Goal: Task Accomplishment & Management: Use online tool/utility

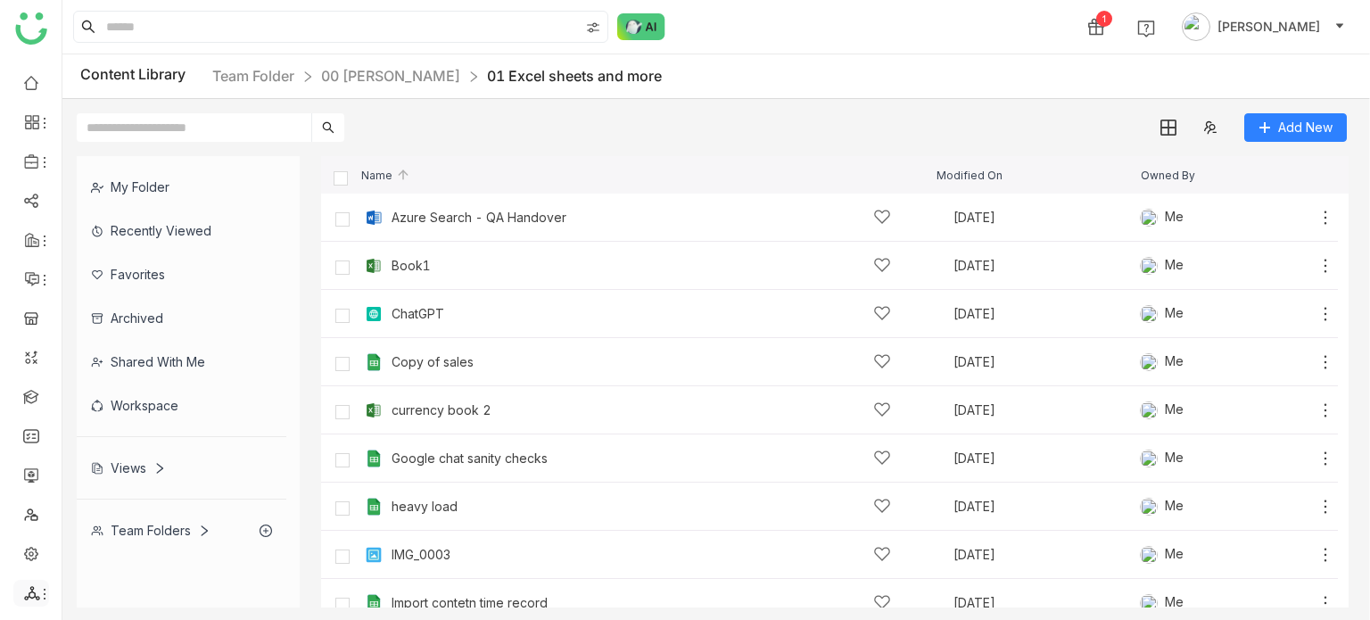
click at [32, 591] on icon at bounding box center [31, 593] width 15 height 14
click at [127, 499] on link "List" at bounding box center [127, 495] width 123 height 12
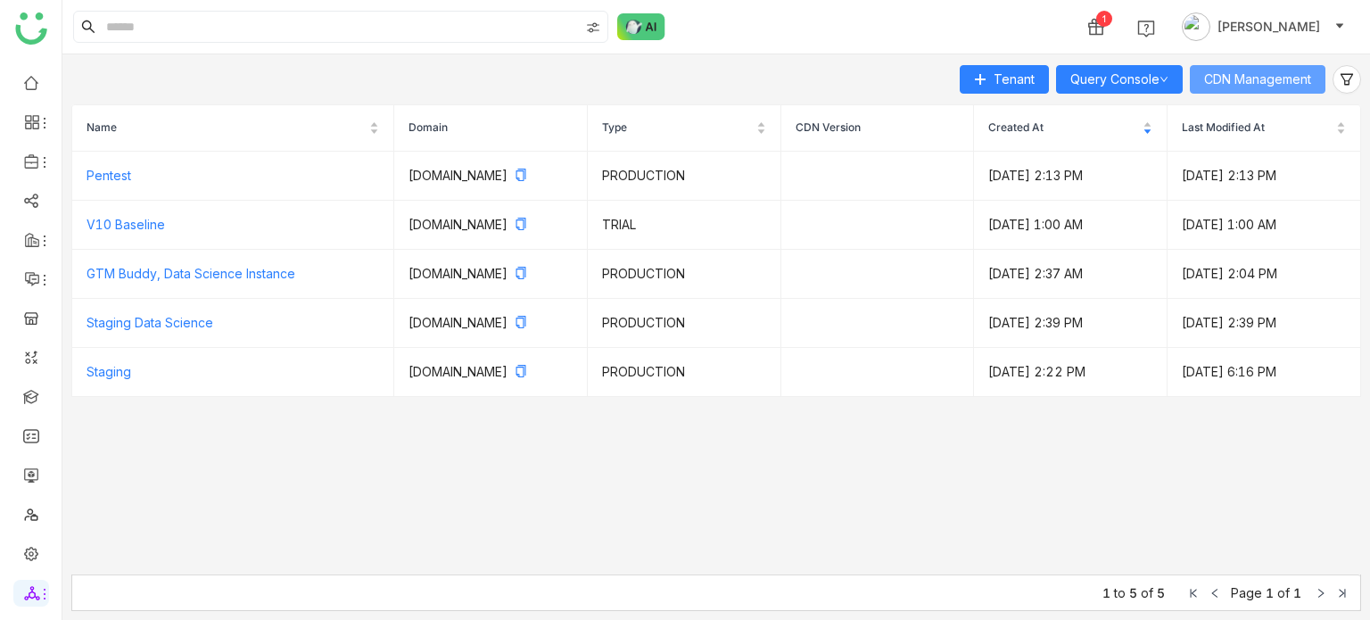
click at [1307, 87] on span "CDN Management" at bounding box center [1257, 80] width 107 height 20
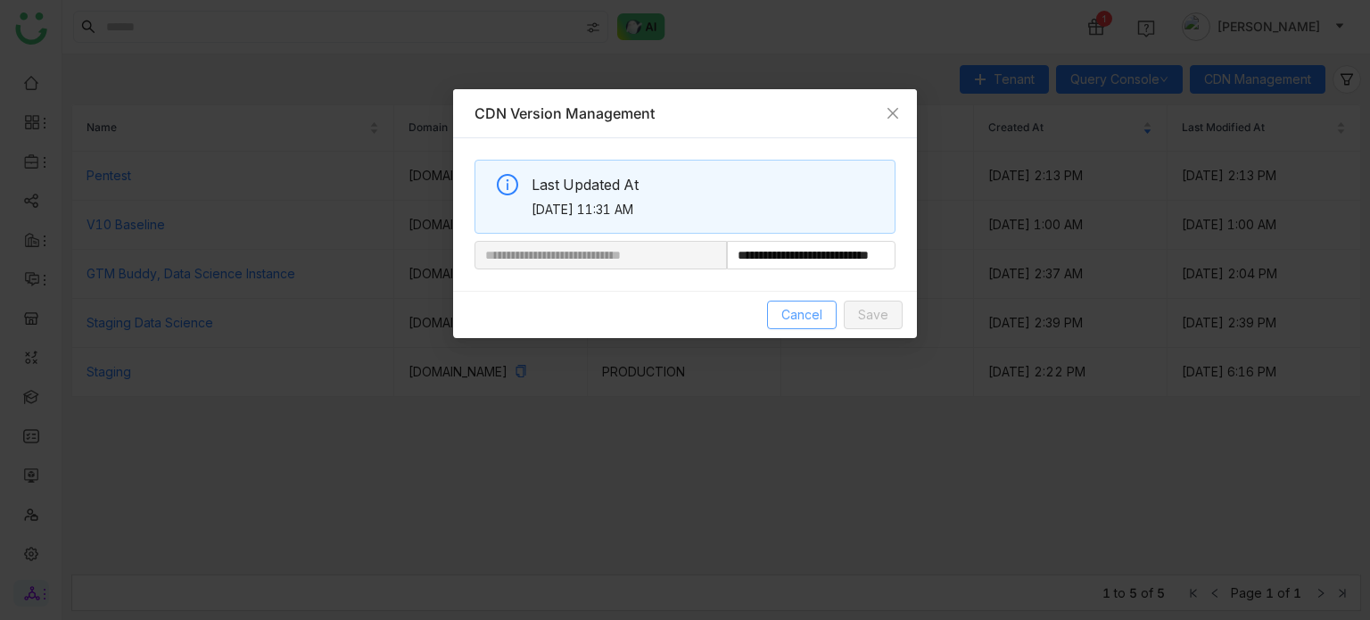
click at [812, 311] on span "Cancel" at bounding box center [801, 315] width 41 height 20
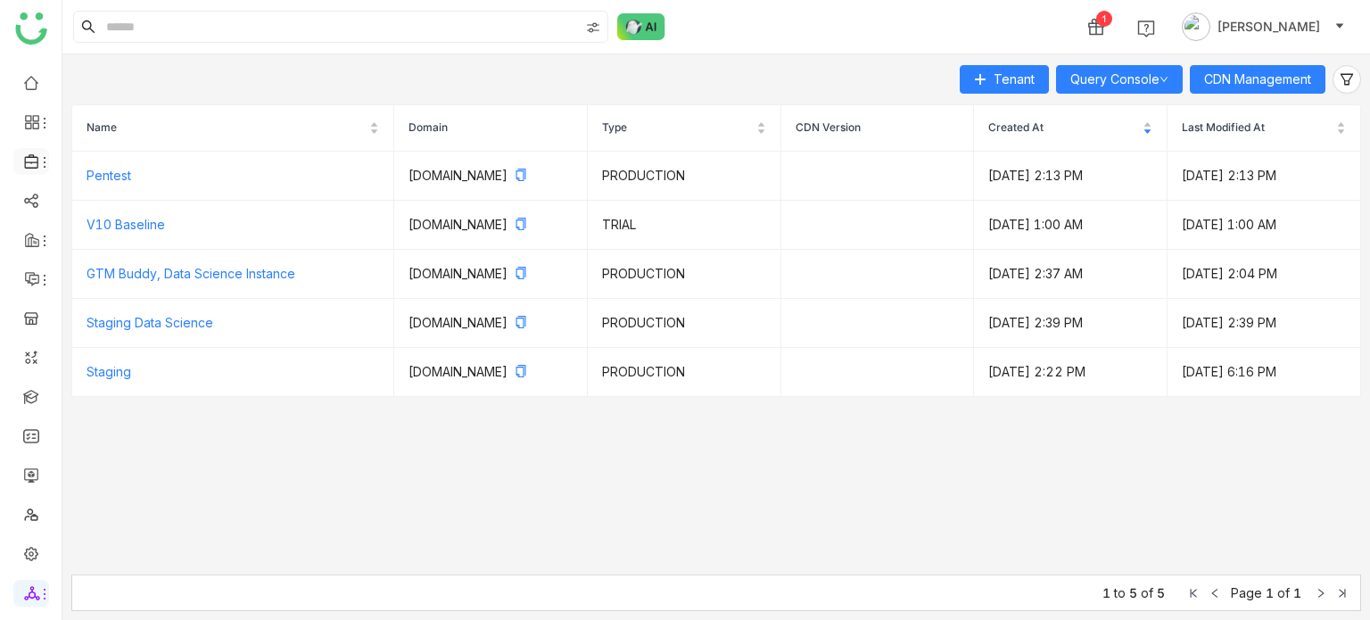
click at [30, 156] on icon at bounding box center [32, 161] width 16 height 16
click at [121, 270] on link "Library" at bounding box center [124, 264] width 116 height 12
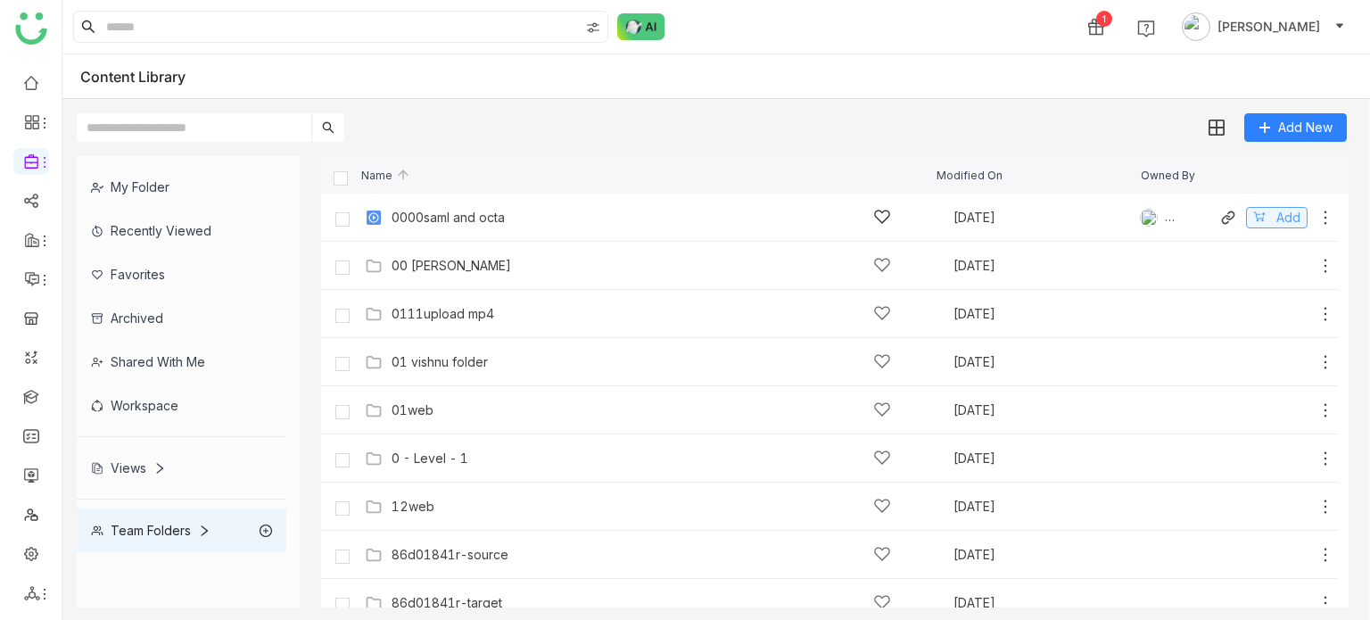
click at [1277, 218] on span "Add" at bounding box center [1288, 218] width 24 height 20
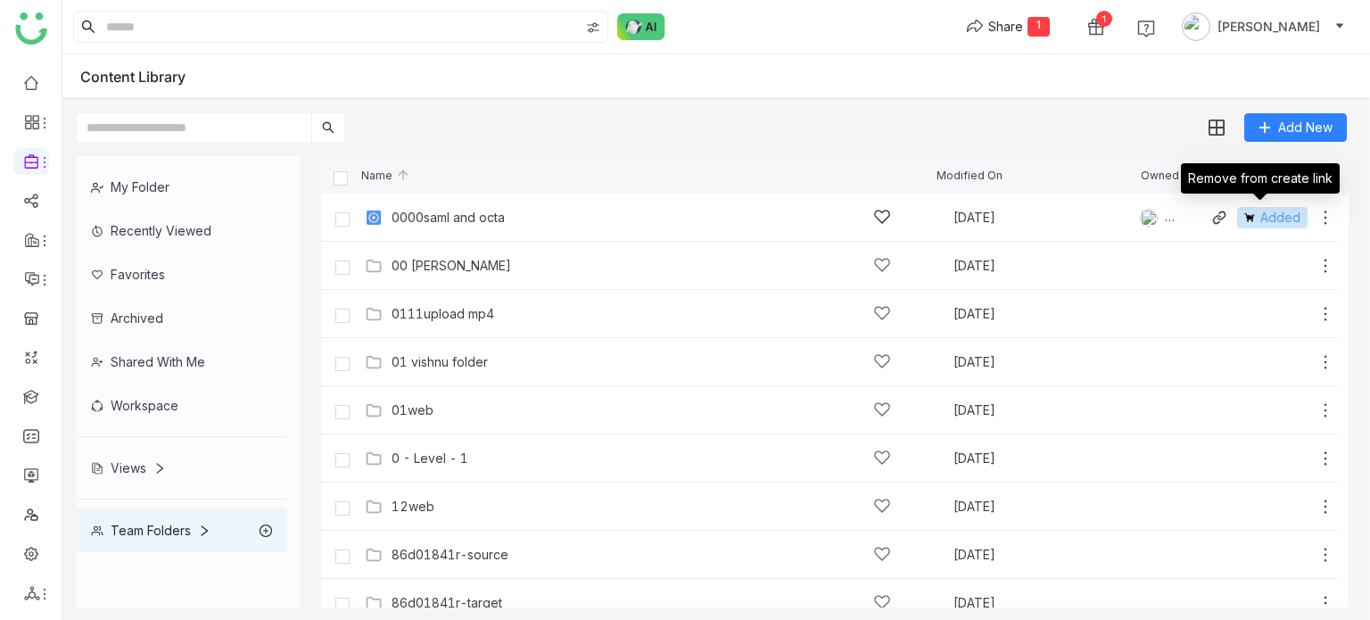
click at [1278, 226] on span "Added" at bounding box center [1280, 218] width 40 height 20
click at [1278, 225] on span "Add" at bounding box center [1288, 218] width 24 height 20
click at [1278, 256] on span "Add" at bounding box center [1288, 266] width 24 height 20
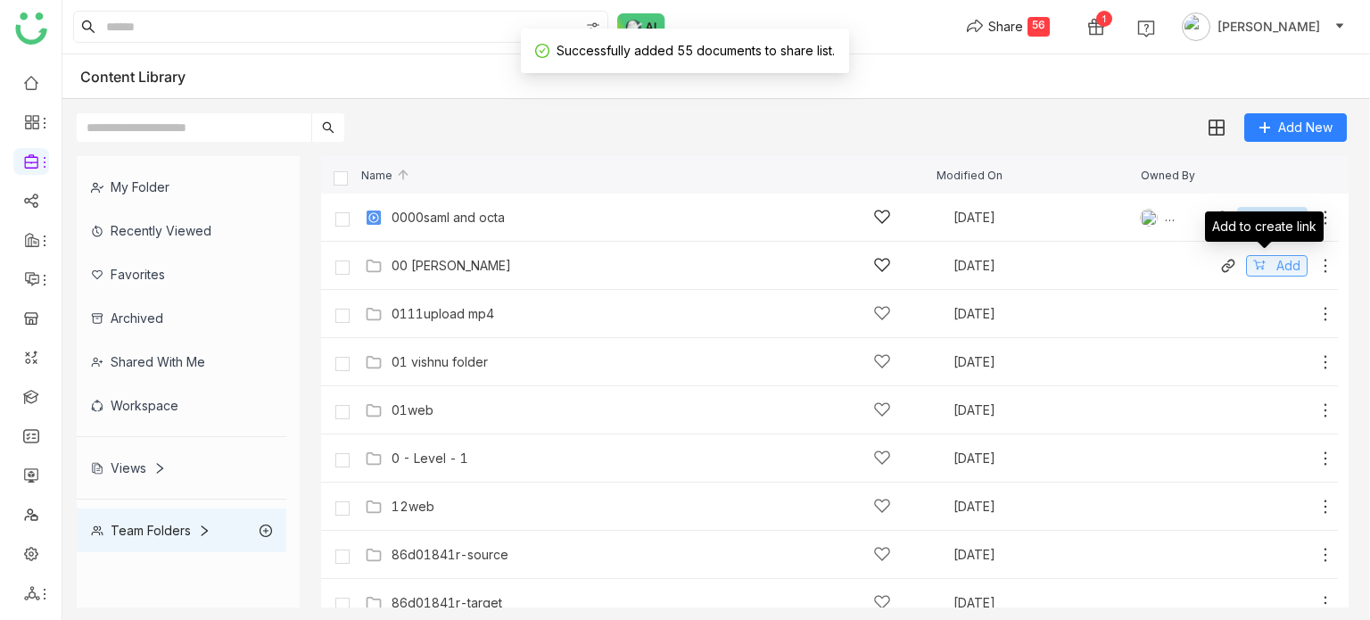
click at [1279, 268] on span "Add" at bounding box center [1288, 266] width 24 height 20
click at [1276, 267] on span "Add" at bounding box center [1288, 266] width 24 height 20
click at [1270, 219] on div "Add to create link" at bounding box center [1264, 226] width 119 height 30
click at [1270, 215] on div "Add to create link" at bounding box center [1264, 226] width 119 height 30
click at [1260, 220] on span "Added" at bounding box center [1280, 218] width 40 height 20
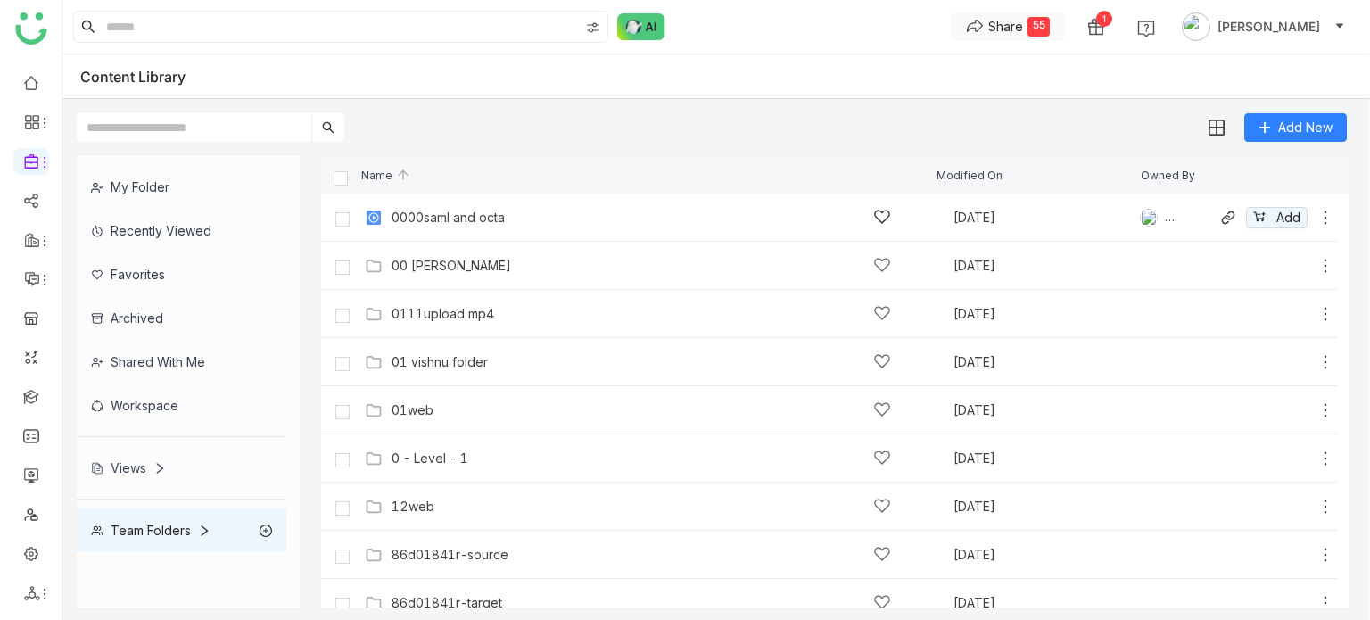
click at [1050, 24] on div "55" at bounding box center [1038, 27] width 22 height 20
click at [1063, 160] on li "Clear All" at bounding box center [1041, 162] width 134 height 33
click at [1064, 20] on button "Share 55" at bounding box center [1008, 26] width 112 height 29
click at [1046, 165] on span "Clear All" at bounding box center [1035, 162] width 48 height 19
click at [1276, 213] on span "Add" at bounding box center [1288, 218] width 24 height 20
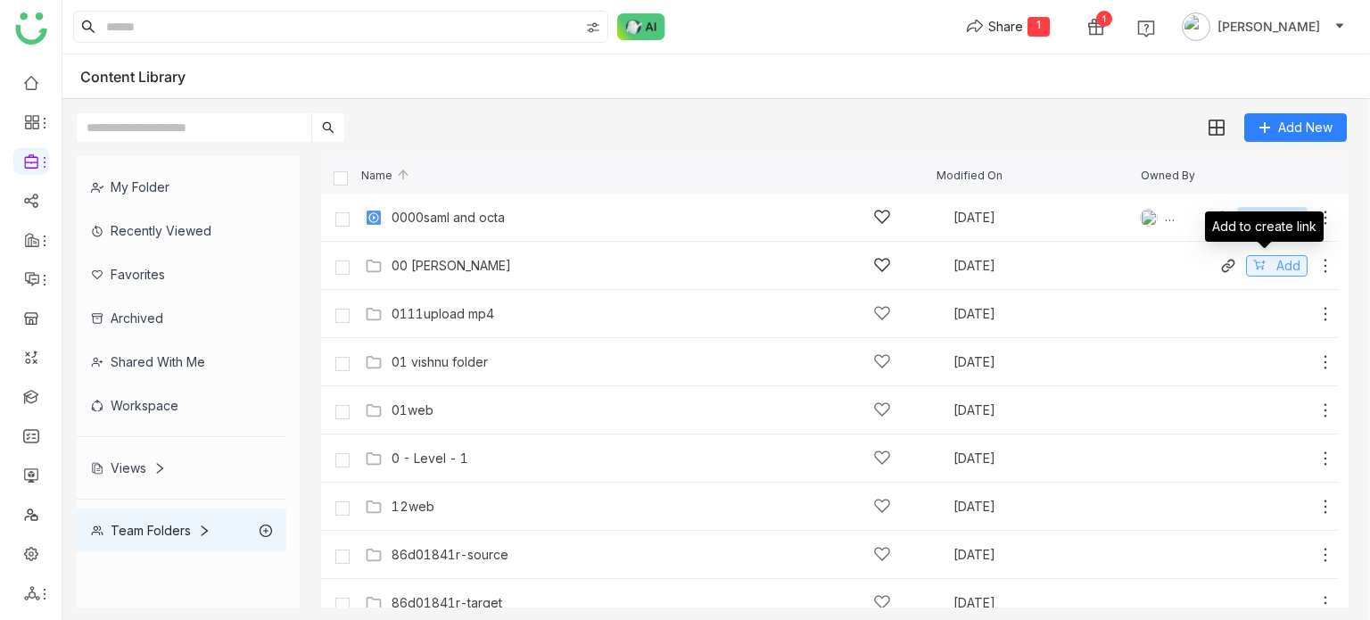
click at [1281, 276] on button "Add" at bounding box center [1277, 265] width 62 height 21
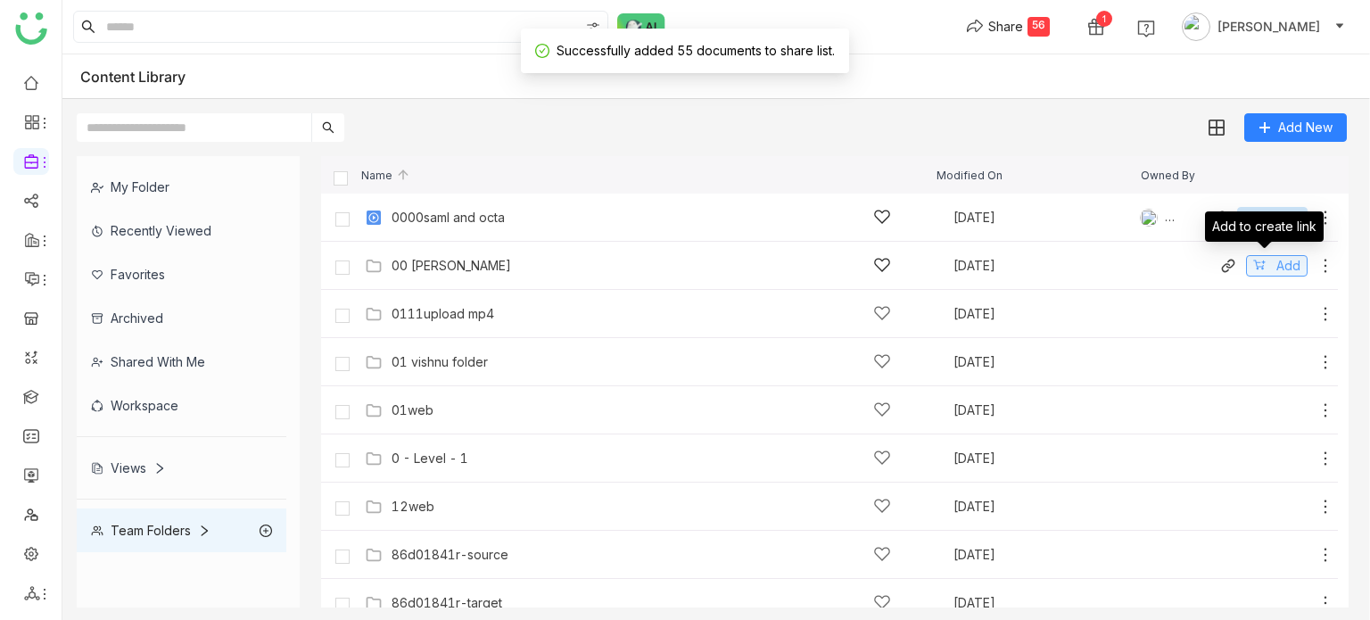
click at [1281, 276] on button "Add" at bounding box center [1277, 265] width 62 height 21
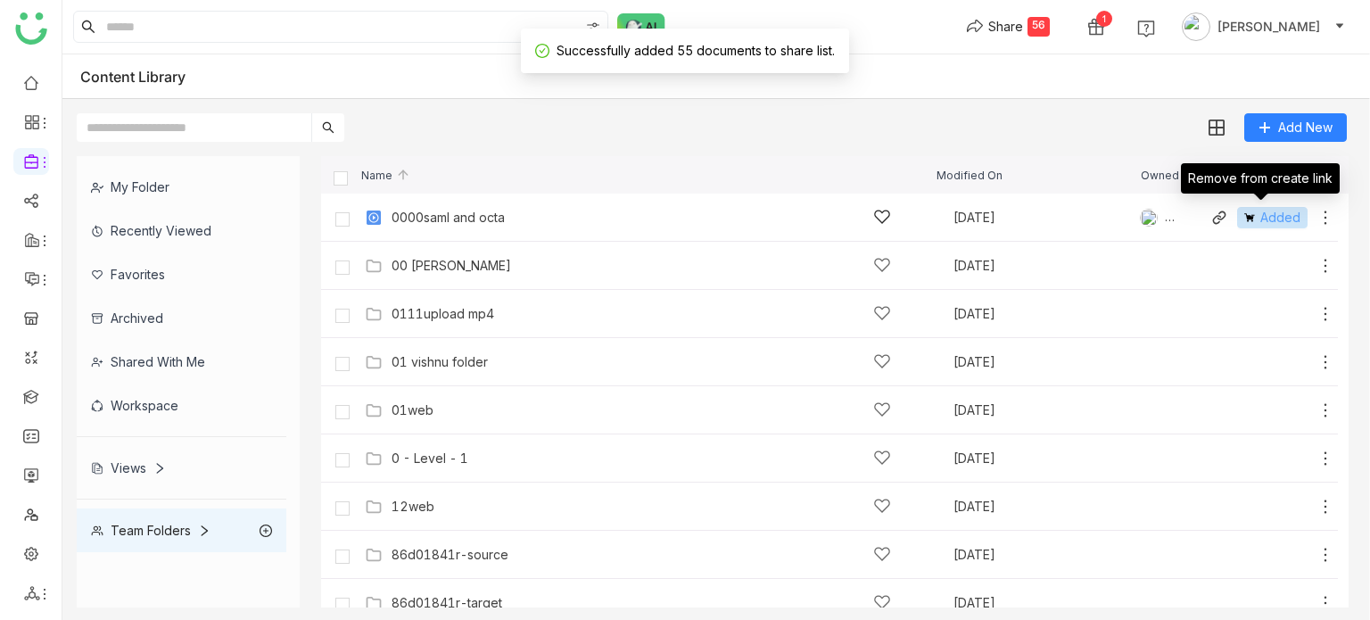
click at [1274, 210] on span "Added" at bounding box center [1280, 218] width 40 height 20
click at [1276, 210] on span "Add" at bounding box center [1288, 218] width 24 height 20
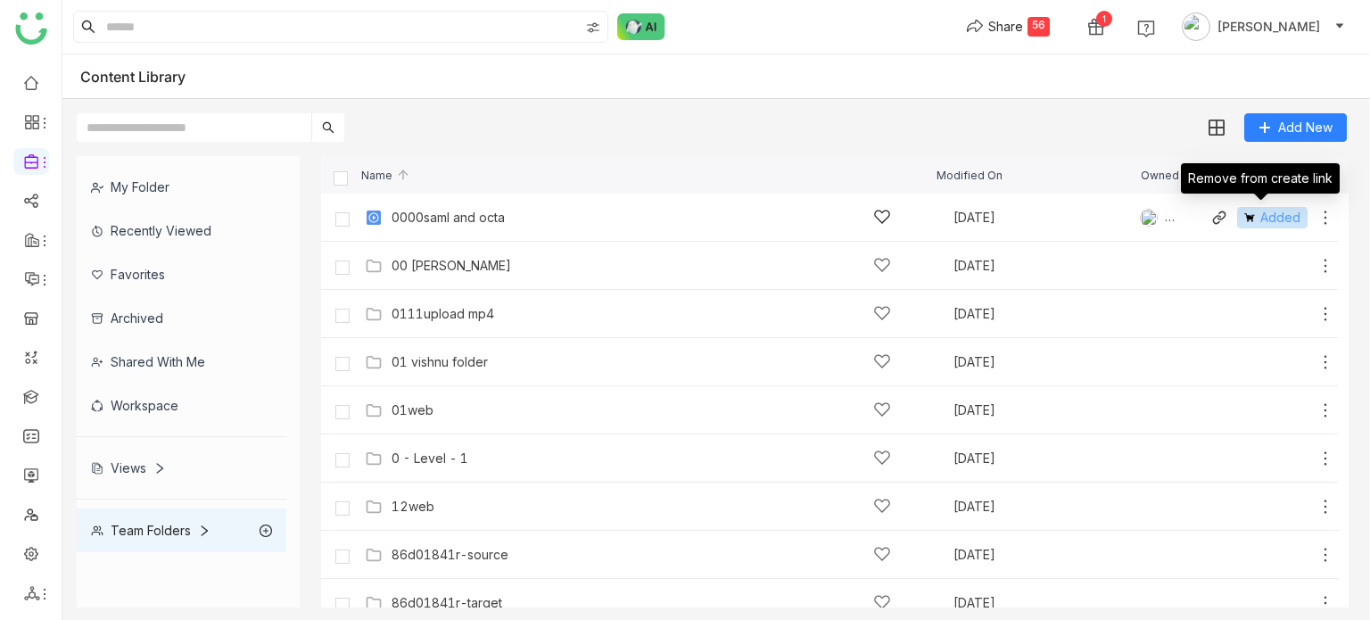
click at [1274, 210] on span "Added" at bounding box center [1280, 218] width 40 height 20
click at [1087, 41] on div "Share 55 1 Arif uddin" at bounding box center [1156, 27] width 408 height 36
click at [1050, 35] on div "55" at bounding box center [1038, 27] width 22 height 20
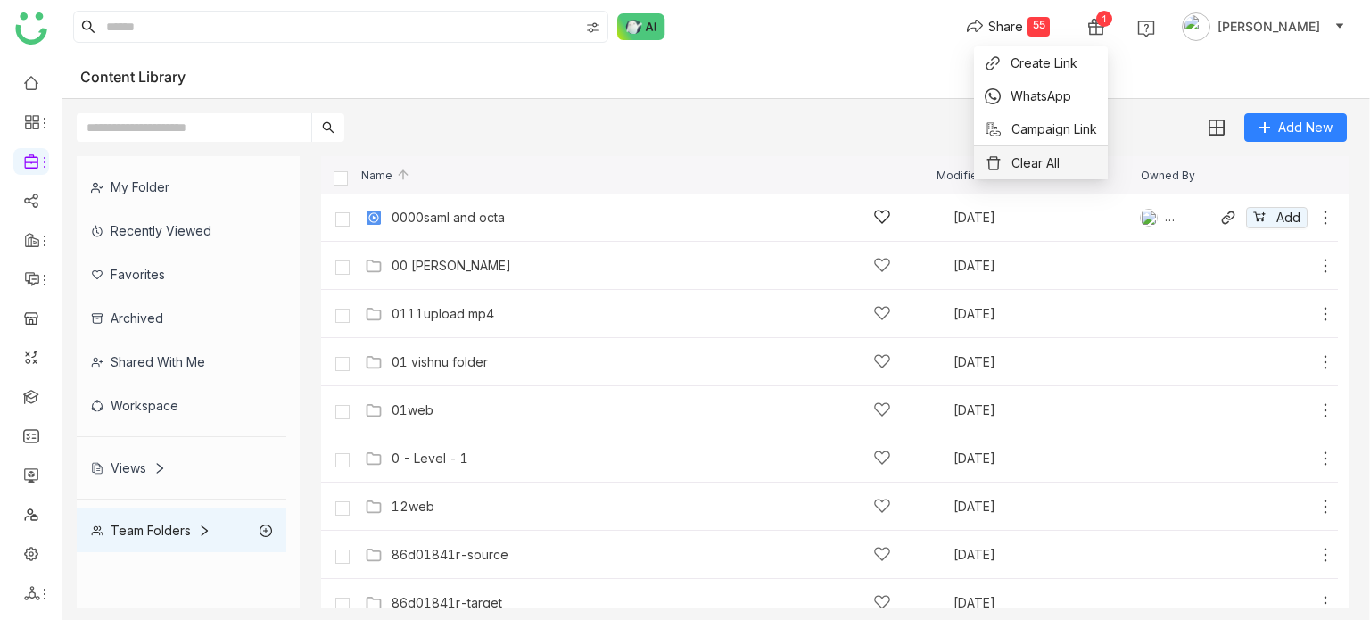
click at [1070, 163] on li "Clear All" at bounding box center [1041, 162] width 134 height 33
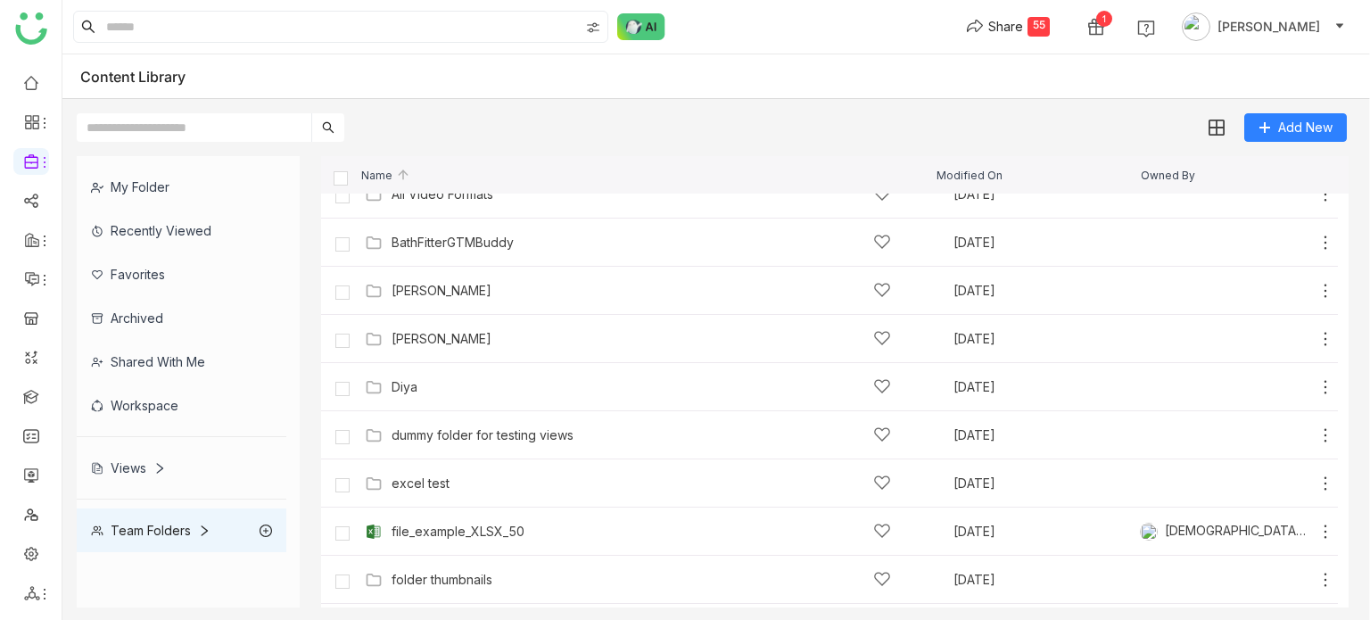
scroll to position [507, 0]
click at [1276, 477] on span "Add" at bounding box center [1288, 482] width 24 height 20
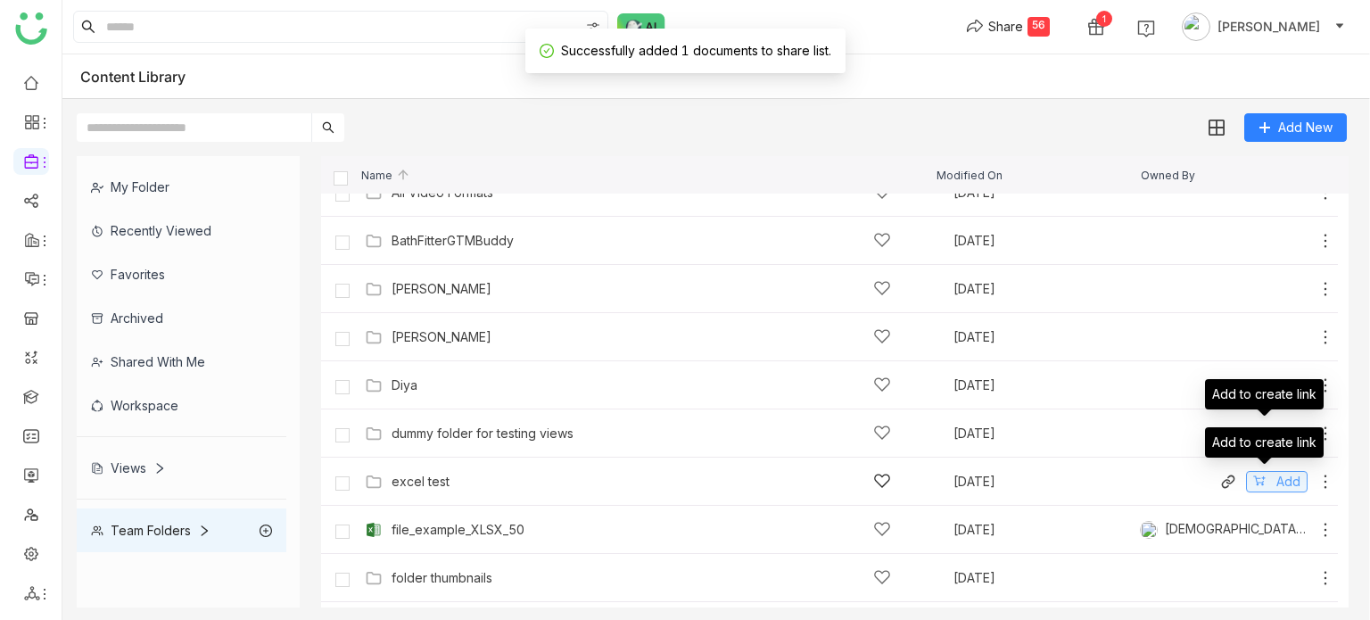
click at [1281, 482] on span "Add" at bounding box center [1288, 482] width 24 height 20
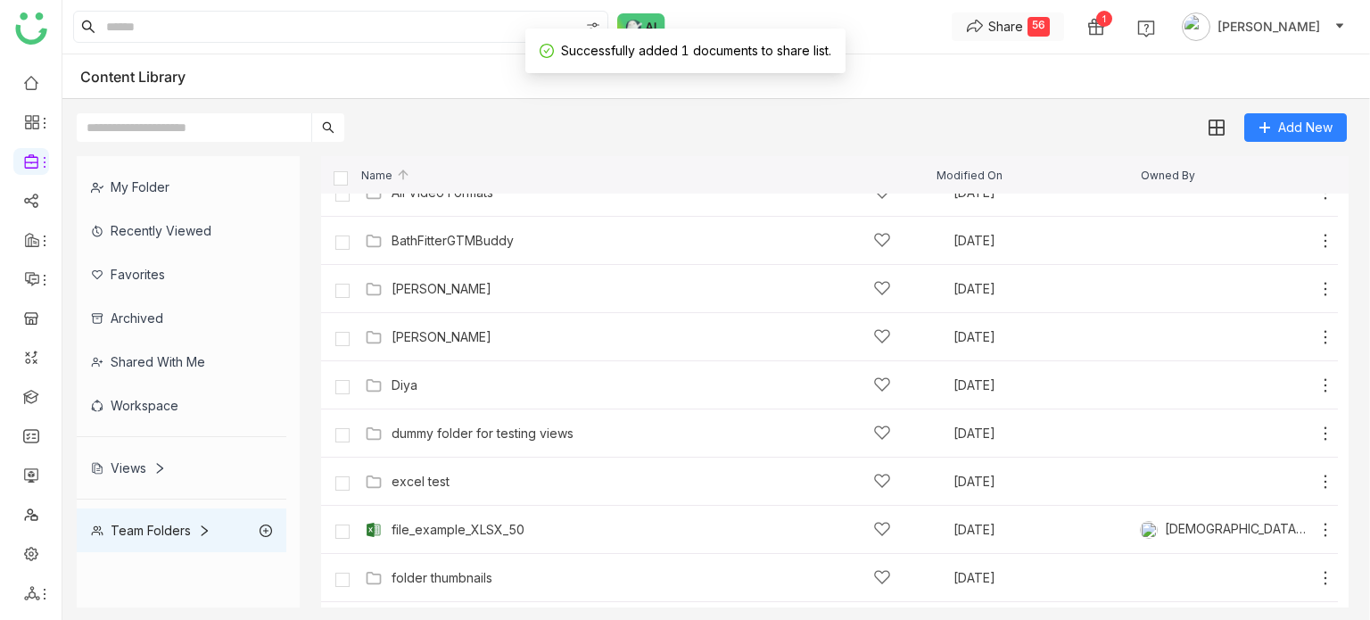
click at [1023, 35] on div "Share" at bounding box center [1005, 26] width 35 height 19
click at [1058, 166] on span "Clear All" at bounding box center [1035, 162] width 48 height 19
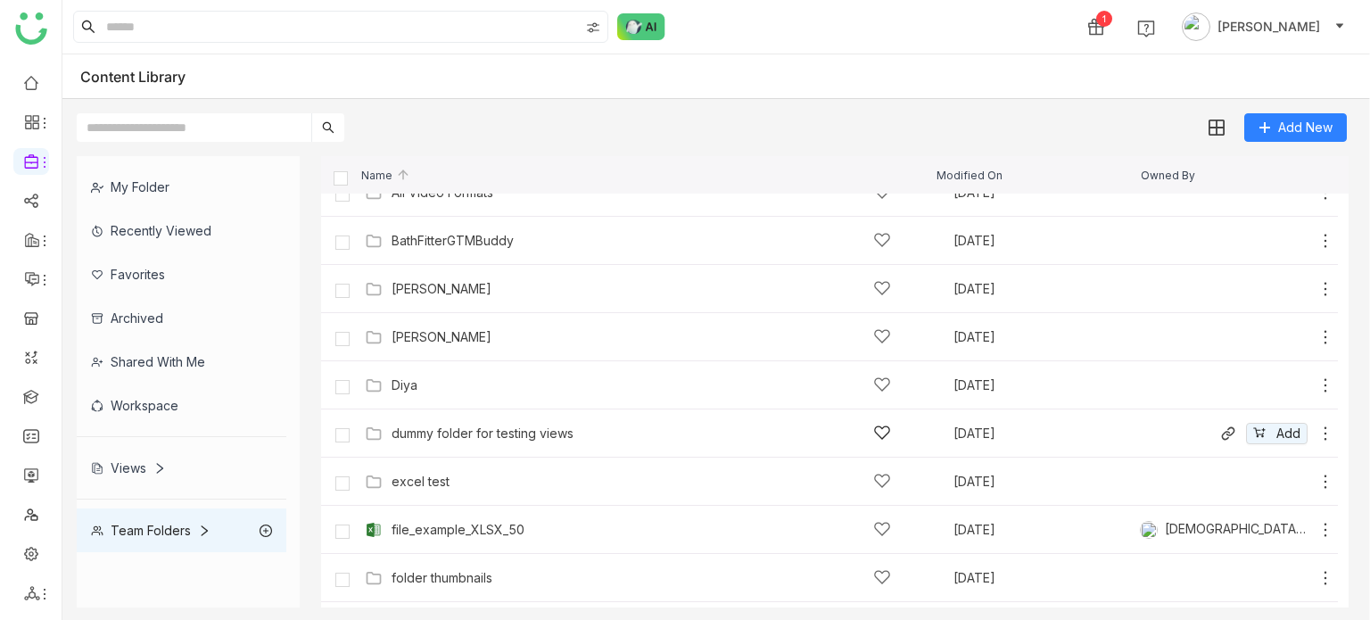
scroll to position [0, 0]
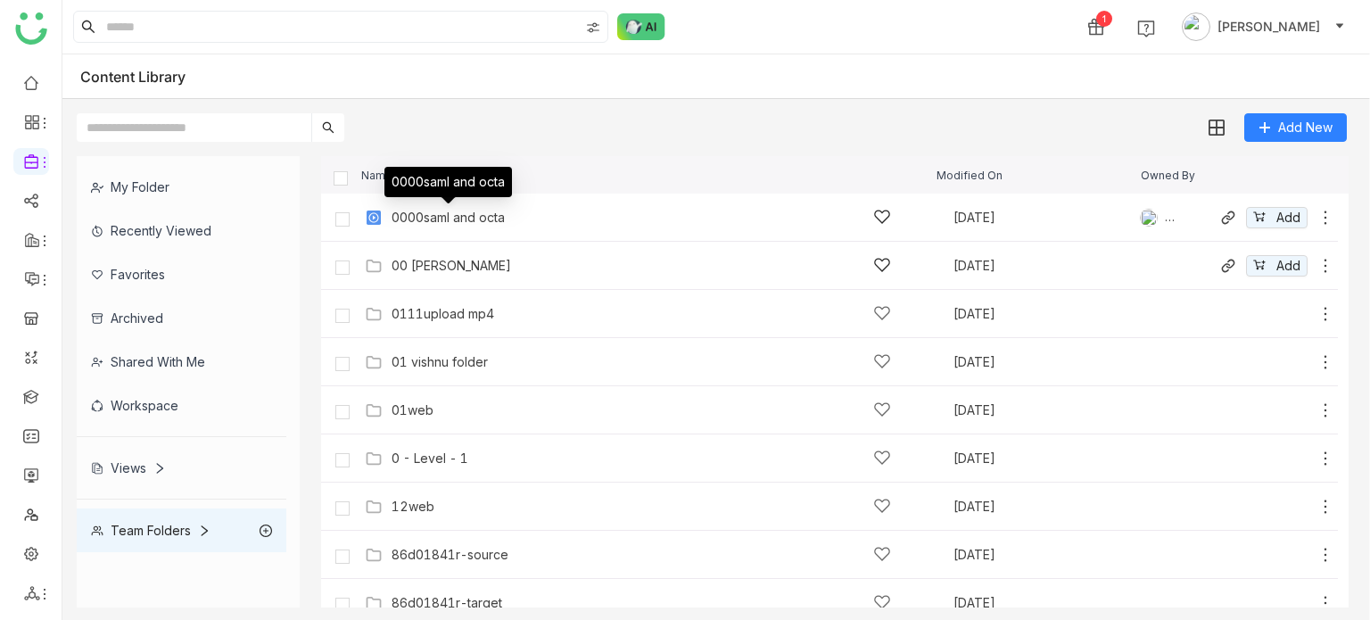
click at [438, 280] on div "00 Arif Folder Oct 1, 2025 Add" at bounding box center [829, 266] width 1017 height 48
click at [449, 260] on div "00 Arif Folder" at bounding box center [452, 266] width 120 height 14
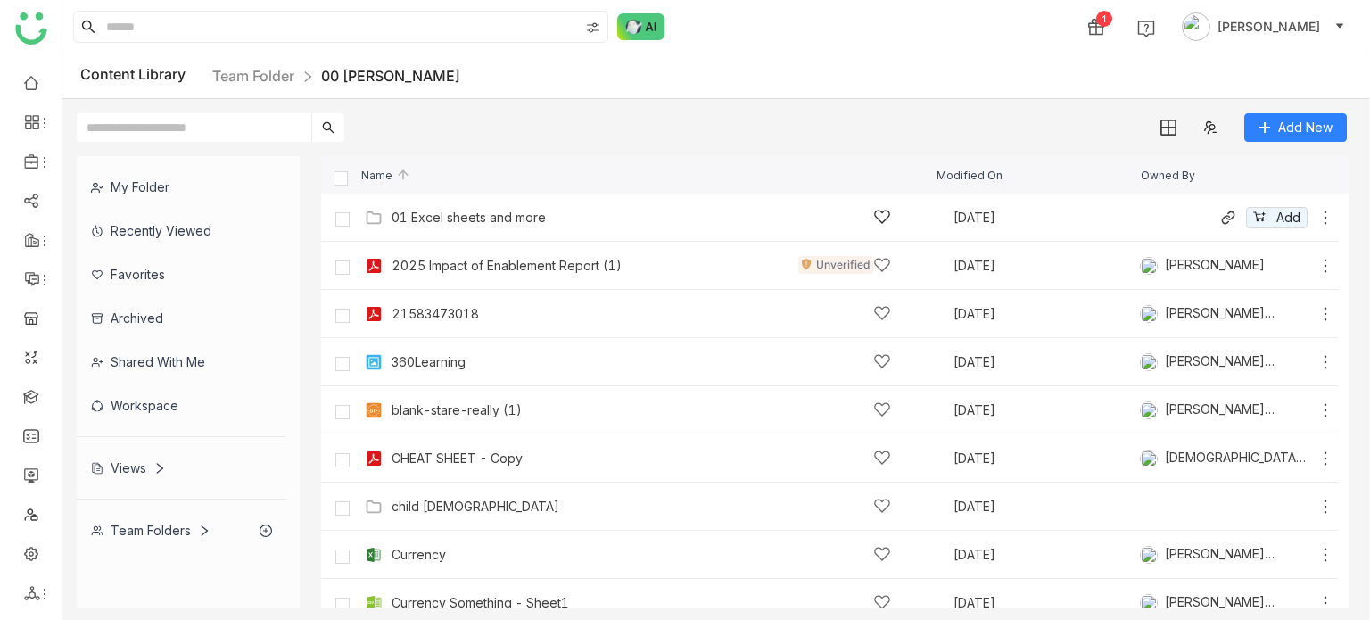
click at [471, 204] on div "01 Excel sheets and more Oct 1, 2025 Add" at bounding box center [847, 217] width 974 height 28
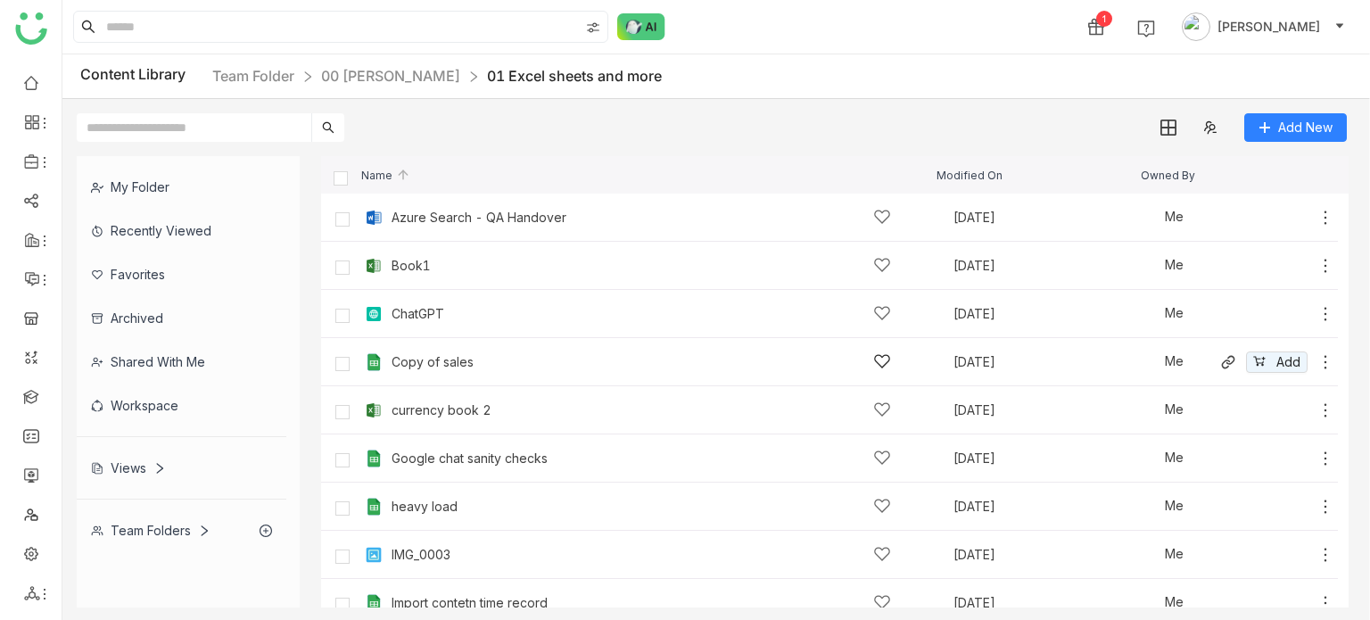
scroll to position [356, 0]
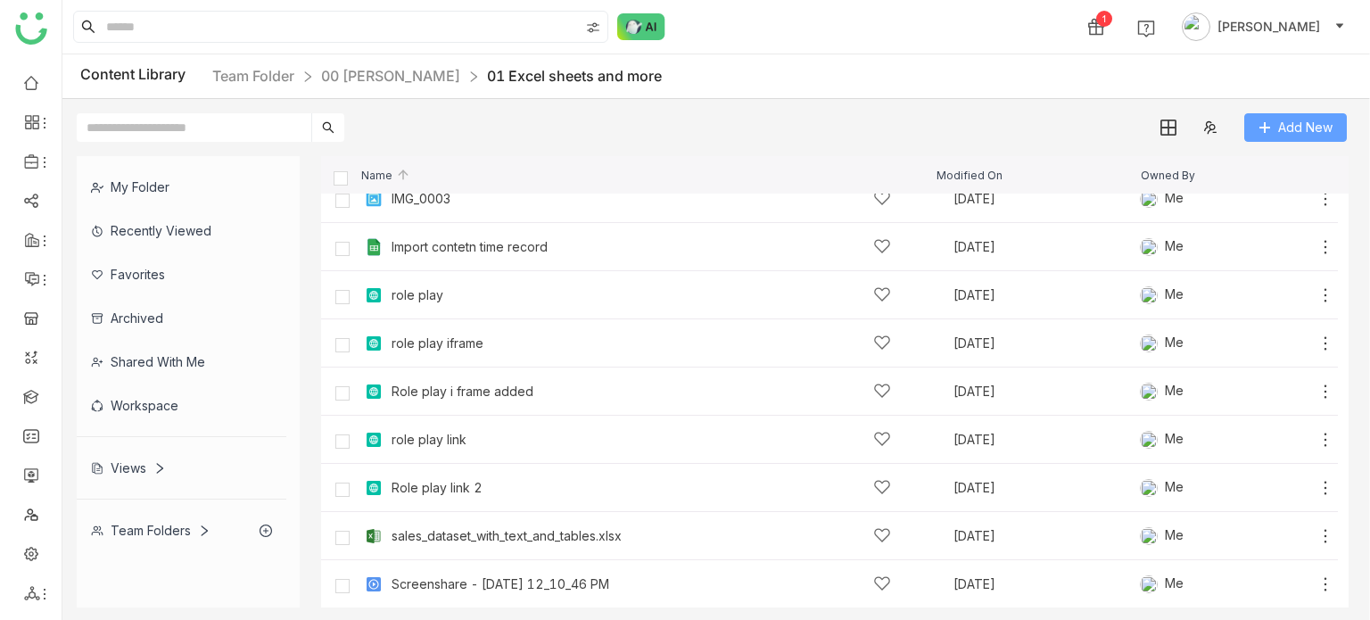
click at [1303, 115] on button "Add New" at bounding box center [1295, 127] width 103 height 29
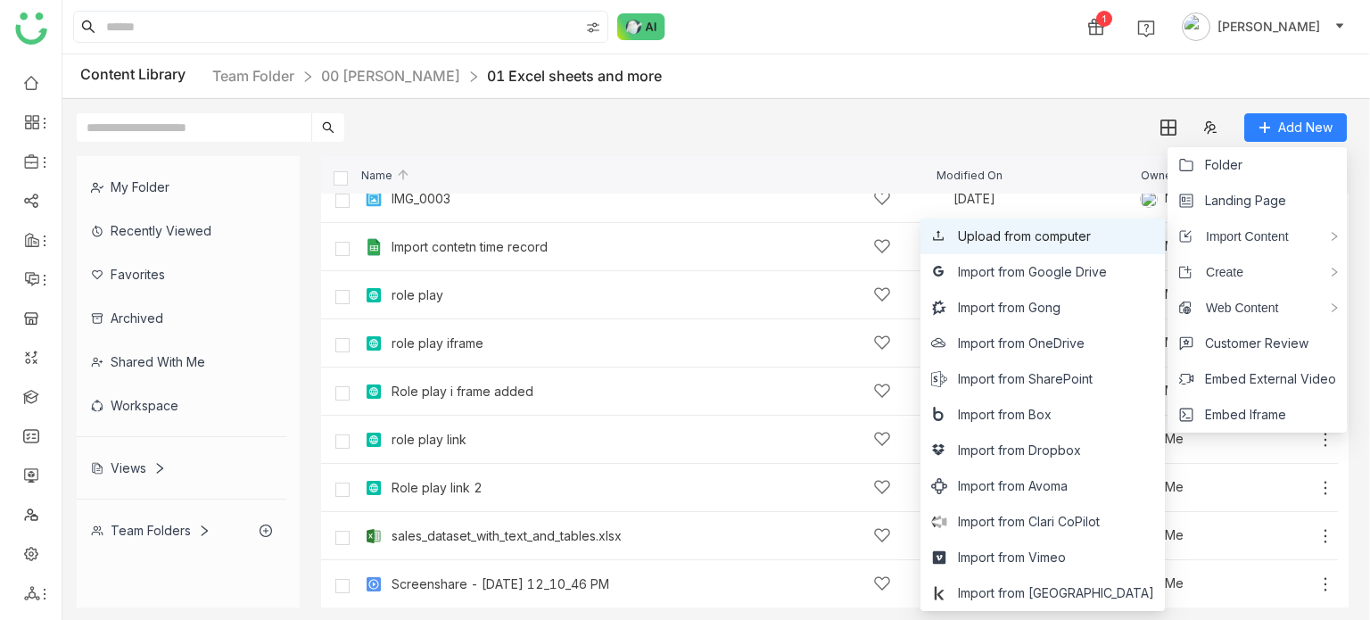
click at [1091, 235] on span "Upload from computer" at bounding box center [1024, 237] width 133 height 20
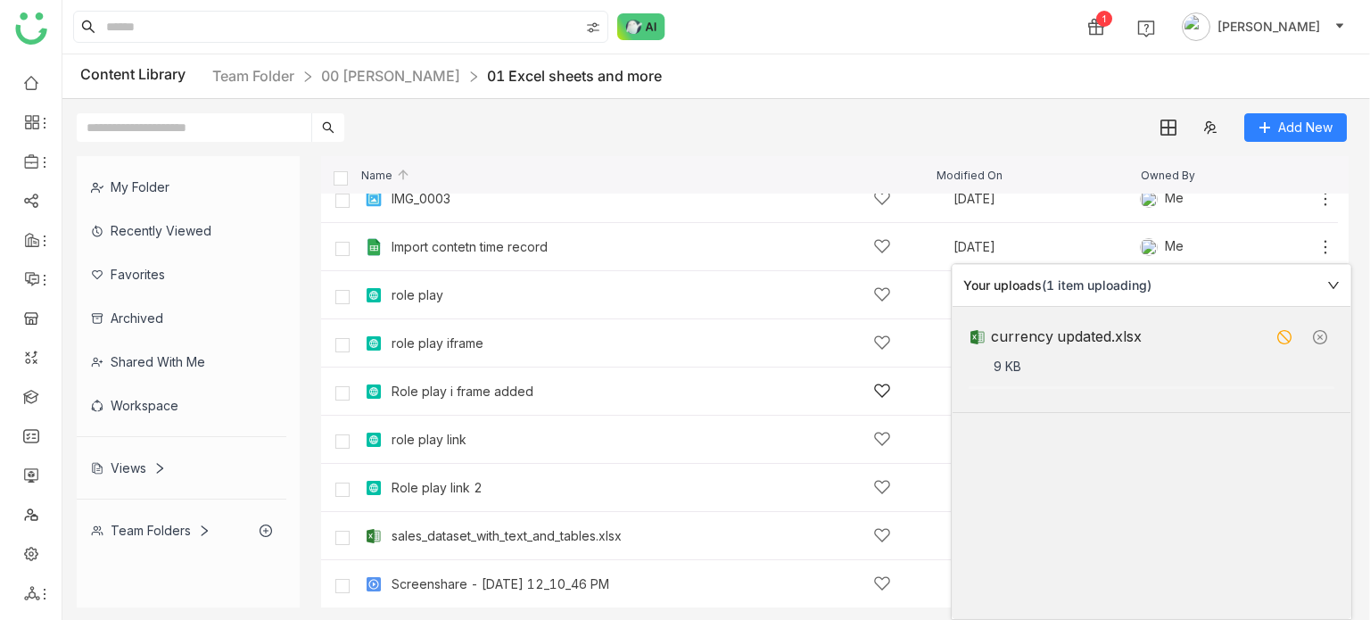
scroll to position [0, 0]
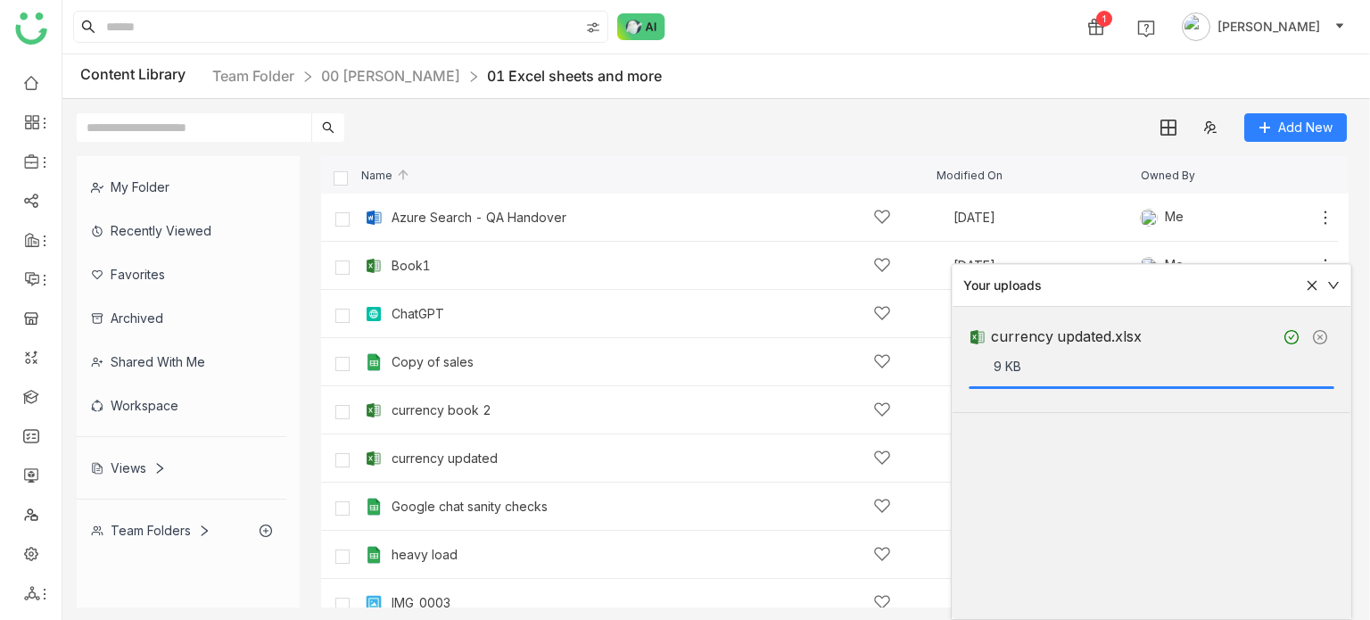
click at [1332, 288] on icon at bounding box center [1333, 285] width 12 height 12
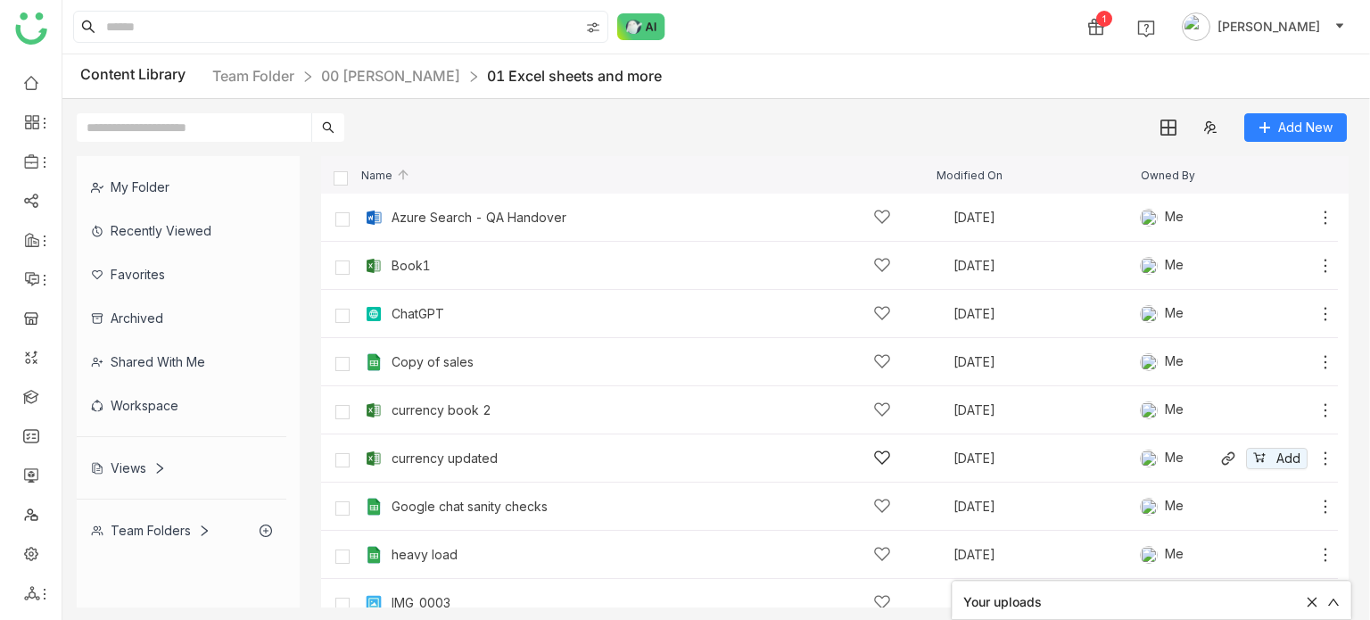
click at [419, 470] on div "currency updated Oct 3, 2025 Me Add" at bounding box center [847, 458] width 974 height 28
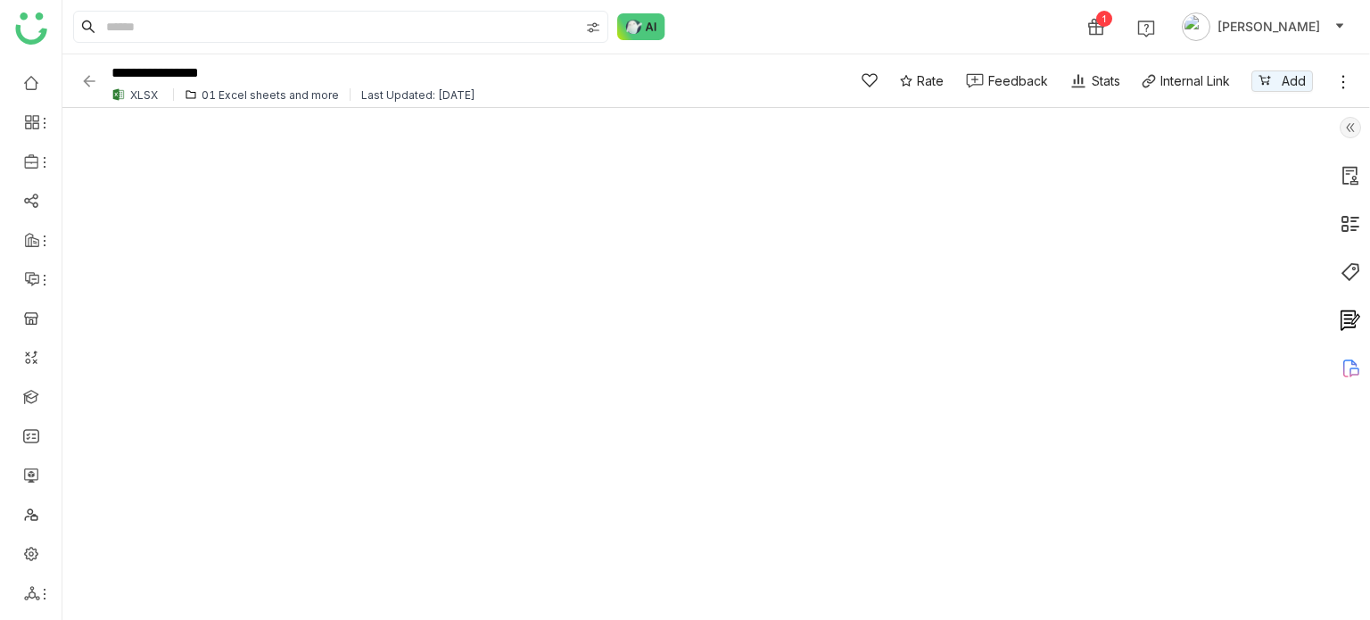
click at [1347, 73] on icon at bounding box center [1343, 82] width 18 height 18
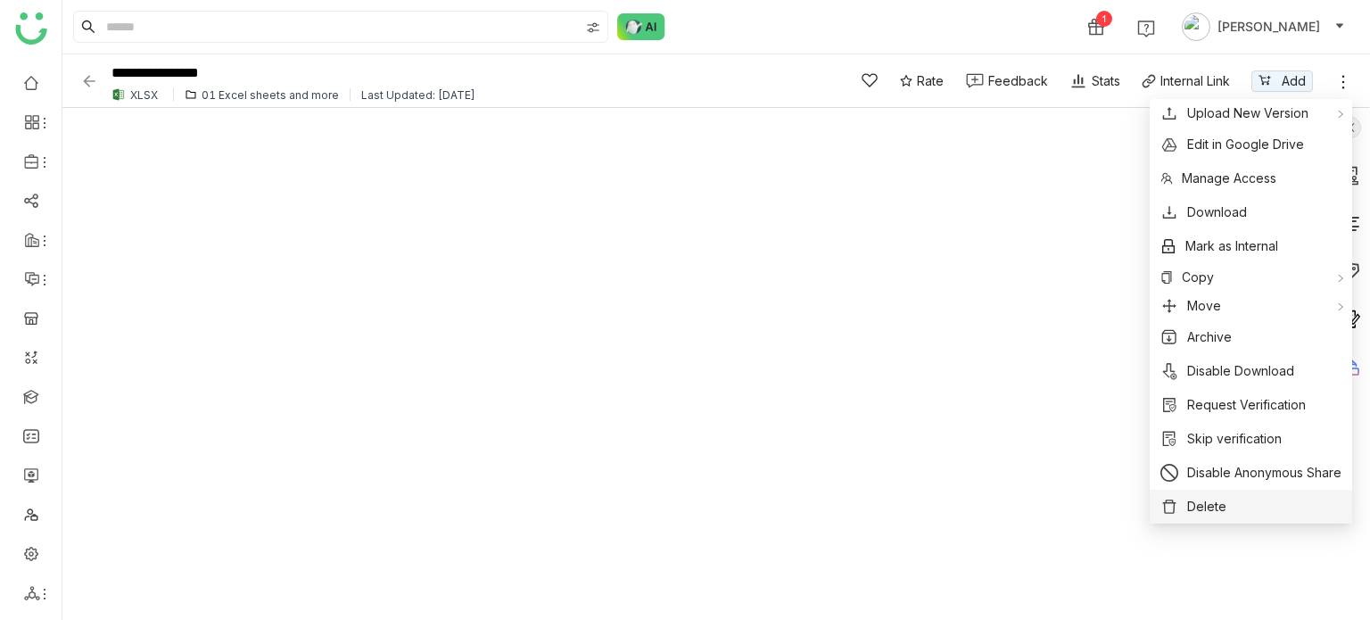
click at [1195, 507] on span "Delete" at bounding box center [1206, 507] width 39 height 20
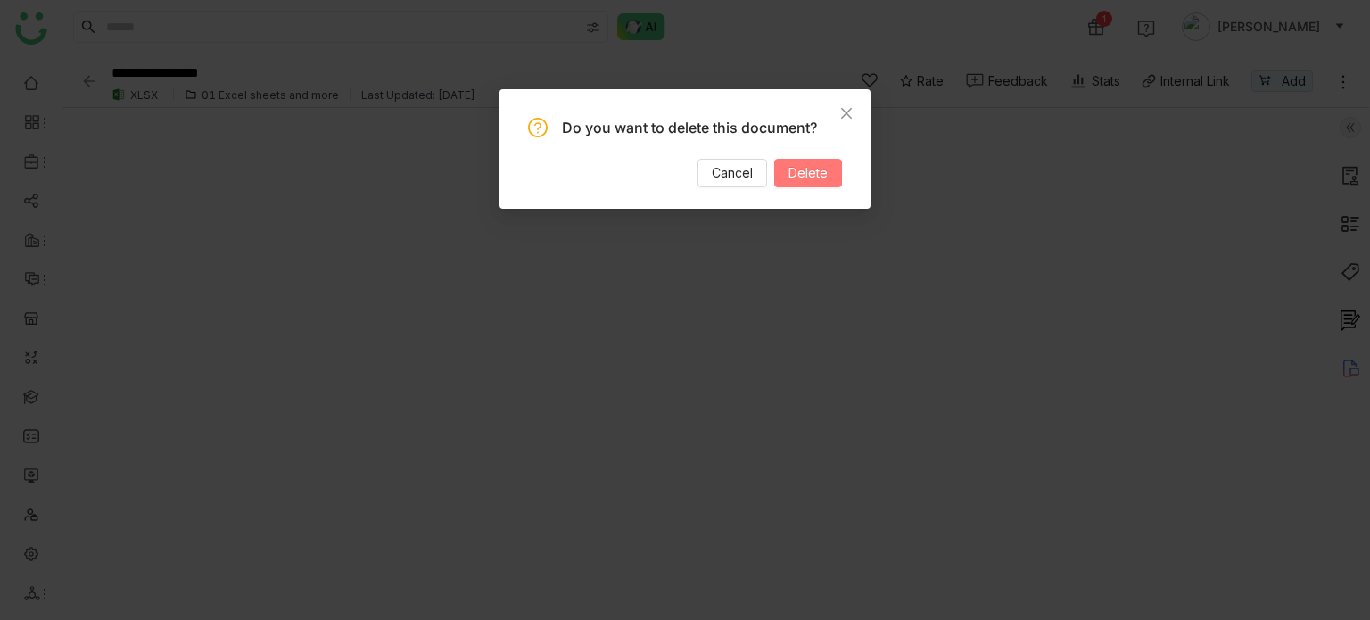
click at [801, 177] on span "Delete" at bounding box center [807, 173] width 39 height 20
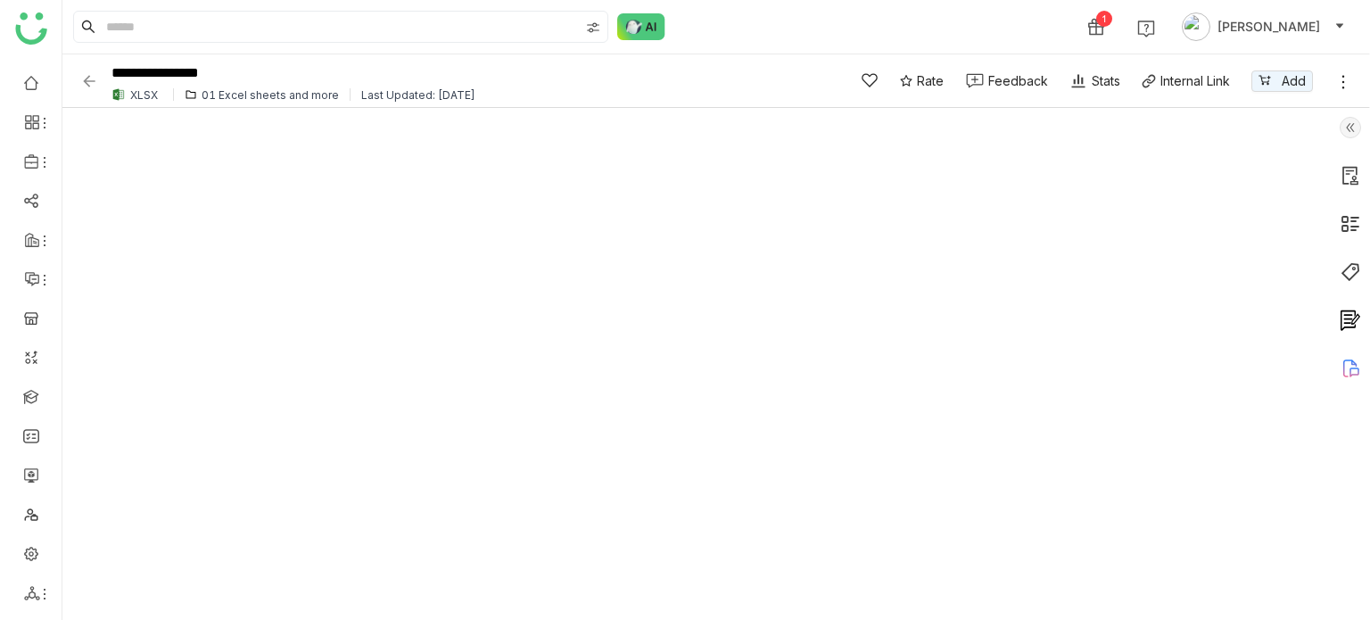
click at [92, 78] on img at bounding box center [89, 81] width 18 height 18
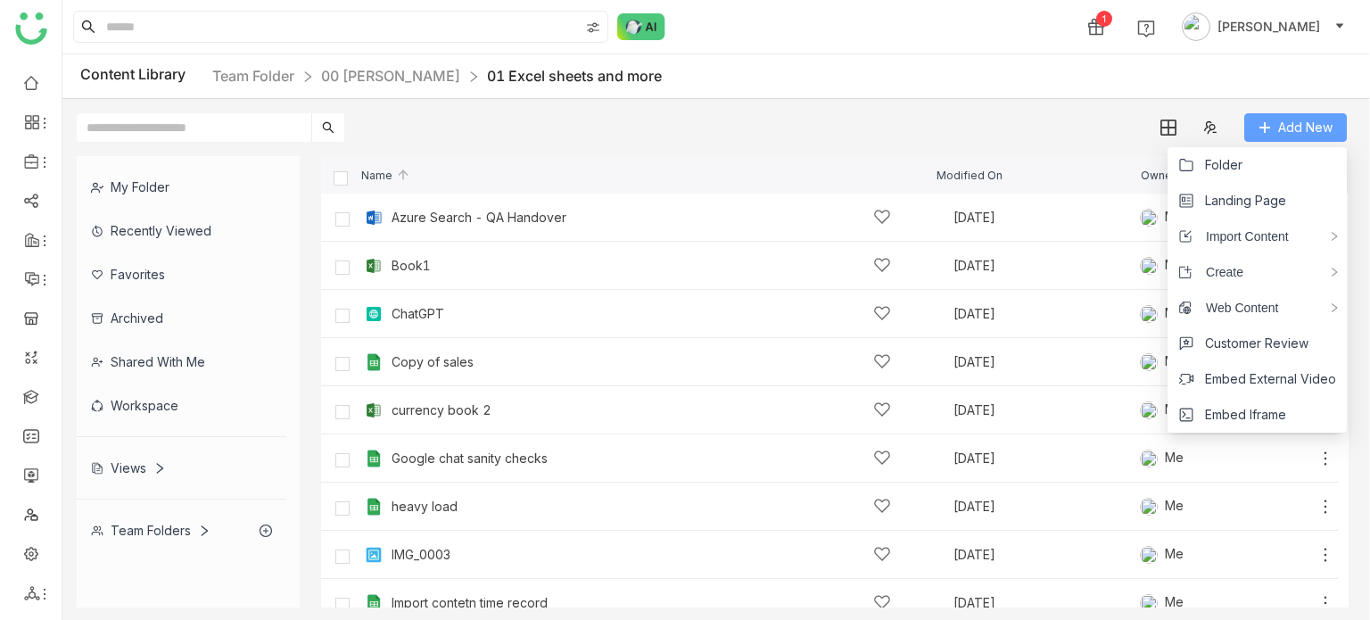
click at [1321, 121] on span "Add New" at bounding box center [1305, 128] width 54 height 20
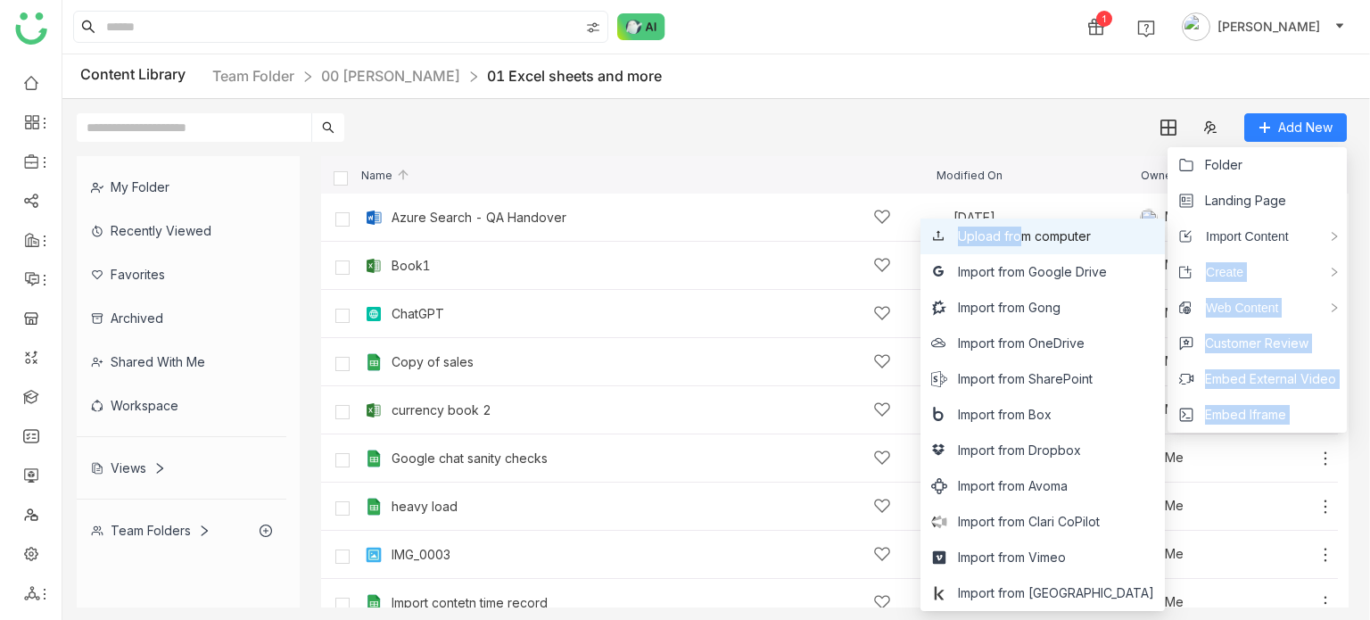
drag, startPoint x: 1293, startPoint y: 248, endPoint x: 1070, endPoint y: 250, distance: 223.0
click at [1070, 250] on div "Edit Folder Import Customer Review Rename Asset Add Folder Add Team Folder Add …" at bounding box center [685, 310] width 1370 height 620
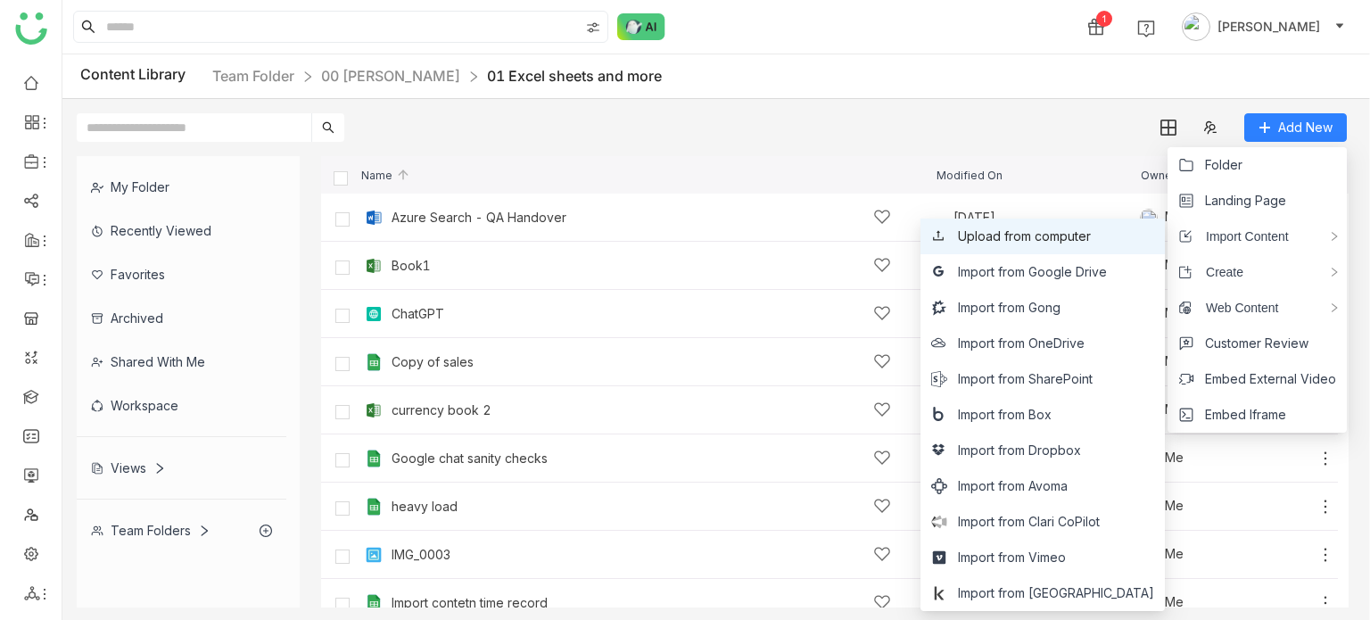
click at [1091, 235] on span "Upload from computer" at bounding box center [1024, 237] width 133 height 20
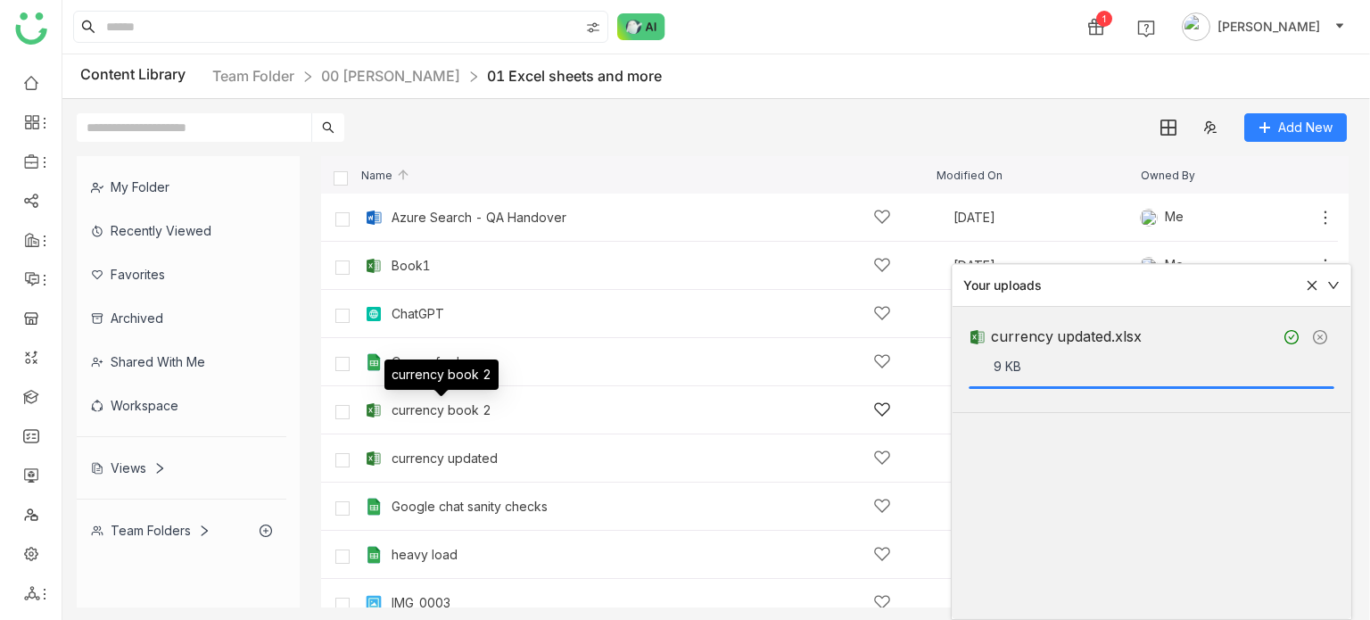
click at [458, 413] on div "currency book 2" at bounding box center [442, 410] width 100 height 14
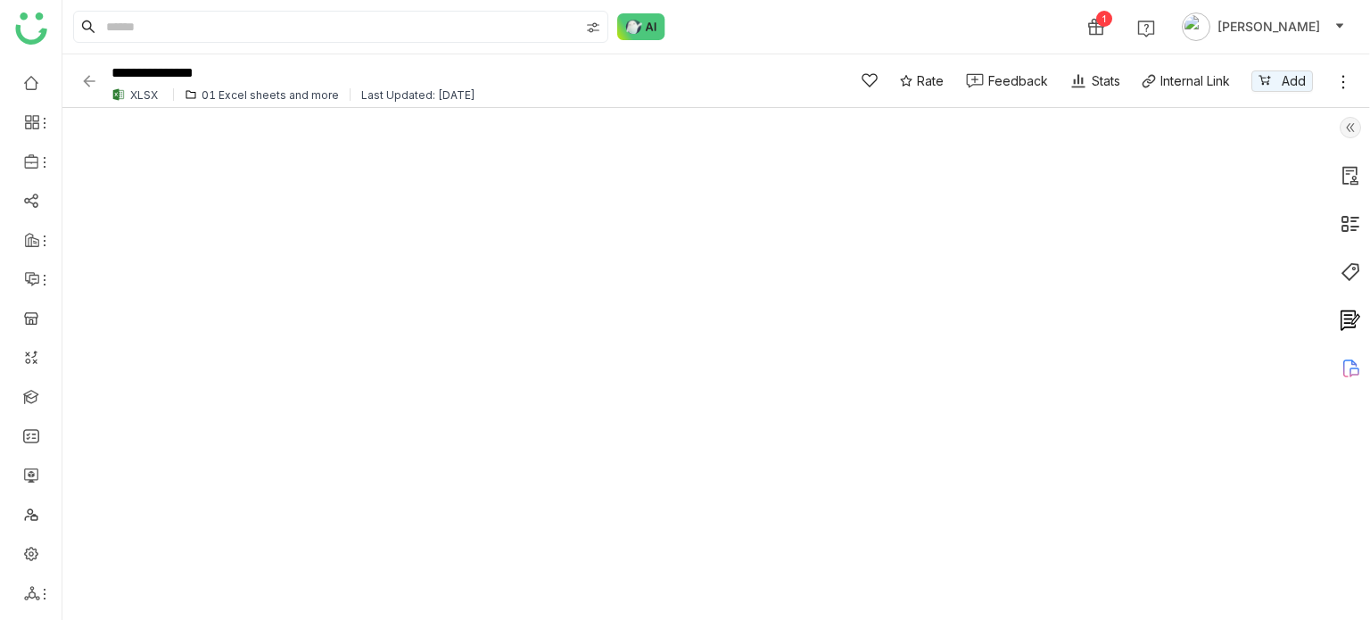
click at [87, 73] on img at bounding box center [89, 81] width 18 height 18
click at [84, 75] on img at bounding box center [89, 81] width 18 height 18
click at [91, 82] on img at bounding box center [89, 81] width 18 height 18
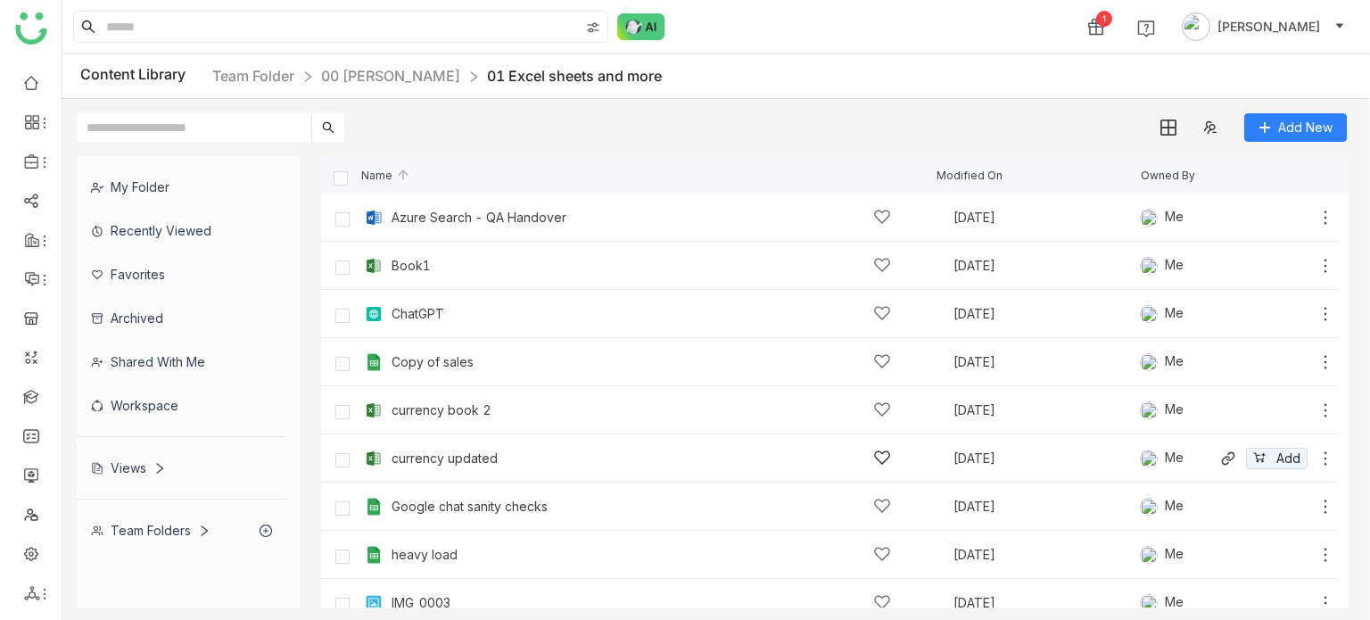
click at [483, 449] on div "currency updated" at bounding box center [641, 458] width 499 height 19
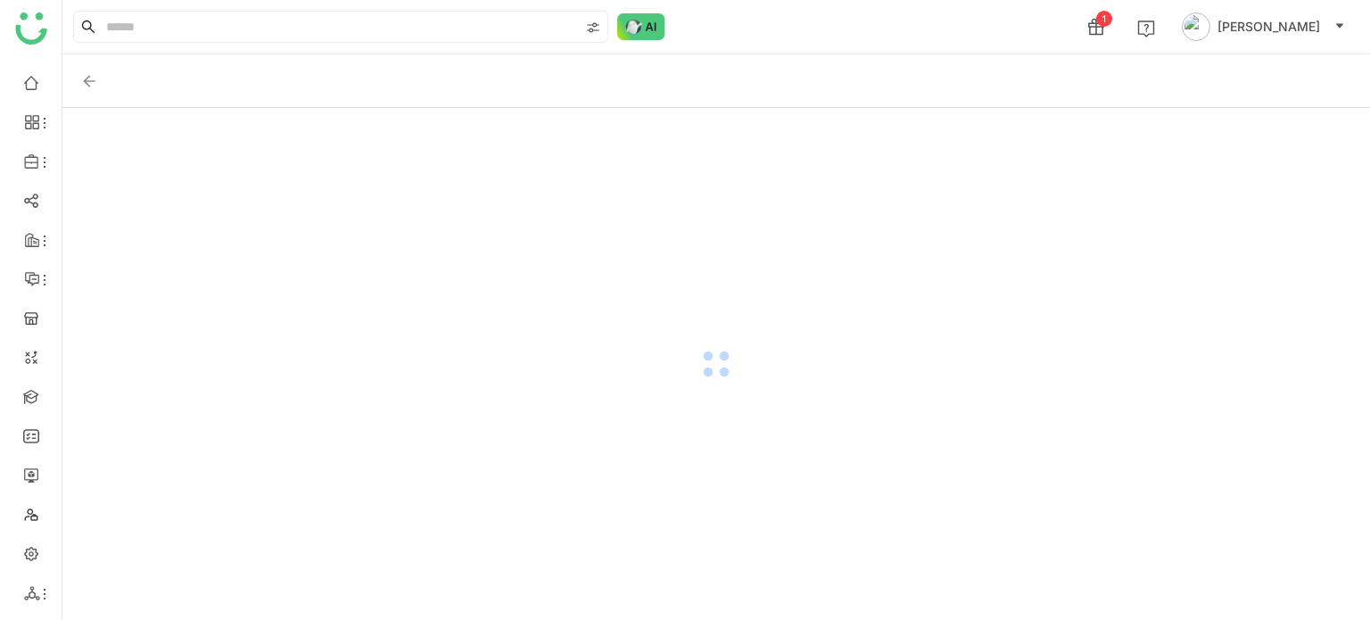
click at [483, 449] on div at bounding box center [715, 364] width 1307 height 512
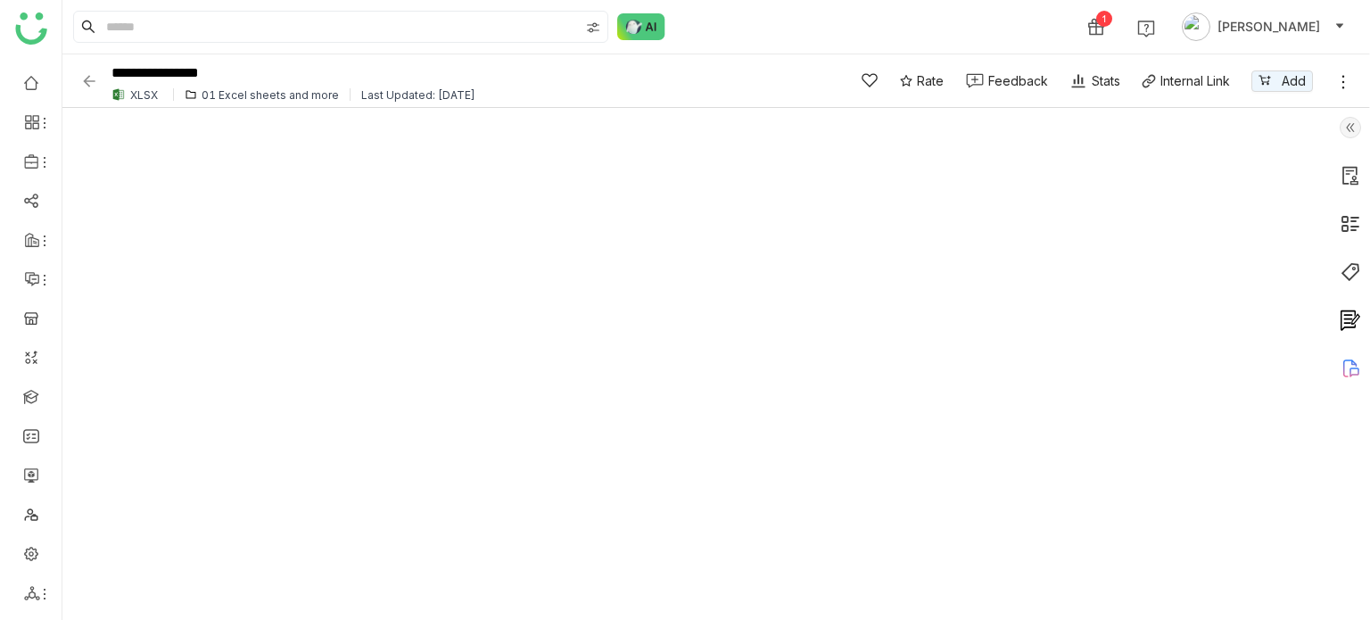
click at [89, 89] on div "**********" at bounding box center [450, 80] width 741 height 49
click at [90, 85] on img at bounding box center [89, 81] width 18 height 18
click at [86, 79] on img at bounding box center [89, 81] width 18 height 18
click at [89, 78] on img at bounding box center [89, 81] width 18 height 18
click at [88, 80] on img at bounding box center [89, 81] width 18 height 18
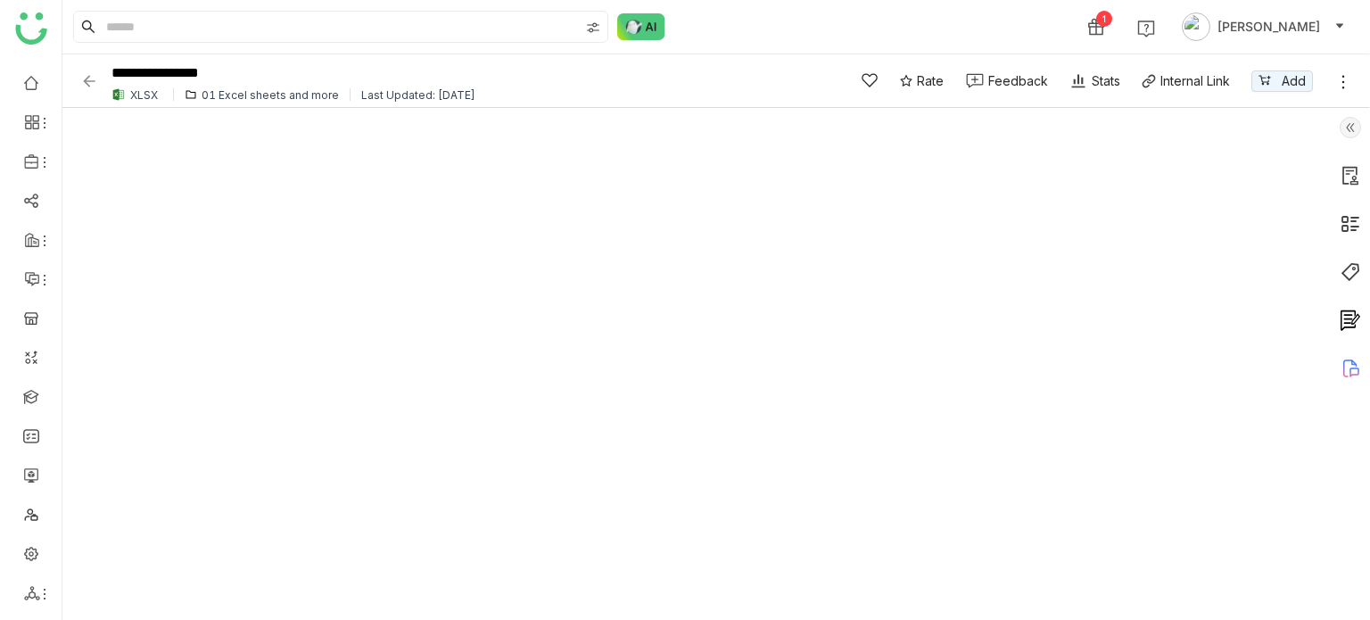
click at [88, 80] on img at bounding box center [89, 81] width 18 height 18
click at [40, 594] on icon at bounding box center [44, 594] width 14 height 14
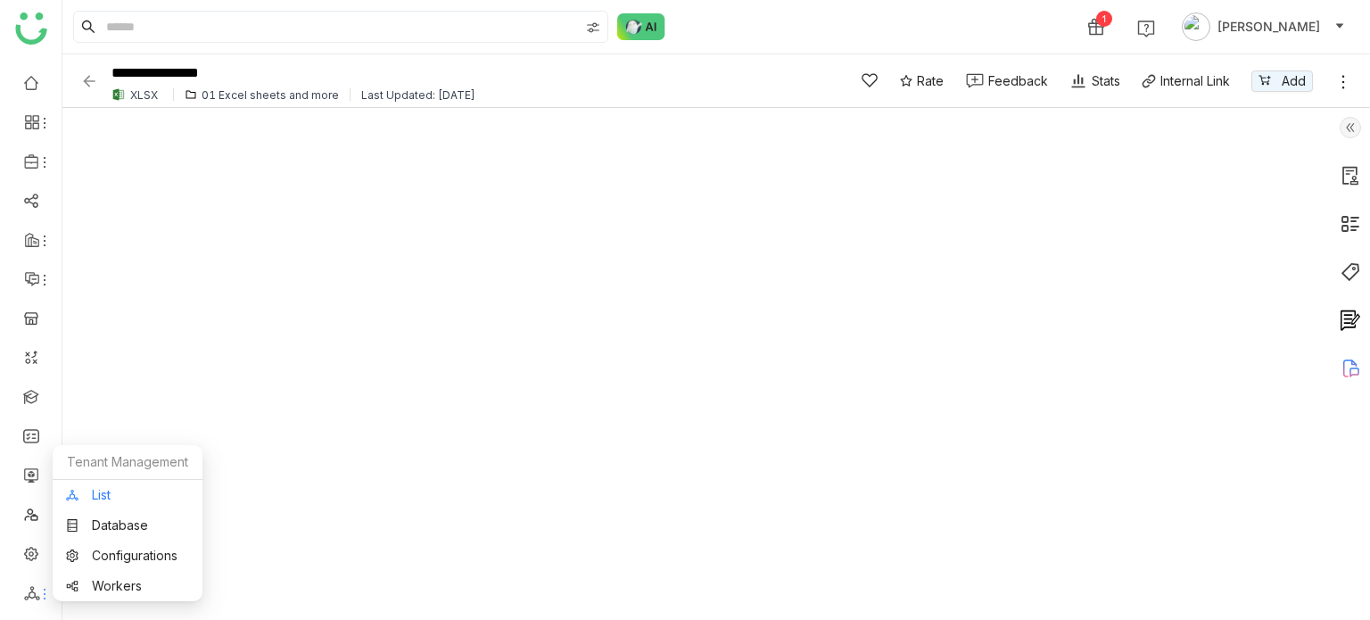
click at [164, 499] on link "List" at bounding box center [127, 495] width 123 height 12
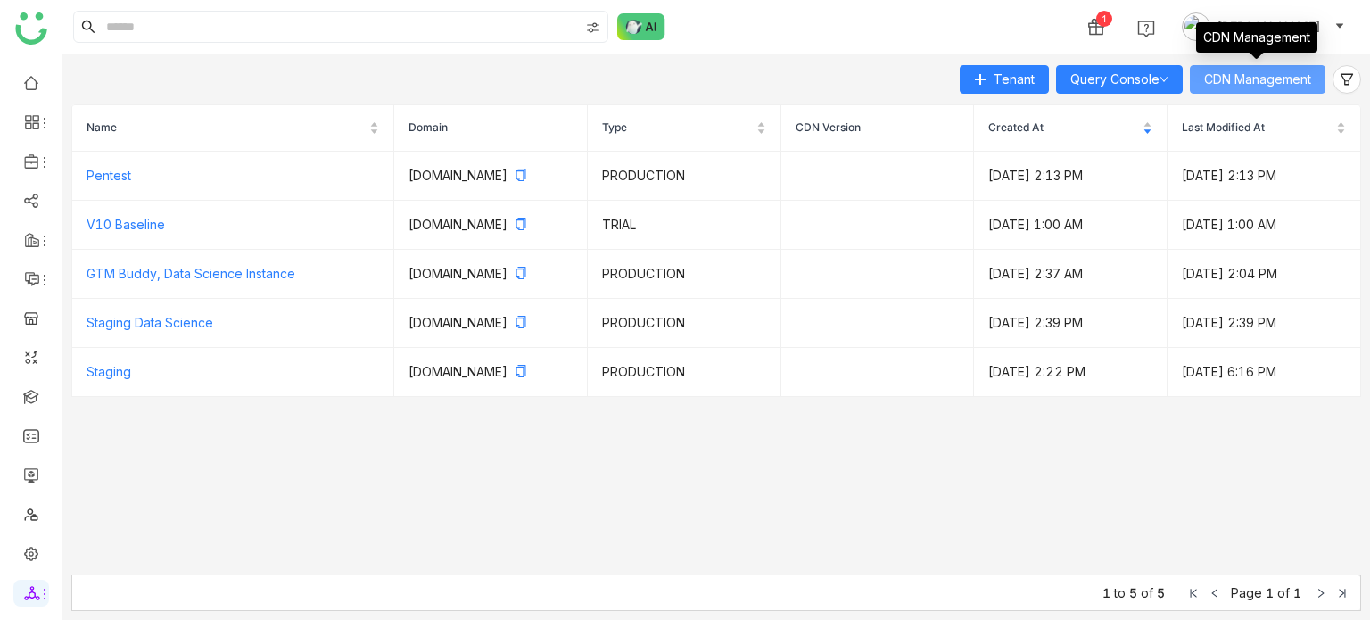
click at [1274, 84] on span "CDN Management" at bounding box center [1257, 80] width 107 height 20
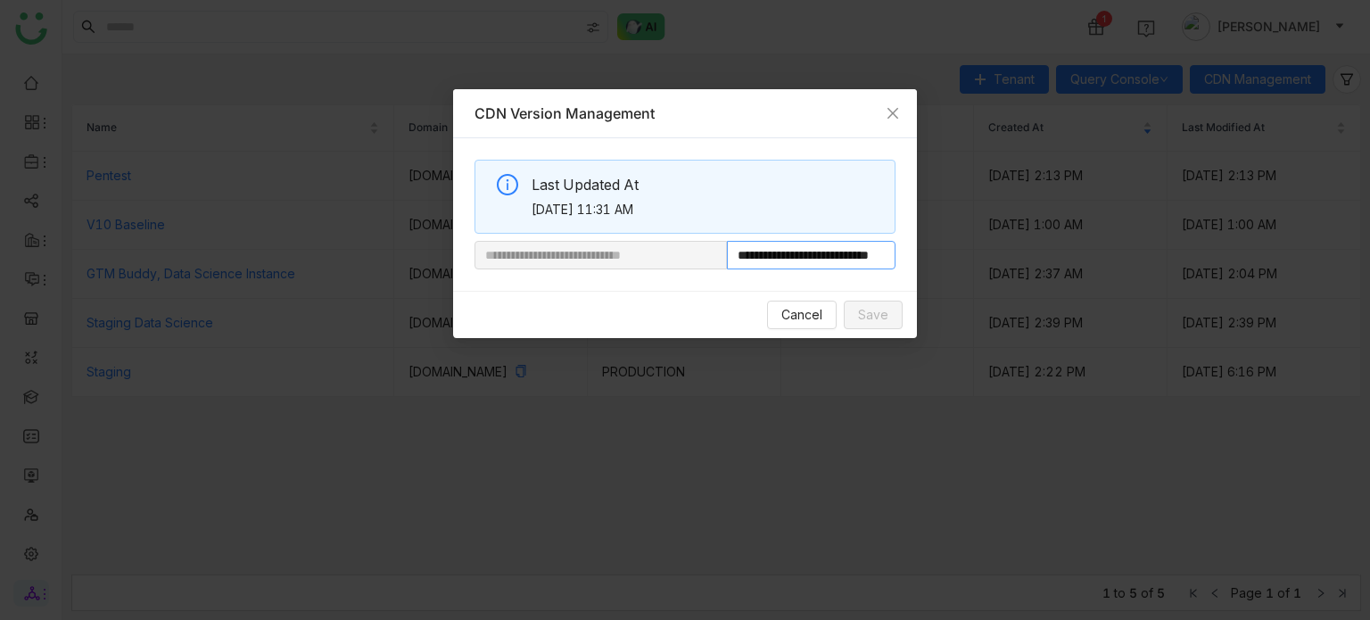
scroll to position [0, 66]
drag, startPoint x: 785, startPoint y: 258, endPoint x: 911, endPoint y: 256, distance: 126.7
click at [911, 256] on div "**********" at bounding box center [685, 214] width 464 height 153
paste input "**********"
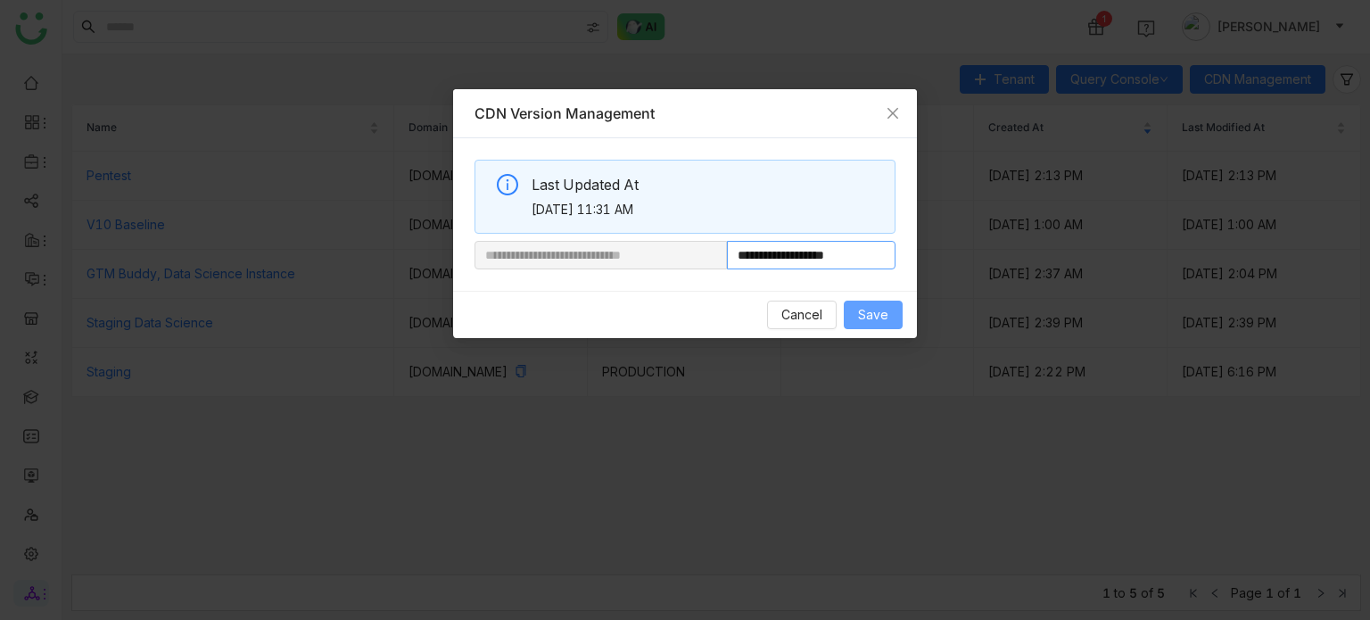
type input "**********"
click at [860, 315] on span "Save" at bounding box center [873, 315] width 30 height 20
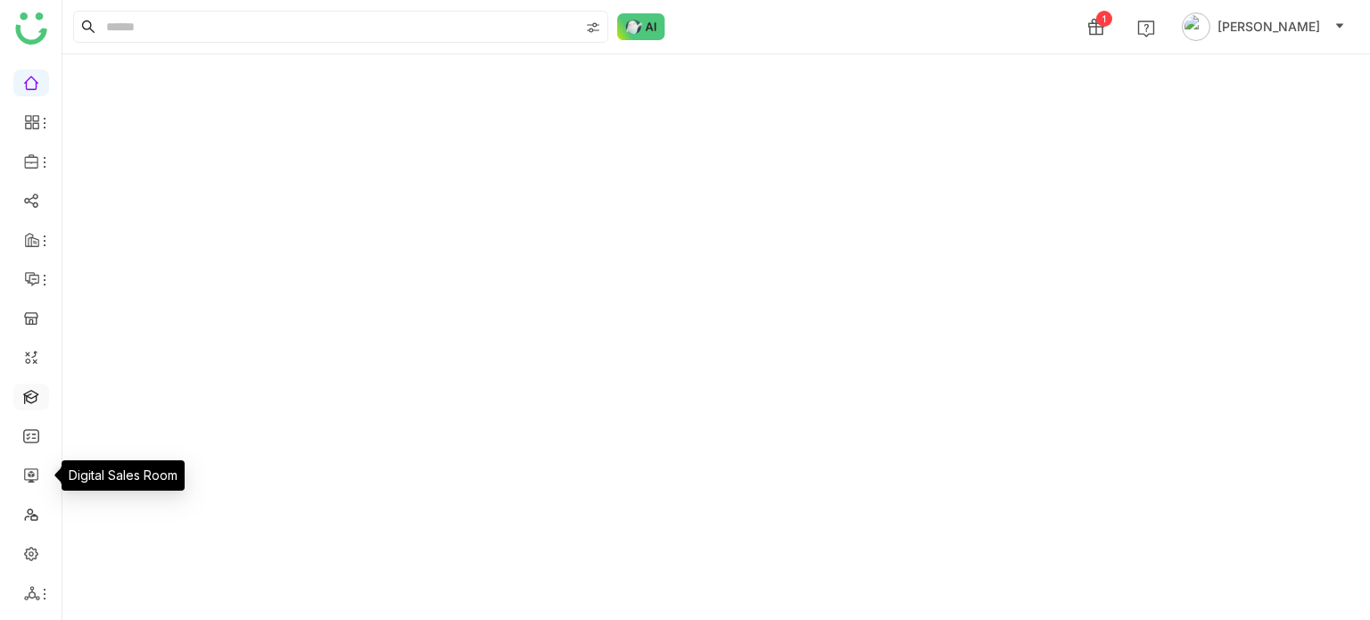
click at [39, 367] on link at bounding box center [31, 395] width 16 height 15
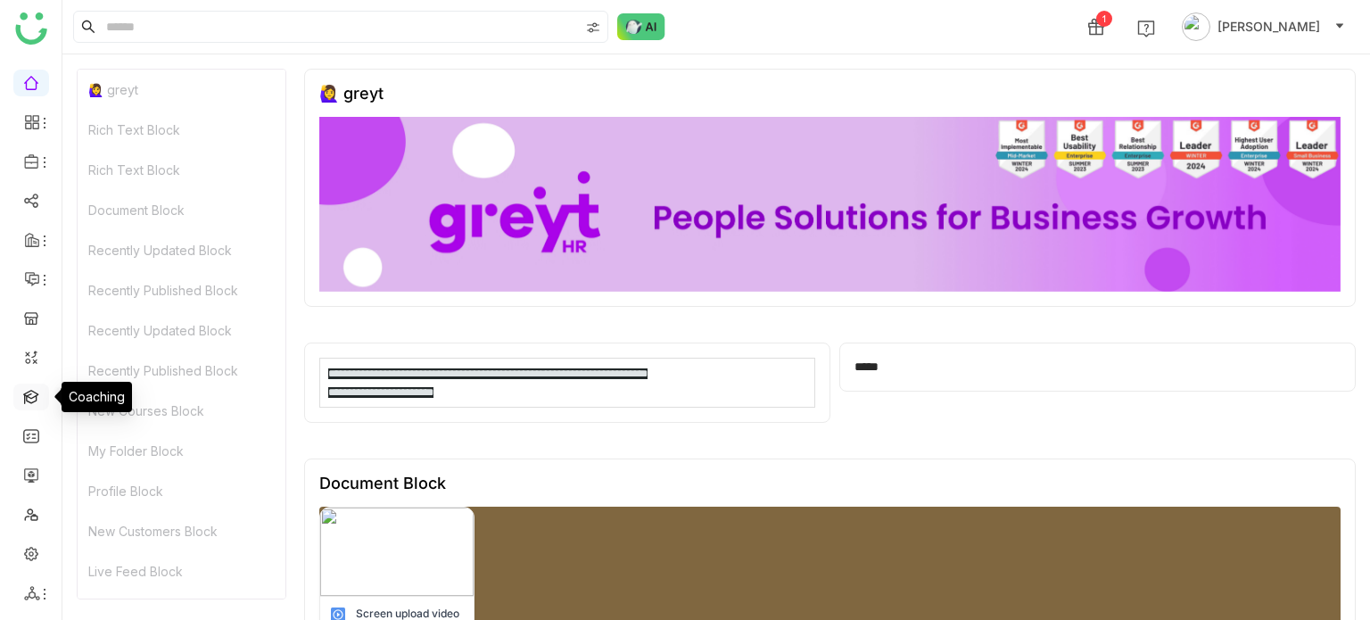
click at [32, 367] on link at bounding box center [31, 395] width 16 height 15
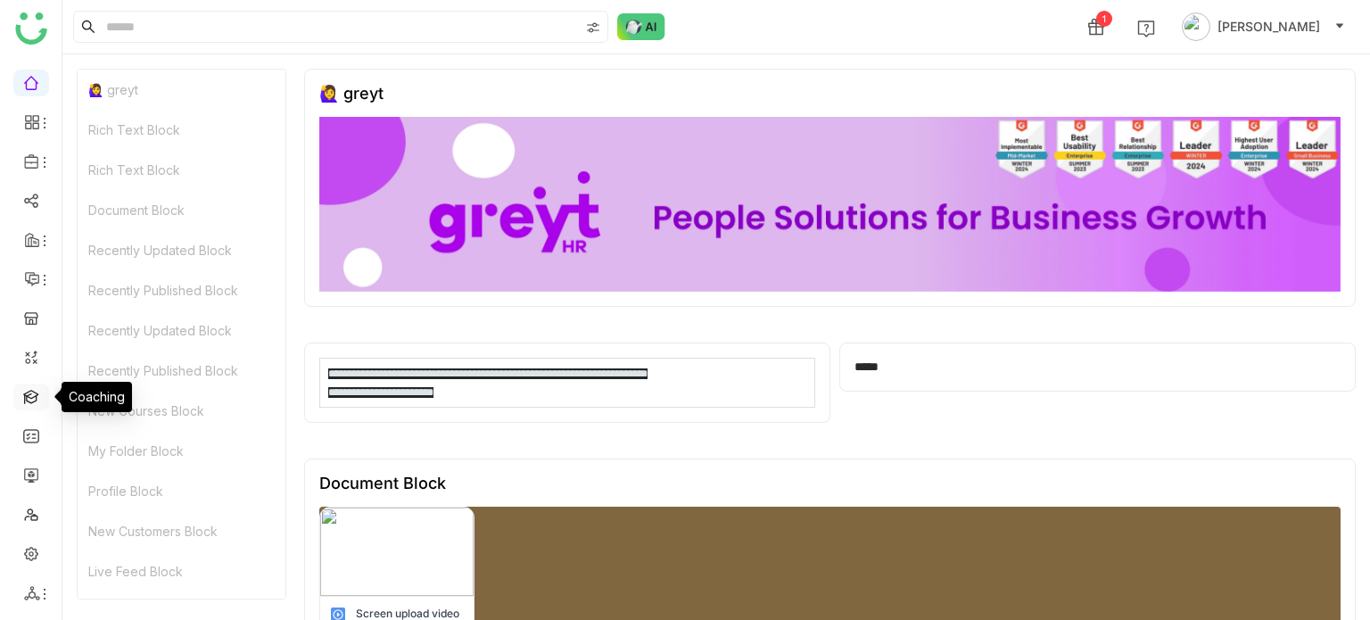
click at [32, 367] on link at bounding box center [31, 395] width 16 height 15
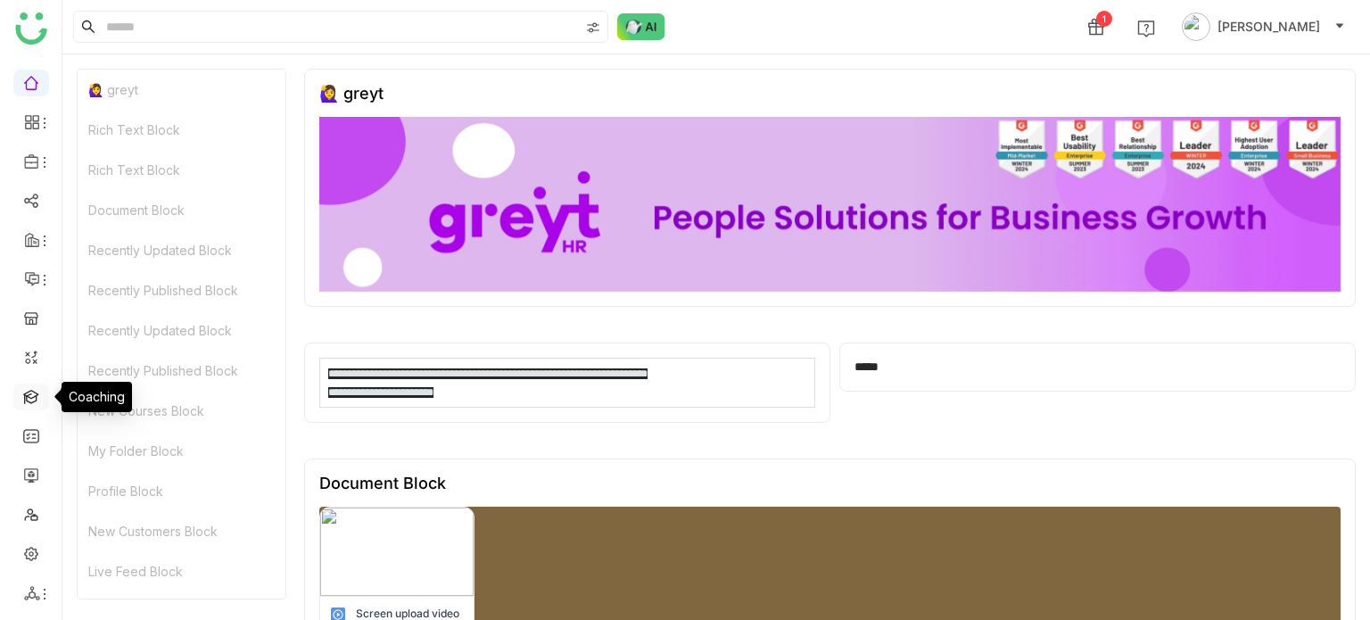
click at [32, 367] on link at bounding box center [31, 395] width 16 height 15
click at [39, 400] on link at bounding box center [31, 395] width 16 height 15
click at [29, 399] on link at bounding box center [31, 395] width 16 height 15
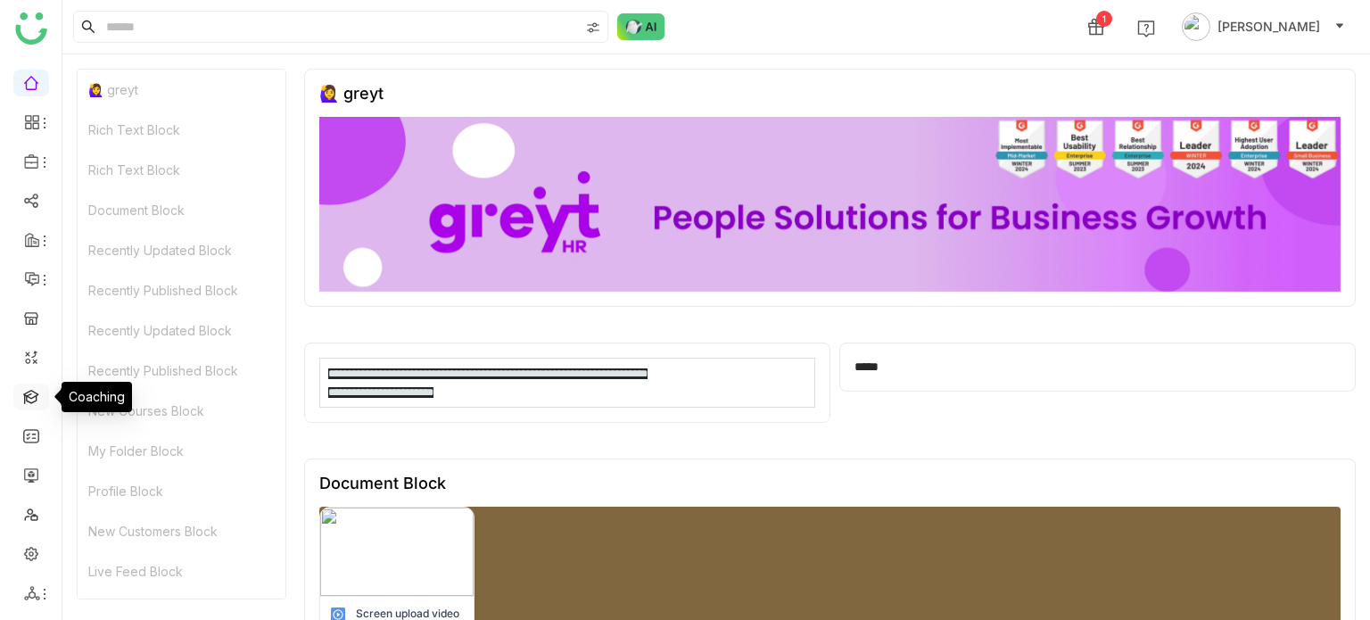
click at [29, 399] on link at bounding box center [31, 395] width 16 height 15
click at [32, 399] on link at bounding box center [31, 395] width 16 height 15
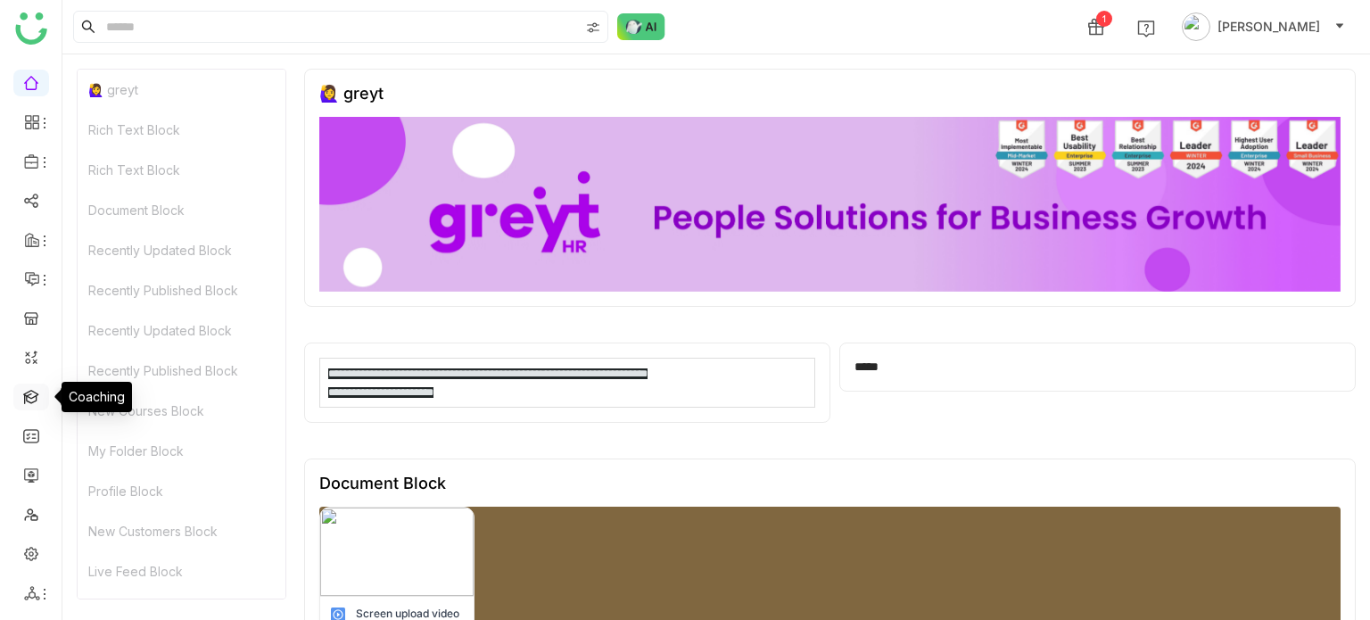
click at [32, 399] on link at bounding box center [31, 395] width 16 height 15
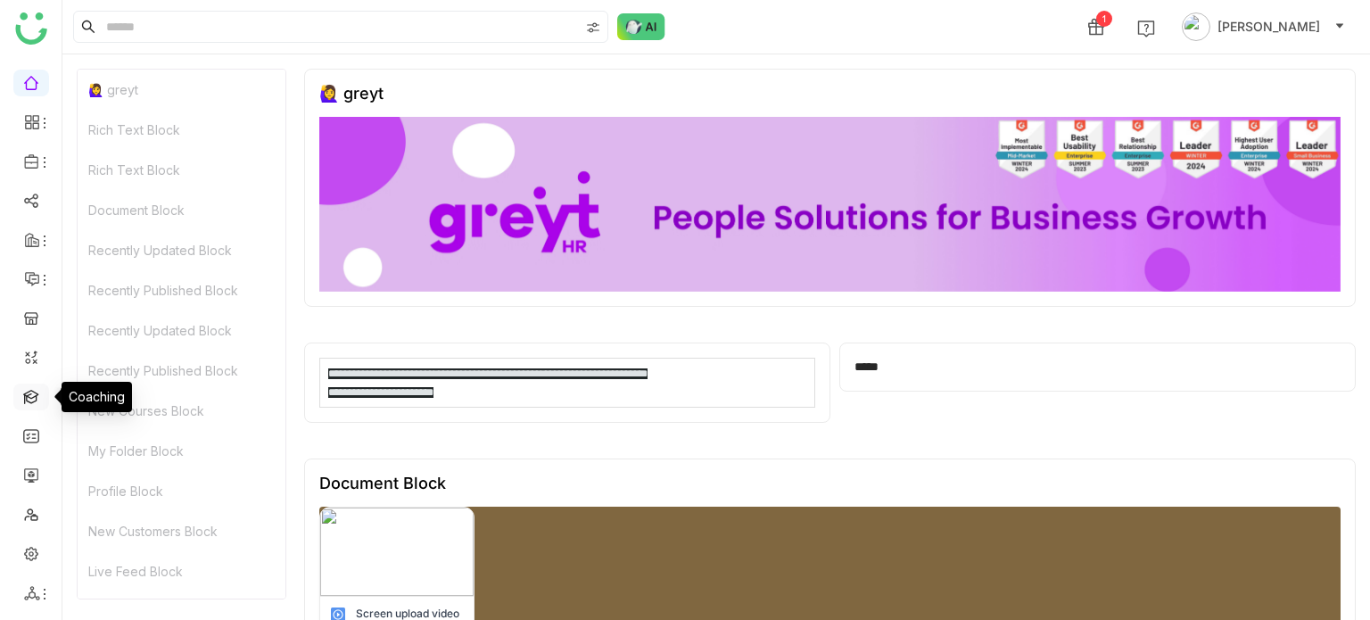
click at [32, 399] on link at bounding box center [31, 395] width 16 height 15
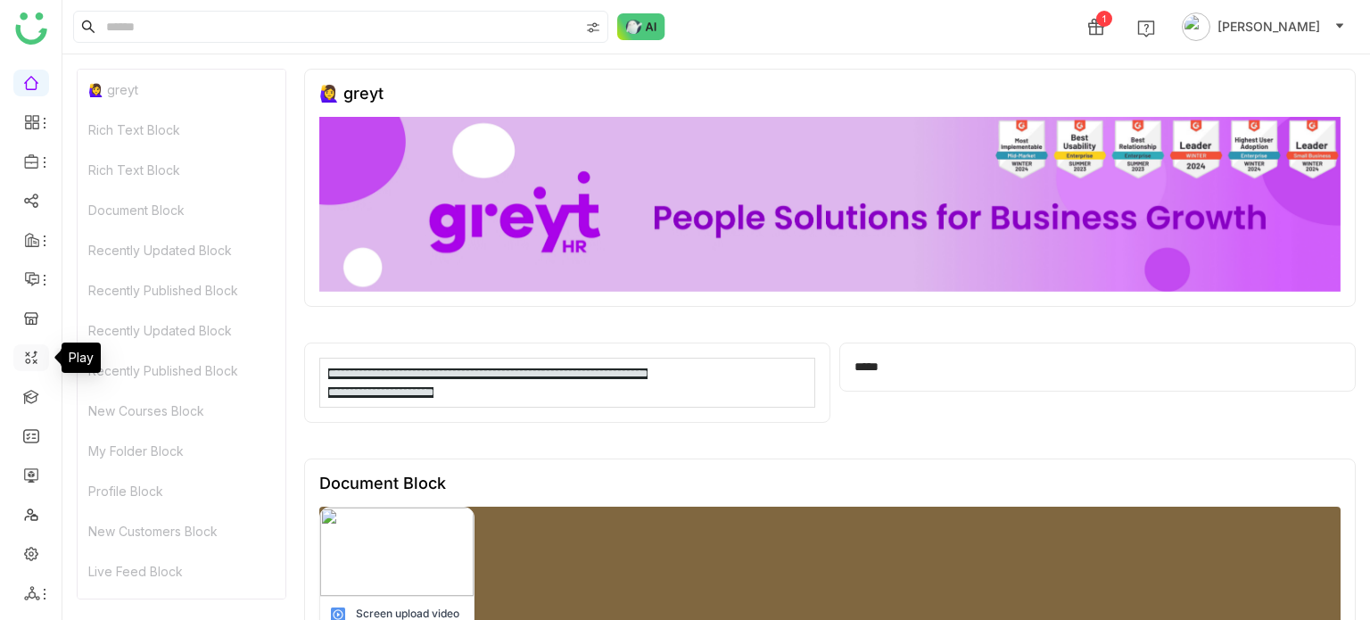
click at [32, 364] on link at bounding box center [31, 356] width 16 height 15
click at [26, 390] on link at bounding box center [31, 395] width 16 height 15
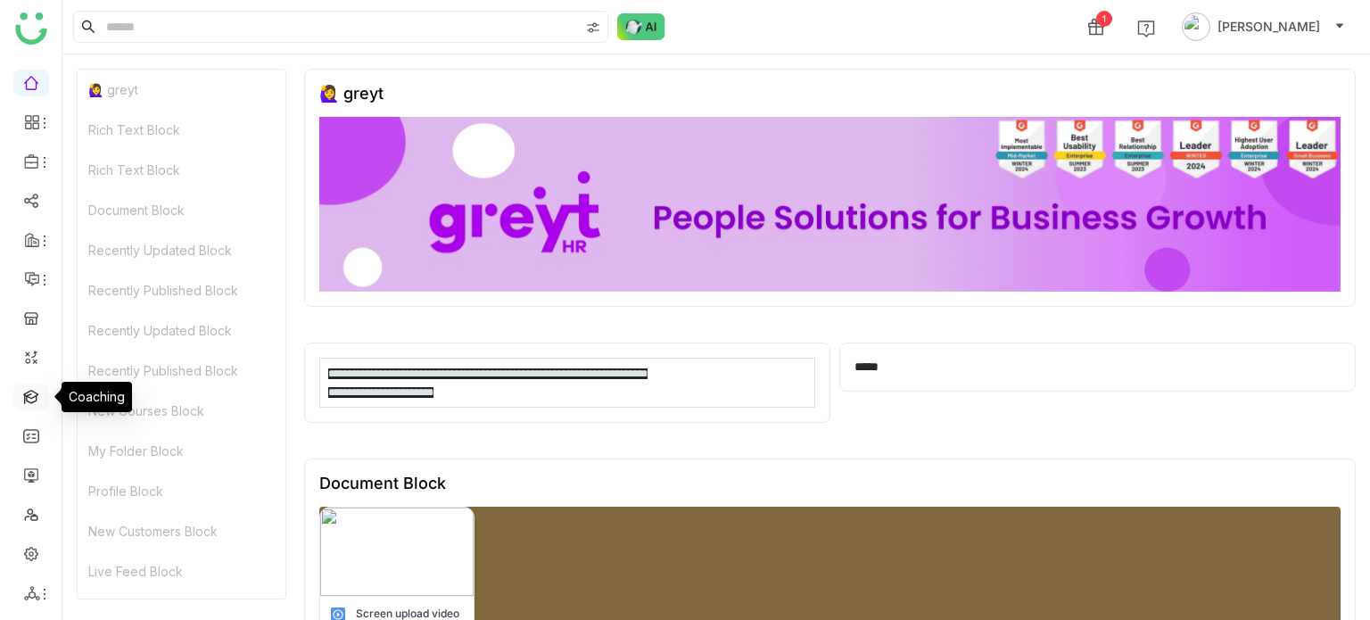
click at [26, 390] on link at bounding box center [31, 395] width 16 height 15
click at [25, 399] on link at bounding box center [31, 395] width 16 height 15
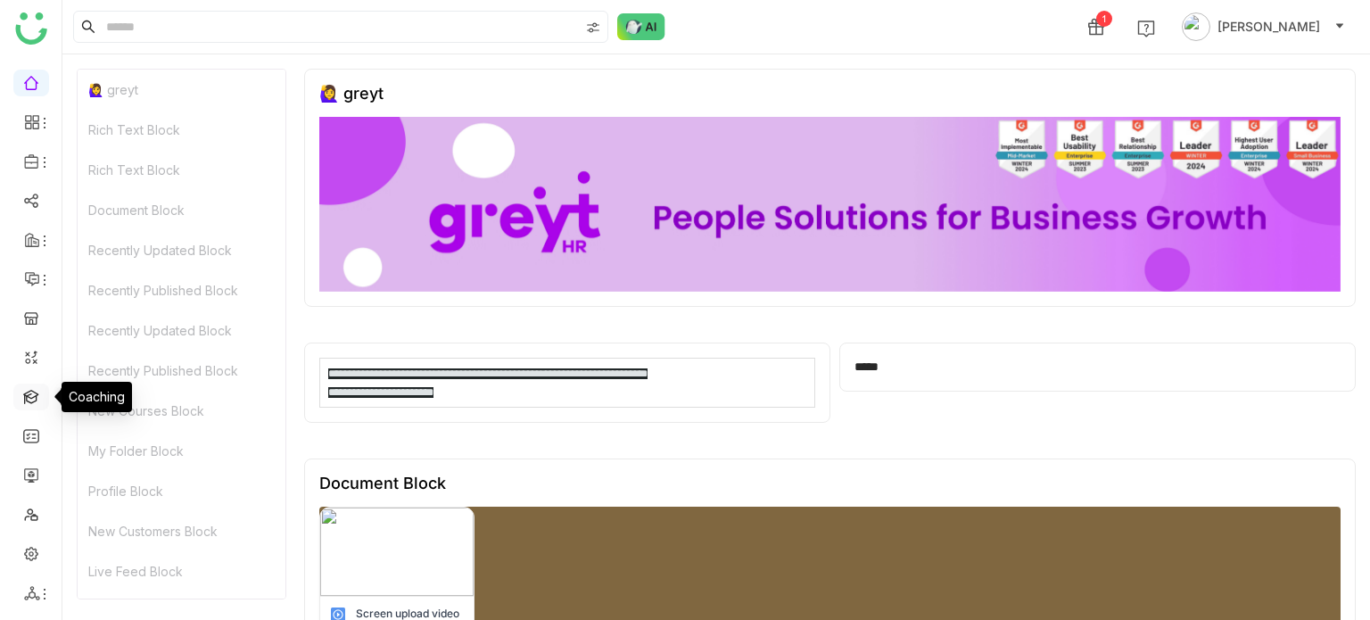
click at [25, 399] on link at bounding box center [31, 395] width 16 height 15
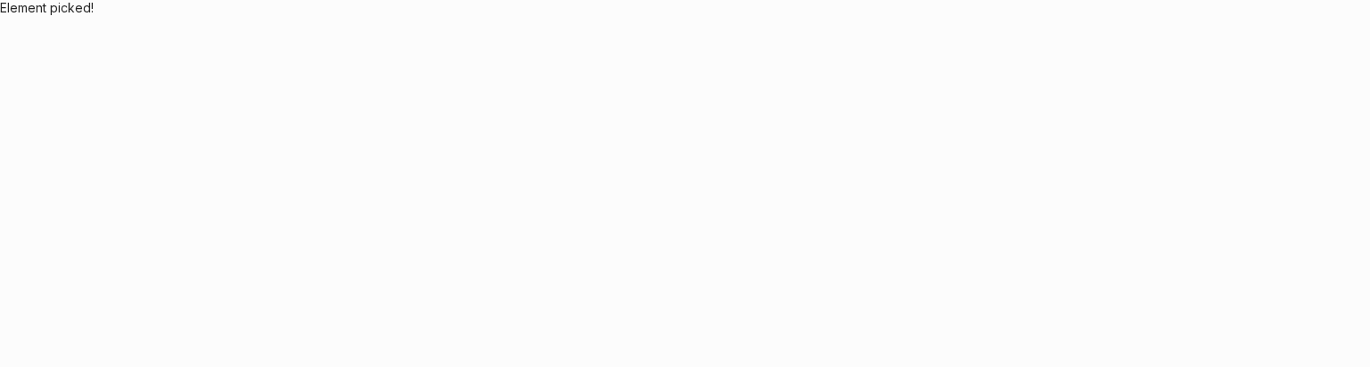
click at [588, 183] on body "Element picked!" at bounding box center [685, 183] width 1370 height 367
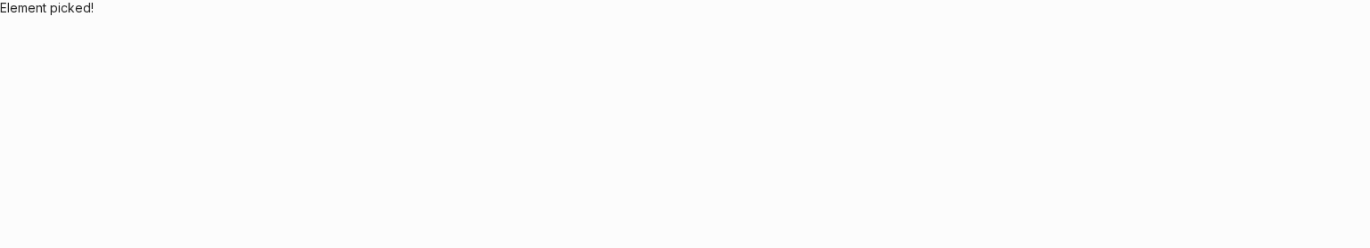
click at [900, 240] on body "Element picked!" at bounding box center [685, 124] width 1370 height 248
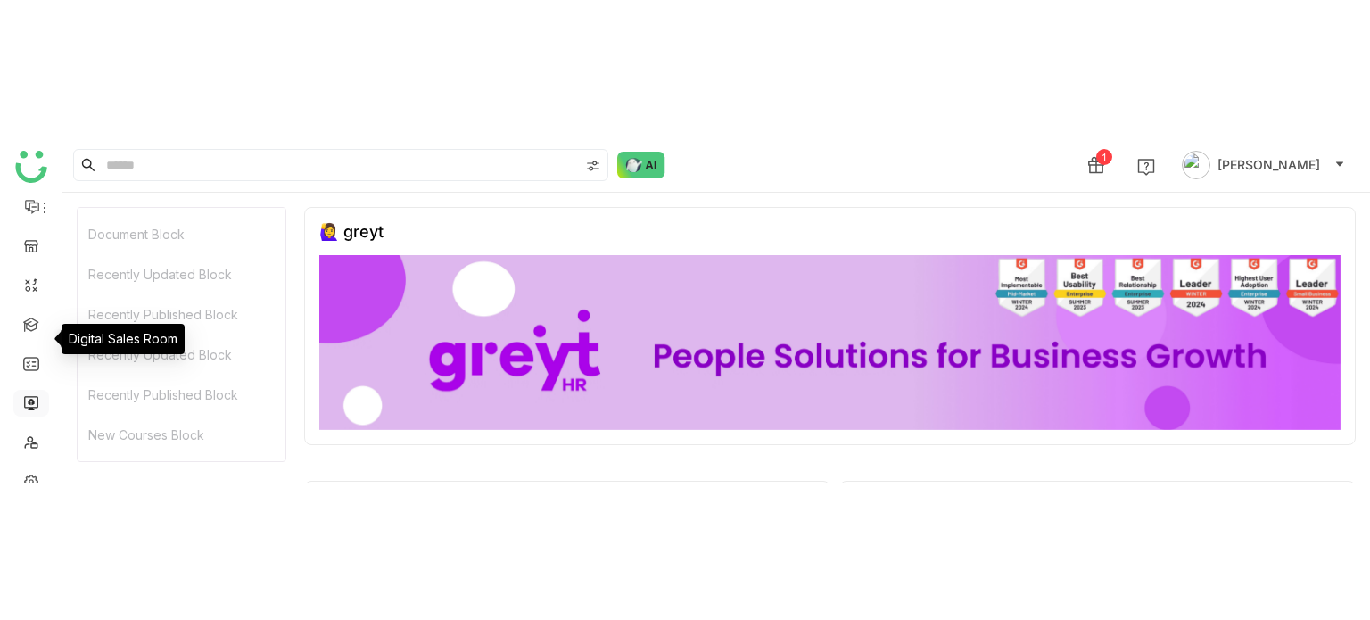
scroll to position [275, 0]
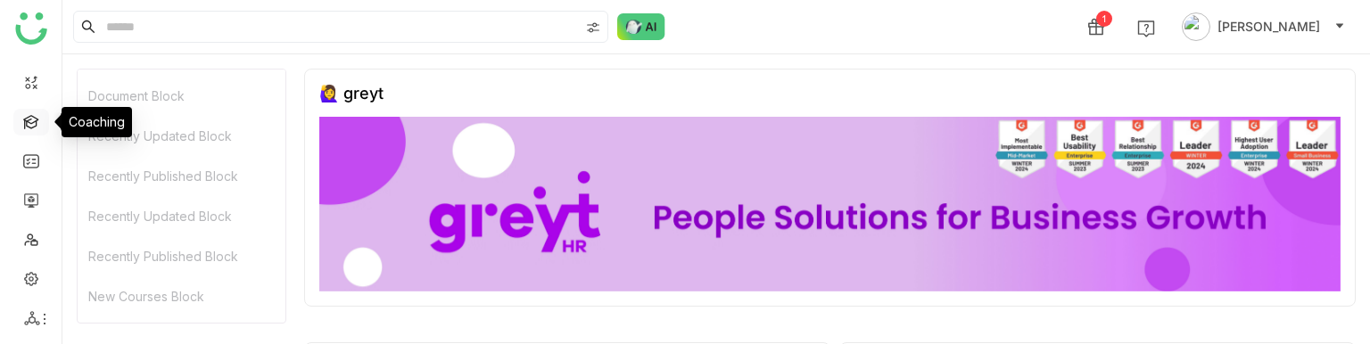
click at [37, 128] on link at bounding box center [31, 120] width 16 height 15
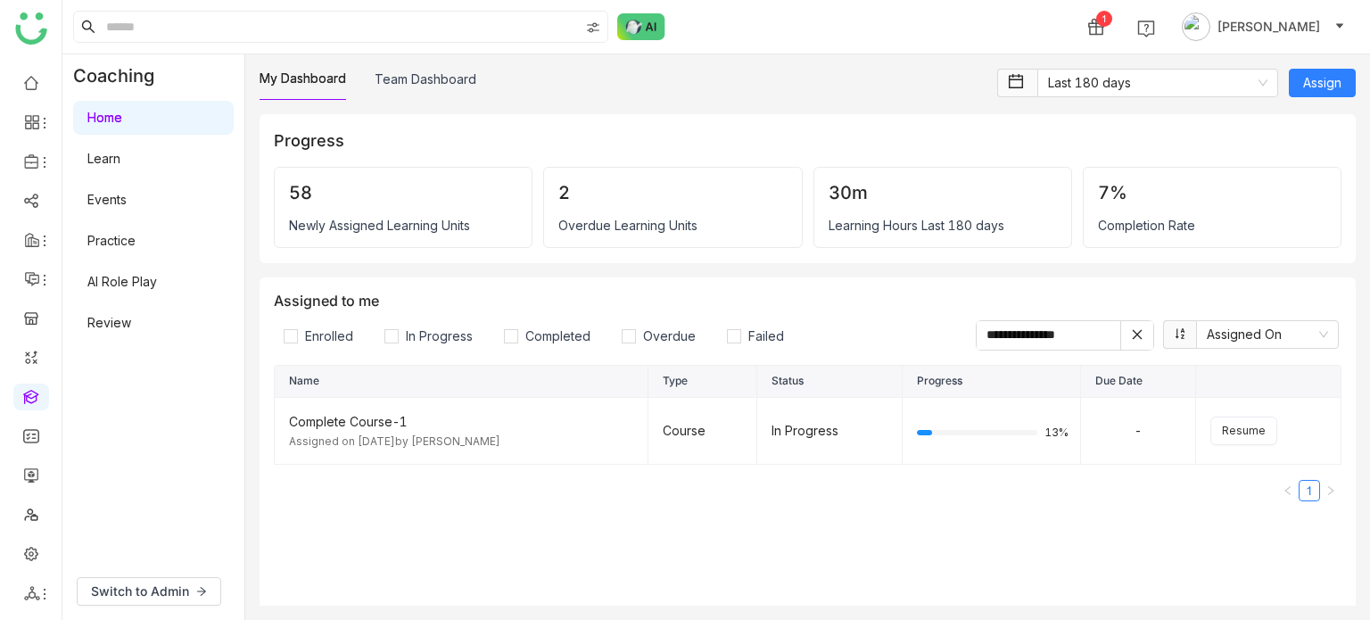
click at [157, 247] on link "AI Role Play" at bounding box center [122, 281] width 70 height 15
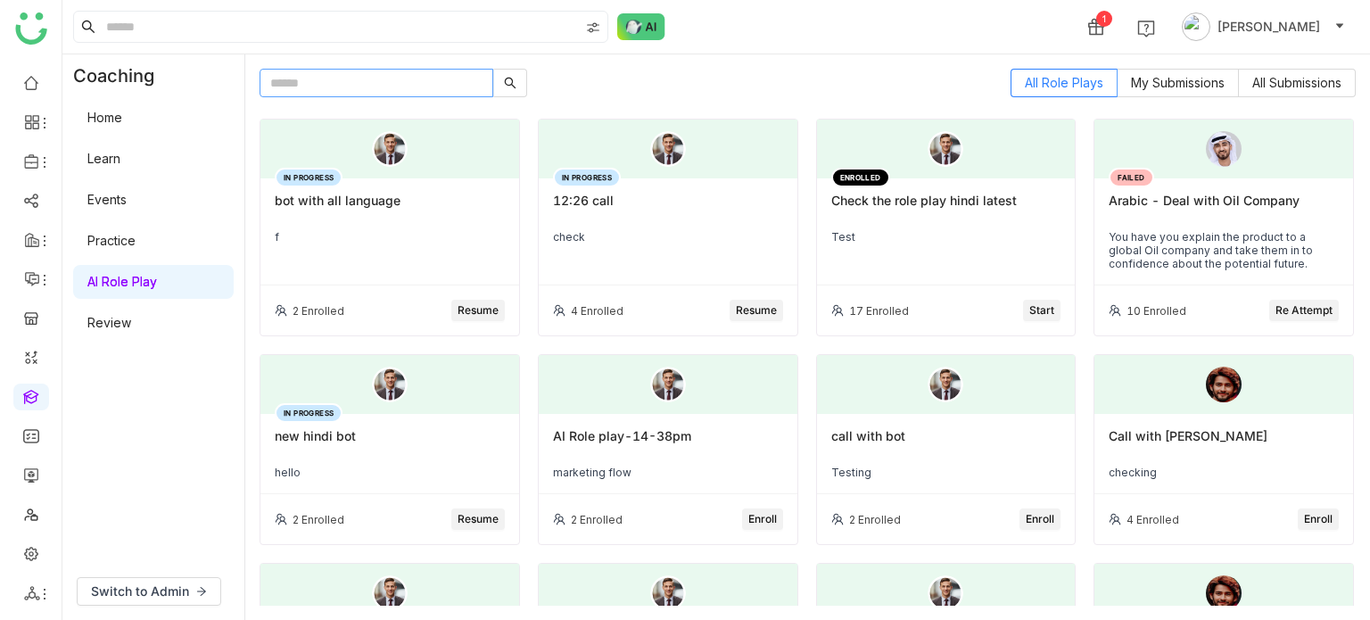
click at [424, 78] on input "text" at bounding box center [377, 83] width 234 height 29
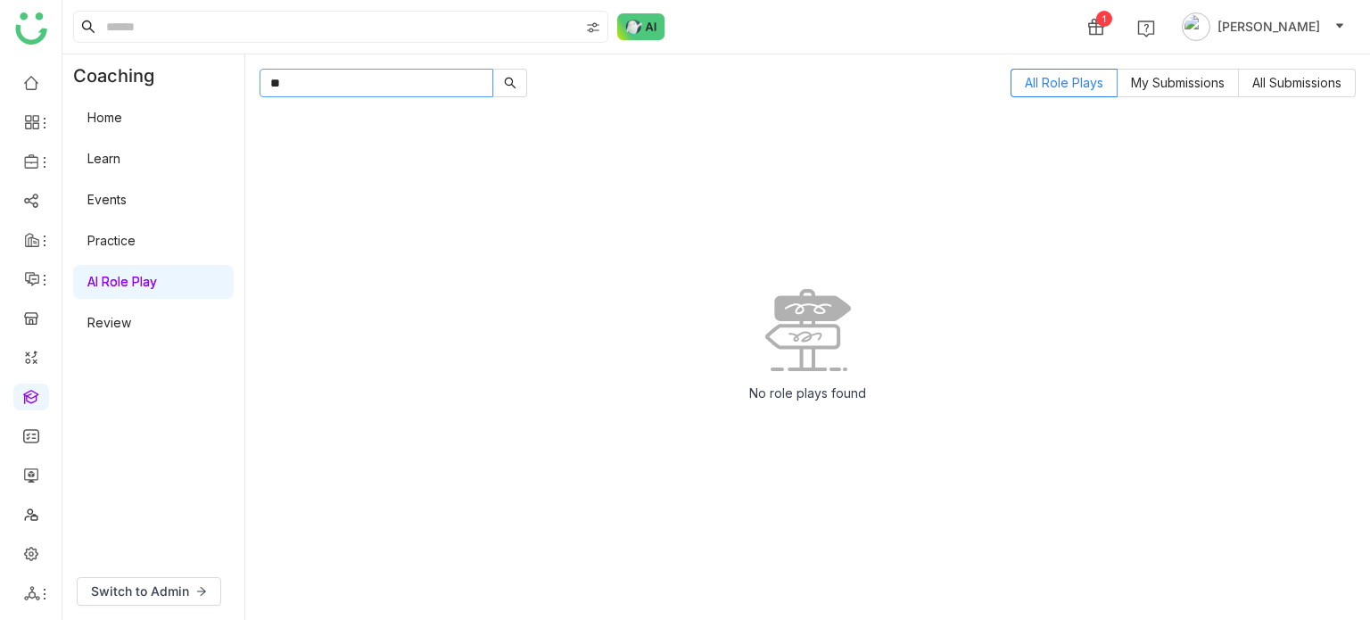
type input "*"
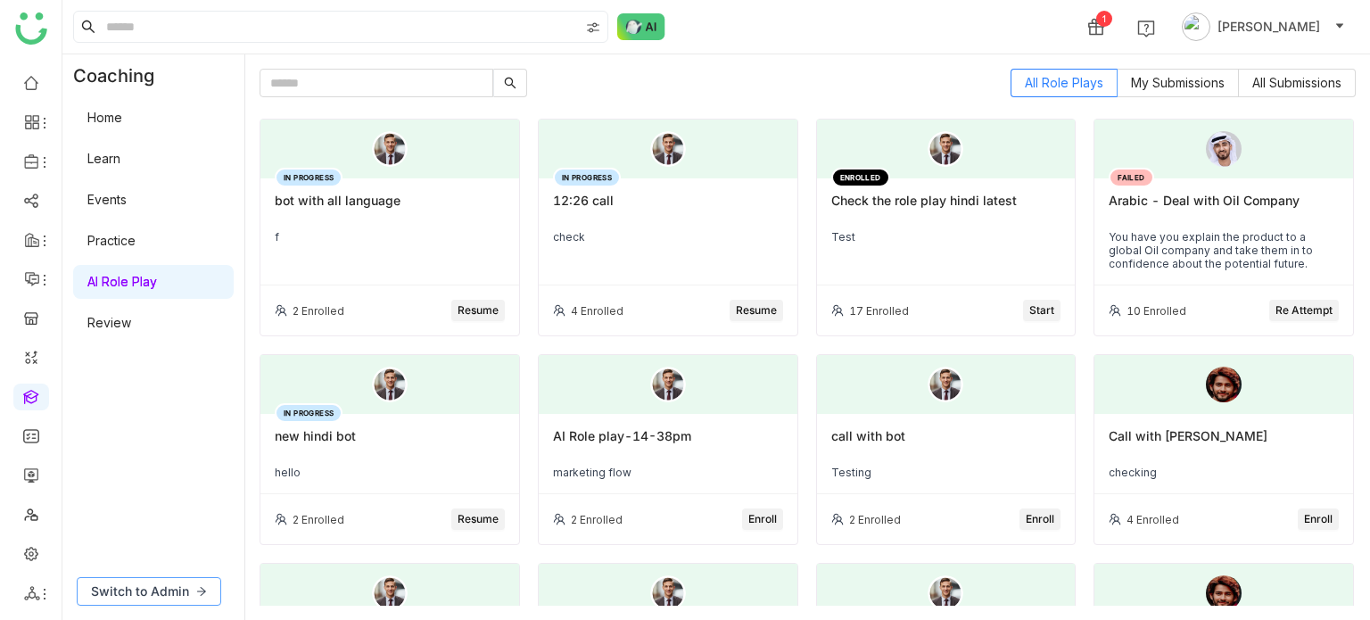
click at [158, 247] on span "Switch to Admin" at bounding box center [140, 591] width 98 height 20
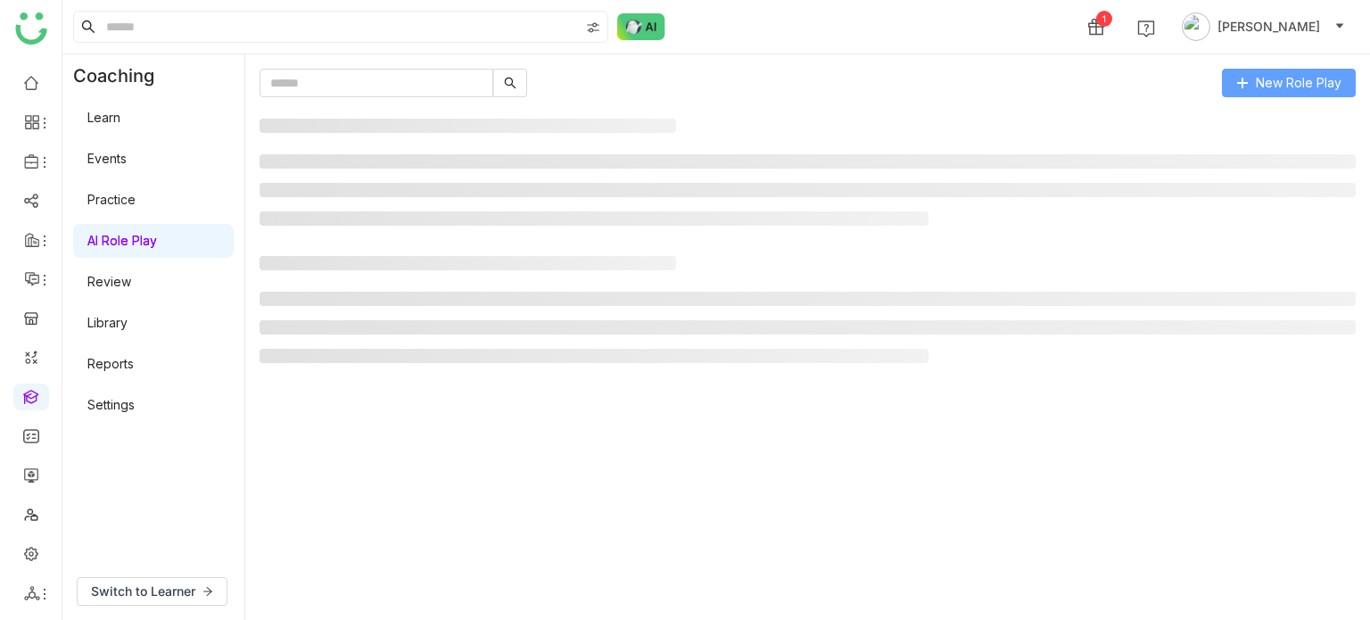
click at [1317, 88] on span "New Role Play" at bounding box center [1299, 83] width 86 height 20
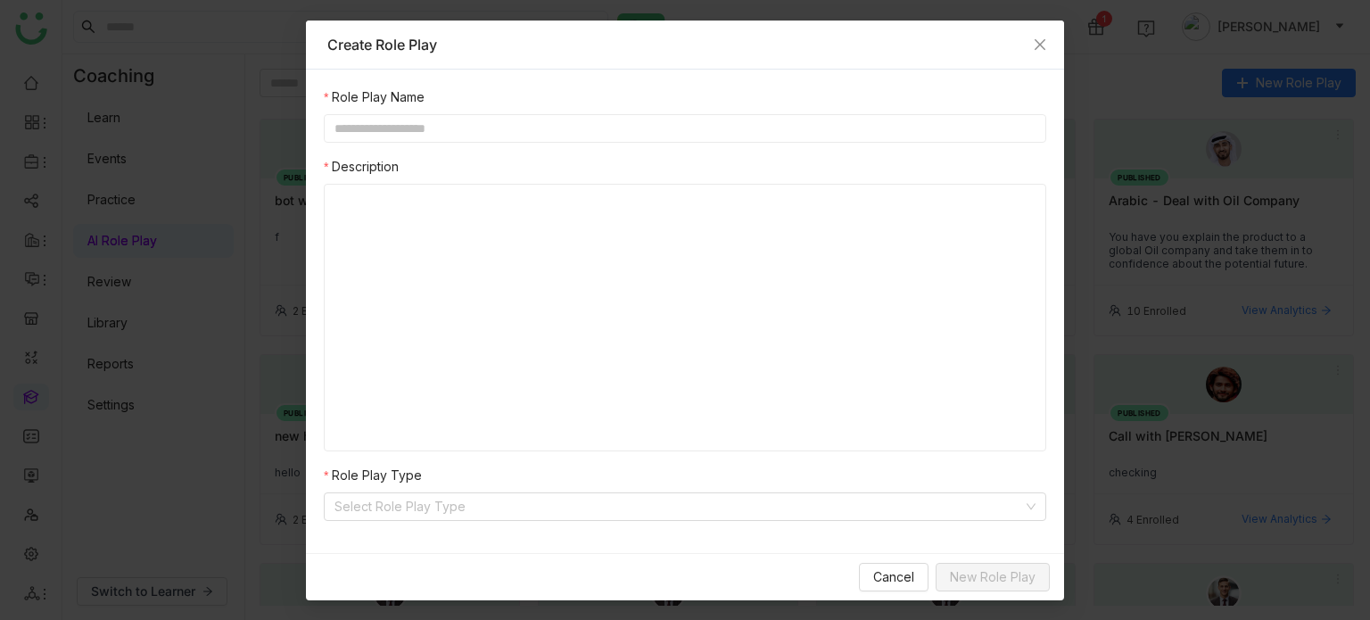
click at [735, 120] on input "text" at bounding box center [685, 128] width 722 height 29
type input "**********"
type input "*"
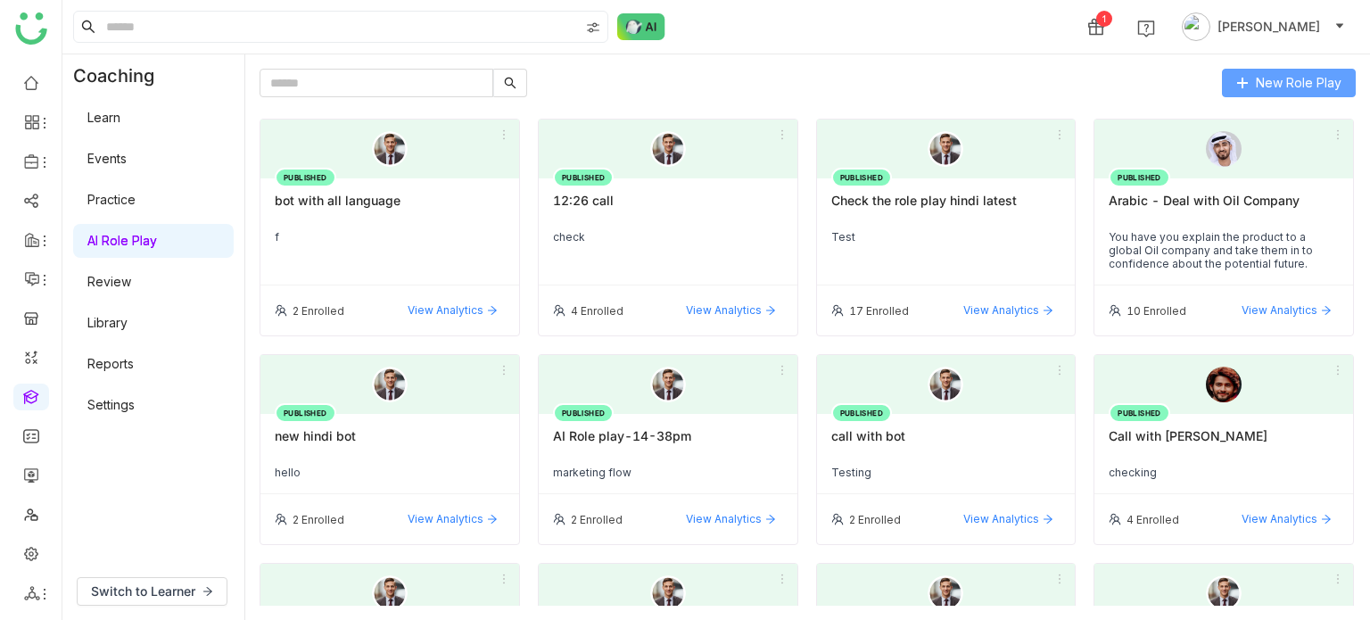
click at [1323, 92] on button "New Role Play" at bounding box center [1289, 83] width 134 height 29
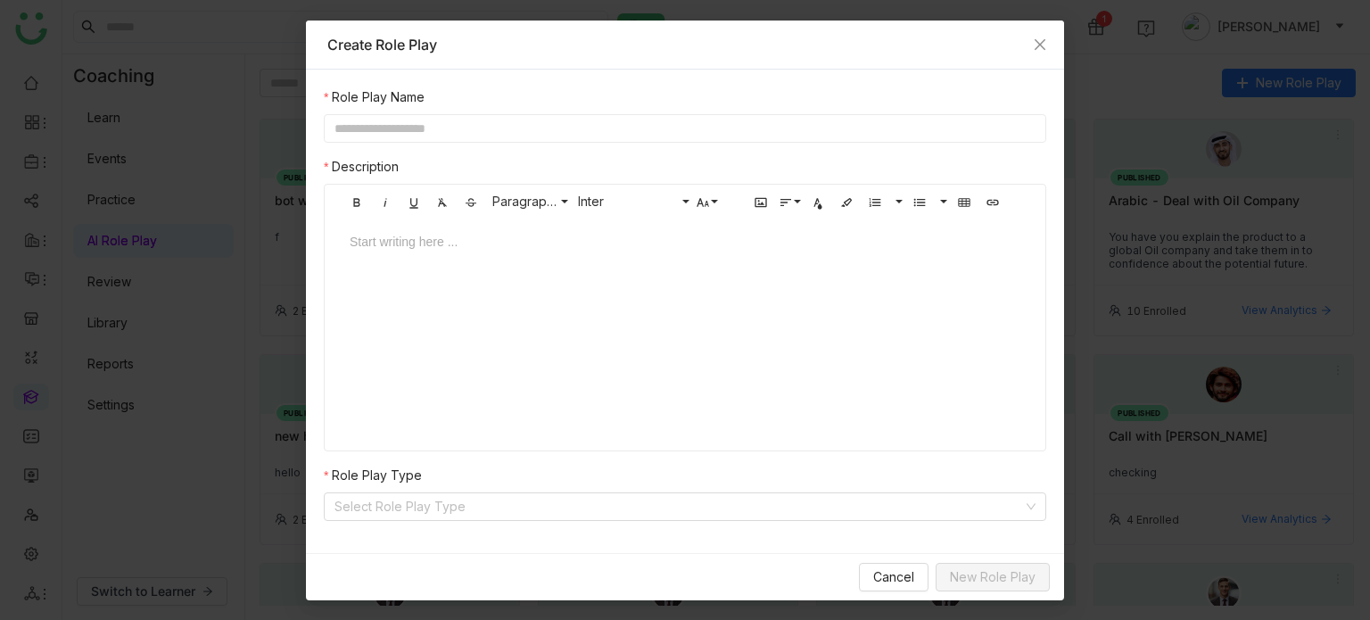
click at [562, 132] on input "text" at bounding box center [685, 128] width 722 height 29
type input "**********"
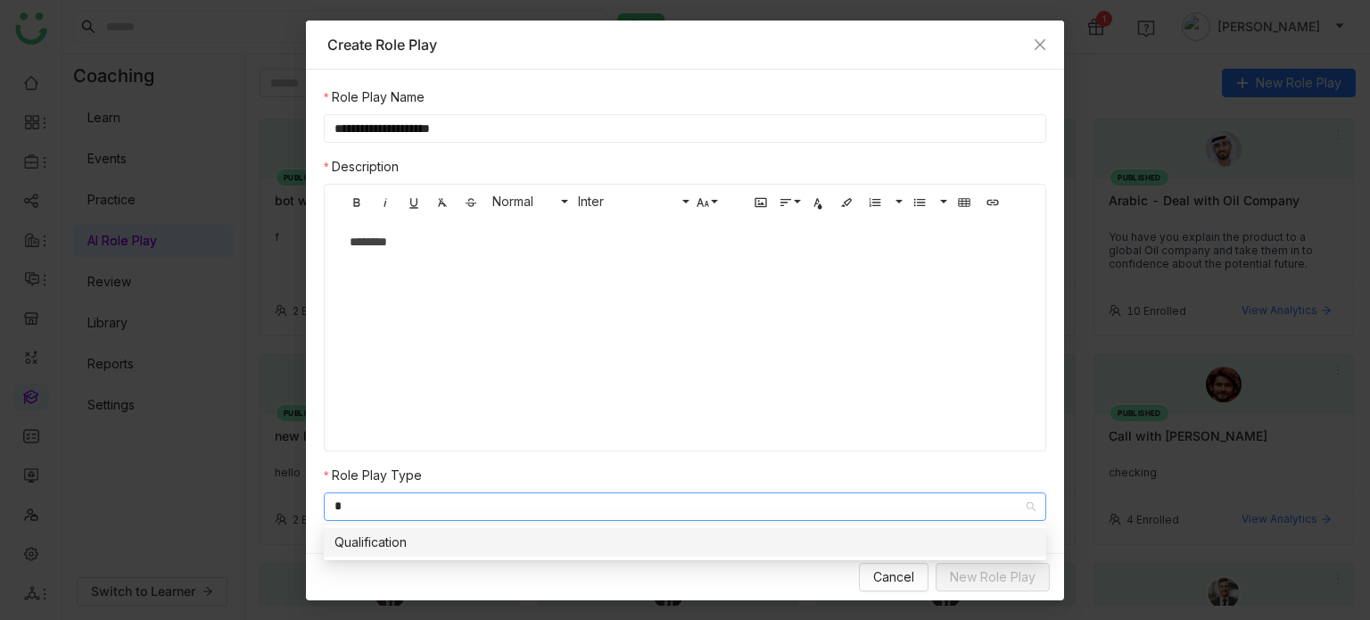
type input "*"
click at [639, 552] on nz-option-item "Qualification" at bounding box center [685, 542] width 722 height 29
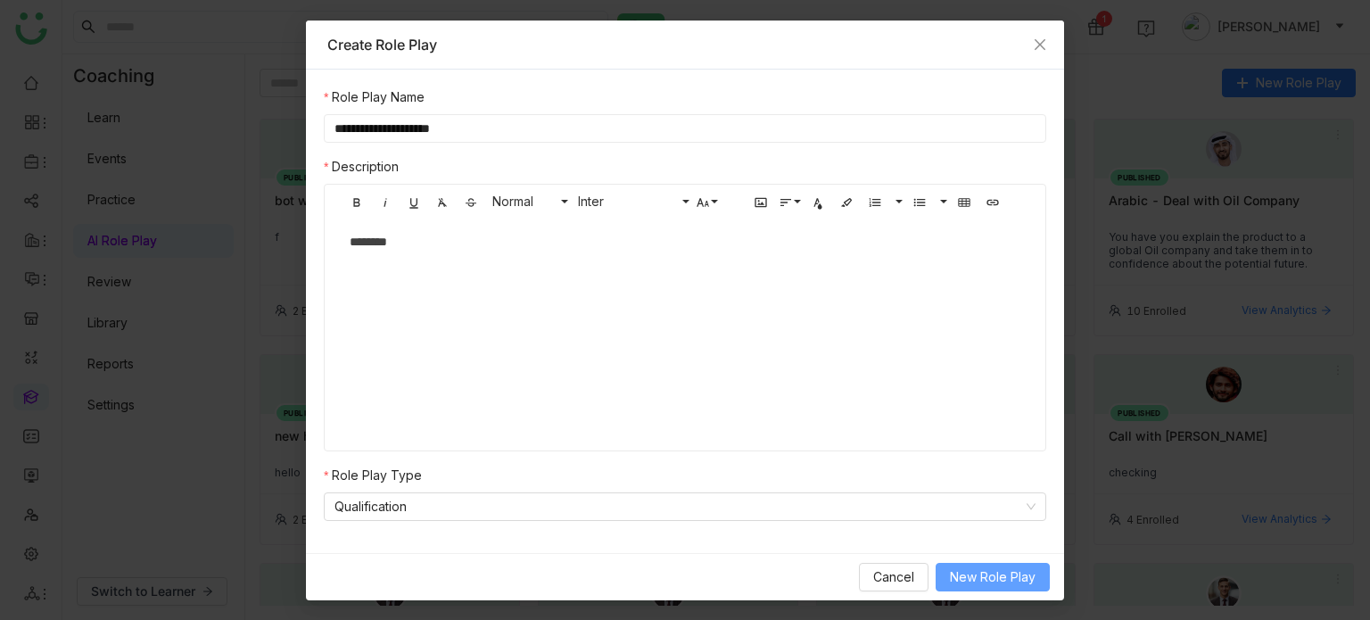
click at [1019, 573] on span "New Role Play" at bounding box center [993, 577] width 86 height 20
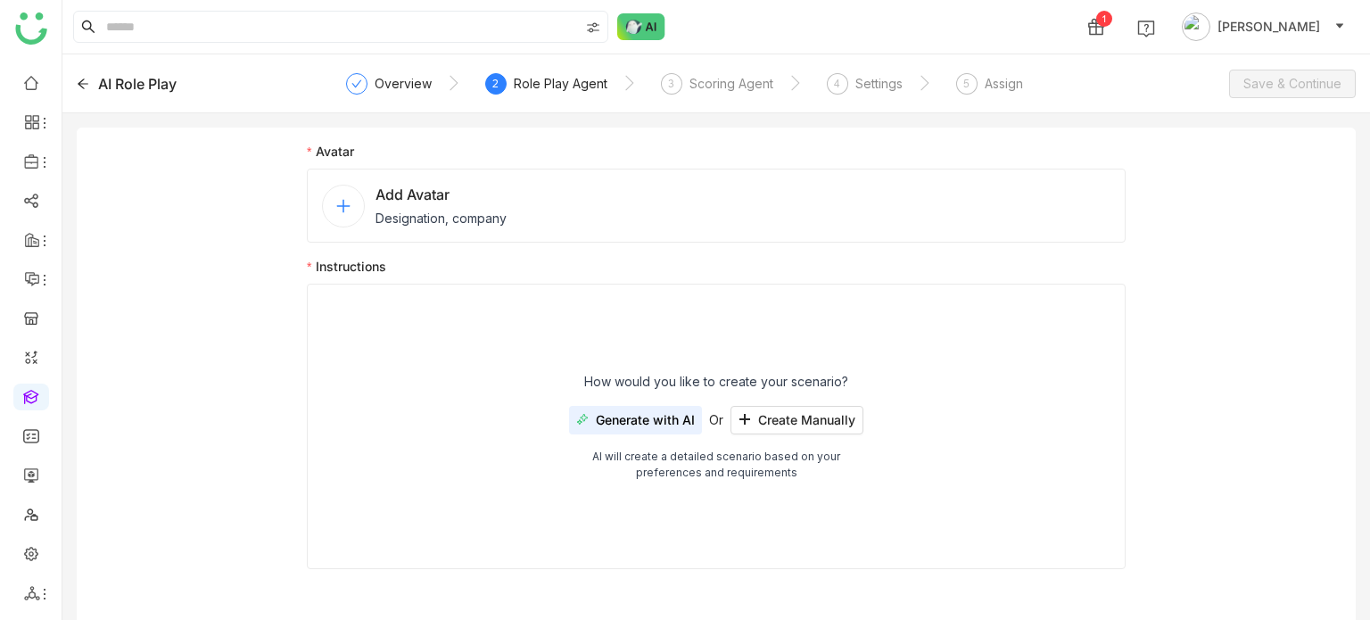
click at [499, 230] on div "Add Avatar Designation, company" at bounding box center [716, 206] width 819 height 74
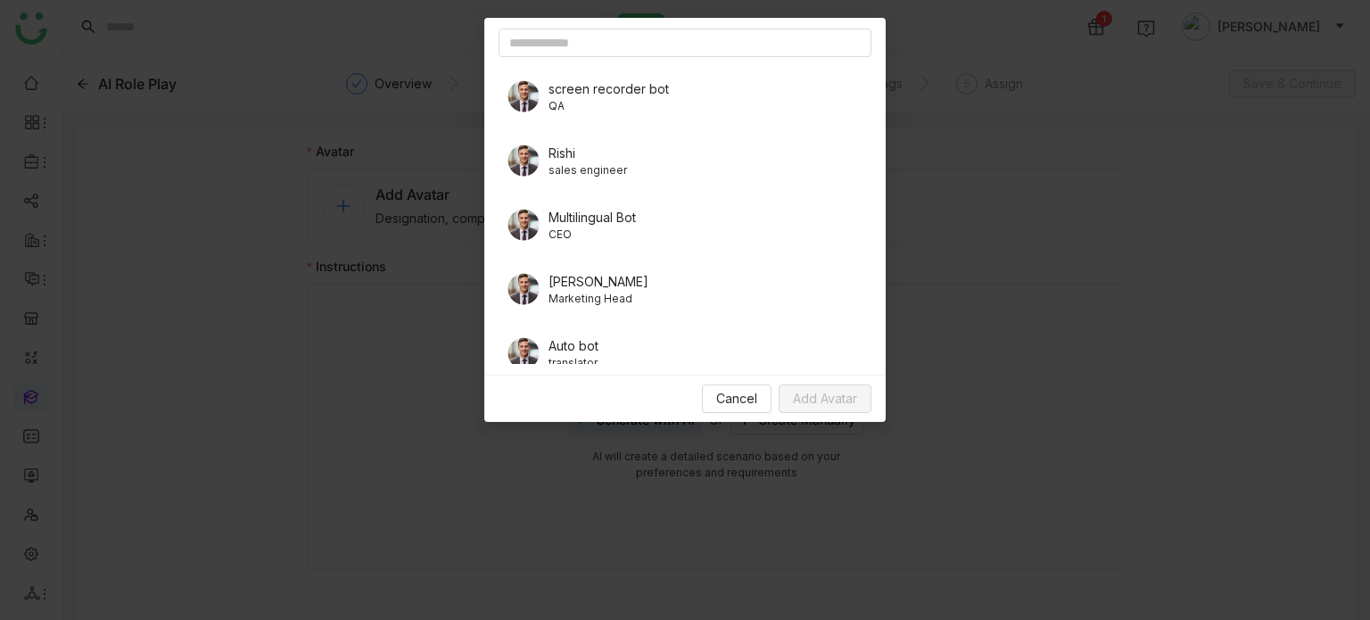
click at [567, 229] on span "CEO" at bounding box center [591, 235] width 87 height 16
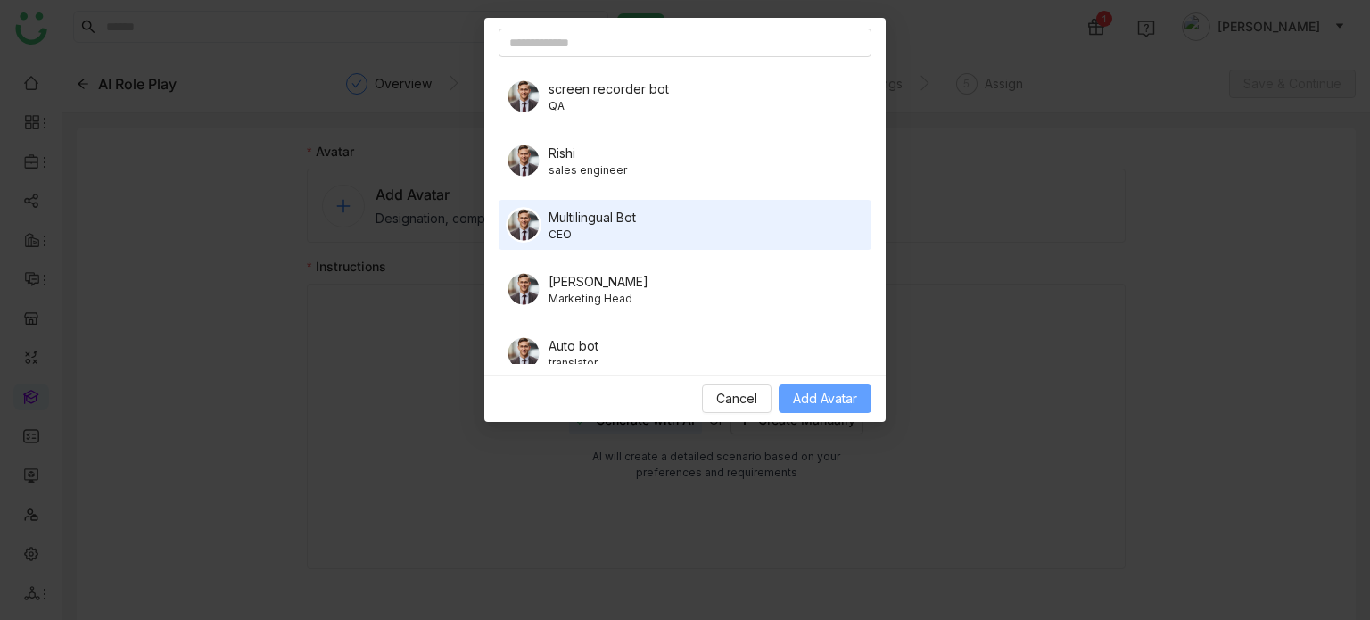
click at [788, 395] on button "Add Avatar" at bounding box center [825, 398] width 93 height 29
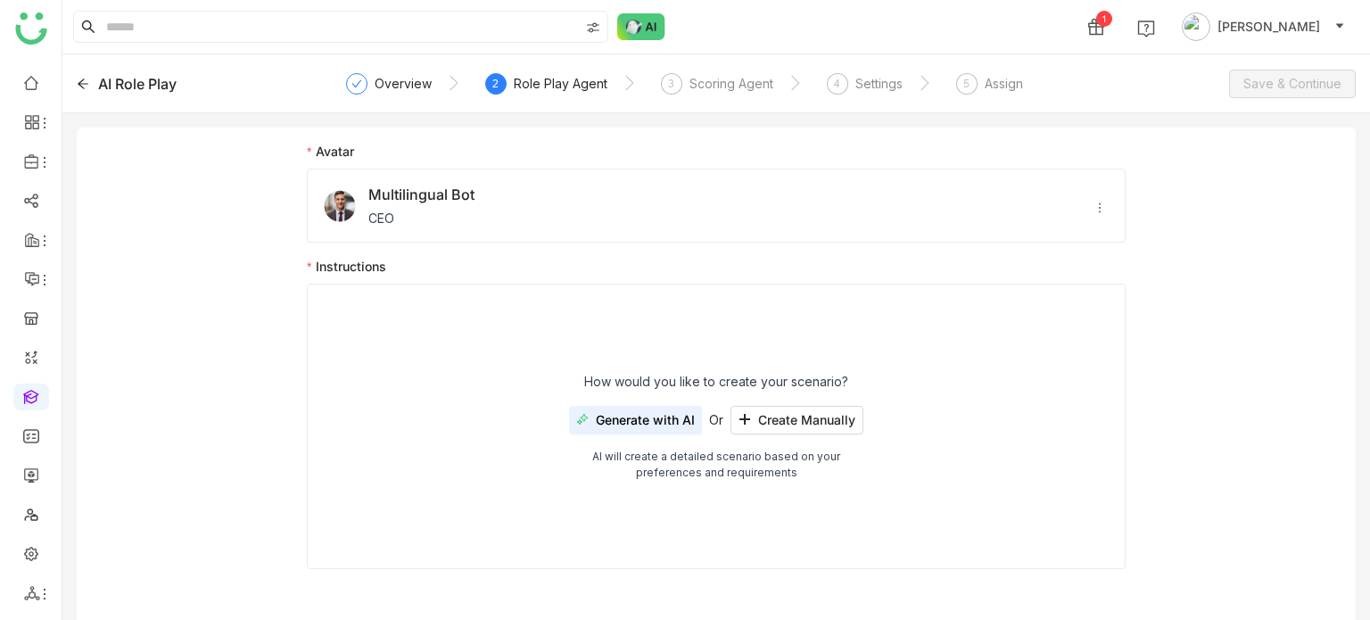
click at [640, 416] on span "Generate with AI" at bounding box center [645, 420] width 99 height 14
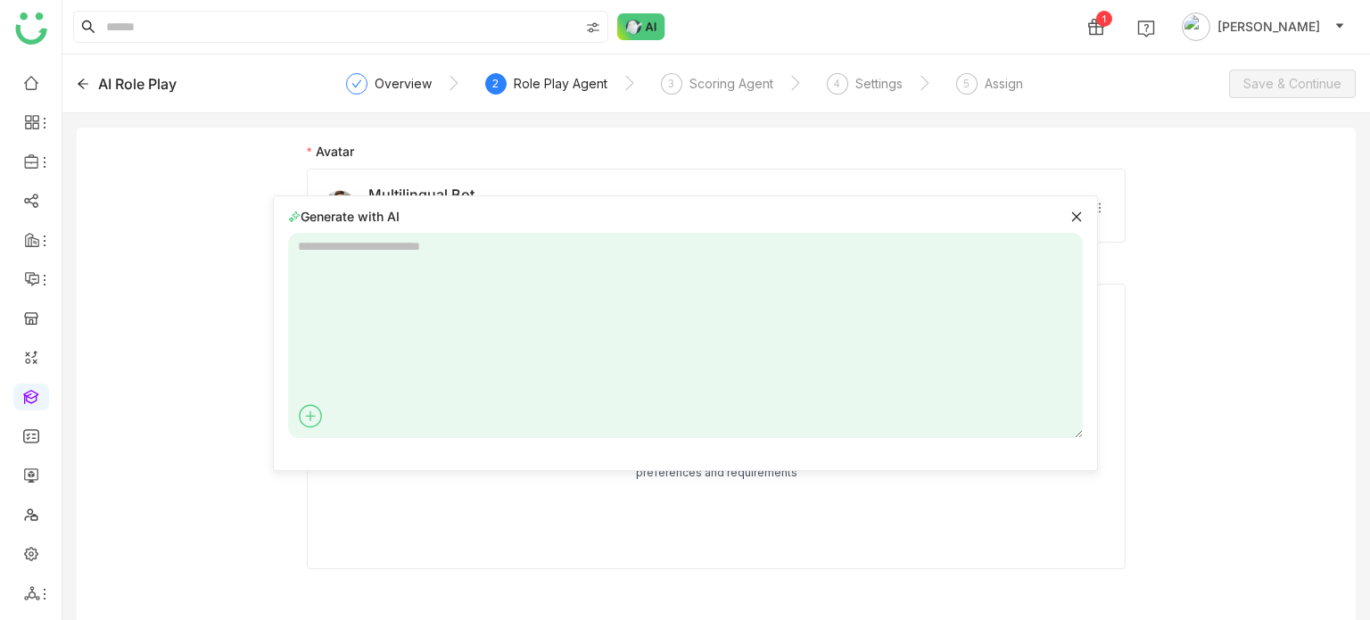
click at [1081, 219] on icon at bounding box center [1076, 216] width 10 height 10
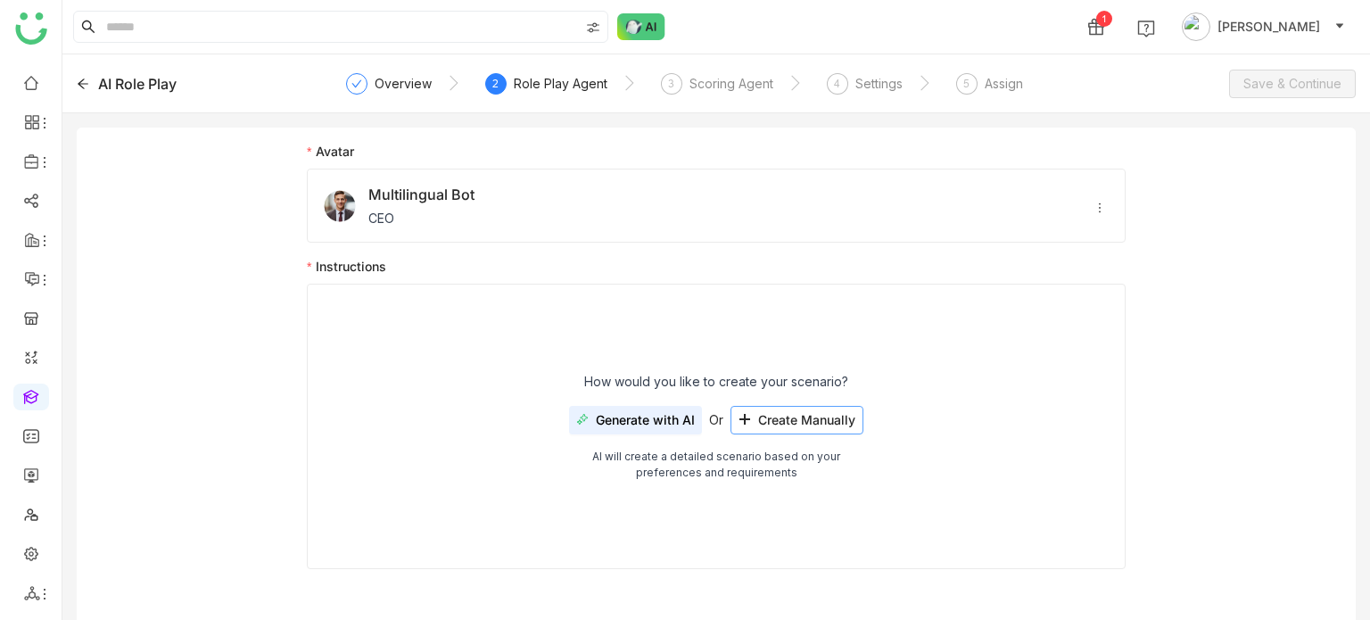
click at [830, 416] on span "Create Manually" at bounding box center [806, 420] width 97 height 14
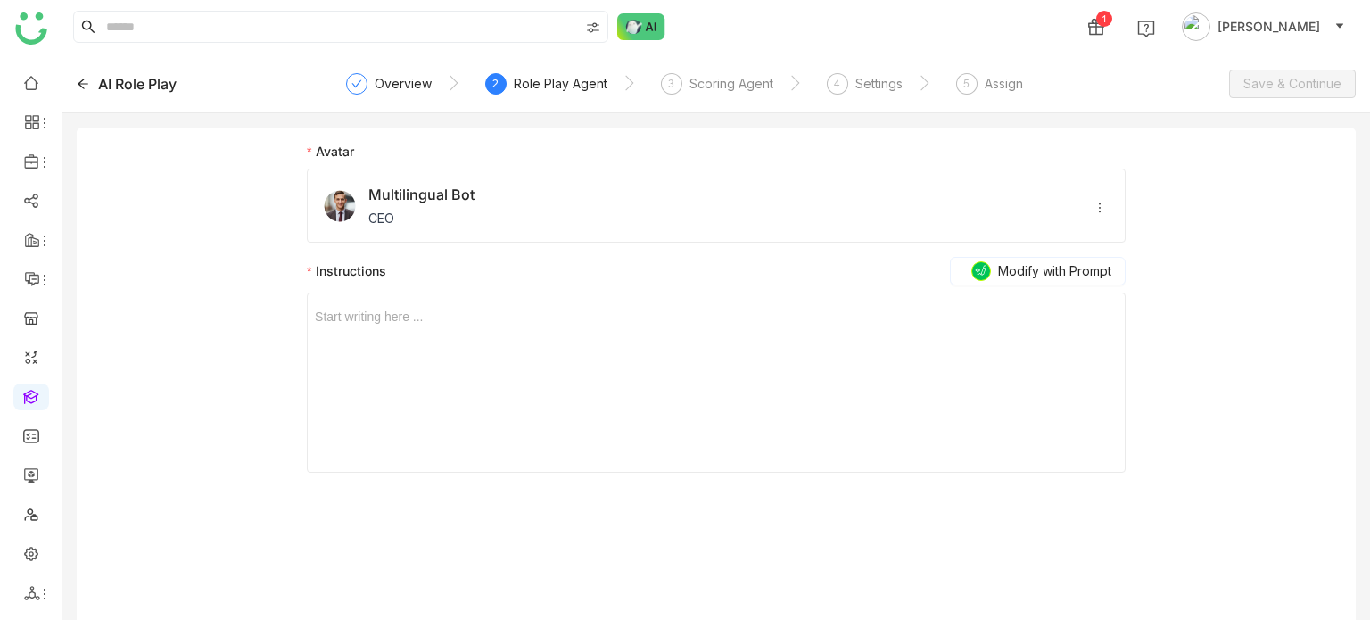
click at [791, 336] on div "Start writing here ..." at bounding box center [716, 382] width 803 height 178
click at [560, 334] on div "Start writing here ..." at bounding box center [716, 382] width 803 height 178
drag, startPoint x: 560, startPoint y: 334, endPoint x: 459, endPoint y: 321, distance: 101.6
click at [481, 322] on div "Start writing here ..." at bounding box center [716, 382] width 803 height 178
click at [445, 321] on div at bounding box center [716, 317] width 803 height 20
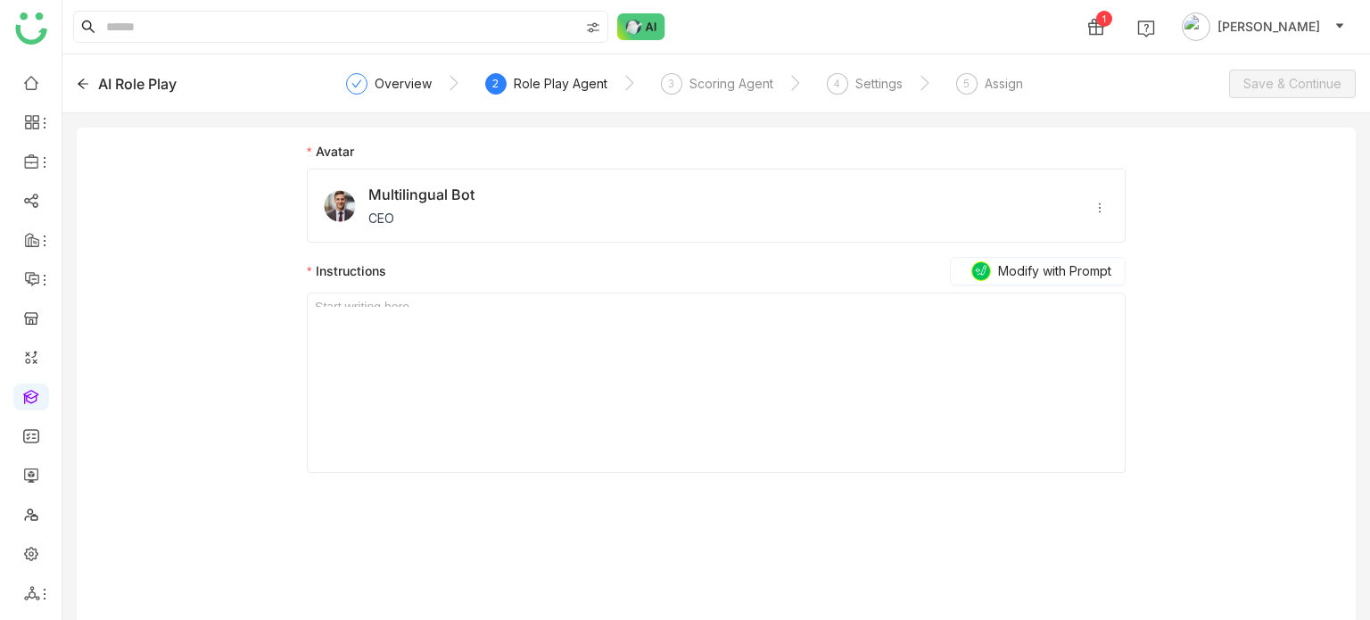
click at [445, 321] on div "*" at bounding box center [716, 317] width 803 height 20
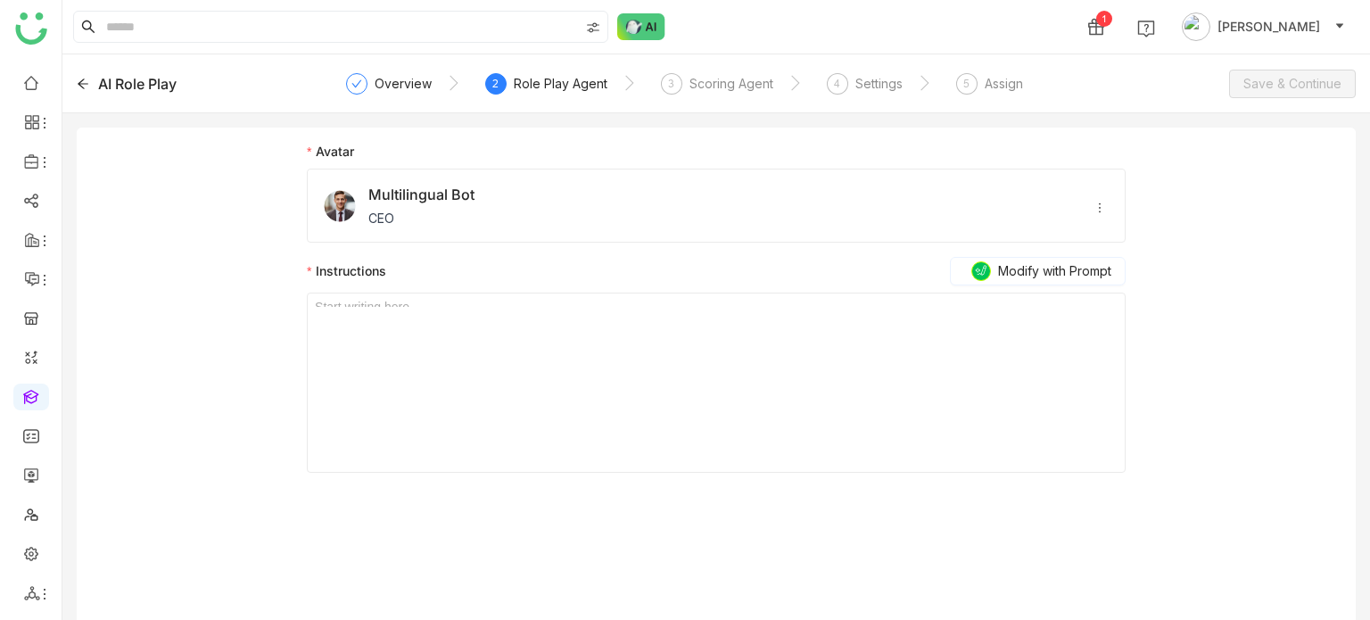
click at [445, 321] on div "*" at bounding box center [716, 317] width 803 height 20
click at [216, 299] on div "Avatar Multilingual Bot CEO Instructions ​ ​ ​ ​ ​ ​ ​ ​ Modify with Prompt * S…" at bounding box center [716, 381] width 1279 height 507
click at [385, 338] on div "* Start writing here ..." at bounding box center [716, 382] width 803 height 178
click at [393, 299] on span "Start writing here ..." at bounding box center [716, 299] width 803 height 13
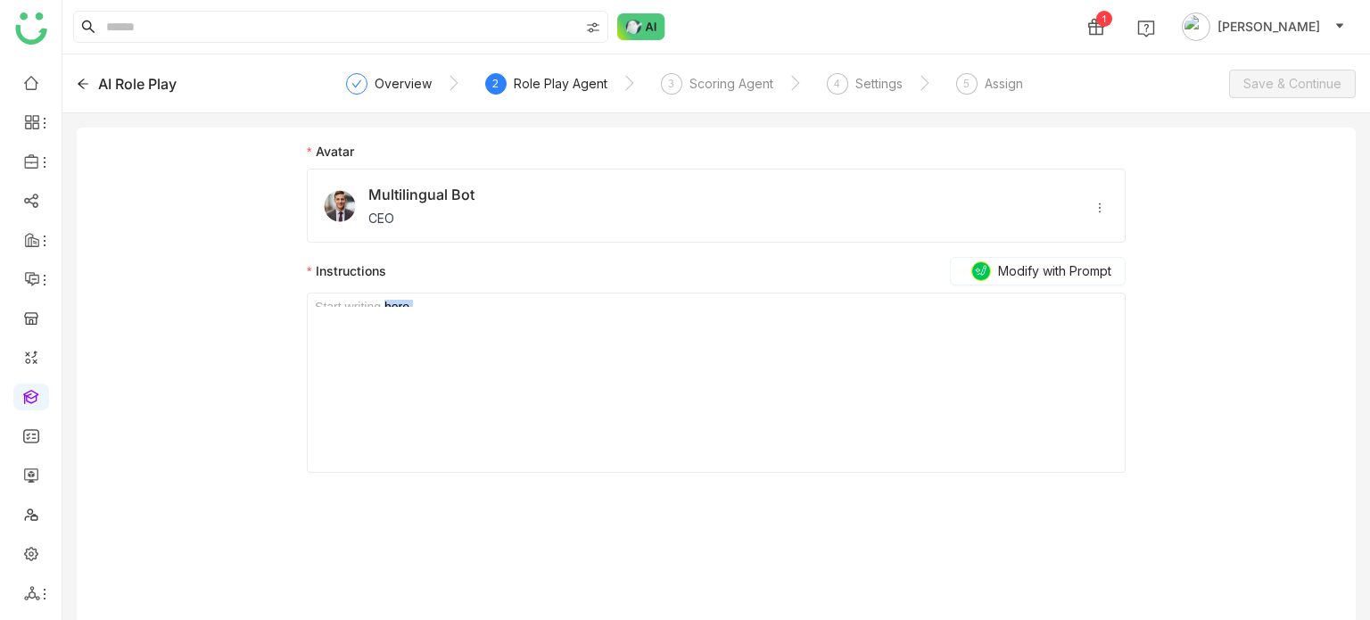
click at [393, 299] on span "Start writing here ..." at bounding box center [716, 299] width 803 height 13
click at [394, 299] on span "Start writing here ..." at bounding box center [716, 299] width 803 height 13
click at [445, 308] on div "*" at bounding box center [716, 317] width 803 height 20
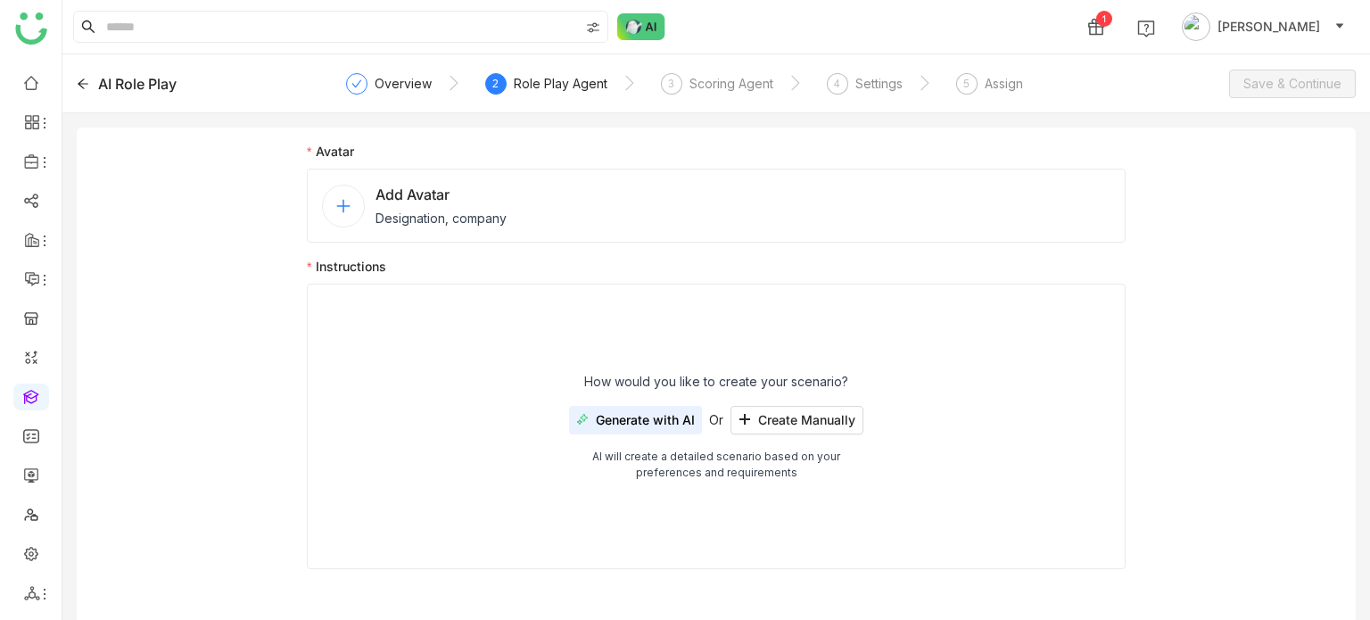
click at [804, 404] on div "How would you like to create your scenario? Generate with AI Or Create Manually…" at bounding box center [716, 426] width 819 height 285
click at [496, 202] on span "Add Avatar" at bounding box center [440, 194] width 131 height 21
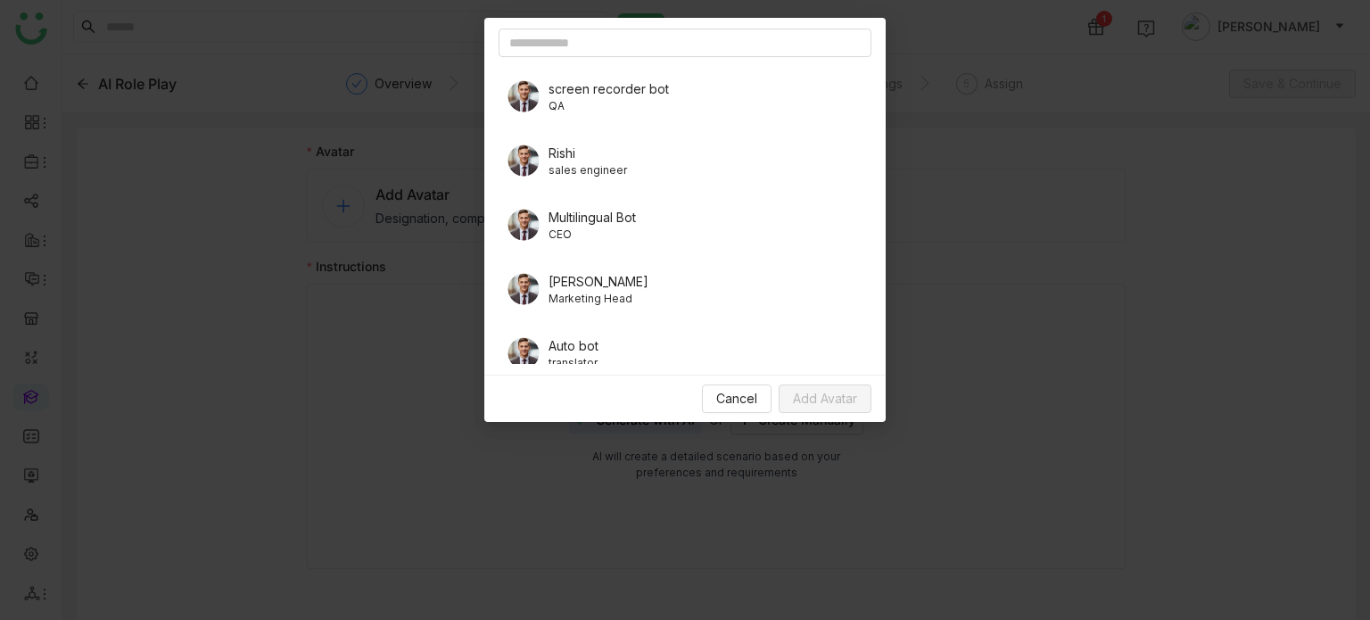
click at [588, 160] on span "Rishi" at bounding box center [587, 153] width 78 height 19
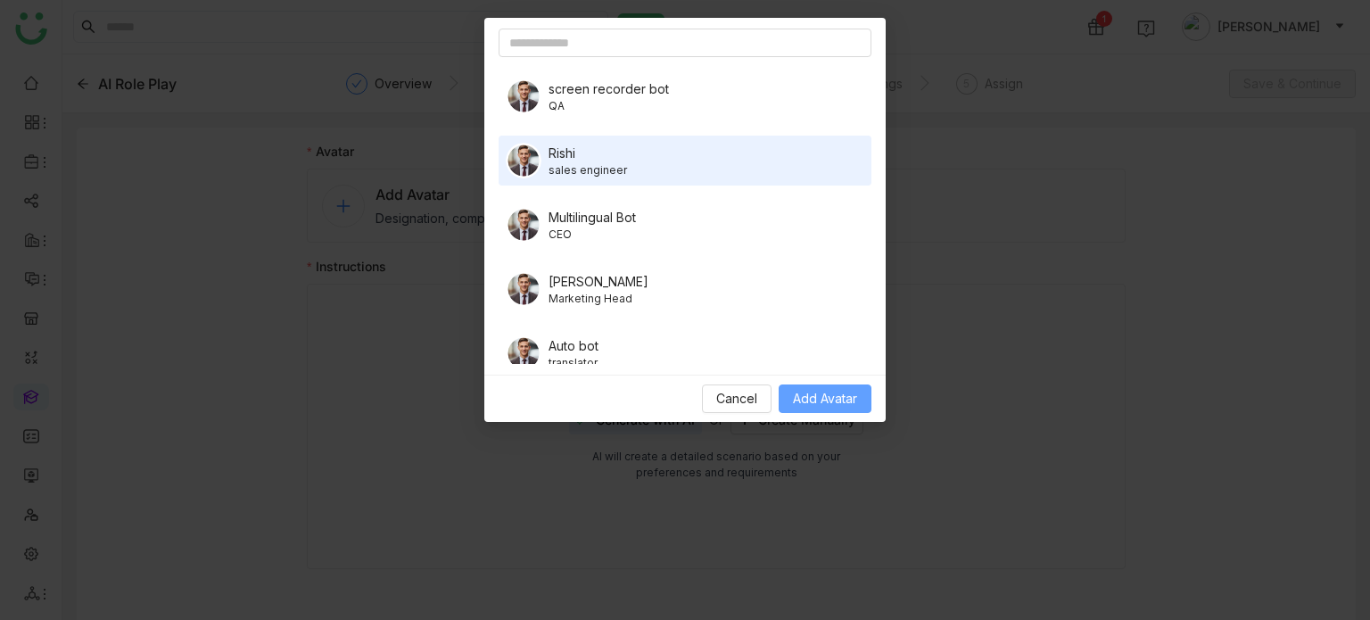
click at [860, 400] on button "Add Avatar" at bounding box center [825, 398] width 93 height 29
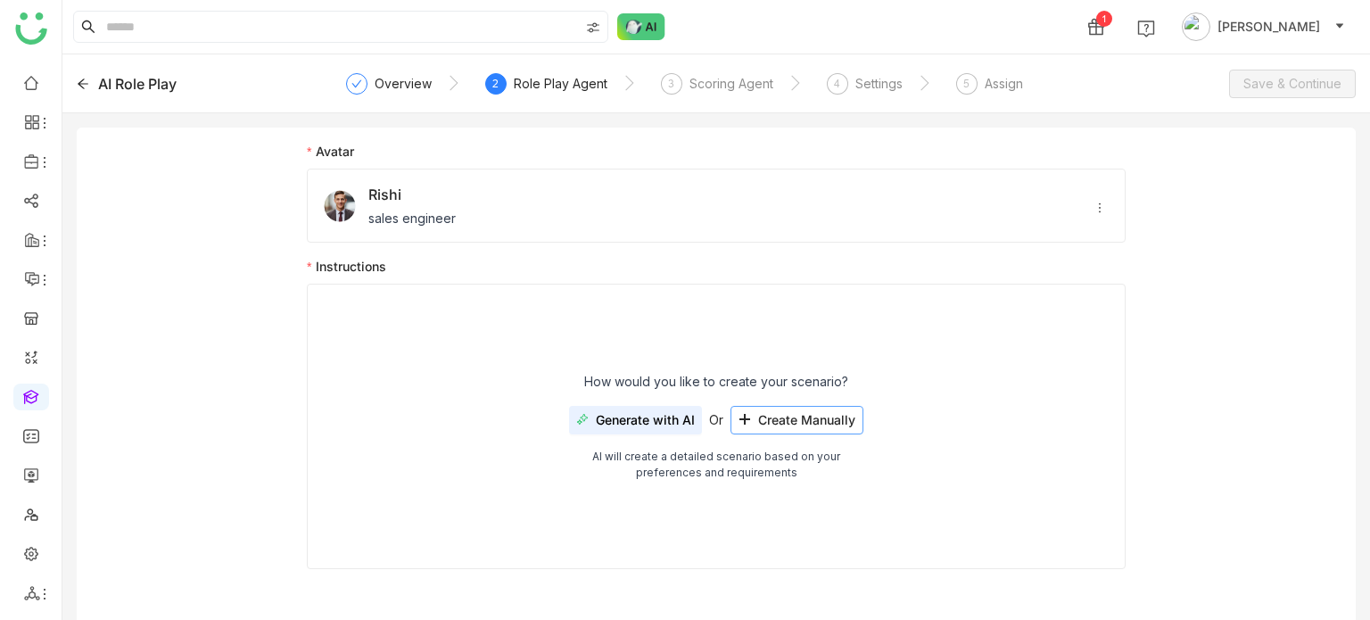
click at [815, 436] on div "How would you like to create your scenario? Generate with AI Or Create Manually…" at bounding box center [716, 426] width 819 height 285
click at [823, 425] on span "Create Manually" at bounding box center [806, 420] width 97 height 14
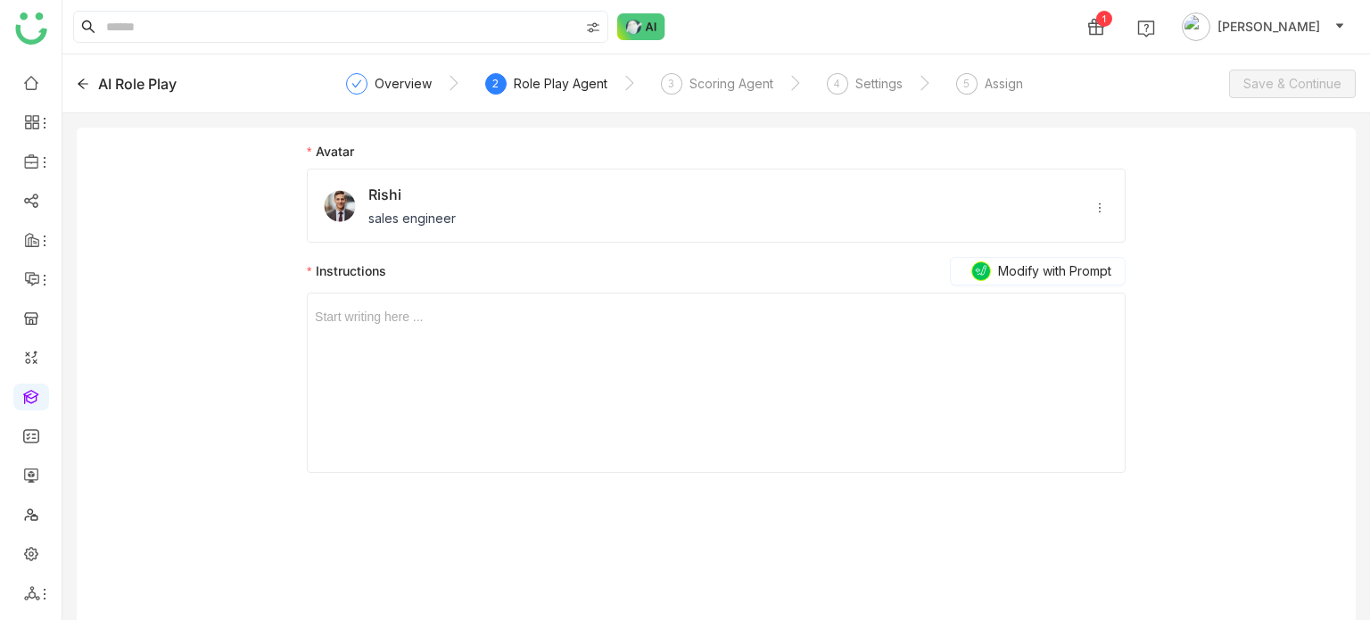
click at [485, 331] on div "Start writing here ..." at bounding box center [716, 382] width 803 height 178
click at [390, 316] on div at bounding box center [716, 317] width 803 height 20
click at [717, 83] on div "Scoring Agent" at bounding box center [731, 83] width 84 height 21
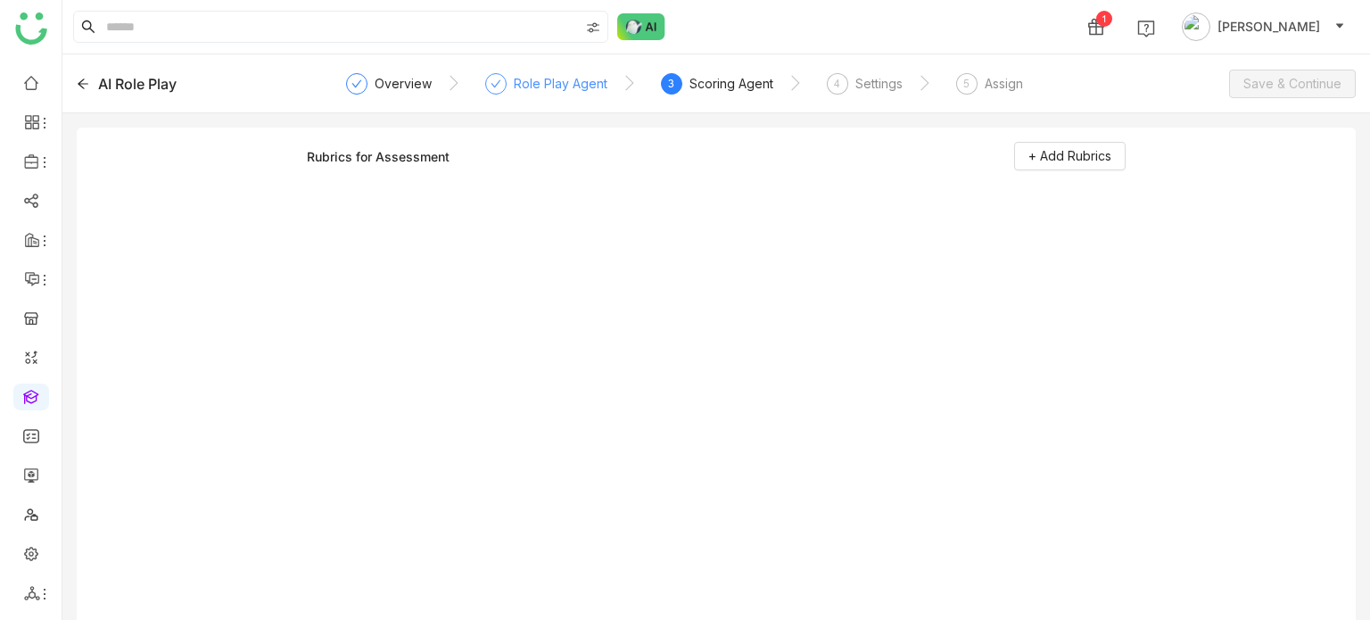
click at [546, 95] on div "Role Play Agent" at bounding box center [546, 89] width 122 height 32
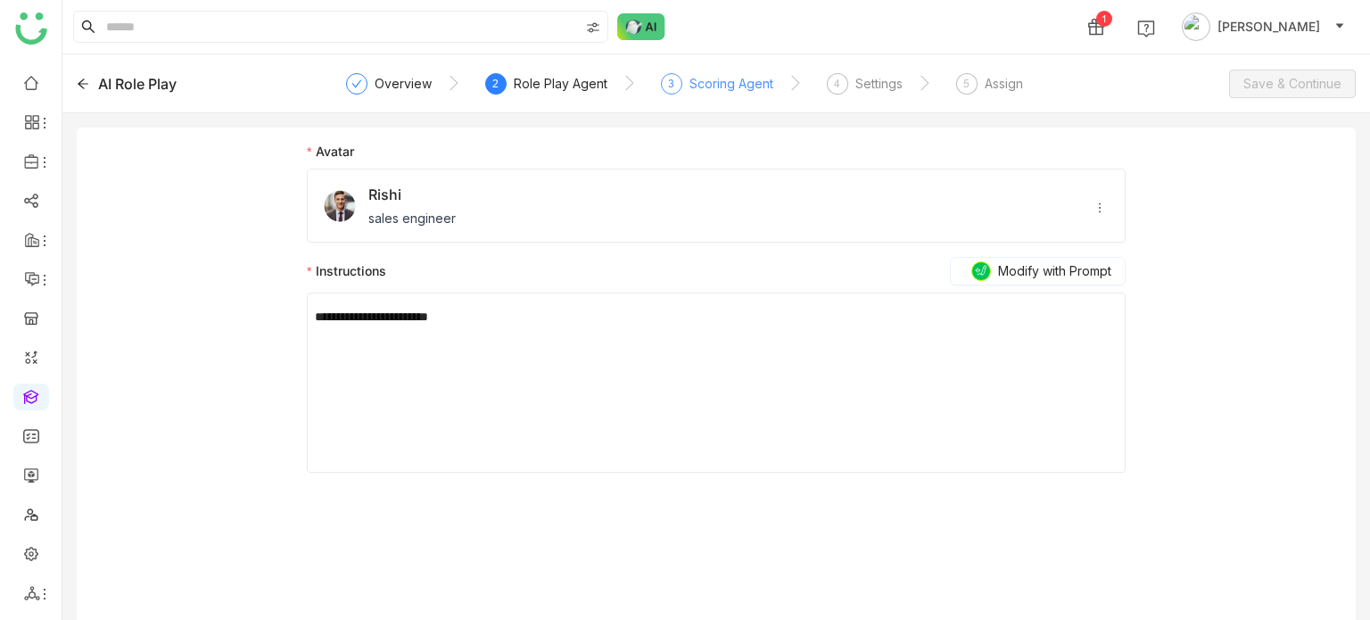
click at [730, 78] on div "Scoring Agent" at bounding box center [731, 83] width 84 height 21
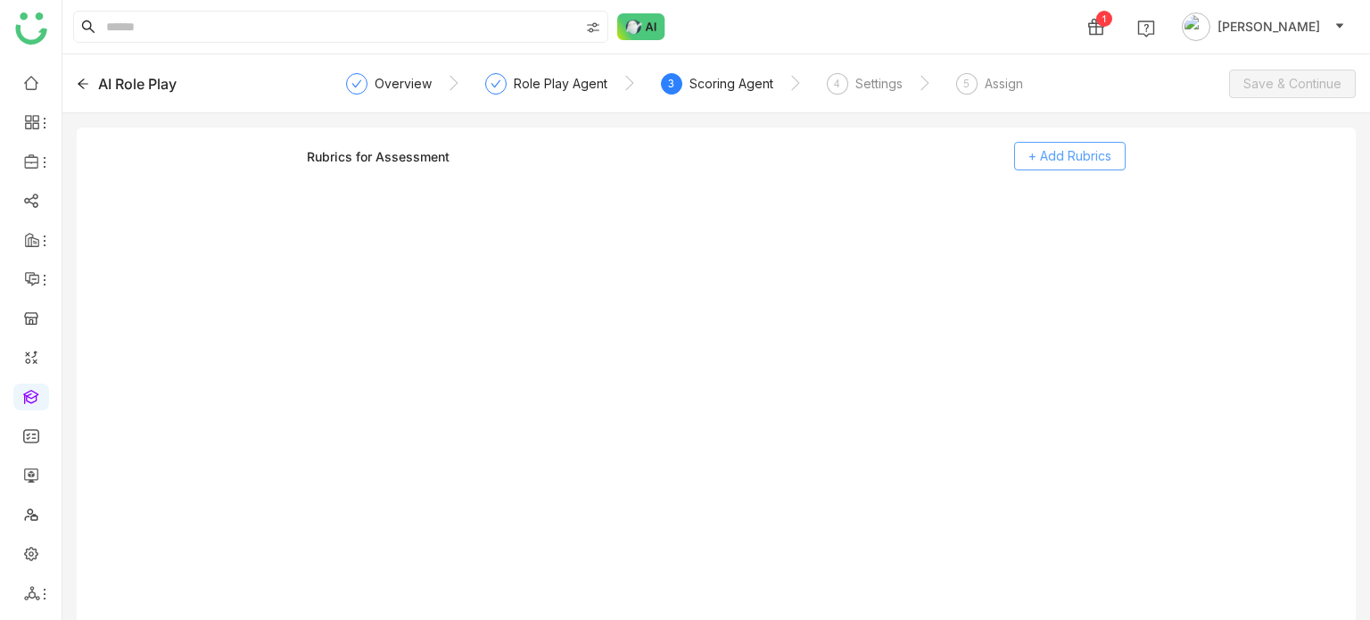
click at [1085, 162] on span "+ Add Rubrics" at bounding box center [1069, 156] width 83 height 20
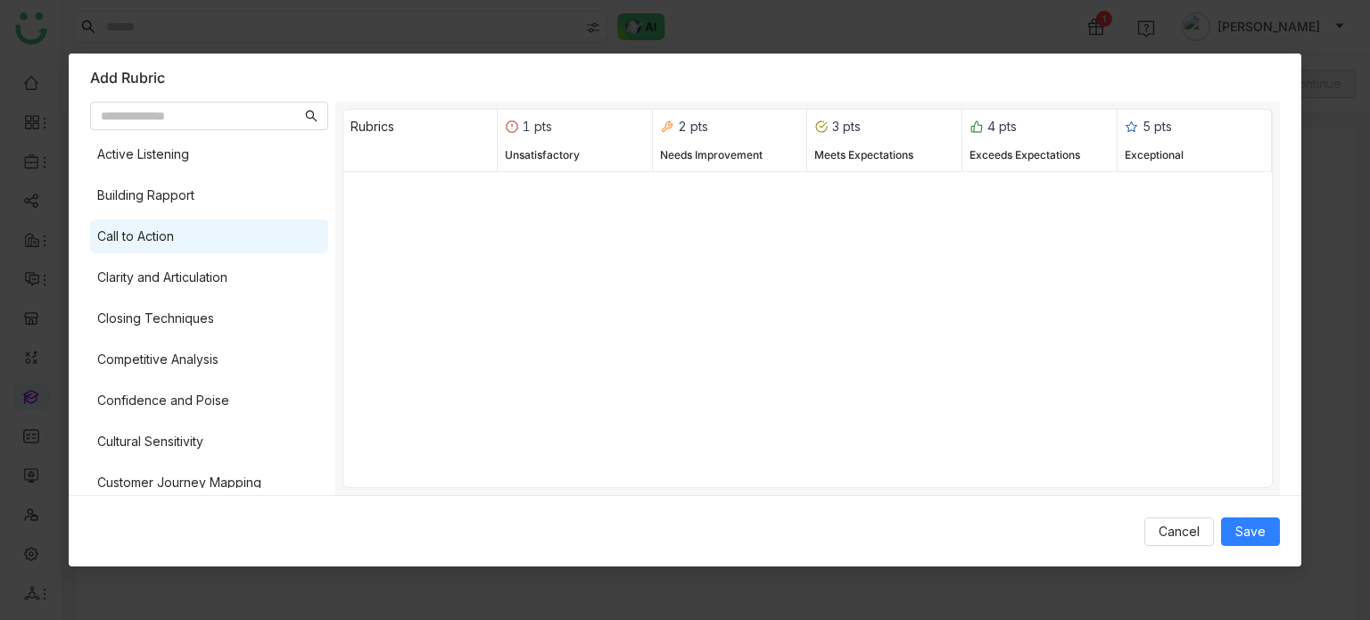
click at [219, 224] on div "Call to Action" at bounding box center [209, 236] width 238 height 34
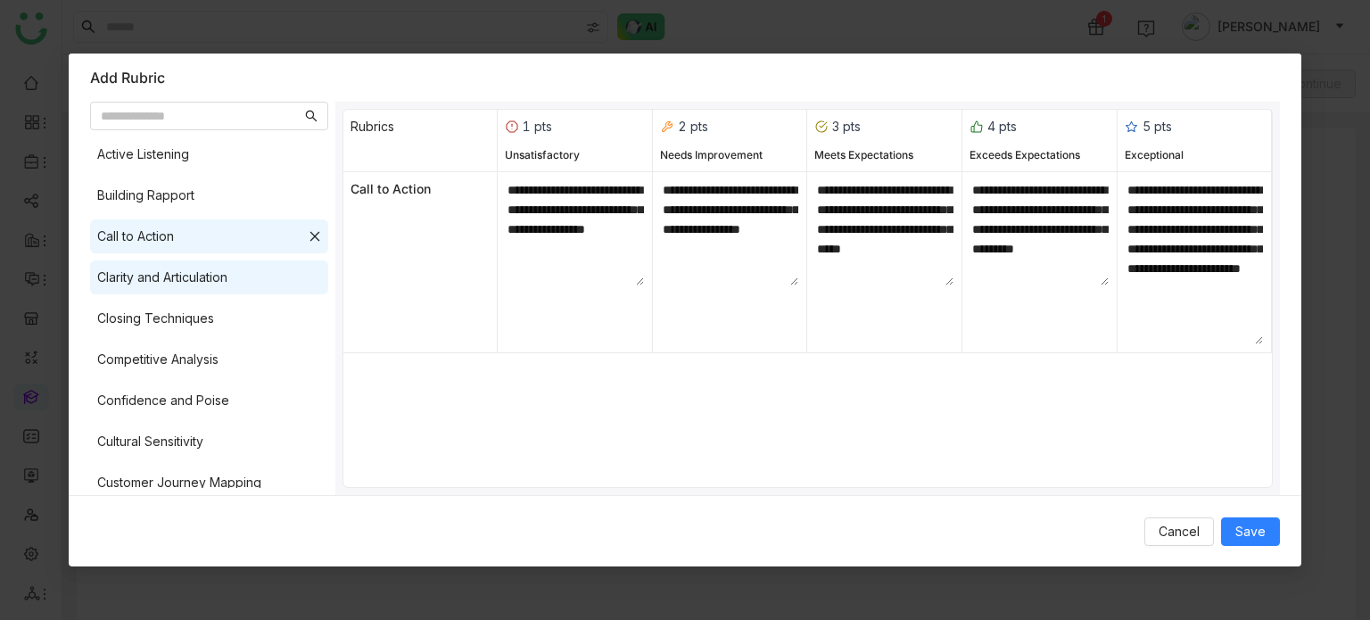
click at [225, 263] on div "Clarity and Articulation" at bounding box center [209, 277] width 238 height 34
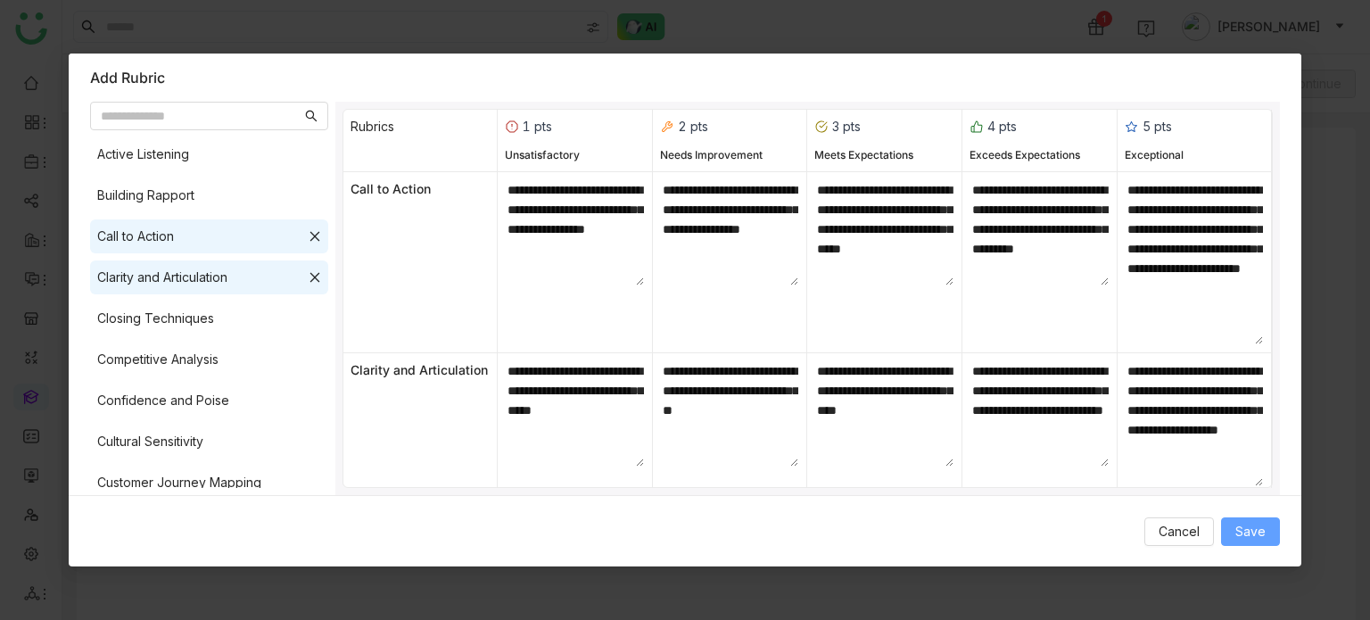
click at [1256, 529] on span "Save" at bounding box center [1250, 532] width 30 height 20
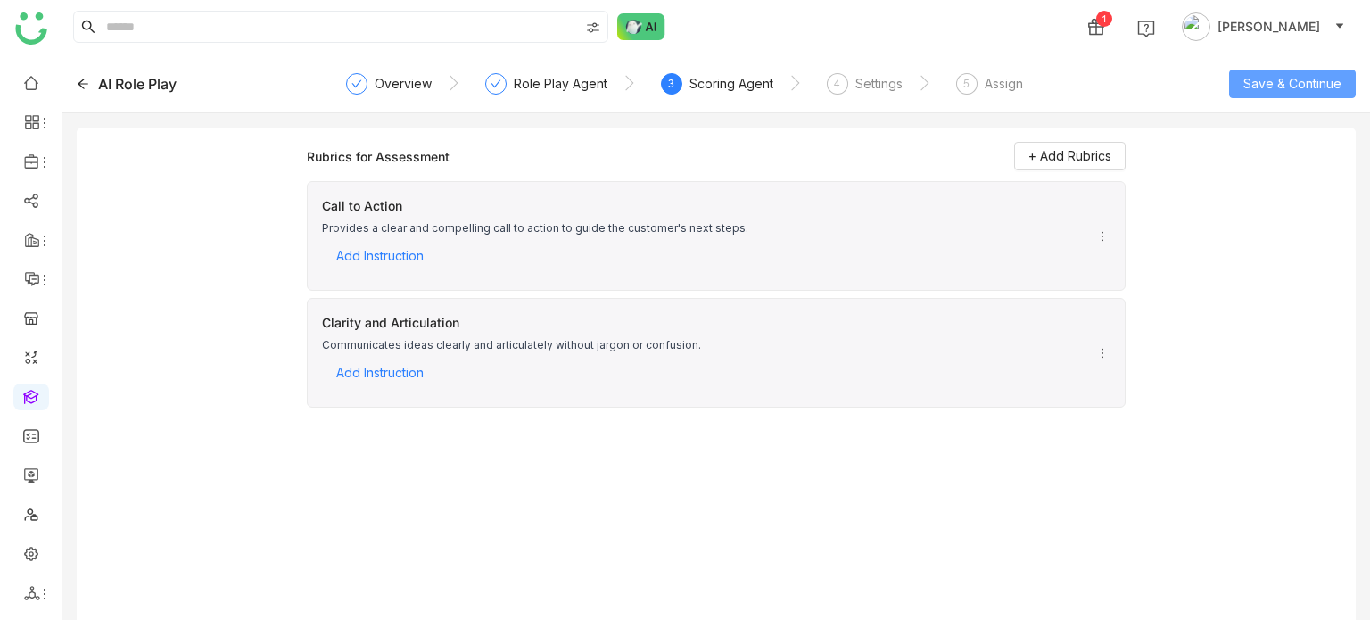
click at [1281, 96] on button "Save & Continue" at bounding box center [1292, 84] width 127 height 29
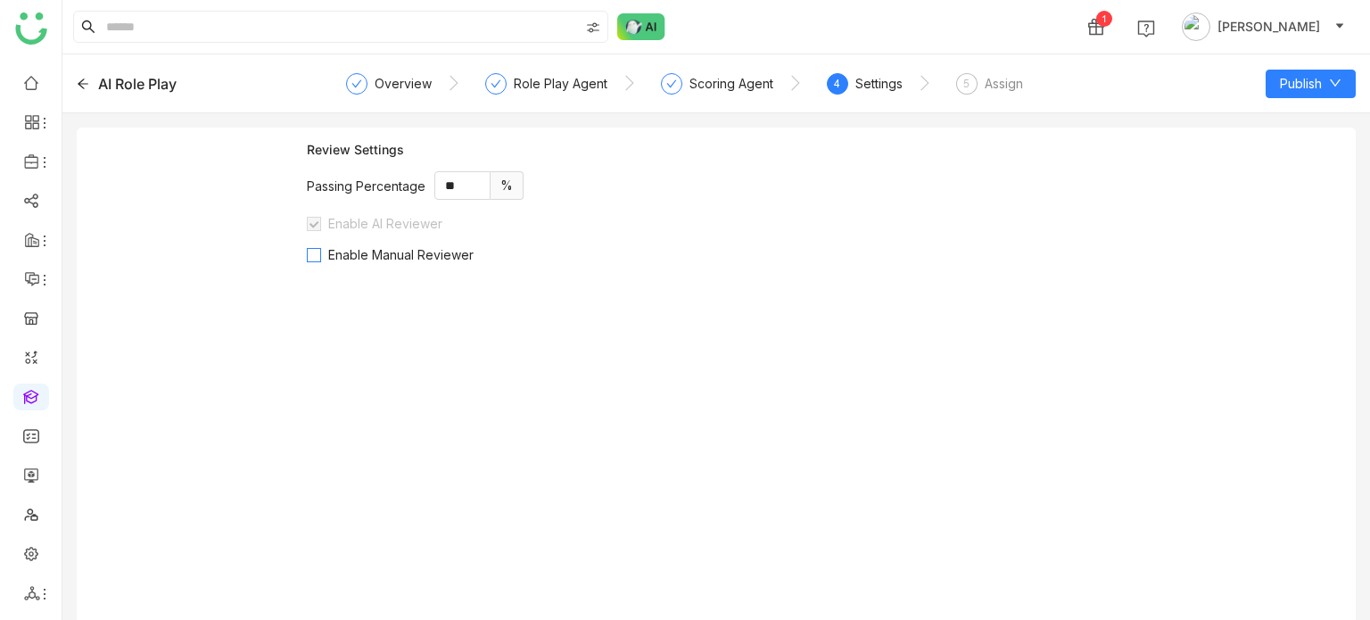
click at [446, 256] on span "Enable Manual Reviewer" at bounding box center [401, 254] width 160 height 15
click at [564, 306] on div "Add Reviewers Set Manager as Default Reviewer" at bounding box center [716, 299] width 819 height 17
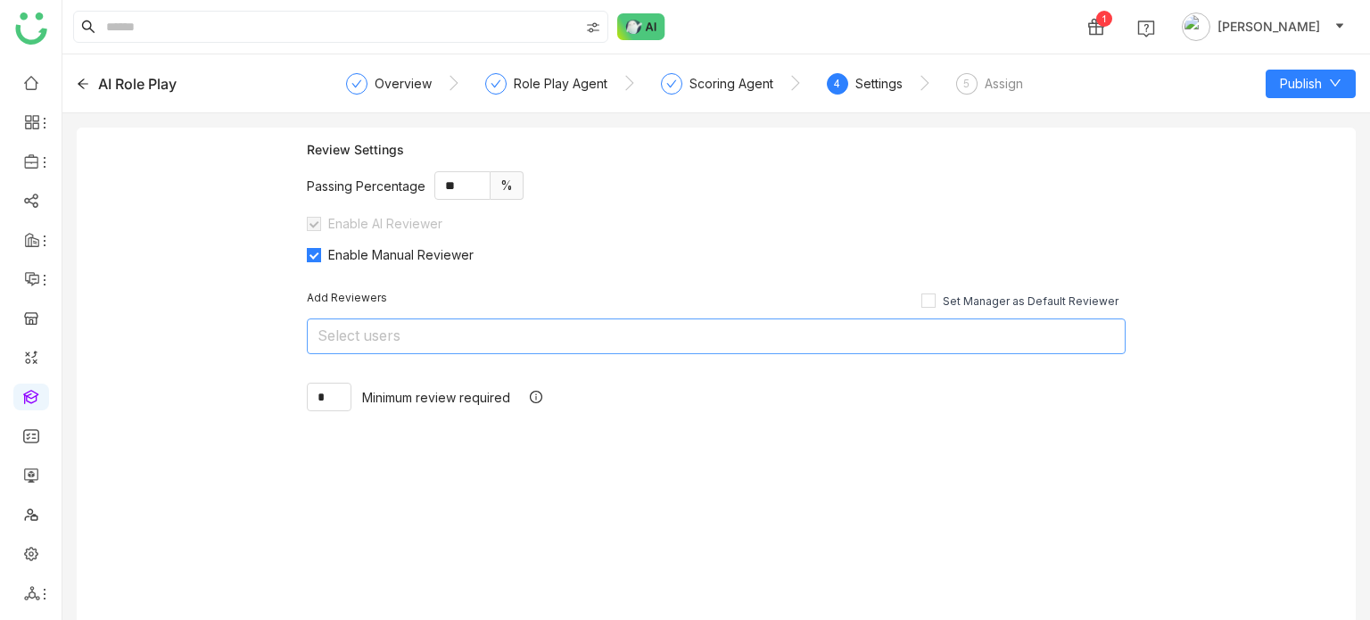
click at [557, 330] on nz-select-top-control "Select users" at bounding box center [716, 336] width 819 height 36
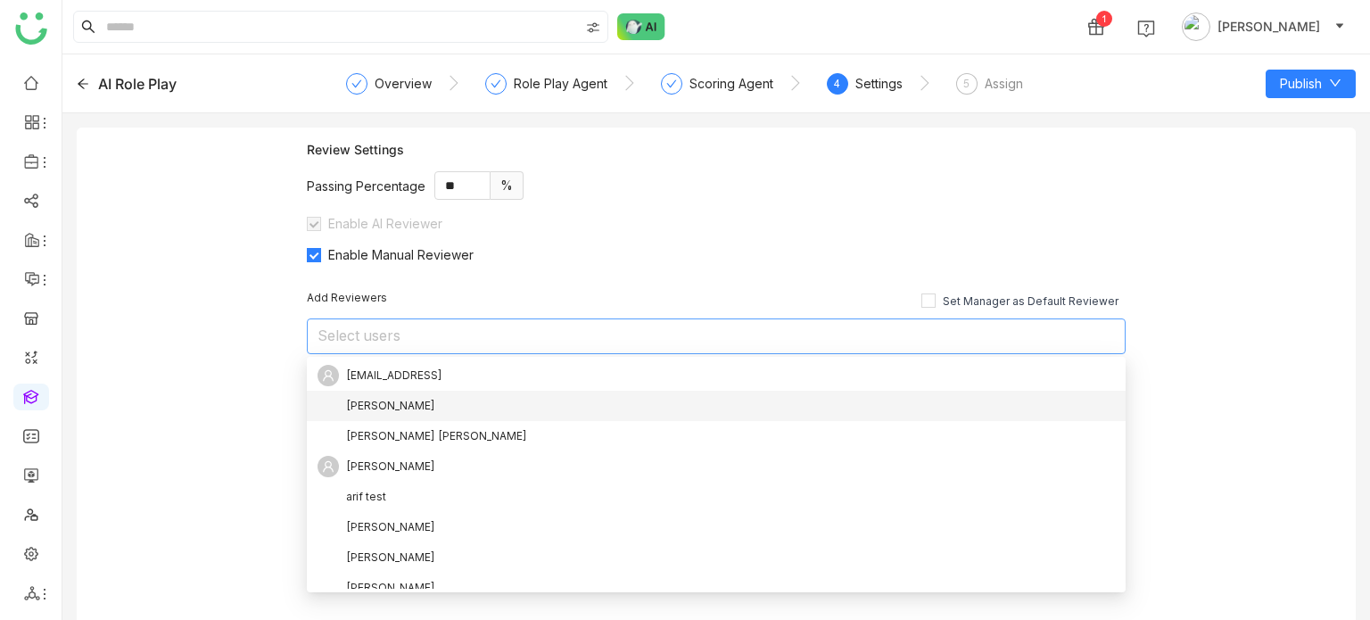
click at [392, 409] on div "[PERSON_NAME]" at bounding box center [716, 405] width 797 height 21
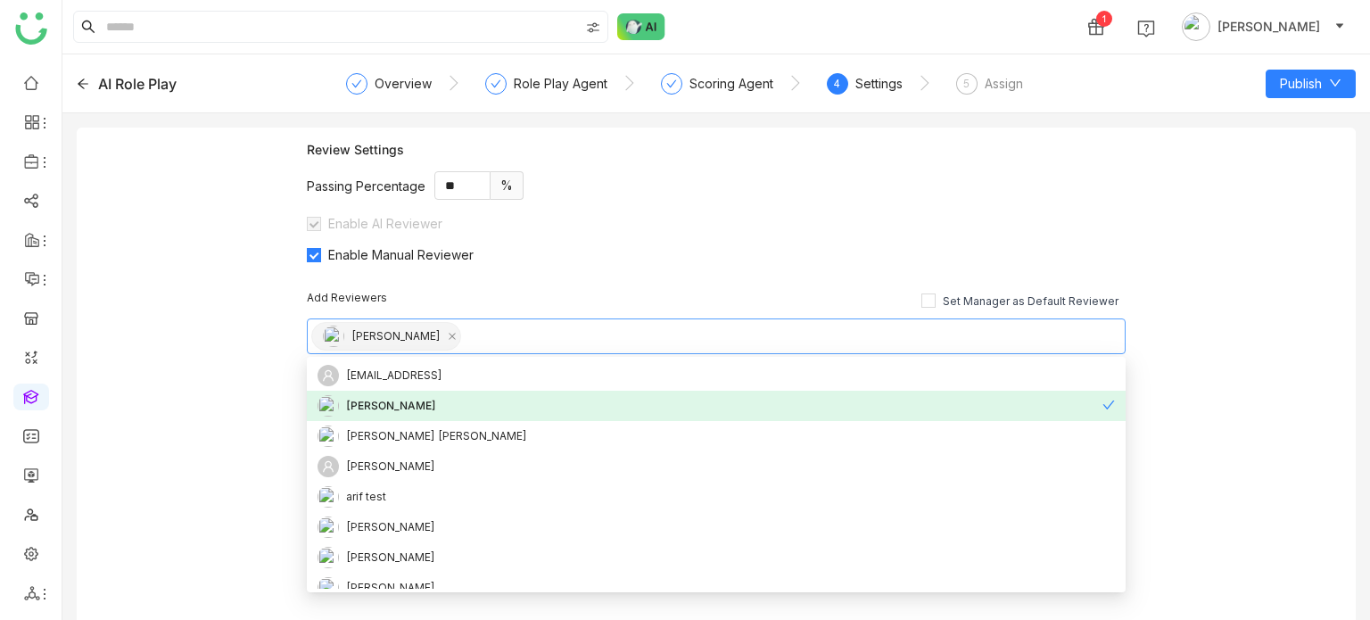
click at [207, 324] on div "Review Settings Passing Percentage ** % Enable AI Reviewer Enable Manual Review…" at bounding box center [716, 381] width 1279 height 507
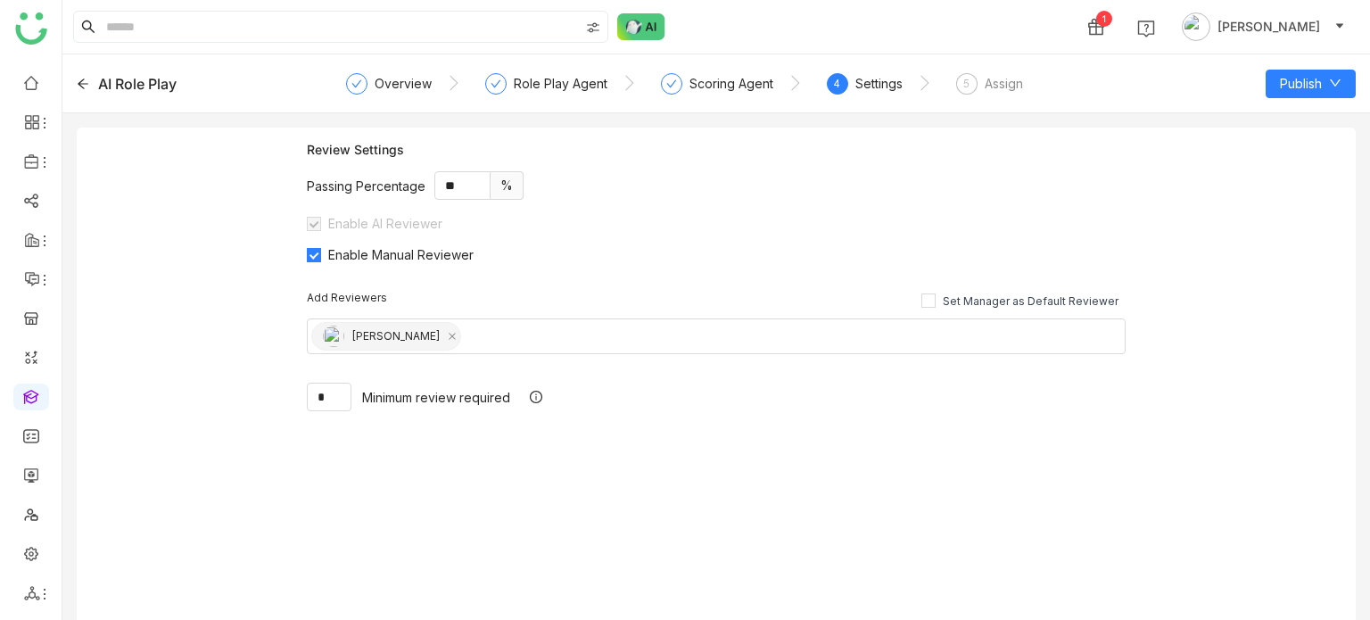
click at [1020, 80] on div "Assign" at bounding box center [1004, 83] width 38 height 21
click at [982, 103] on div "5 Assign" at bounding box center [989, 89] width 67 height 32
click at [1296, 78] on span "Publish" at bounding box center [1301, 84] width 42 height 20
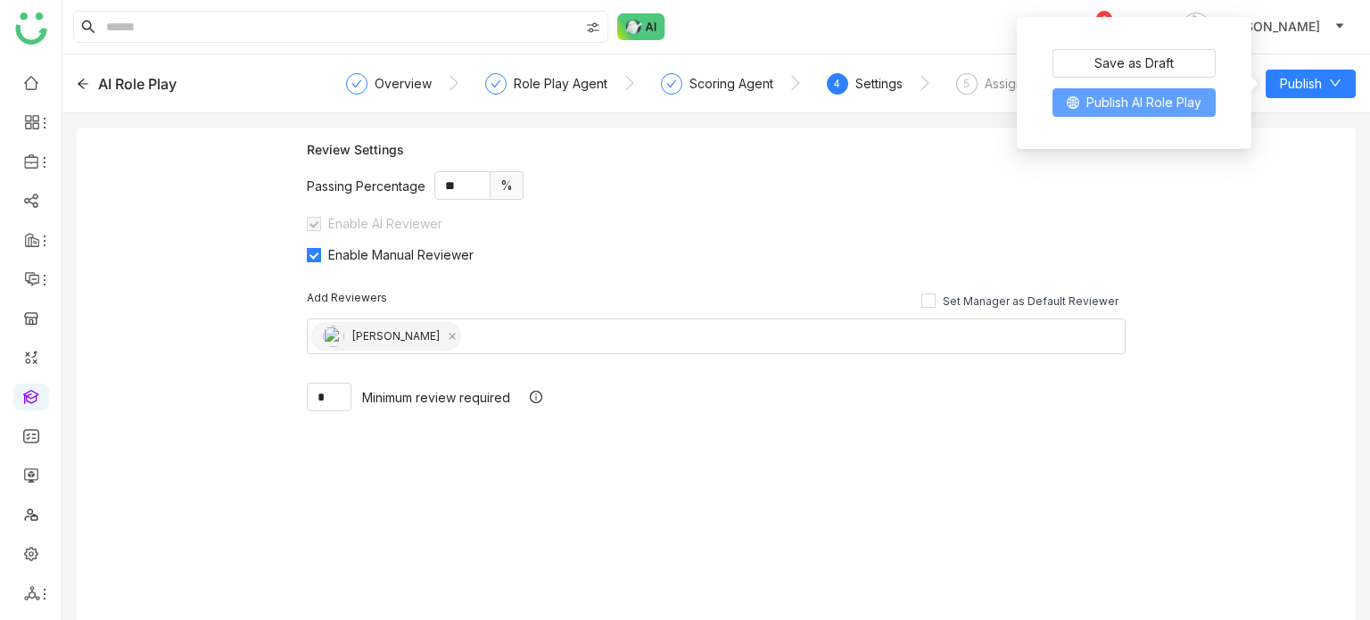
click at [1150, 95] on span "Publish AI Role Play" at bounding box center [1143, 103] width 115 height 20
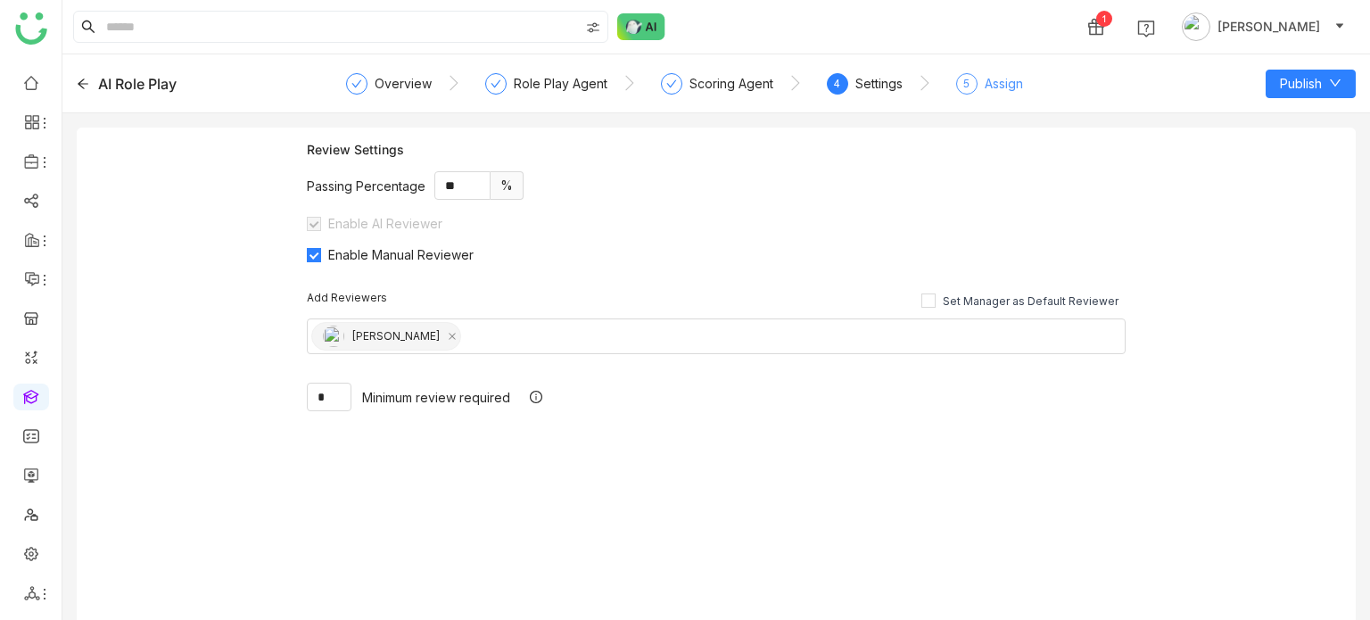
click at [988, 91] on div "Assign" at bounding box center [1004, 83] width 38 height 21
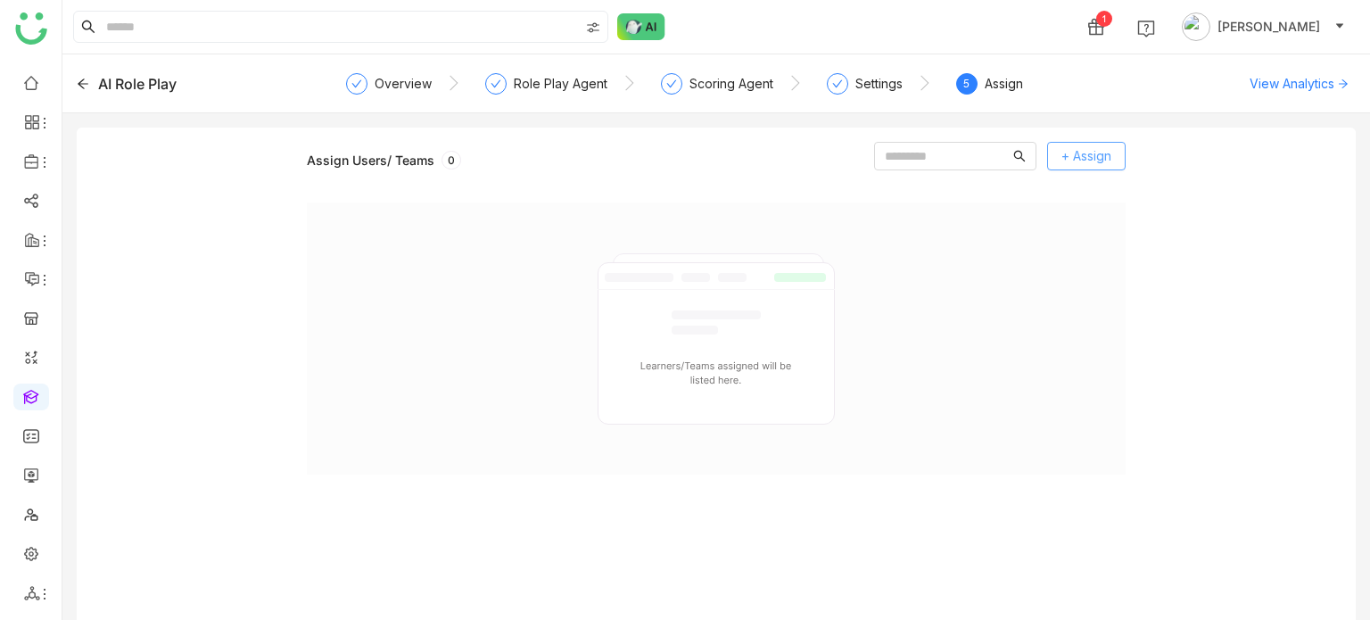
click at [1083, 150] on span "+ Assign" at bounding box center [1086, 156] width 50 height 20
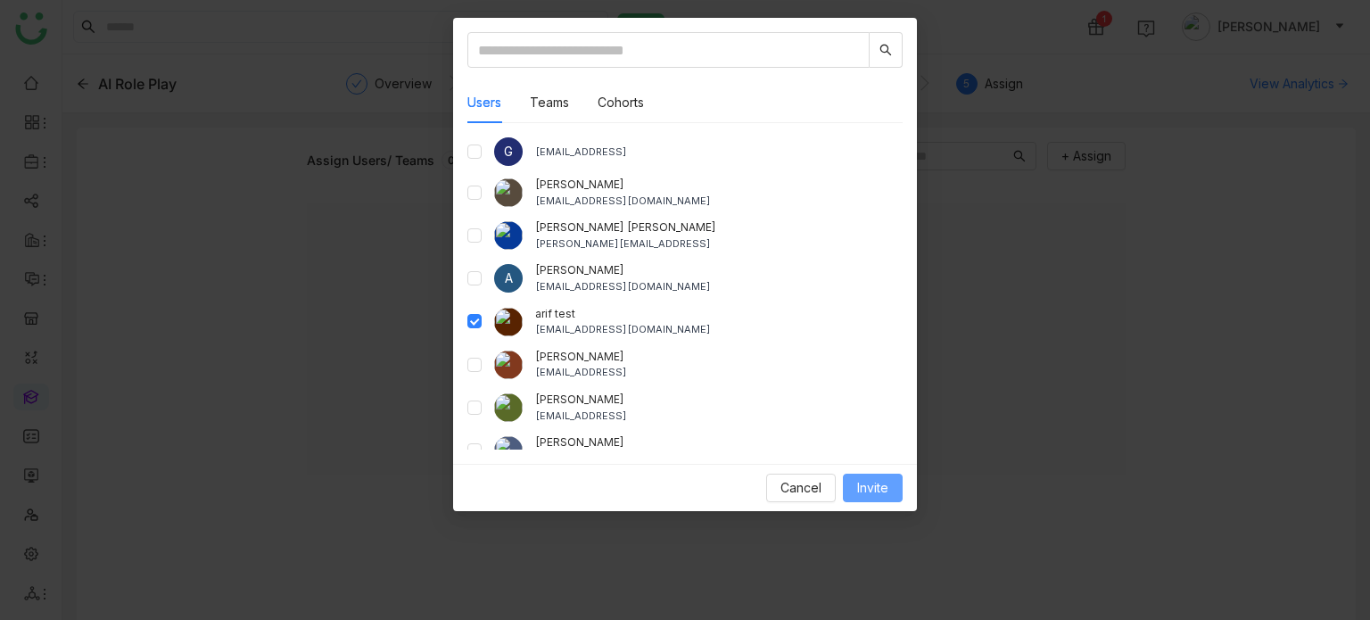
click at [868, 491] on span "Invite" at bounding box center [872, 488] width 31 height 20
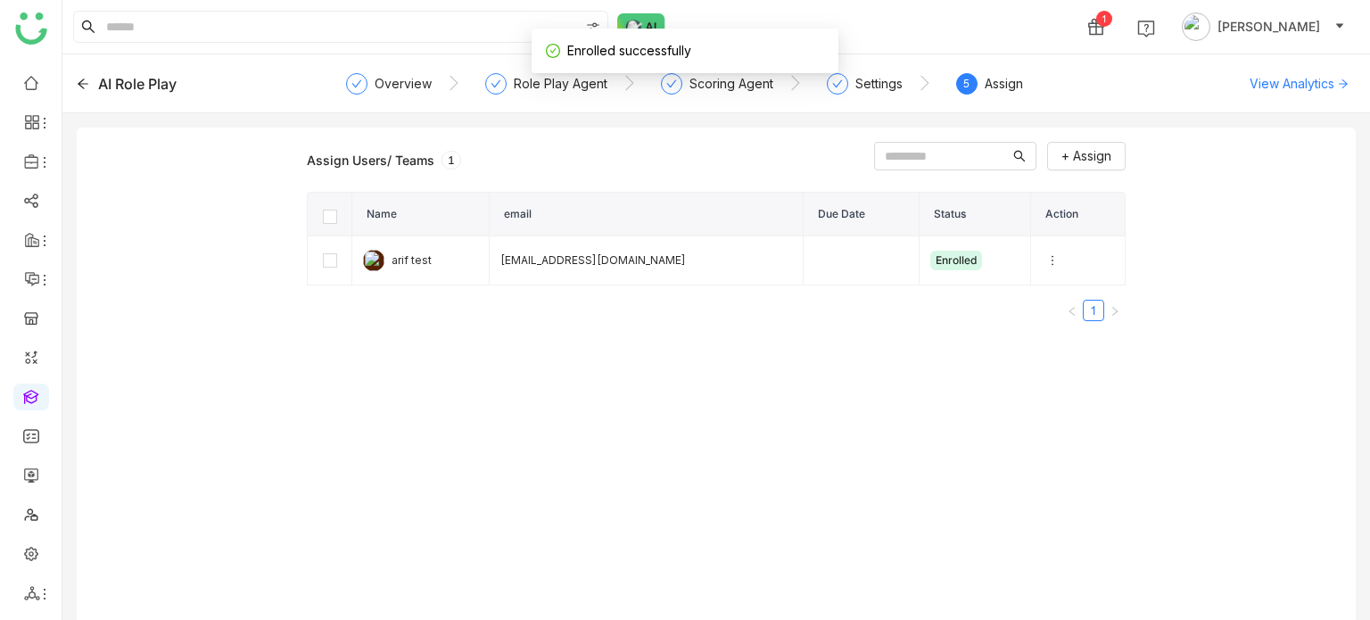
click at [89, 78] on div "AI Role Play" at bounding box center [205, 83] width 256 height 21
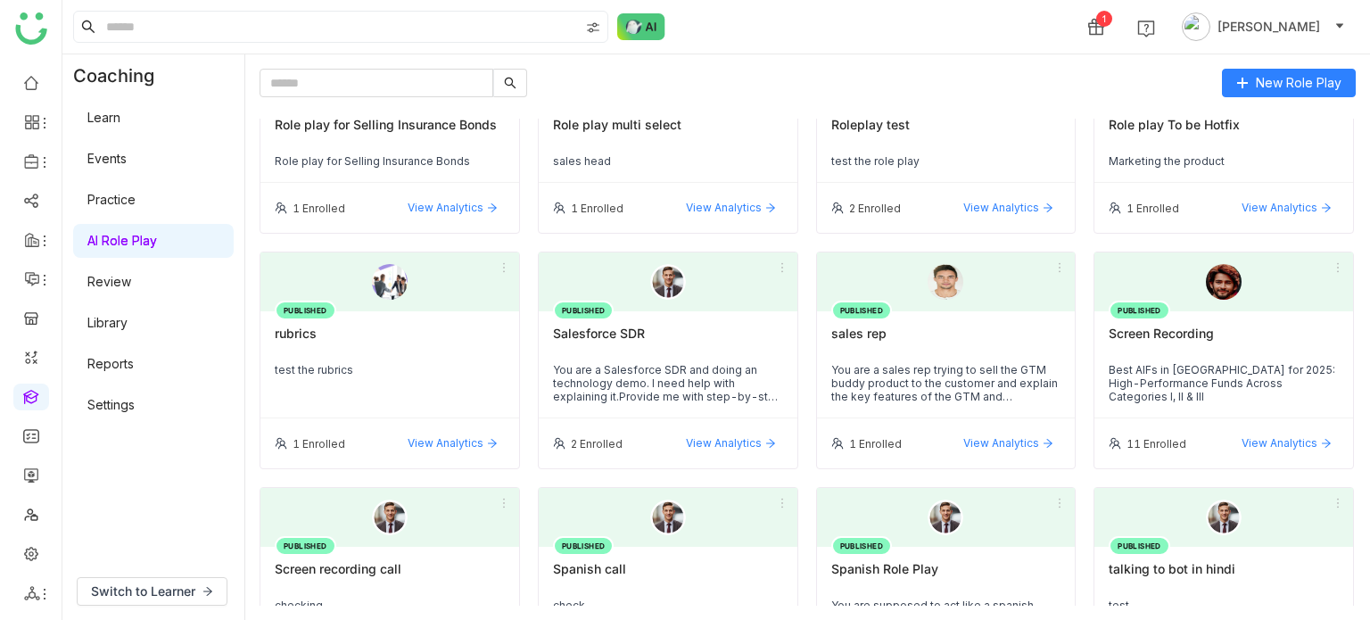
scroll to position [2922, 0]
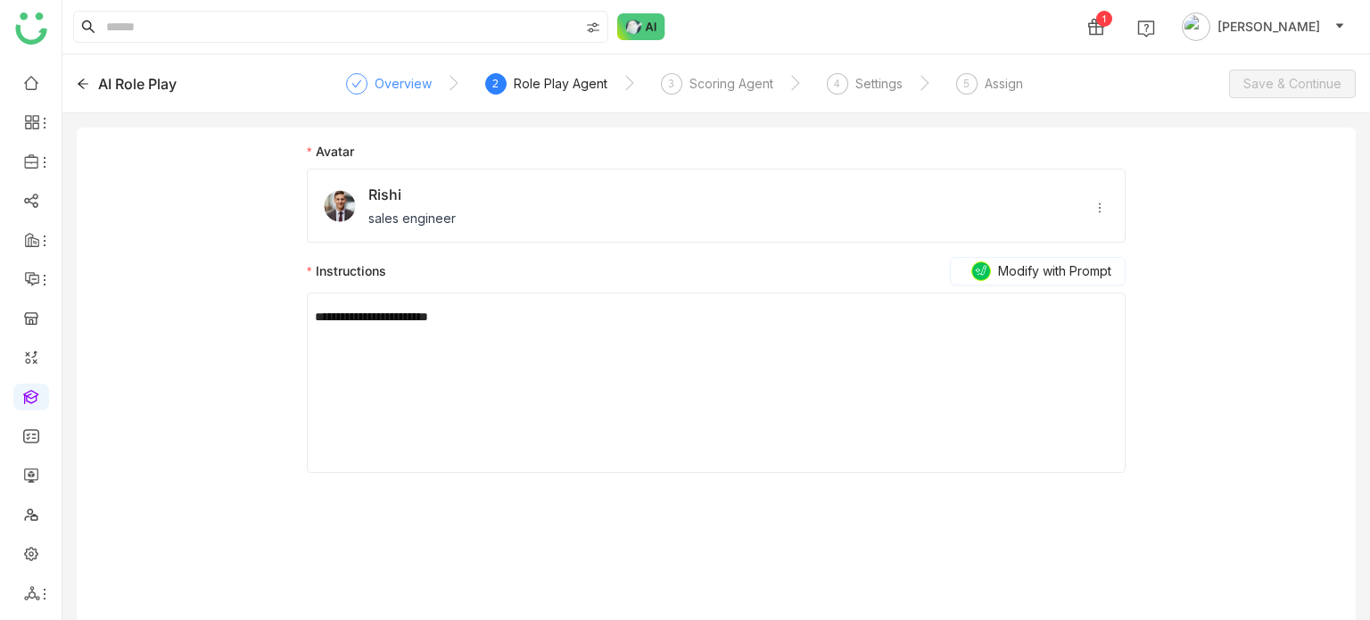
click at [384, 86] on div "Overview" at bounding box center [403, 83] width 57 height 21
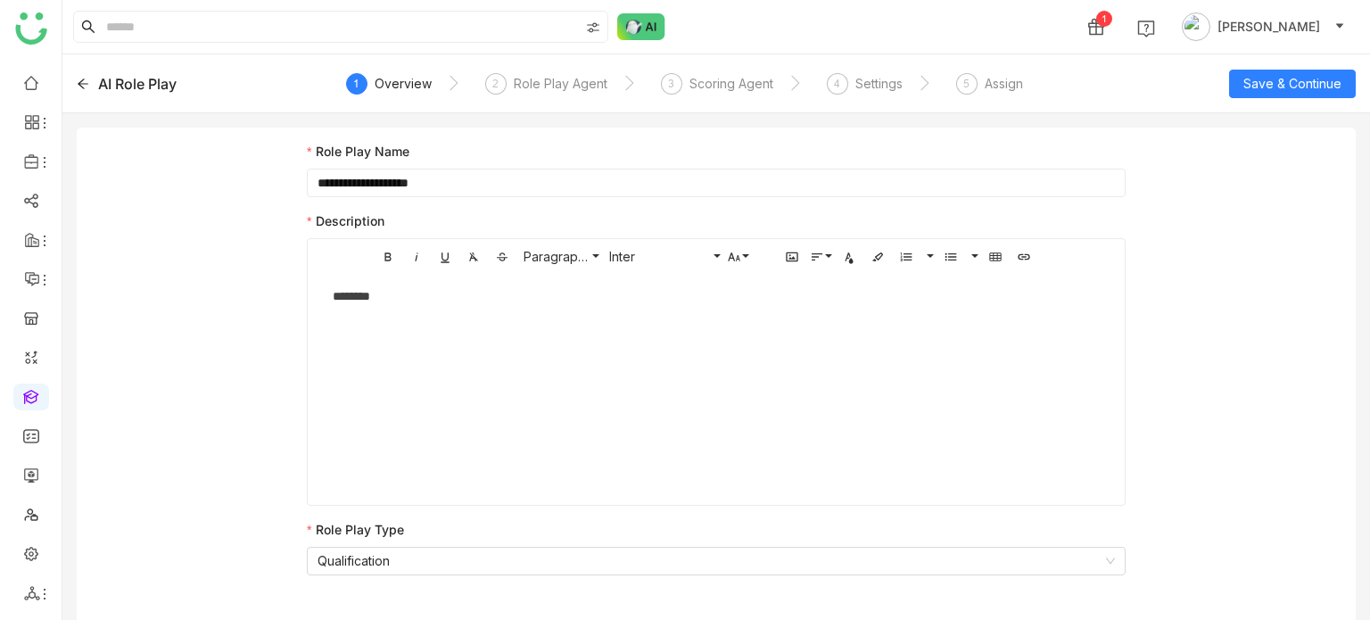
drag, startPoint x: 470, startPoint y: 185, endPoint x: 266, endPoint y: 192, distance: 204.4
click at [266, 192] on div "**********" at bounding box center [716, 381] width 1279 height 507
click at [91, 85] on div "AI Role Play" at bounding box center [205, 83] width 256 height 21
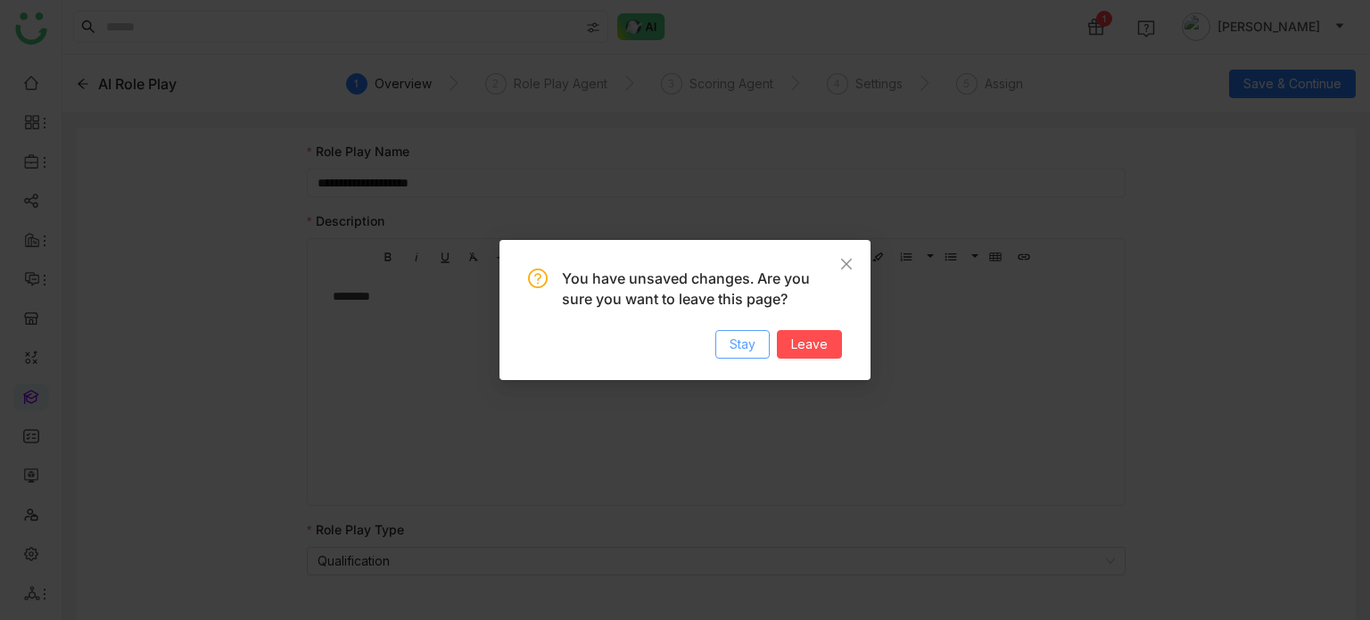
click at [759, 356] on button "Stay" at bounding box center [742, 344] width 54 height 29
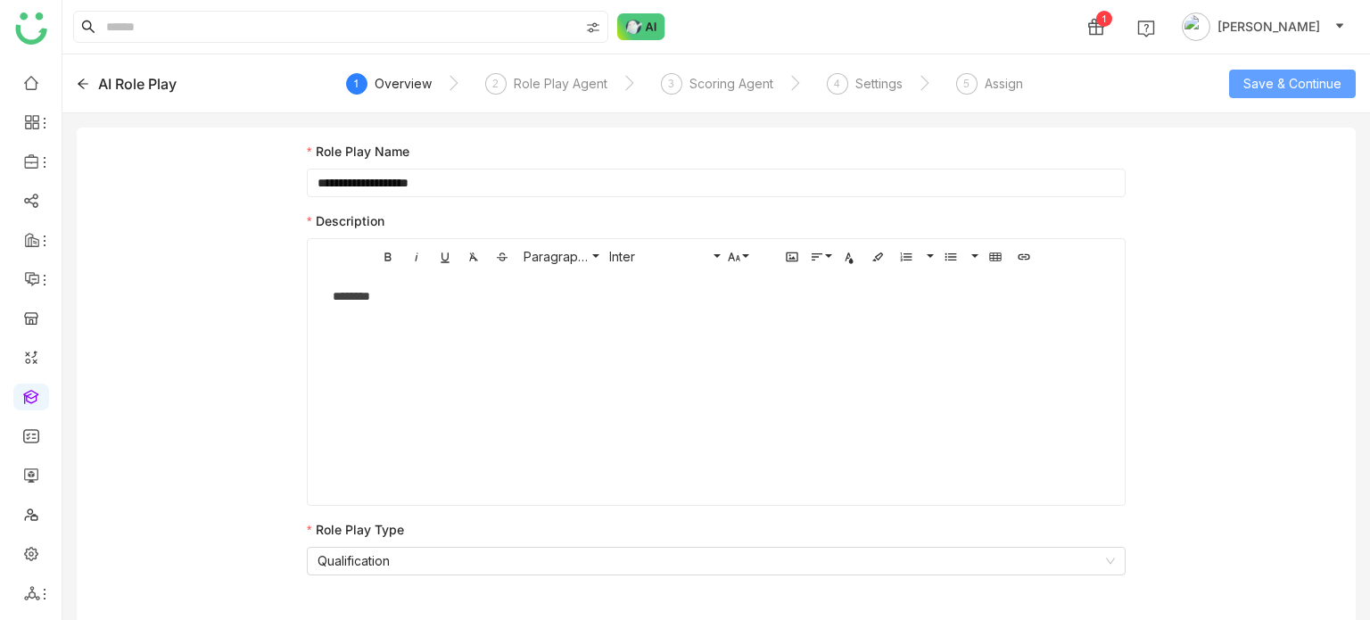
click at [1311, 81] on span "Save & Continue" at bounding box center [1292, 84] width 98 height 20
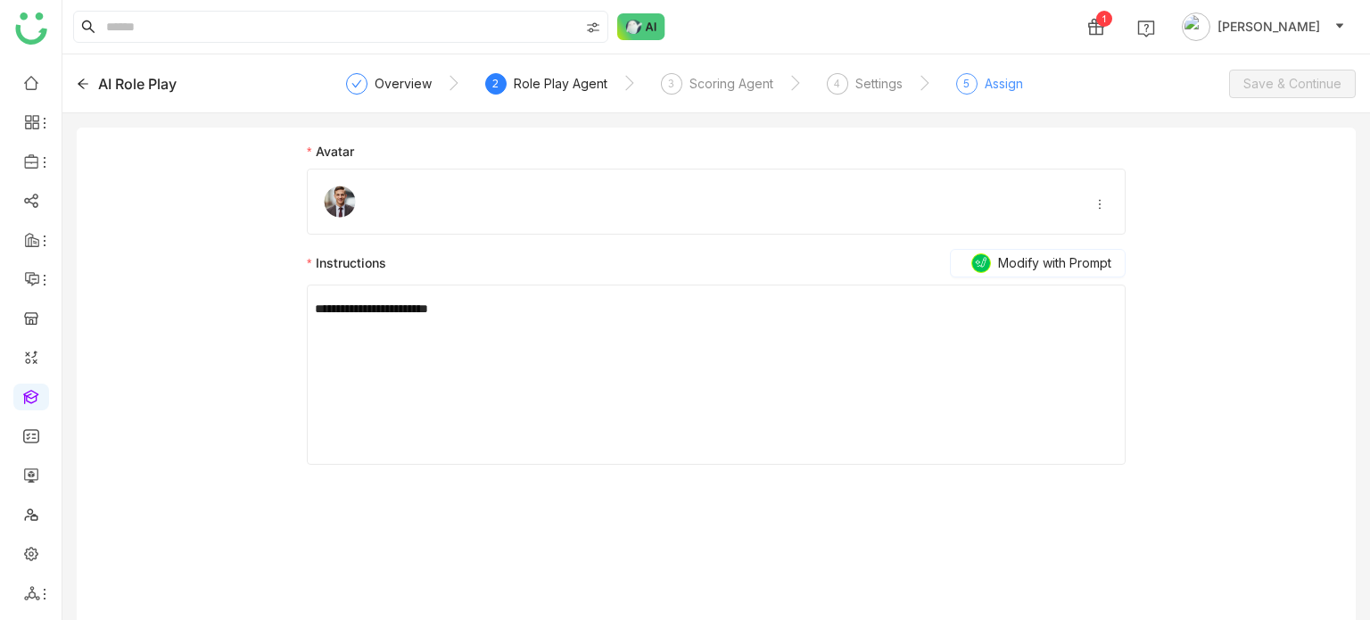
click at [997, 81] on div "Assign" at bounding box center [1004, 83] width 38 height 21
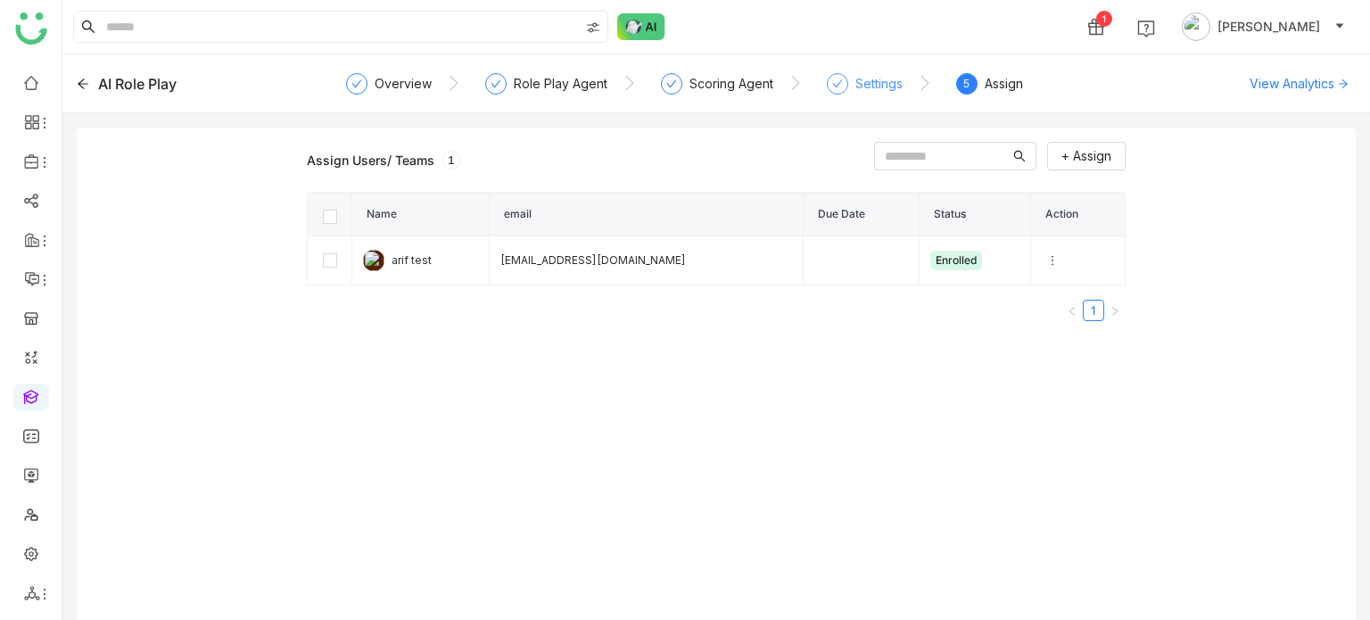
click at [863, 78] on div "Settings" at bounding box center [878, 83] width 47 height 21
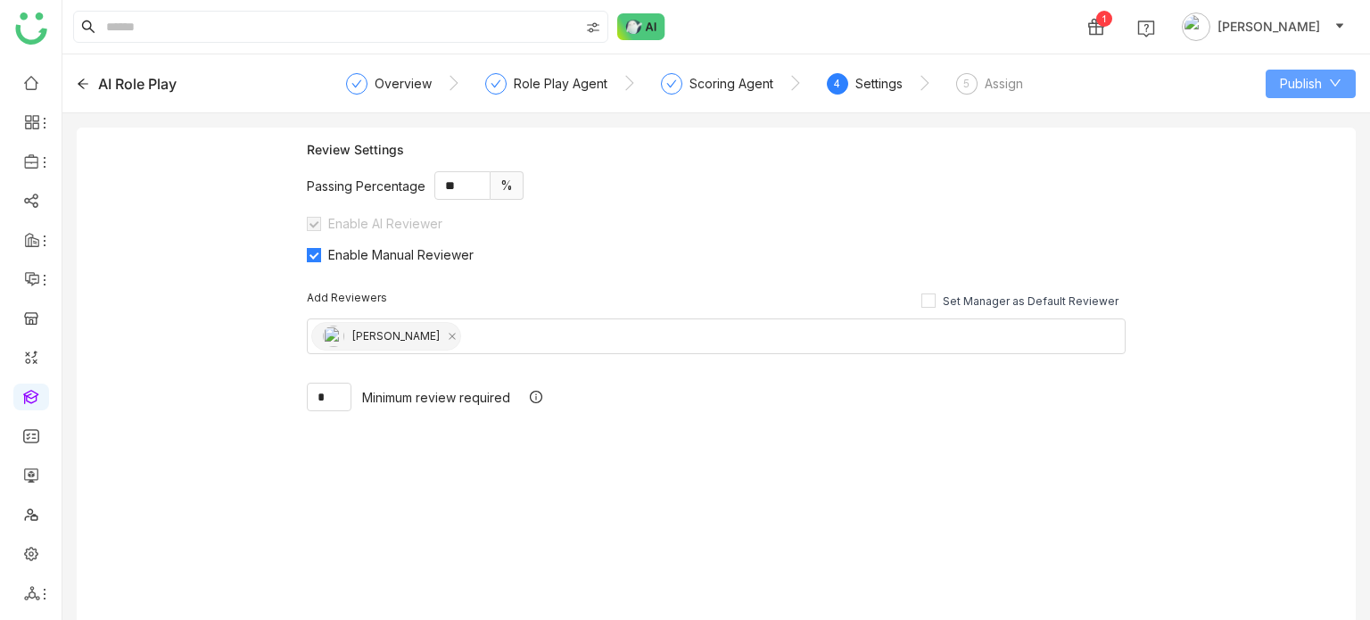
click at [1343, 77] on button "Publish" at bounding box center [1311, 84] width 90 height 29
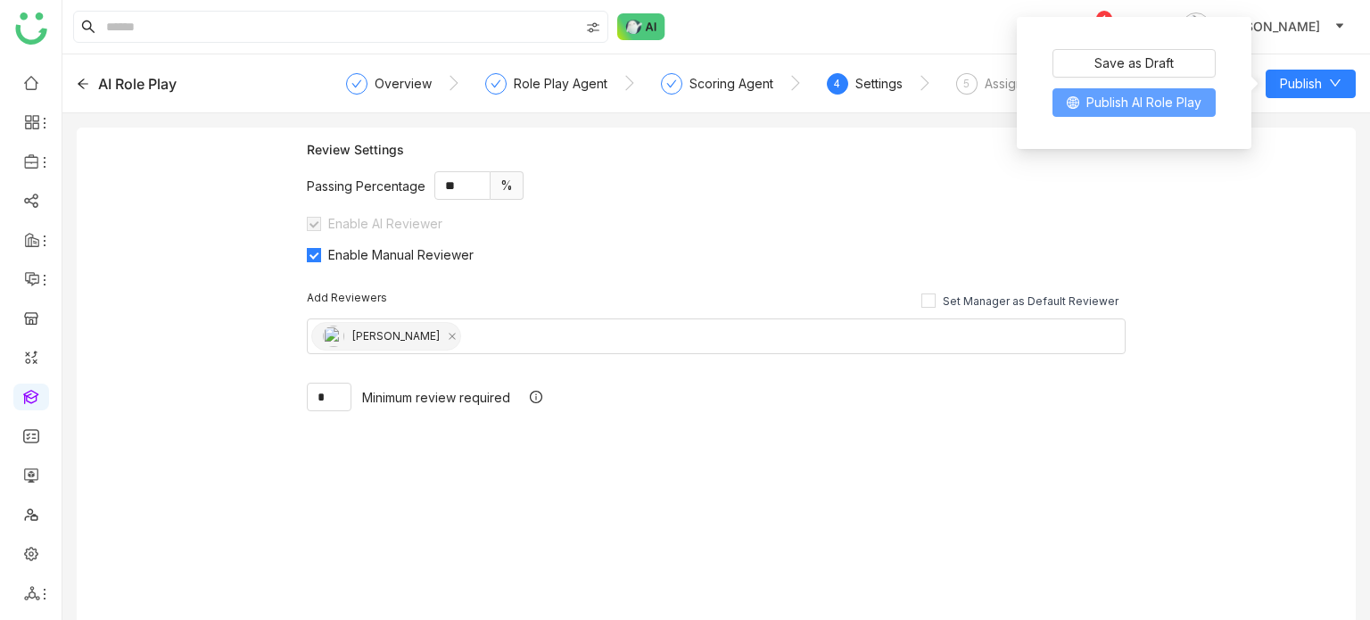
click at [1149, 108] on span "Publish AI Role Play" at bounding box center [1143, 103] width 115 height 20
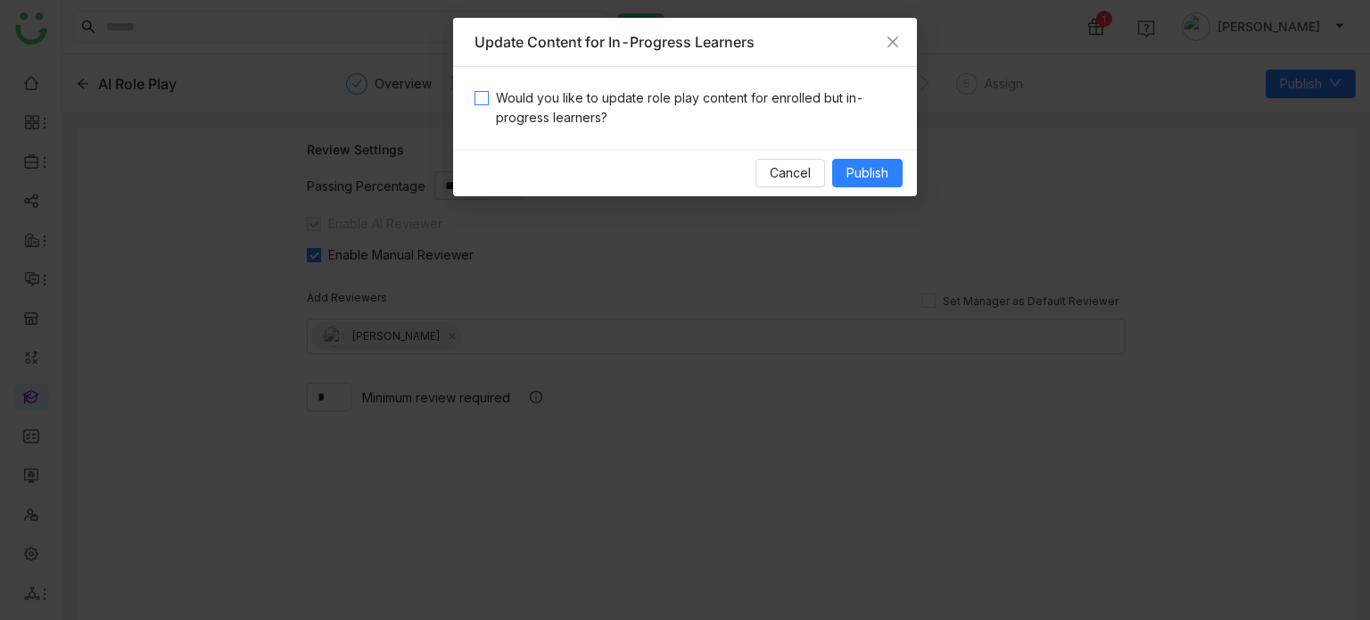
click at [741, 114] on span "Would you like to update role play content for enrolled but in-progress learner…" at bounding box center [692, 107] width 407 height 39
click at [878, 177] on span "Publish" at bounding box center [867, 173] width 42 height 20
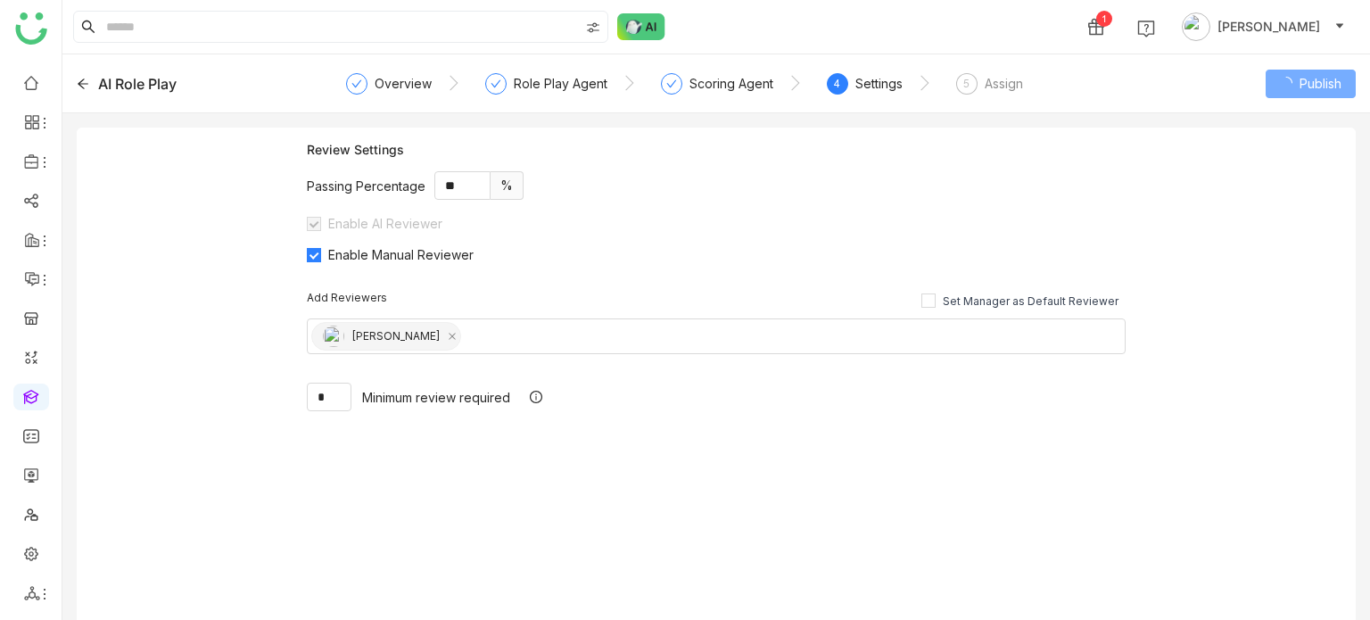
click at [84, 87] on icon at bounding box center [83, 84] width 12 height 12
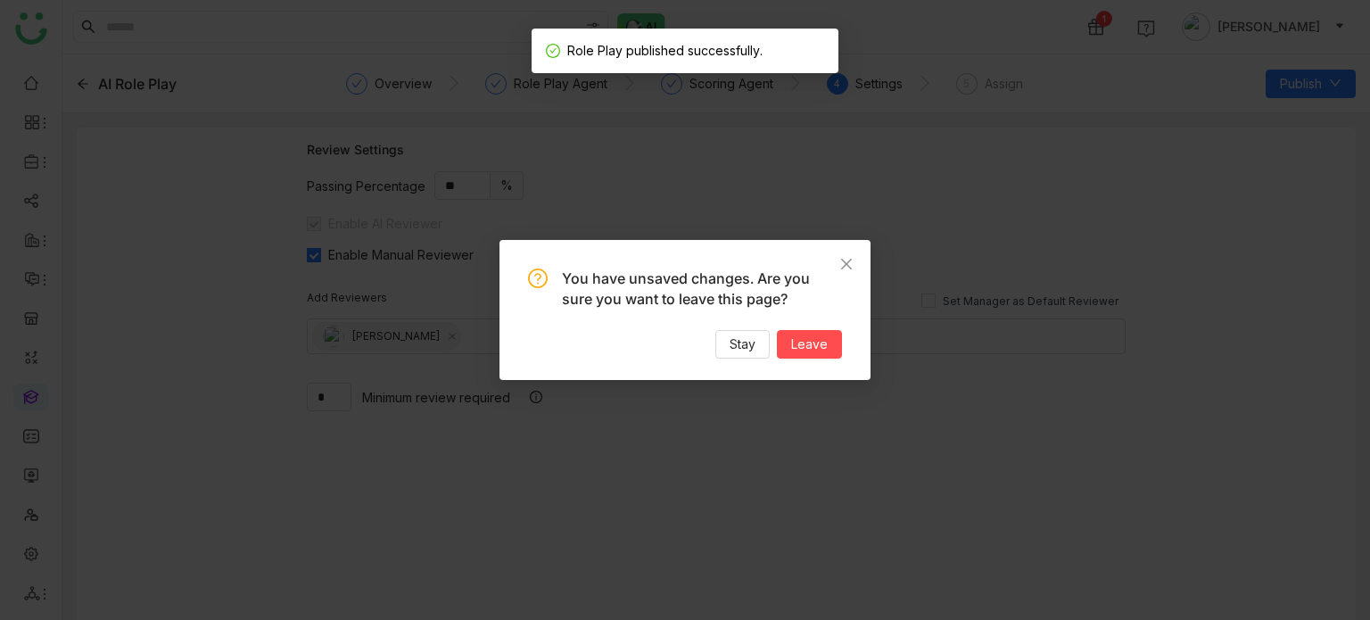
click at [739, 327] on div "You have unsaved changes. Are you sure you want to leave this page? Stay Leave" at bounding box center [685, 313] width 314 height 90
click at [820, 341] on span "Leave" at bounding box center [809, 344] width 37 height 20
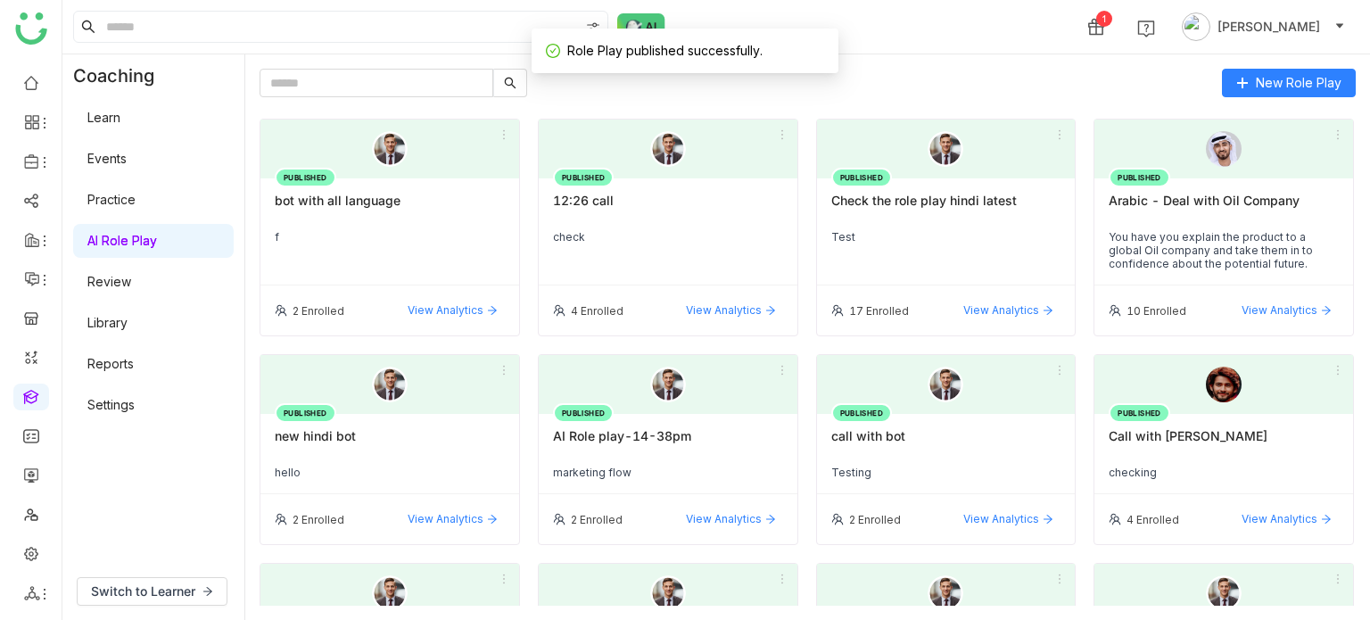
click at [420, 85] on input "text" at bounding box center [377, 83] width 234 height 29
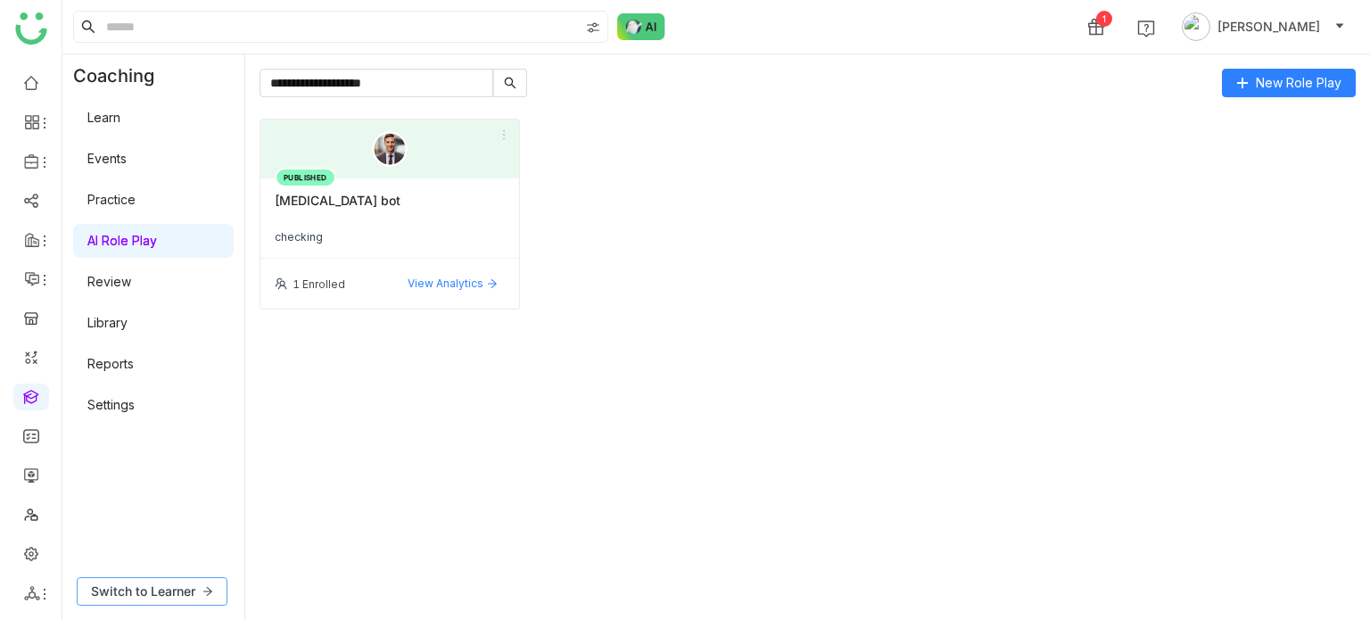
type input "**********"
click at [146, 602] on button "Switch to Learner" at bounding box center [152, 591] width 151 height 29
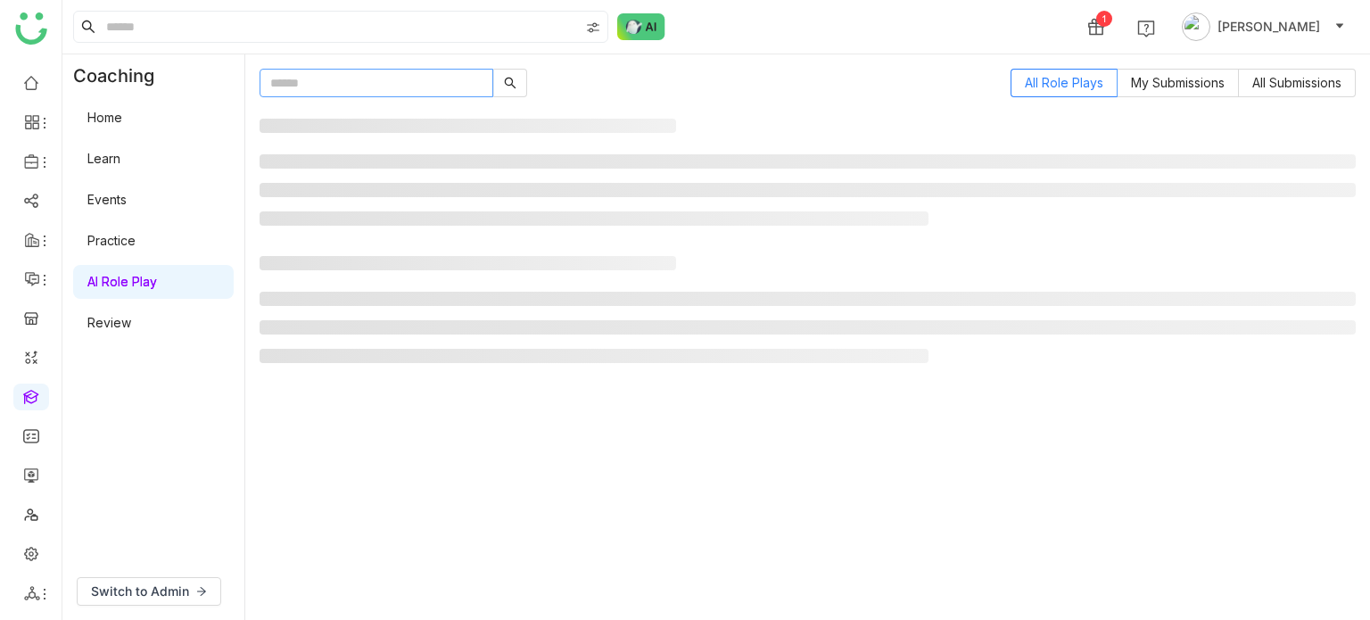
click at [409, 84] on input "text" at bounding box center [377, 83] width 234 height 29
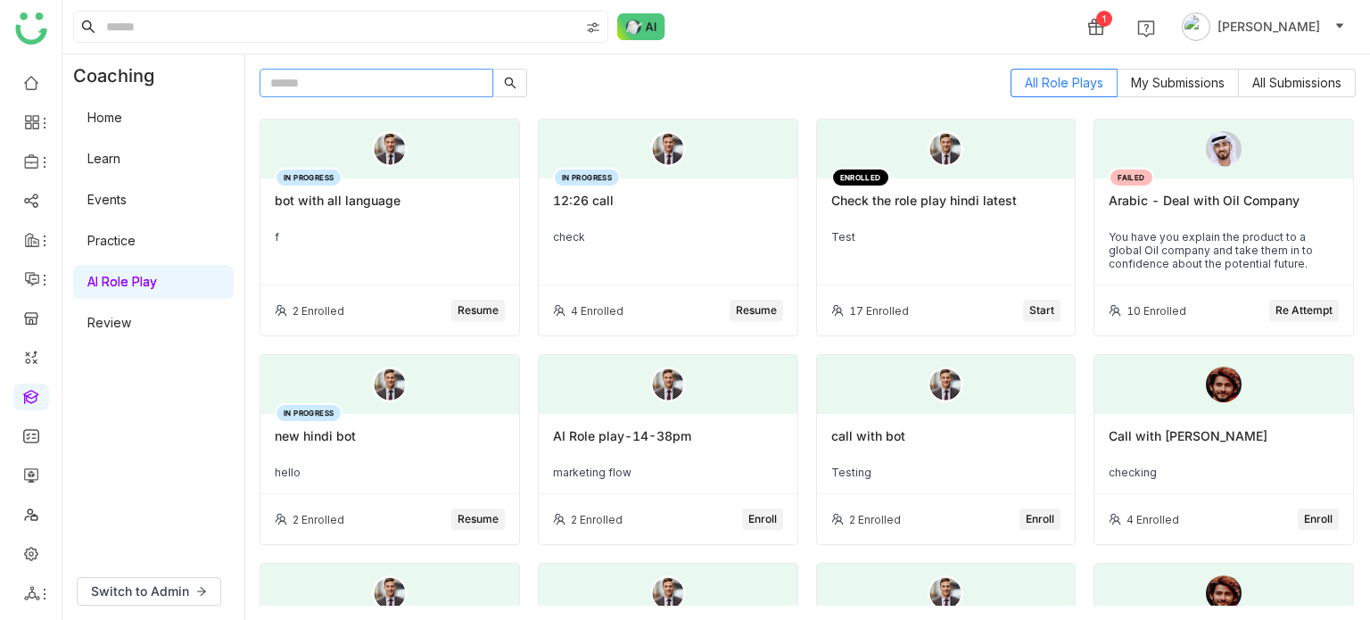
paste input "**********"
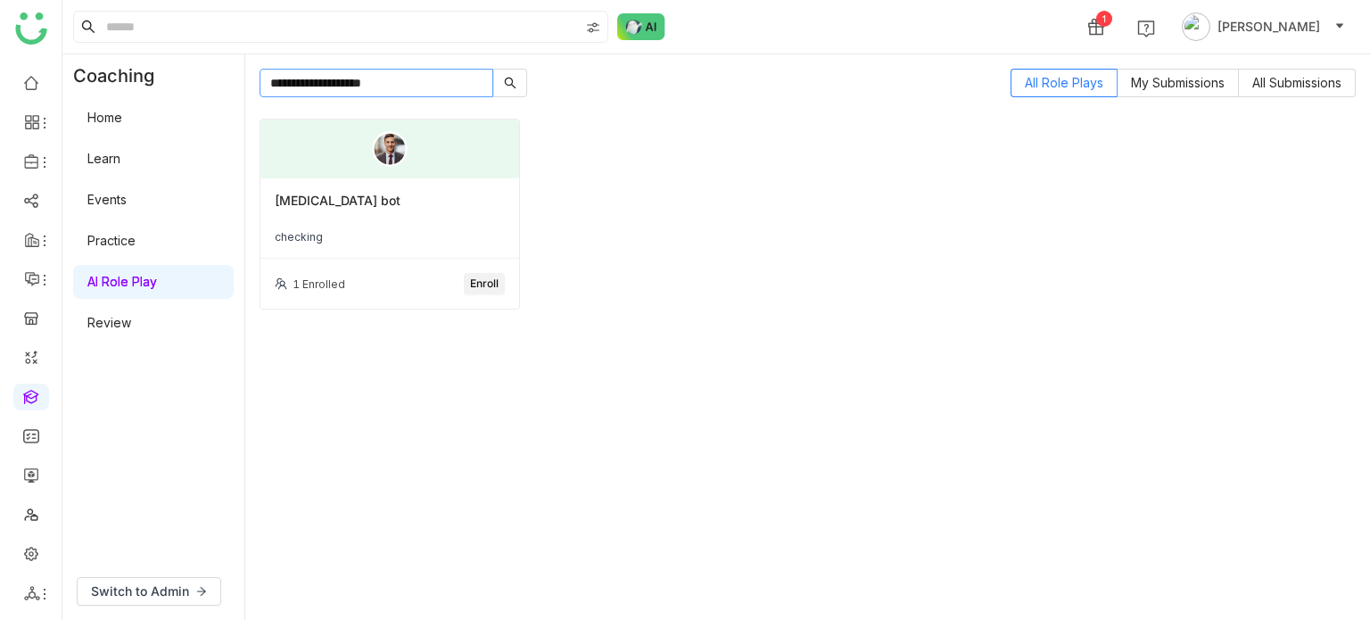
type input "**********"
click at [502, 293] on div "1 Enrolled Enroll" at bounding box center [389, 284] width 259 height 50
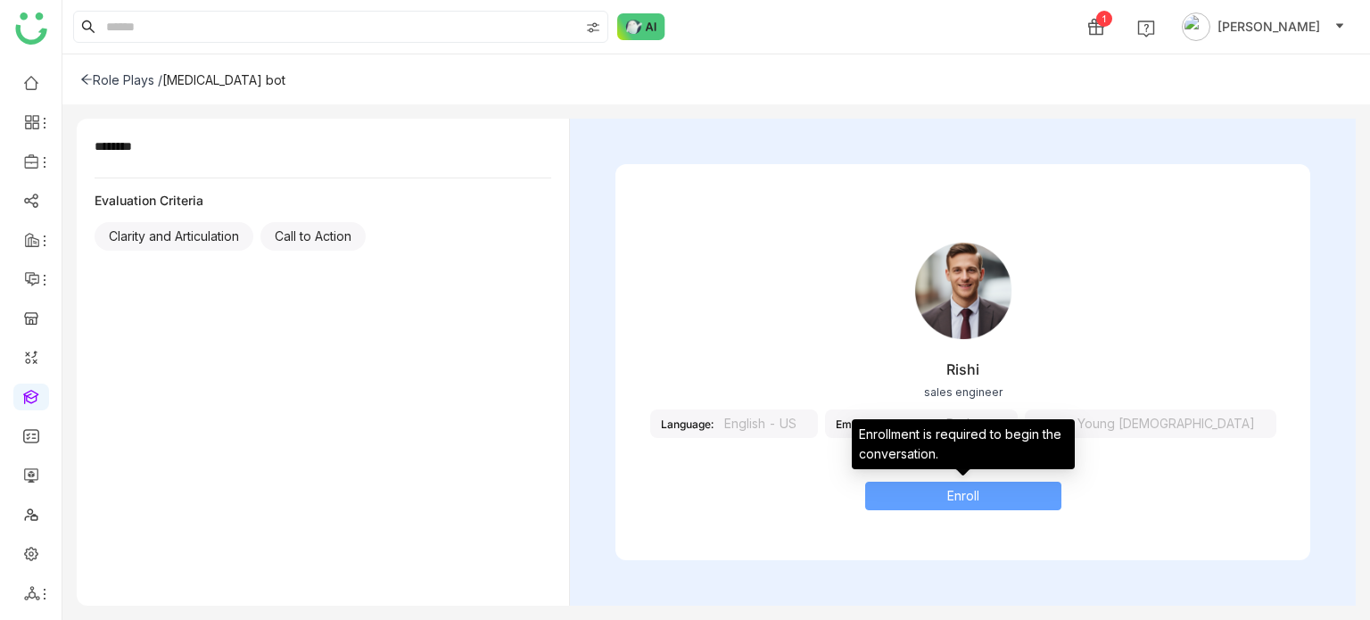
click at [969, 499] on span "Enroll" at bounding box center [963, 496] width 32 height 20
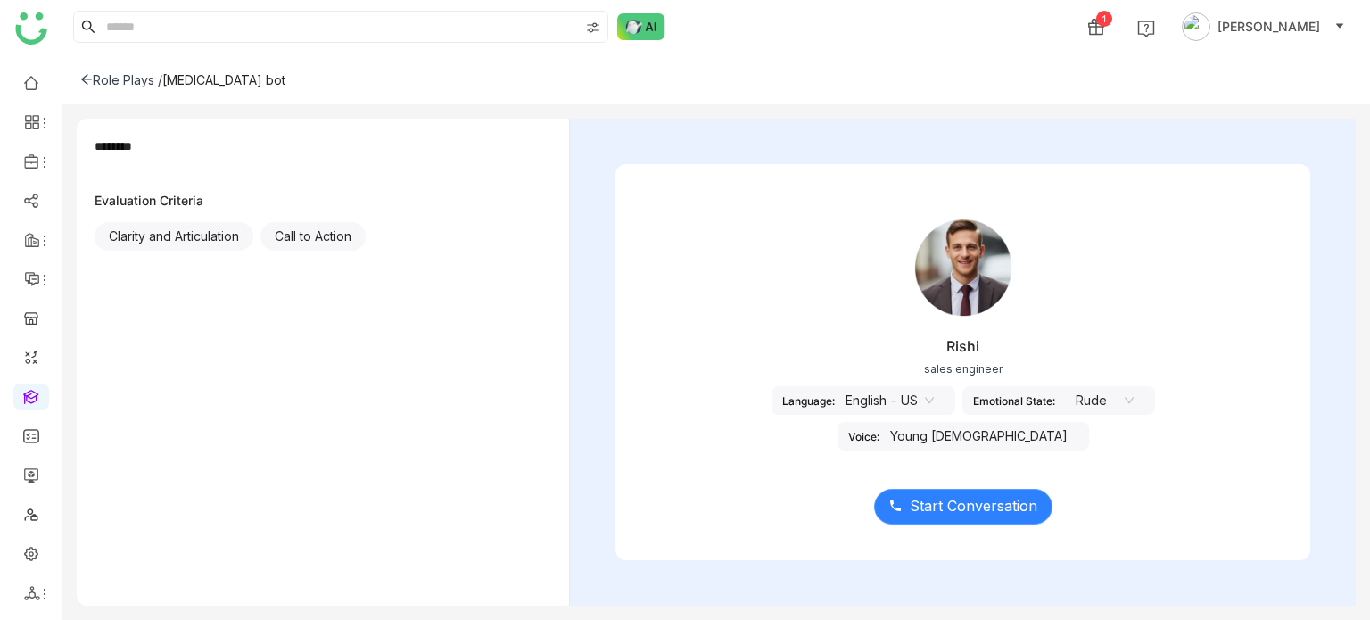
click at [1012, 493] on button "Start Conversation" at bounding box center [963, 507] width 178 height 36
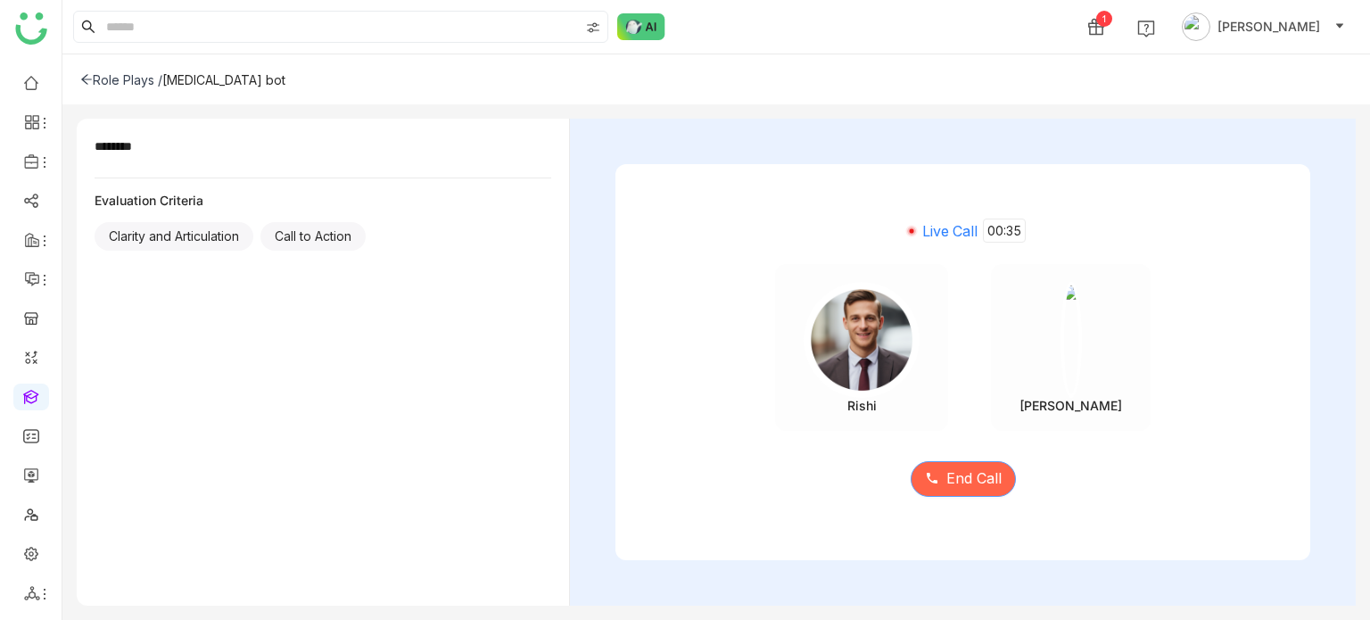
click at [940, 480] on button "End Call" at bounding box center [963, 479] width 105 height 36
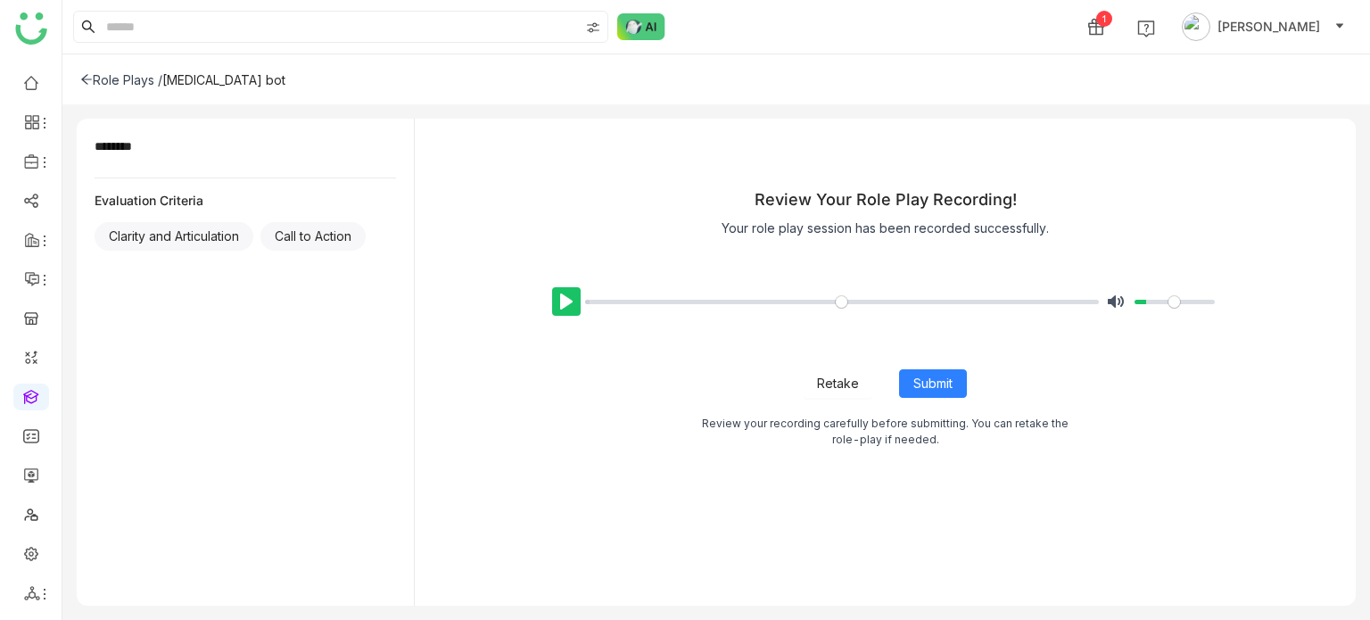
click at [559, 307] on button "Pause Play" at bounding box center [566, 301] width 29 height 29
click at [93, 73] on div "Role Plays /" at bounding box center [121, 79] width 82 height 15
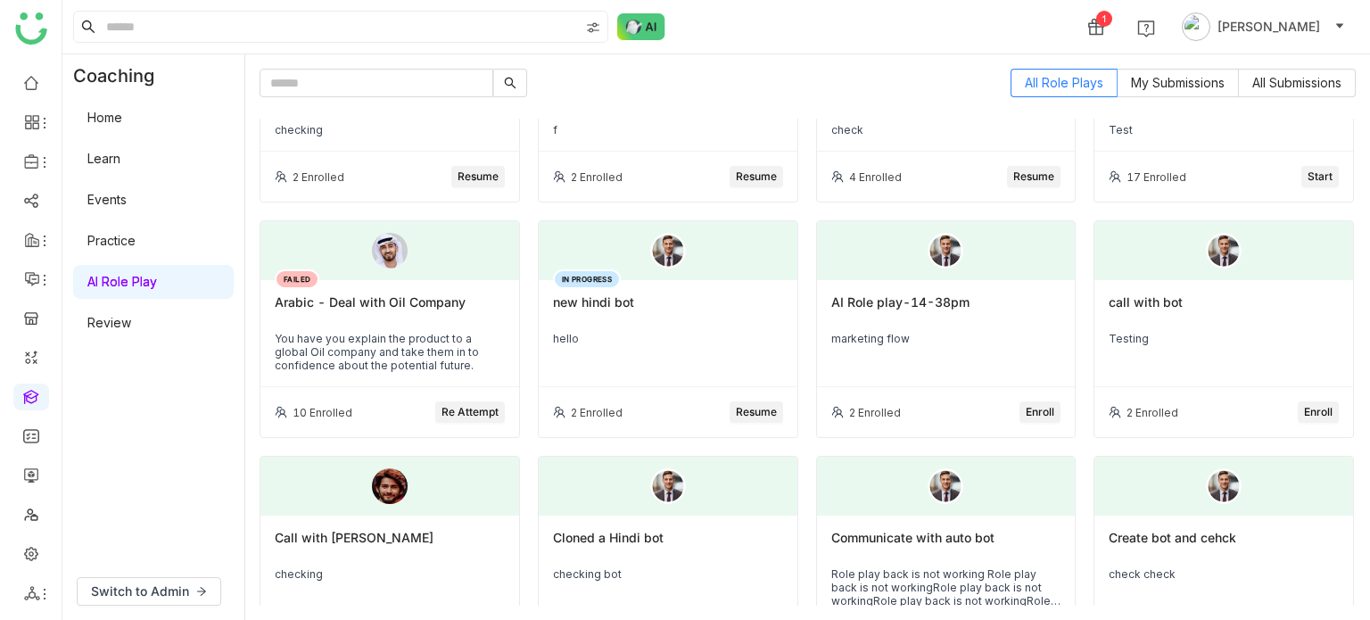
scroll to position [112, 0]
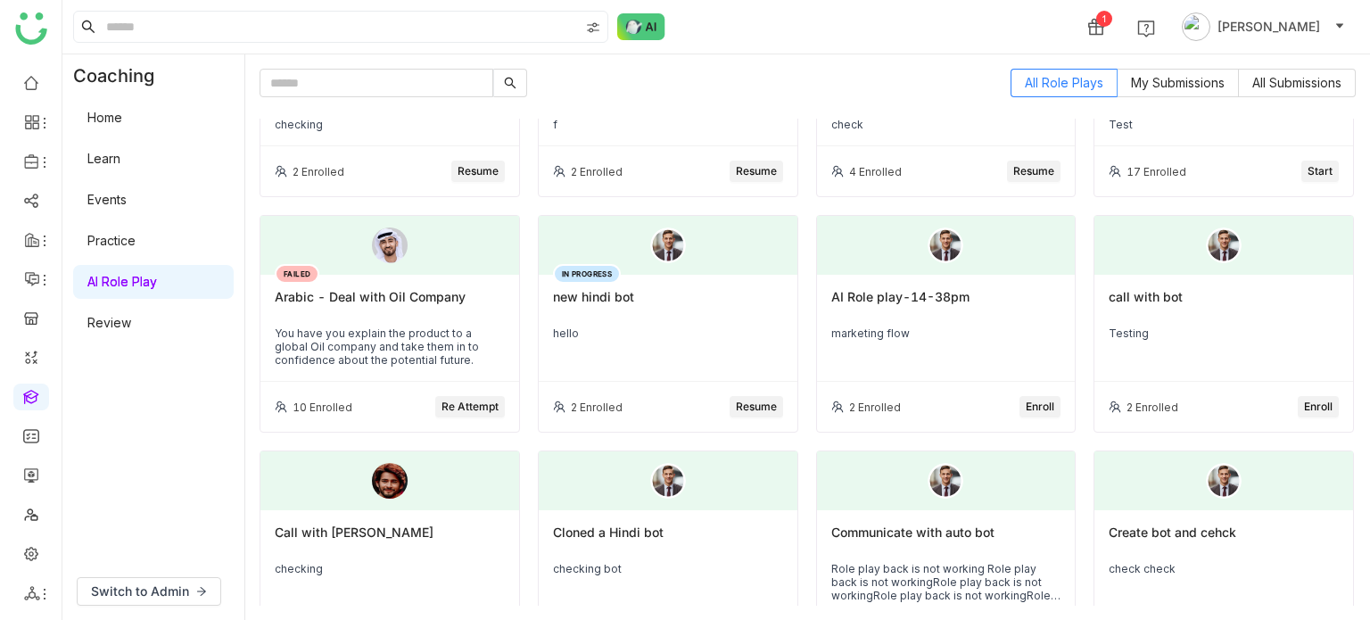
click at [402, 304] on div "Arabic - Deal with Oil Company" at bounding box center [390, 304] width 230 height 30
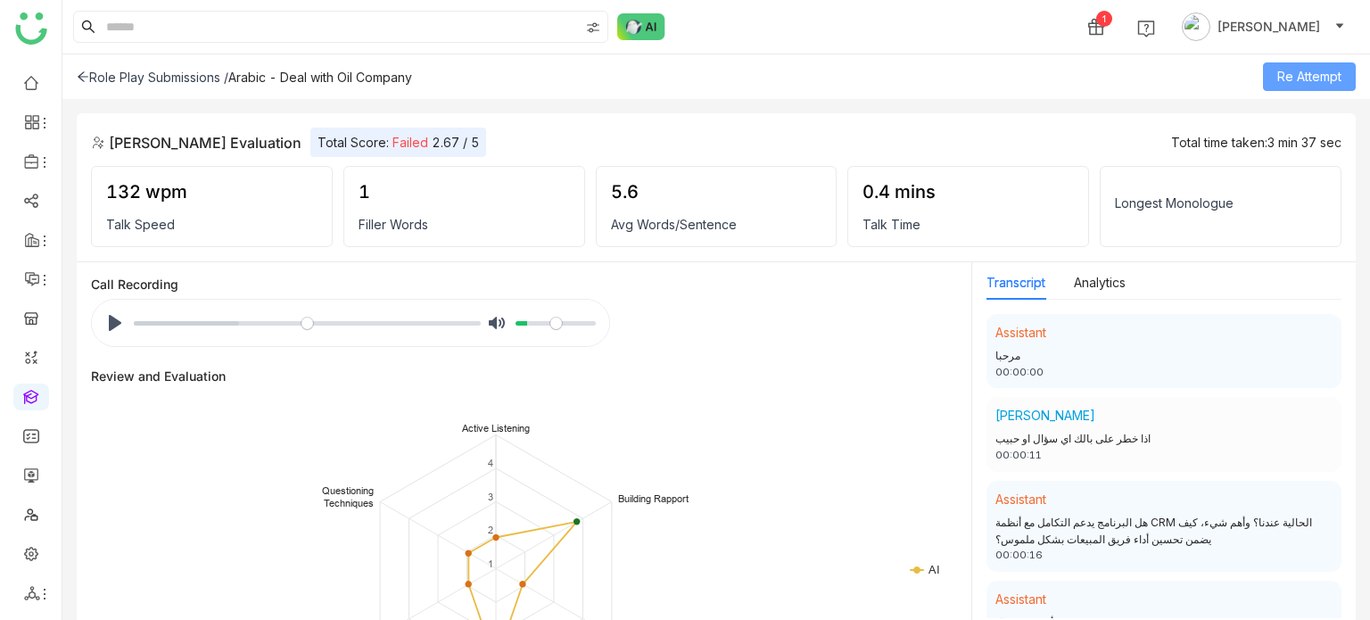
click at [1296, 78] on span "Re Attempt" at bounding box center [1309, 77] width 64 height 20
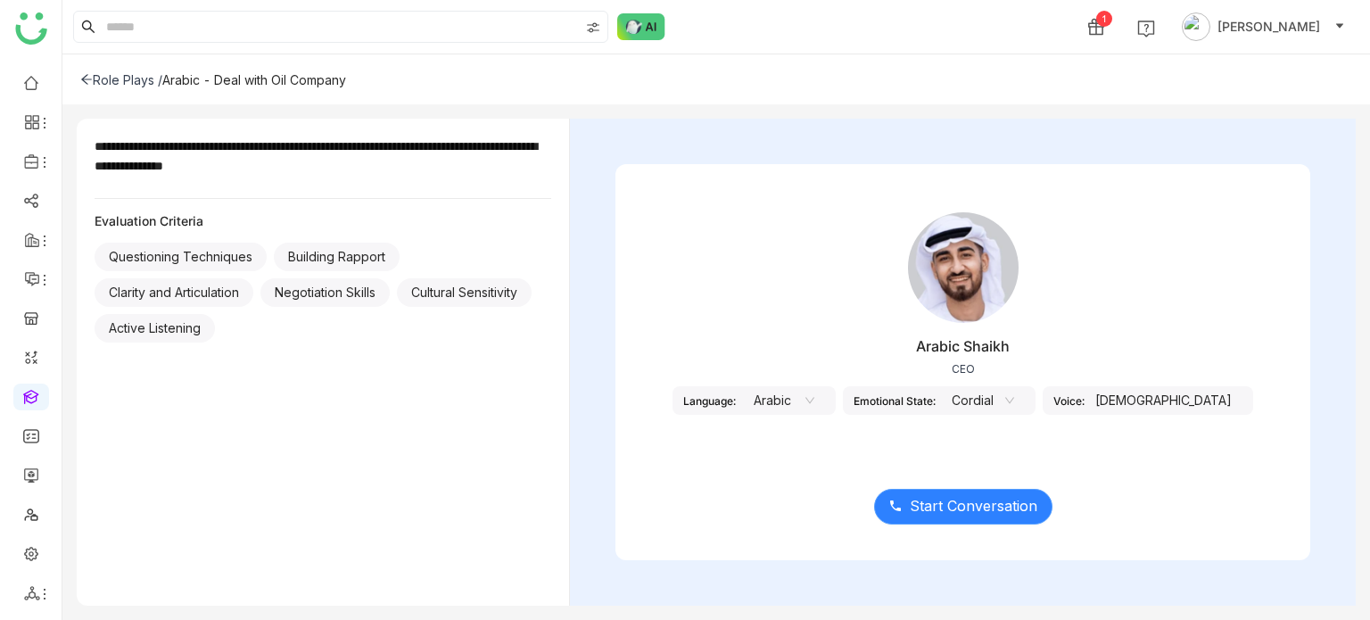
click at [913, 504] on span "Start Conversation" at bounding box center [974, 506] width 128 height 22
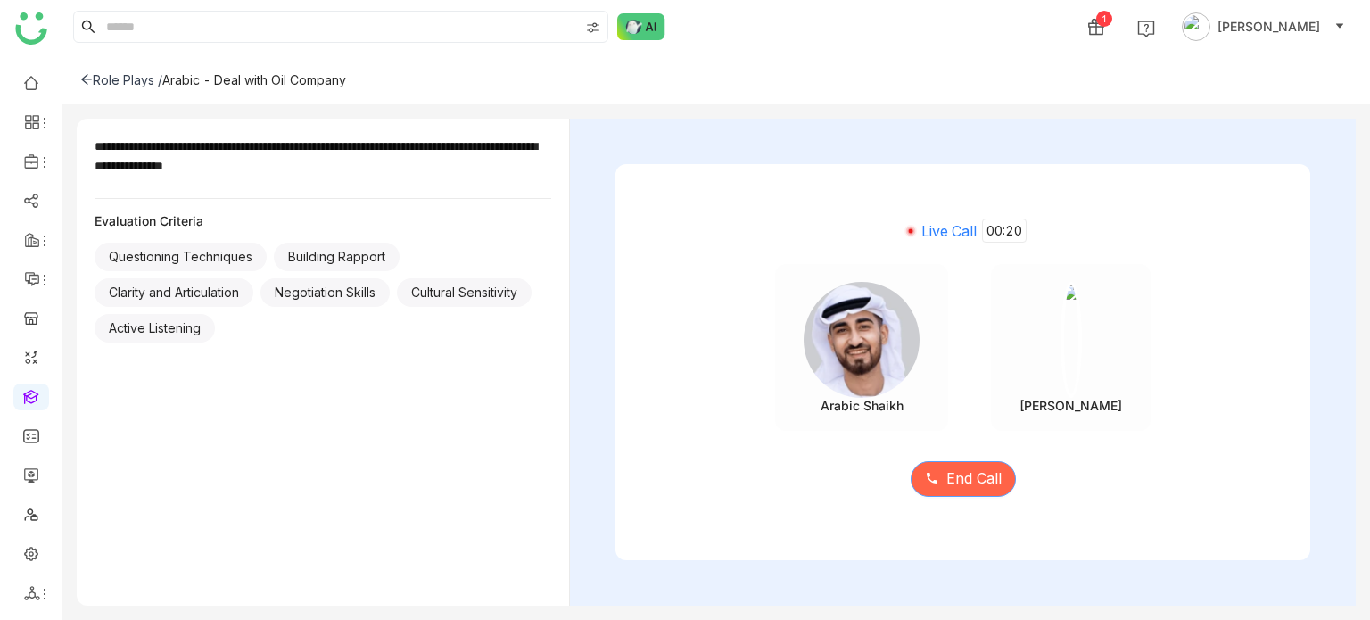
click at [1002, 481] on button "End Call" at bounding box center [963, 479] width 105 height 36
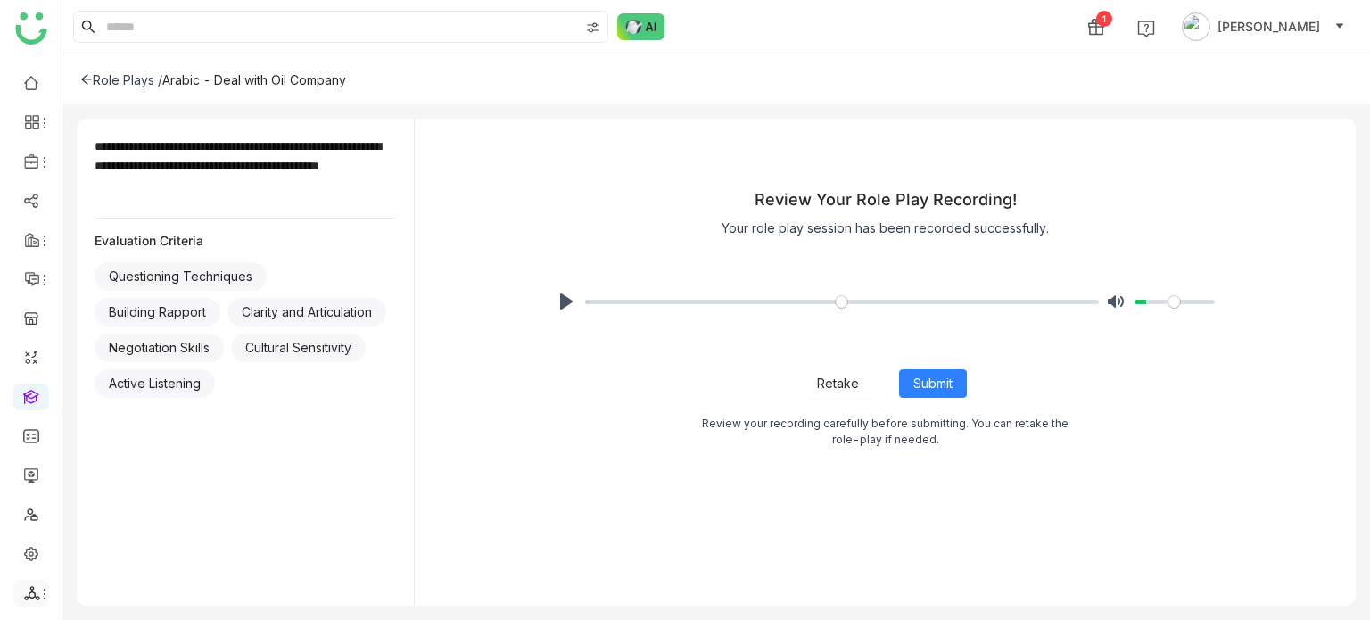
click at [37, 592] on icon at bounding box center [44, 594] width 14 height 14
click at [136, 489] on link "List" at bounding box center [127, 495] width 123 height 12
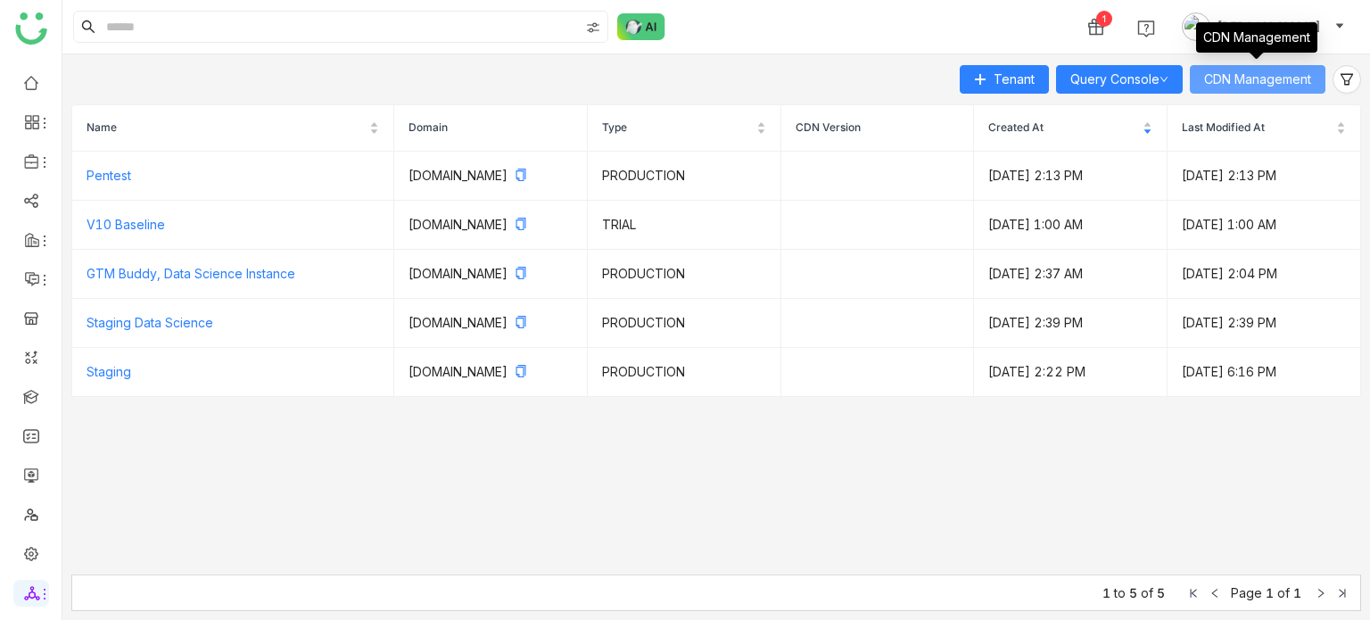
click at [1243, 67] on button "CDN Management" at bounding box center [1258, 79] width 136 height 29
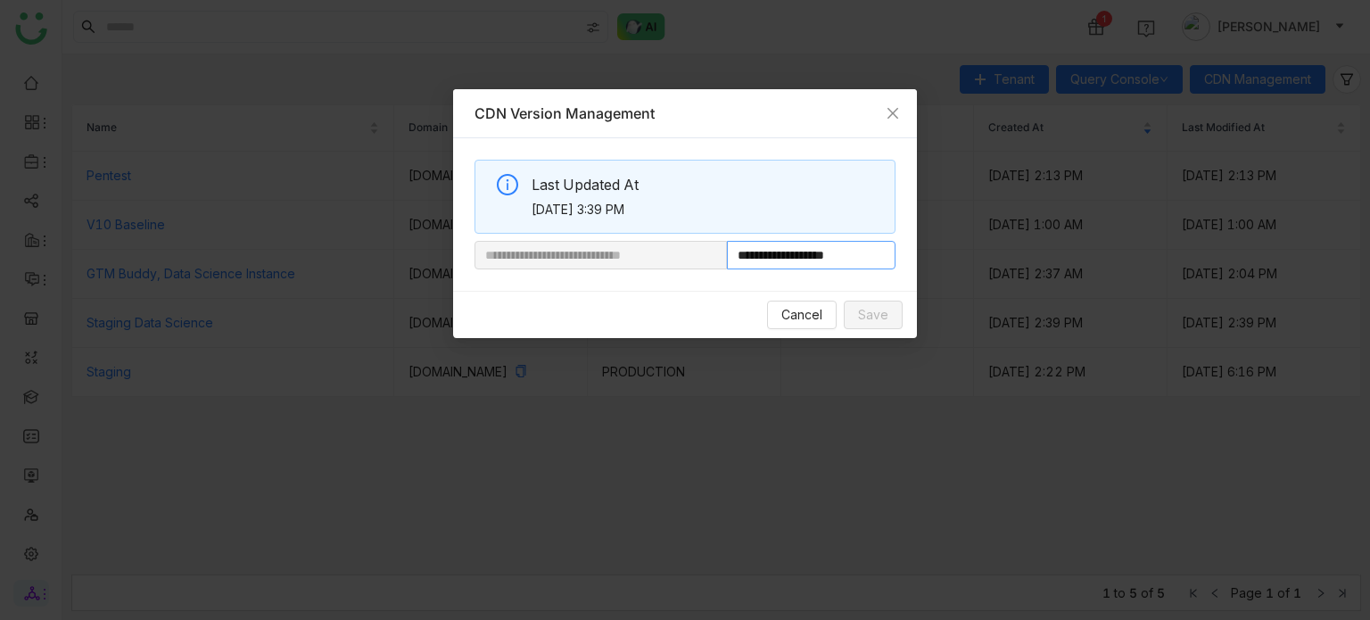
drag, startPoint x: 787, startPoint y: 258, endPoint x: 860, endPoint y: 258, distance: 73.1
click at [860, 258] on input "**********" at bounding box center [811, 255] width 169 height 29
paste input "*********"
type input "**********"
click at [894, 325] on button "Save" at bounding box center [873, 315] width 59 height 29
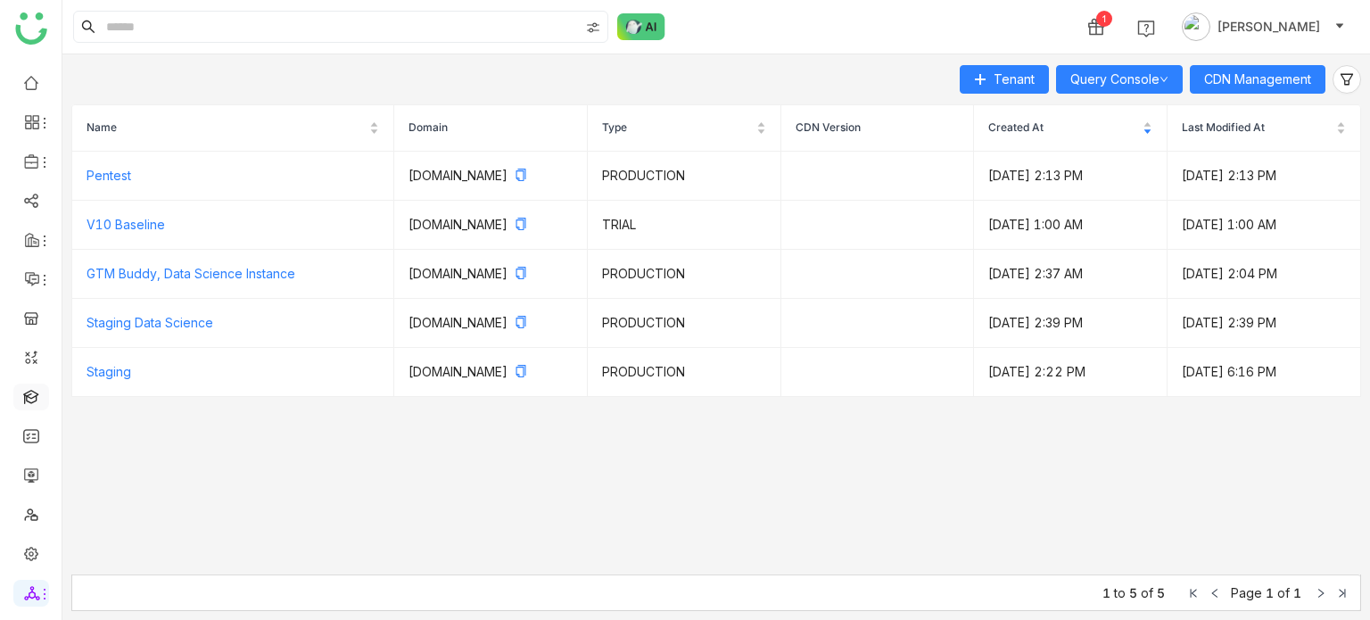
click at [31, 400] on link at bounding box center [31, 395] width 16 height 15
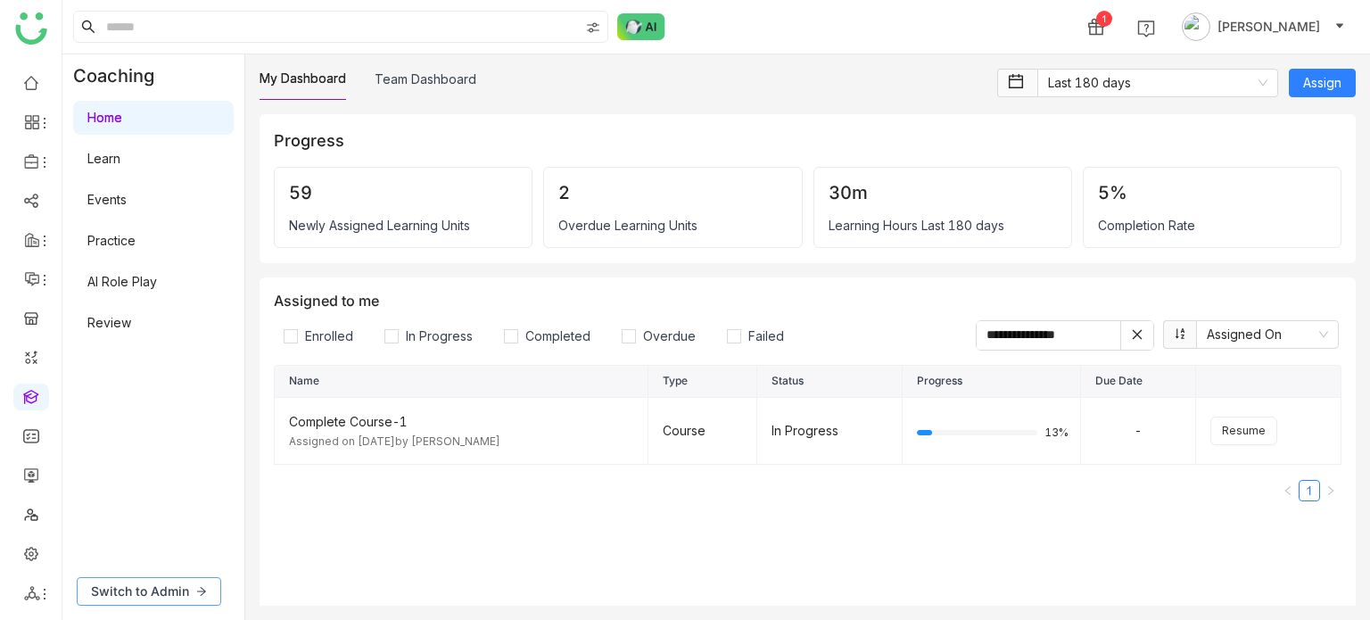
click at [188, 597] on button "Switch to Admin" at bounding box center [149, 591] width 144 height 29
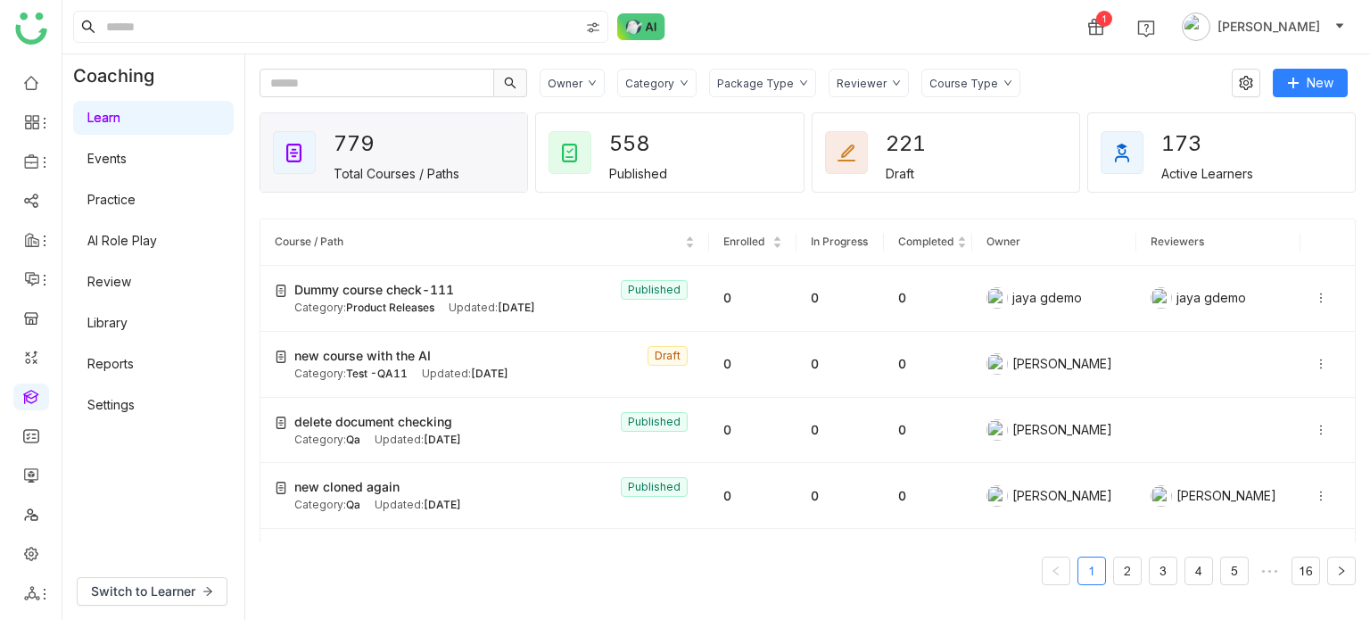
click at [157, 248] on link "AI Role Play" at bounding box center [122, 240] width 70 height 15
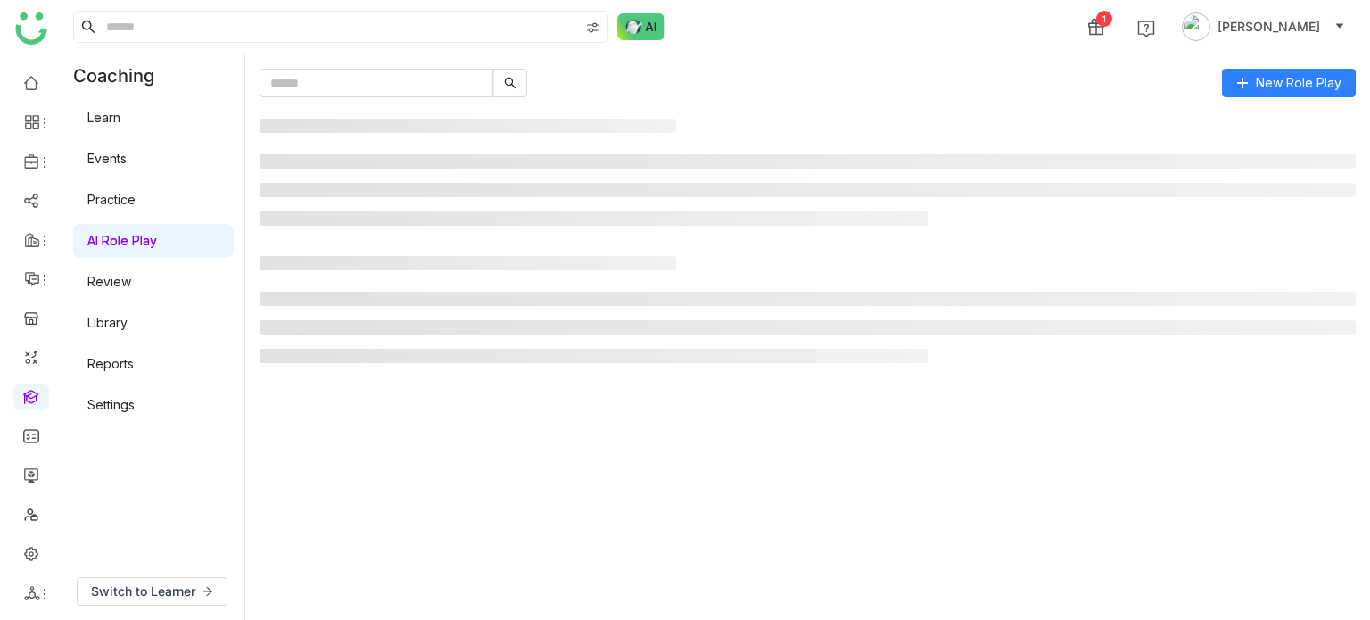
click at [144, 242] on link "AI Role Play" at bounding box center [122, 240] width 70 height 15
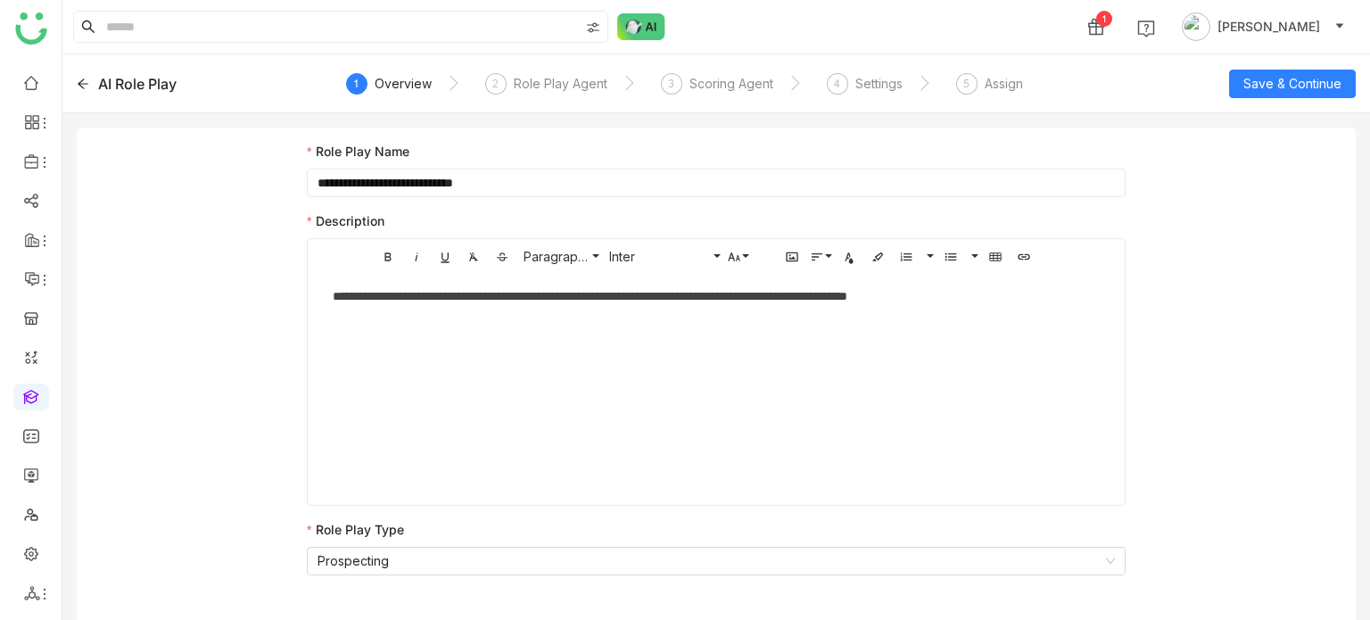
click at [88, 84] on icon at bounding box center [83, 84] width 12 height 12
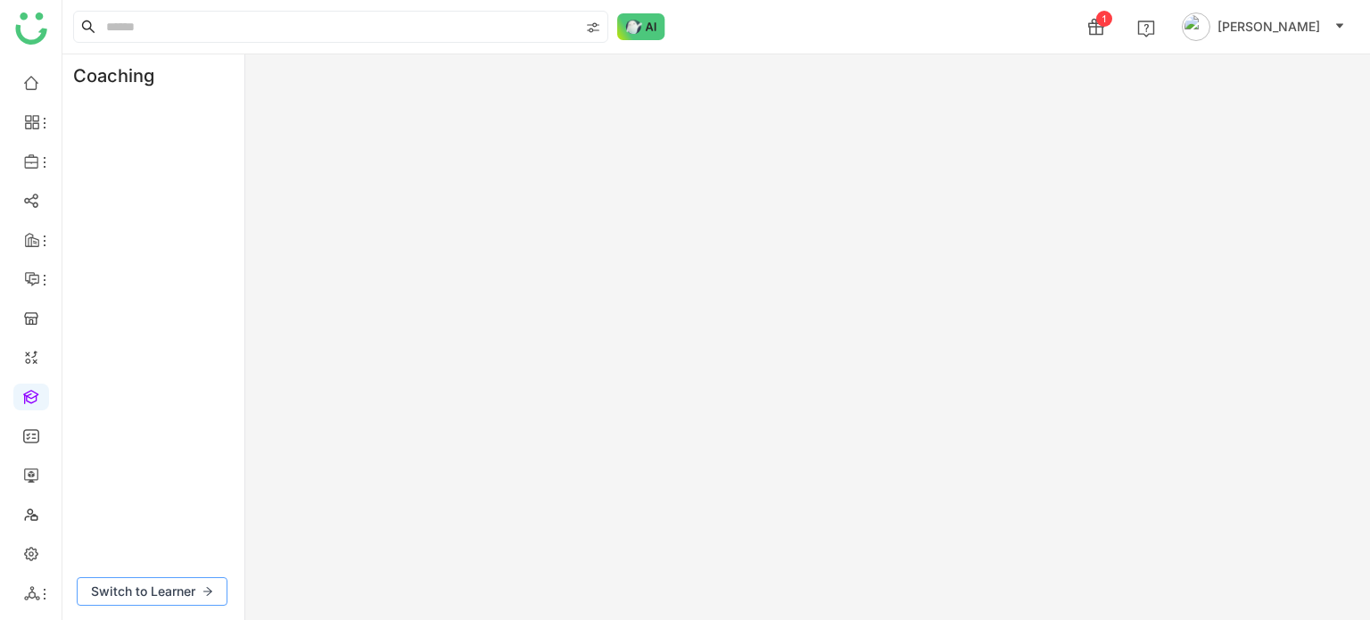
click at [183, 590] on span "Switch to Learner" at bounding box center [143, 591] width 104 height 20
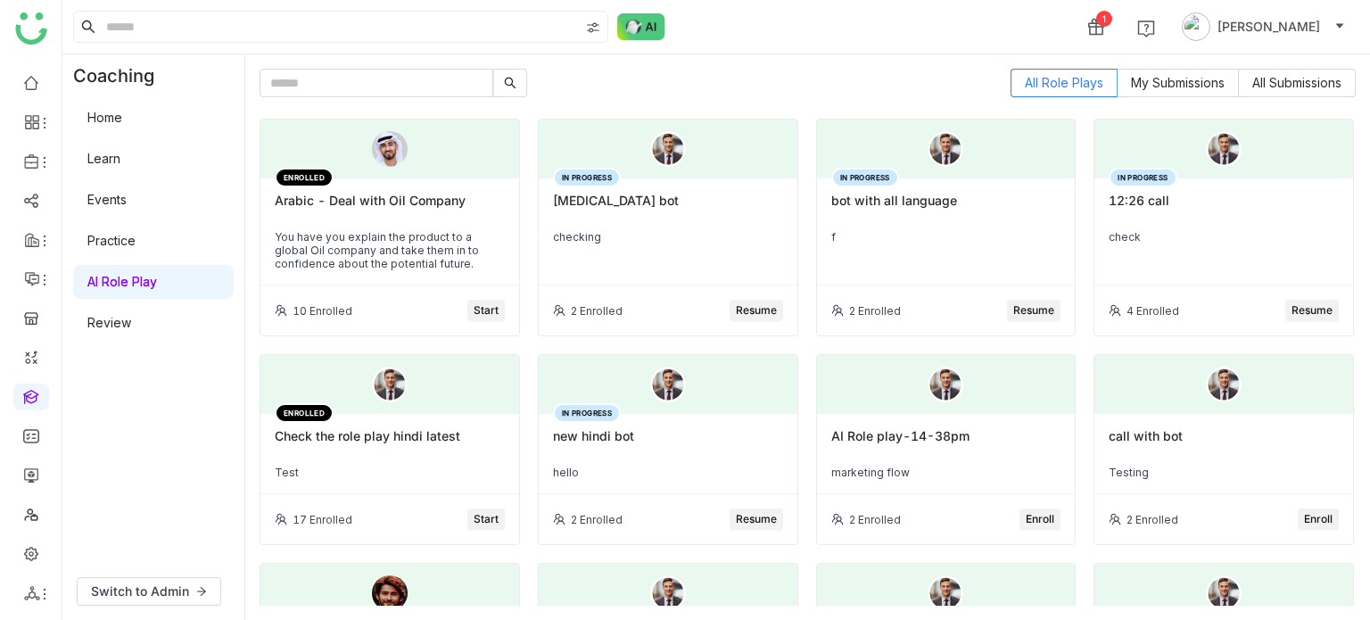
click at [357, 214] on div "Arabic - Deal with Oil Company" at bounding box center [390, 208] width 230 height 30
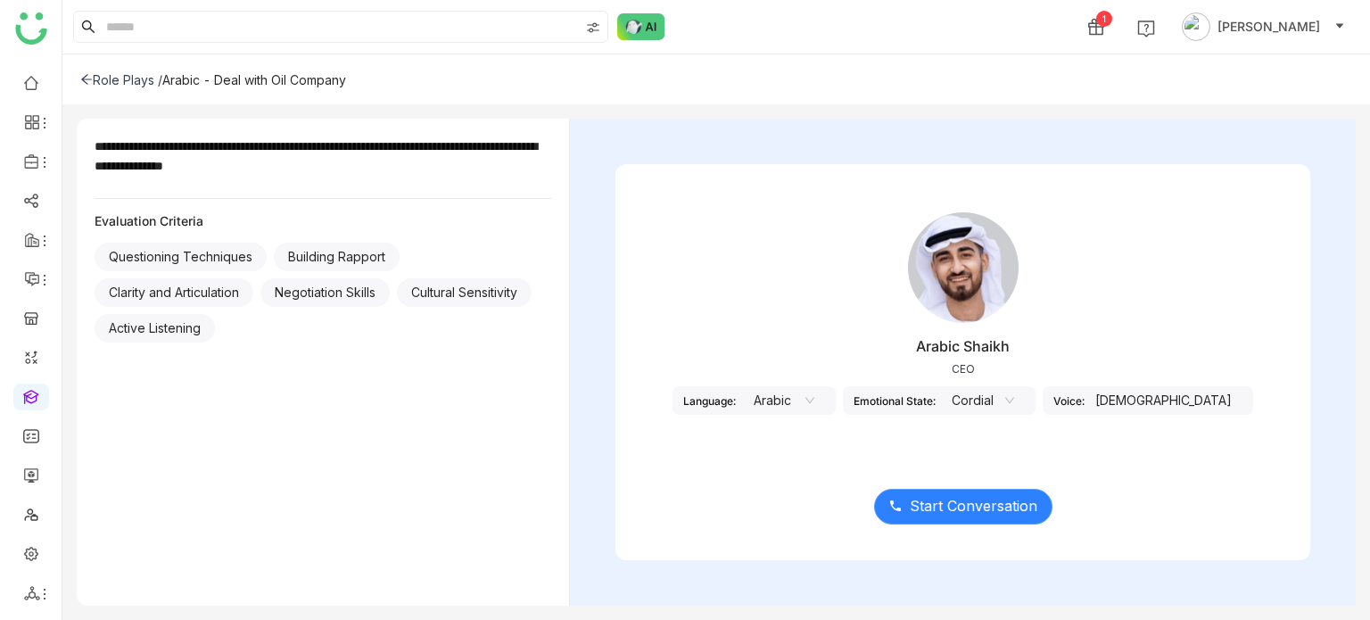
click at [943, 505] on span "Start Conversation" at bounding box center [974, 506] width 128 height 22
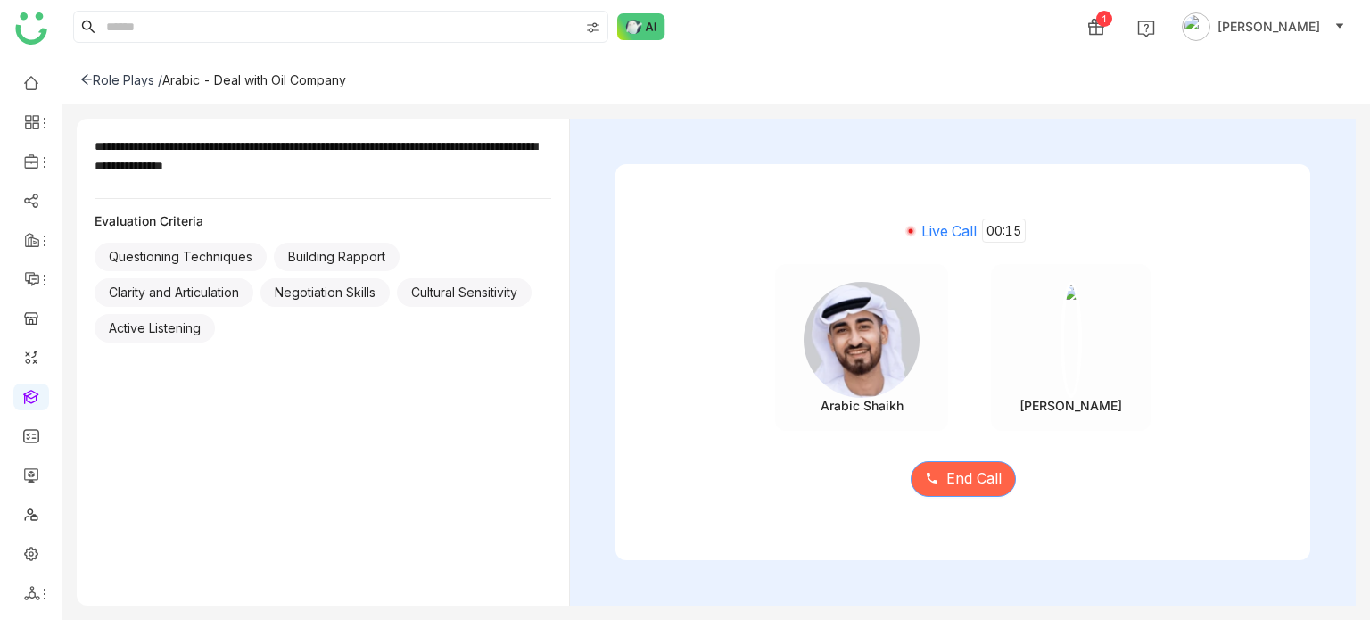
click at [951, 493] on button "End Call" at bounding box center [963, 479] width 105 height 36
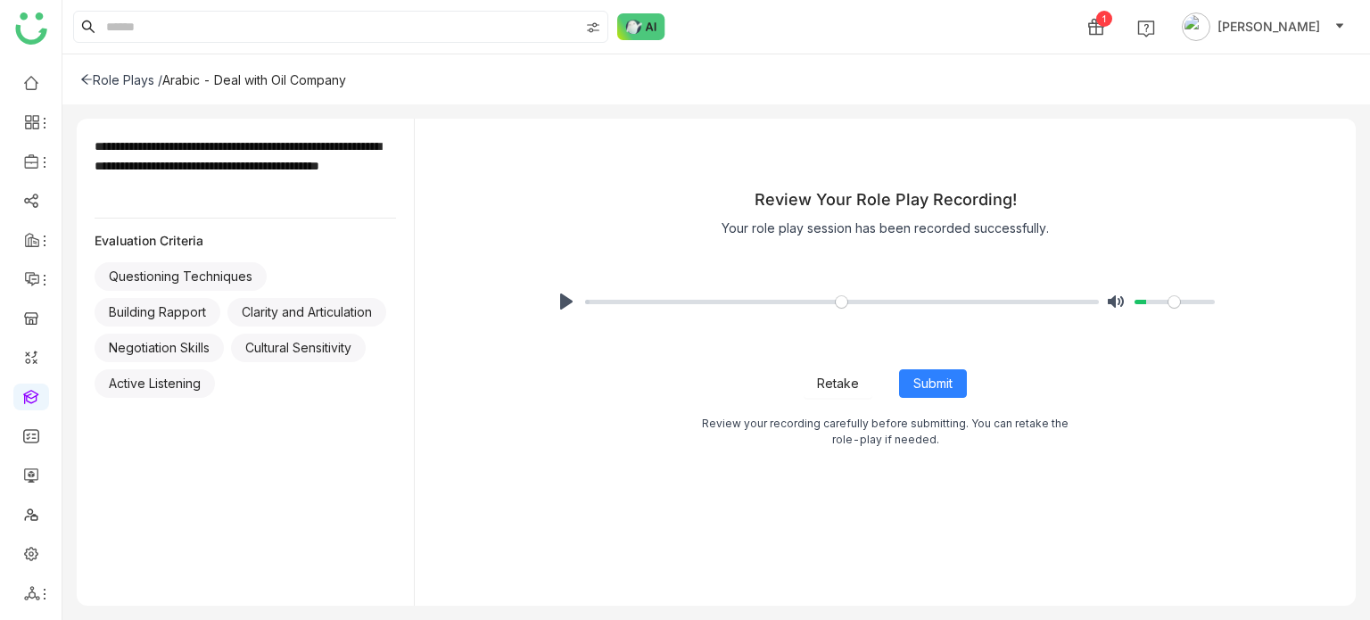
click at [830, 383] on span "Retake" at bounding box center [838, 384] width 42 height 20
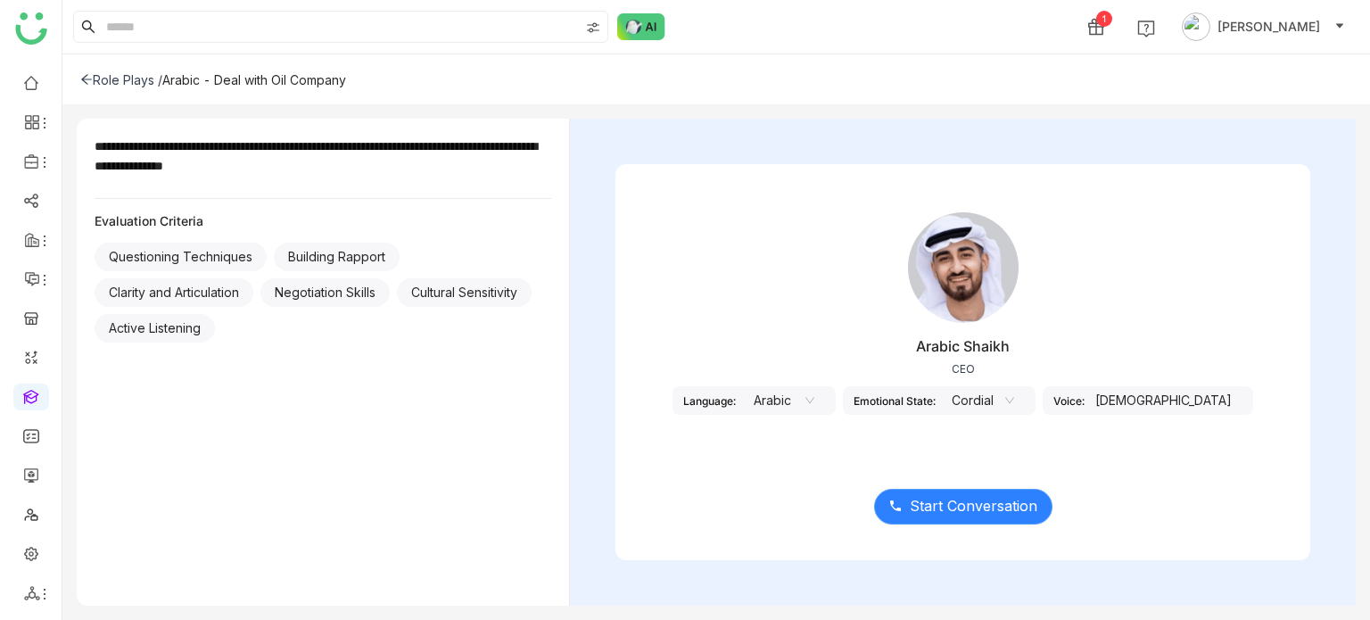
click at [988, 514] on span "Start Conversation" at bounding box center [974, 506] width 128 height 22
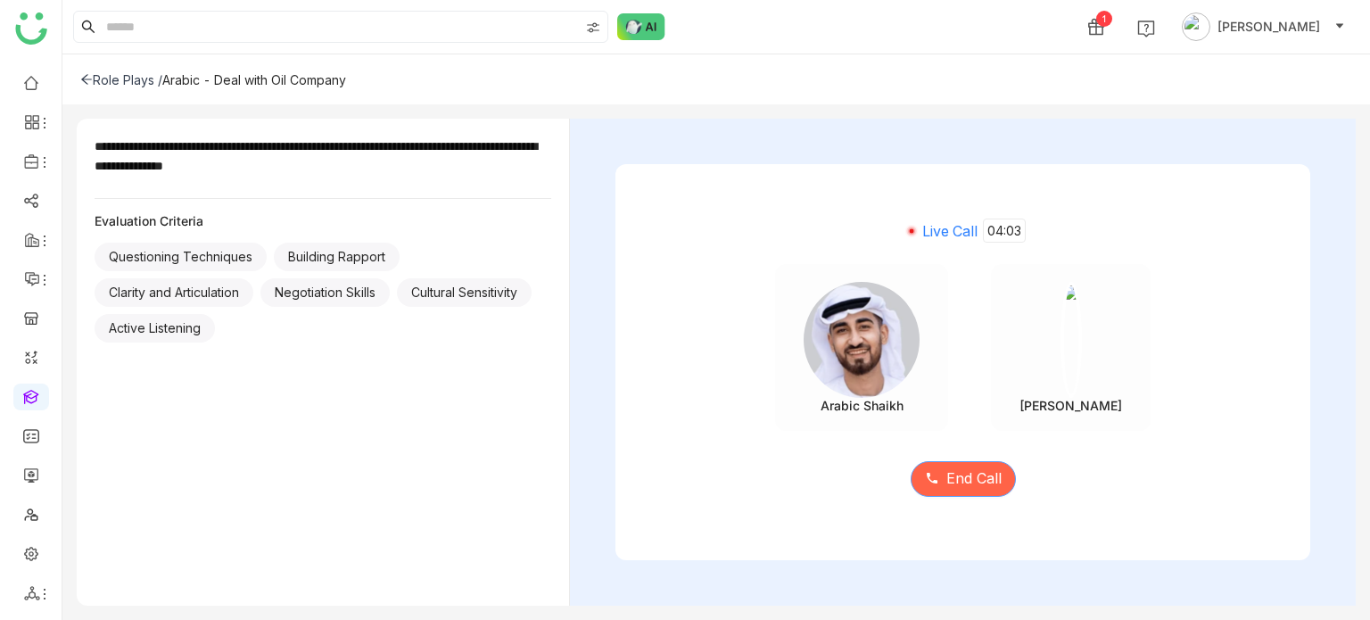
click at [990, 478] on span "End Call" at bounding box center [973, 478] width 55 height 22
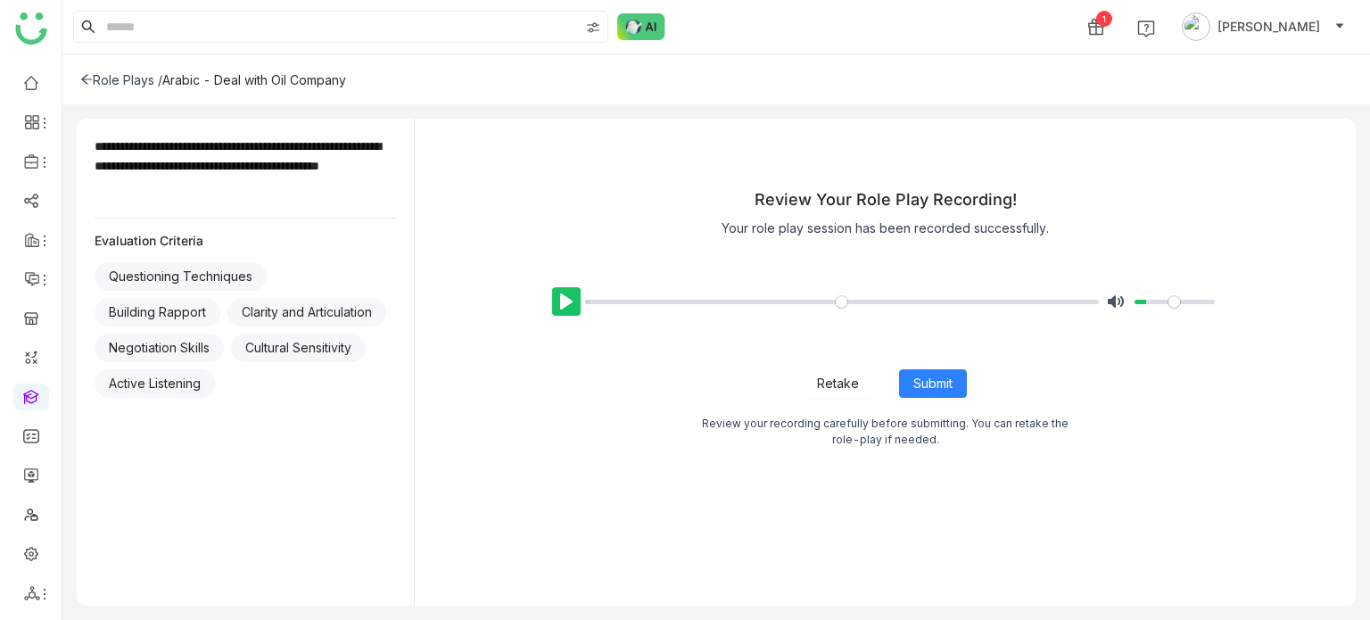
click at [565, 307] on button "Pause Play" at bounding box center [566, 301] width 29 height 29
click at [95, 79] on div "Role Plays /" at bounding box center [121, 79] width 82 height 15
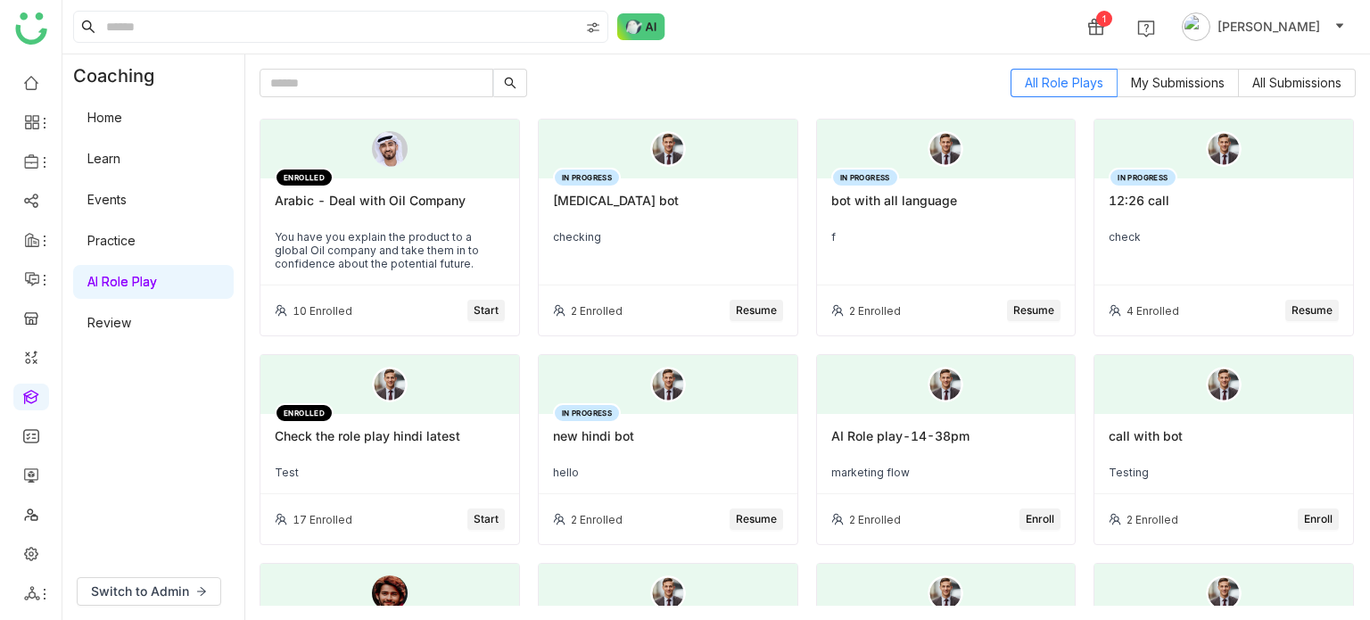
click at [468, 235] on div "You have you explain the product to a global Oil company and take them in to co…" at bounding box center [390, 250] width 230 height 40
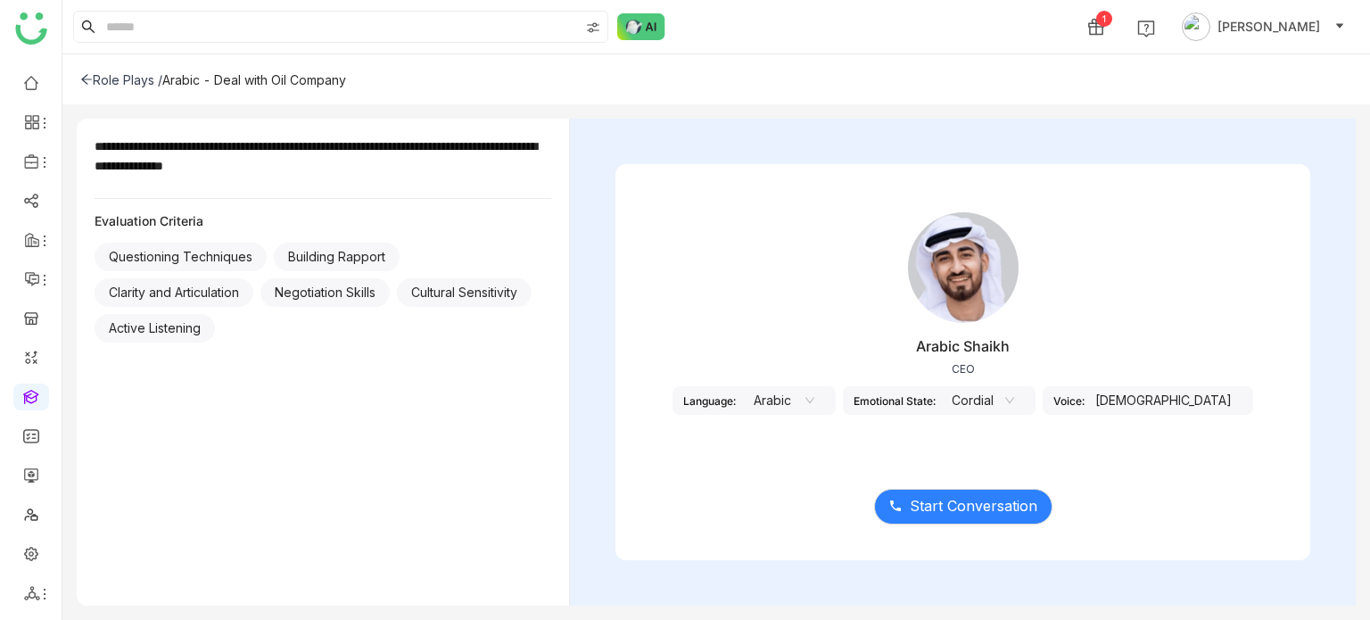
click at [87, 78] on icon at bounding box center [86, 79] width 12 height 12
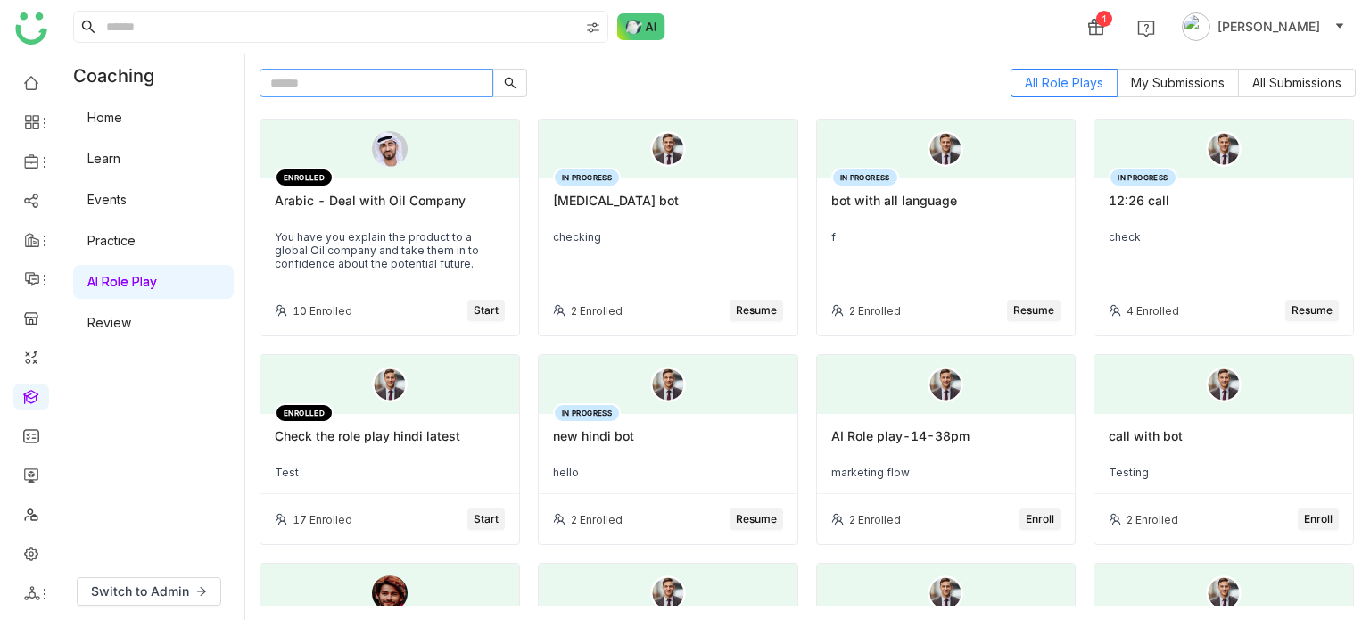
click at [464, 81] on input "text" at bounding box center [377, 83] width 234 height 29
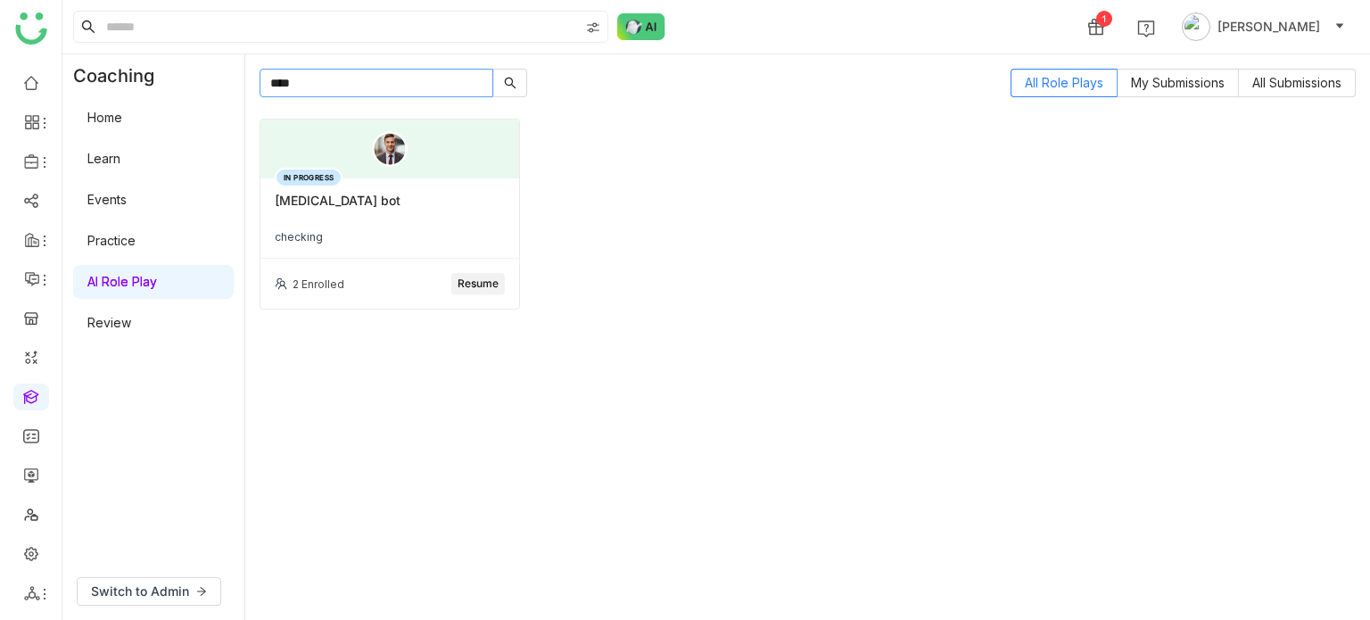
type input "****"
click at [482, 277] on span "Resume" at bounding box center [478, 284] width 41 height 17
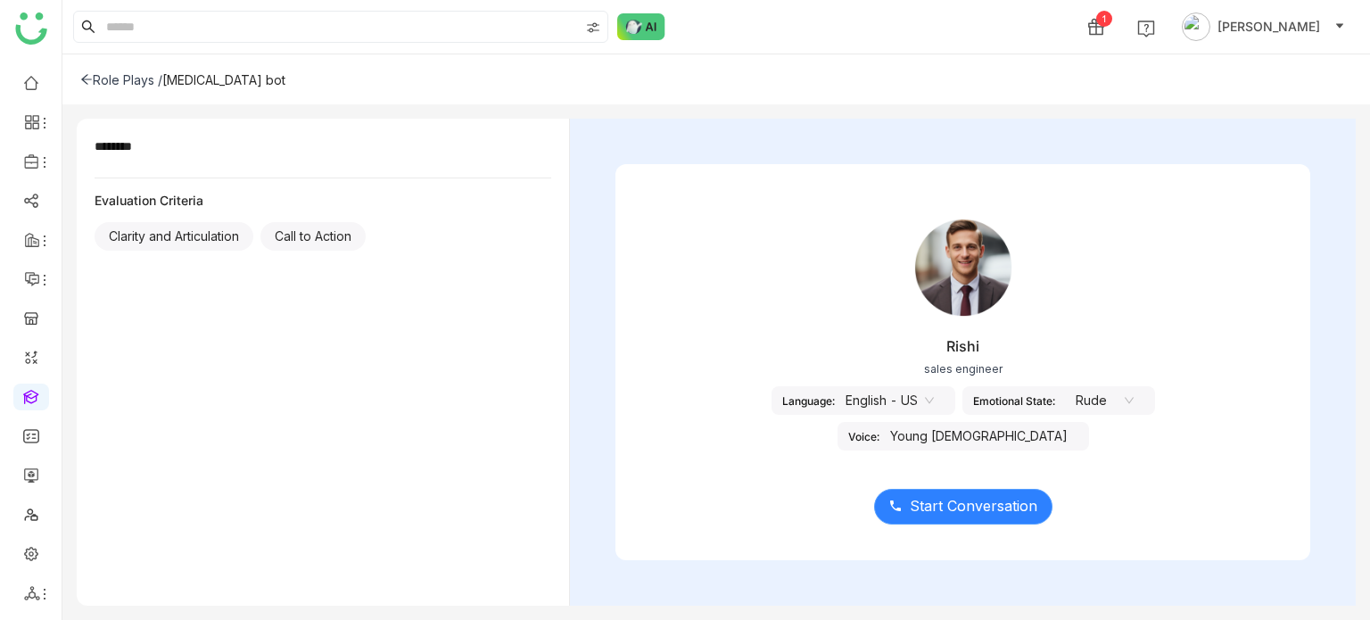
click at [1000, 504] on span "Start Conversation" at bounding box center [974, 506] width 128 height 22
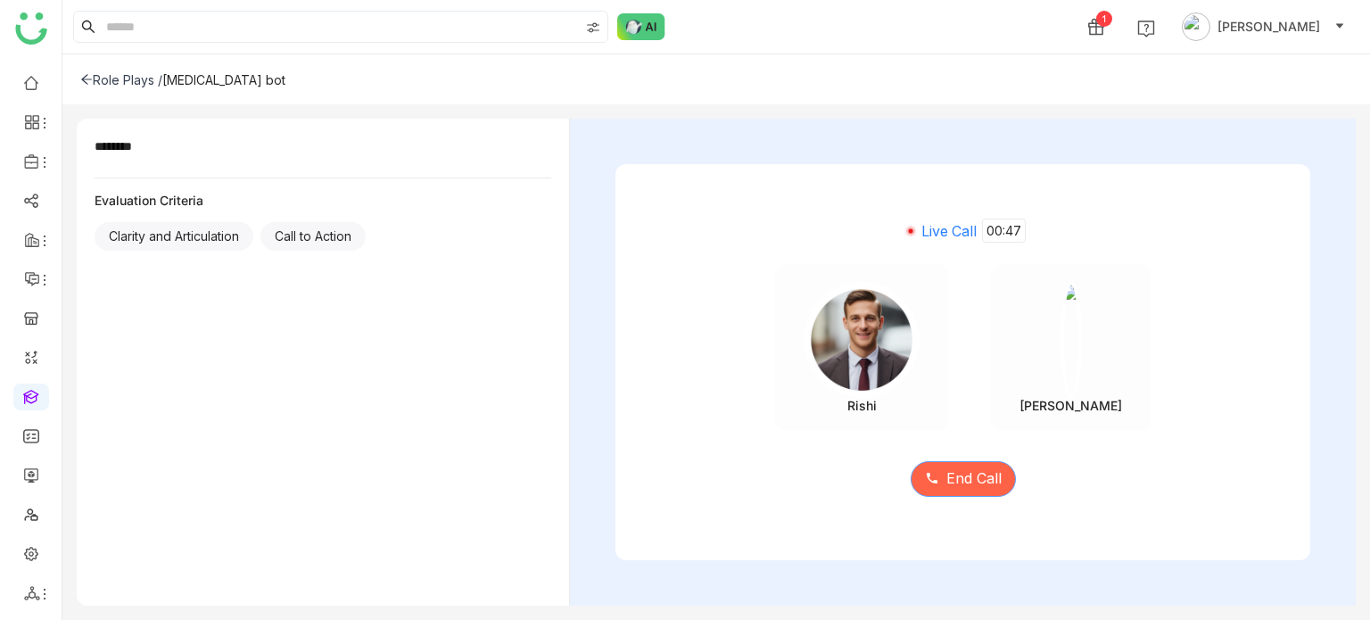
click at [960, 482] on span "End Call" at bounding box center [973, 478] width 55 height 22
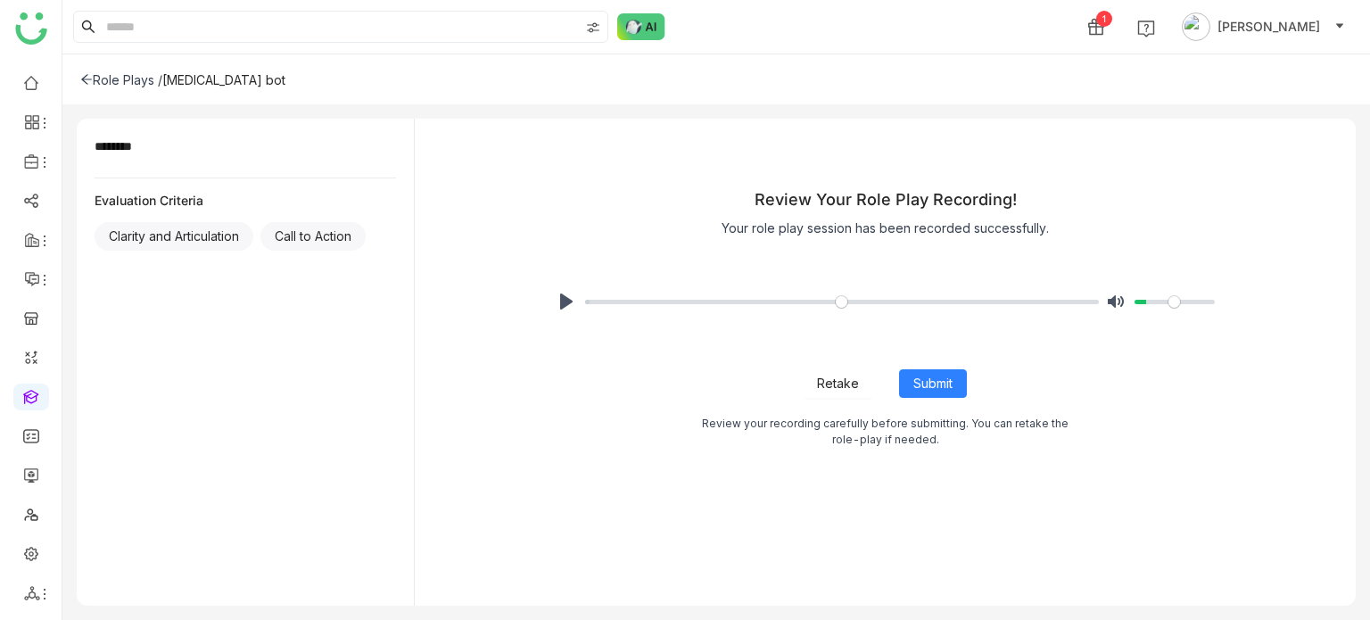
click at [78, 72] on div "Role Plays / [MEDICAL_DATA] bot" at bounding box center [715, 79] width 1307 height 50
click at [93, 82] on div "Role Plays /" at bounding box center [121, 79] width 82 height 15
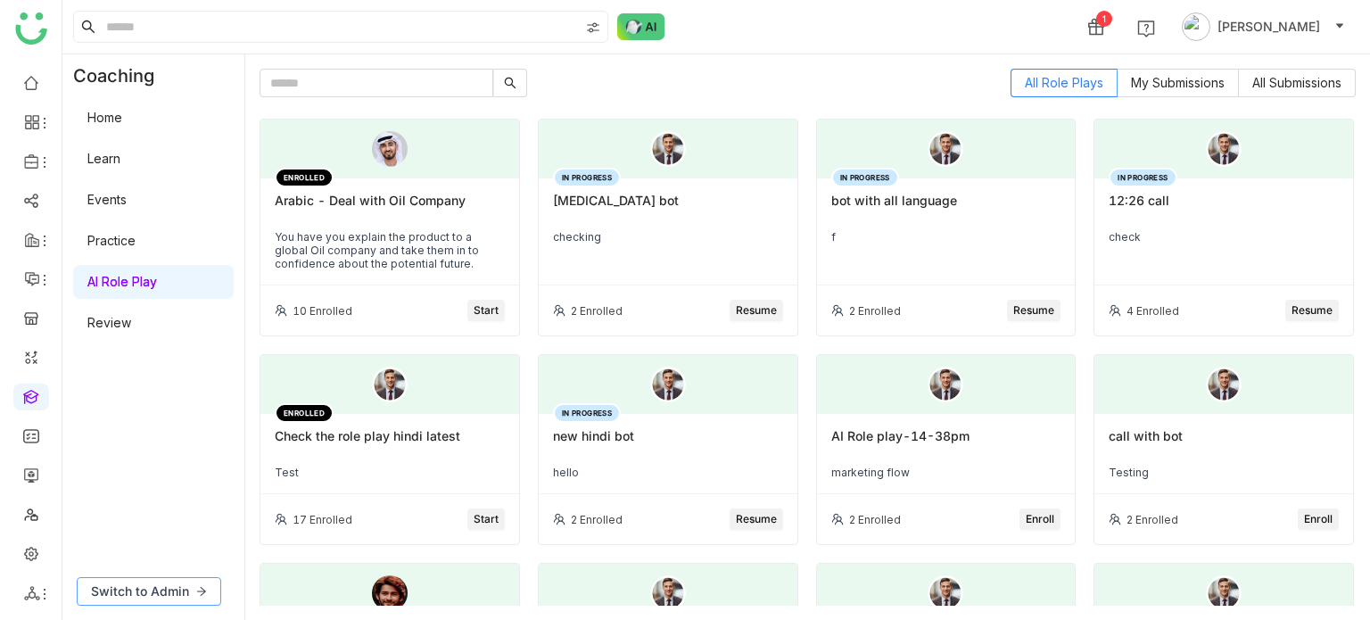
click at [125, 584] on span "Switch to Admin" at bounding box center [140, 591] width 98 height 20
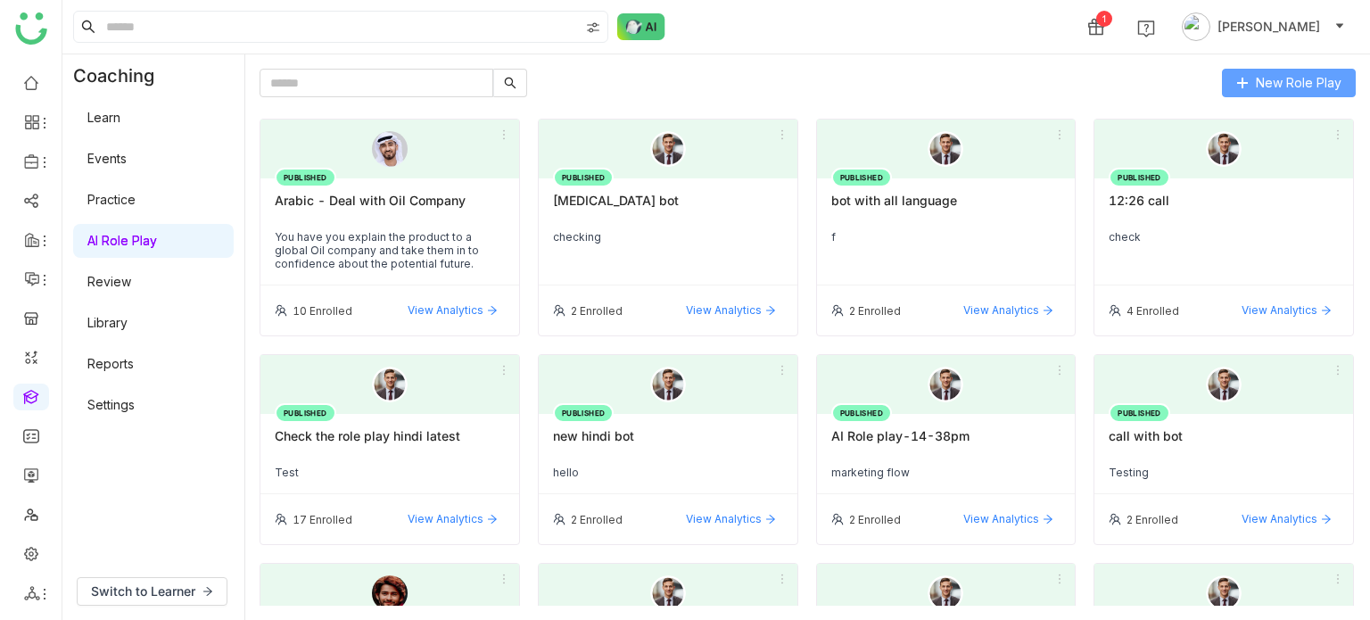
click at [1335, 85] on span "New Role Play" at bounding box center [1299, 83] width 86 height 20
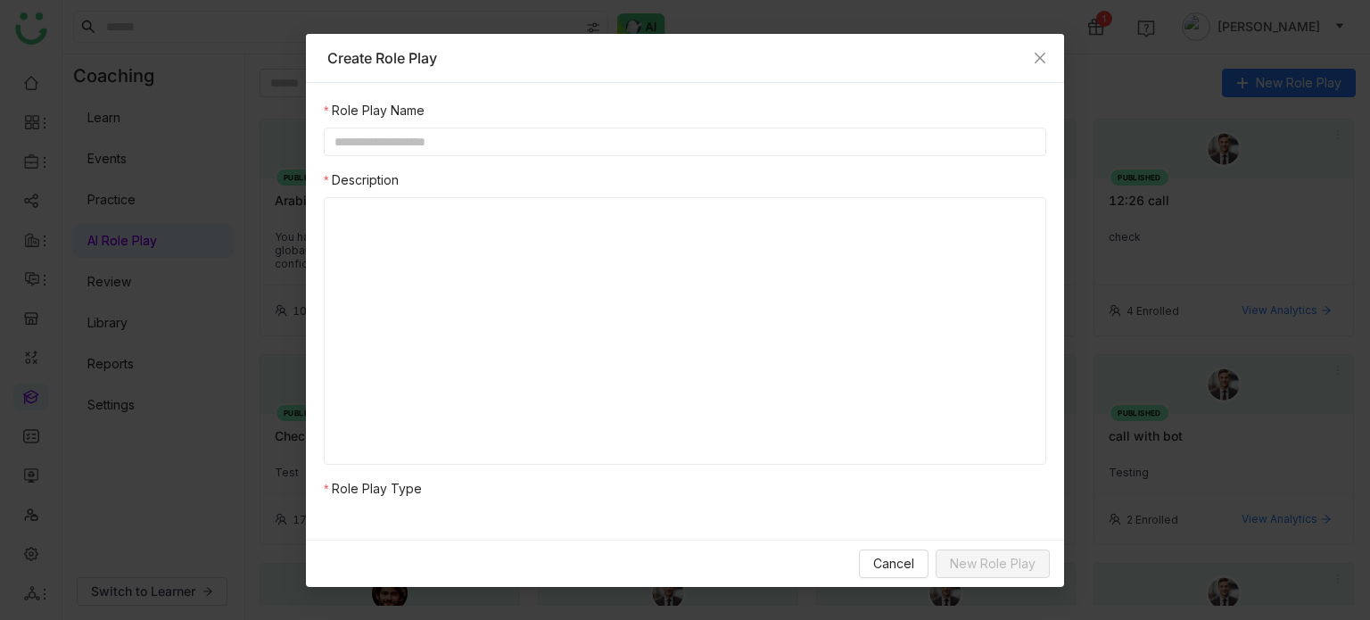
click at [613, 149] on div "Role Play Name Description Role Play Type" at bounding box center [685, 304] width 722 height 407
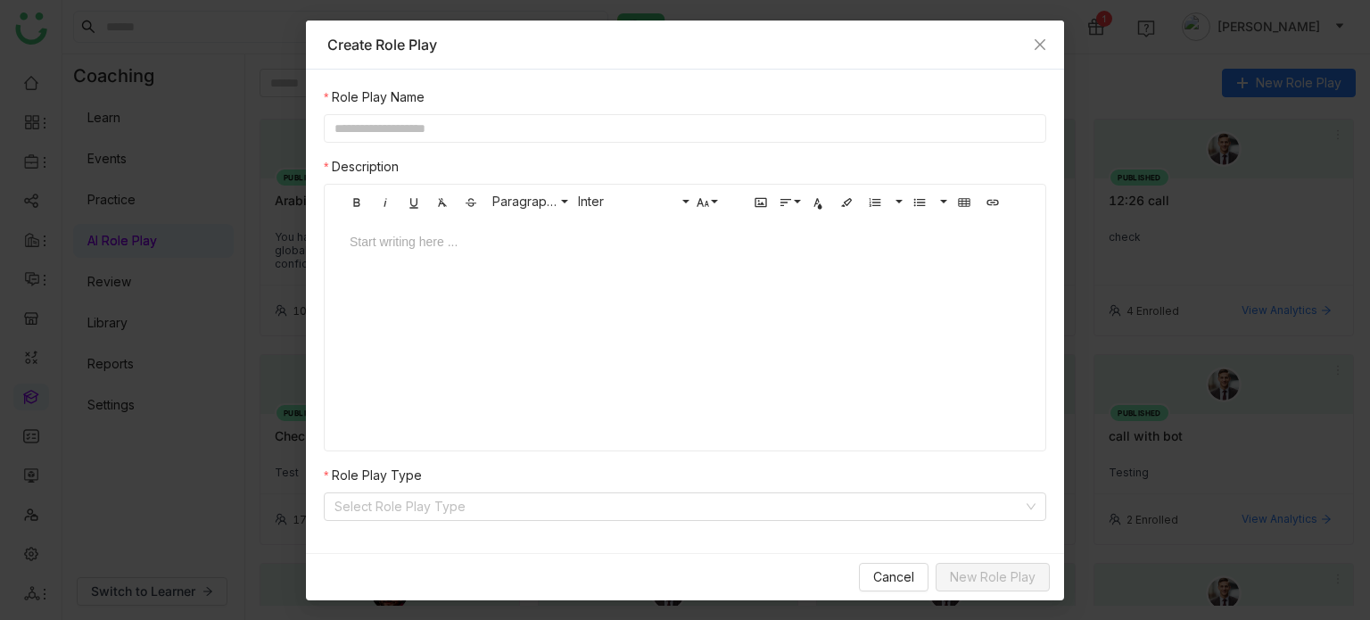
click at [629, 137] on input "text" at bounding box center [685, 128] width 722 height 29
type input "**********"
click at [424, 497] on input at bounding box center [678, 506] width 689 height 27
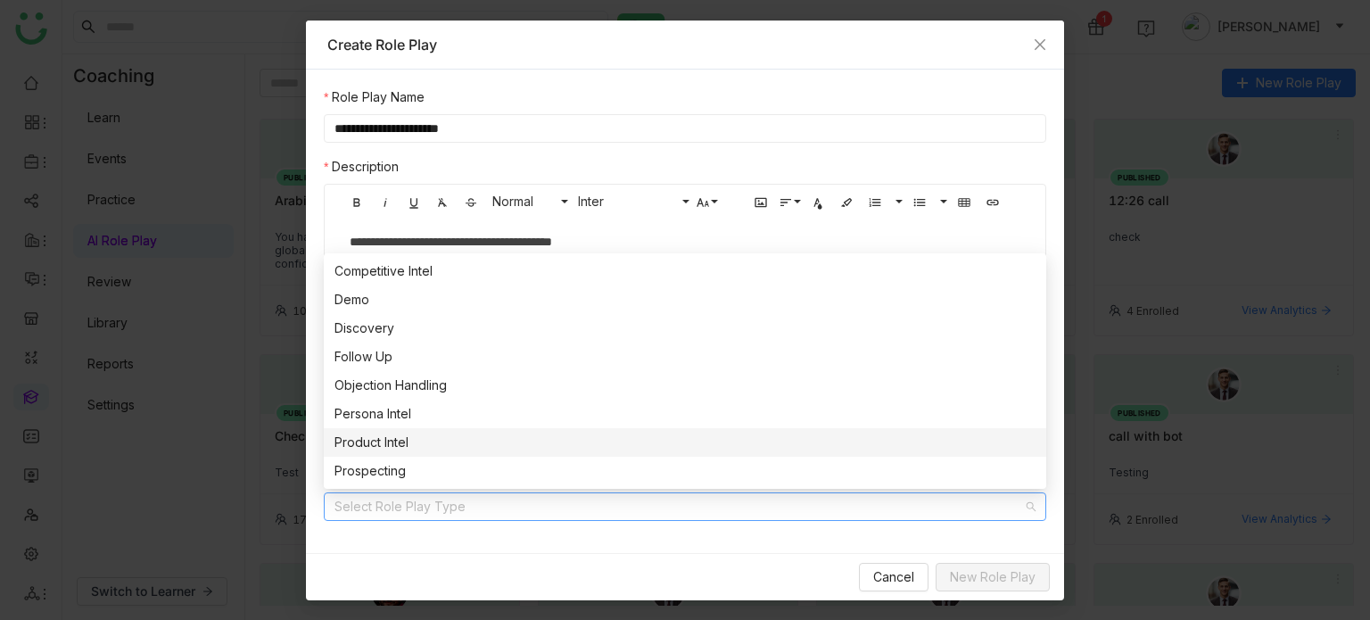
click at [443, 430] on nz-option-item "Product Intel" at bounding box center [685, 442] width 722 height 29
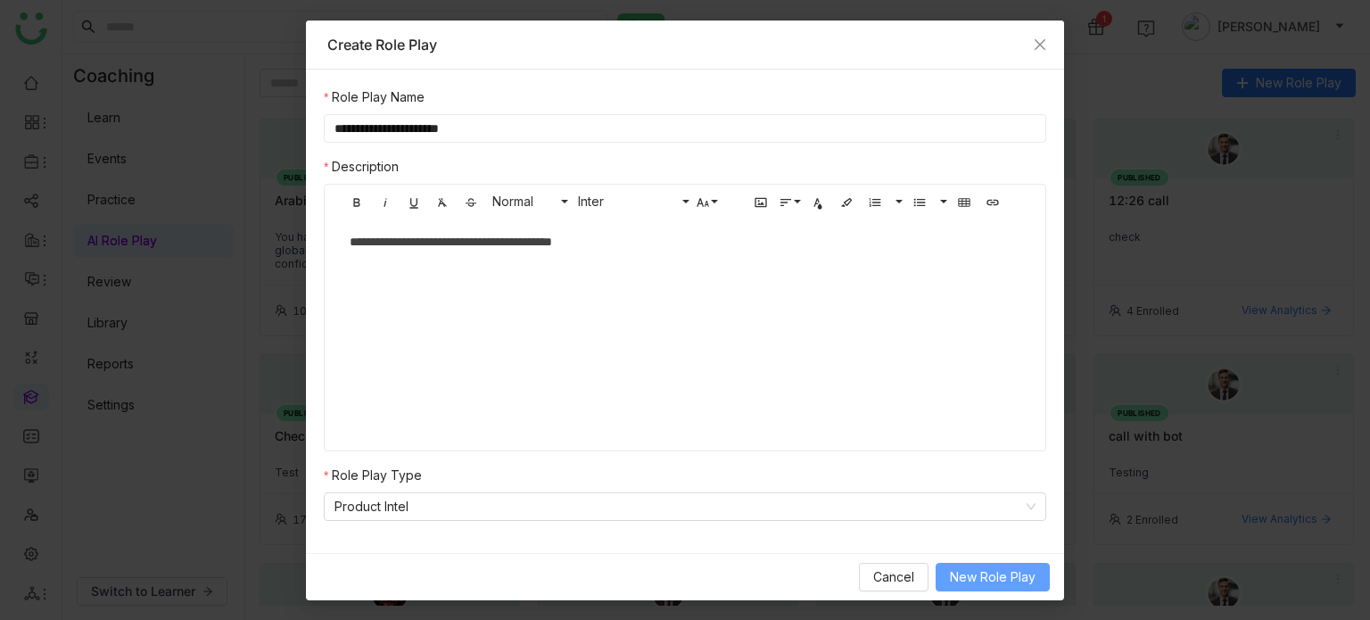
click at [1019, 584] on span "New Role Play" at bounding box center [993, 577] width 86 height 20
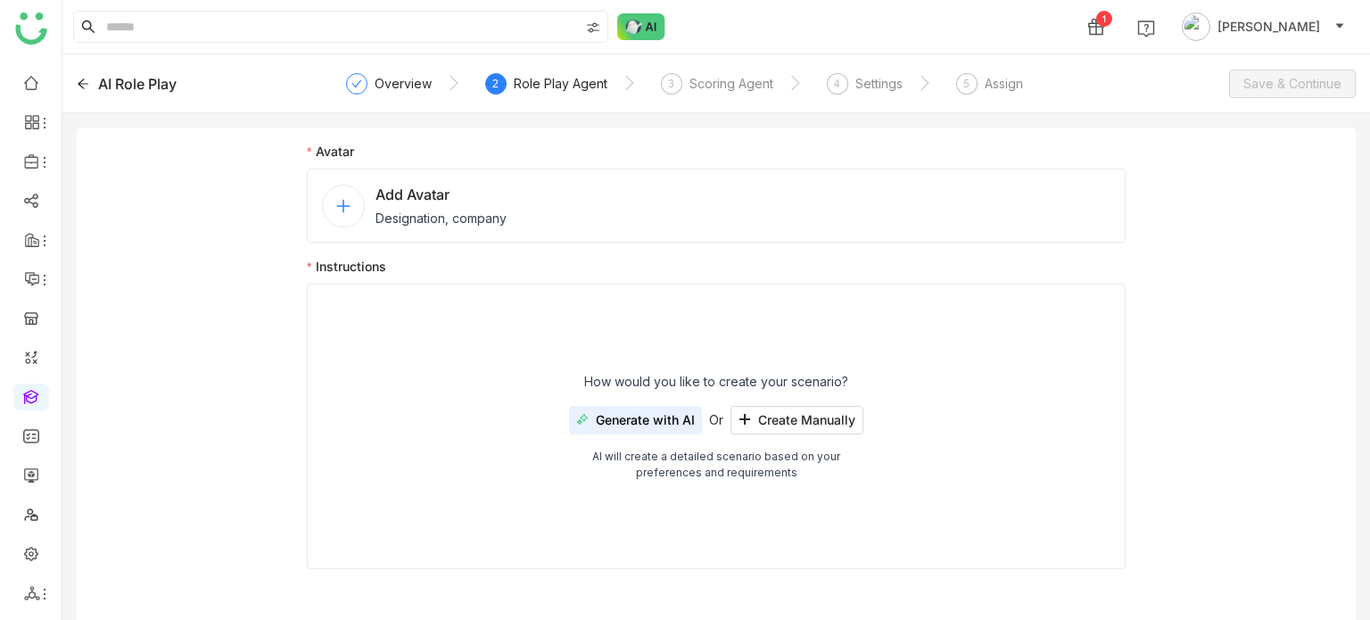
click at [671, 186] on div "Add Avatar Designation, company" at bounding box center [716, 206] width 819 height 74
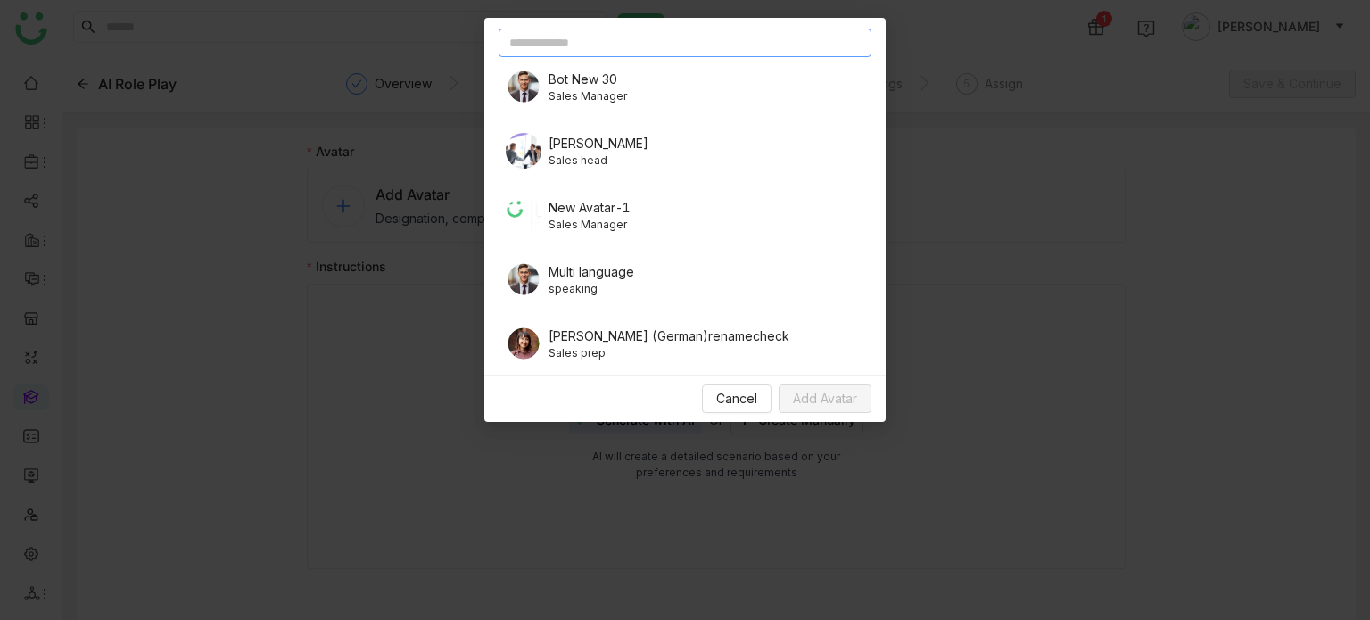
scroll to position [330, 0]
click at [581, 295] on div "Multi language speaking" at bounding box center [685, 280] width 373 height 50
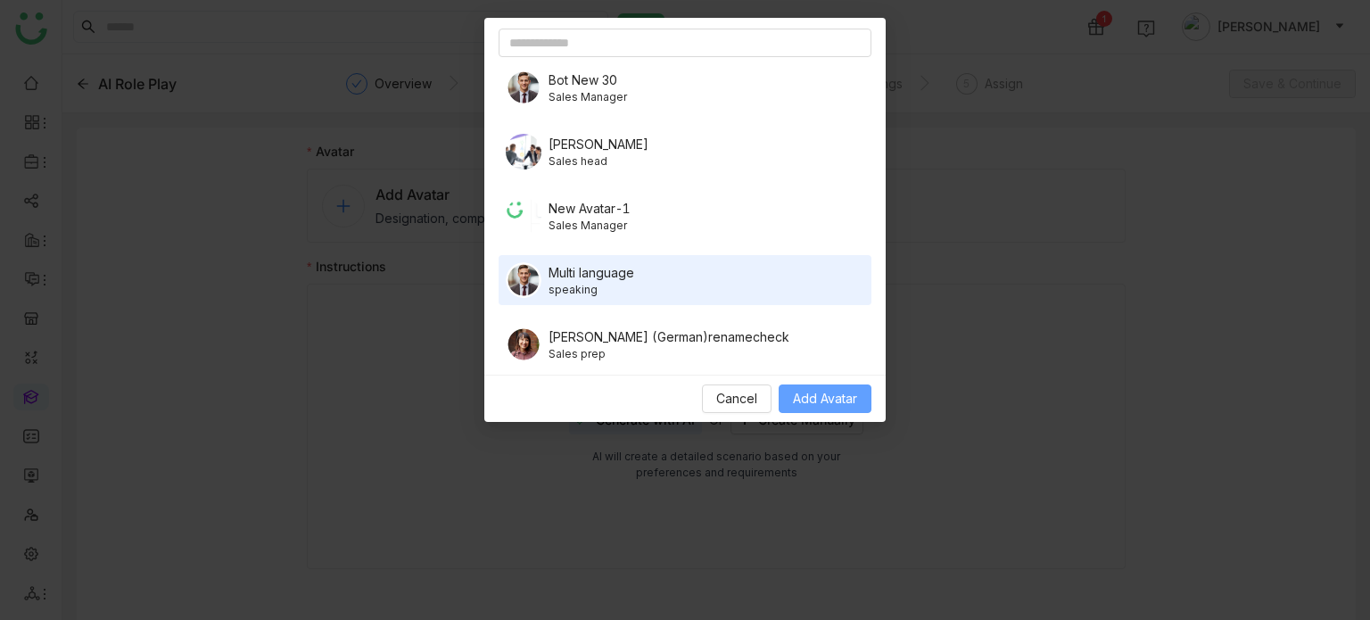
click at [803, 394] on span "Add Avatar" at bounding box center [825, 399] width 64 height 20
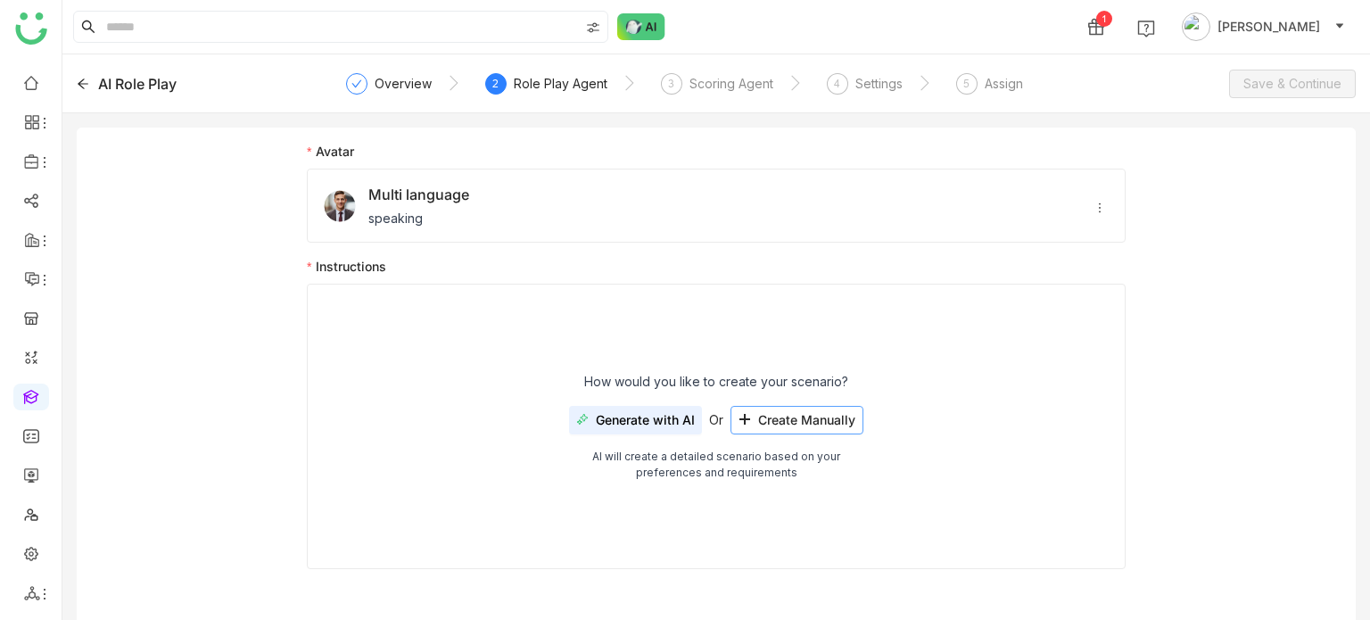
click at [796, 424] on span "Create Manually" at bounding box center [806, 420] width 97 height 14
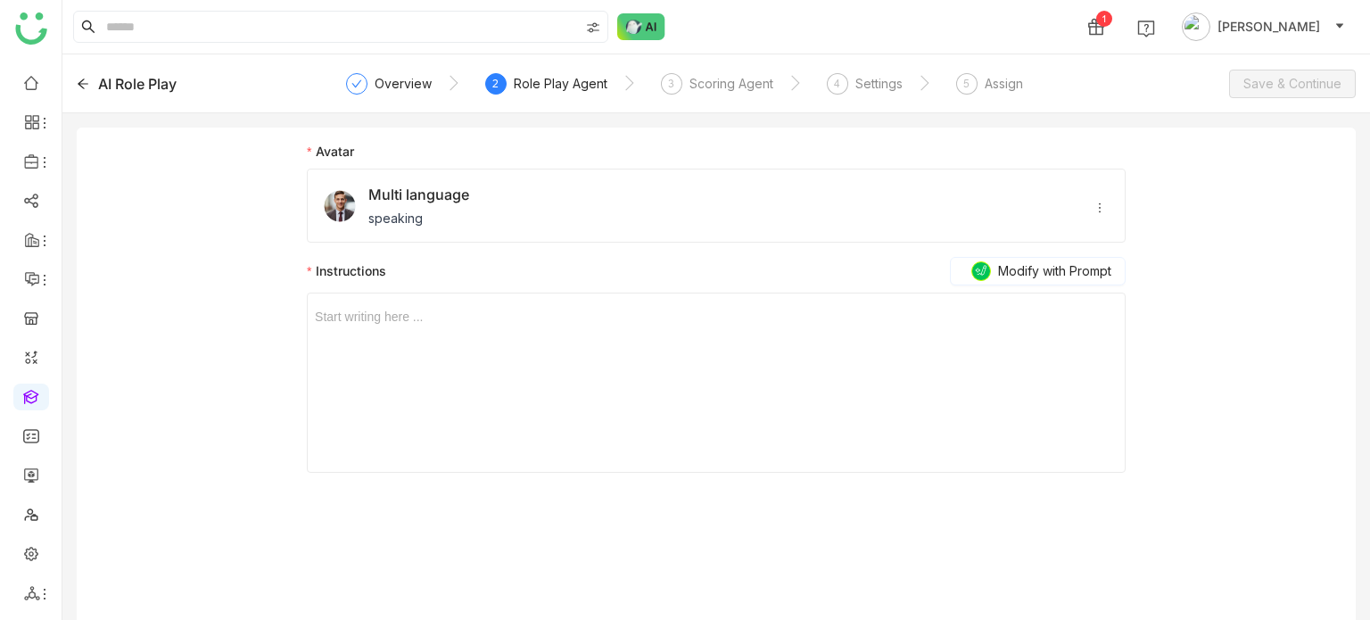
click at [603, 347] on div "Start writing here ..." at bounding box center [716, 382] width 803 height 178
drag, startPoint x: 603, startPoint y: 347, endPoint x: 568, endPoint y: 334, distance: 37.3
click at [568, 334] on div "Start writing here ..." at bounding box center [716, 382] width 803 height 178
click at [566, 333] on div "Start writing here ..." at bounding box center [716, 382] width 803 height 178
click at [446, 316] on div at bounding box center [716, 317] width 803 height 20
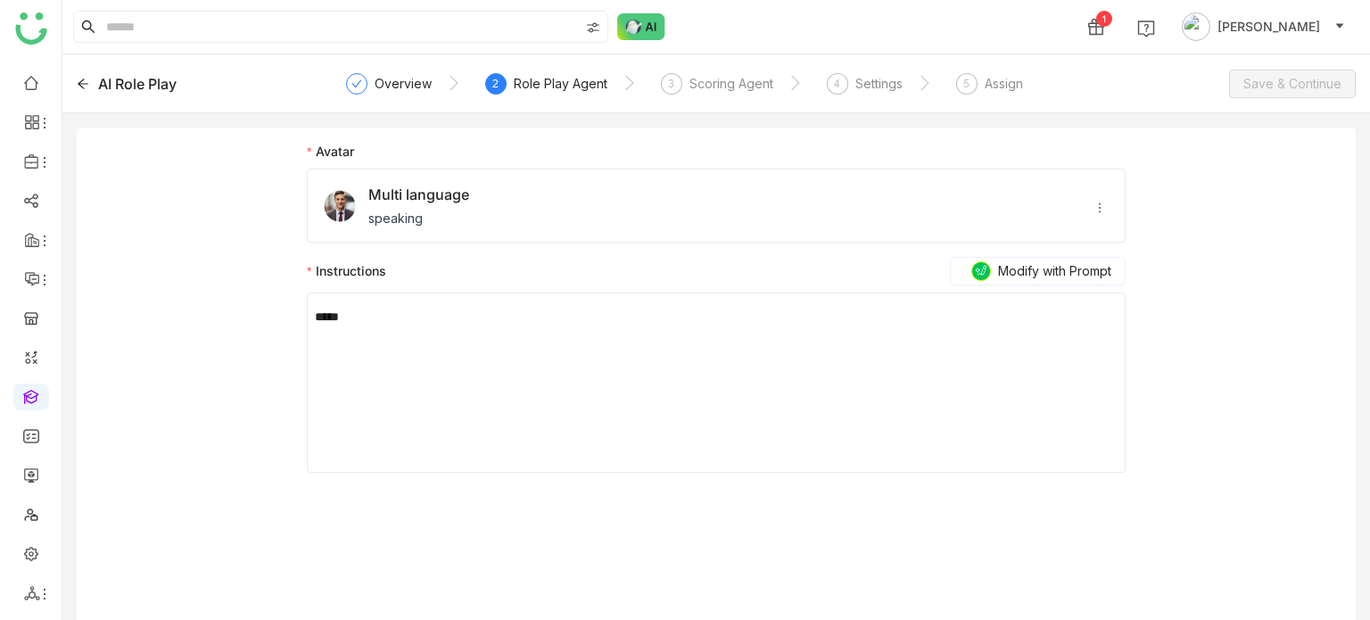
click at [678, 64] on nz-steps "Overview 2 Role Play Agent 3 Scoring Agent 4 Settings 5 Assign" at bounding box center [717, 83] width 720 height 43
click at [680, 74] on div "3 Scoring Agent" at bounding box center [717, 89] width 112 height 32
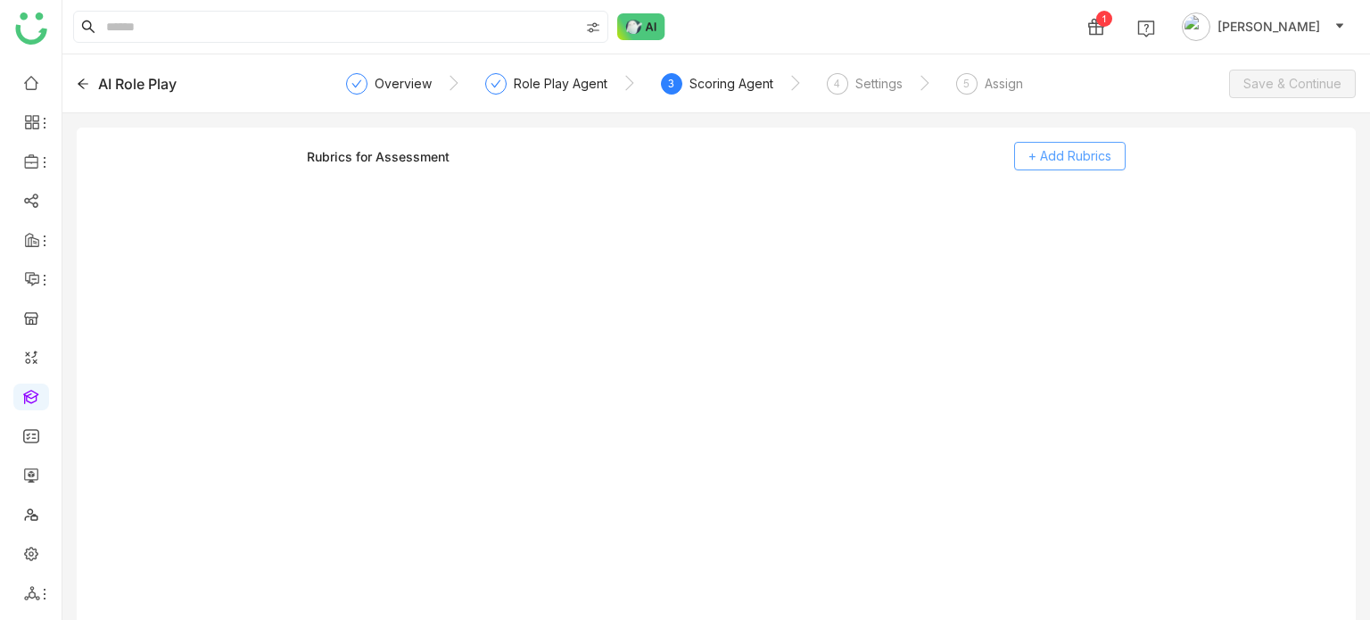
click at [1042, 167] on button "+ Add Rubrics" at bounding box center [1069, 156] width 111 height 29
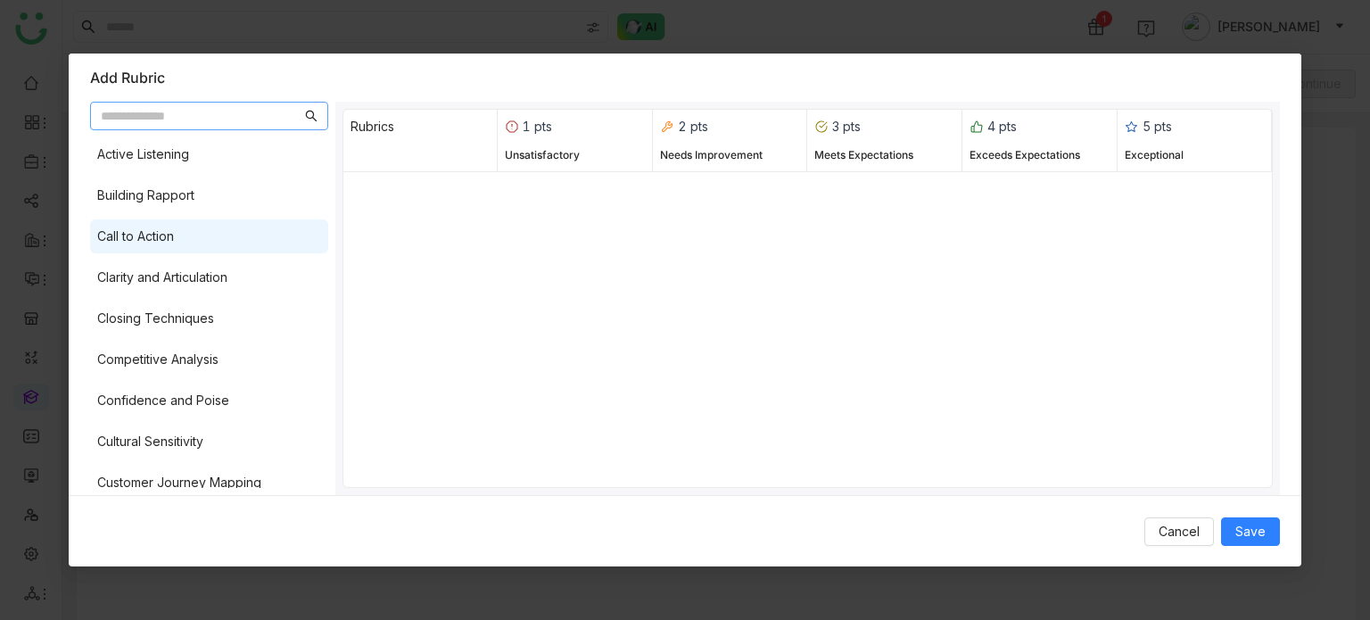
click at [227, 245] on div "Call to Action" at bounding box center [209, 236] width 238 height 34
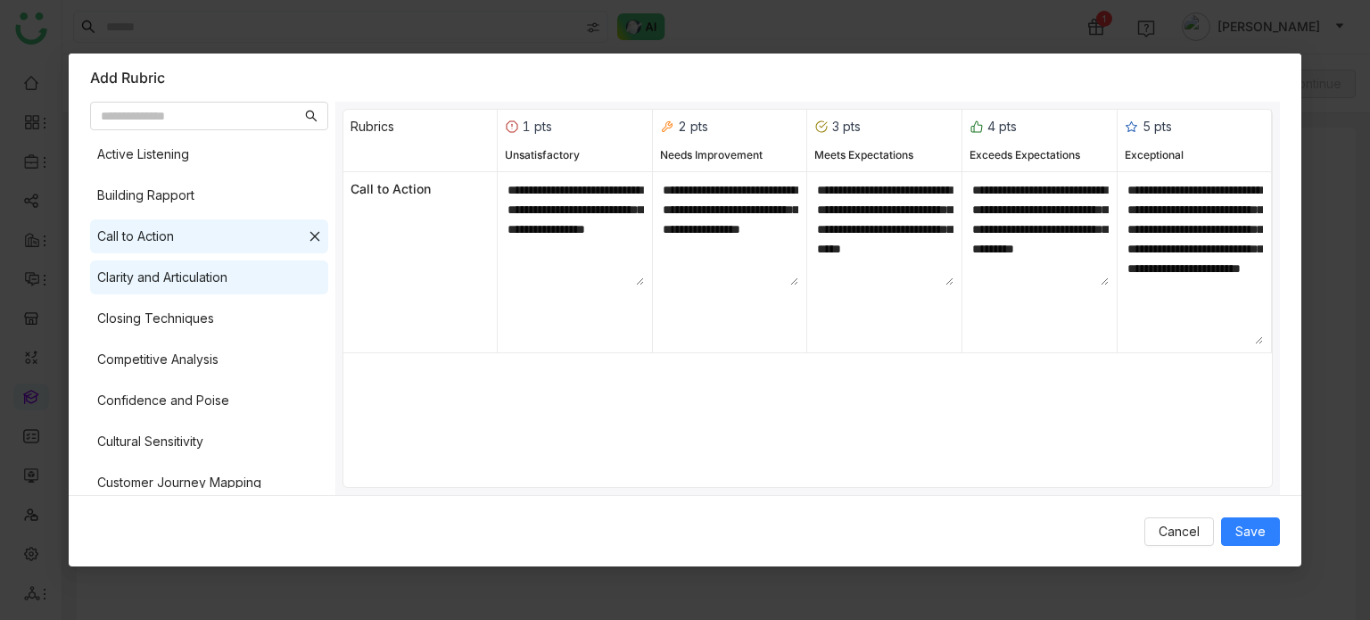
click at [233, 286] on div "Clarity and Articulation" at bounding box center [209, 277] width 238 height 34
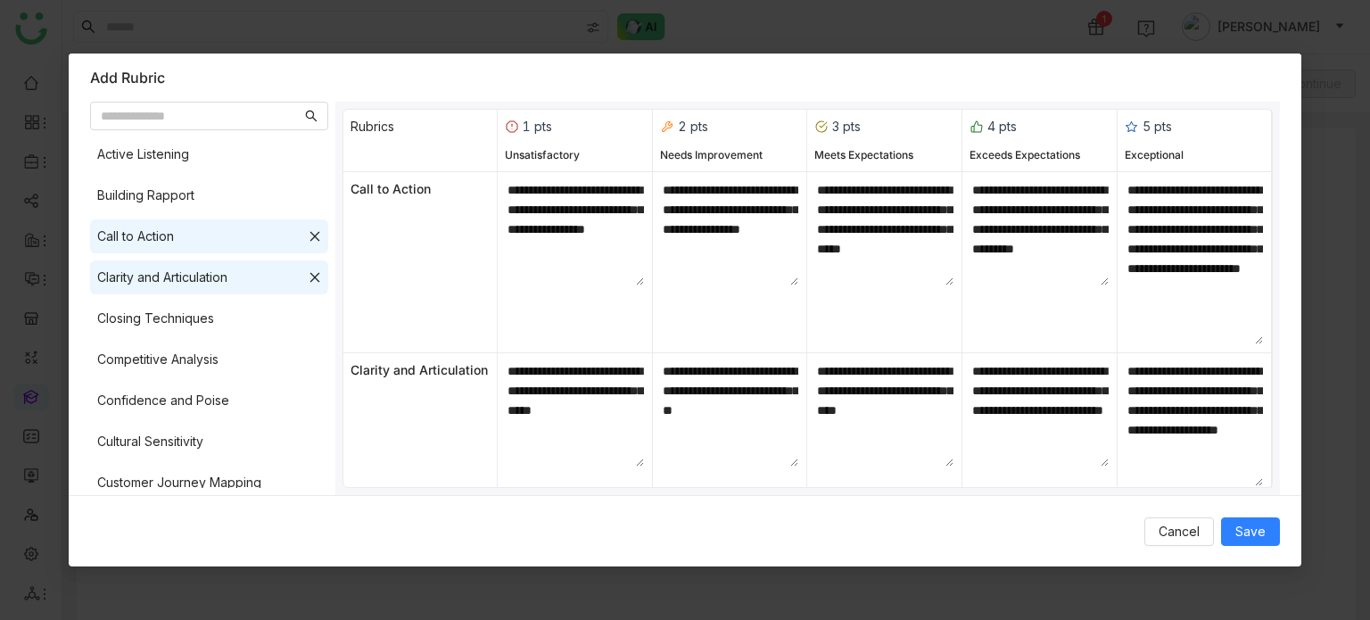
click at [1244, 546] on div "Cancel Save" at bounding box center [685, 531] width 1233 height 72
click at [1258, 532] on span "Save" at bounding box center [1250, 532] width 30 height 20
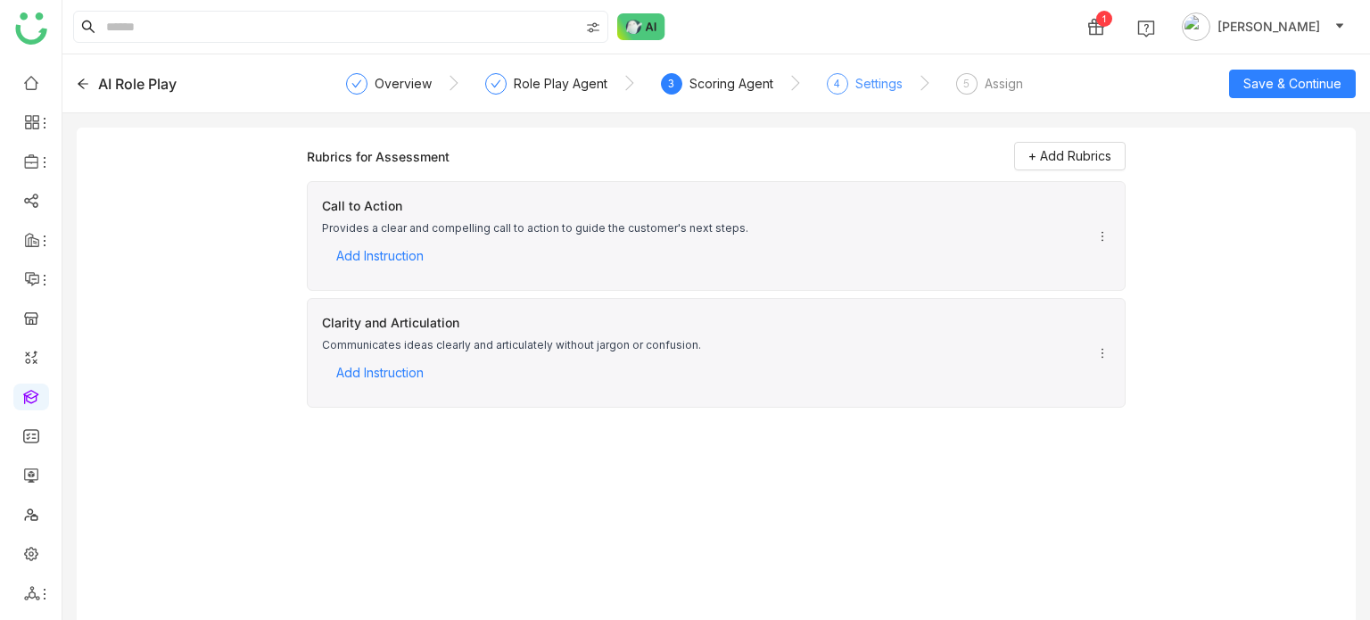
click at [855, 84] on div "Settings" at bounding box center [878, 83] width 47 height 21
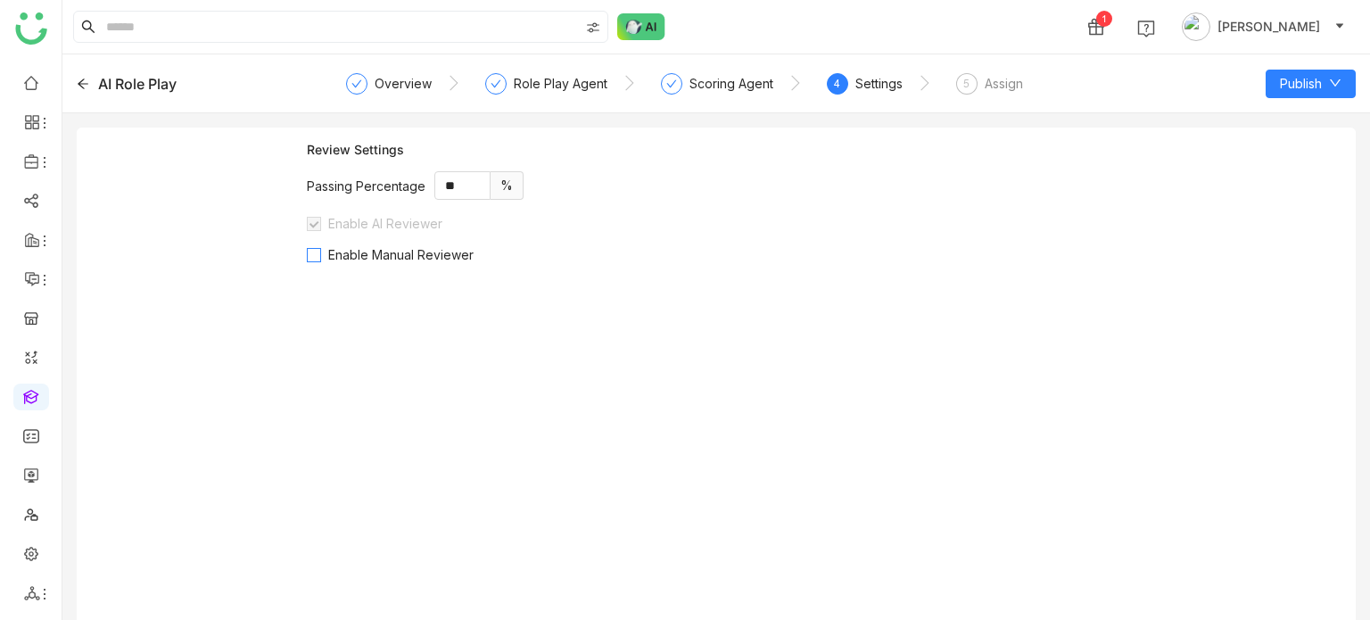
click at [407, 248] on span "Enable Manual Reviewer" at bounding box center [401, 254] width 160 height 15
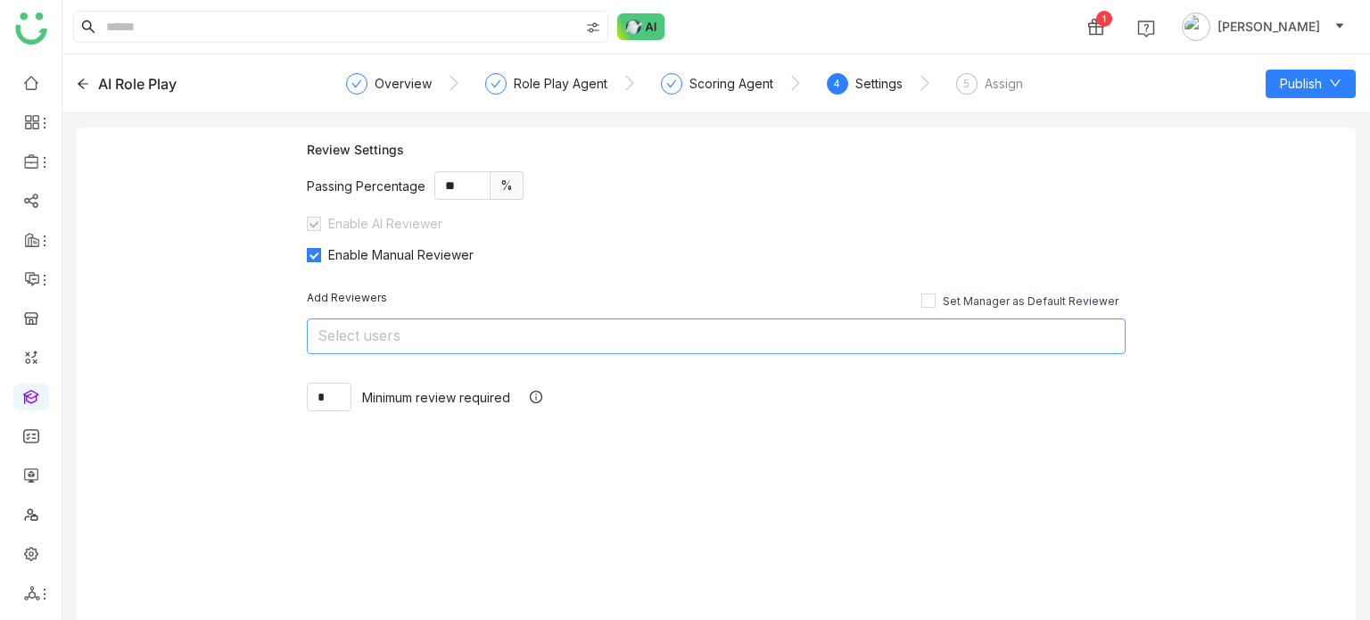
click at [425, 331] on nz-select-top-control "Select users" at bounding box center [716, 336] width 819 height 36
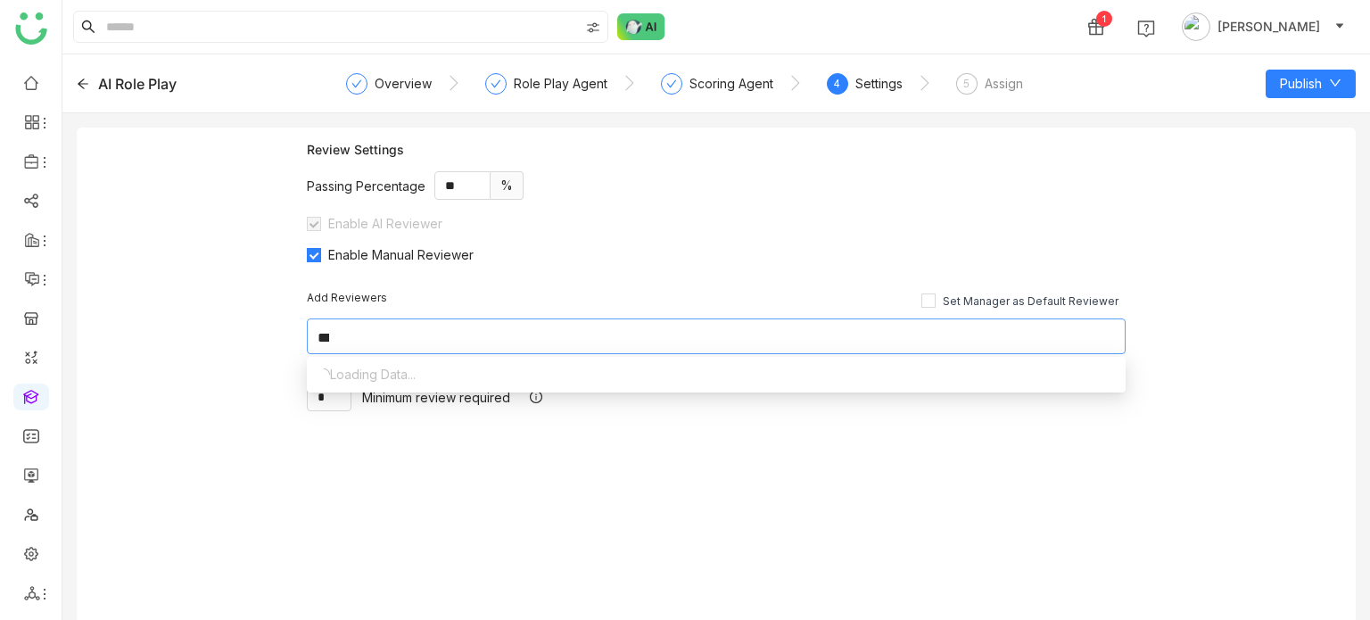
scroll to position [0, 0]
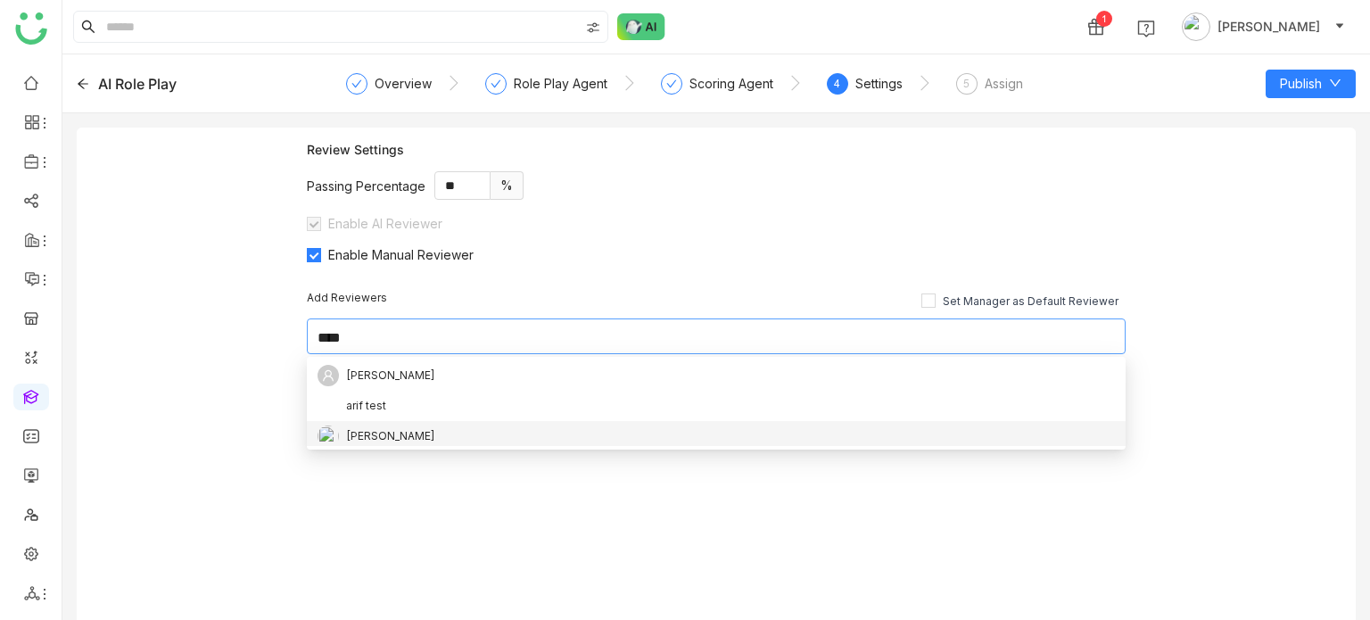
type input "****"
click at [396, 438] on div "[PERSON_NAME]" at bounding box center [716, 435] width 797 height 21
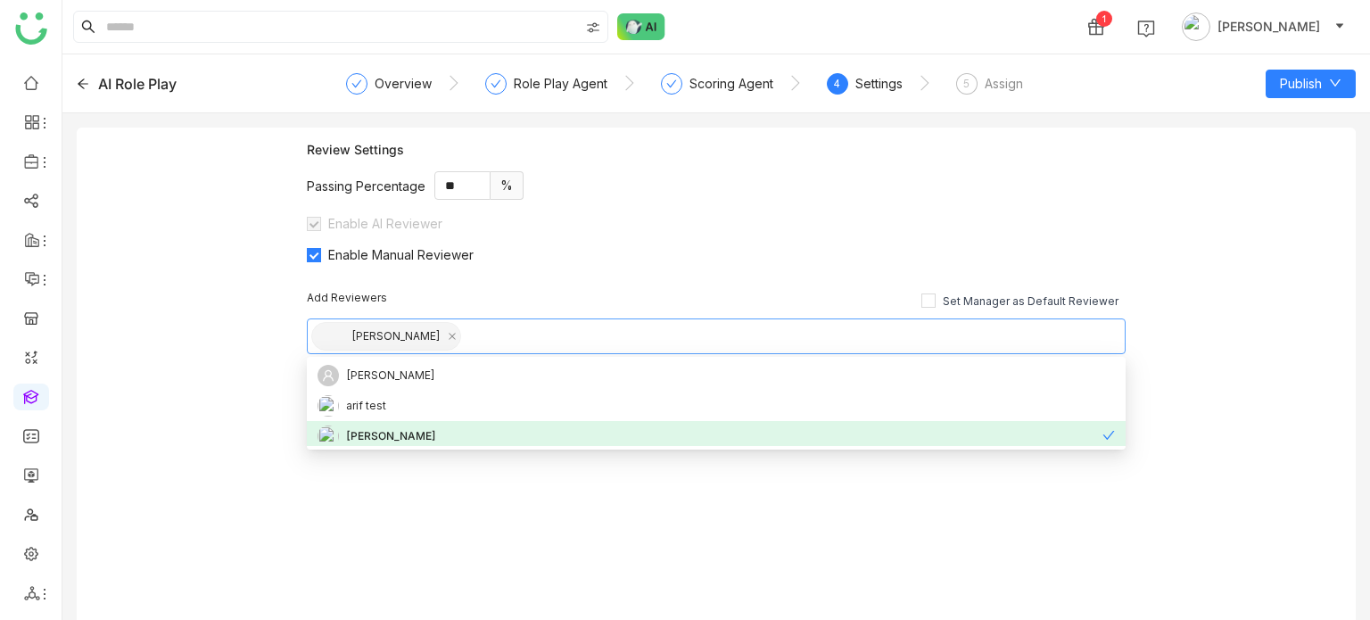
click at [204, 351] on div "Review Settings Passing Percentage ** % Enable AI Reviewer Enable Manual Review…" at bounding box center [716, 381] width 1279 height 507
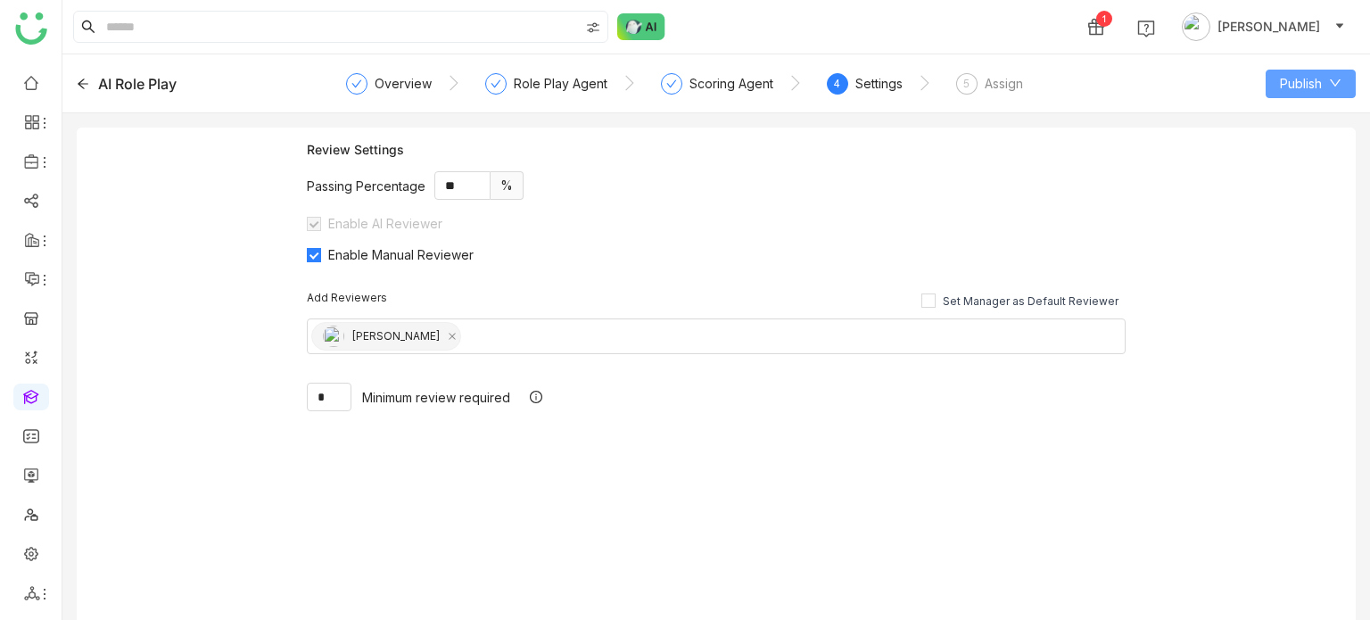
click at [1307, 81] on span "Publish" at bounding box center [1301, 84] width 42 height 20
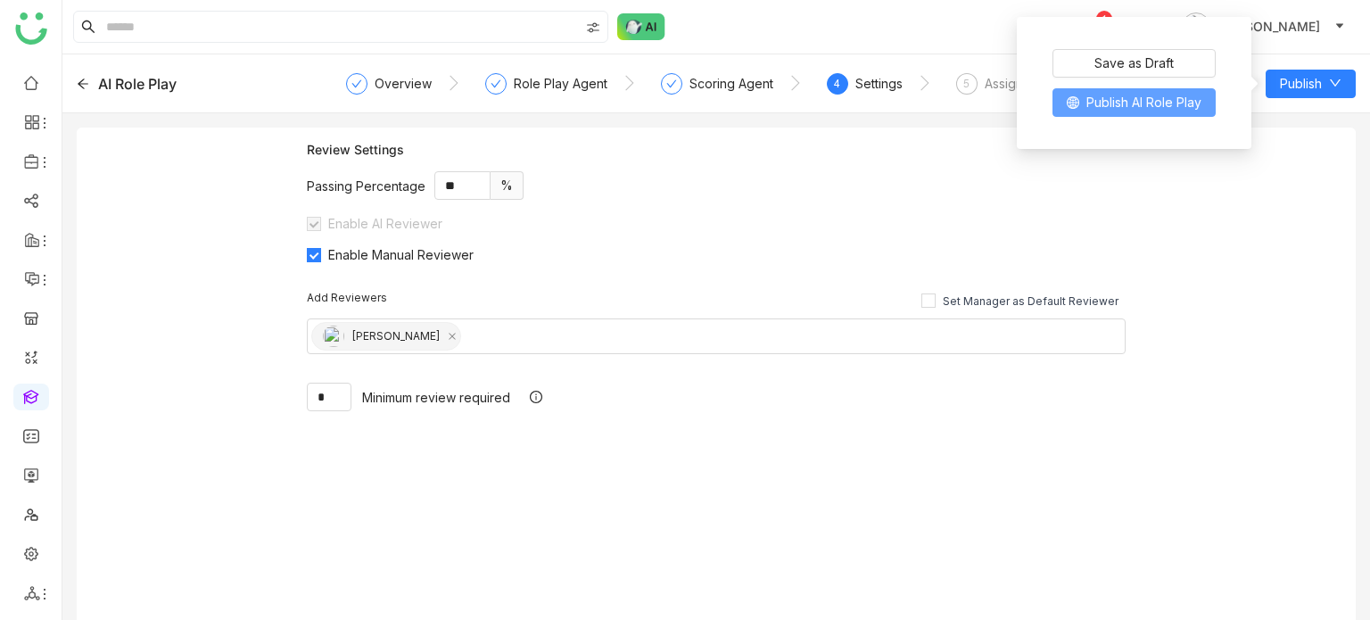
click at [1193, 113] on button "Publish AI Role Play" at bounding box center [1133, 102] width 163 height 29
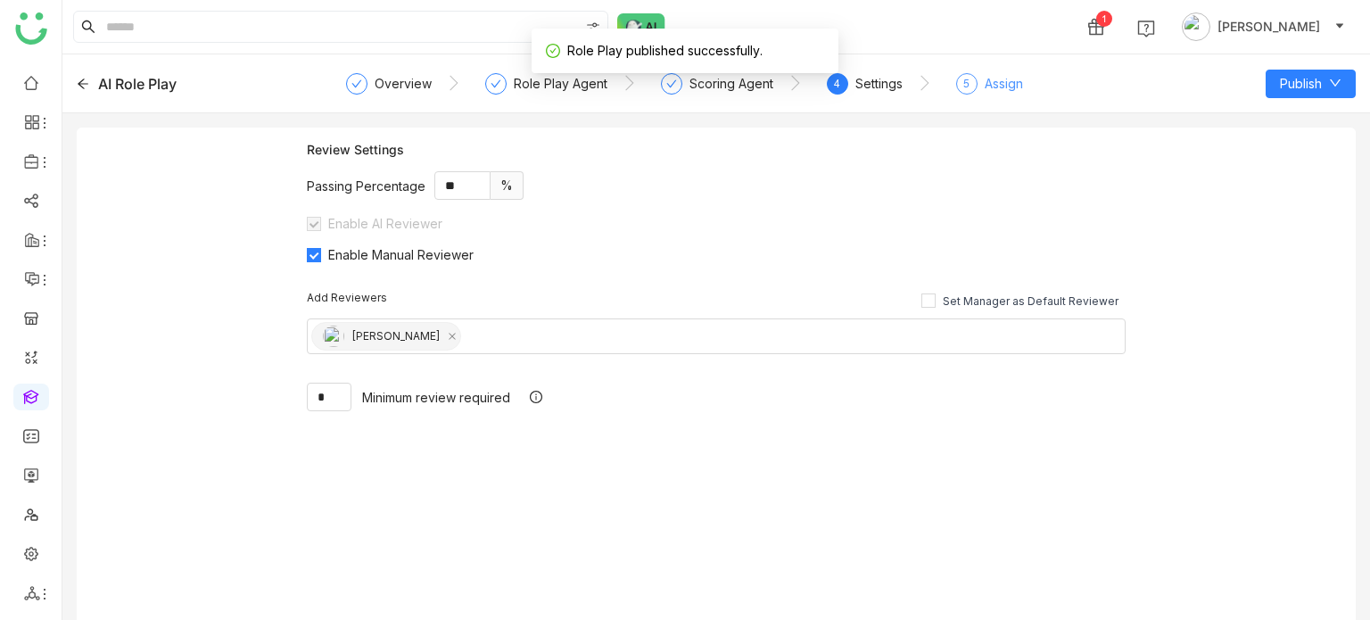
click at [1008, 90] on div "Assign" at bounding box center [1004, 83] width 38 height 21
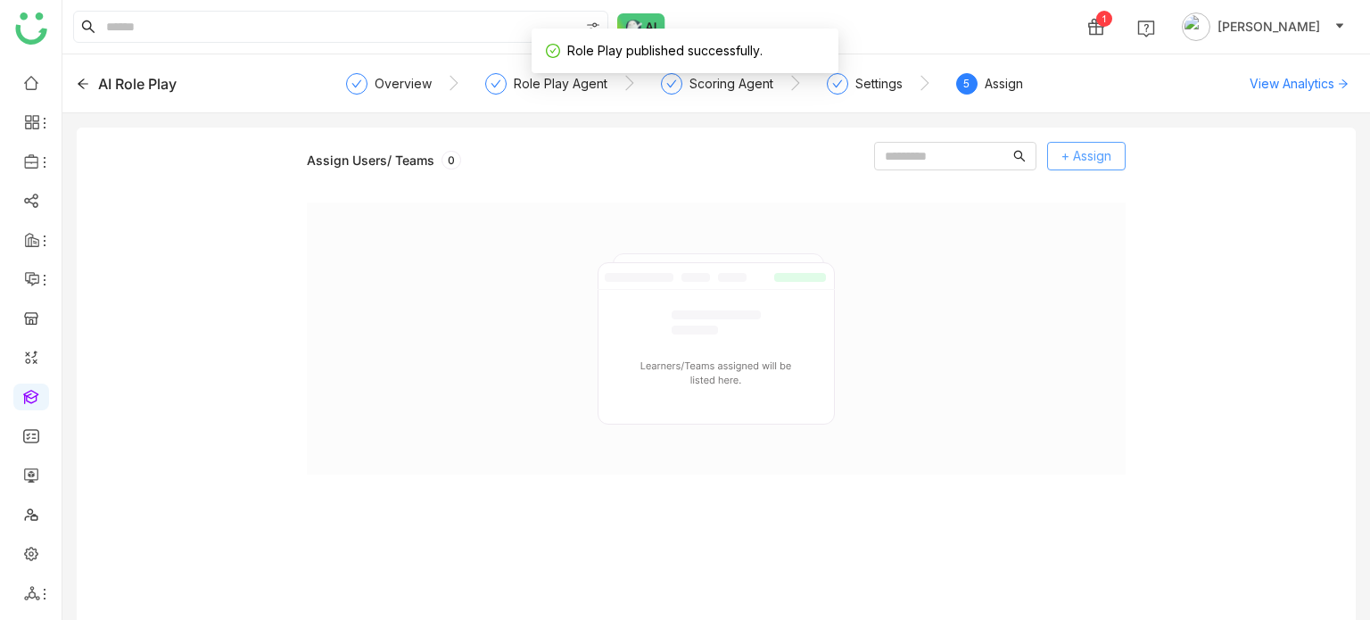
click at [1095, 156] on span "+ Assign" at bounding box center [1086, 156] width 50 height 20
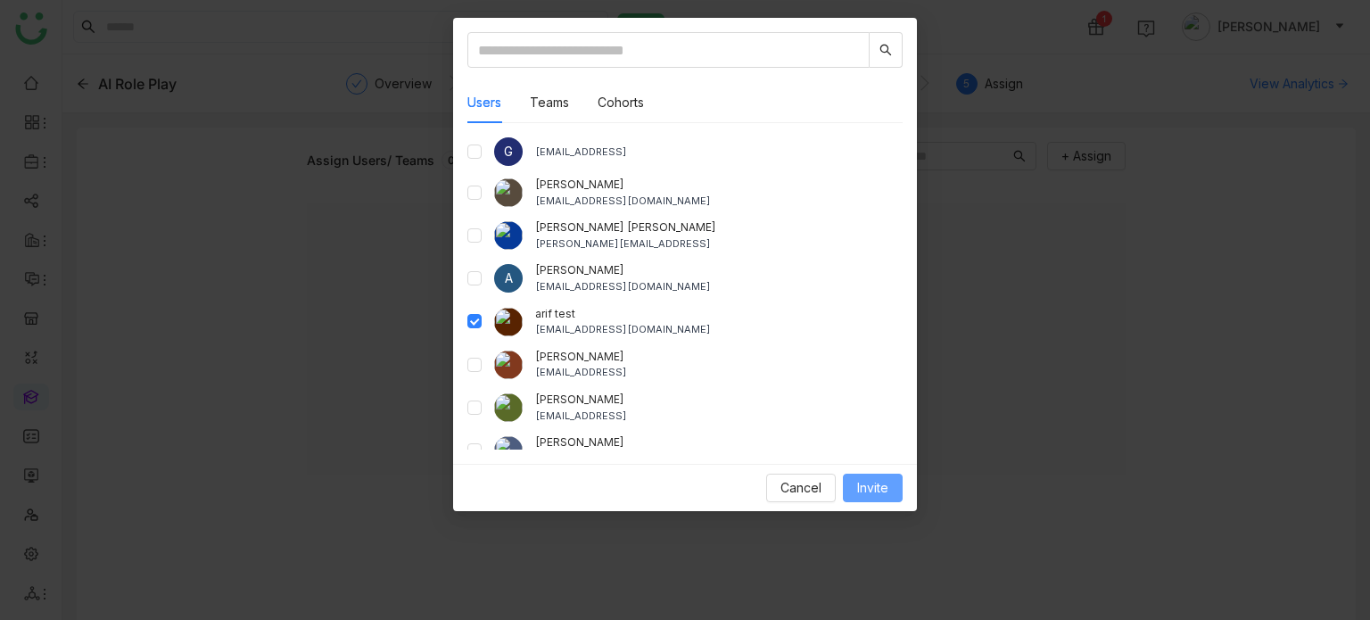
click at [849, 493] on button "Invite" at bounding box center [873, 488] width 60 height 29
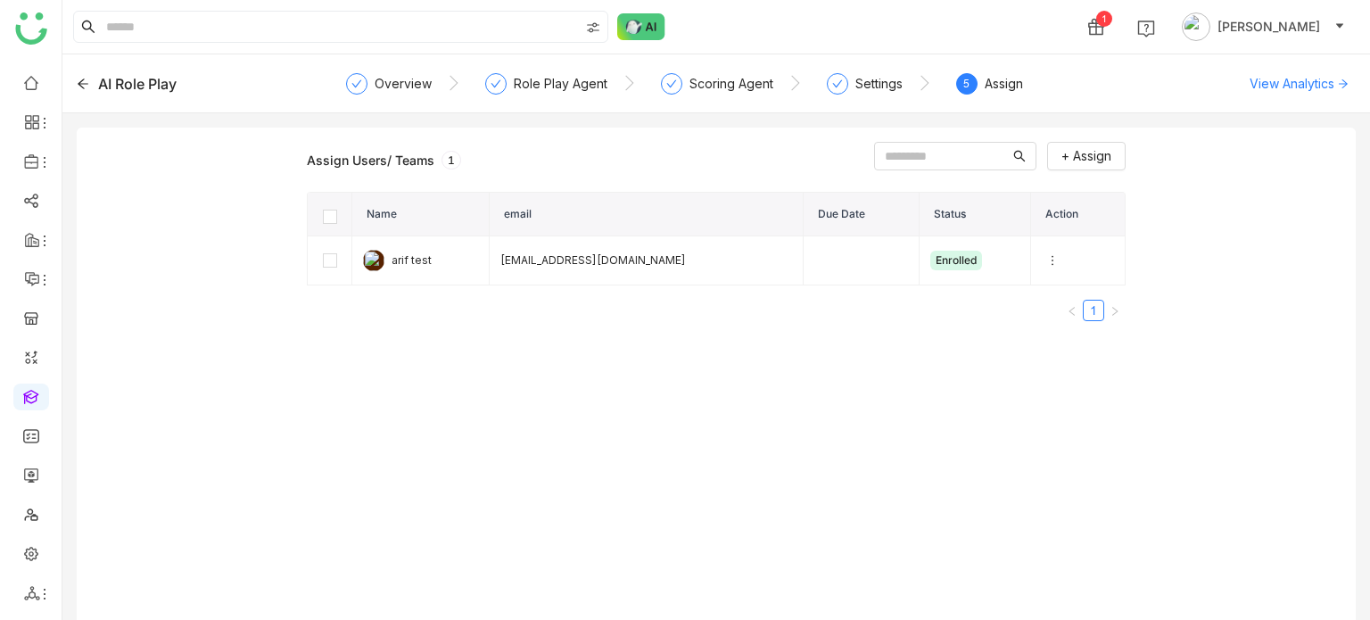
click at [80, 76] on div "AI Role Play" at bounding box center [205, 83] width 256 height 21
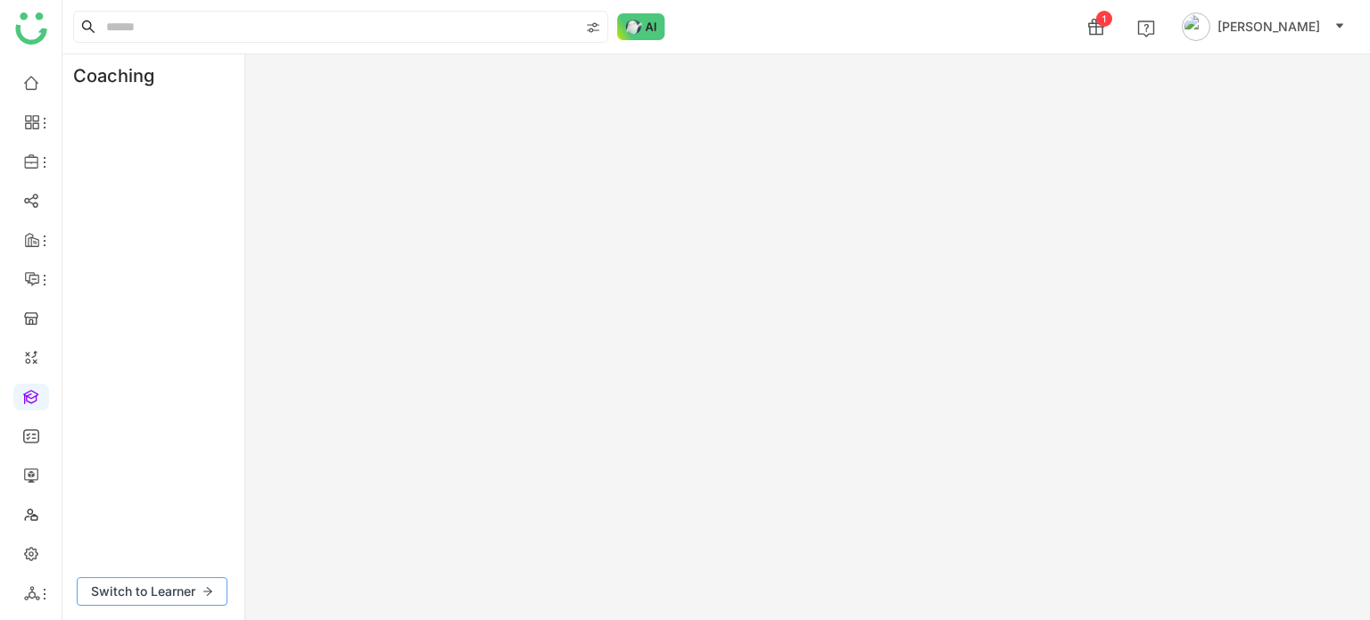
click at [143, 595] on span "Switch to Learner" at bounding box center [143, 591] width 104 height 20
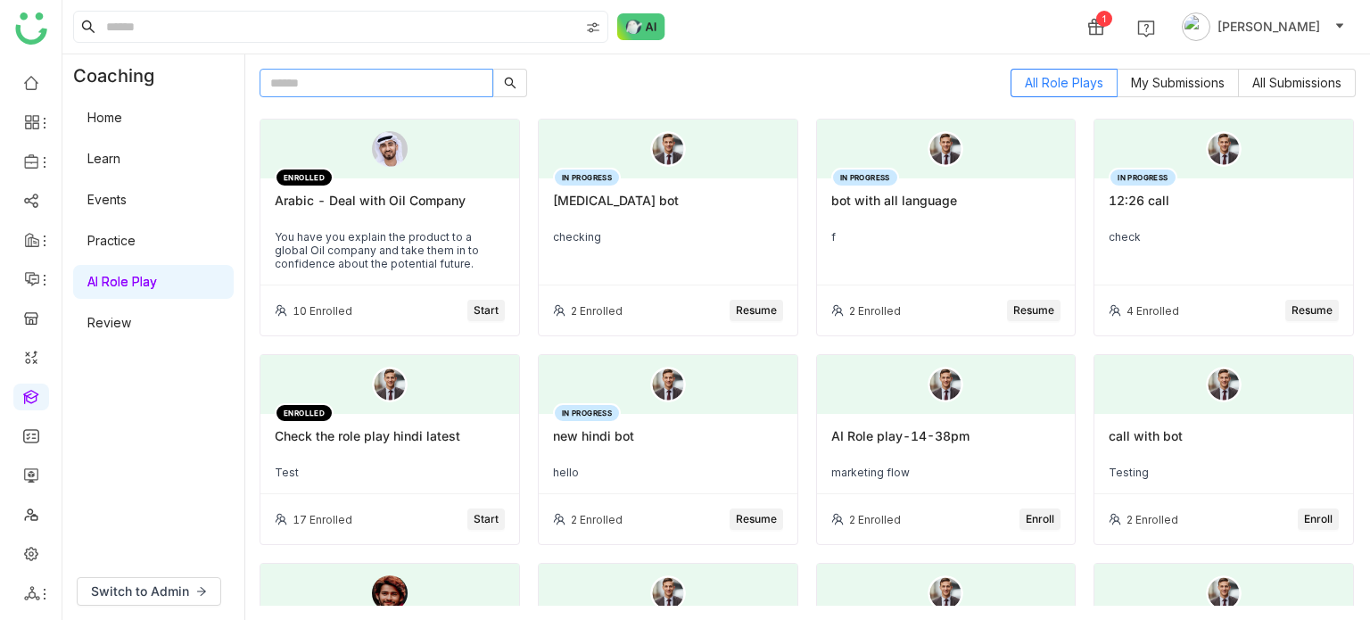
click at [383, 81] on input "text" at bounding box center [377, 83] width 234 height 29
paste input "**********"
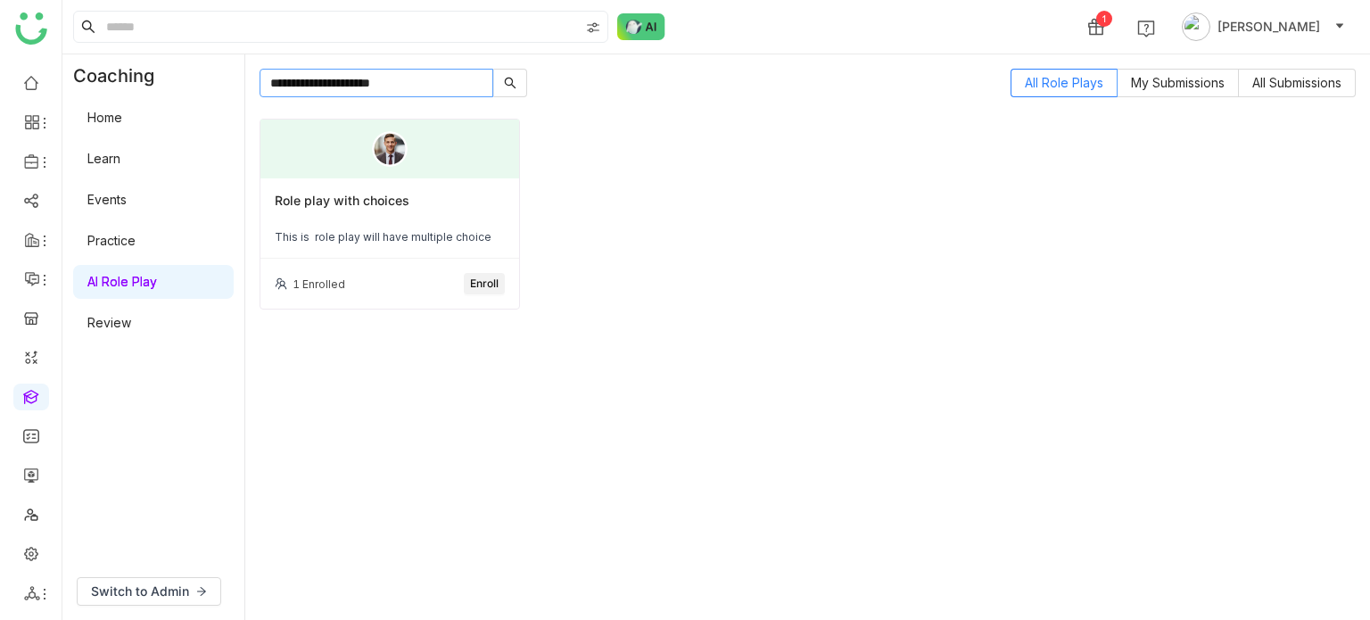
type input "**********"
click at [396, 209] on div "Role play with choices" at bounding box center [390, 208] width 230 height 30
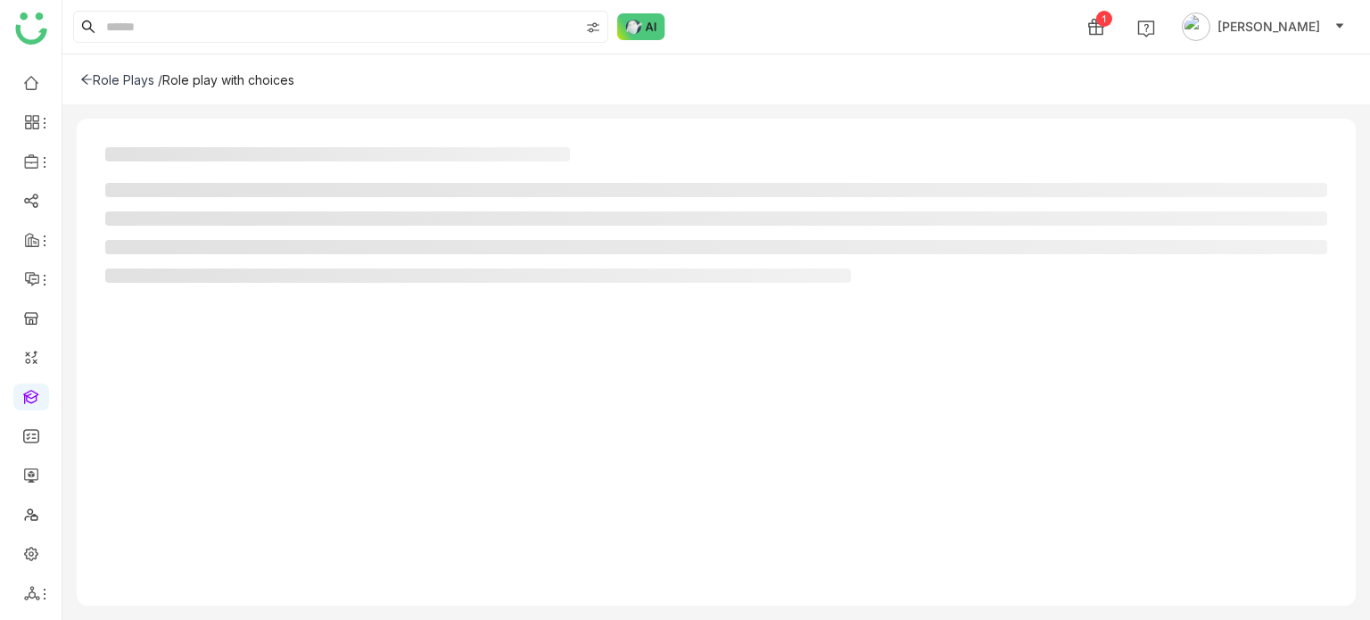
click at [143, 77] on div "Role Plays /" at bounding box center [121, 79] width 82 height 15
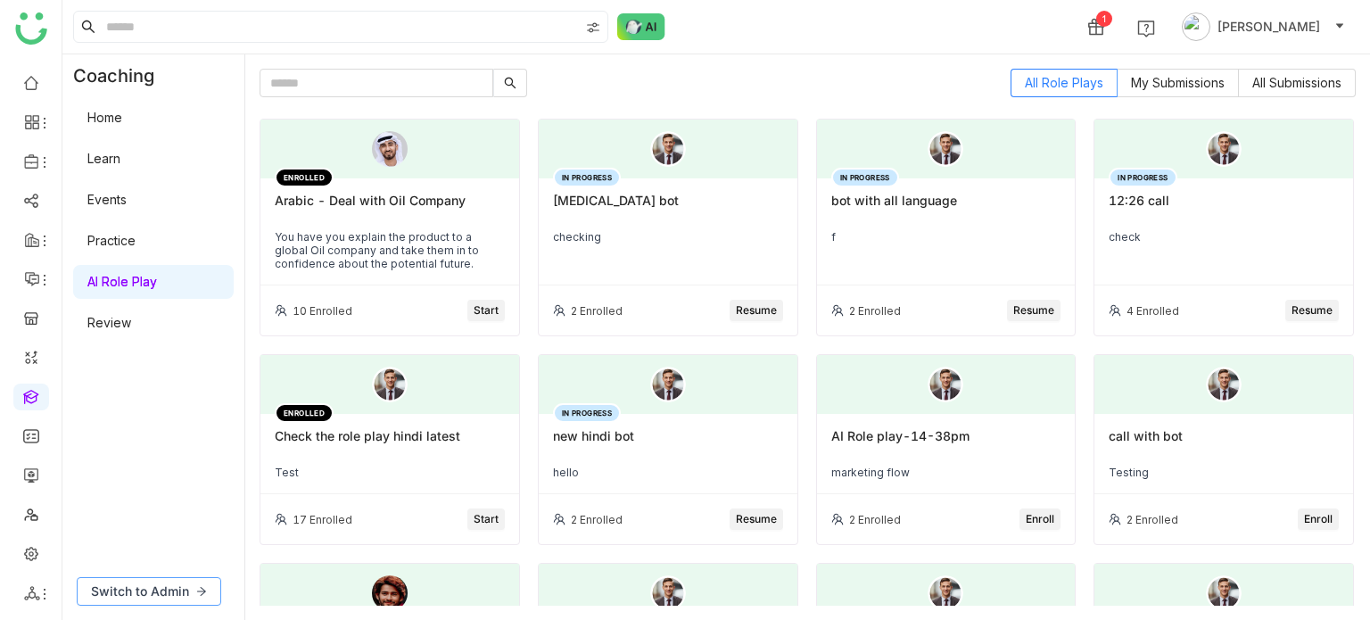
click at [146, 595] on span "Switch to Admin" at bounding box center [140, 591] width 98 height 20
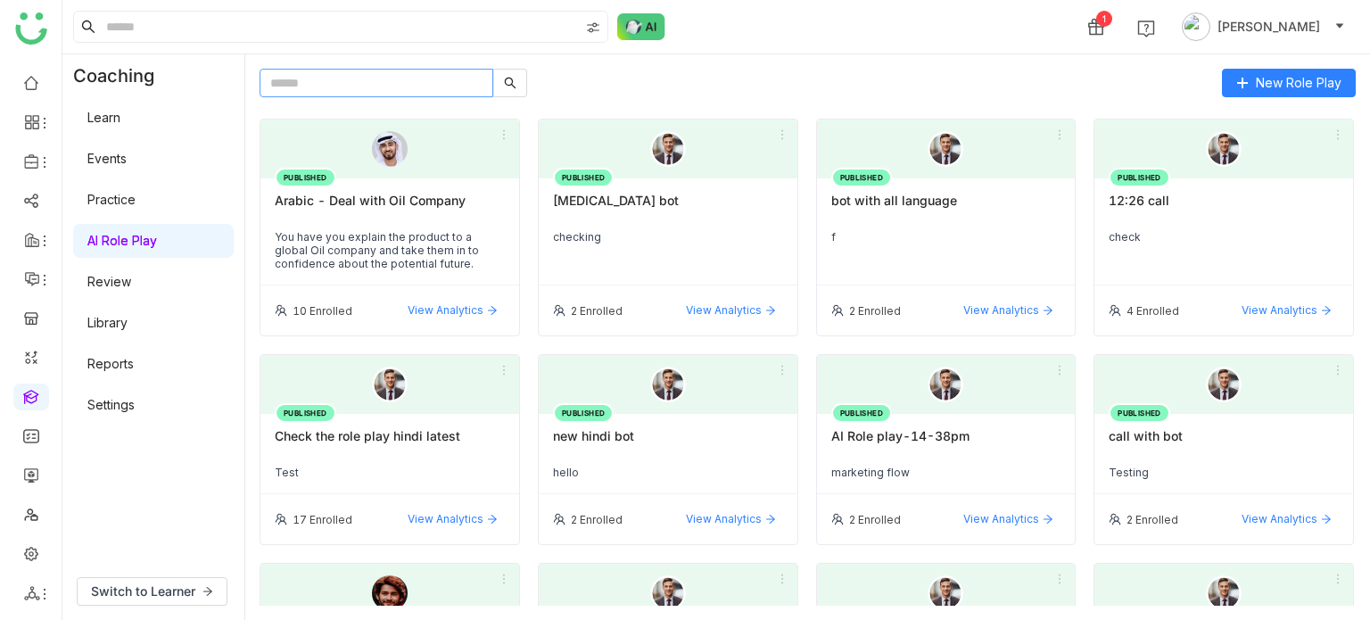
click at [422, 74] on input "text" at bounding box center [377, 83] width 234 height 29
paste input "**********"
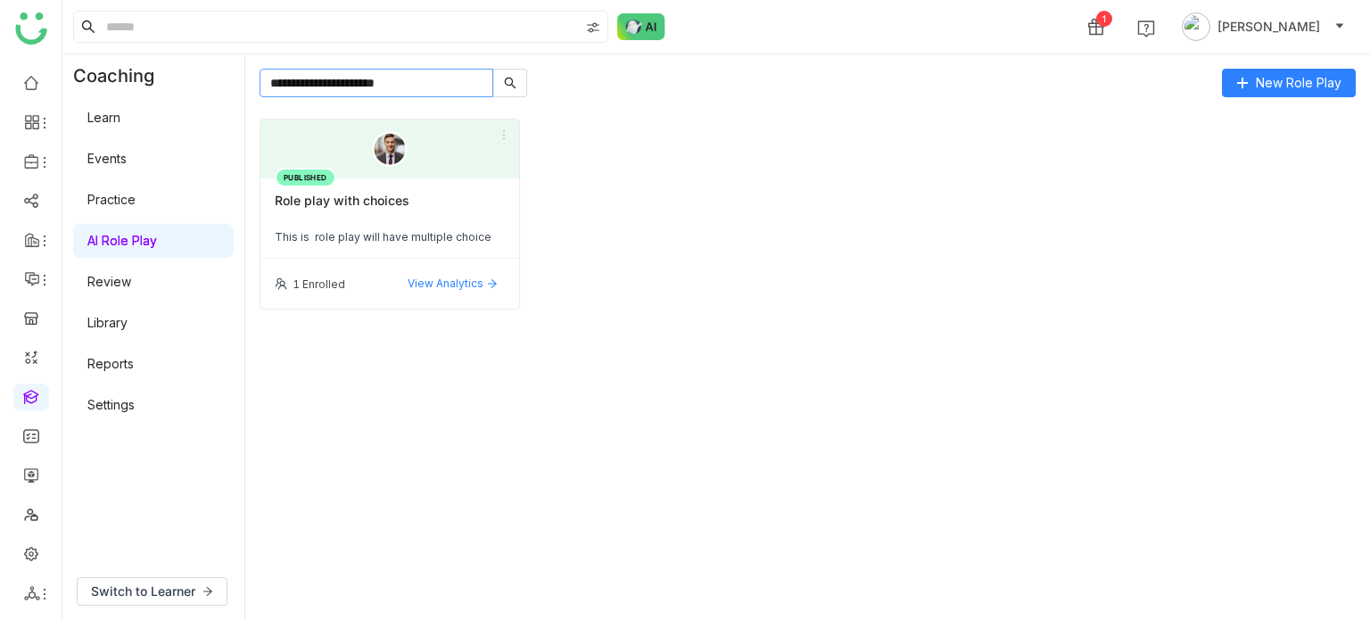
type input "**********"
click at [433, 211] on div "Role play with choices" at bounding box center [390, 208] width 230 height 30
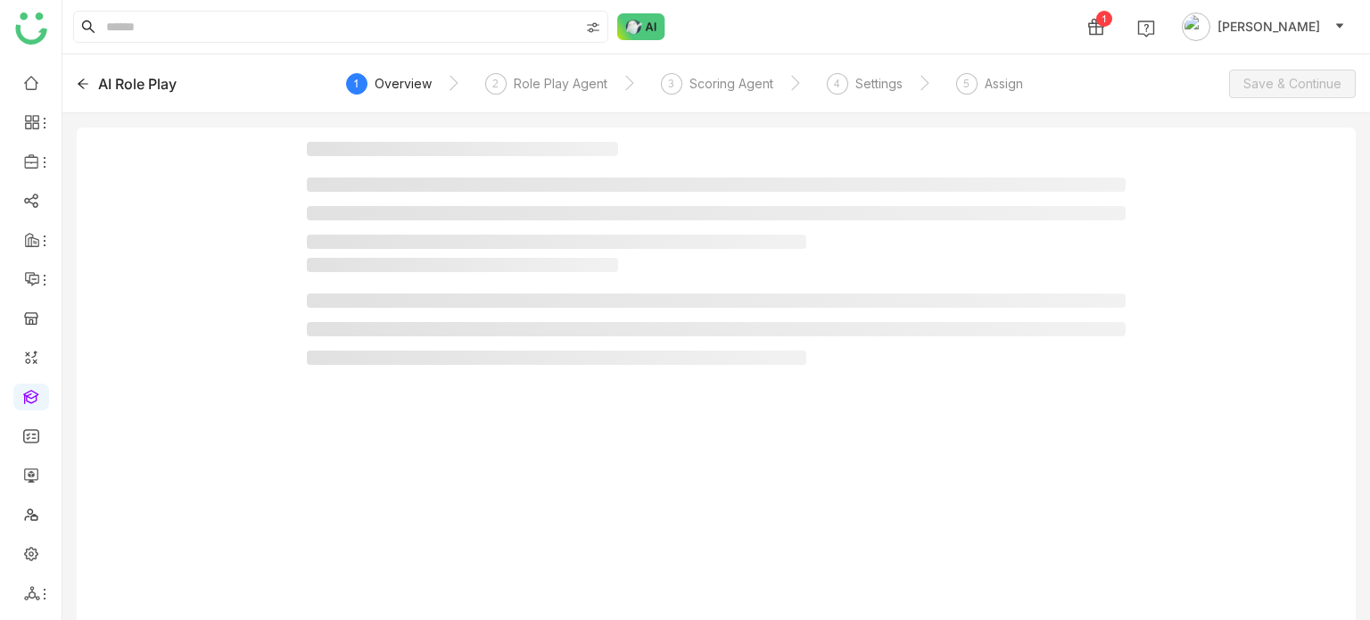
click at [433, 211] on li at bounding box center [716, 213] width 819 height 14
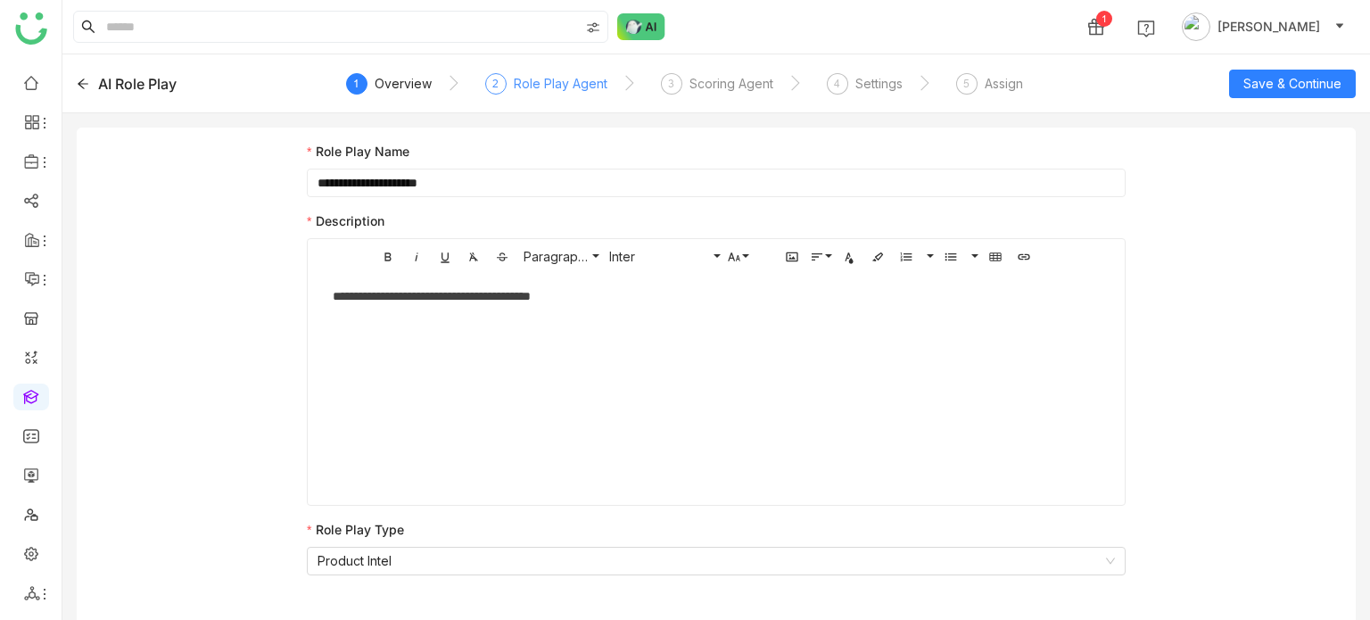
click at [531, 87] on div "Role Play Agent" at bounding box center [561, 83] width 94 height 21
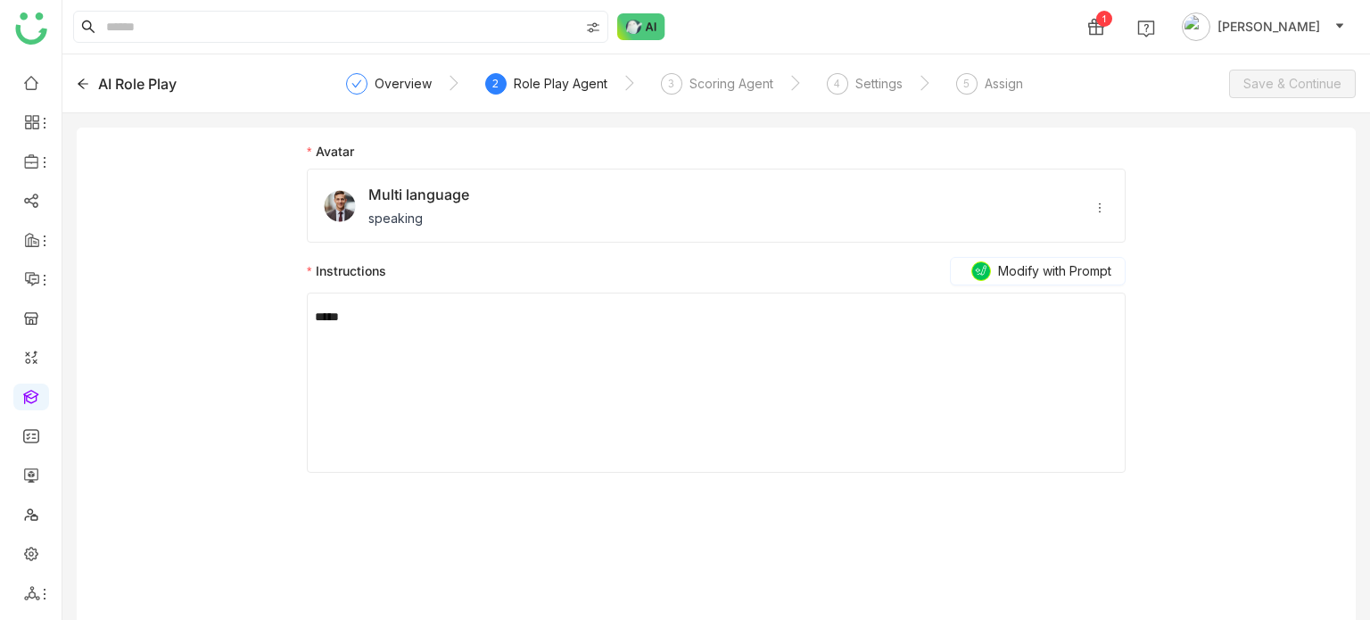
click at [1102, 211] on icon at bounding box center [1099, 208] width 12 height 12
click at [374, 198] on span "Multi language" at bounding box center [418, 194] width 101 height 21
click at [111, 78] on div "AI Role Play" at bounding box center [137, 83] width 78 height 21
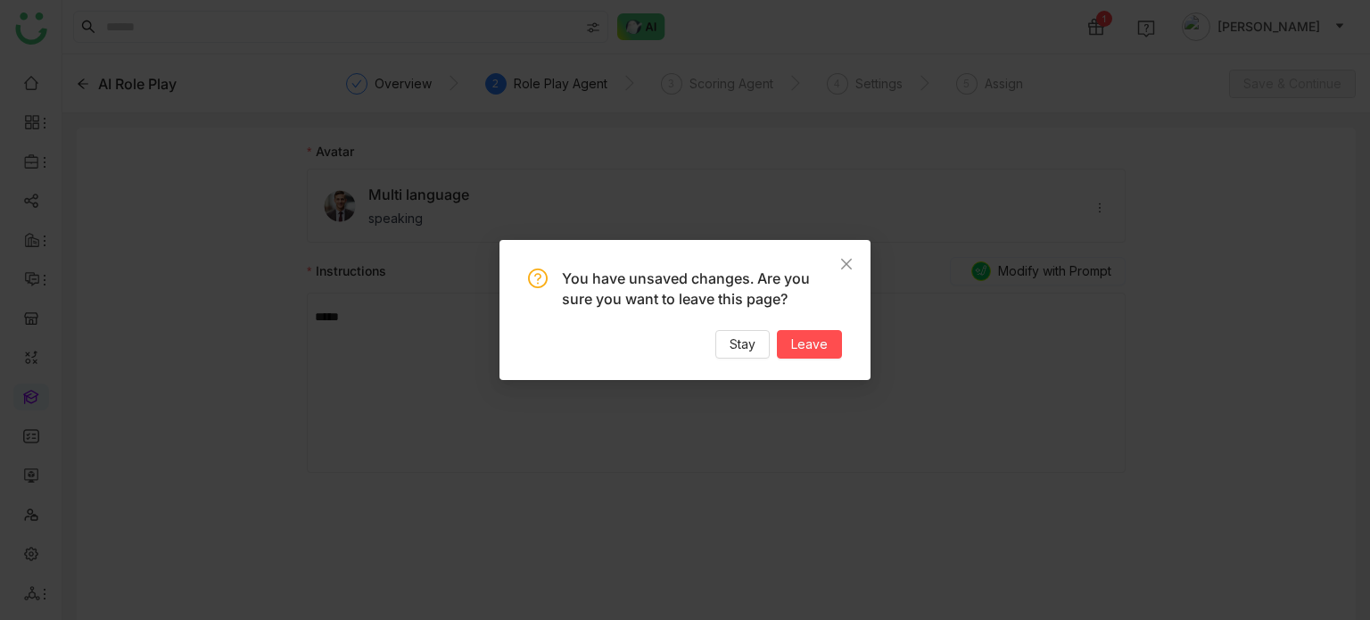
click at [799, 330] on div "Stay Leave" at bounding box center [685, 344] width 314 height 29
click at [793, 349] on span "Leave" at bounding box center [809, 344] width 37 height 20
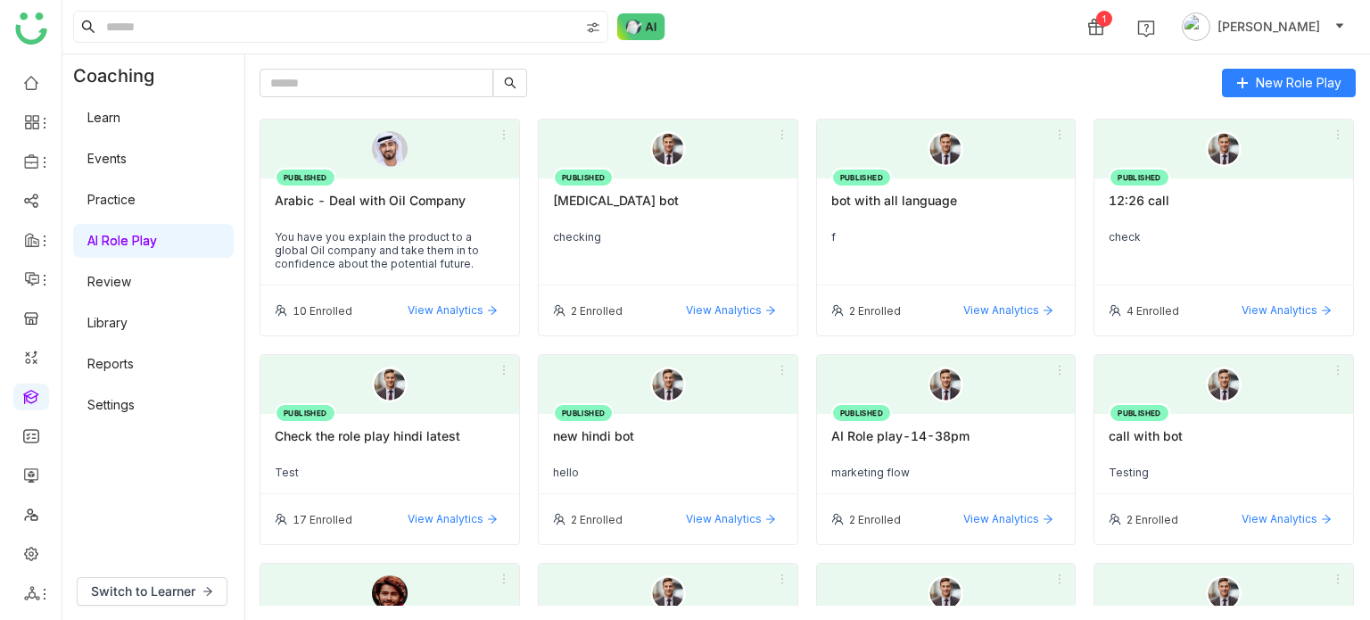
click at [108, 423] on div "Learn Events Practice AI Role Play Review Library Reports Settings" at bounding box center [153, 261] width 182 height 328
click at [134, 407] on link "Settings" at bounding box center [110, 404] width 47 height 15
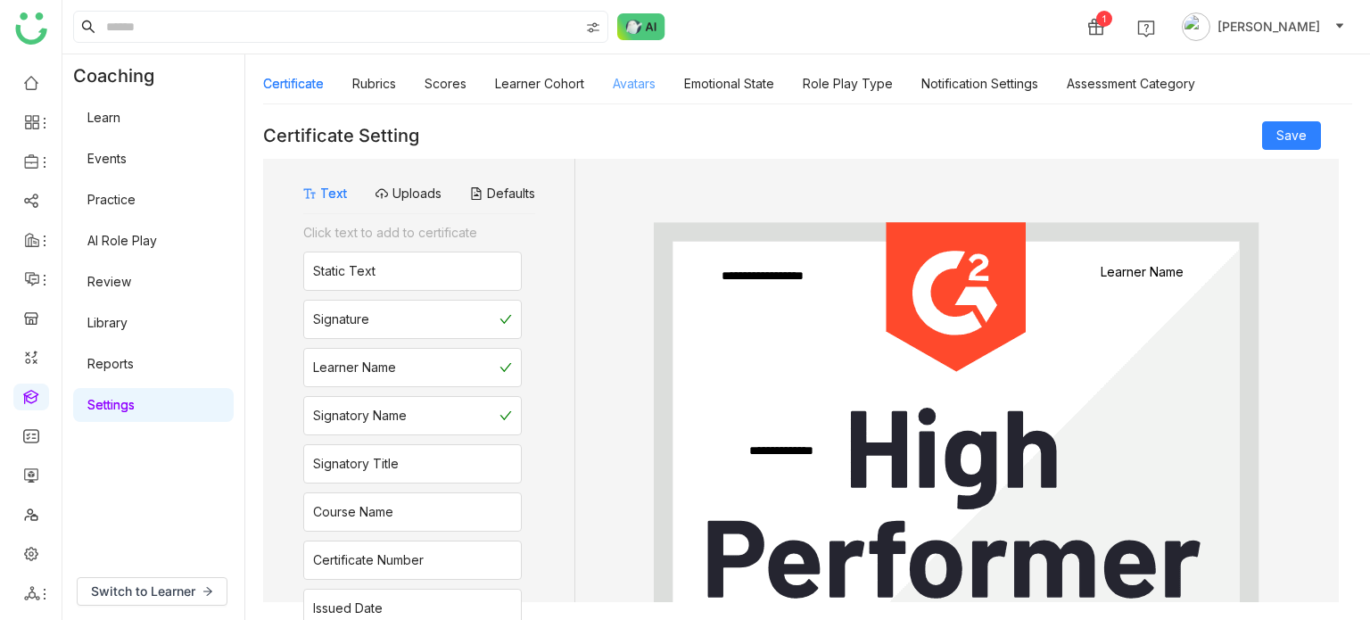
click at [633, 86] on link "Avatars" at bounding box center [634, 83] width 43 height 15
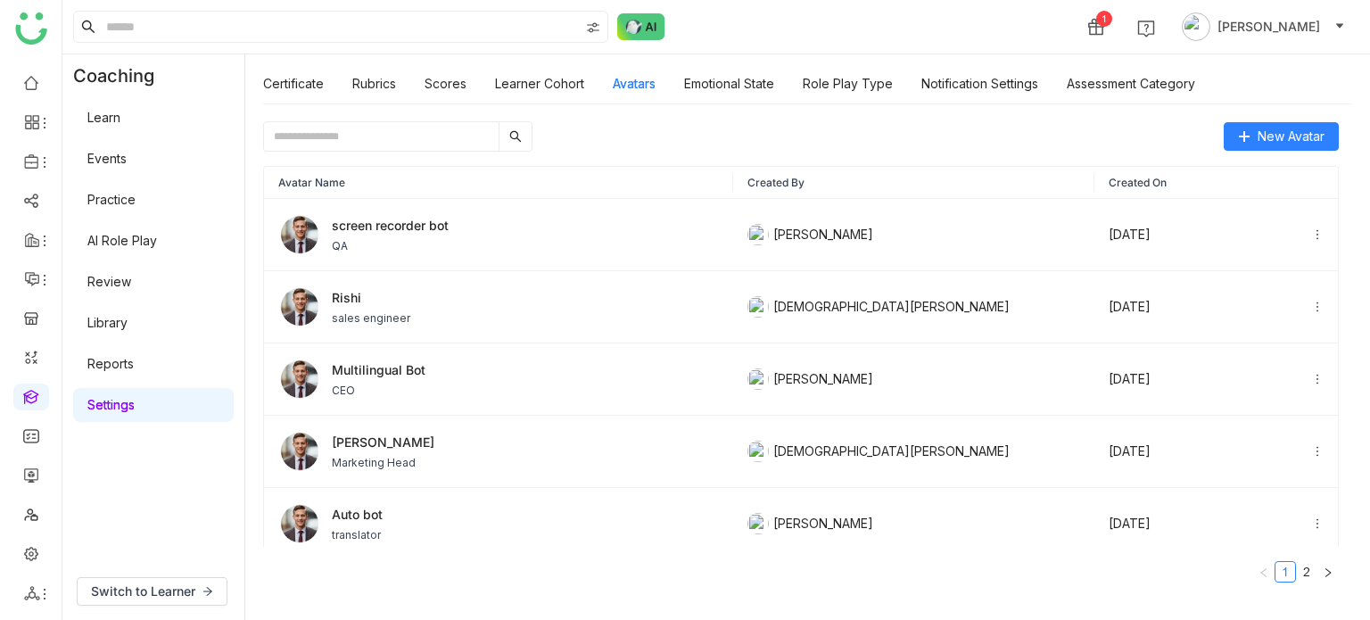
click at [409, 128] on input "text" at bounding box center [381, 136] width 235 height 29
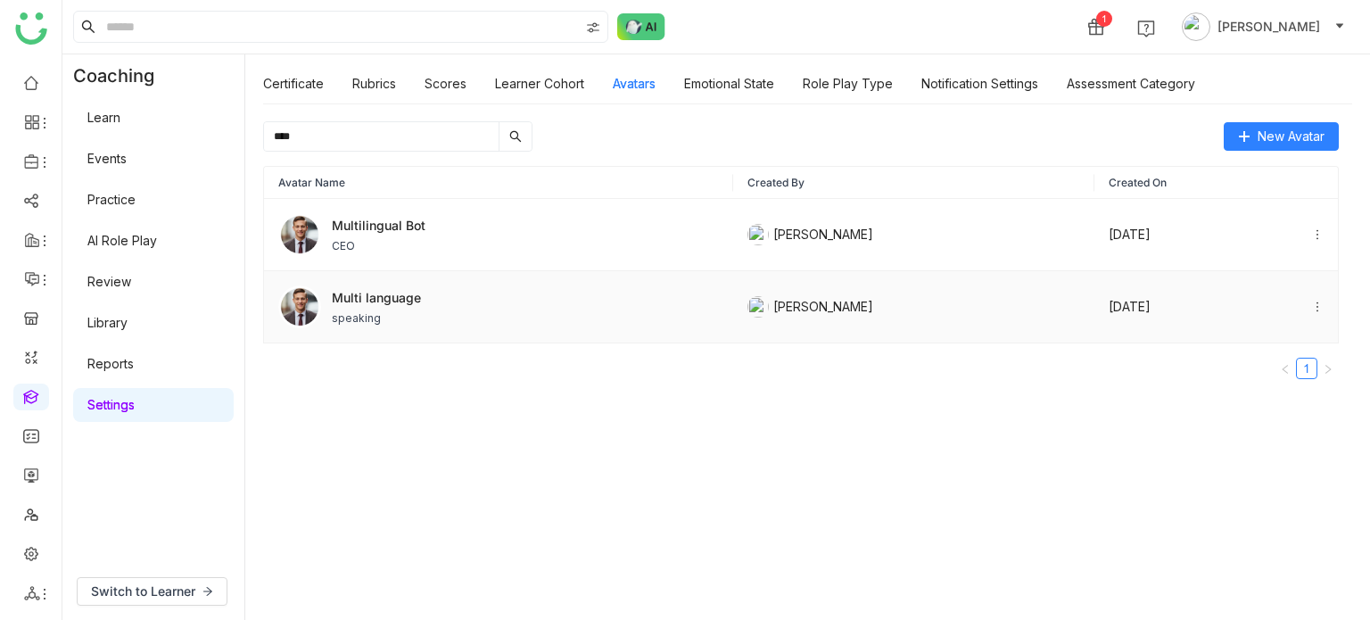
type input "****"
click at [357, 299] on span "Multi language" at bounding box center [376, 297] width 89 height 19
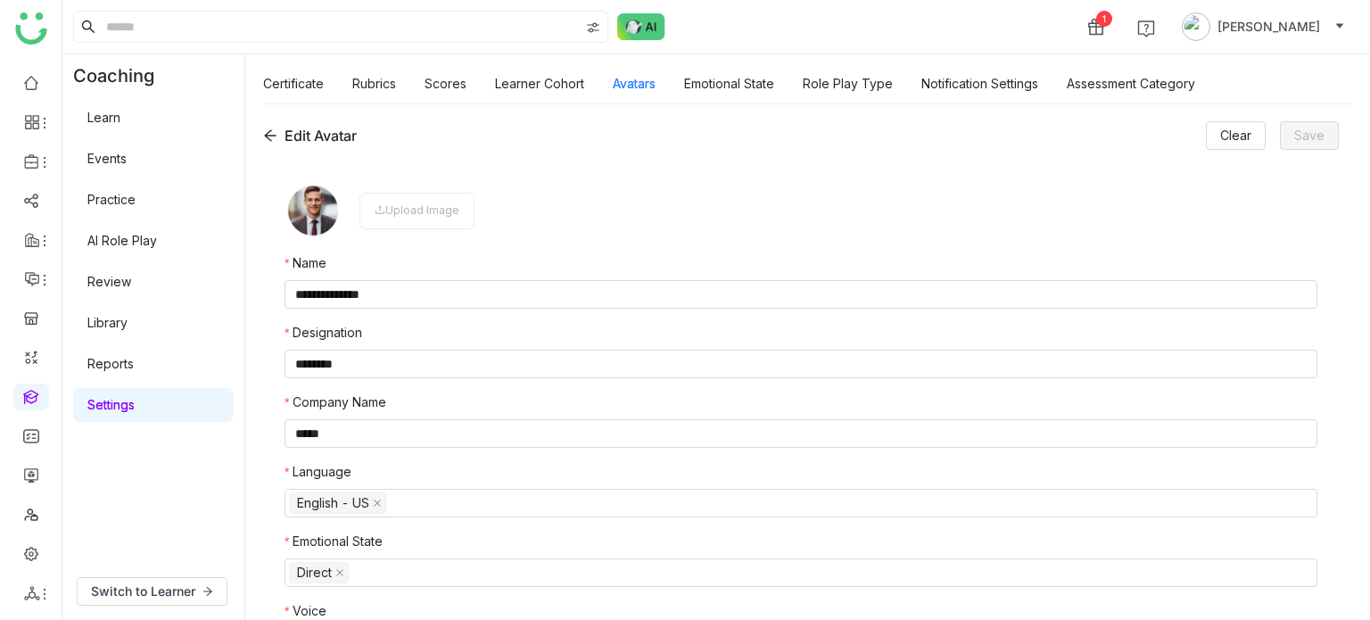
scroll to position [56, 0]
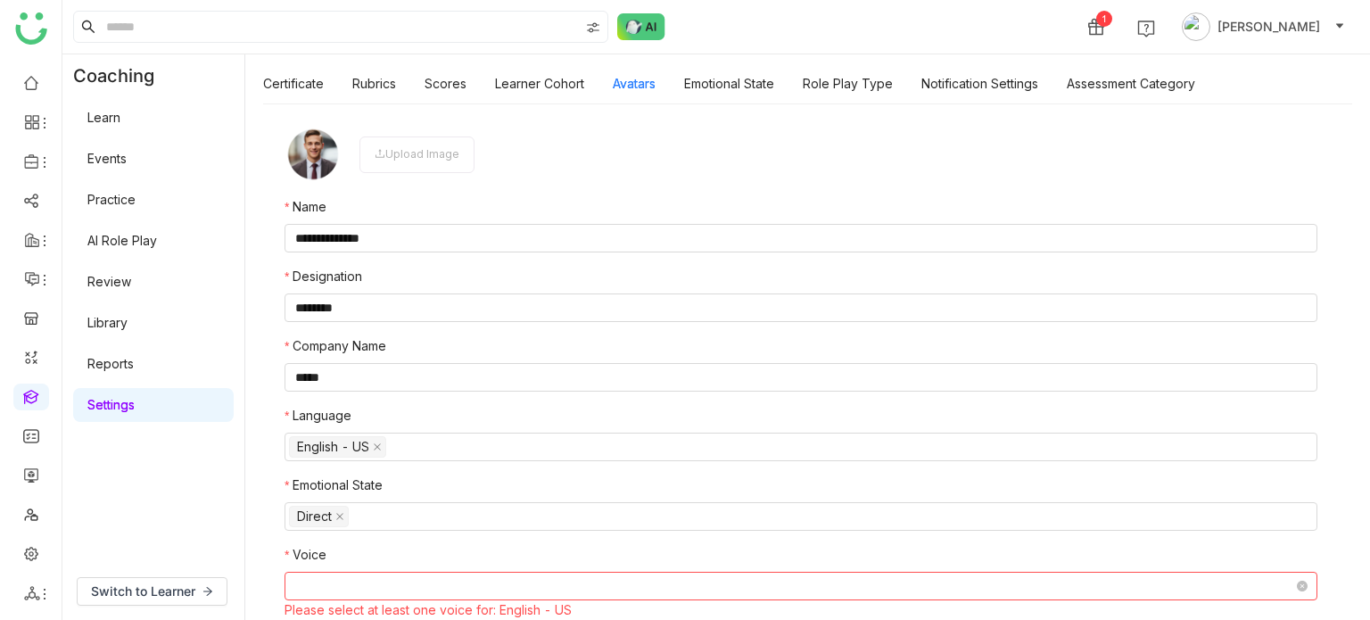
click at [344, 598] on nz-select-top-control at bounding box center [801, 586] width 1033 height 29
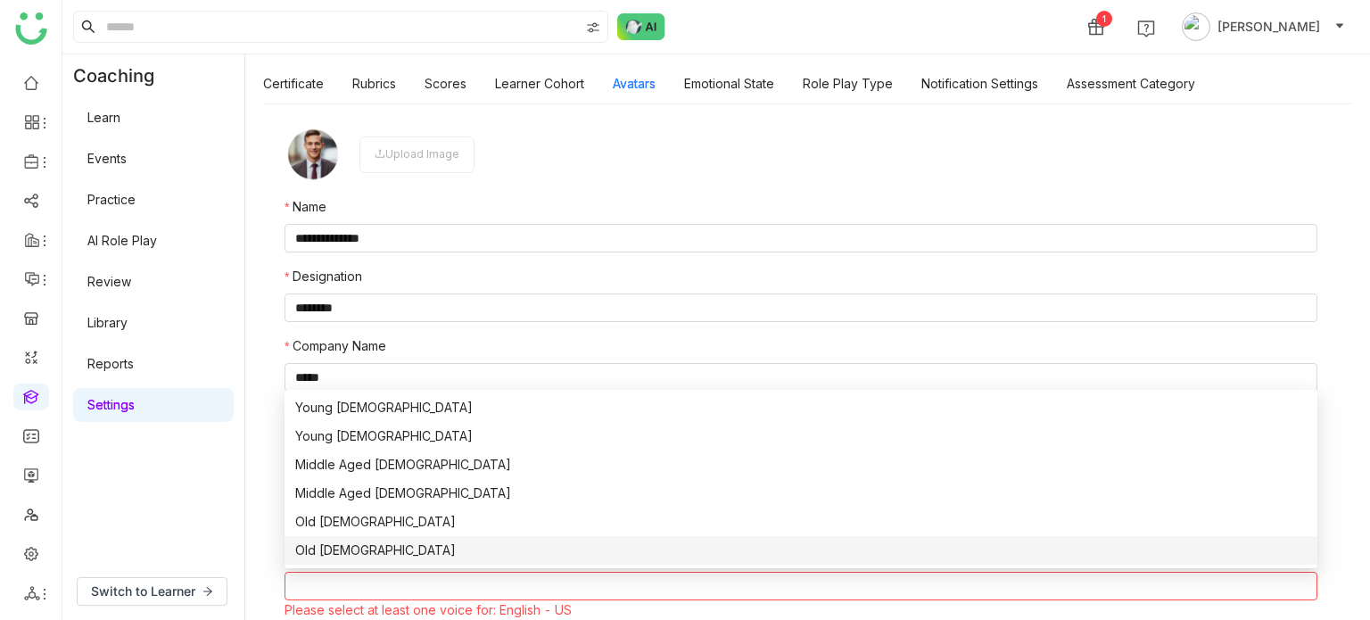
click at [345, 559] on div "Old [DEMOGRAPHIC_DATA]" at bounding box center [800, 550] width 1011 height 20
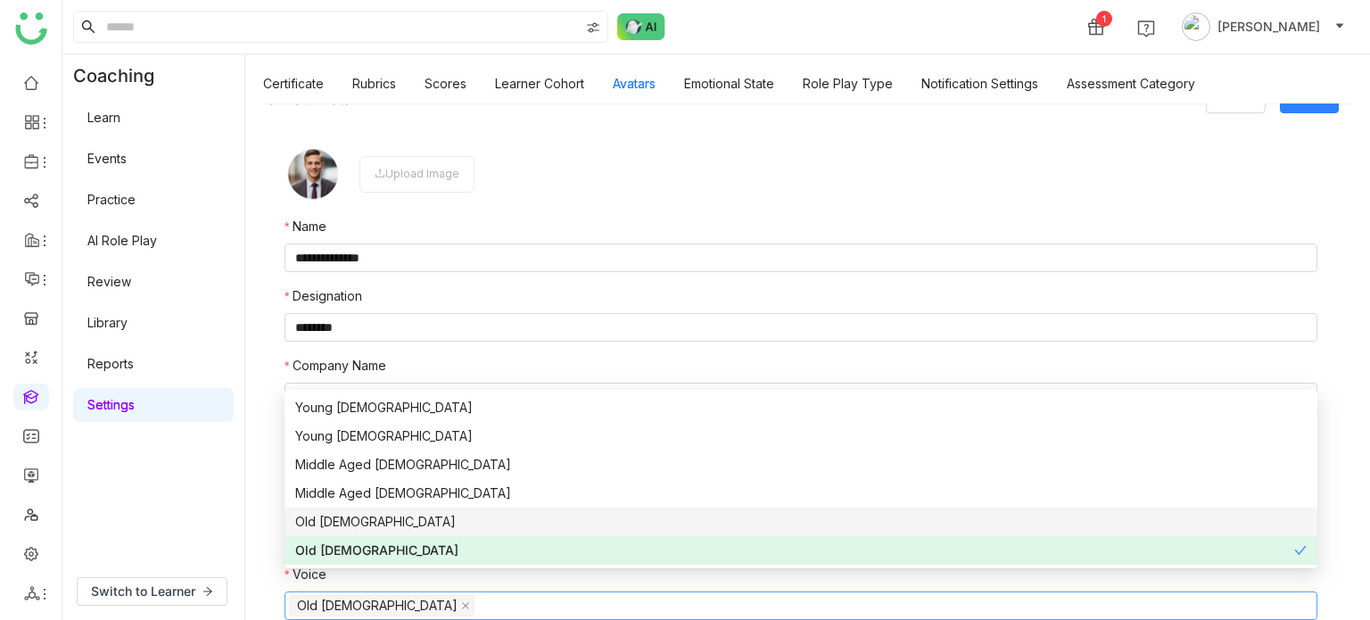
scroll to position [36, 0]
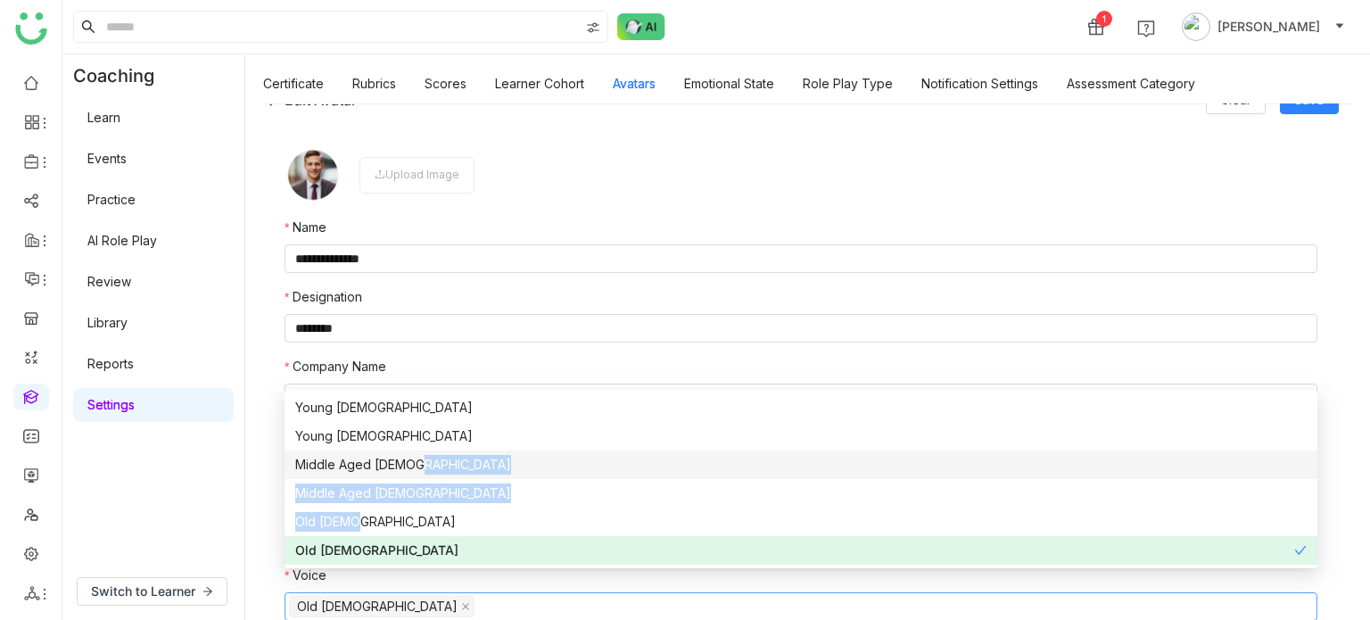
drag, startPoint x: 401, startPoint y: 517, endPoint x: 507, endPoint y: 464, distance: 118.1
click at [507, 464] on div "Young [DEMOGRAPHIC_DATA] Young [DEMOGRAPHIC_DATA] Middle Aged [DEMOGRAPHIC_DATA…" at bounding box center [801, 478] width 1033 height 171
click at [507, 464] on div "Middle Aged [DEMOGRAPHIC_DATA]" at bounding box center [800, 465] width 1011 height 20
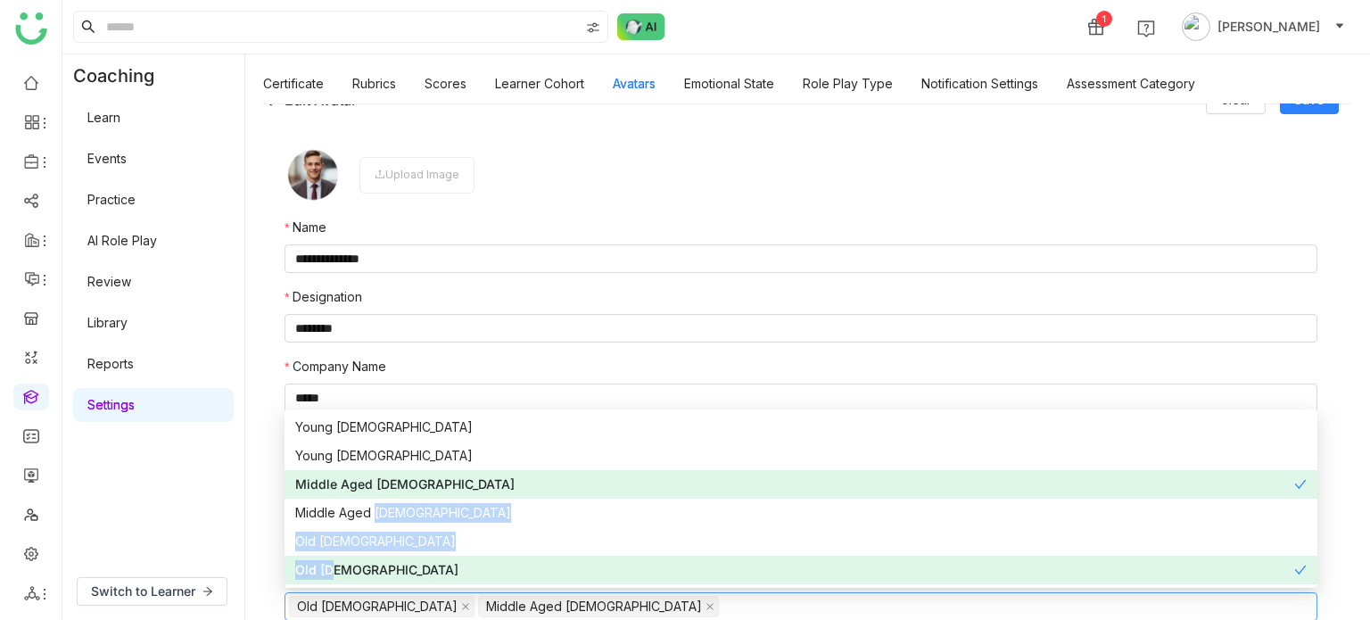
drag, startPoint x: 370, startPoint y: 520, endPoint x: 329, endPoint y: 557, distance: 55.0
click at [329, 557] on div "Young [DEMOGRAPHIC_DATA] Young [DEMOGRAPHIC_DATA] Middle Aged [DEMOGRAPHIC_DATA…" at bounding box center [801, 498] width 1033 height 171
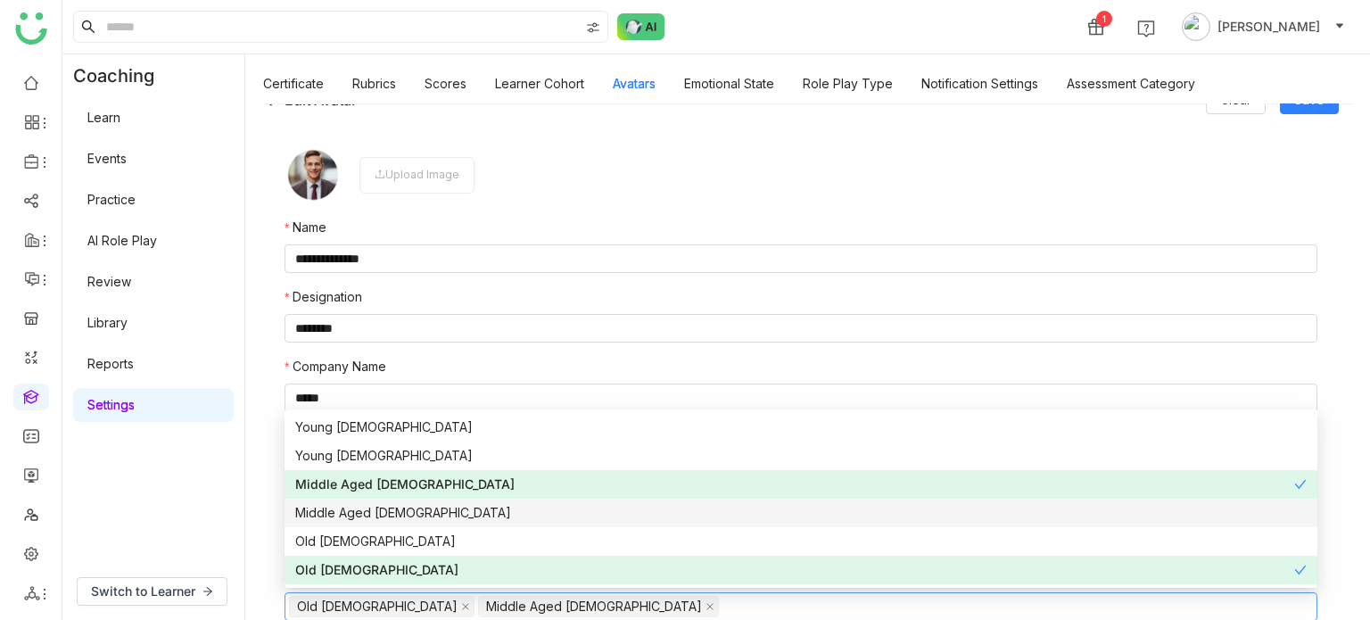
click at [343, 507] on div "Middle Aged [DEMOGRAPHIC_DATA]" at bounding box center [800, 513] width 1011 height 20
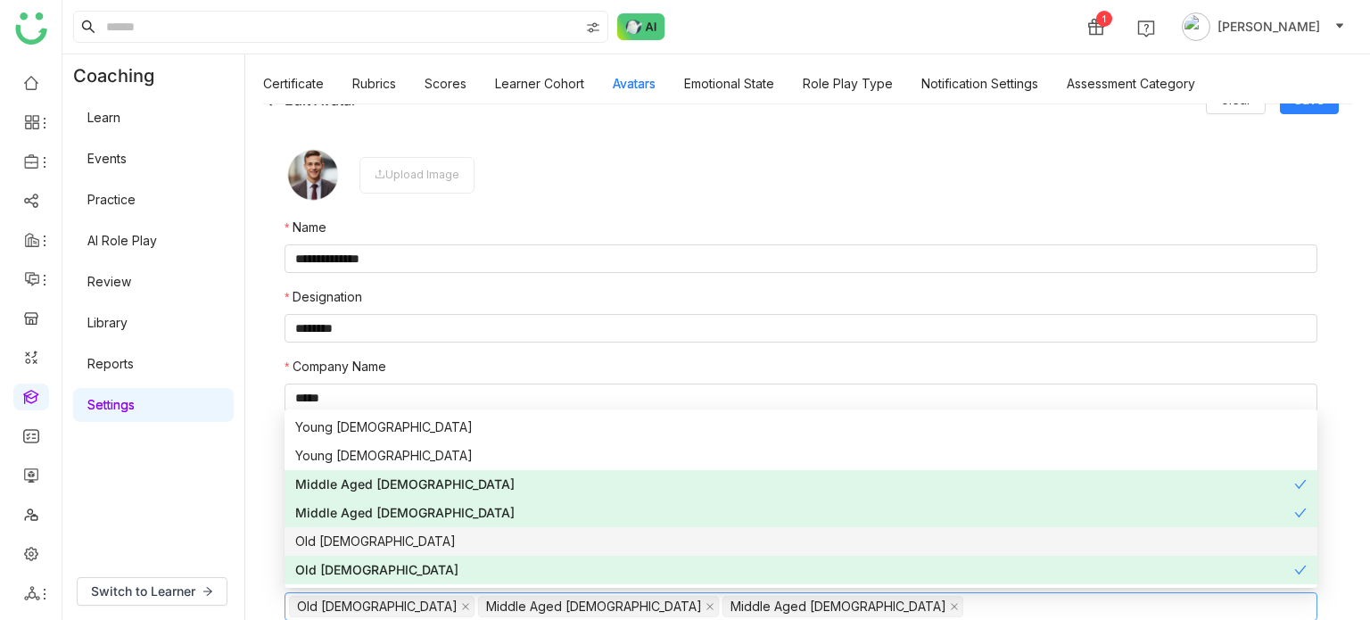
click at [351, 532] on div "Old [DEMOGRAPHIC_DATA]" at bounding box center [800, 542] width 1011 height 20
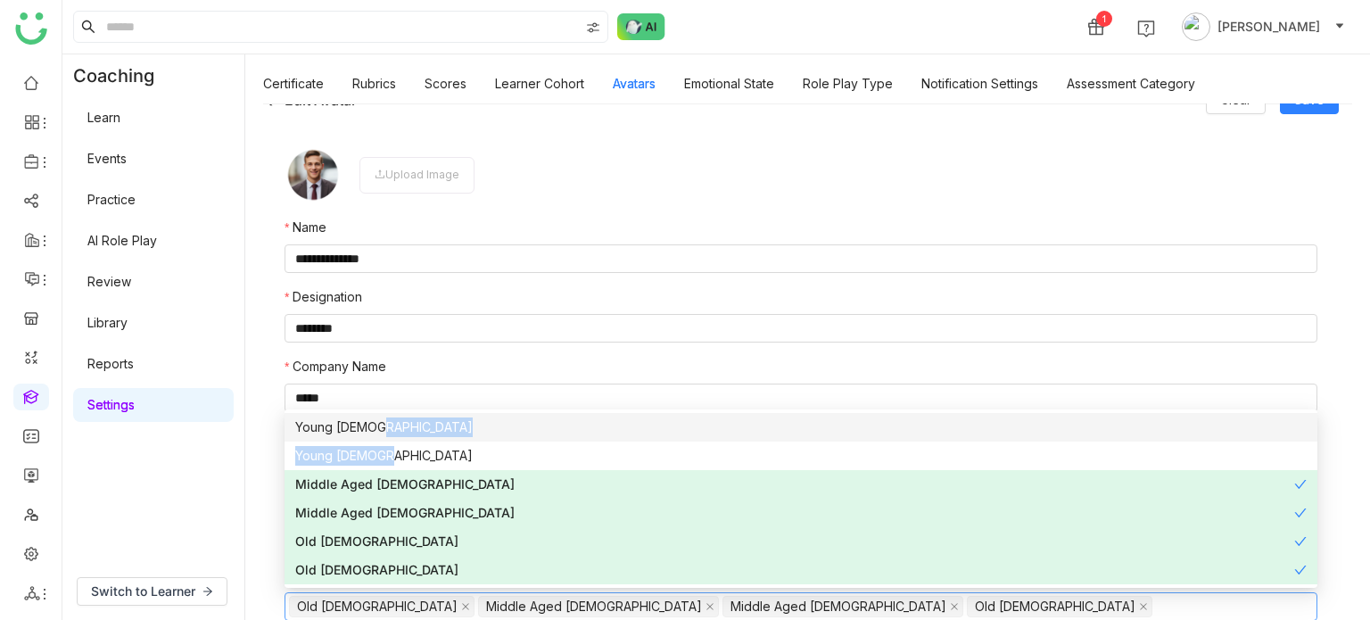
drag, startPoint x: 405, startPoint y: 460, endPoint x: 483, endPoint y: 416, distance: 90.3
click at [483, 416] on div "Young Male Young Female Middle Aged Male Middle Aged Female Old Male Old Female" at bounding box center [801, 498] width 1033 height 171
click at [483, 416] on nz-option-item "Young [DEMOGRAPHIC_DATA]" at bounding box center [801, 427] width 1033 height 29
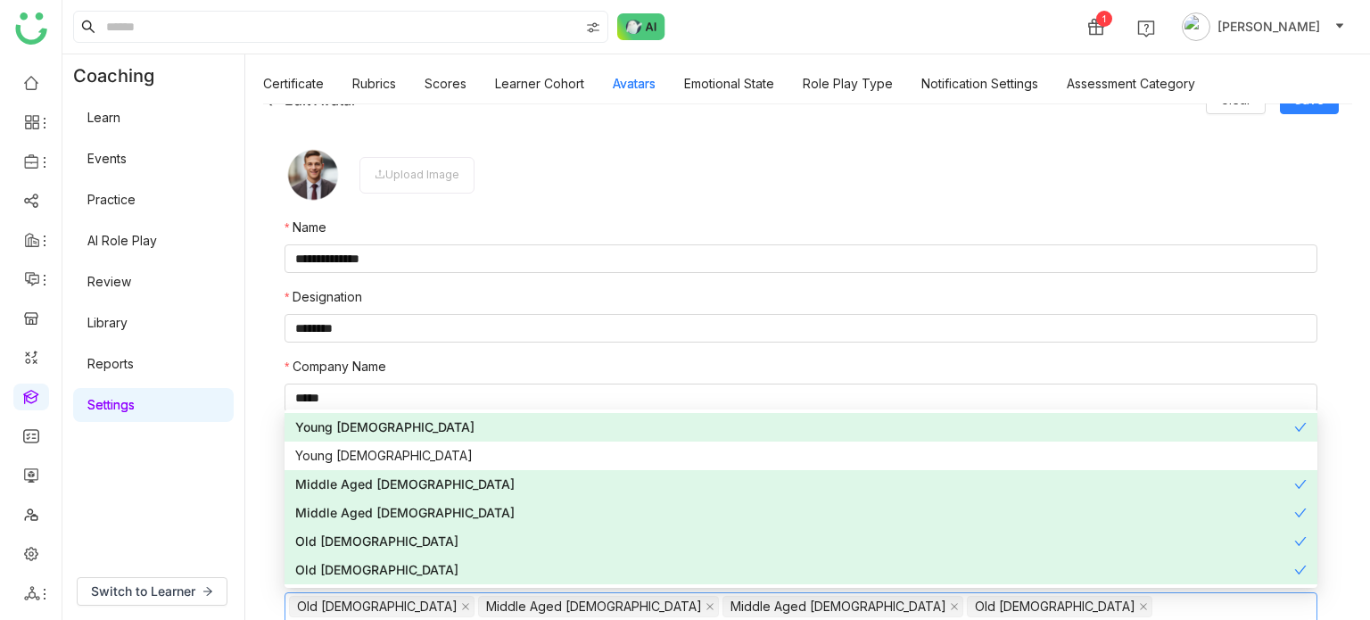
click at [681, 288] on nz-form-label "Designation" at bounding box center [801, 300] width 1033 height 27
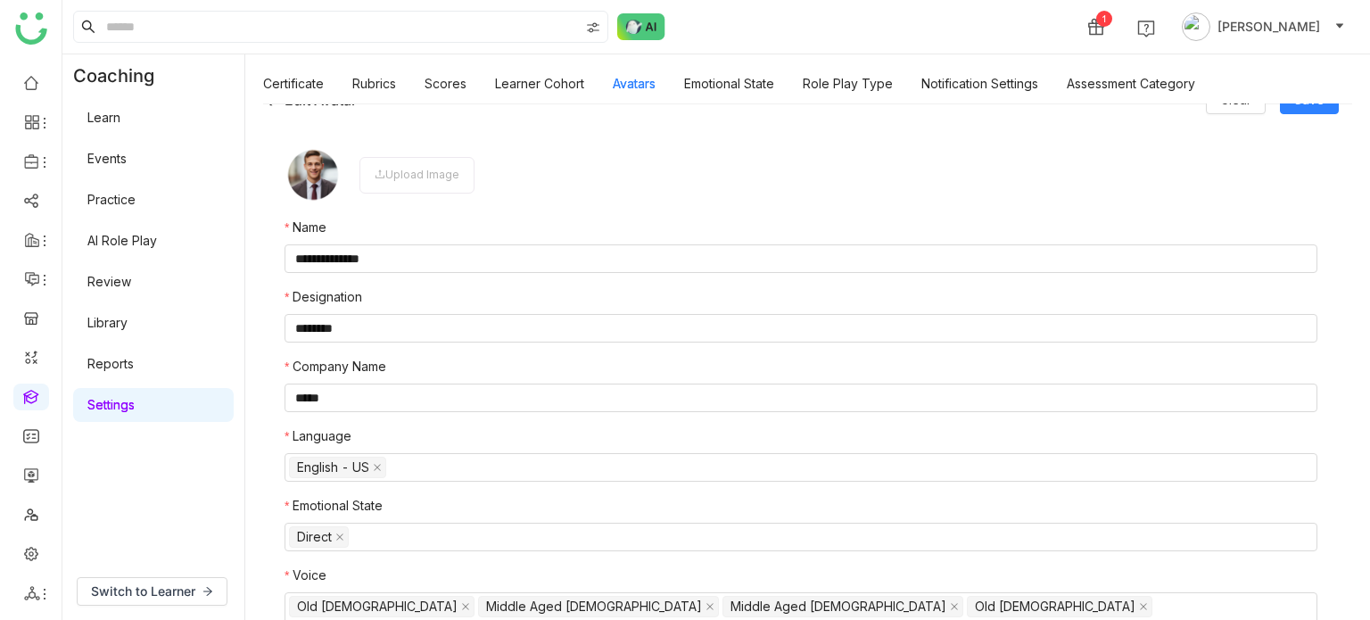
scroll to position [0, 0]
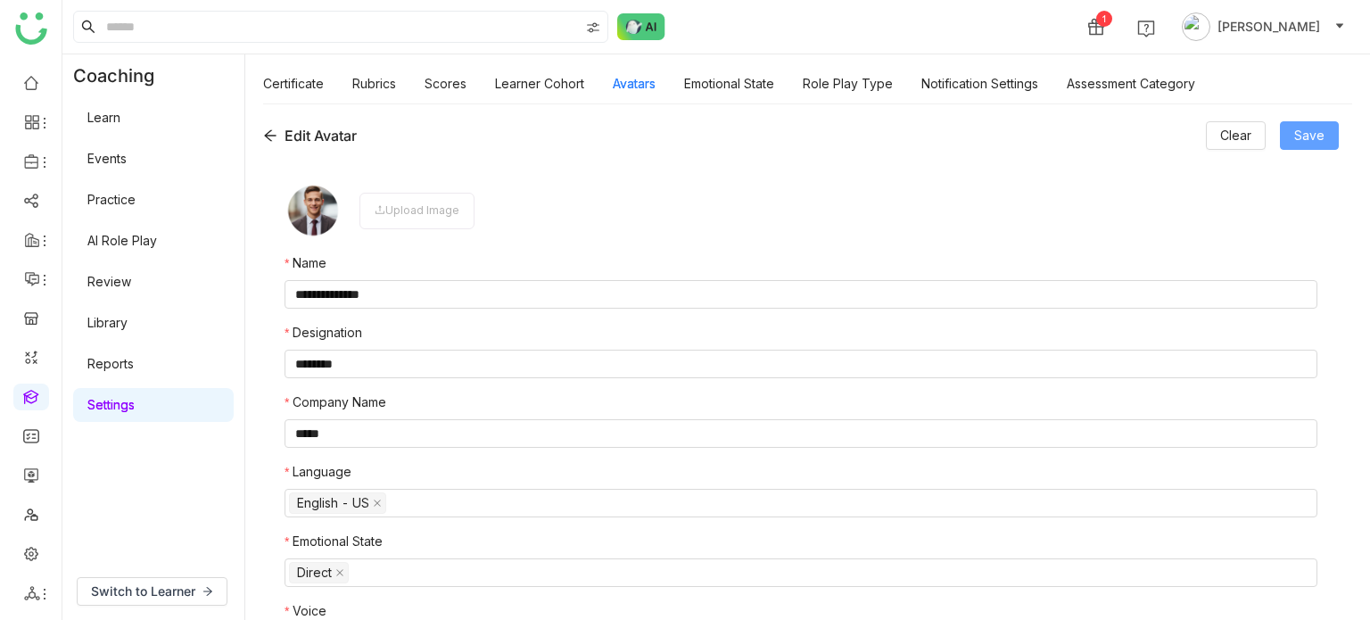
click at [1305, 145] on button "Save" at bounding box center [1309, 135] width 59 height 29
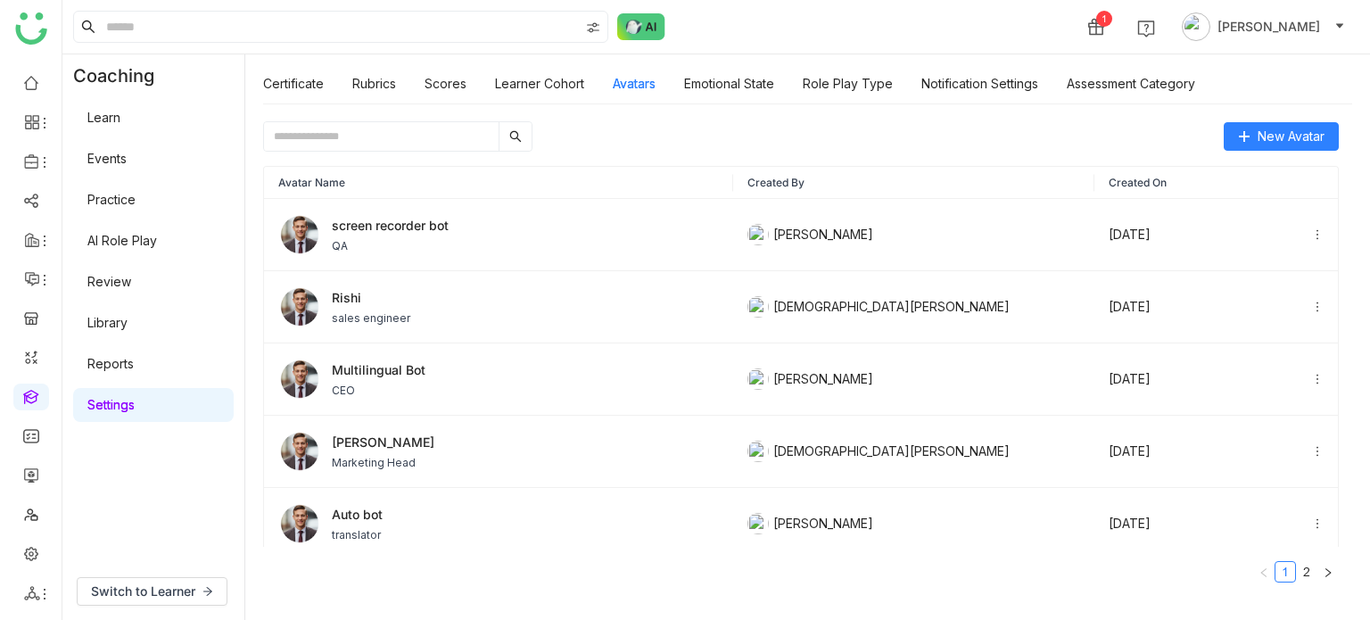
click at [364, 147] on input "text" at bounding box center [381, 136] width 235 height 29
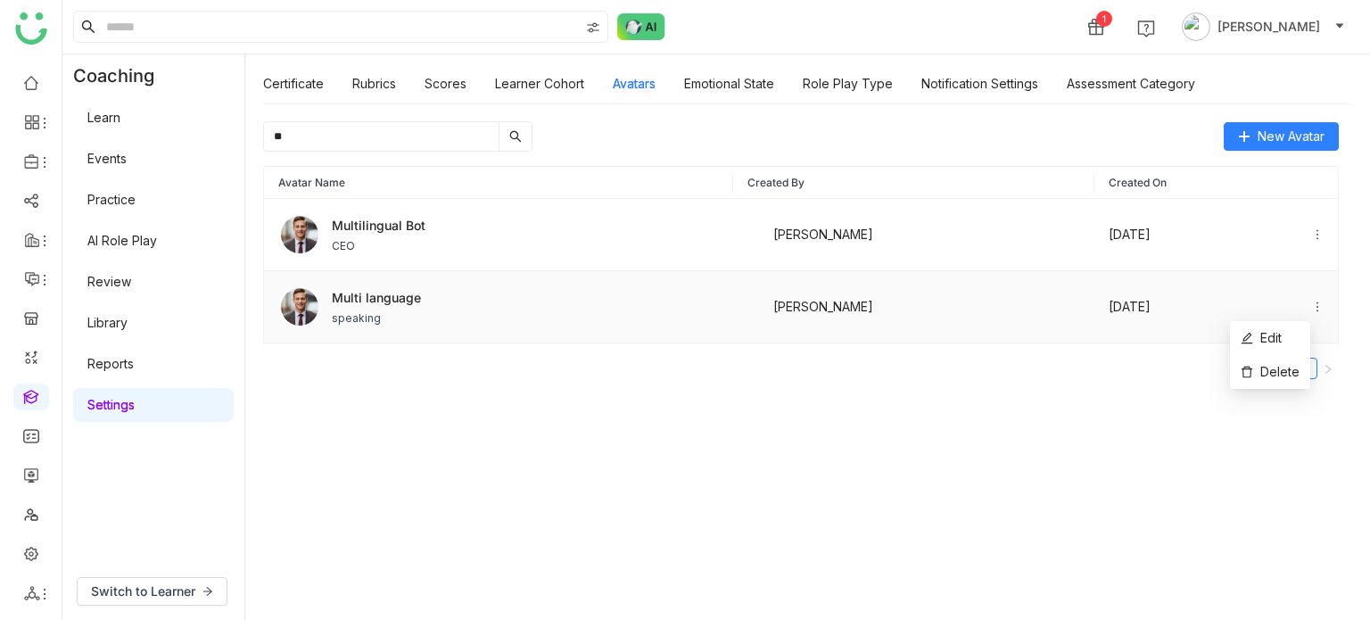
type input "**"
click at [1311, 309] on icon at bounding box center [1317, 307] width 12 height 12
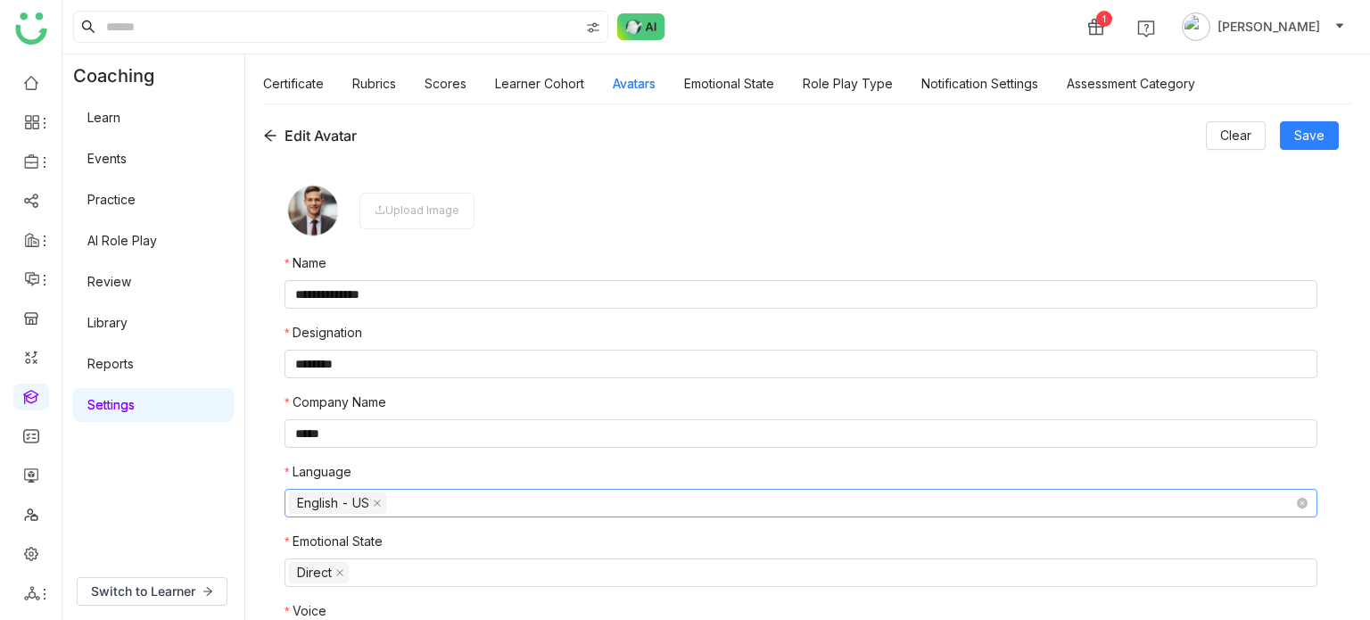
click at [535, 506] on nz-select-top-control "English - US" at bounding box center [801, 503] width 1033 height 29
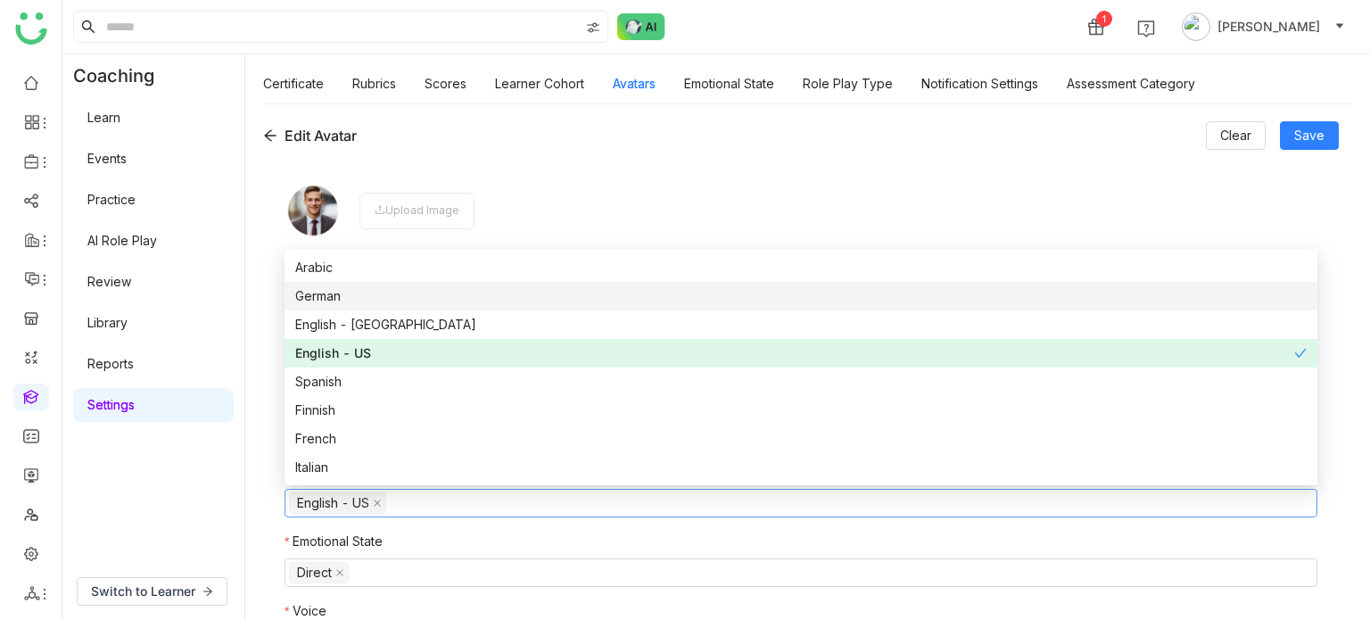
click at [360, 295] on div "German" at bounding box center [800, 296] width 1011 height 20
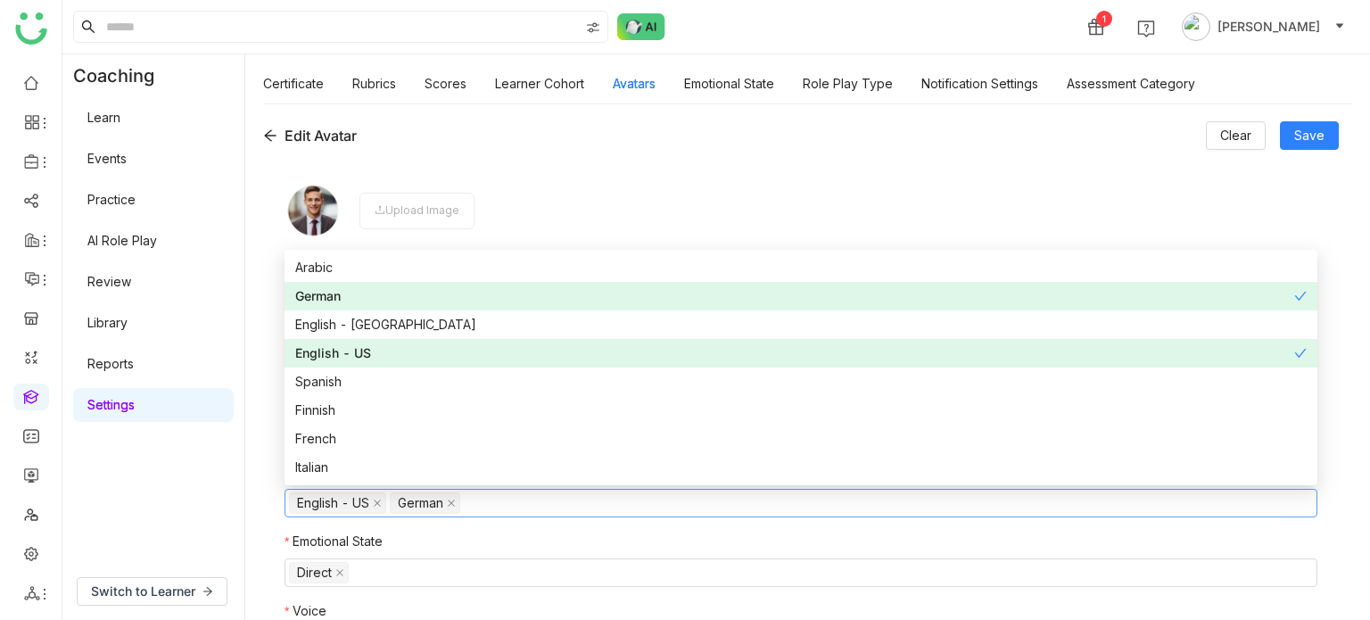
click at [365, 327] on div "English - India" at bounding box center [800, 325] width 1011 height 20
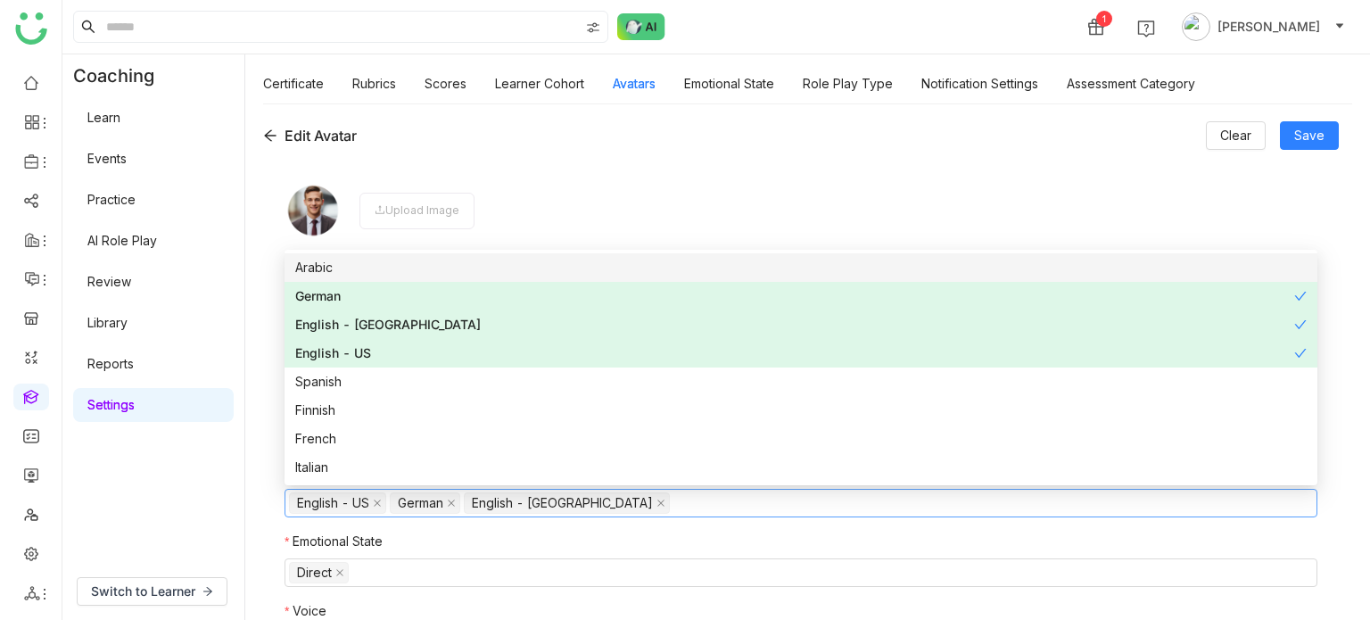
click at [359, 267] on div "Arabic" at bounding box center [800, 268] width 1011 height 20
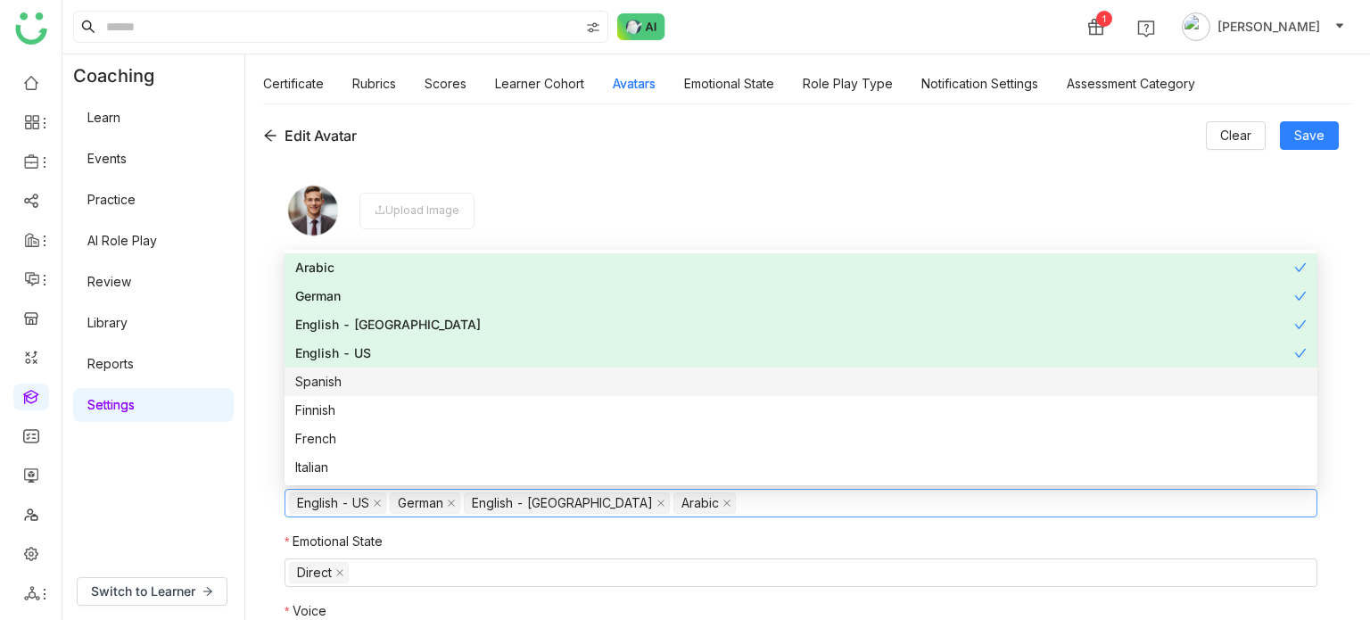
click at [403, 378] on div "Spanish" at bounding box center [800, 382] width 1011 height 20
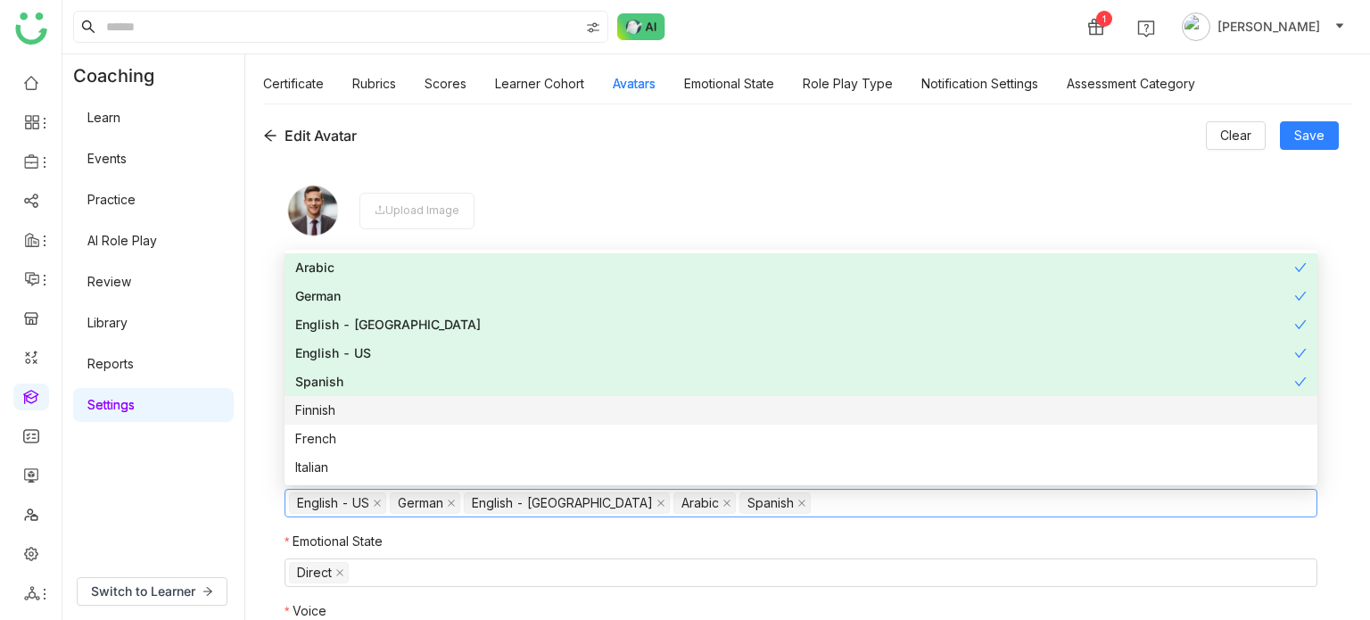
click at [419, 416] on div "Finnish" at bounding box center [800, 410] width 1011 height 20
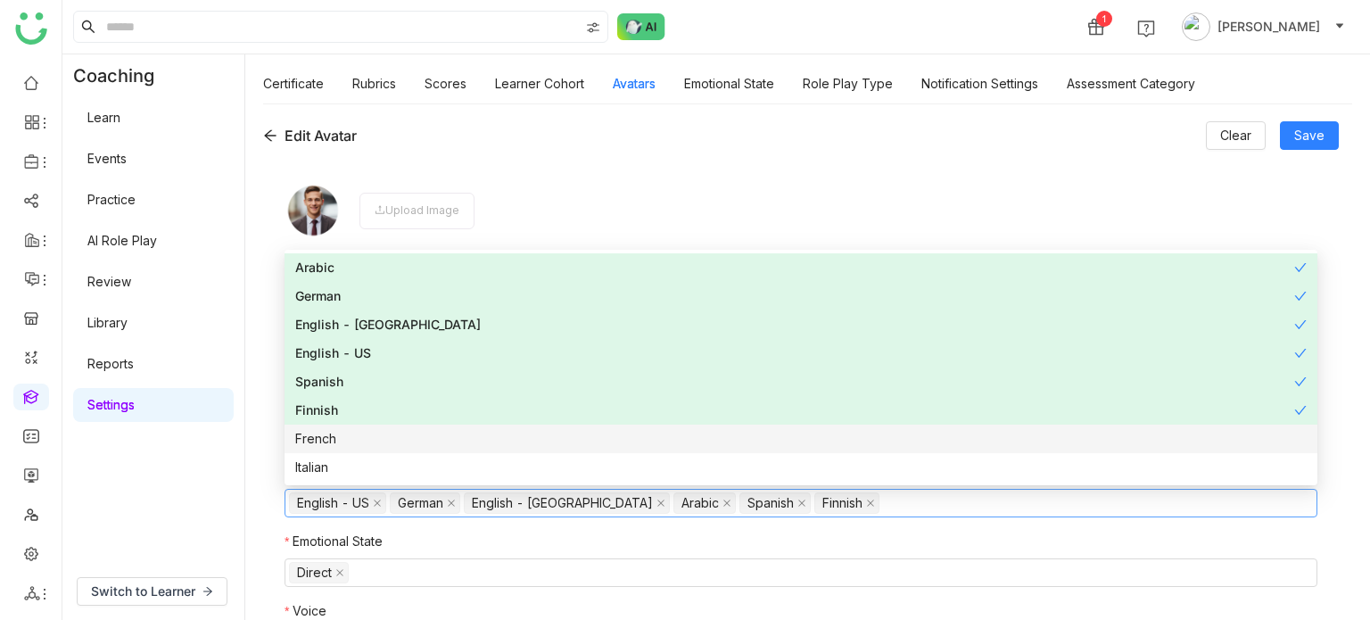
click at [422, 445] on div "French" at bounding box center [800, 439] width 1011 height 20
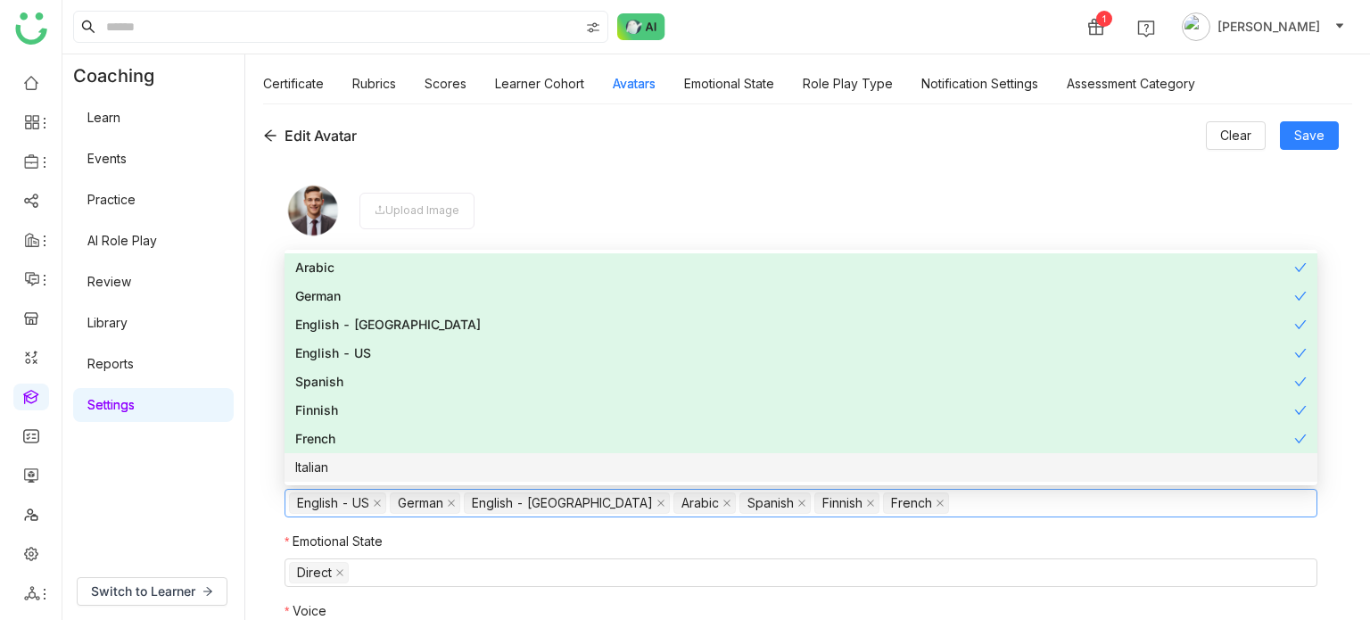
click at [425, 462] on div "Italian" at bounding box center [800, 468] width 1011 height 20
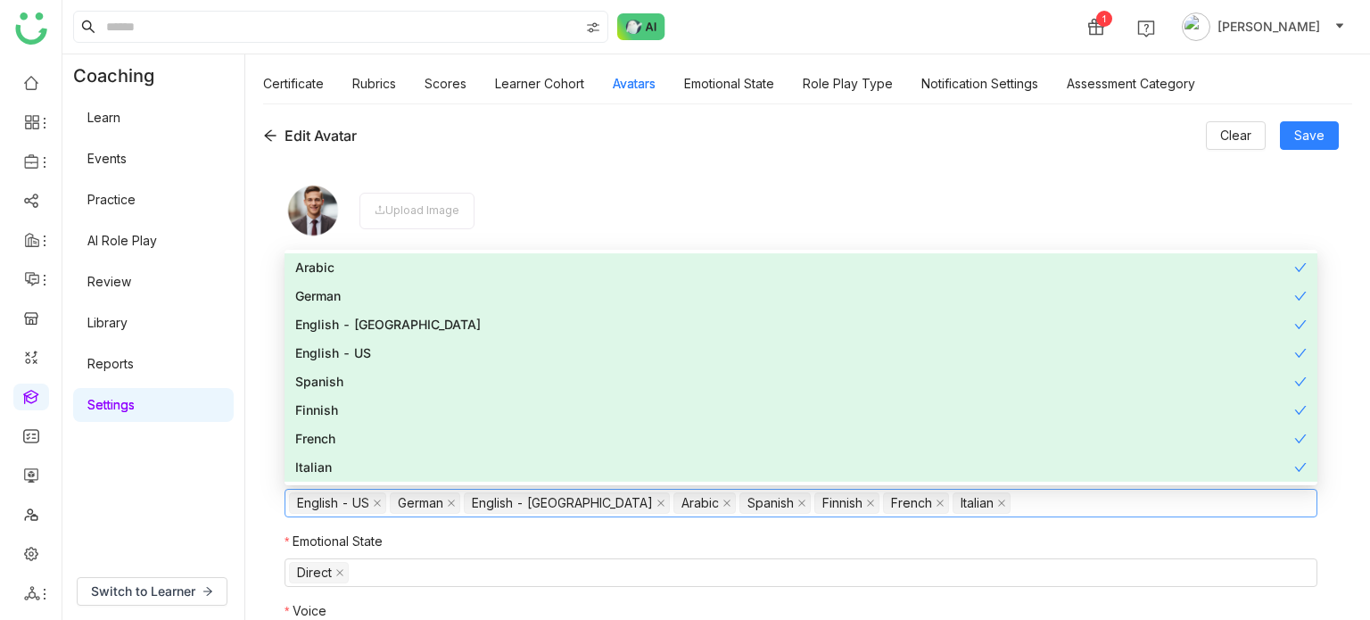
scroll to position [143, 0]
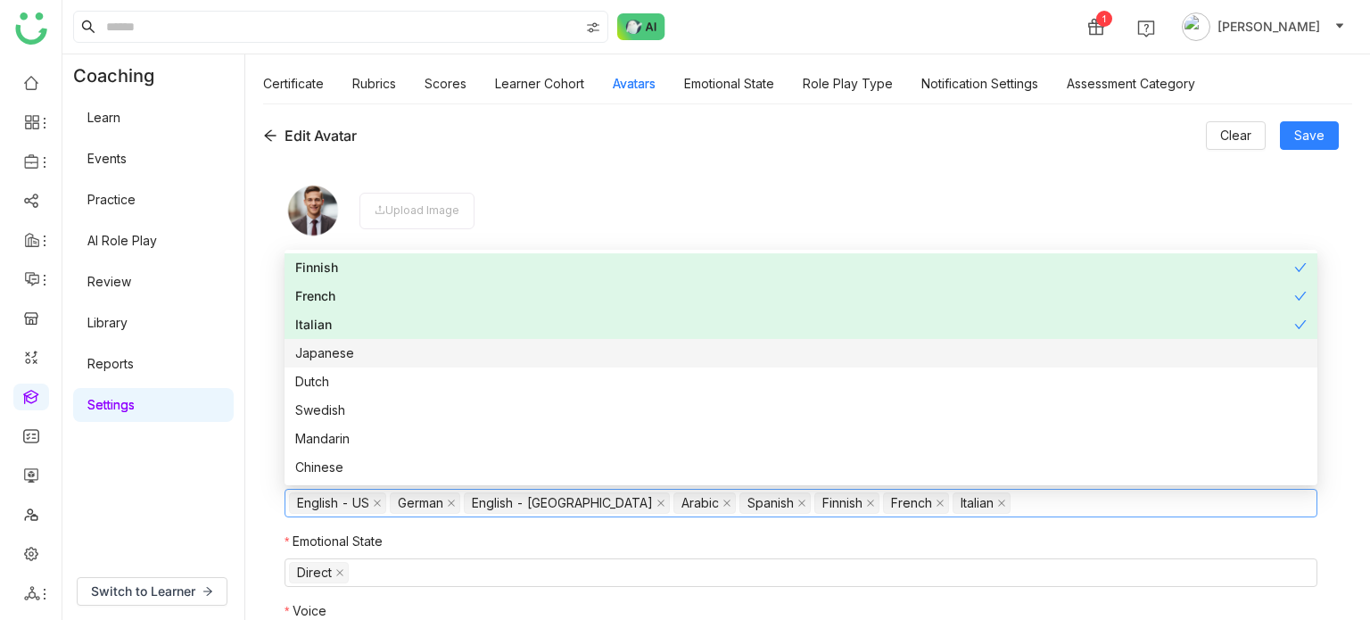
click at [418, 345] on div "Japanese" at bounding box center [800, 353] width 1011 height 20
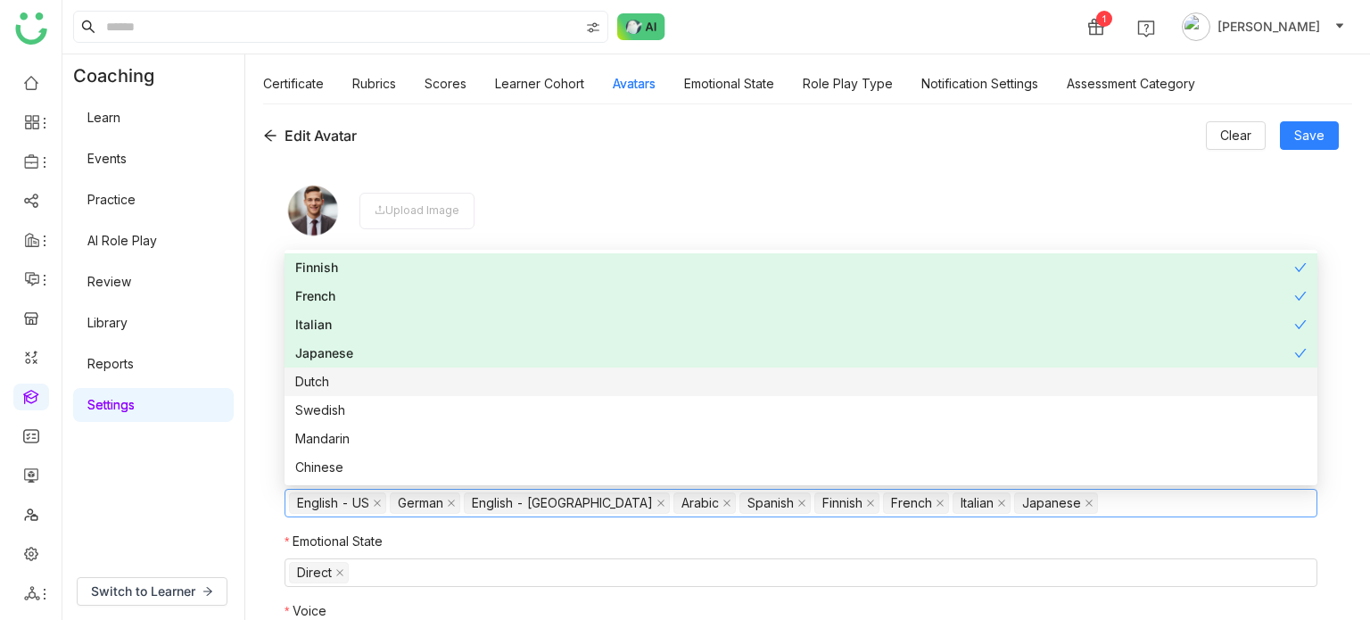
click at [415, 392] on nz-option-item "Dutch" at bounding box center [801, 381] width 1033 height 29
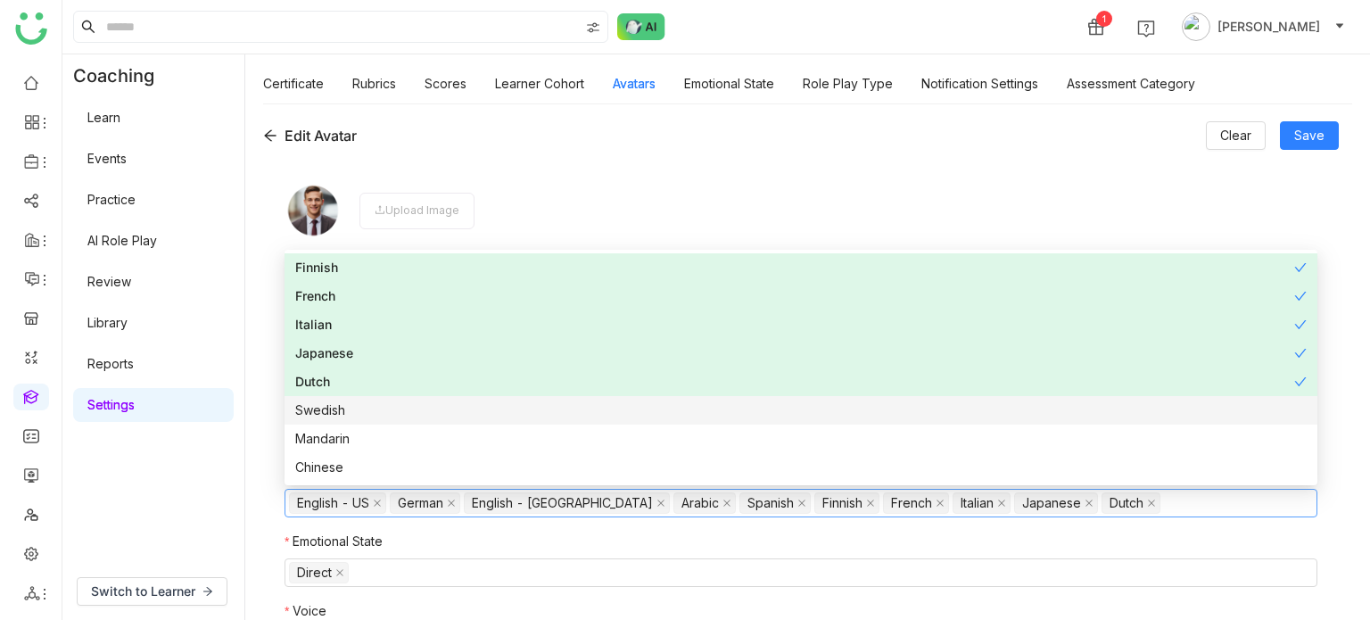
click at [417, 418] on div "Swedish" at bounding box center [800, 410] width 1011 height 20
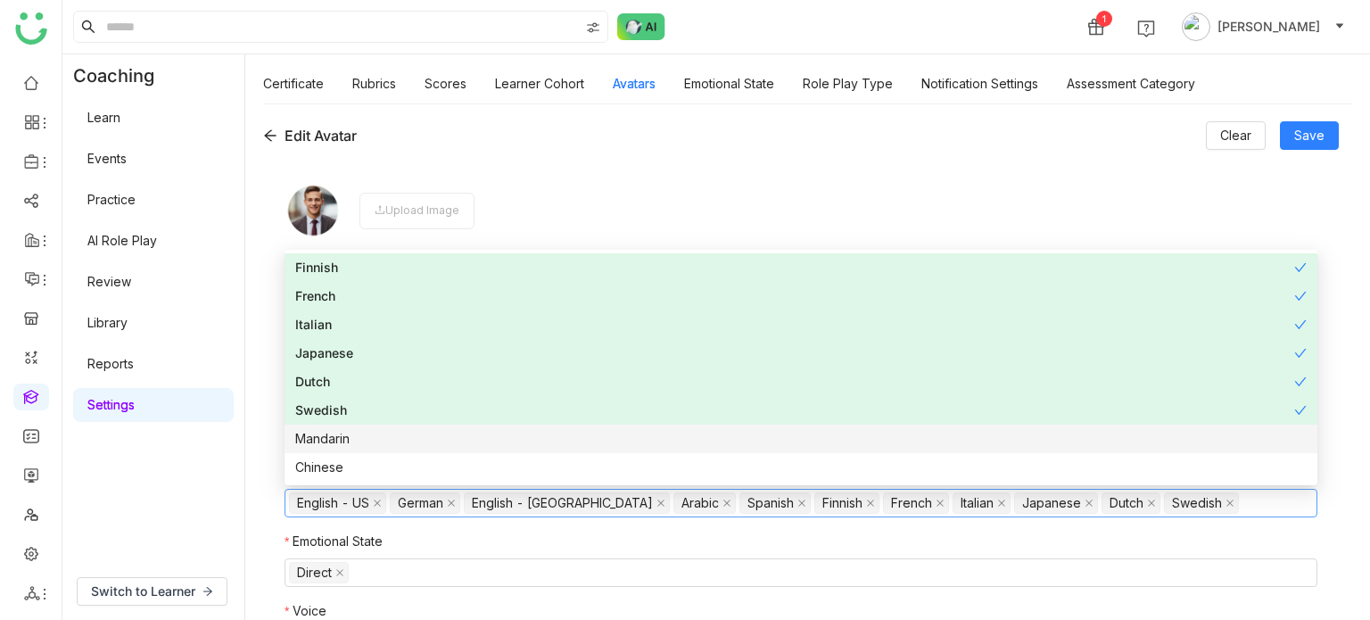
click at [421, 441] on div "Mandarin" at bounding box center [800, 439] width 1011 height 20
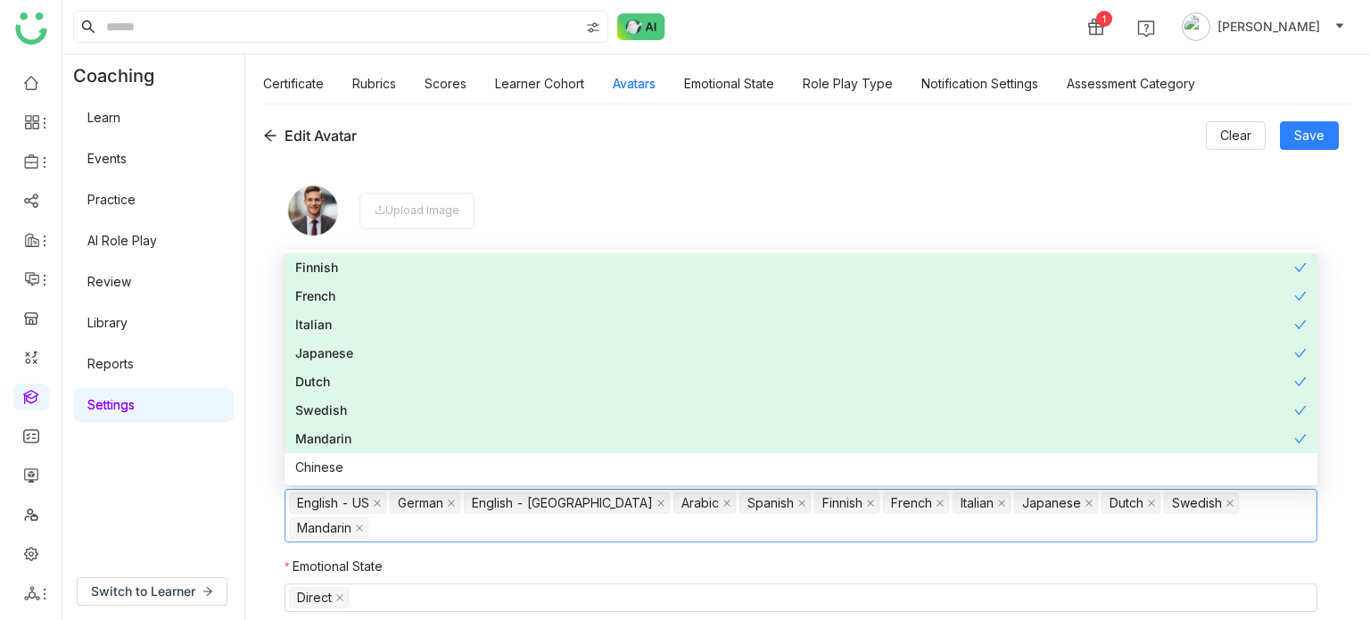
click at [421, 451] on nz-option-item "Mandarin" at bounding box center [801, 439] width 1033 height 29
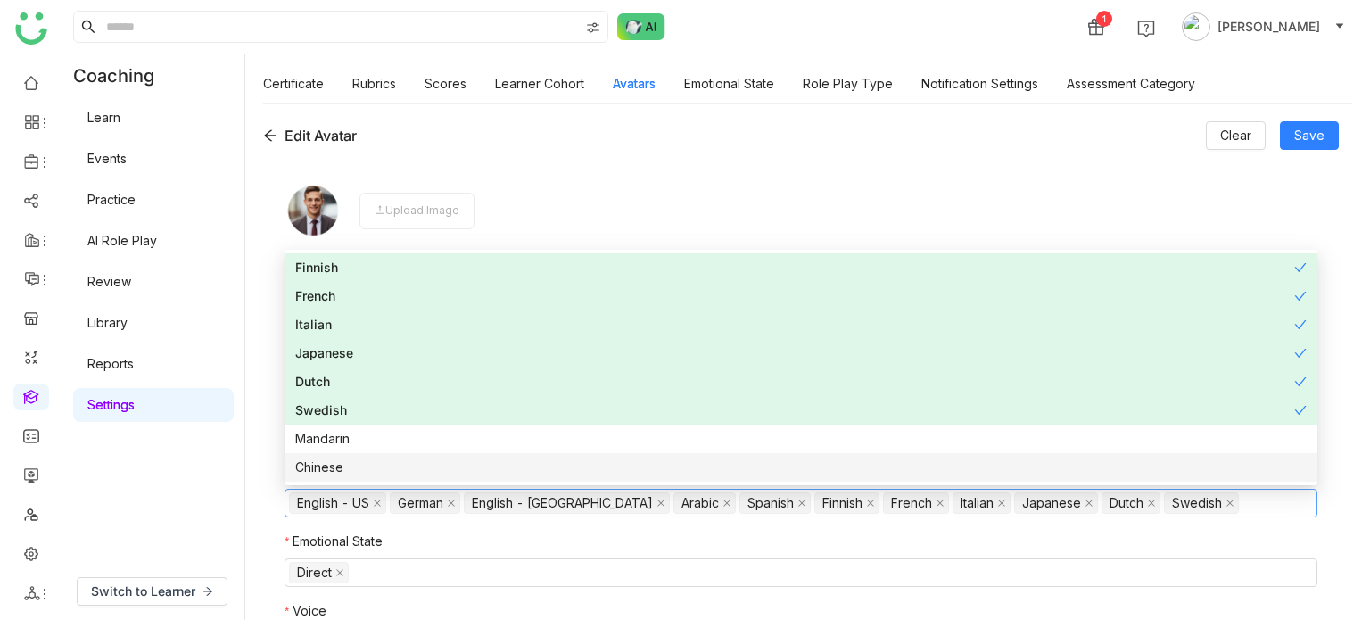
click at [424, 465] on div "Chinese" at bounding box center [800, 468] width 1011 height 20
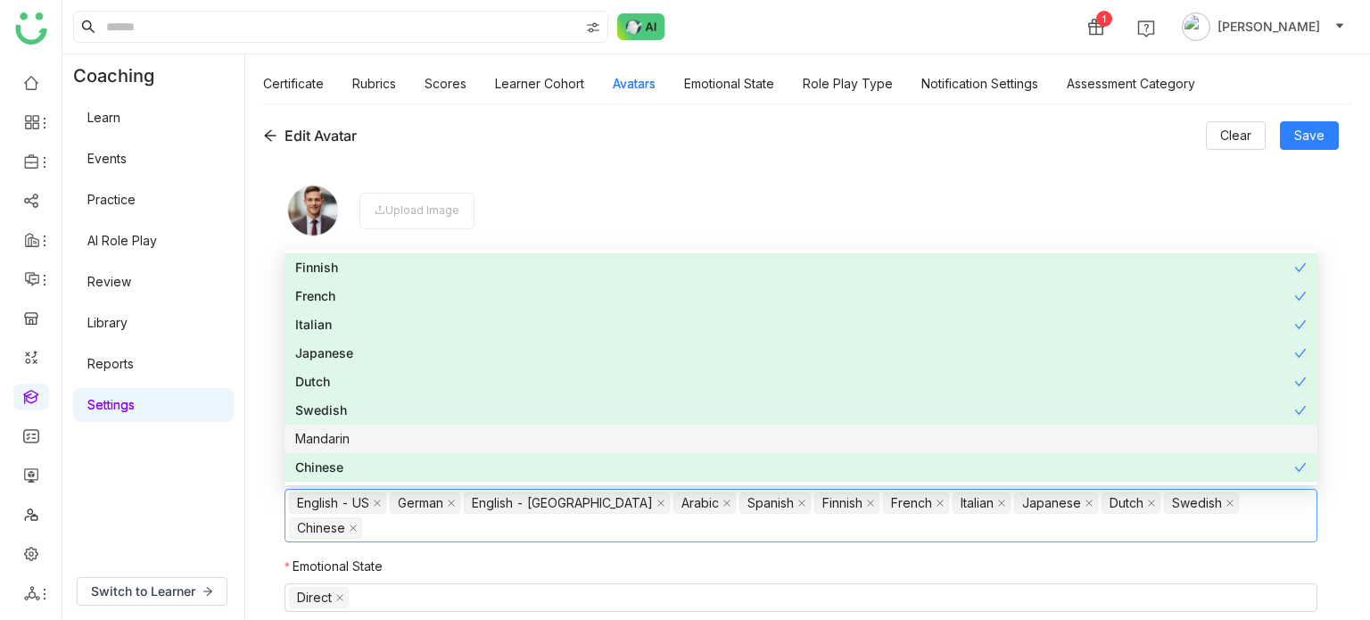
click at [428, 447] on div "Mandarin" at bounding box center [800, 439] width 1011 height 20
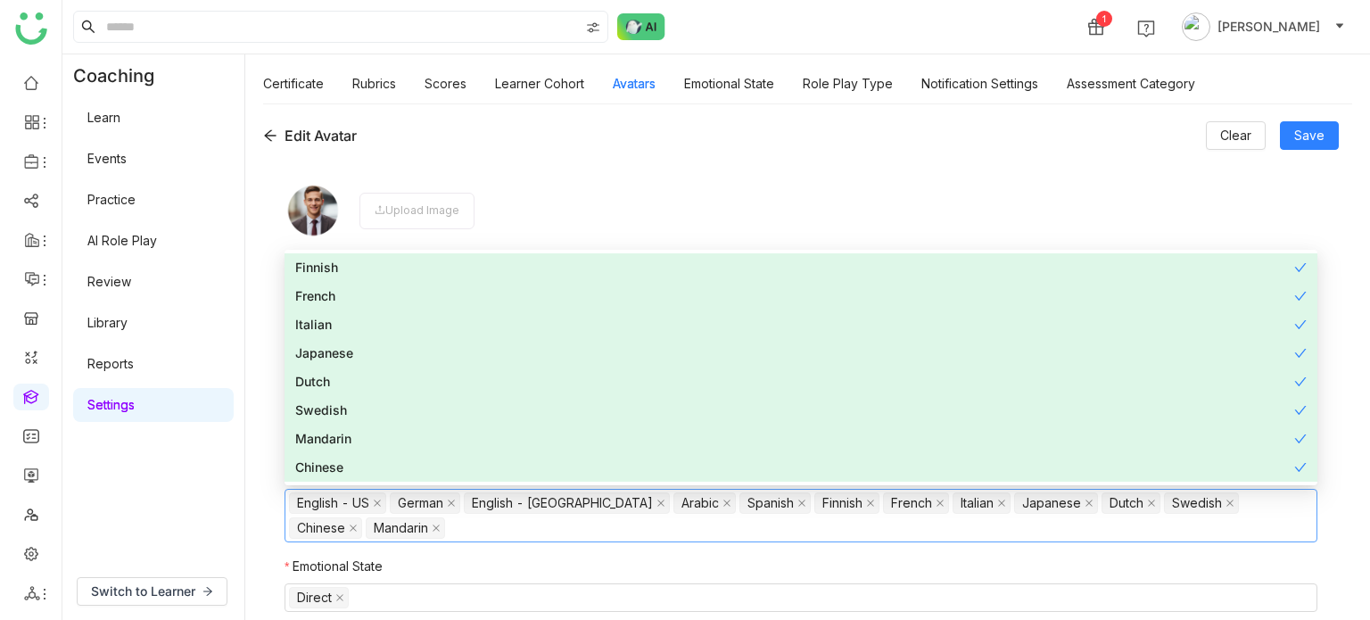
click at [276, 463] on div "**********" at bounding box center [801, 401] width 1076 height 481
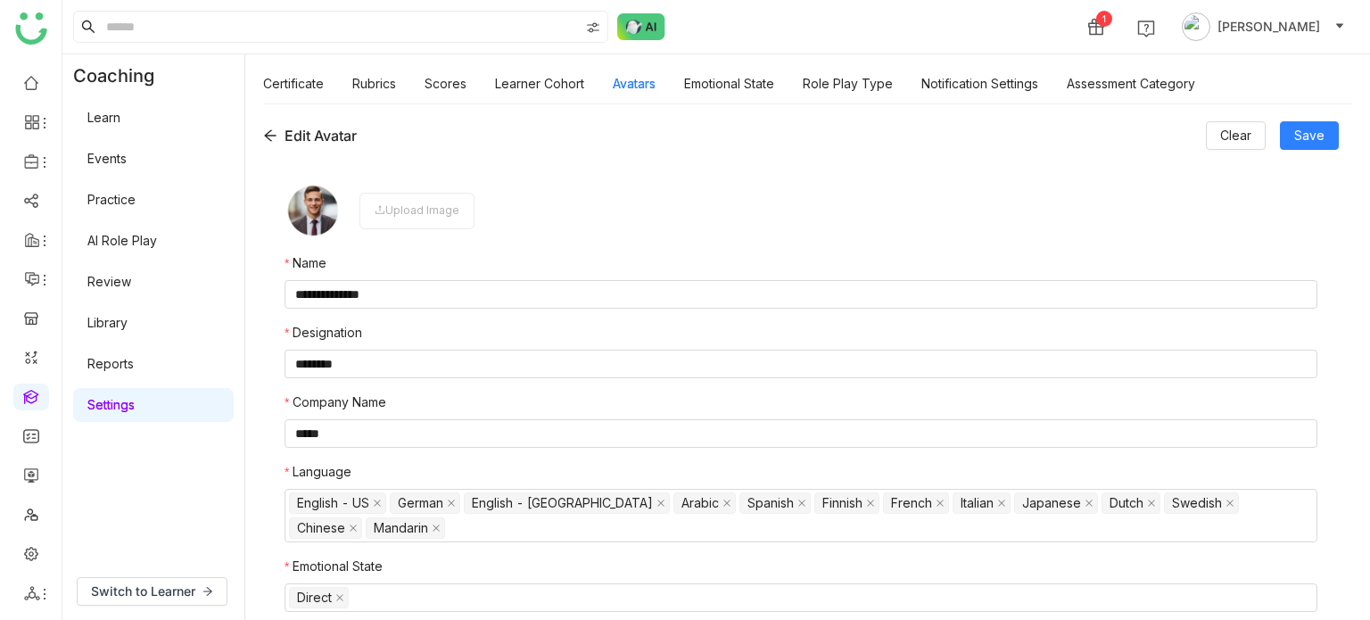
click at [1315, 120] on div "**********" at bounding box center [807, 361] width 1125 height 516
click at [1313, 137] on span "Save" at bounding box center [1309, 136] width 30 height 20
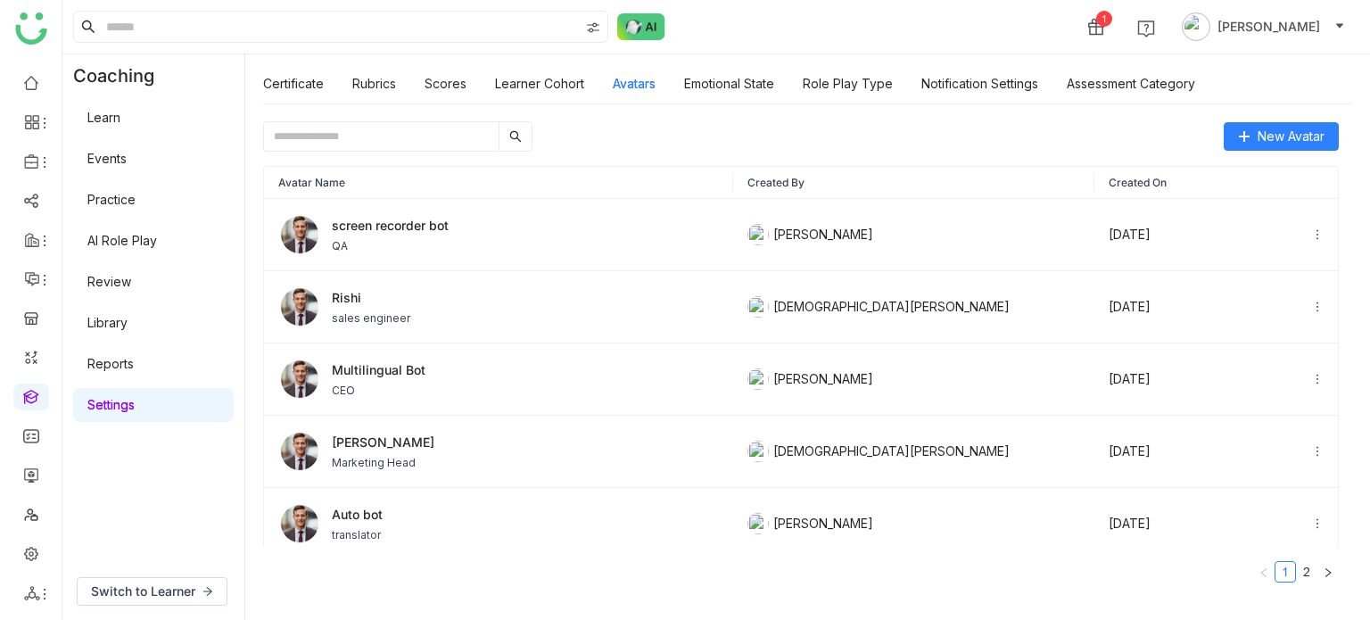
click at [399, 124] on input "text" at bounding box center [381, 136] width 235 height 29
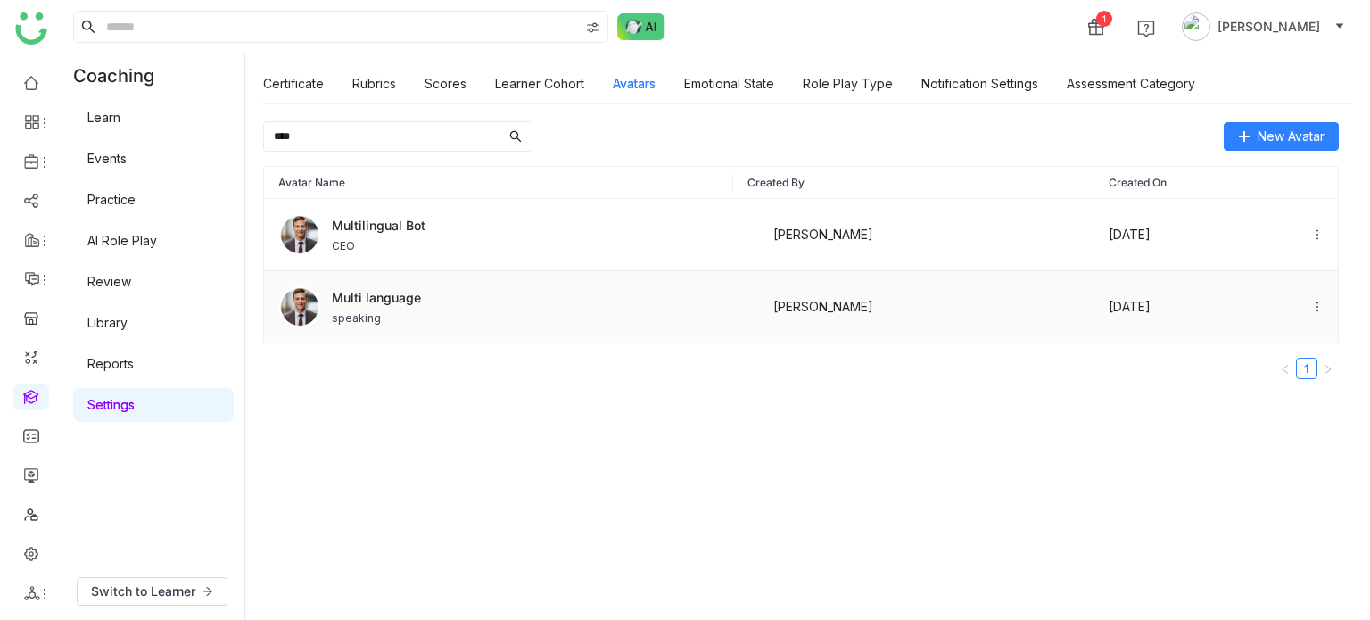
type input "****"
click at [400, 299] on span "Multi language" at bounding box center [376, 297] width 89 height 19
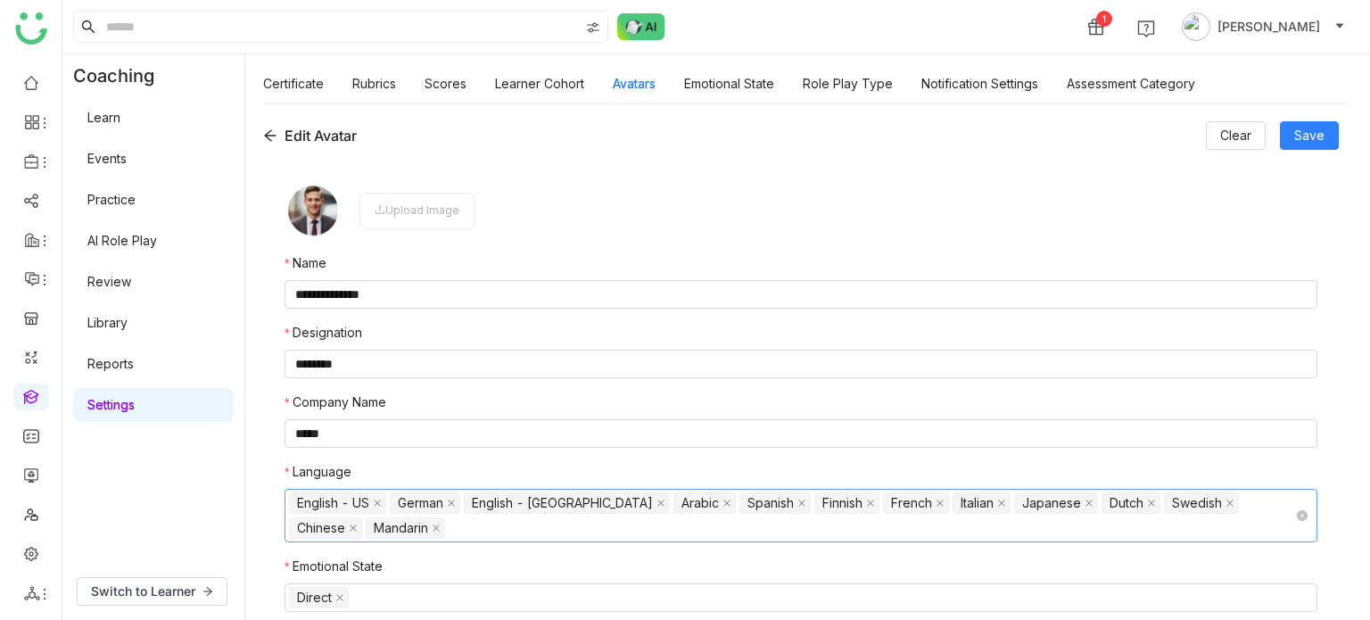
scroll to position [61, 0]
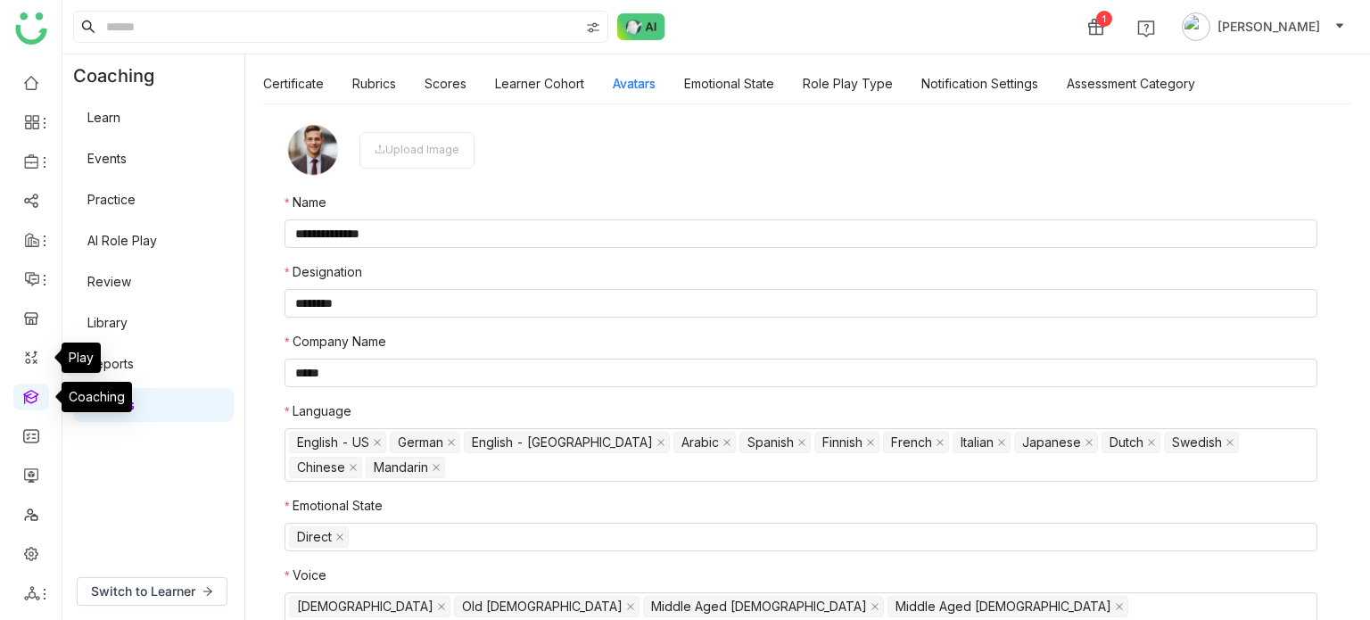
click at [34, 392] on link at bounding box center [31, 395] width 16 height 15
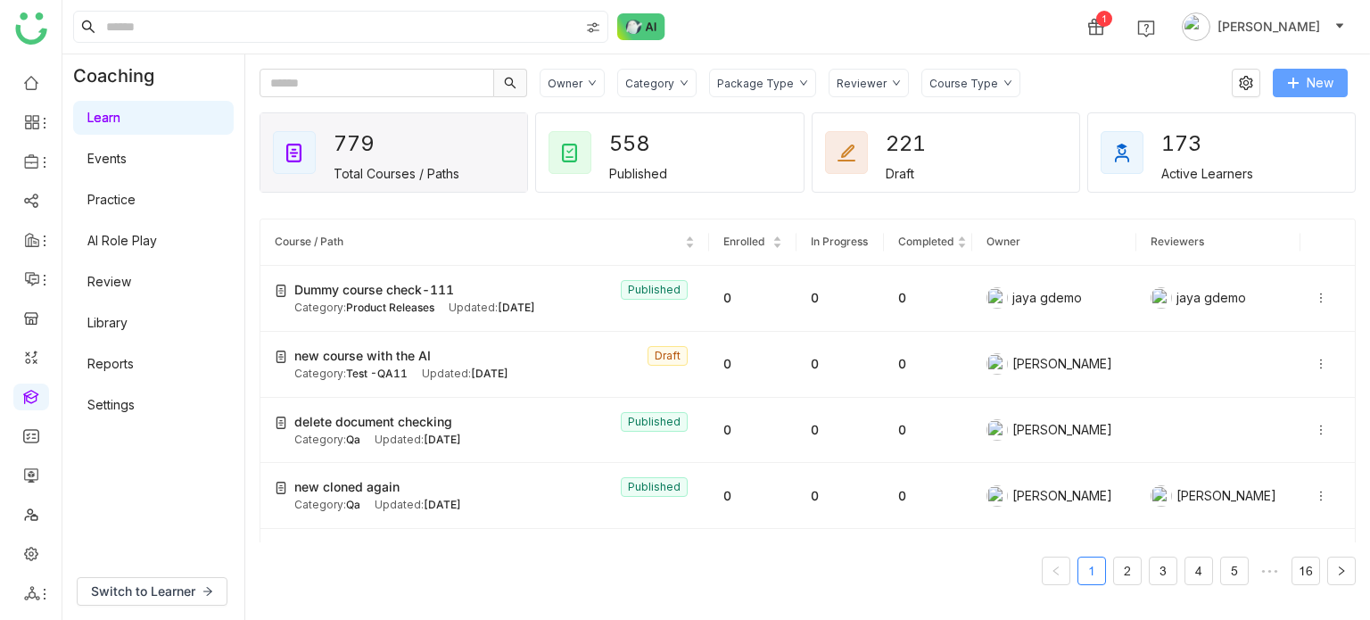
click at [1320, 70] on button "New" at bounding box center [1310, 83] width 75 height 29
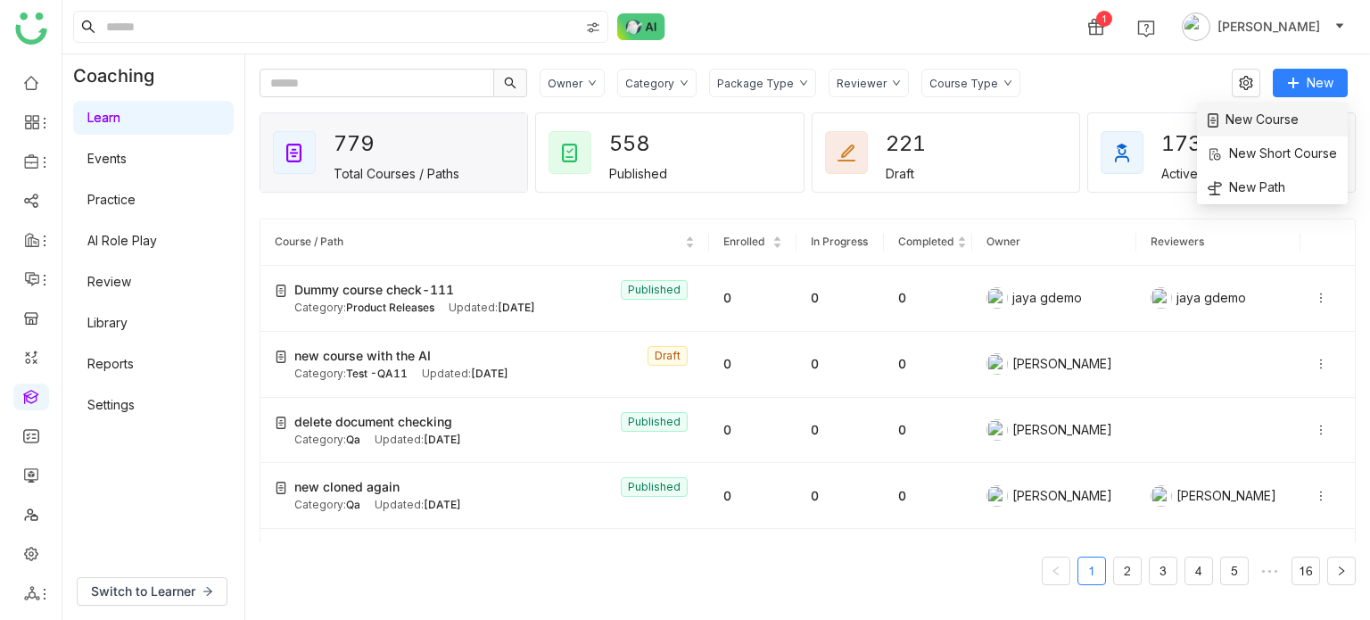
click at [1285, 108] on li "New Course" at bounding box center [1272, 120] width 151 height 34
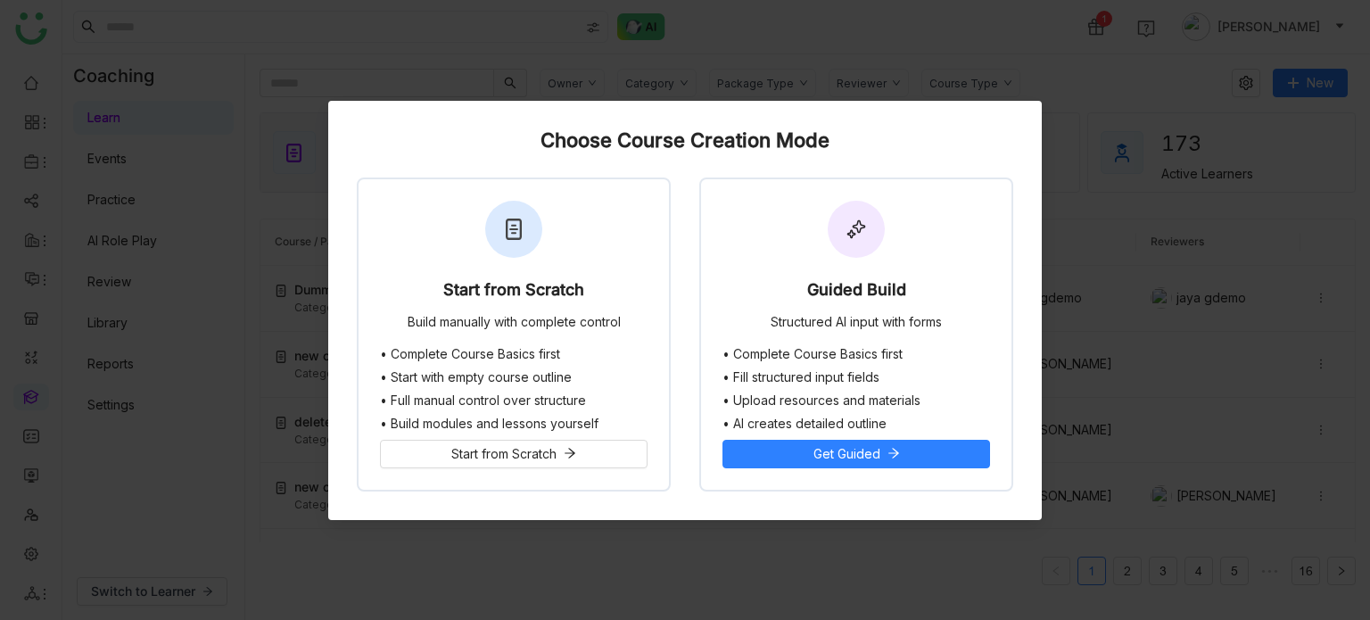
click at [225, 359] on nz-modal-container "Choose Course Creation Mode Start from Scratch Build manually with complete con…" at bounding box center [685, 310] width 1370 height 620
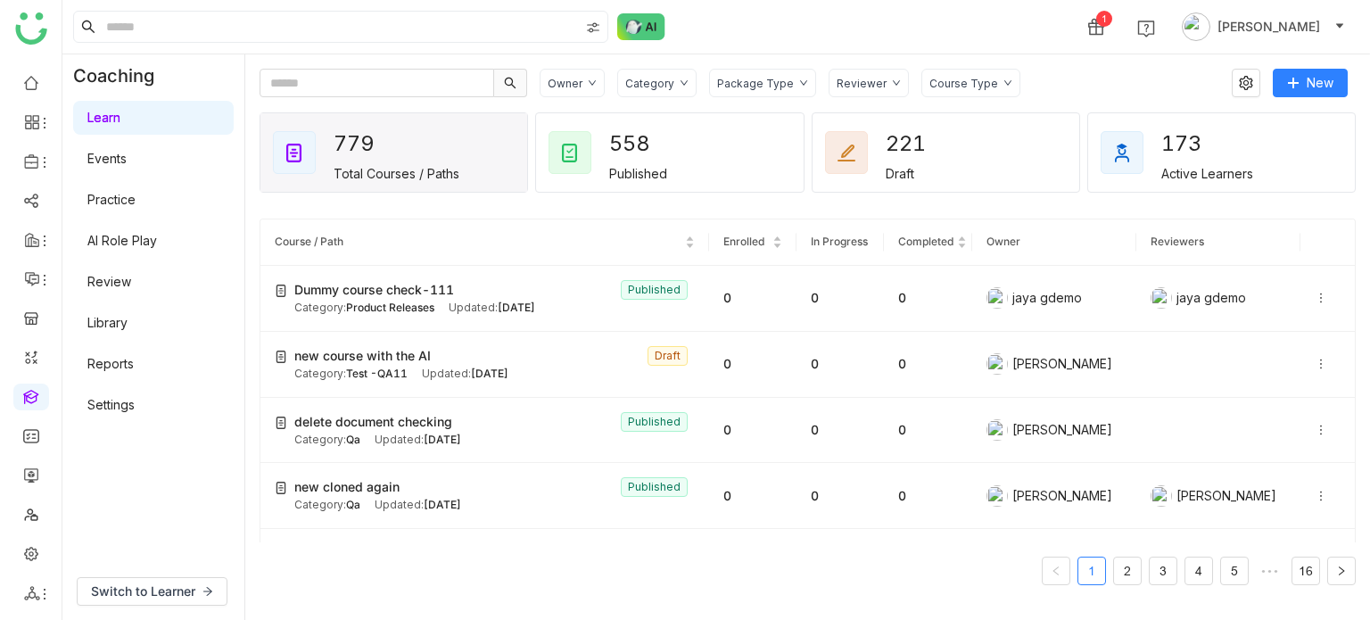
click at [138, 247] on link "AI Role Play" at bounding box center [122, 240] width 70 height 15
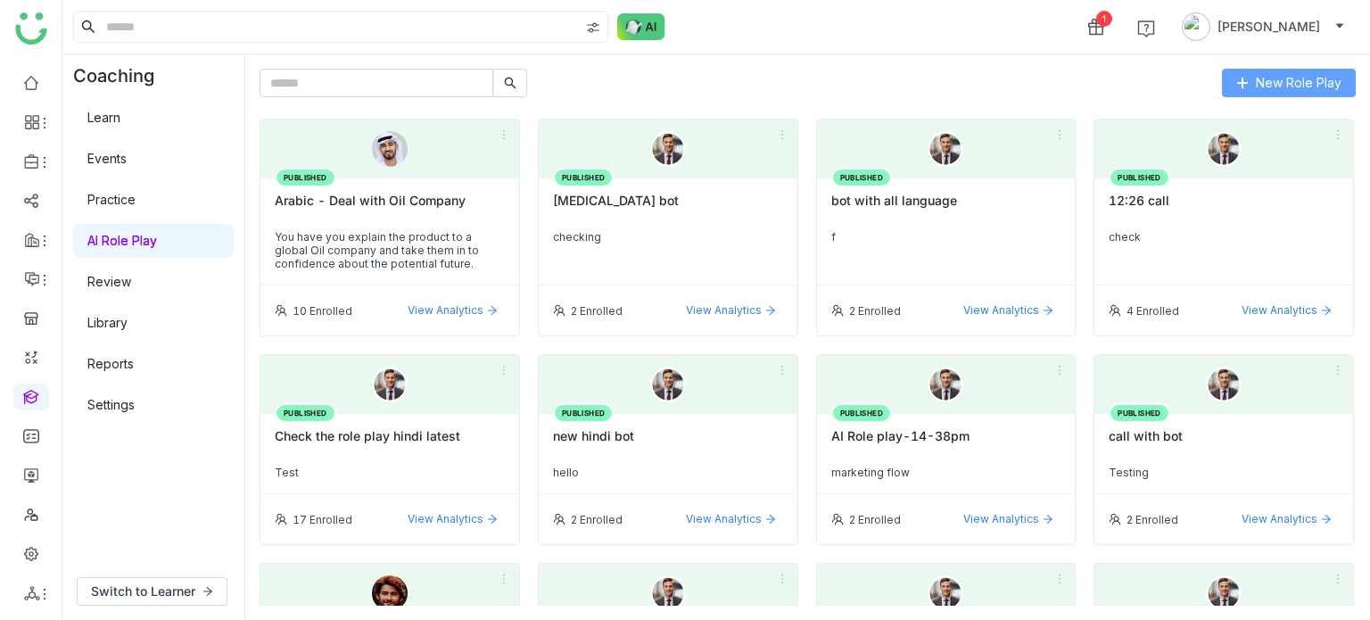
click at [1323, 87] on span "New Role Play" at bounding box center [1299, 83] width 86 height 20
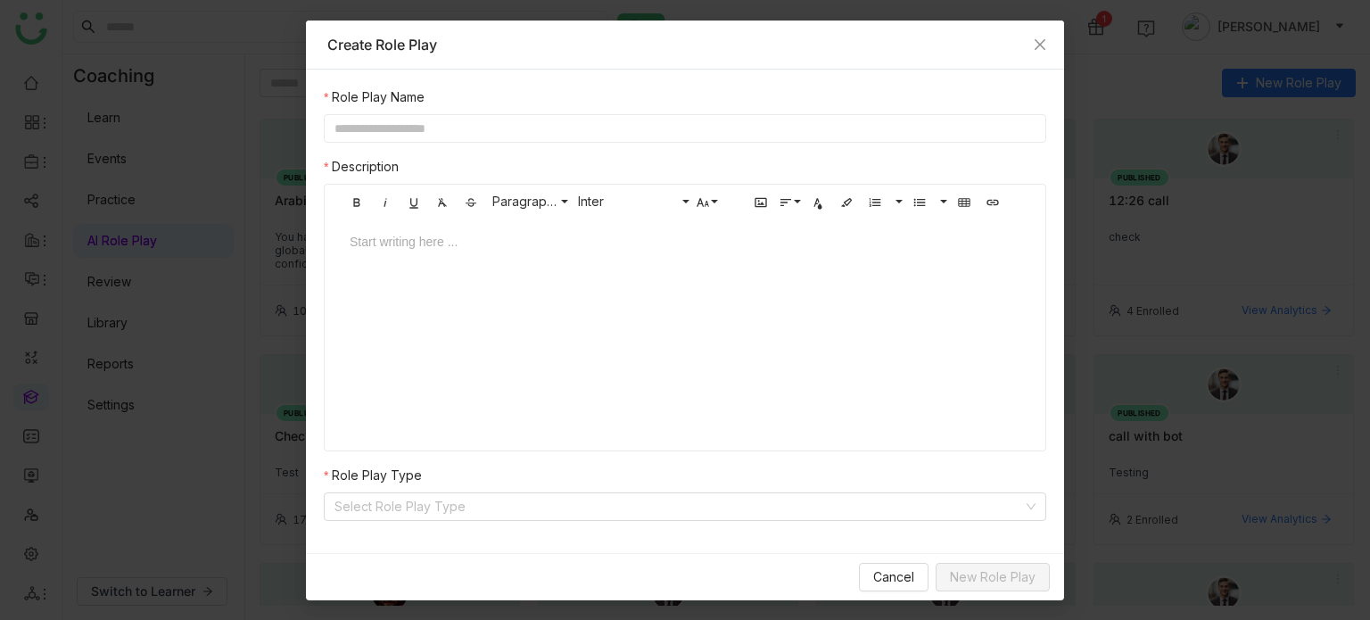
click at [592, 144] on div "Role Play Name Description Bold Italic Underline Clear Formatting Strikethrough…" at bounding box center [685, 303] width 722 height 433
click at [593, 141] on input "text" at bounding box center [685, 128] width 722 height 29
type input "*"
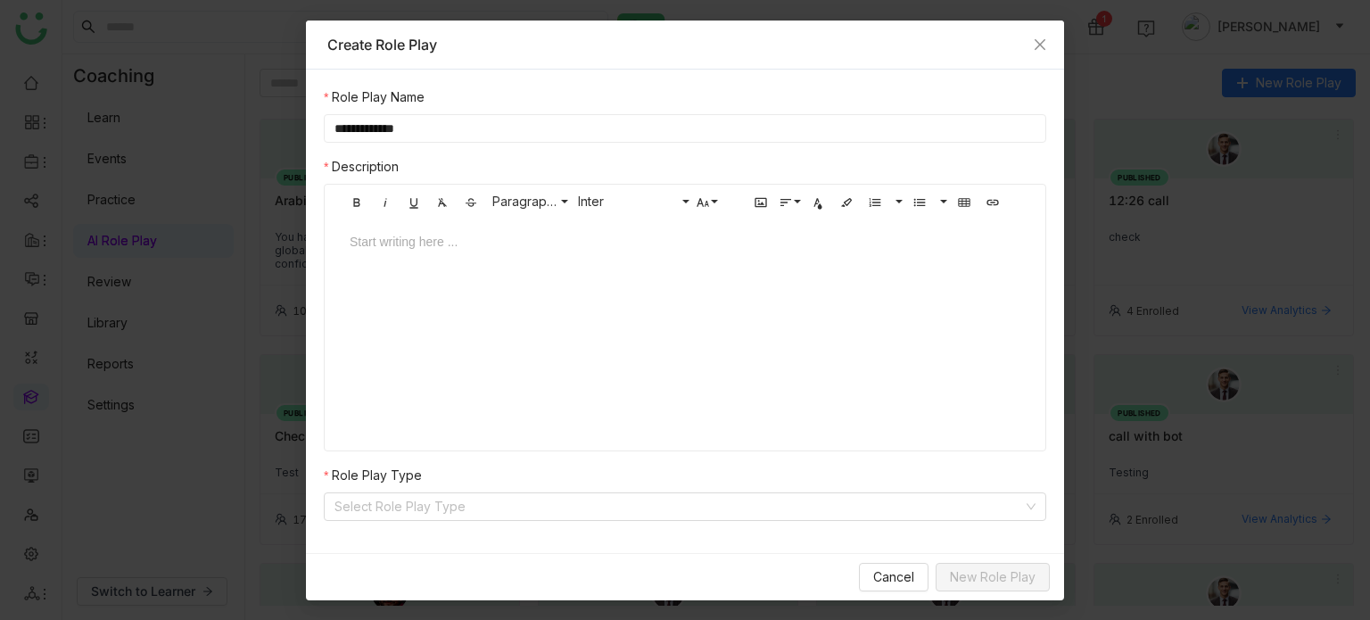
type input "**********"
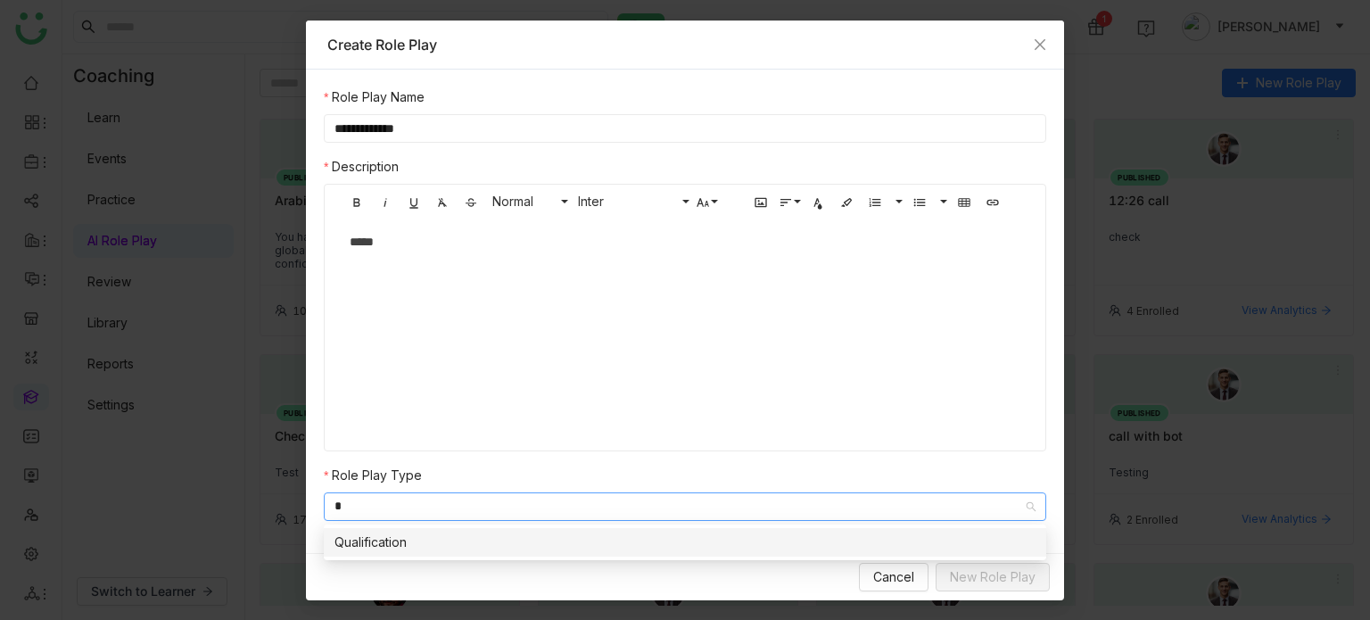
type input "*"
click at [475, 530] on nz-option-item "Qualification" at bounding box center [685, 542] width 722 height 29
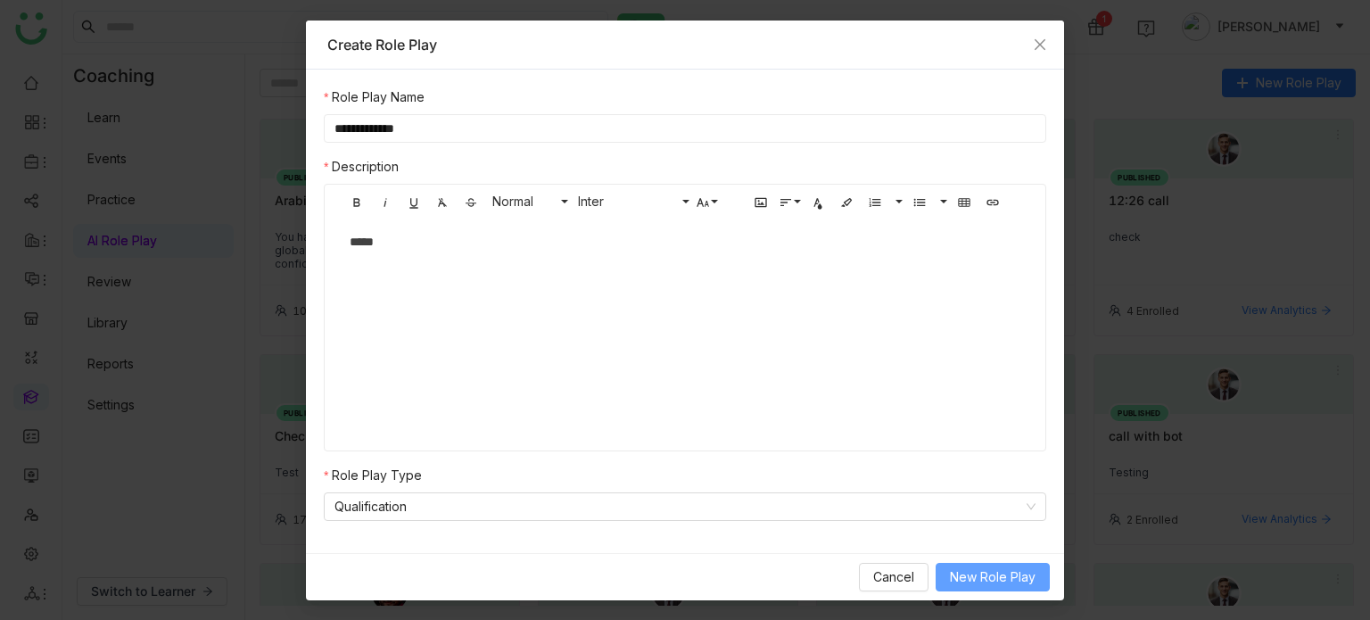
click at [960, 572] on span "New Role Play" at bounding box center [993, 577] width 86 height 20
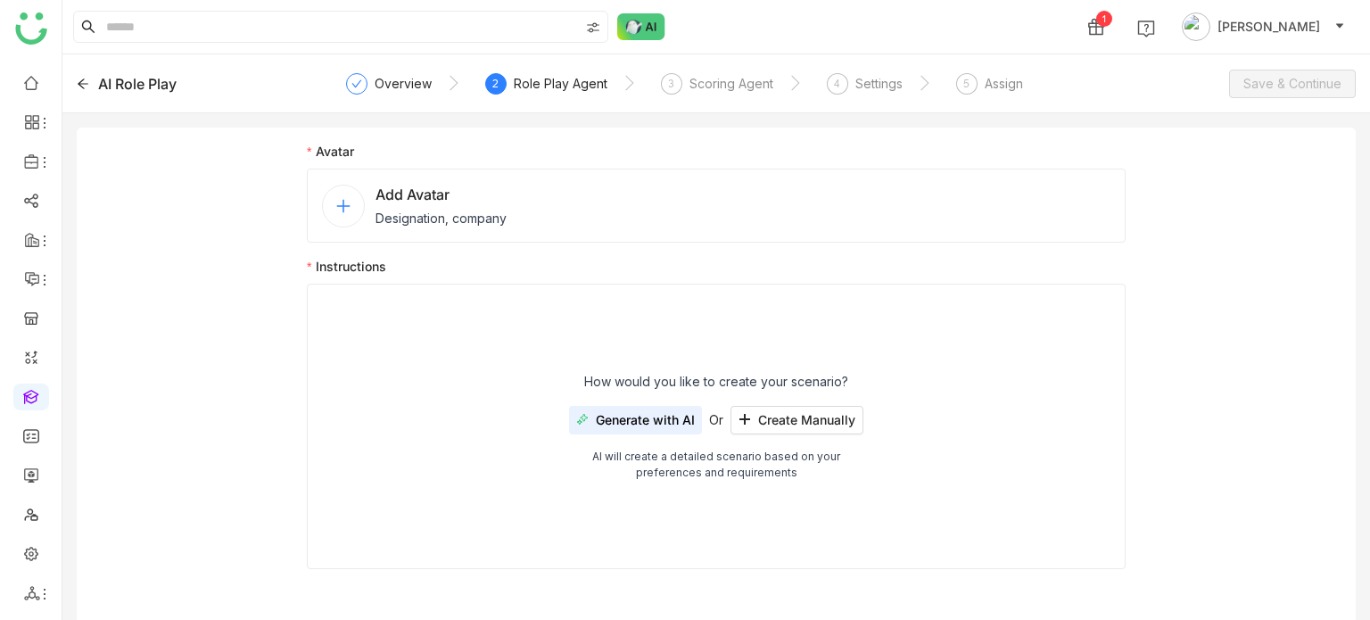
click at [632, 227] on div "Add Avatar Designation, company" at bounding box center [716, 206] width 819 height 74
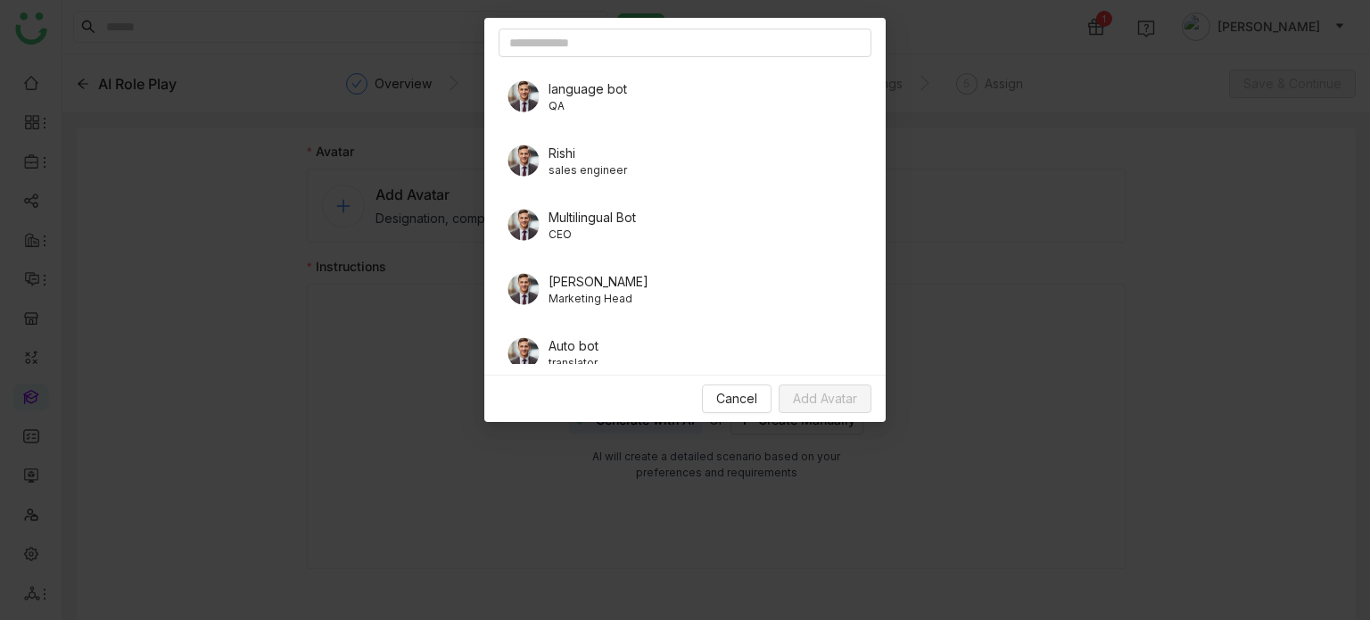
click at [566, 95] on span "language bot" at bounding box center [587, 88] width 78 height 19
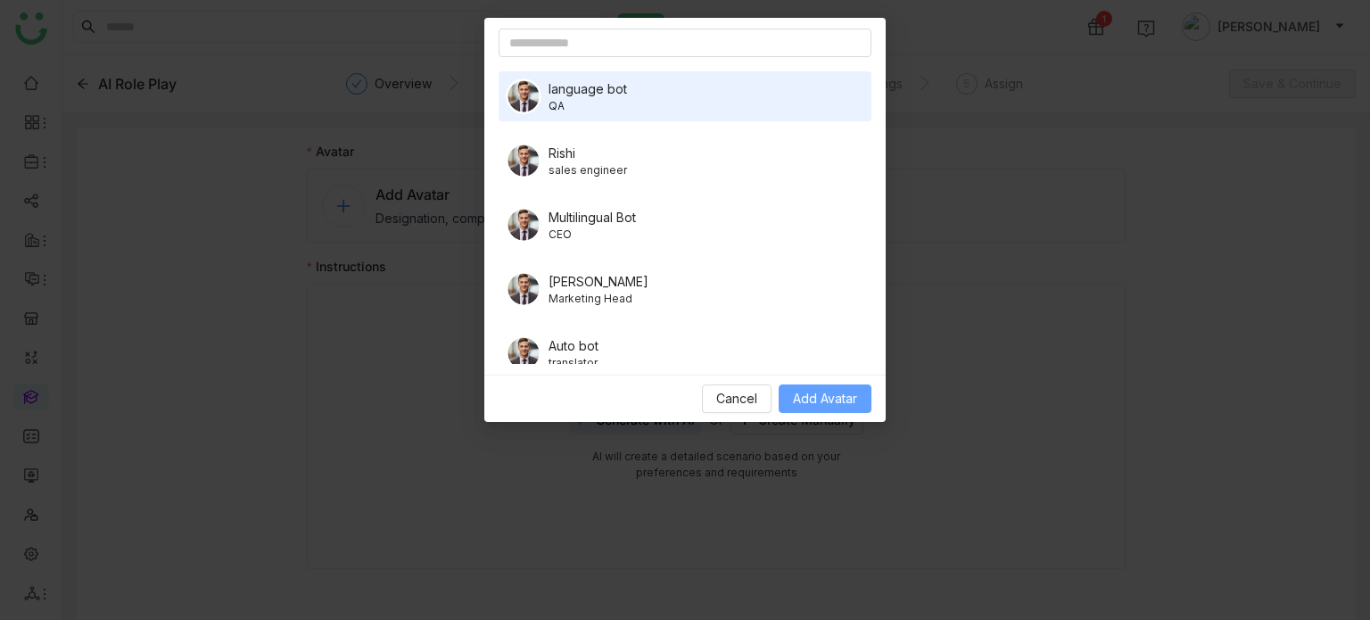
click at [839, 392] on span "Add Avatar" at bounding box center [825, 399] width 64 height 20
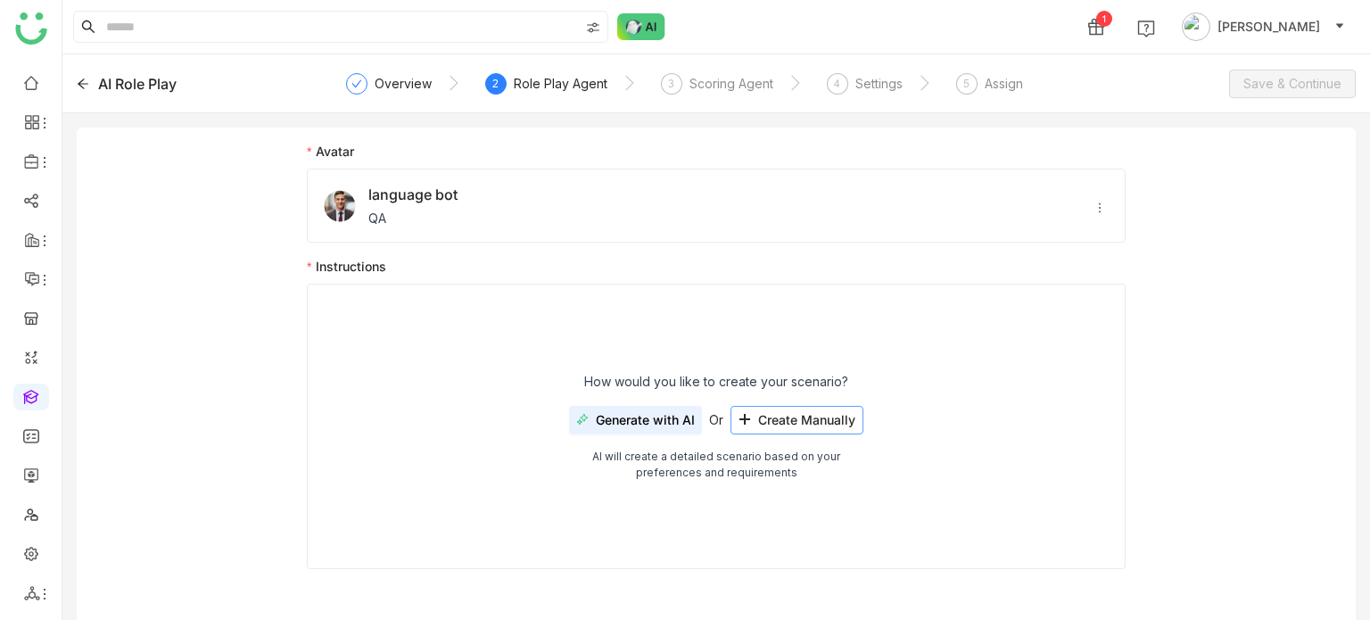
click at [791, 413] on span "Create Manually" at bounding box center [806, 420] width 97 height 14
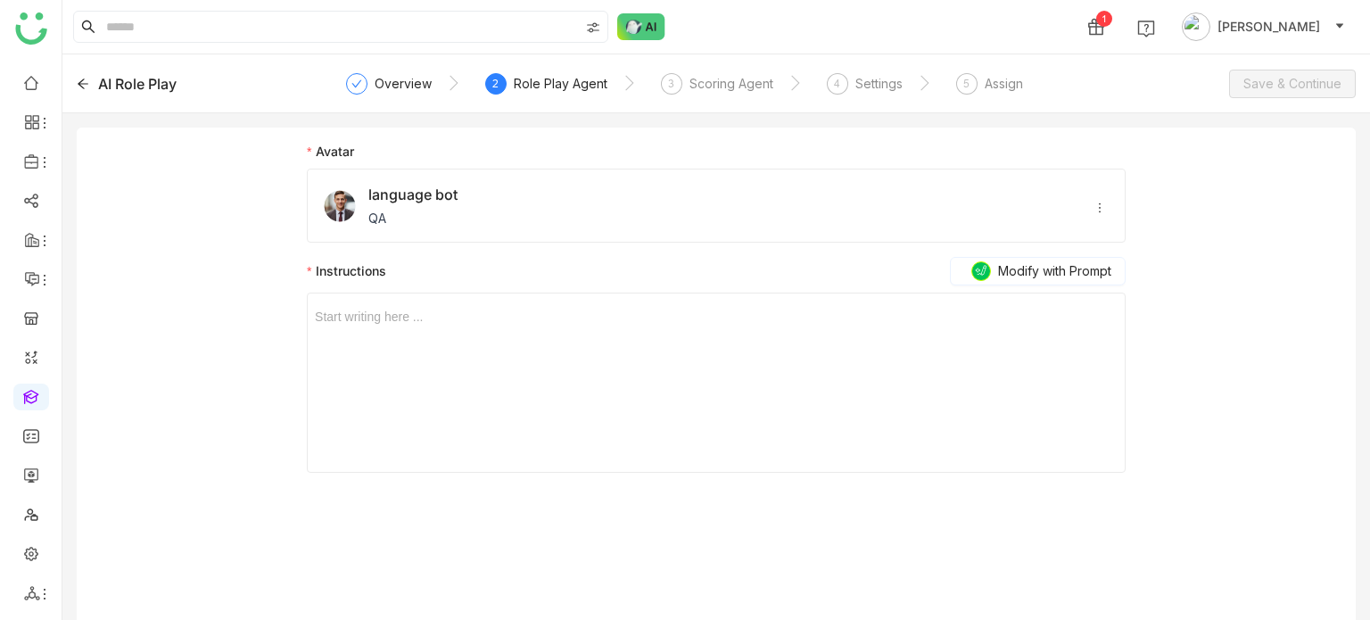
click at [555, 348] on div "Start writing here ..." at bounding box center [716, 382] width 803 height 178
drag, startPoint x: 442, startPoint y: 298, endPoint x: 432, endPoint y: 306, distance: 13.4
click at [439, 300] on span "Start writing here ..." at bounding box center [716, 309] width 803 height 33
click at [415, 318] on div at bounding box center [716, 317] width 803 height 20
click at [705, 92] on div "3 Scoring Agent" at bounding box center [717, 89] width 112 height 32
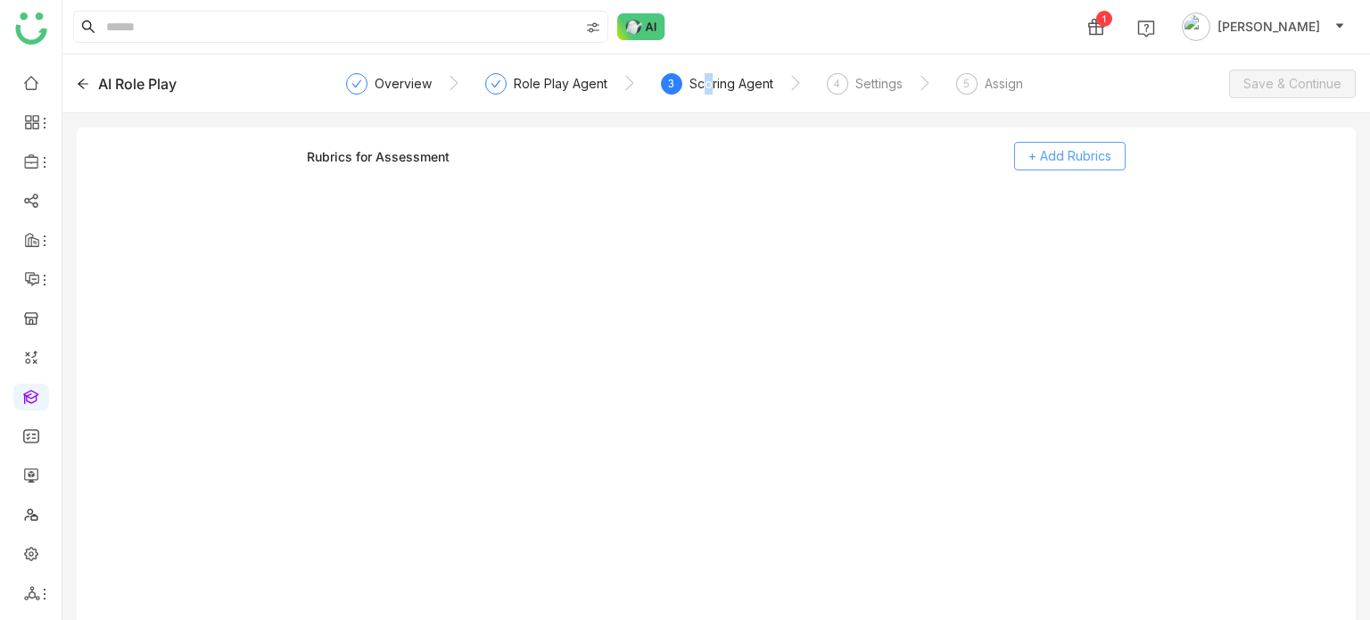
click at [1108, 168] on button "+ Add Rubrics" at bounding box center [1069, 156] width 111 height 29
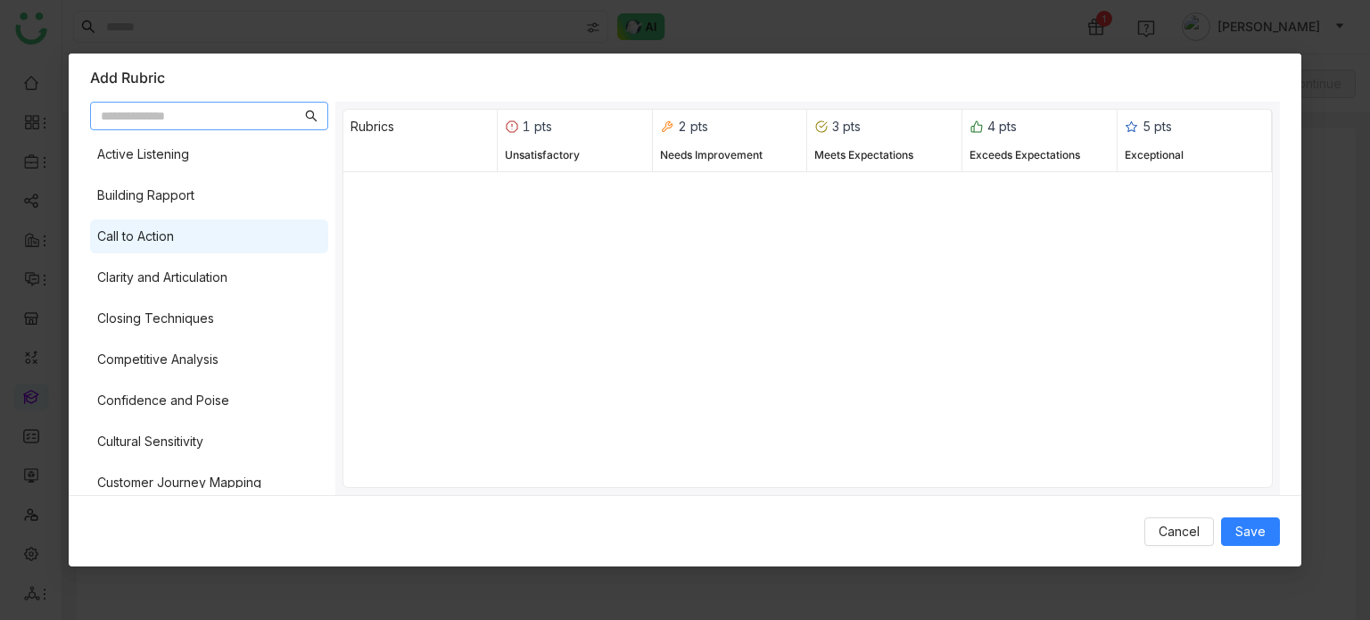
click at [174, 242] on div "Call to Action" at bounding box center [135, 237] width 77 height 20
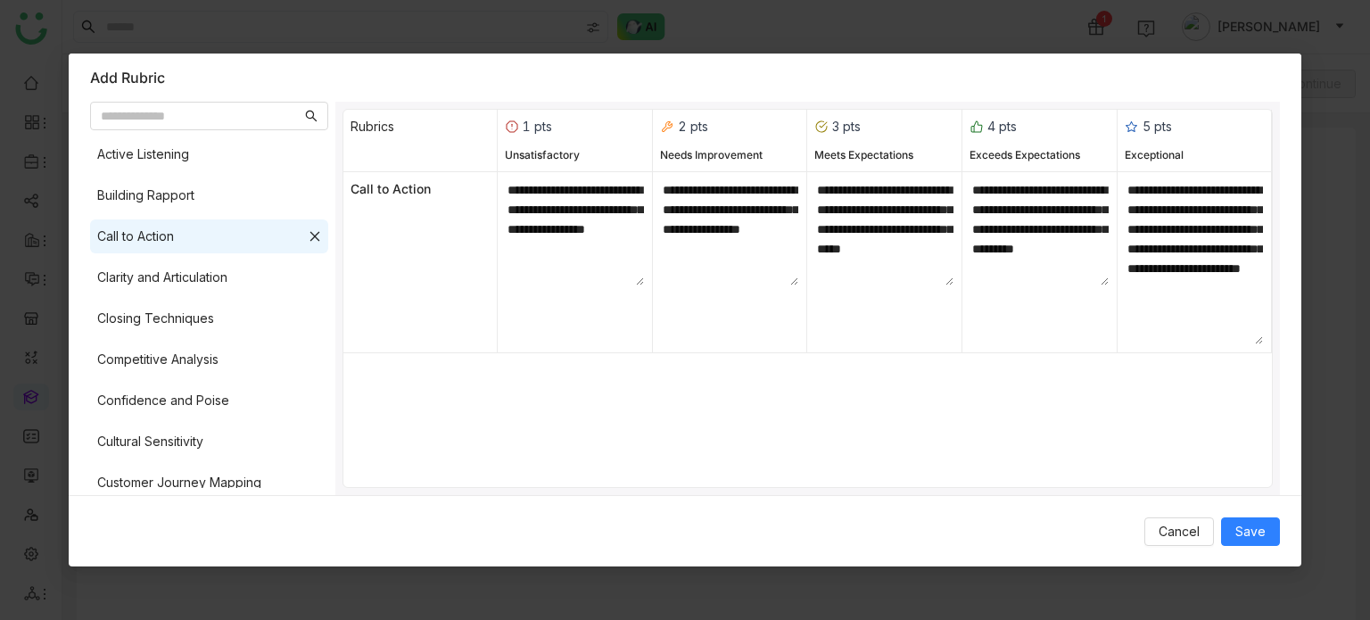
drag, startPoint x: 168, startPoint y: 286, endPoint x: 166, endPoint y: 296, distance: 10.0
click at [168, 288] on div "Clarity and Articulation" at bounding box center [209, 277] width 238 height 34
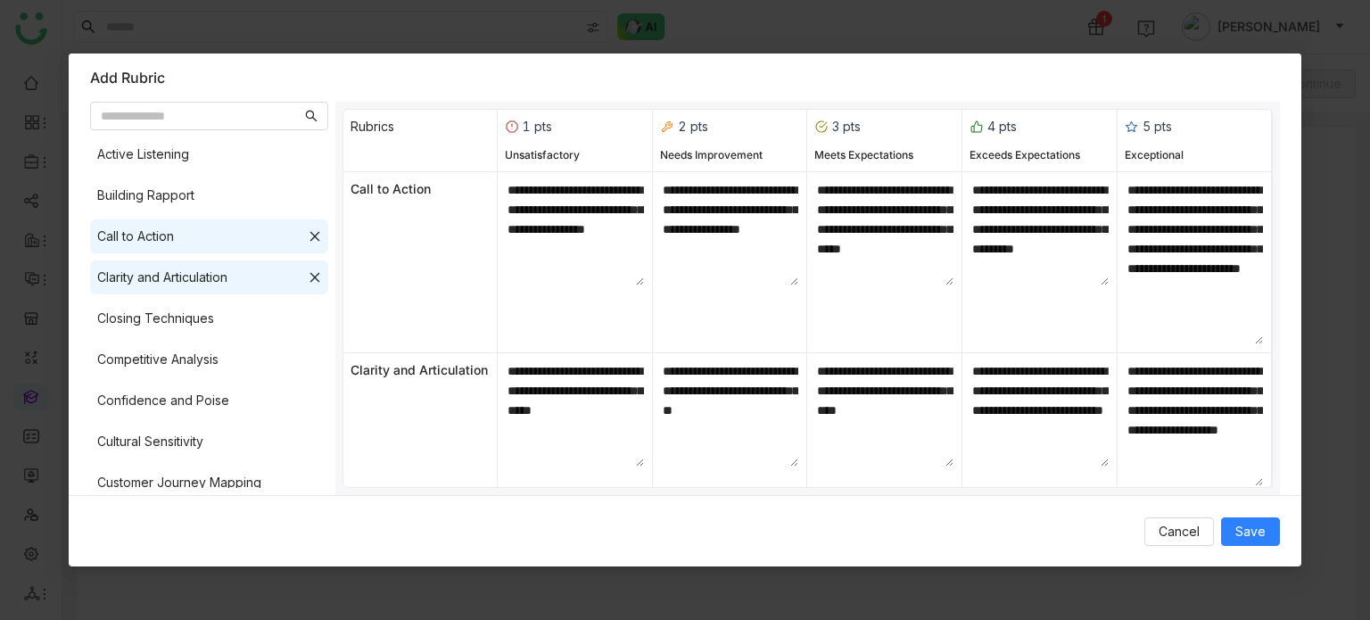
click at [164, 335] on div "Active Listening Building Rapport Call to Action Clarity and Articulation Closi…" at bounding box center [209, 312] width 238 height 350
click at [182, 300] on div "Active Listening Building Rapport Call to Action Clarity and Articulation Closi…" at bounding box center [209, 312] width 238 height 350
click at [182, 305] on div "Closing Techniques" at bounding box center [209, 318] width 238 height 34
click at [1250, 540] on span "Save" at bounding box center [1250, 532] width 30 height 20
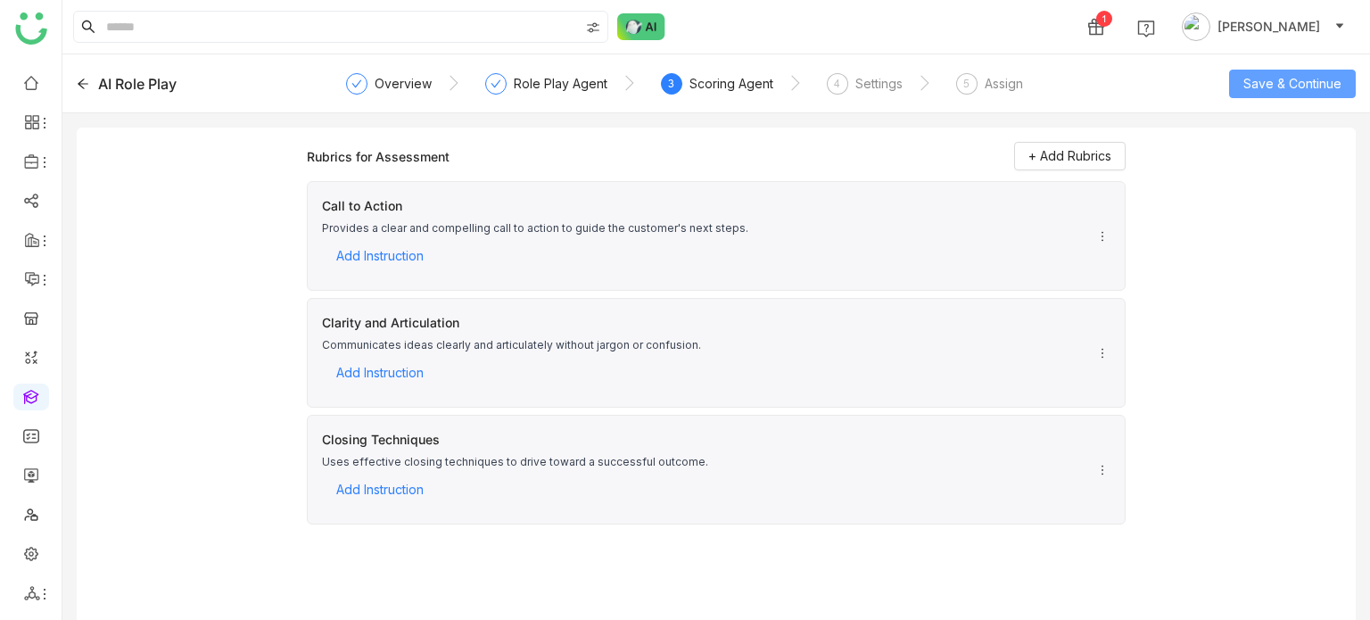
click at [1304, 82] on span "Save & Continue" at bounding box center [1292, 84] width 98 height 20
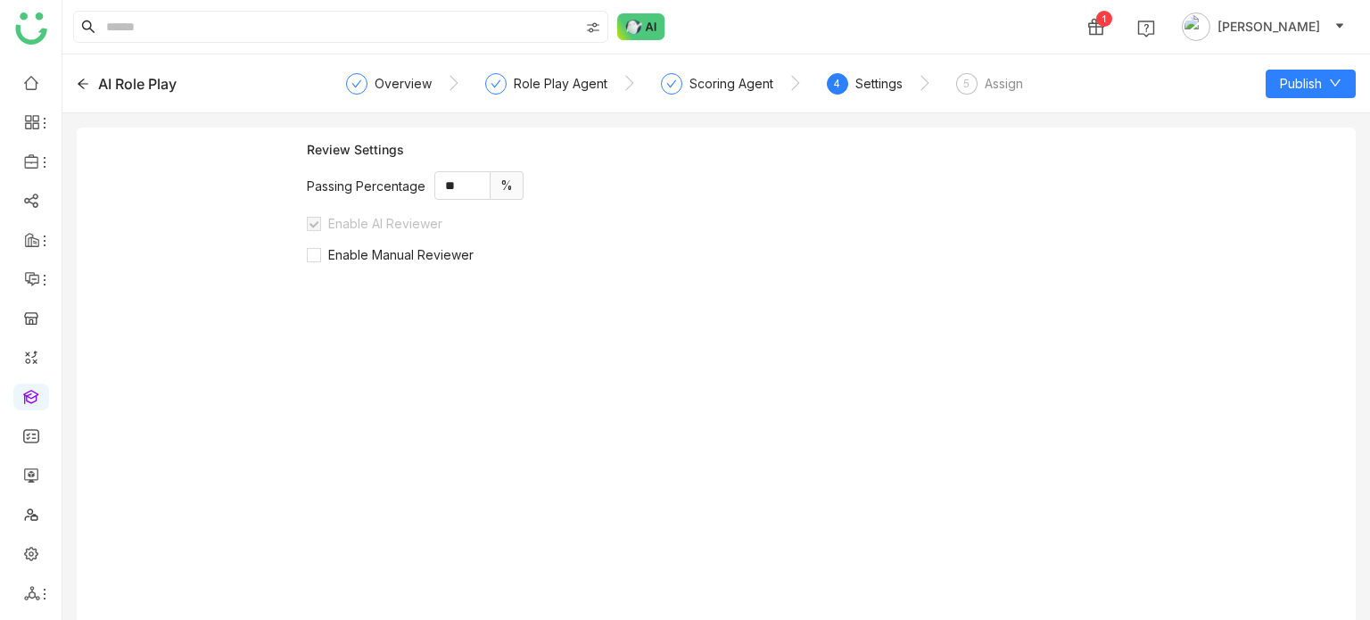
click at [862, 85] on div "Settings" at bounding box center [878, 83] width 47 height 21
click at [390, 263] on div "Review Settings Passing Percentage ** % Enable AI Reviewer Enable Manual Review…" at bounding box center [716, 388] width 819 height 492
click at [395, 260] on div "Review Settings Passing Percentage ** % Enable AI Reviewer Enable Manual Review…" at bounding box center [716, 388] width 819 height 492
click at [395, 260] on span "Enable Manual Reviewer" at bounding box center [401, 254] width 160 height 15
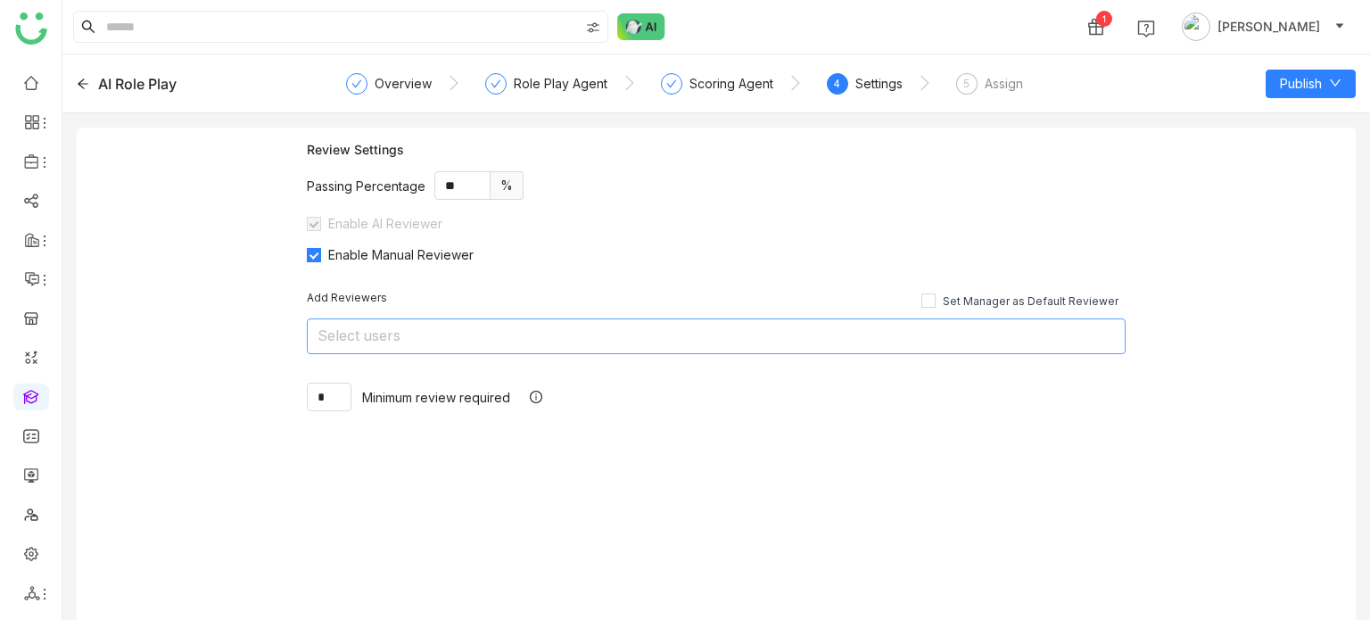
click at [393, 339] on nz-select-top-control "Select users" at bounding box center [716, 336] width 819 height 36
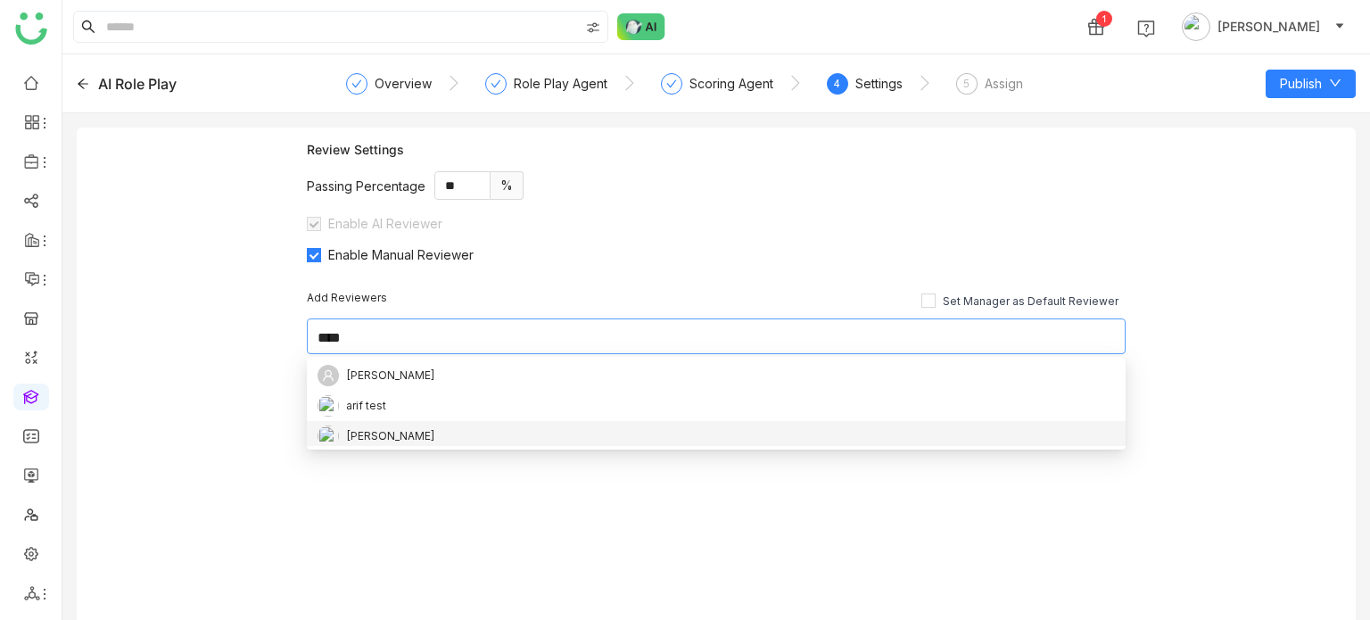
type input "****"
drag, startPoint x: 390, startPoint y: 441, endPoint x: 210, endPoint y: 386, distance: 188.4
click at [386, 445] on div "[PERSON_NAME]" at bounding box center [390, 436] width 89 height 20
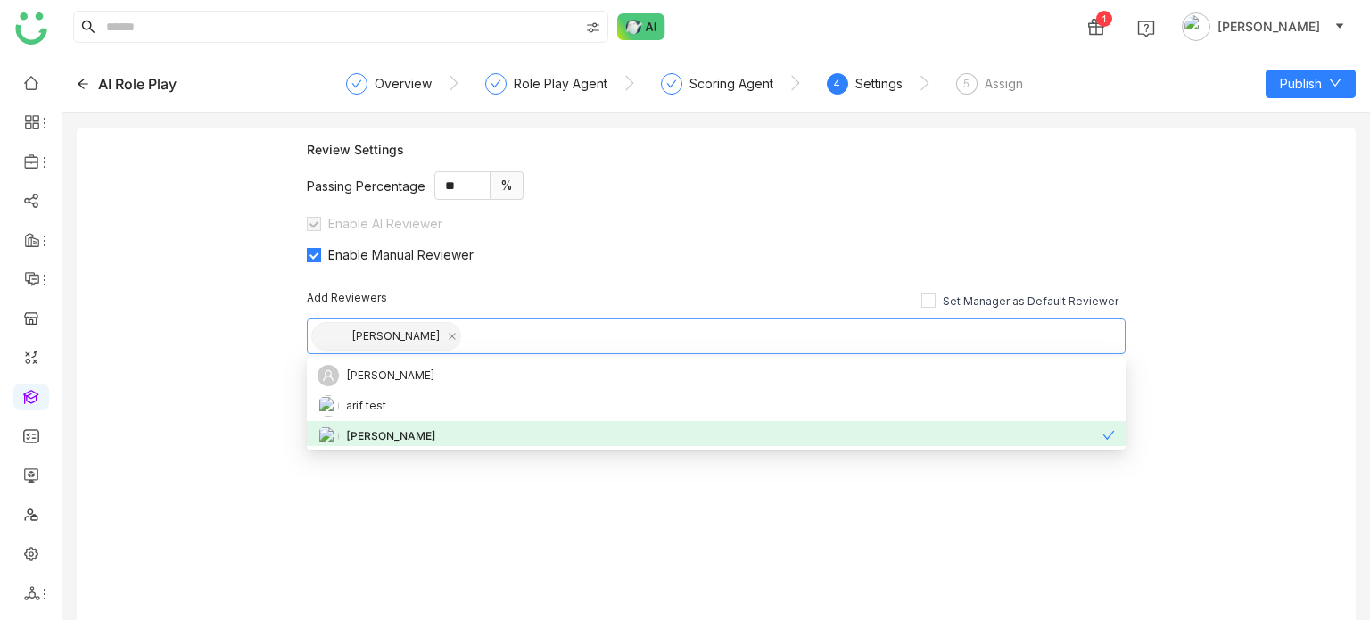
click at [203, 381] on div "Review Settings Passing Percentage ** % Enable AI Reviewer Enable Manual Review…" at bounding box center [716, 381] width 1279 height 507
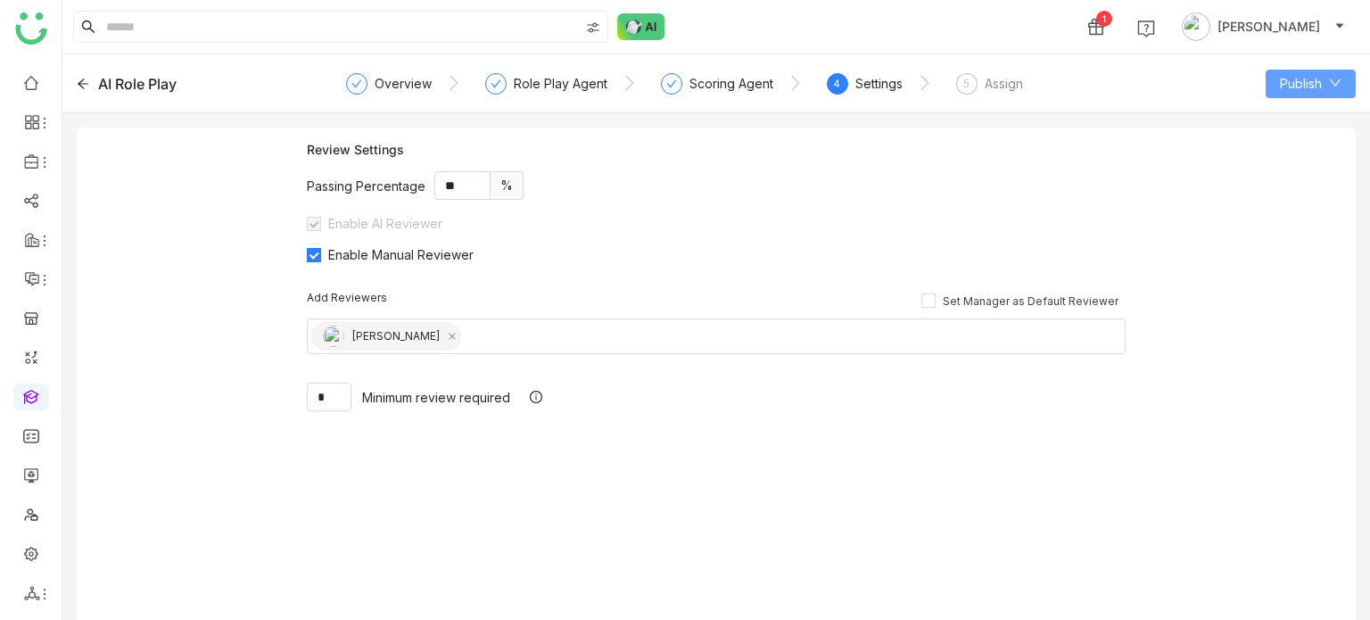
click at [1307, 81] on span "Publish" at bounding box center [1301, 84] width 42 height 20
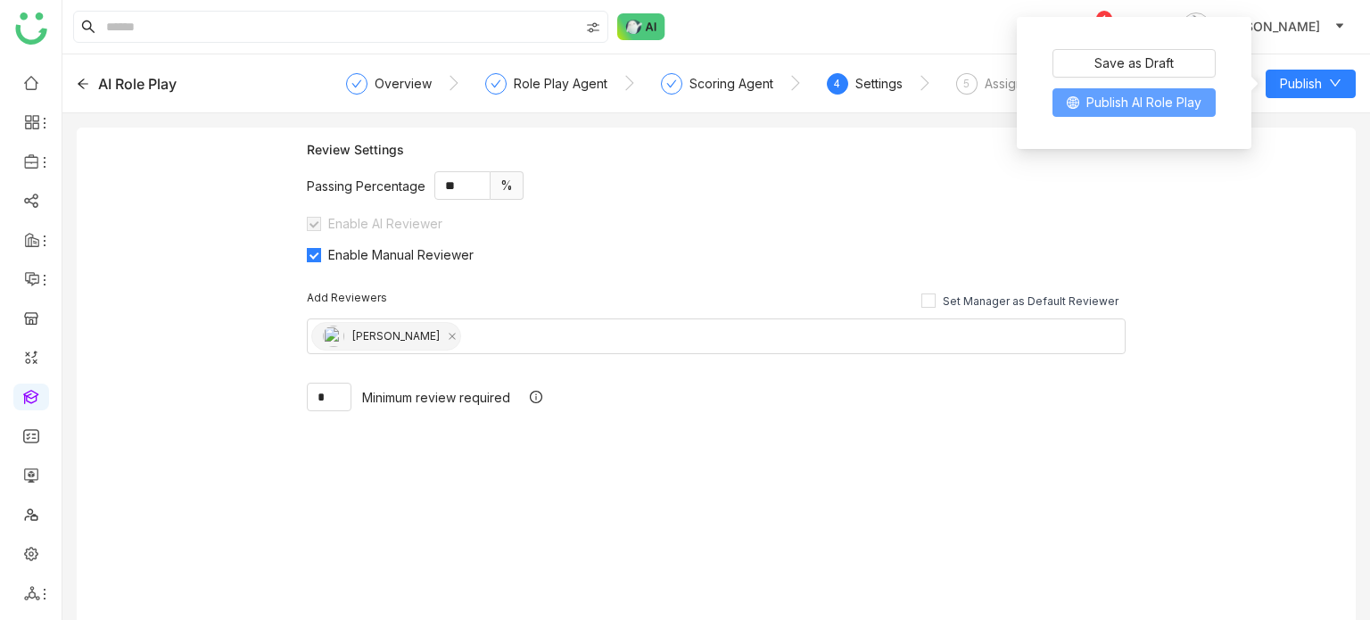
click at [1121, 109] on span "Publish AI Role Play" at bounding box center [1143, 103] width 115 height 20
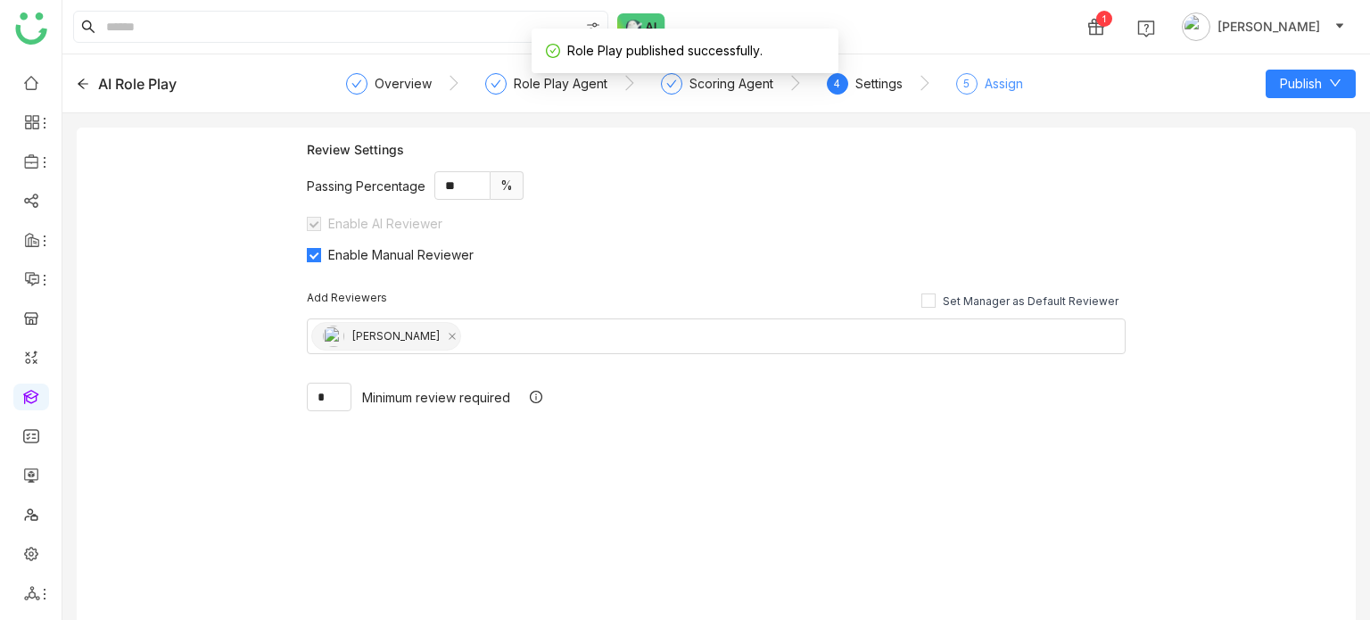
click at [971, 81] on div "5" at bounding box center [966, 83] width 21 height 21
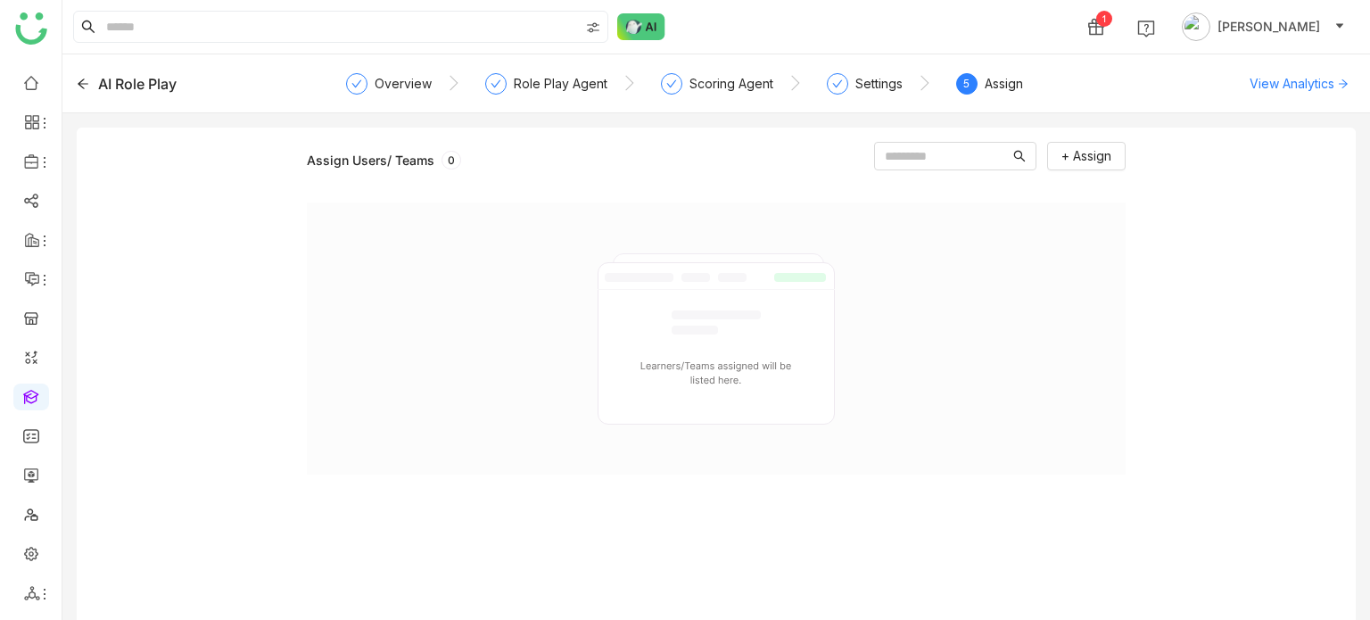
click at [83, 80] on icon at bounding box center [83, 84] width 12 height 12
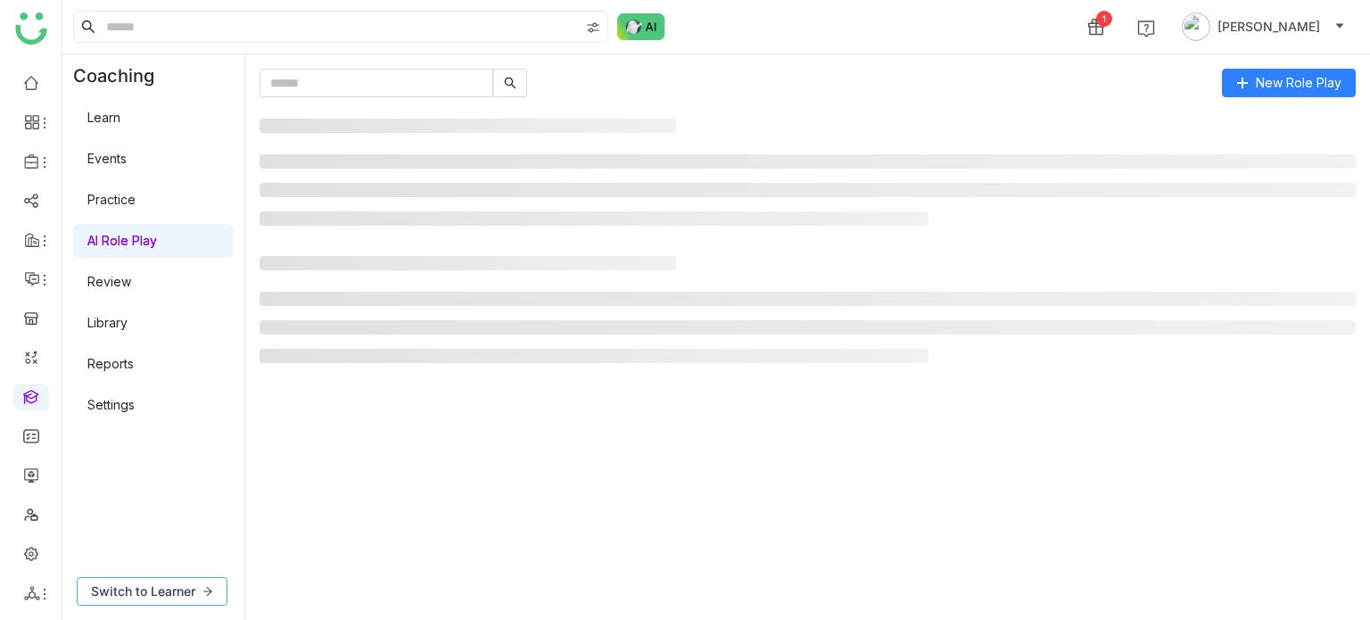
click at [175, 595] on span "Switch to Learner" at bounding box center [143, 591] width 104 height 20
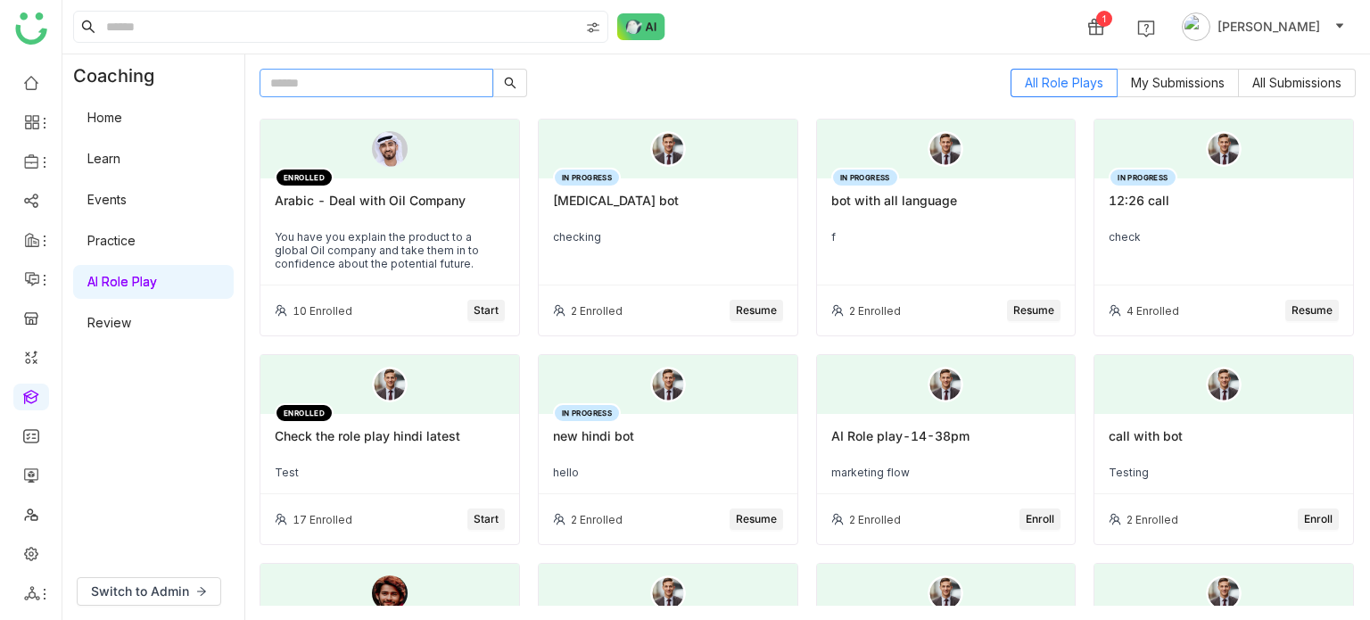
click at [423, 78] on input "text" at bounding box center [377, 83] width 234 height 29
type input "*"
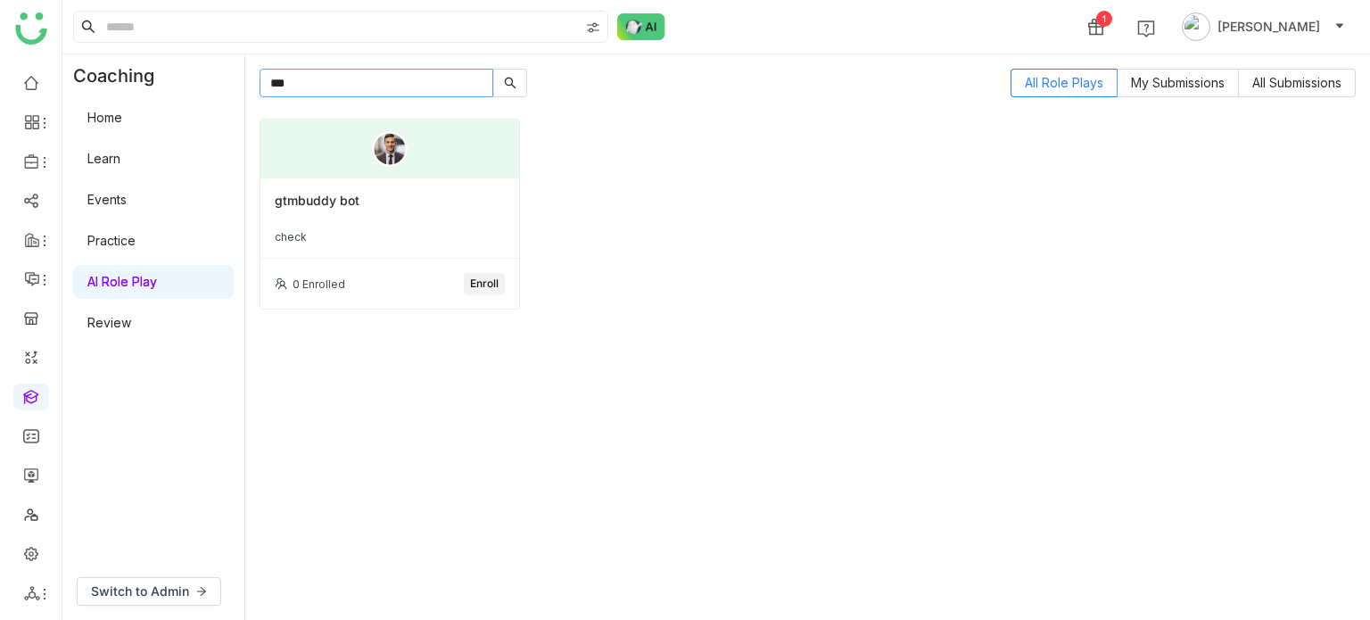
type input "***"
click at [399, 207] on div "gtmbuddy bot" at bounding box center [390, 208] width 230 height 30
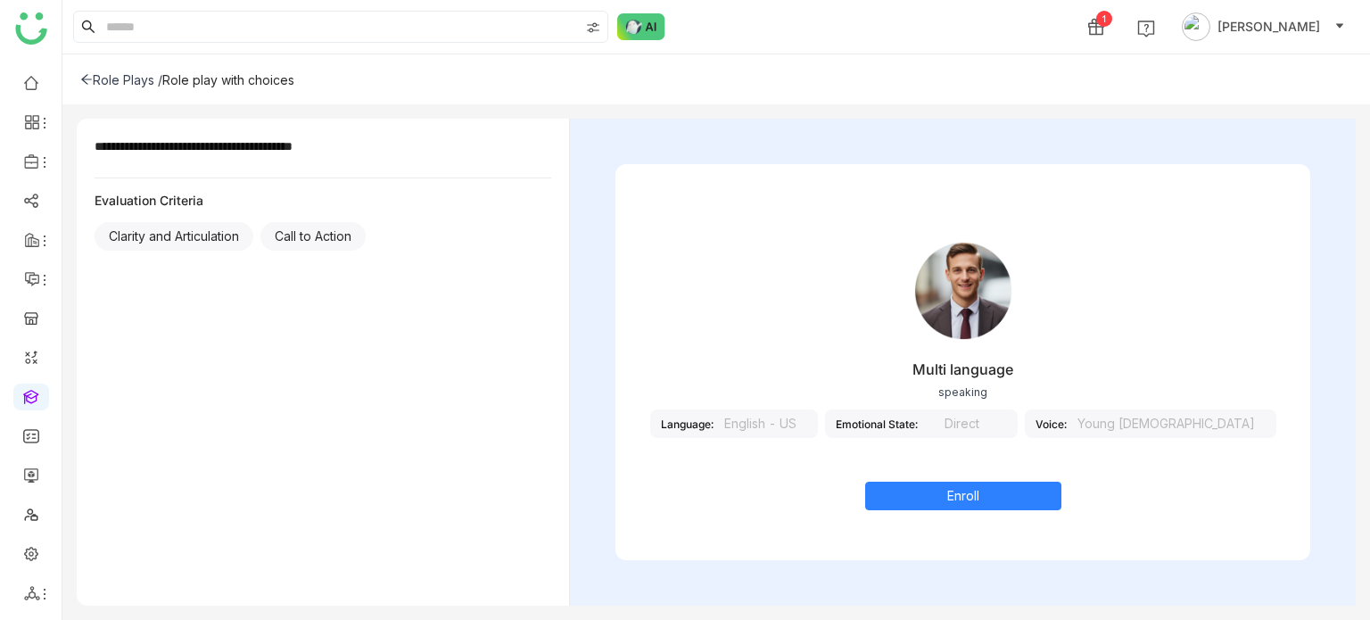
click at [807, 431] on div "English - US" at bounding box center [760, 423] width 94 height 29
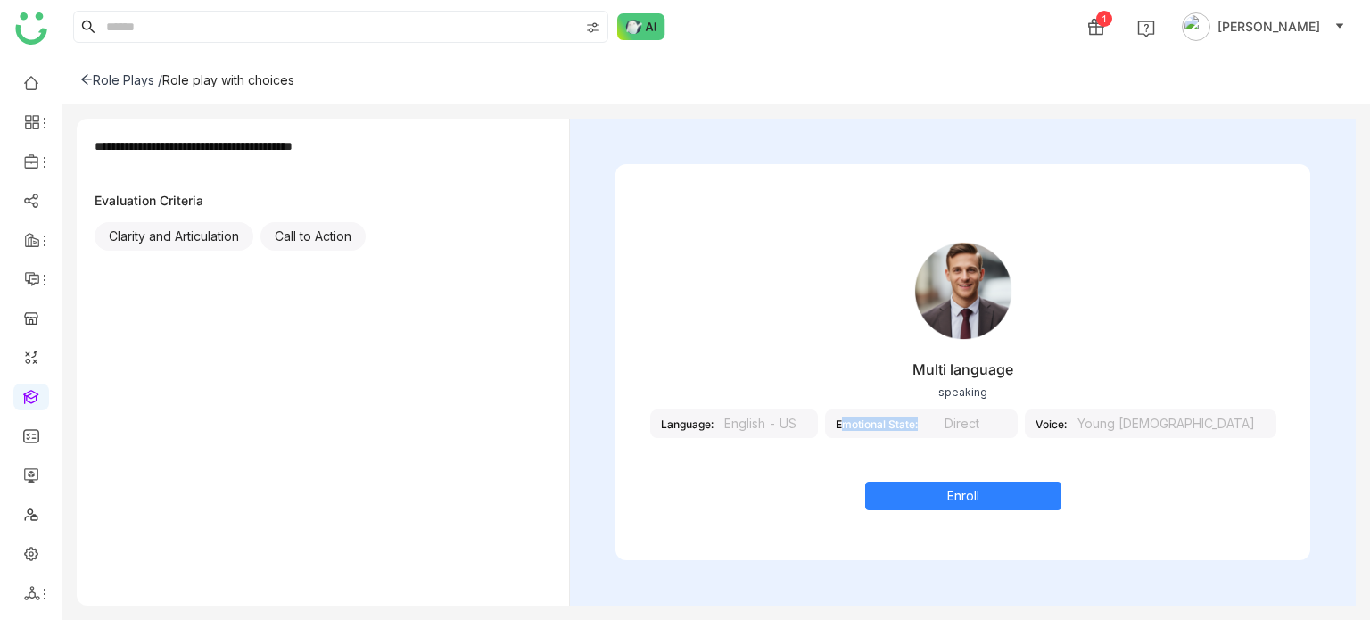
click at [807, 431] on div "English - US" at bounding box center [760, 423] width 94 height 29
click at [1010, 453] on div "Multi language speaking Language: English - US Emotional State: Direct Voice: Y…" at bounding box center [962, 348] width 695 height 268
click at [1007, 421] on div "Direct" at bounding box center [962, 423] width 89 height 29
click at [807, 420] on div "English - US" at bounding box center [760, 423] width 94 height 29
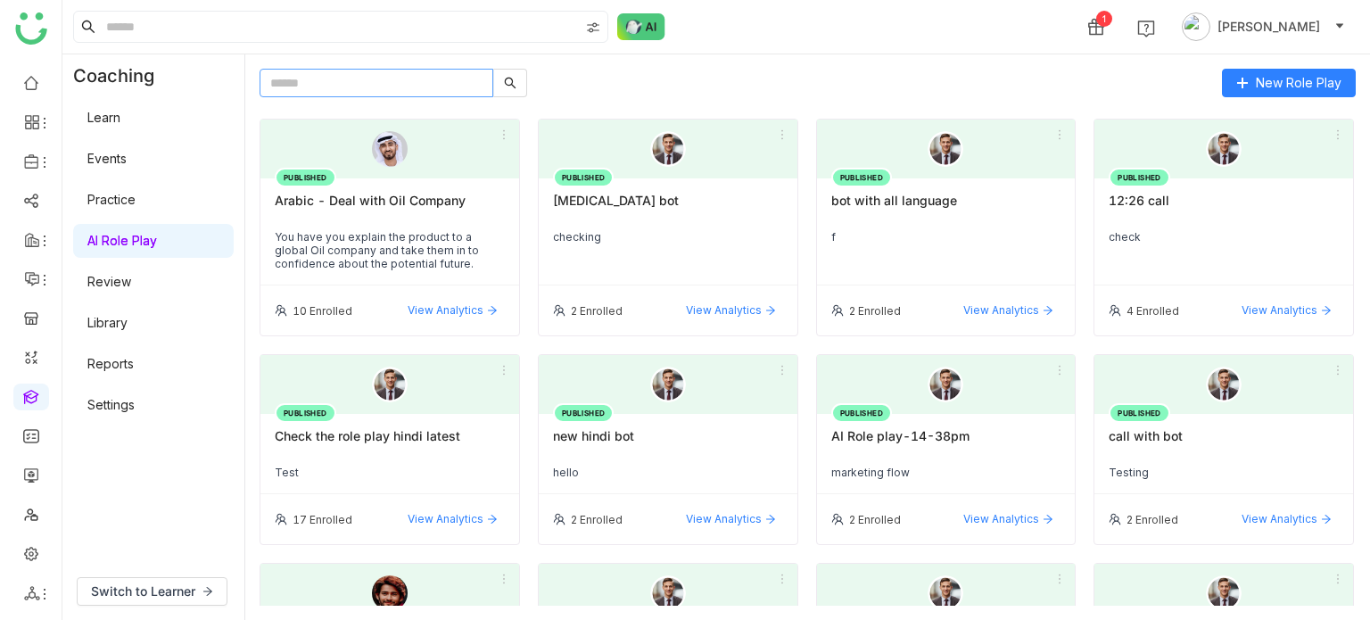
click at [457, 96] on input "text" at bounding box center [377, 83] width 234 height 29
type input "*"
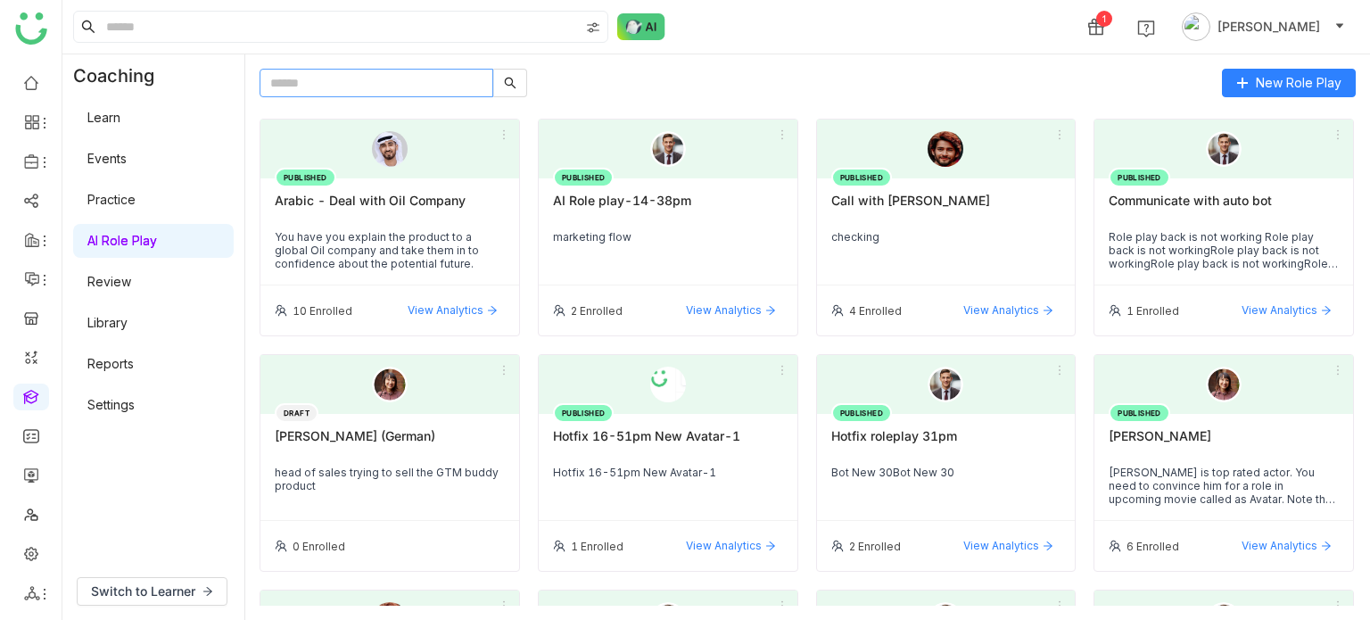
paste input "**********"
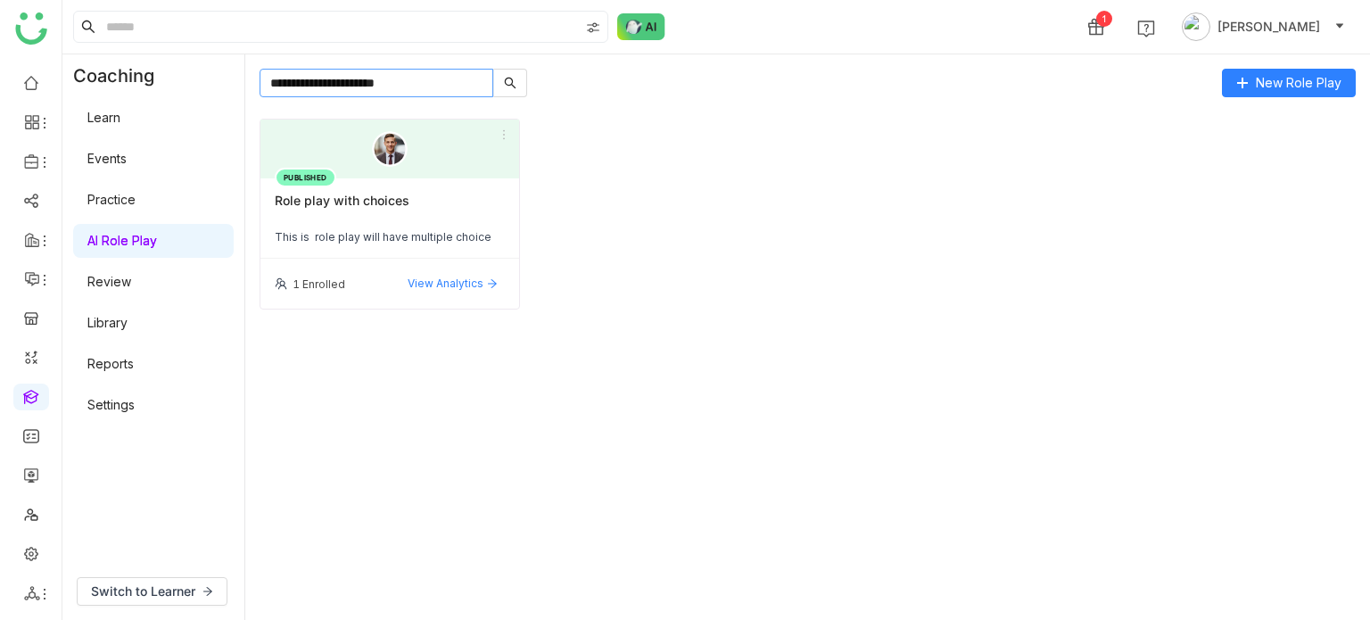
type input "**********"
click at [399, 210] on div "Role play with choices" at bounding box center [390, 208] width 230 height 30
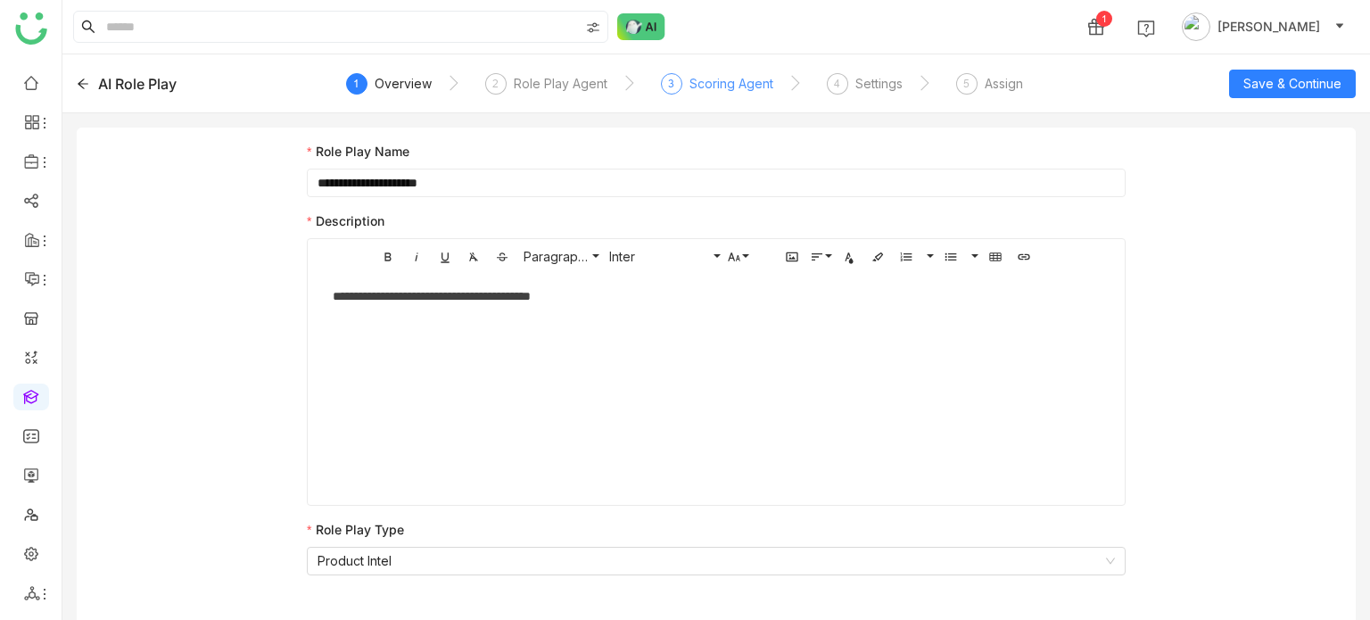
click at [707, 81] on div "Scoring Agent" at bounding box center [731, 83] width 84 height 21
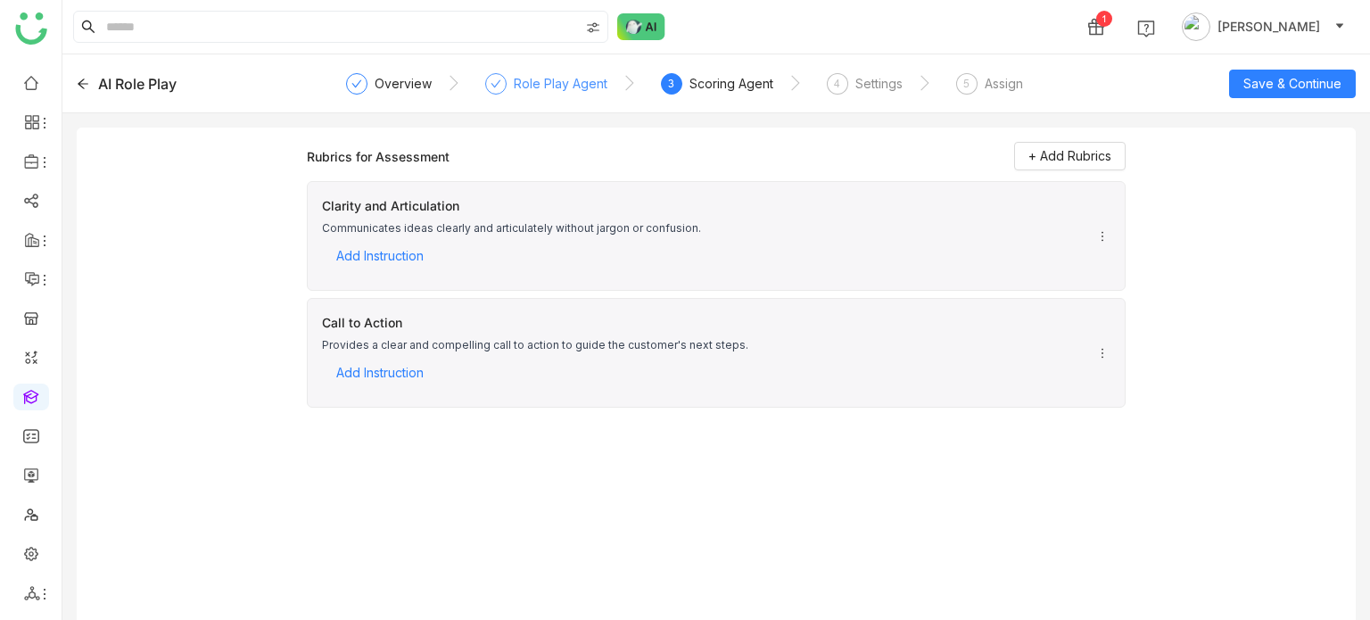
drag, startPoint x: 491, startPoint y: 60, endPoint x: 509, endPoint y: 83, distance: 29.8
click at [509, 83] on div "AI Role Play Overview Role Play Agent 3 Scoring Agent 4 Settings 5 Assign Save …" at bounding box center [715, 83] width 1307 height 59
click at [509, 83] on div "Role Play Agent" at bounding box center [546, 89] width 122 height 32
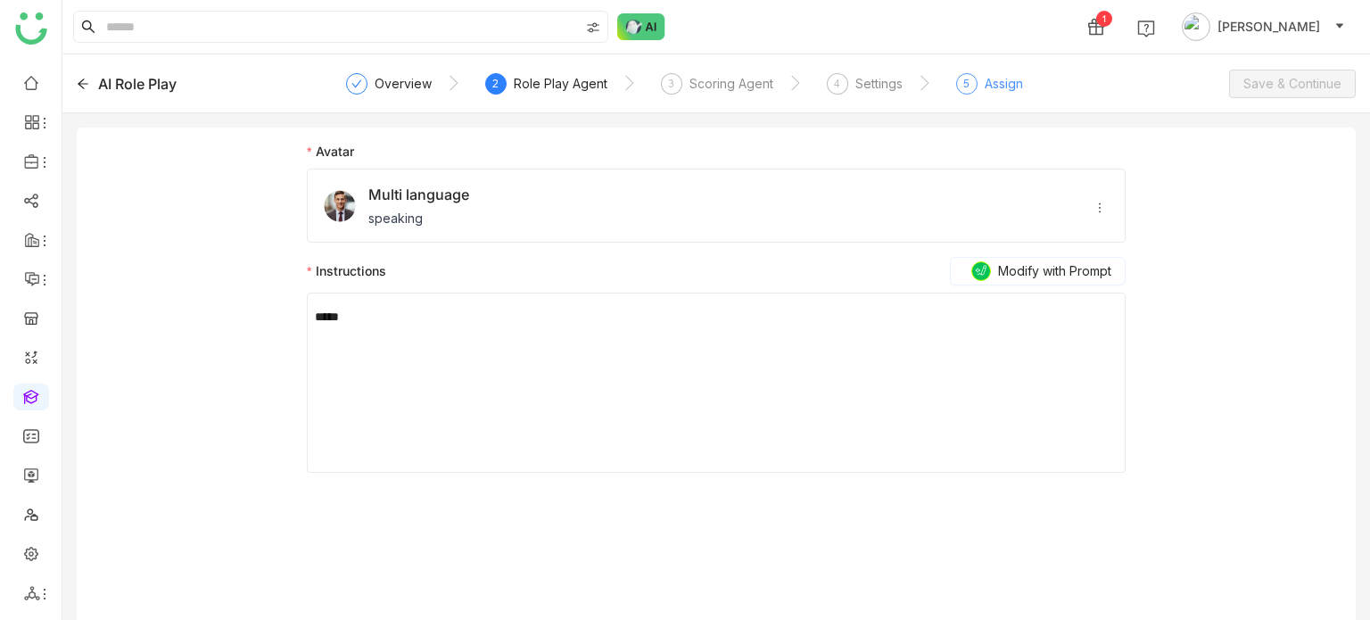
click at [1005, 98] on div "5 Assign" at bounding box center [989, 89] width 67 height 32
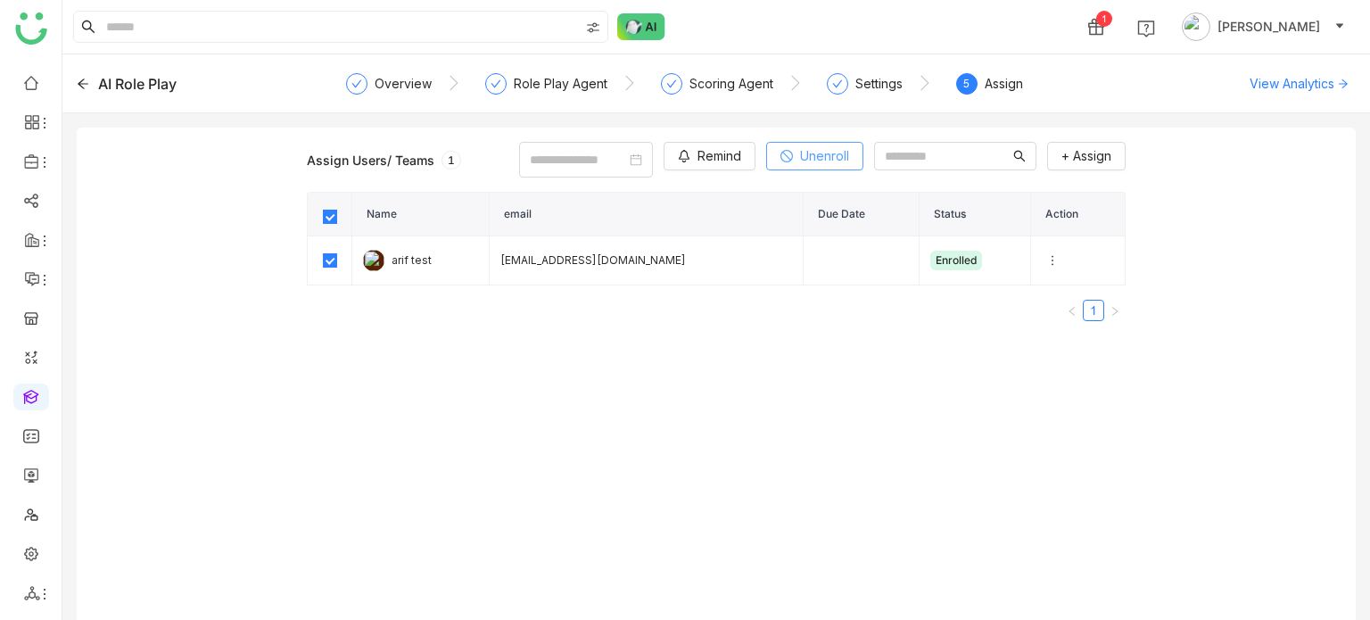
click at [800, 152] on span "Unenroll" at bounding box center [824, 156] width 49 height 20
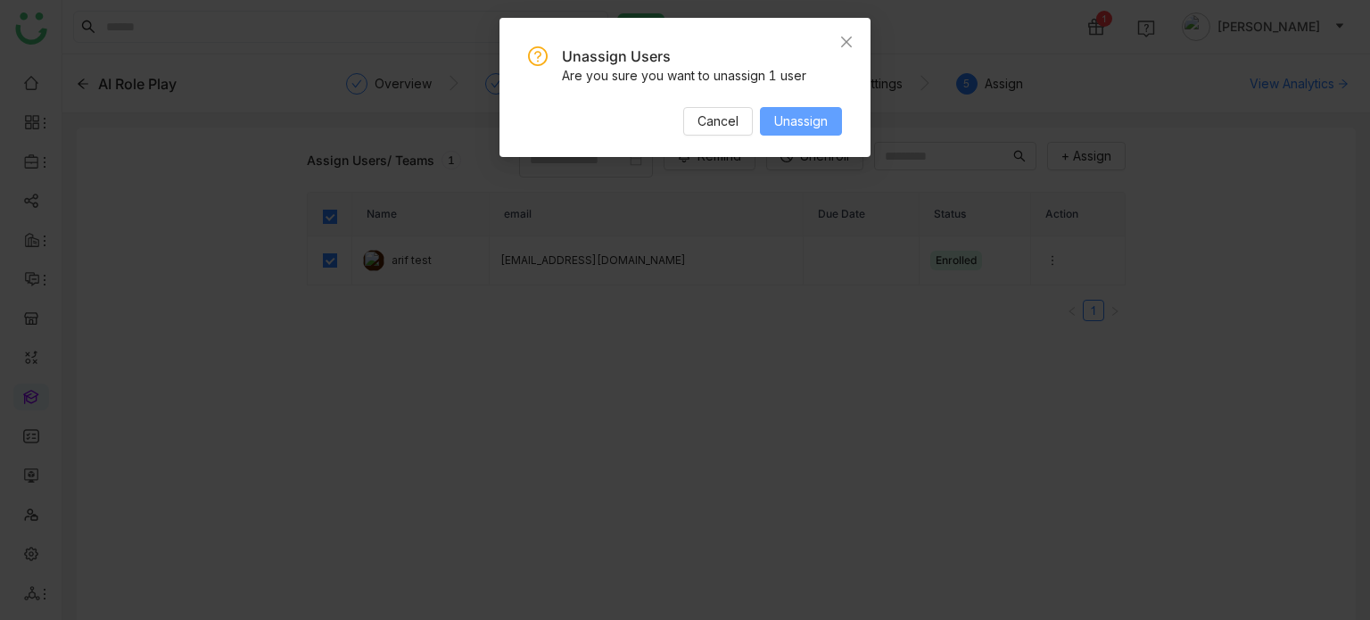
click at [796, 128] on span "Unassign" at bounding box center [801, 121] width 54 height 20
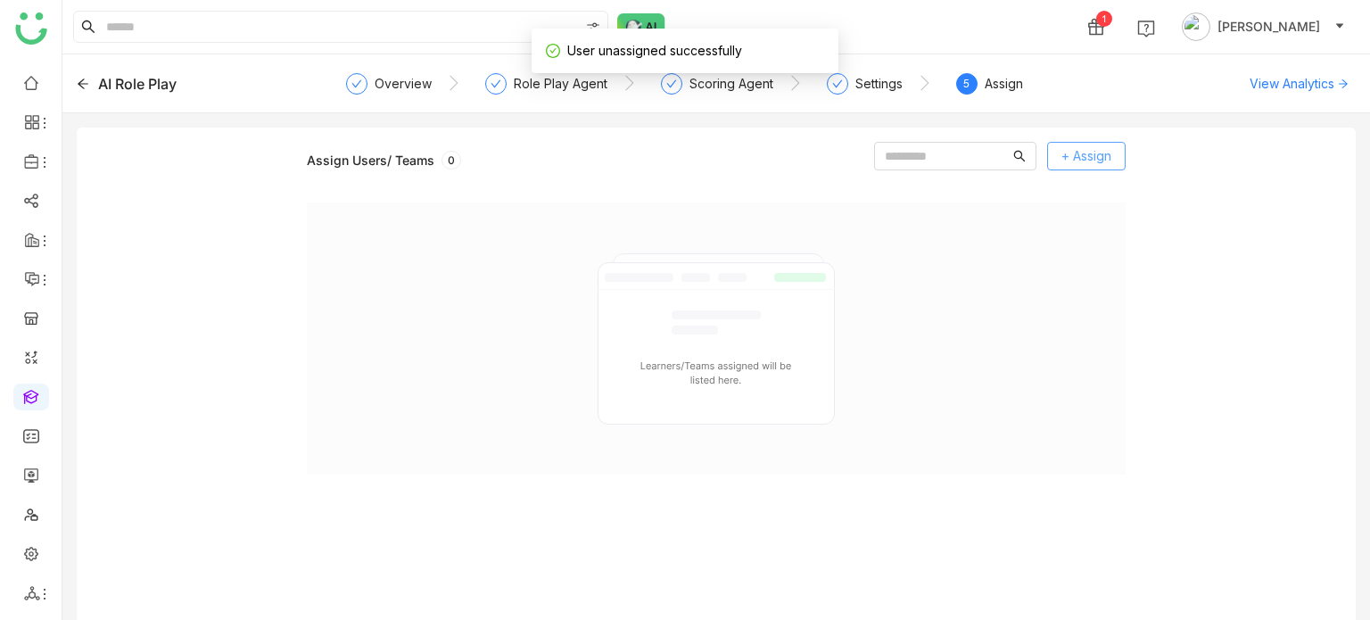
click at [1074, 161] on span "+ Assign" at bounding box center [1086, 156] width 50 height 20
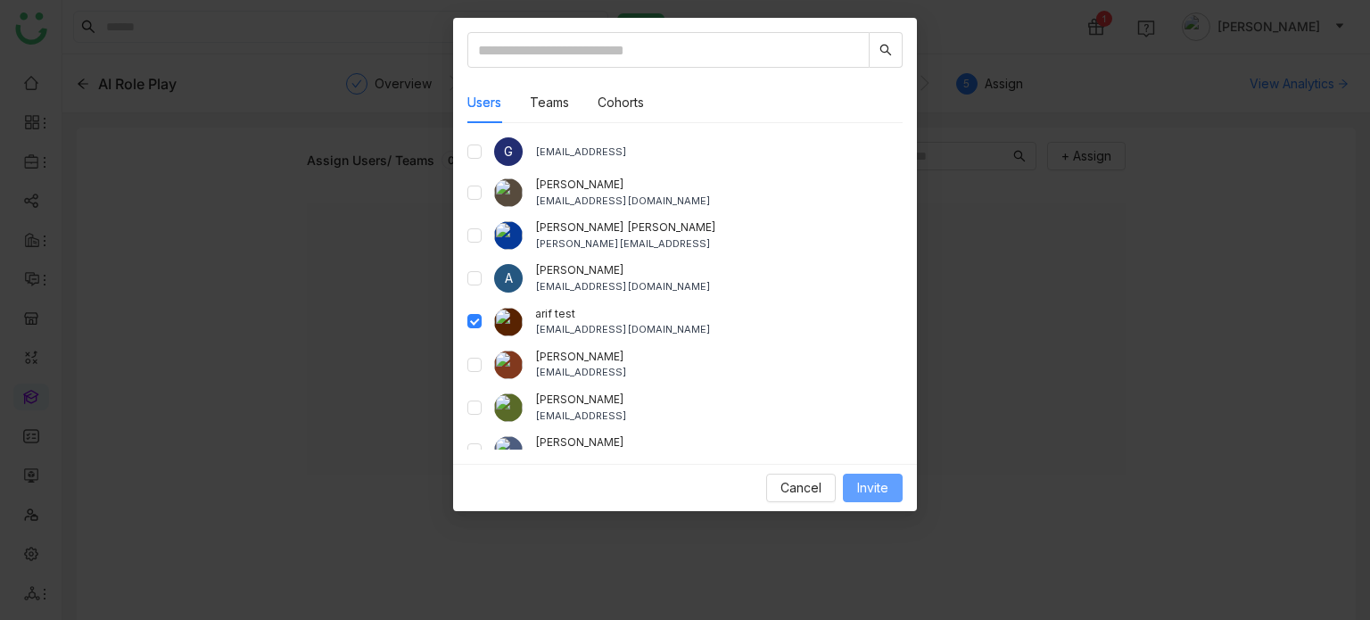
click at [870, 479] on span "Invite" at bounding box center [872, 488] width 31 height 20
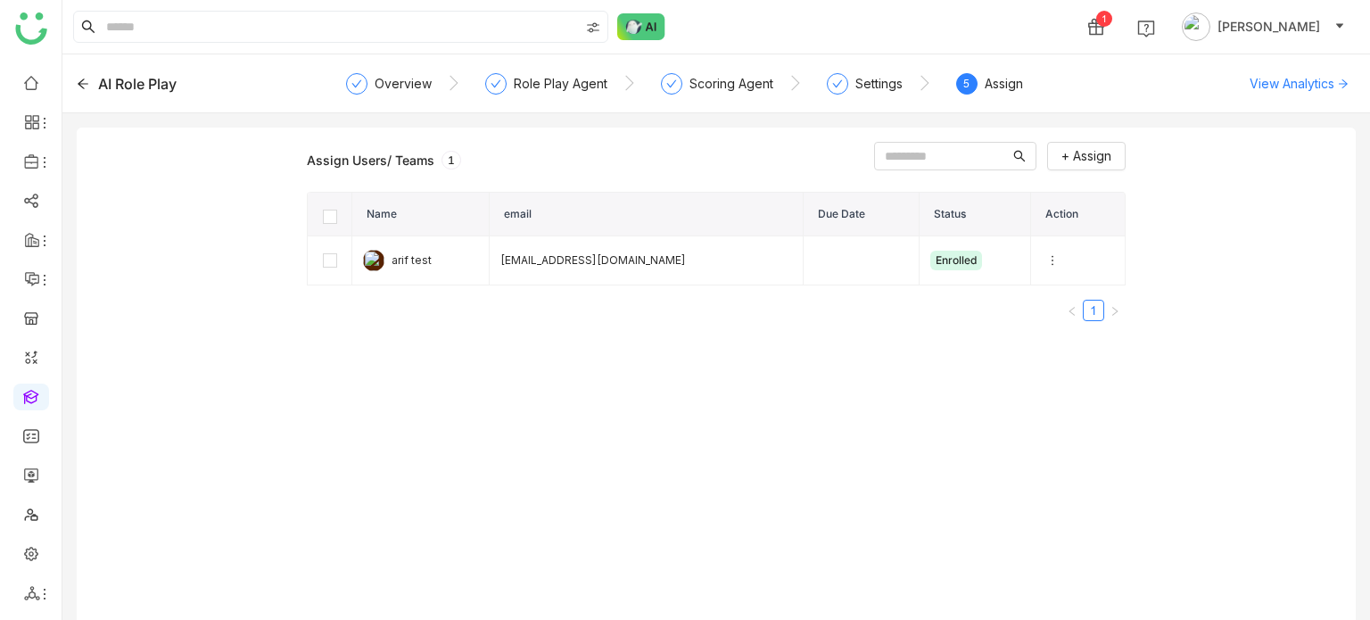
click at [89, 81] on div "AI Role Play" at bounding box center [205, 83] width 256 height 21
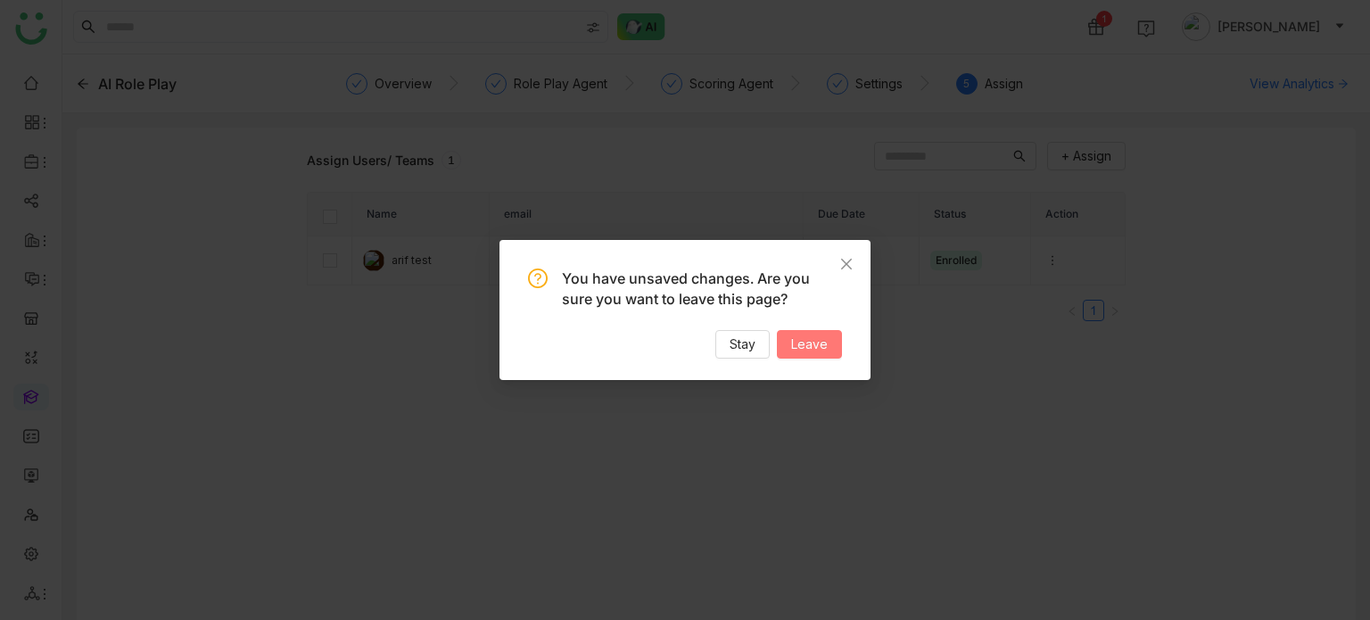
click at [826, 354] on button "Leave" at bounding box center [809, 344] width 65 height 29
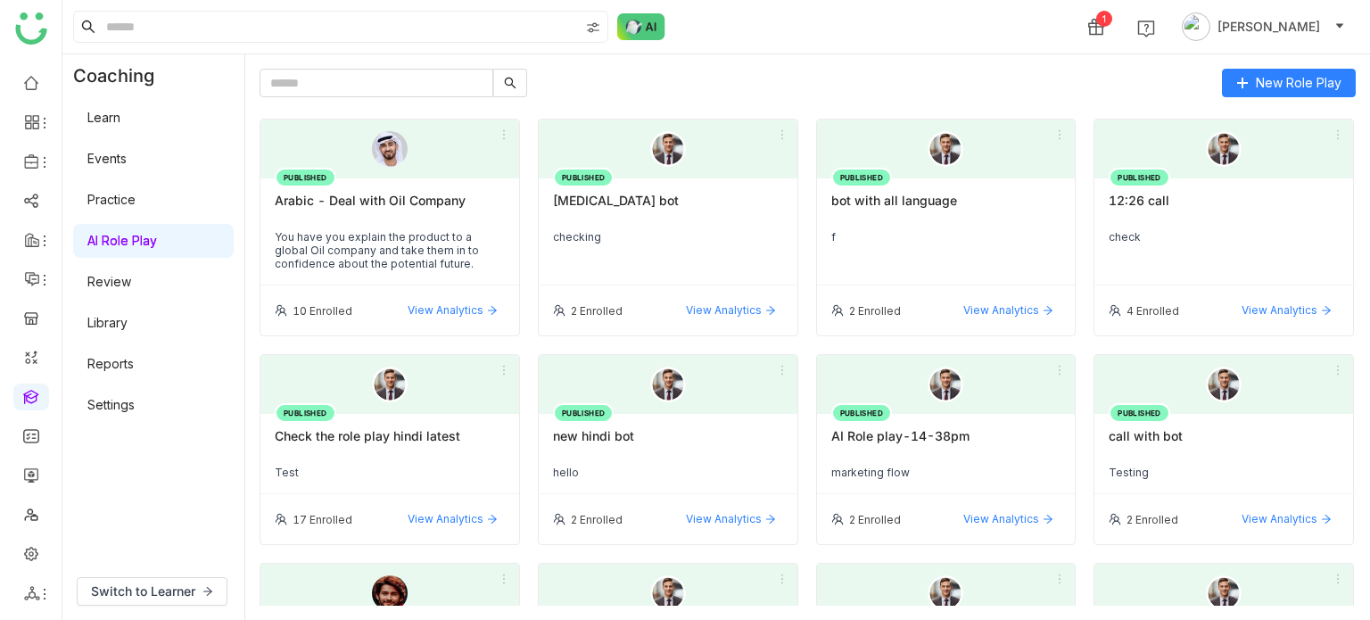
click at [138, 420] on div "Learn Events Practice AI Role Play Review Library Reports Settings" at bounding box center [153, 261] width 182 height 328
click at [135, 412] on link "Settings" at bounding box center [110, 404] width 47 height 15
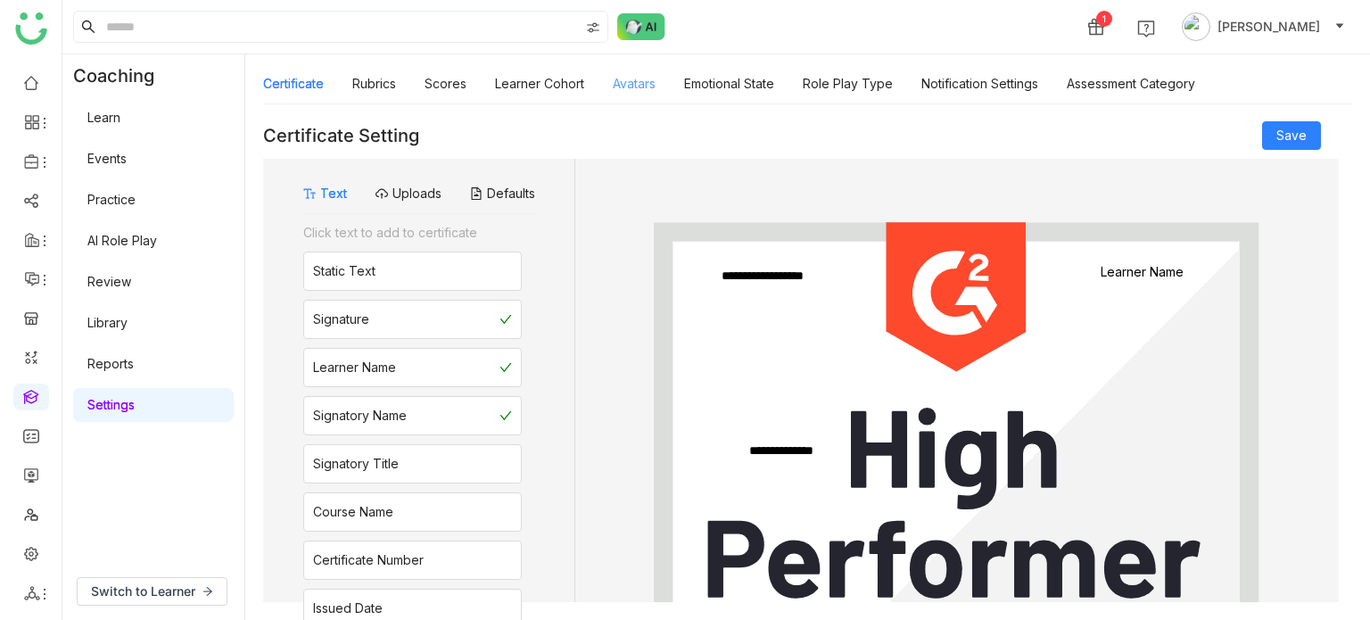
click at [650, 76] on link "Avatars" at bounding box center [634, 83] width 43 height 15
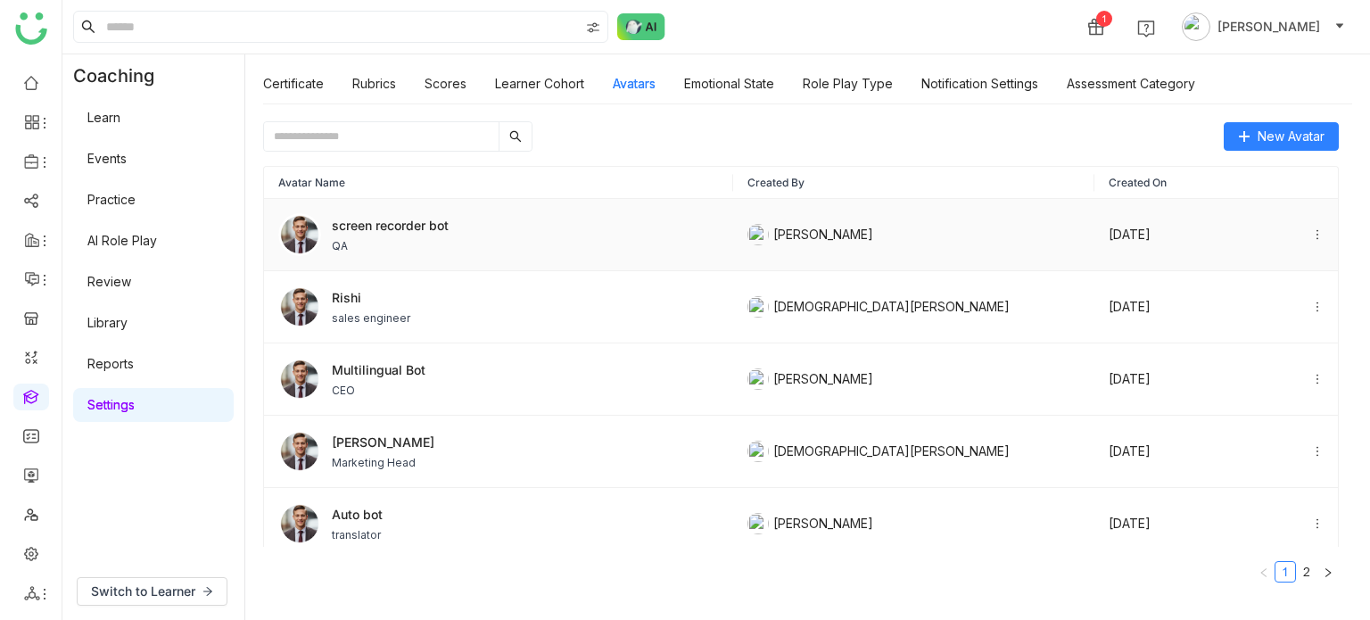
click at [451, 226] on div "screen recorder bot QA" at bounding box center [498, 234] width 441 height 43
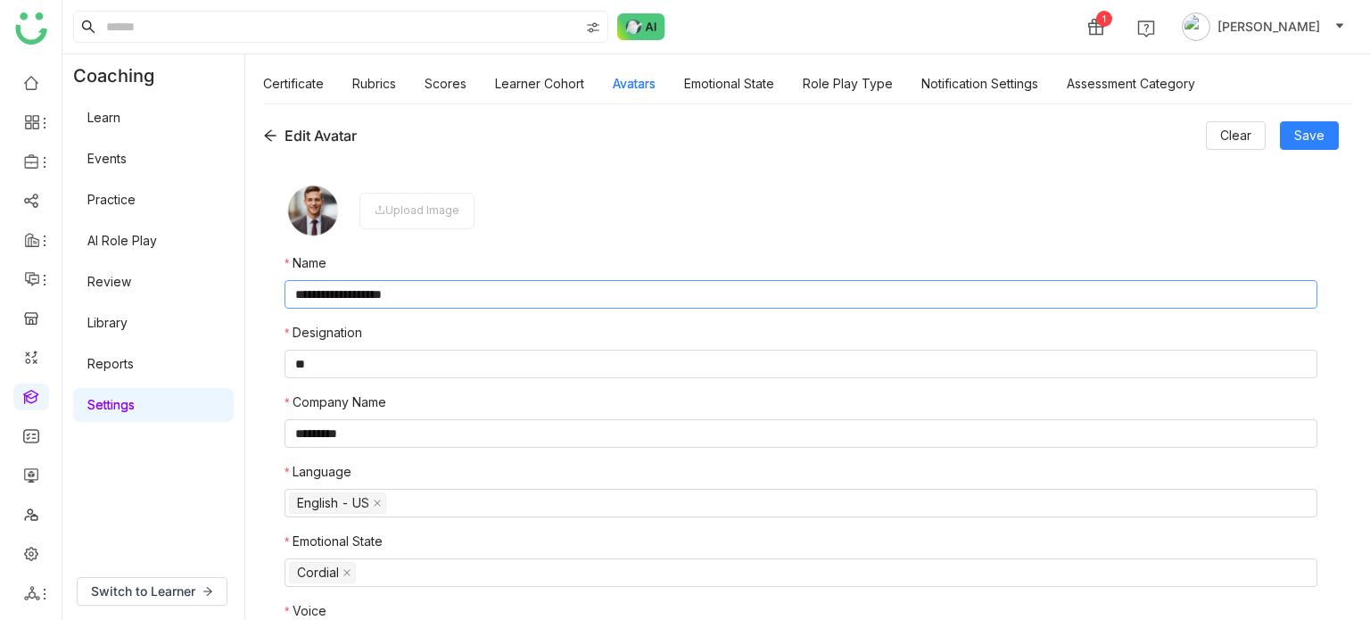
drag, startPoint x: 441, startPoint y: 299, endPoint x: 226, endPoint y: 317, distance: 216.6
click at [226, 317] on div "**********" at bounding box center [715, 336] width 1307 height 565
type input "**********"
click at [1309, 140] on span "Save" at bounding box center [1309, 136] width 30 height 20
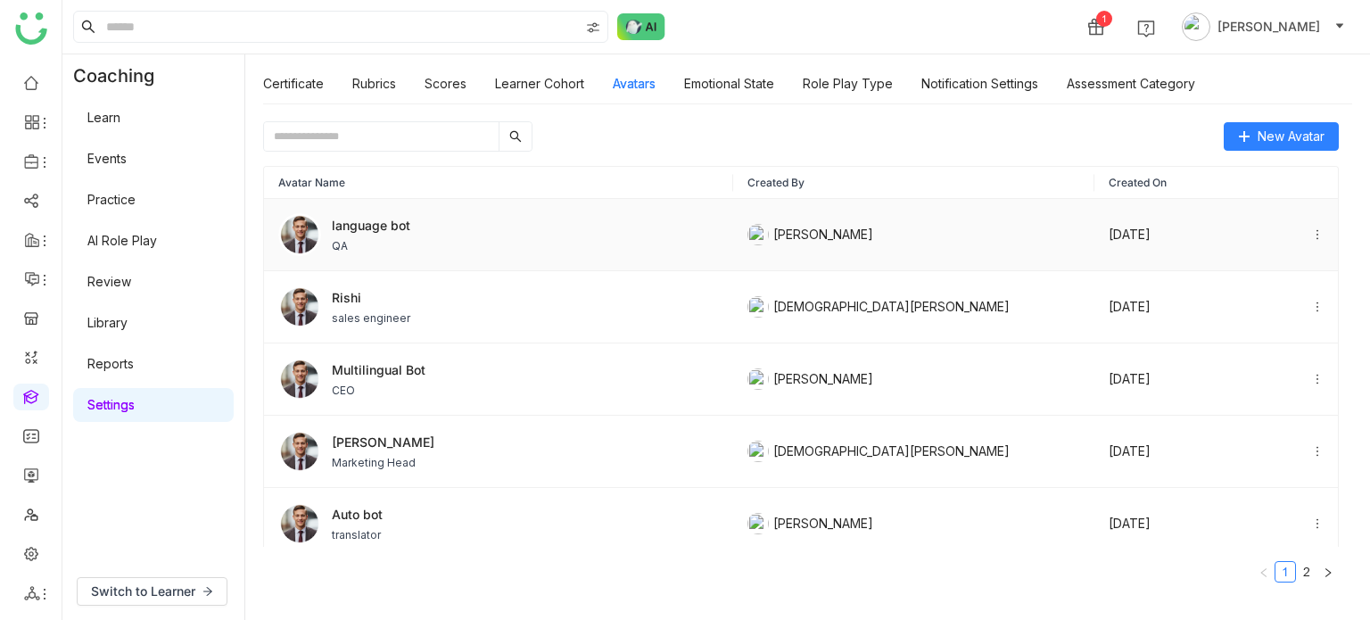
click at [1311, 233] on icon at bounding box center [1317, 234] width 12 height 12
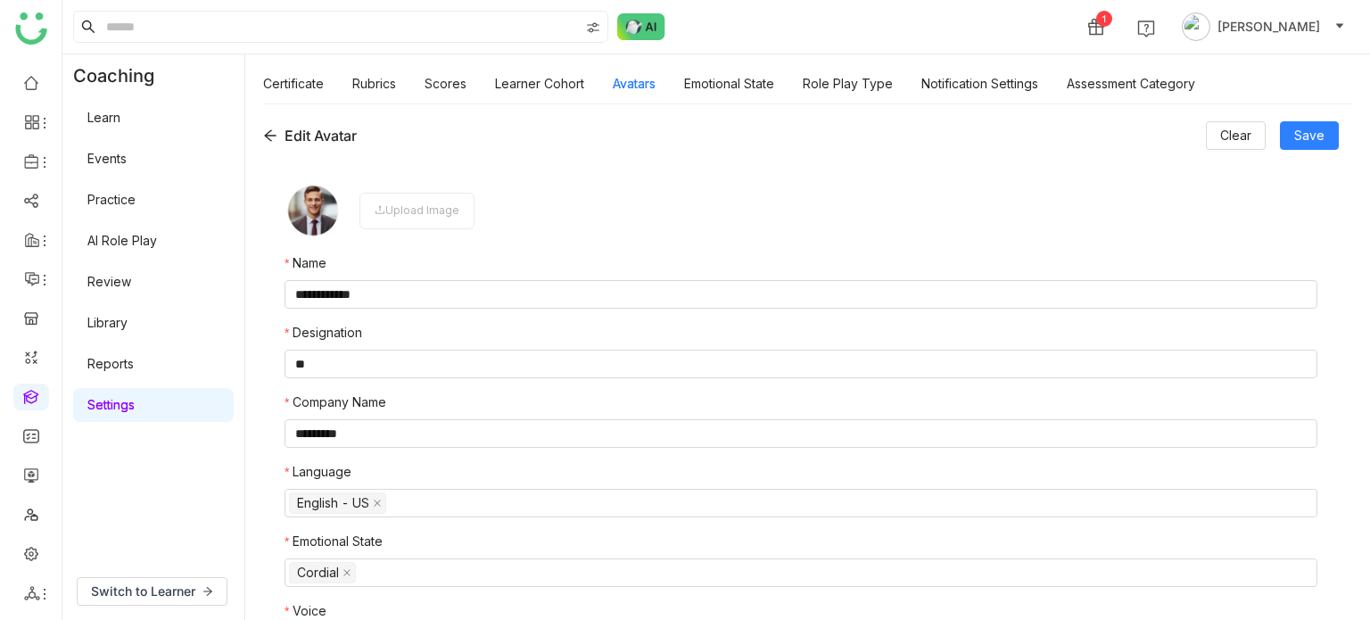
scroll to position [36, 0]
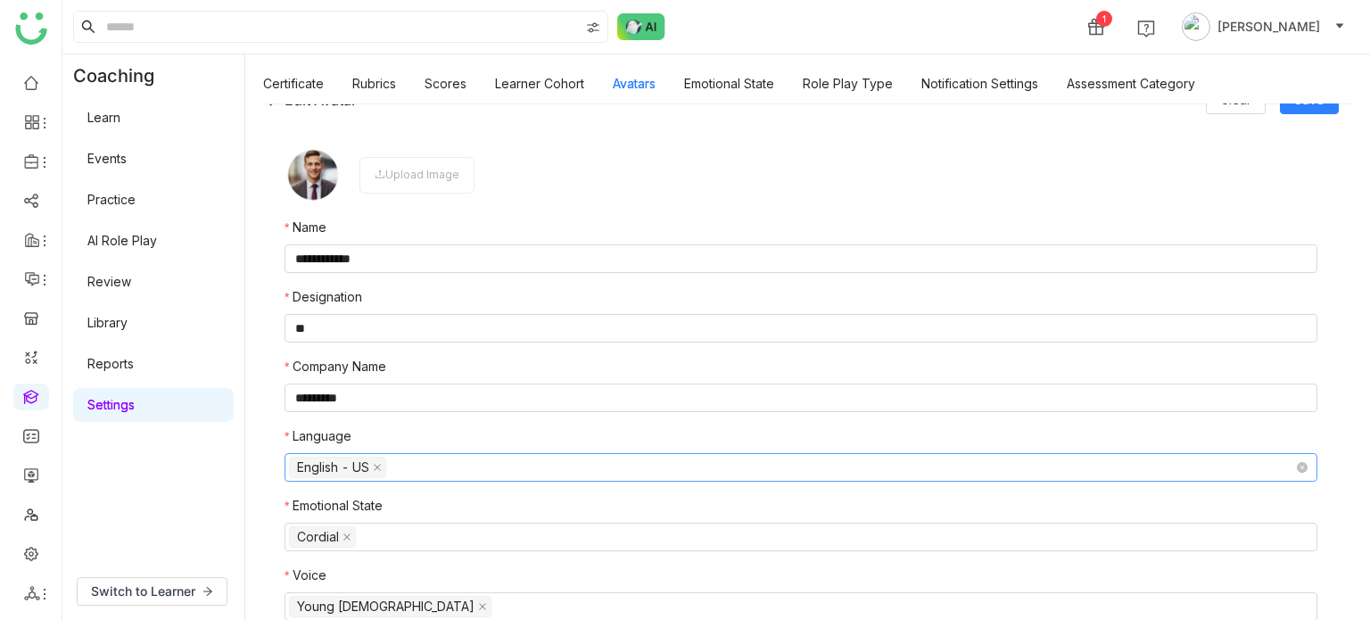
click at [494, 466] on nz-select-top-control "English - US" at bounding box center [801, 467] width 1033 height 29
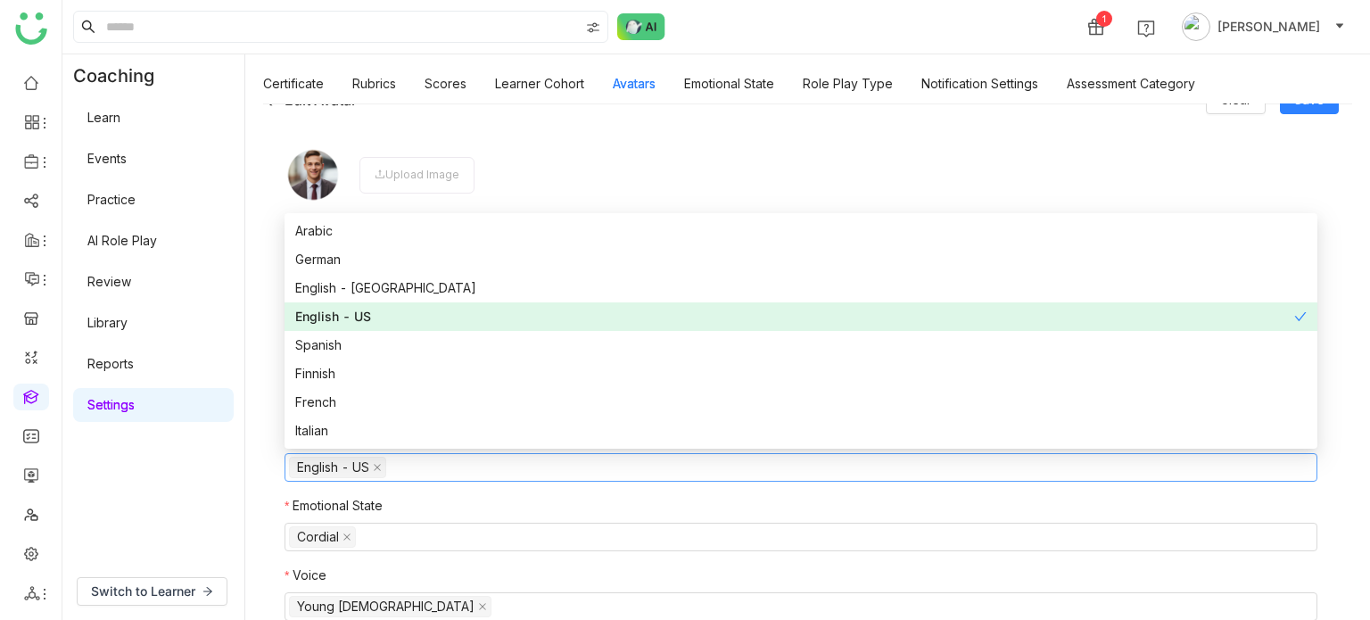
click at [373, 318] on div "English - US" at bounding box center [794, 317] width 999 height 20
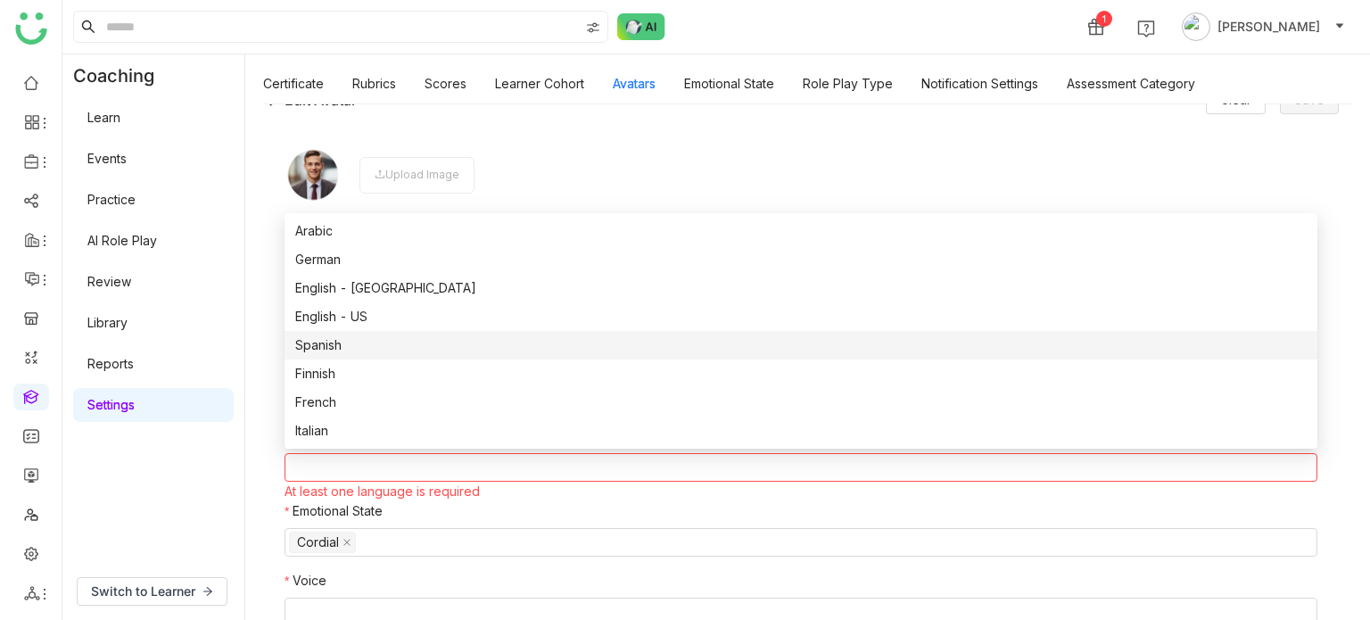
click at [371, 350] on div "Spanish" at bounding box center [800, 345] width 1011 height 20
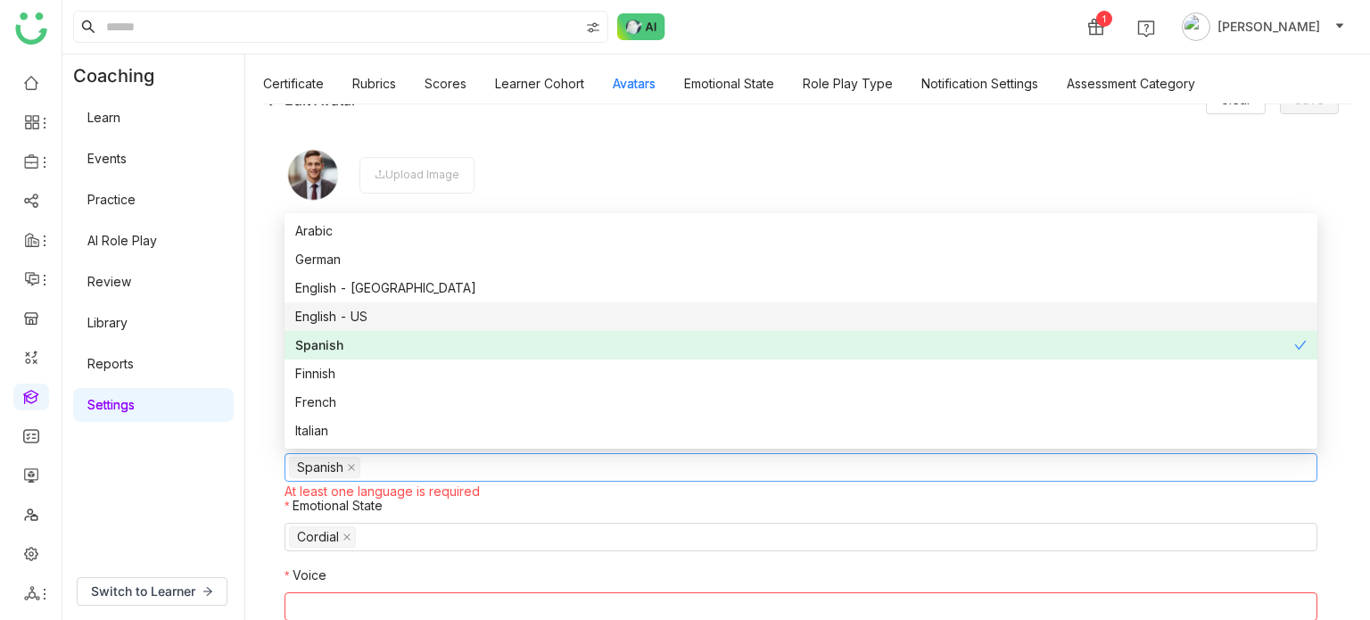
click at [375, 322] on div "English - US" at bounding box center [800, 317] width 1011 height 20
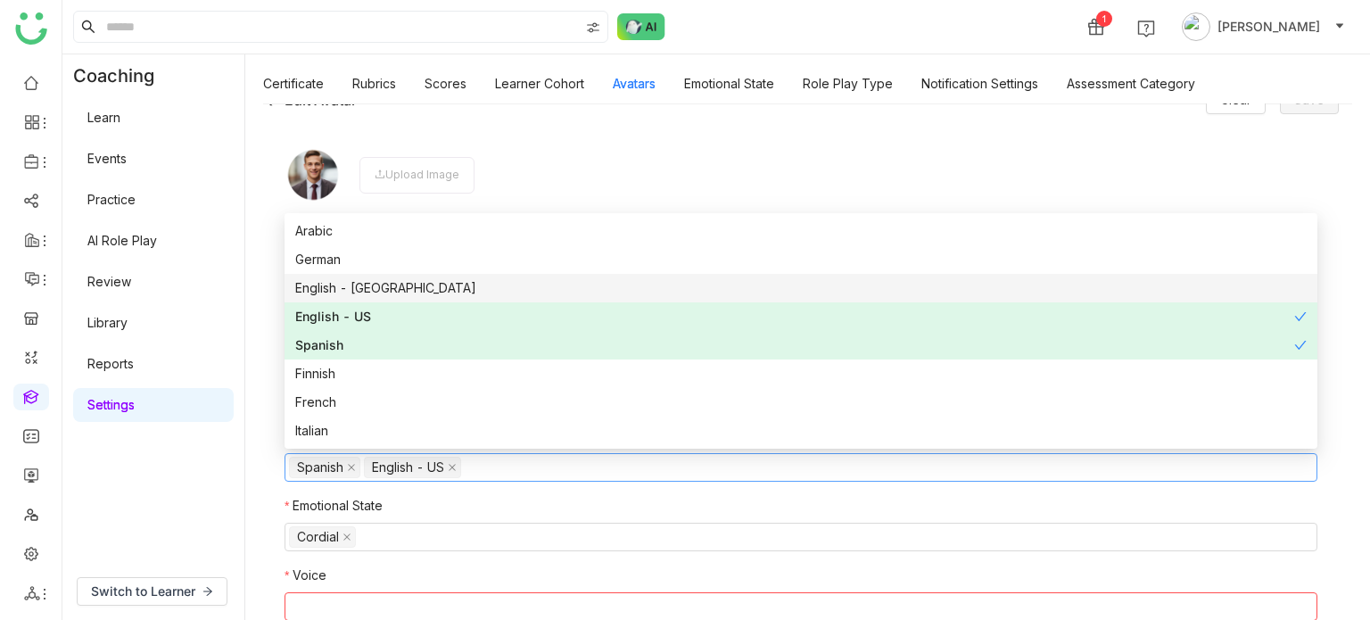
click at [383, 292] on div "English - India" at bounding box center [800, 288] width 1011 height 20
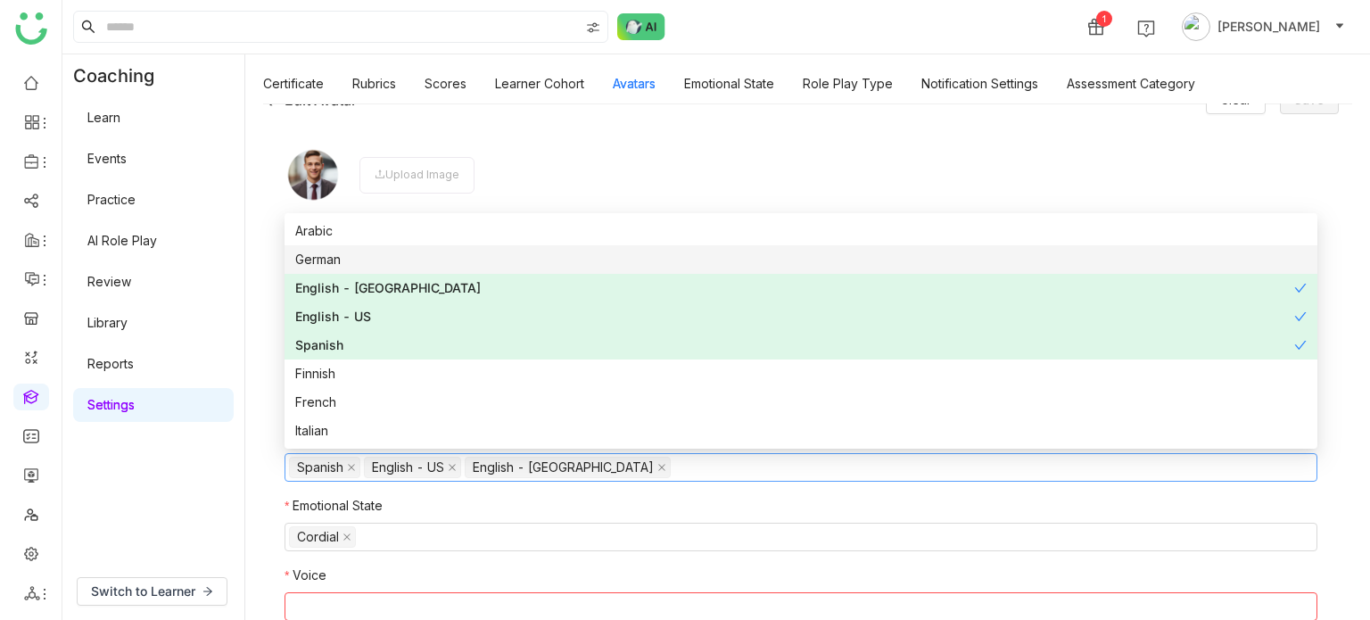
drag, startPoint x: 383, startPoint y: 266, endPoint x: 385, endPoint y: 239, distance: 26.8
click at [383, 265] on div "German" at bounding box center [800, 260] width 1011 height 20
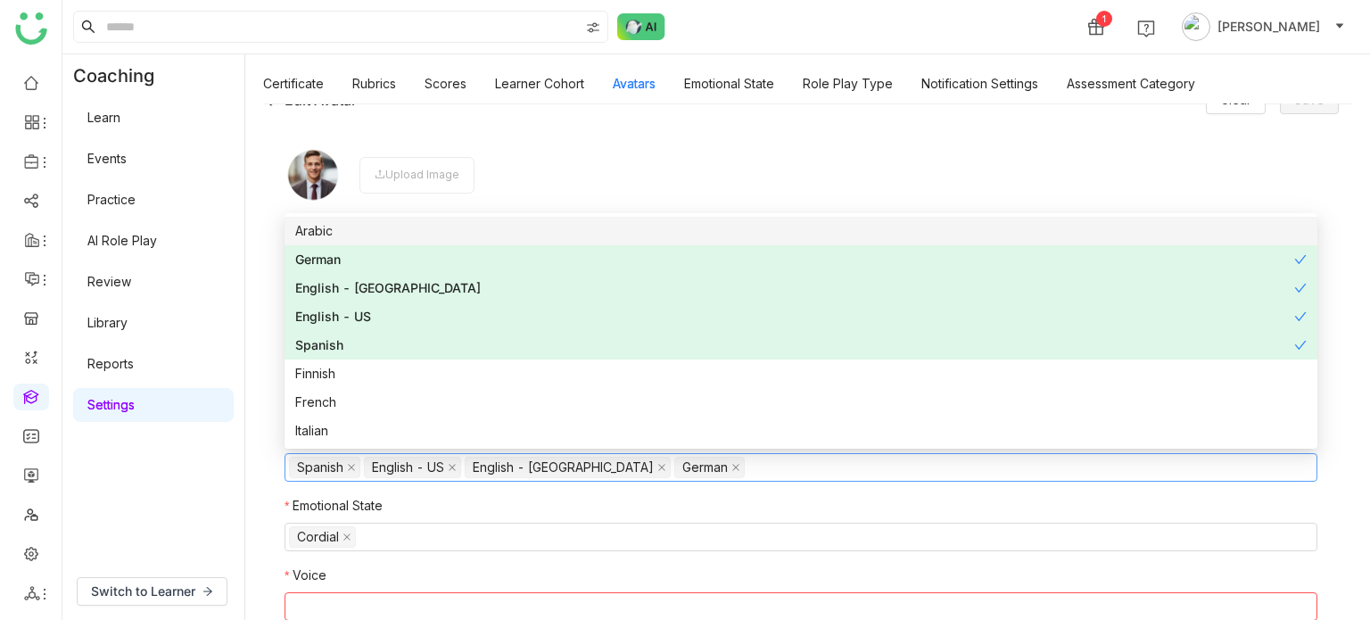
click at [386, 236] on div "Arabic" at bounding box center [800, 231] width 1011 height 20
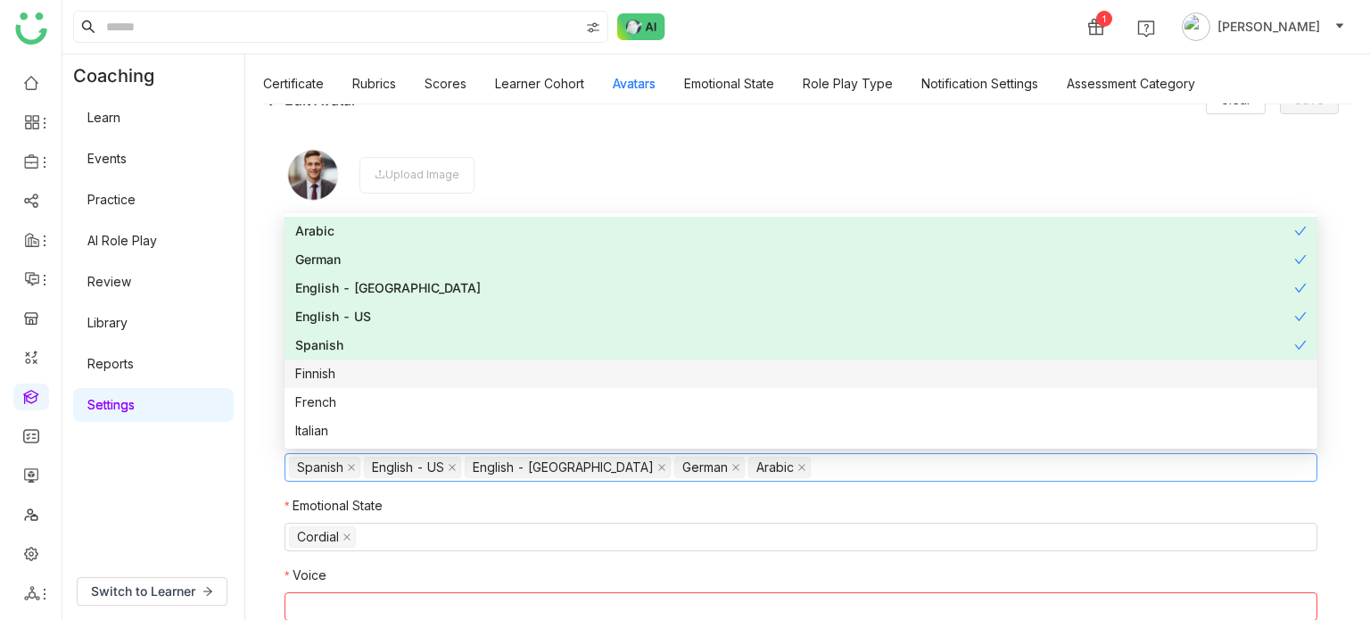
drag, startPoint x: 357, startPoint y: 377, endPoint x: 357, endPoint y: 395, distance: 17.8
click at [357, 377] on div "Finnish" at bounding box center [800, 374] width 1011 height 20
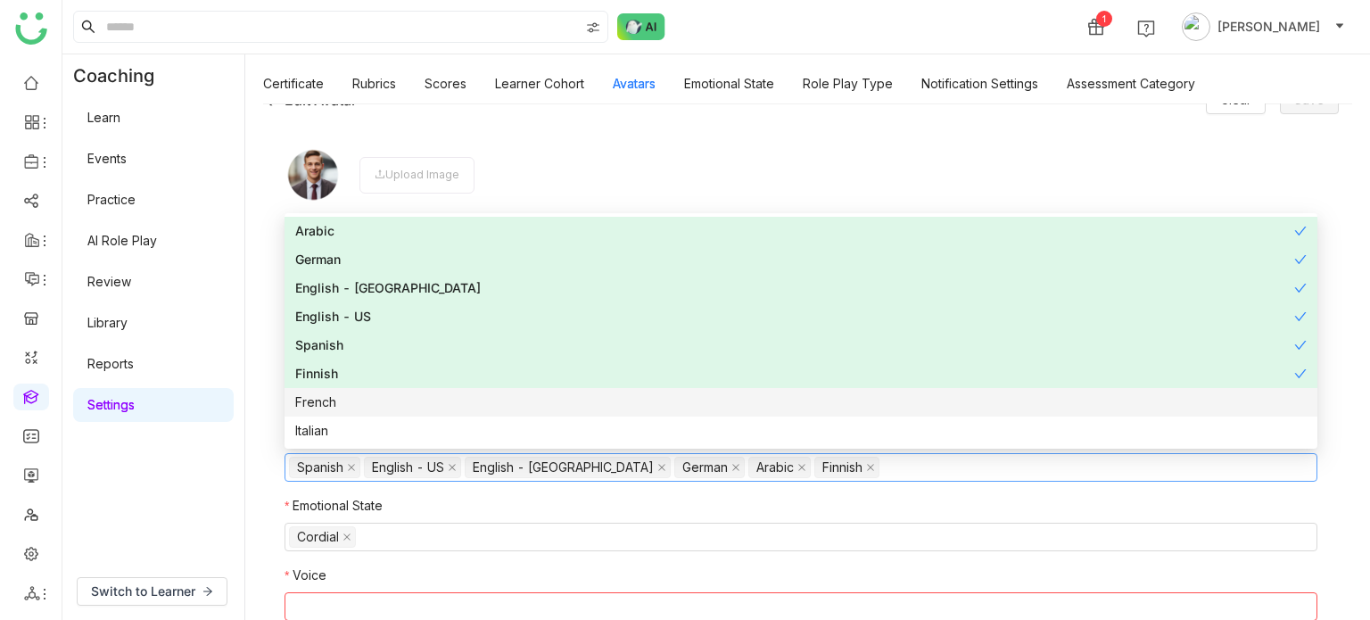
click at [359, 408] on div "French" at bounding box center [800, 402] width 1011 height 20
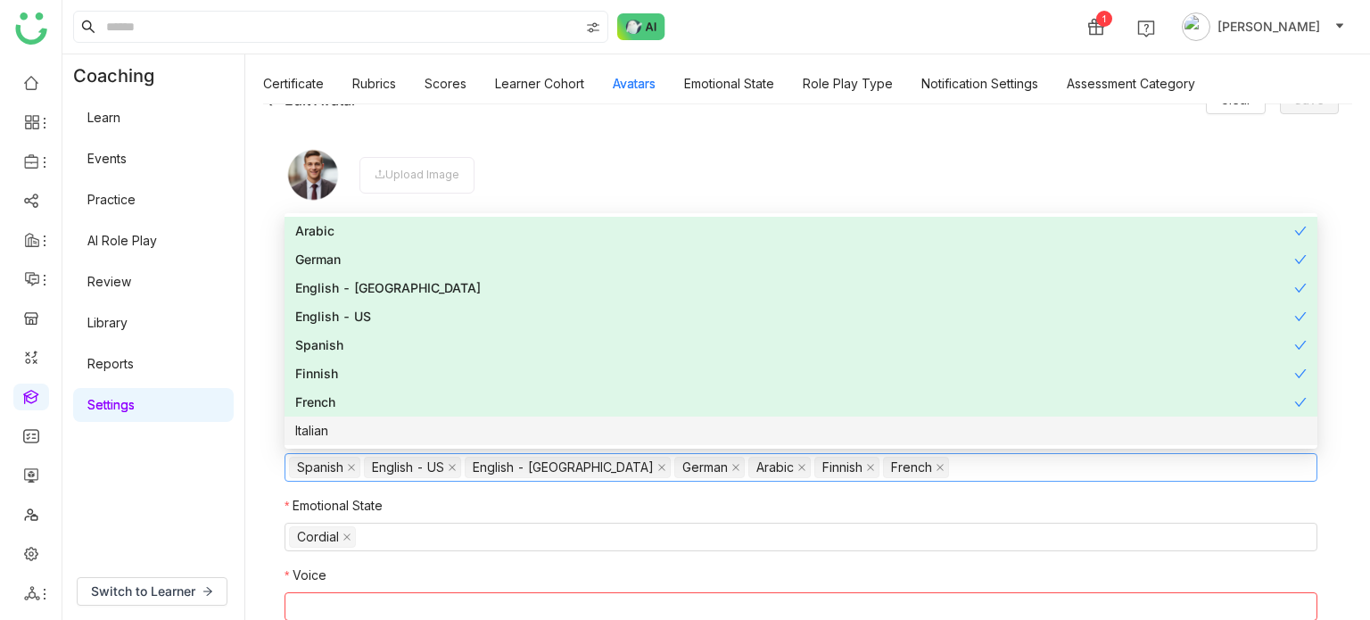
click at [361, 428] on div "Italian" at bounding box center [800, 431] width 1011 height 20
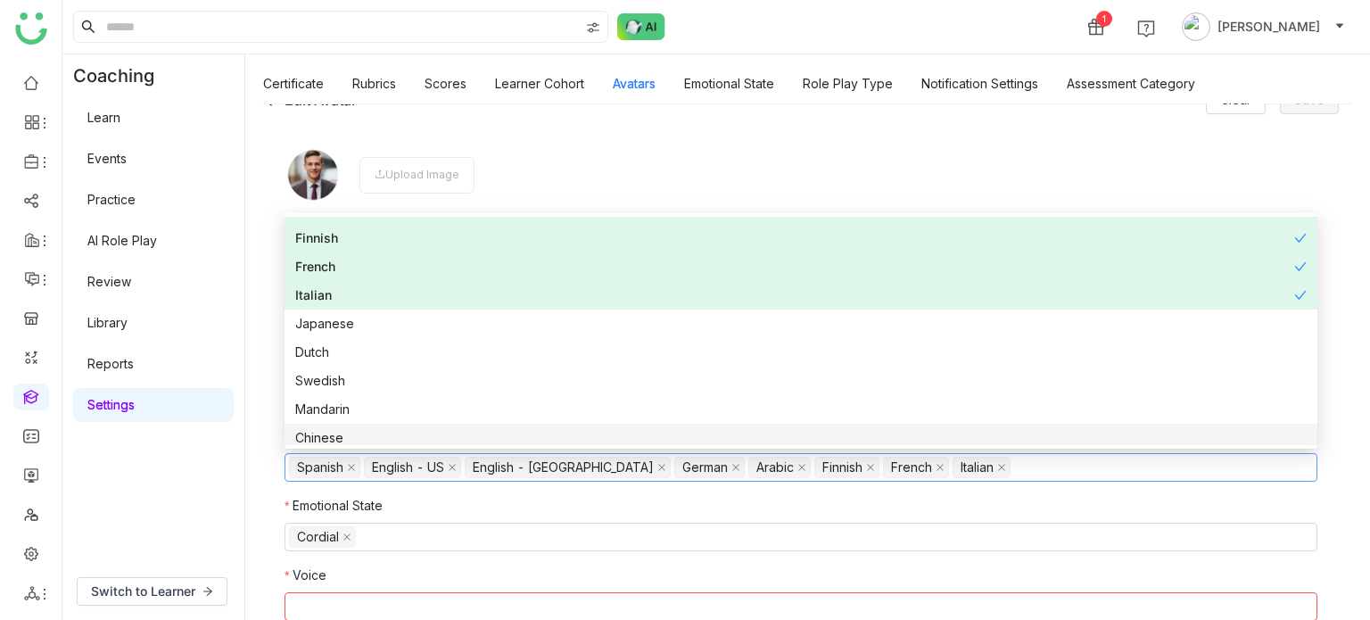
scroll to position [143, 0]
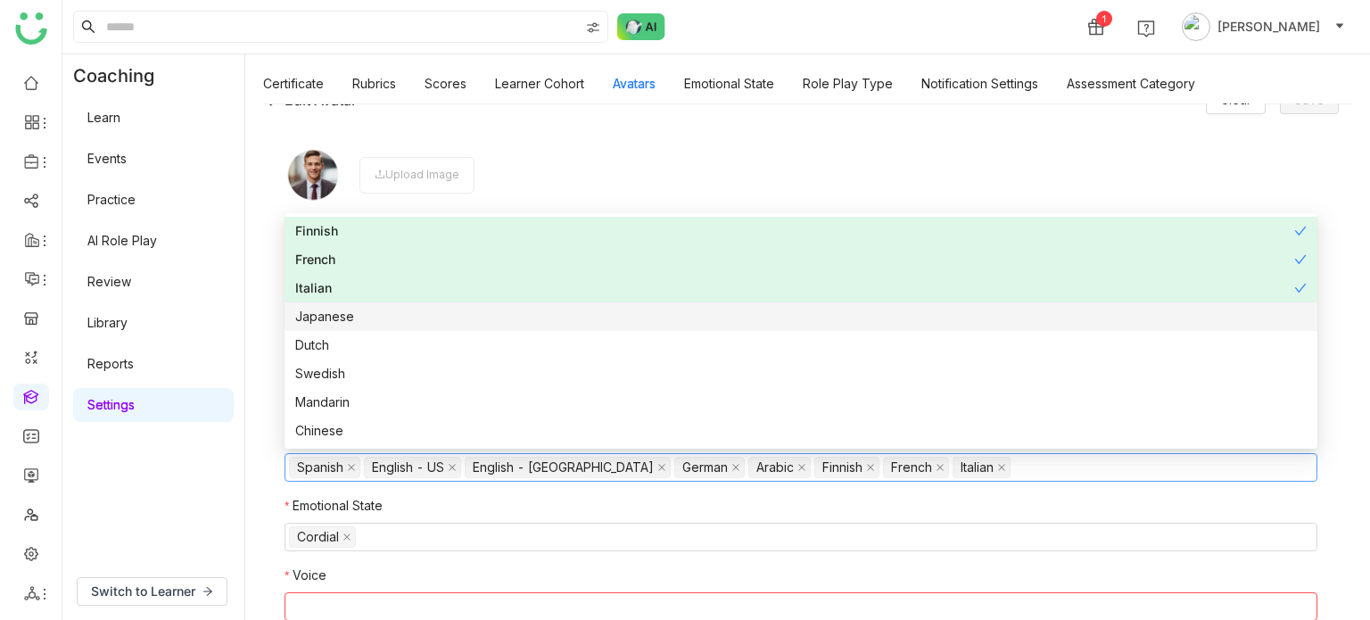
click at [367, 317] on div "Japanese" at bounding box center [800, 317] width 1011 height 20
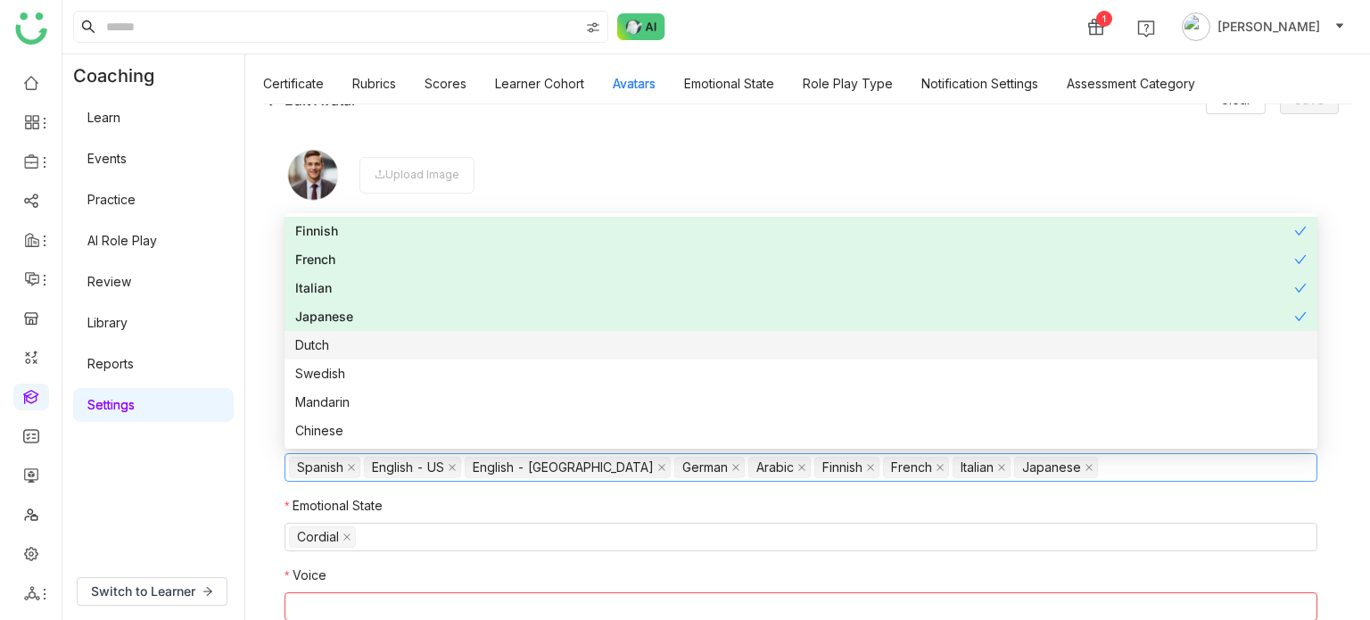
click at [366, 352] on div "Dutch" at bounding box center [800, 345] width 1011 height 20
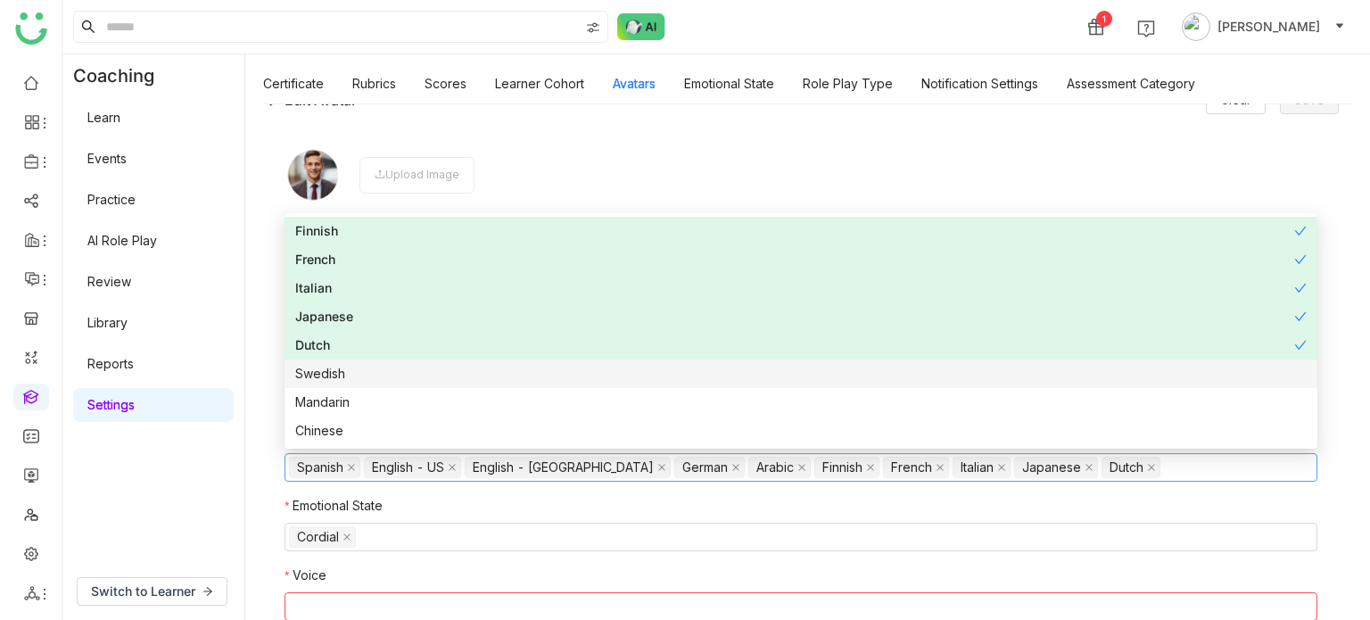
click at [364, 383] on div "Swedish" at bounding box center [800, 374] width 1011 height 20
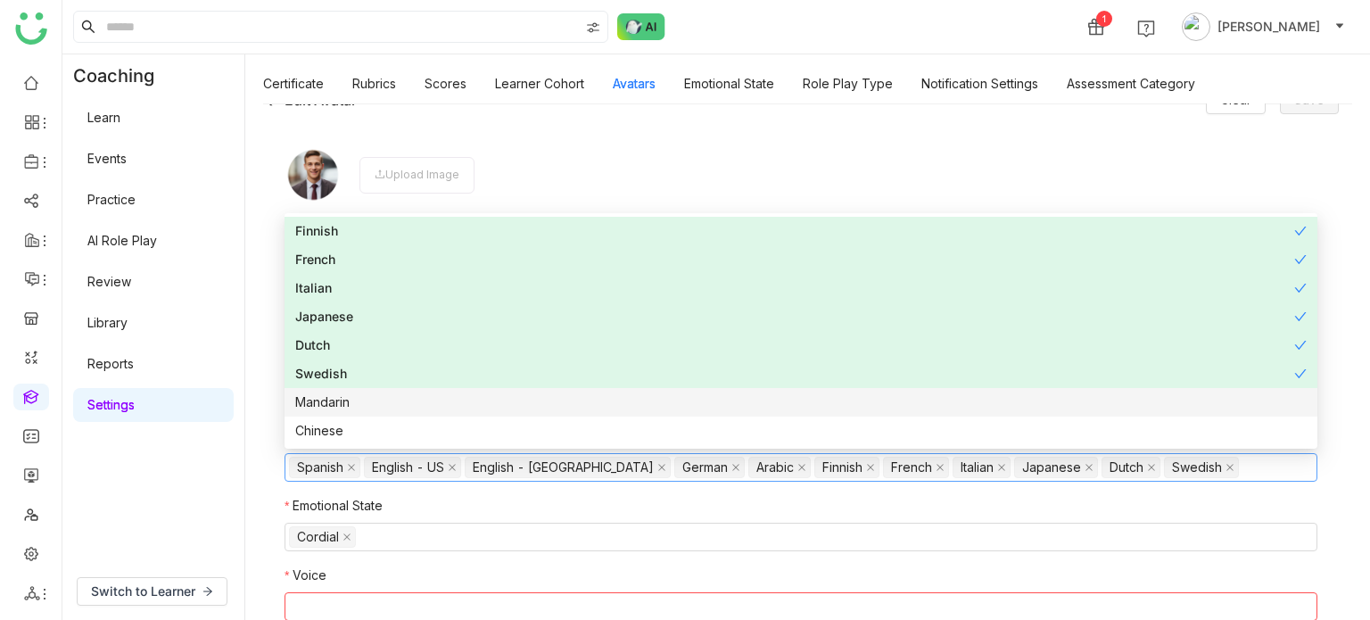
click at [364, 412] on div "Mandarin" at bounding box center [800, 402] width 1011 height 20
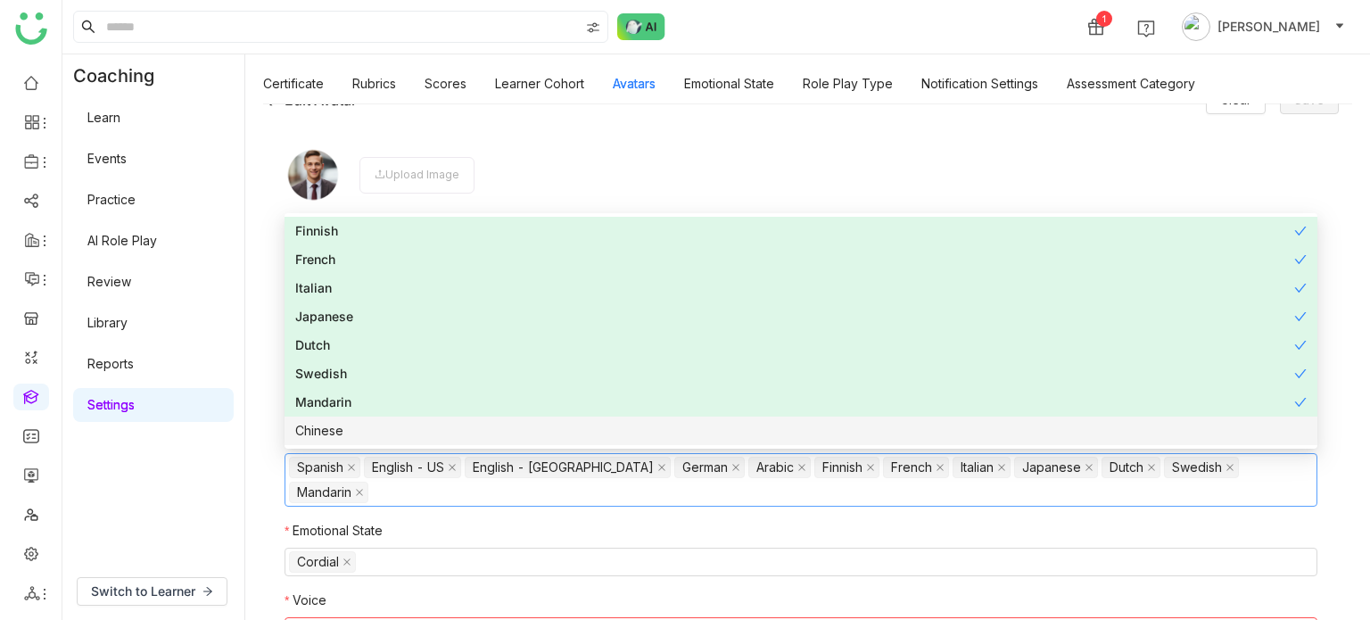
click at [366, 437] on div "Chinese" at bounding box center [800, 431] width 1011 height 20
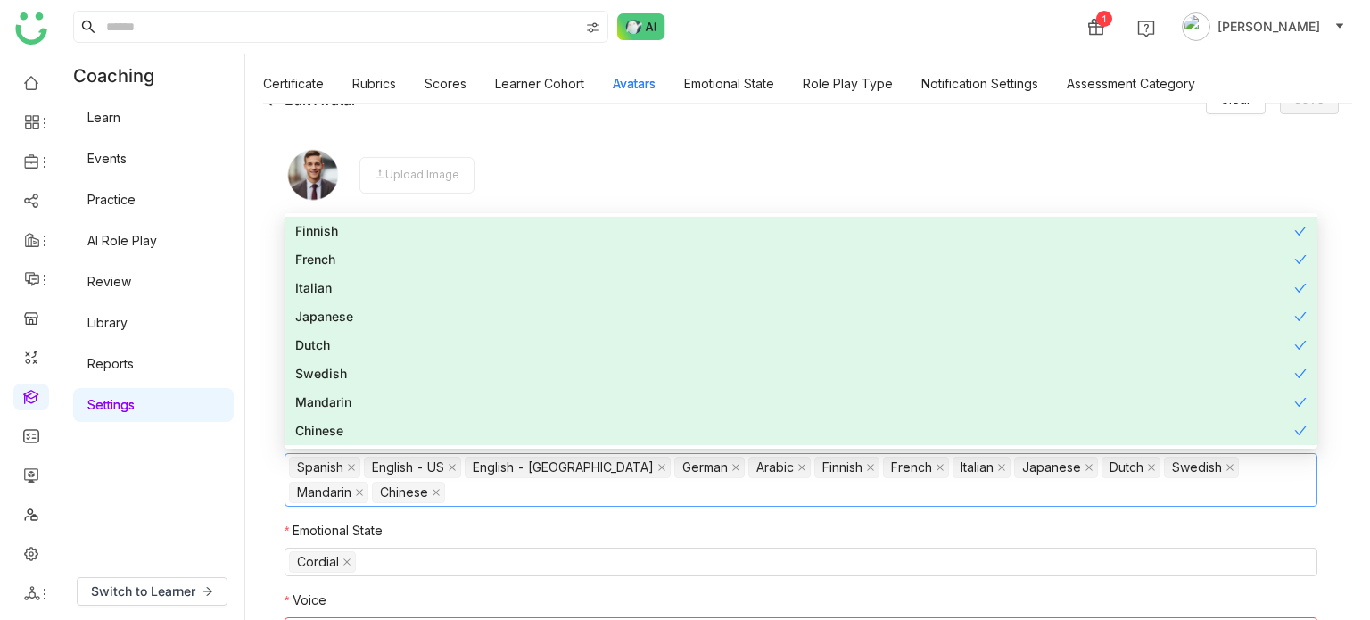
click at [210, 477] on div "Coaching Learn Events Practice AI Role Play Review Library Reports Settings" at bounding box center [153, 308] width 182 height 508
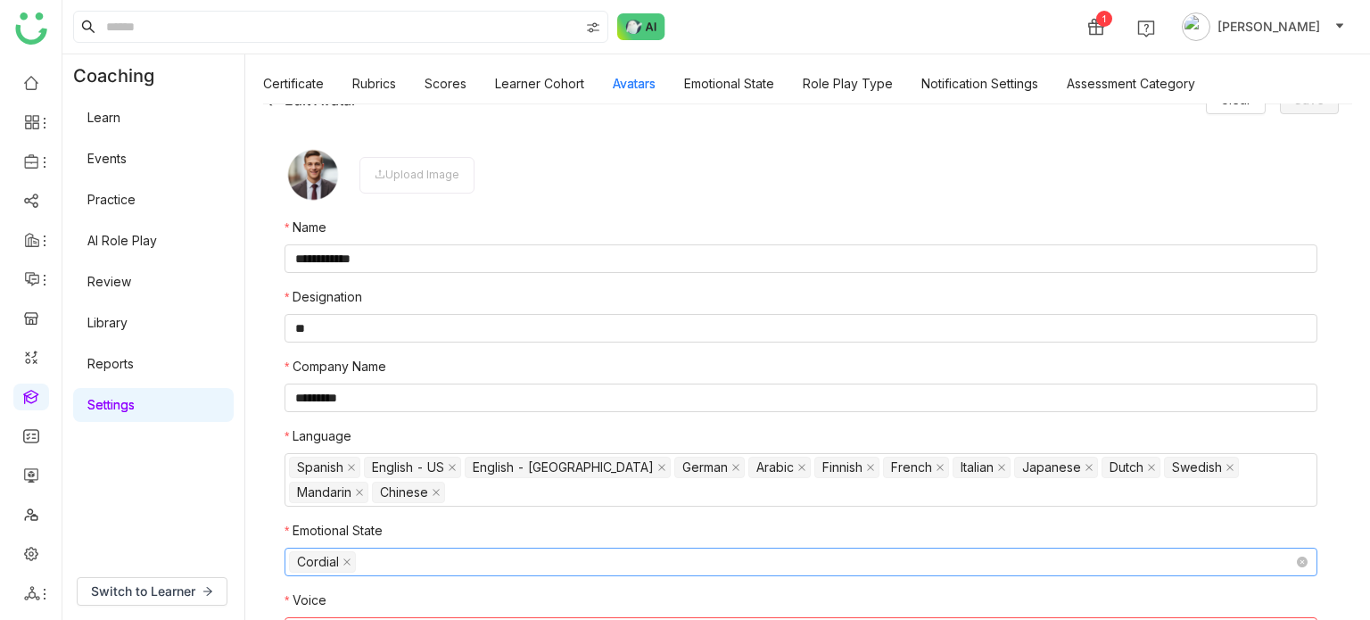
click at [377, 559] on nz-select-top-control "Cordial" at bounding box center [801, 562] width 1033 height 29
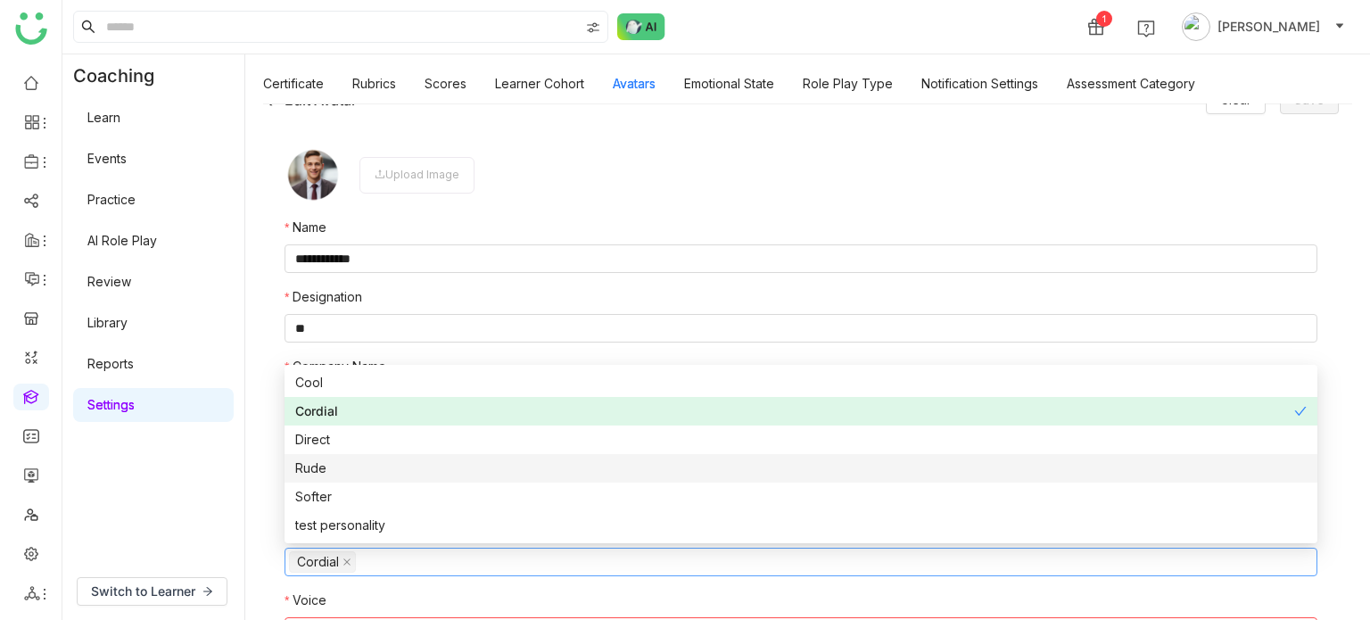
click at [352, 453] on nz-option-item "Direct" at bounding box center [801, 439] width 1033 height 29
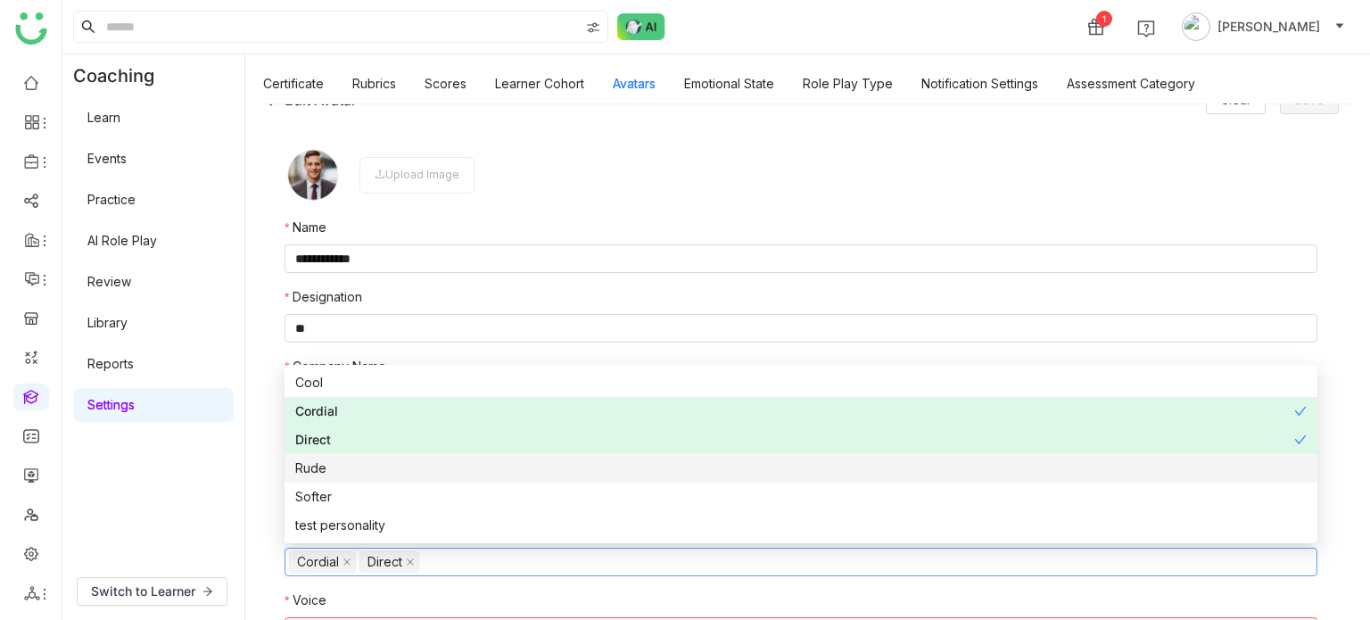
click at [353, 467] on div "Rude" at bounding box center [800, 468] width 1011 height 20
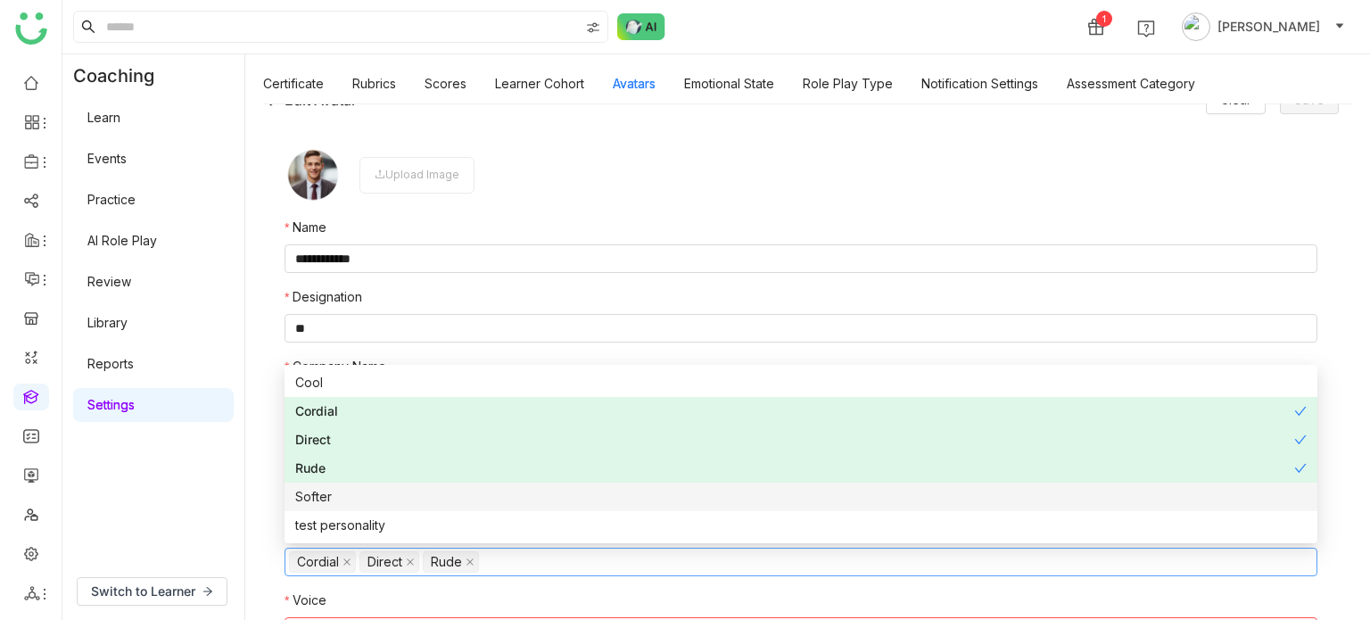
click at [357, 506] on div "Softer" at bounding box center [800, 497] width 1011 height 20
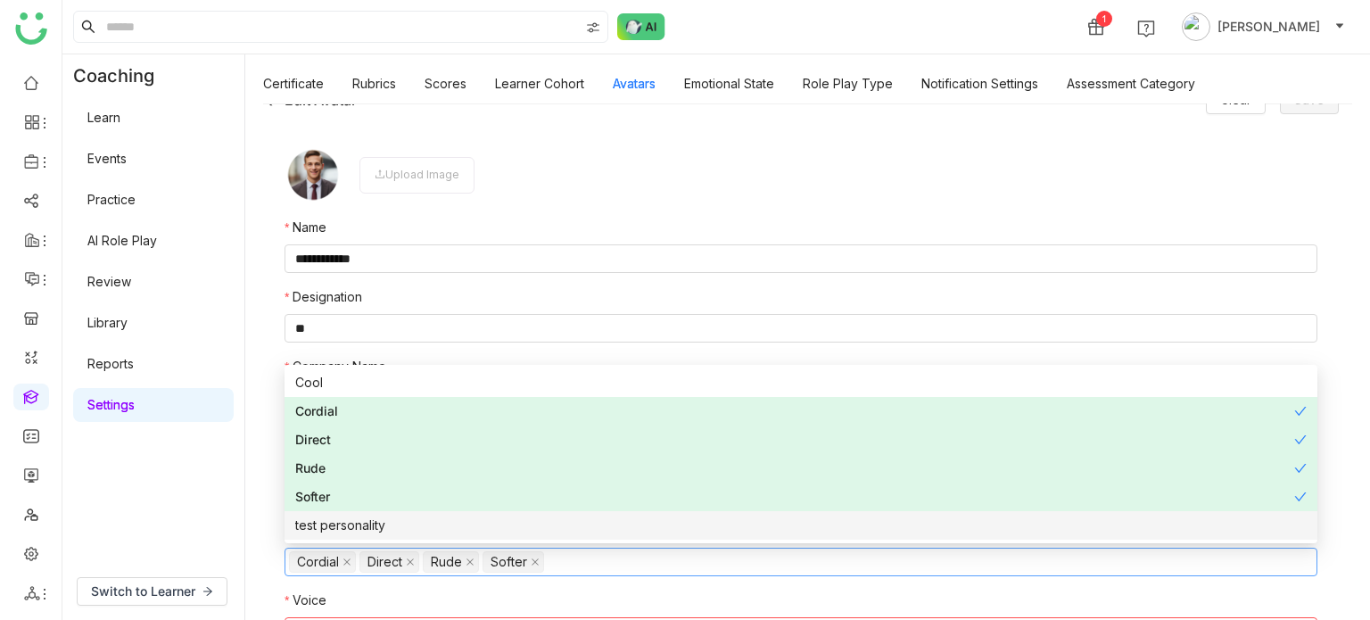
click at [362, 531] on div "test personality" at bounding box center [800, 525] width 1011 height 20
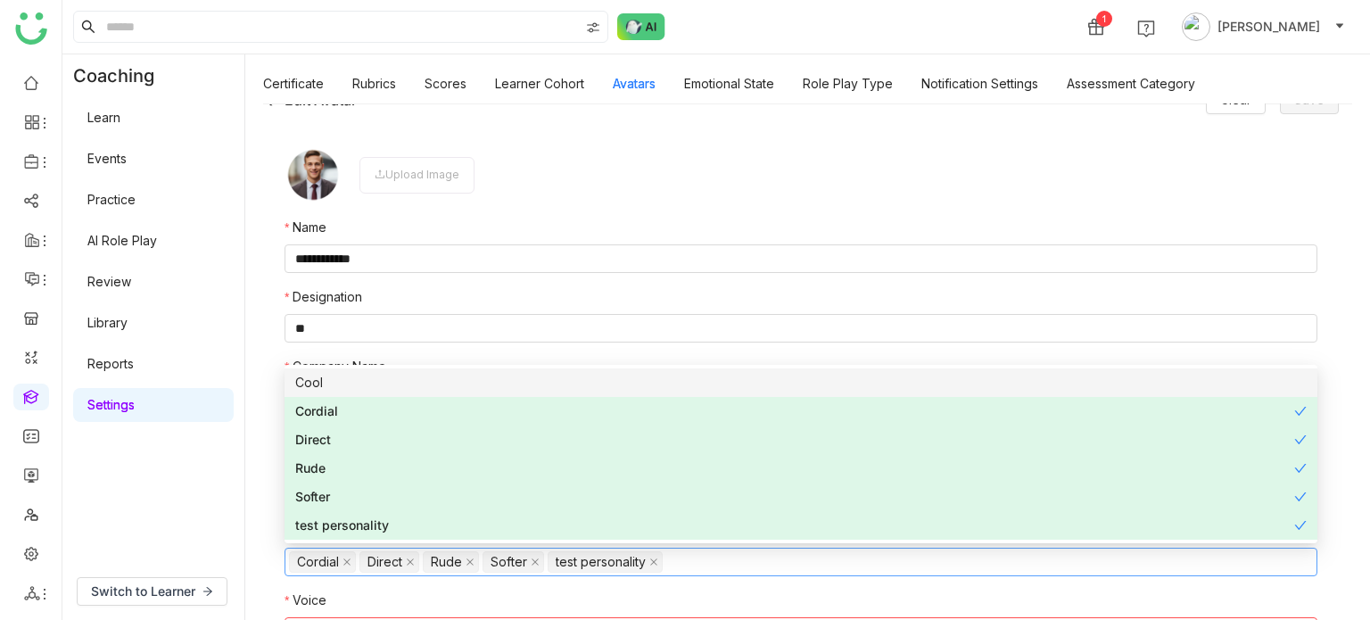
click at [366, 381] on div "Cool" at bounding box center [800, 383] width 1011 height 20
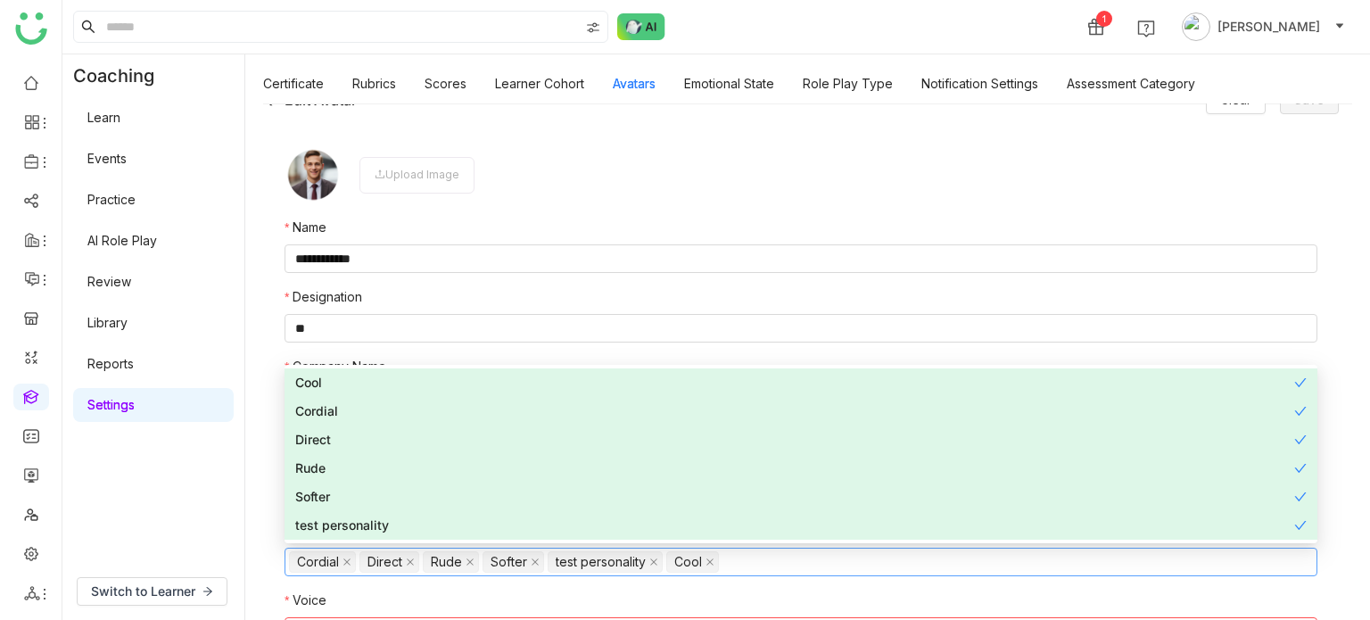
click at [229, 552] on div "Coaching Learn Events Practice AI Role Play Review Library Reports Settings" at bounding box center [153, 308] width 182 height 508
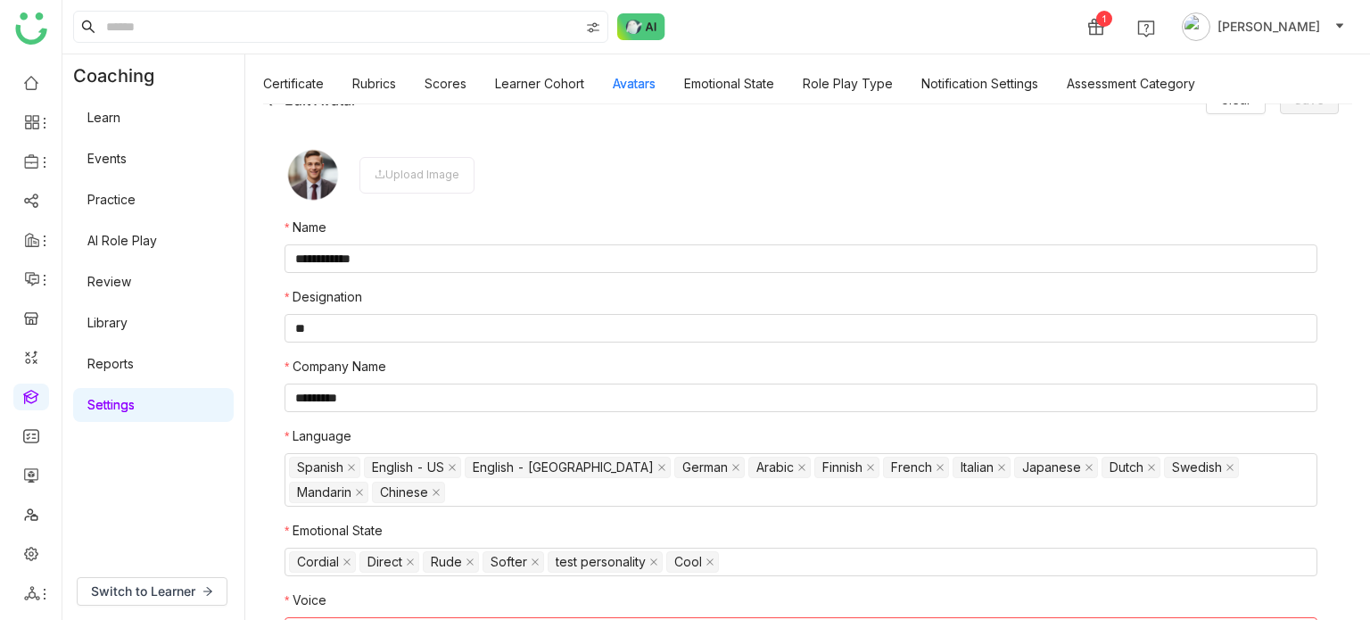
scroll to position [80, 0]
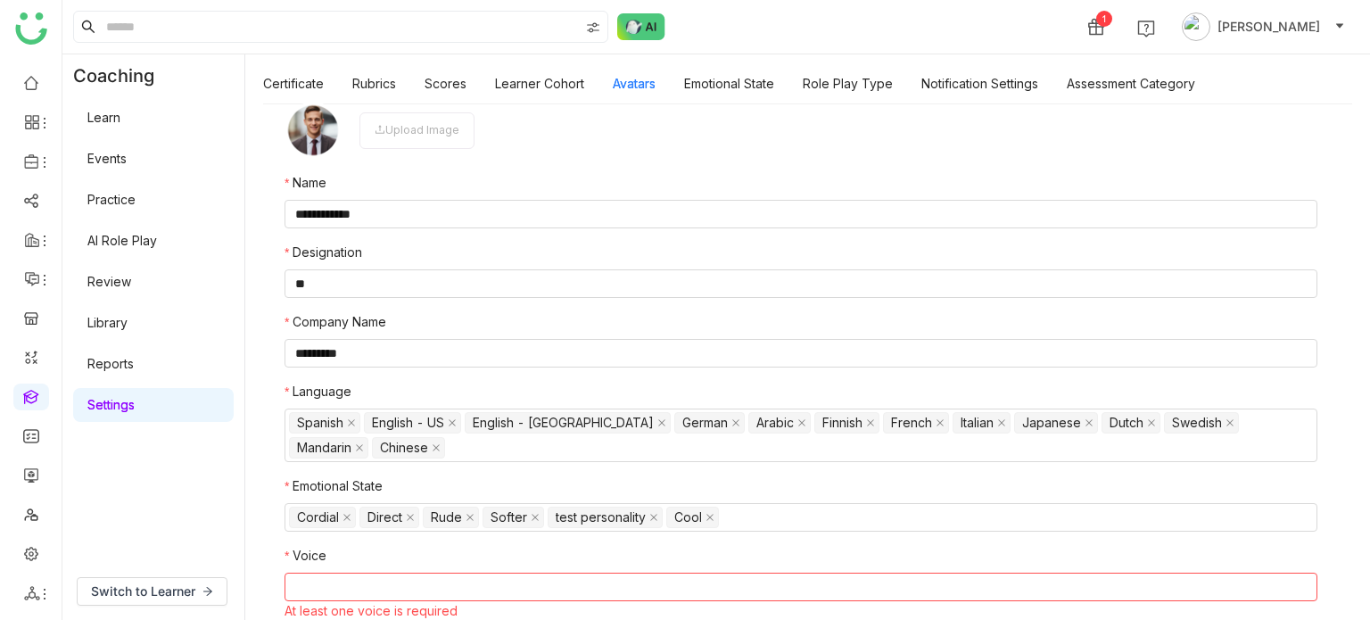
click at [1127, 586] on nz-select-top-control at bounding box center [801, 587] width 1033 height 29
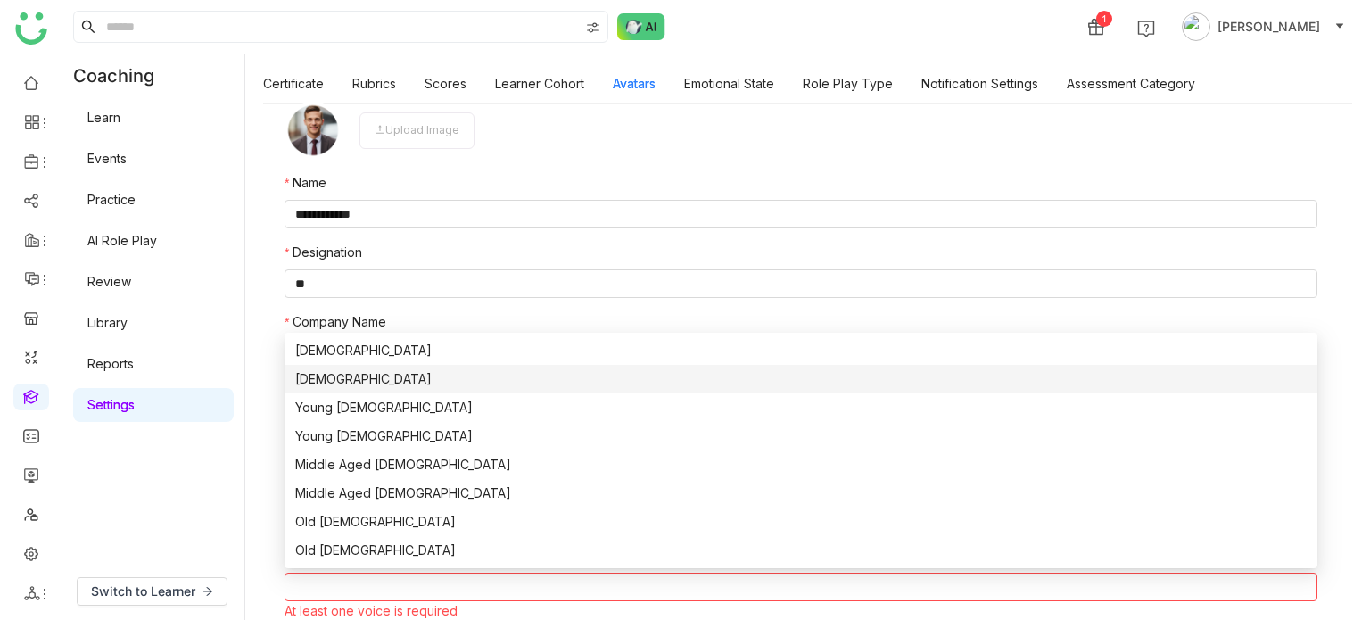
click at [441, 381] on div "Female" at bounding box center [800, 379] width 1011 height 20
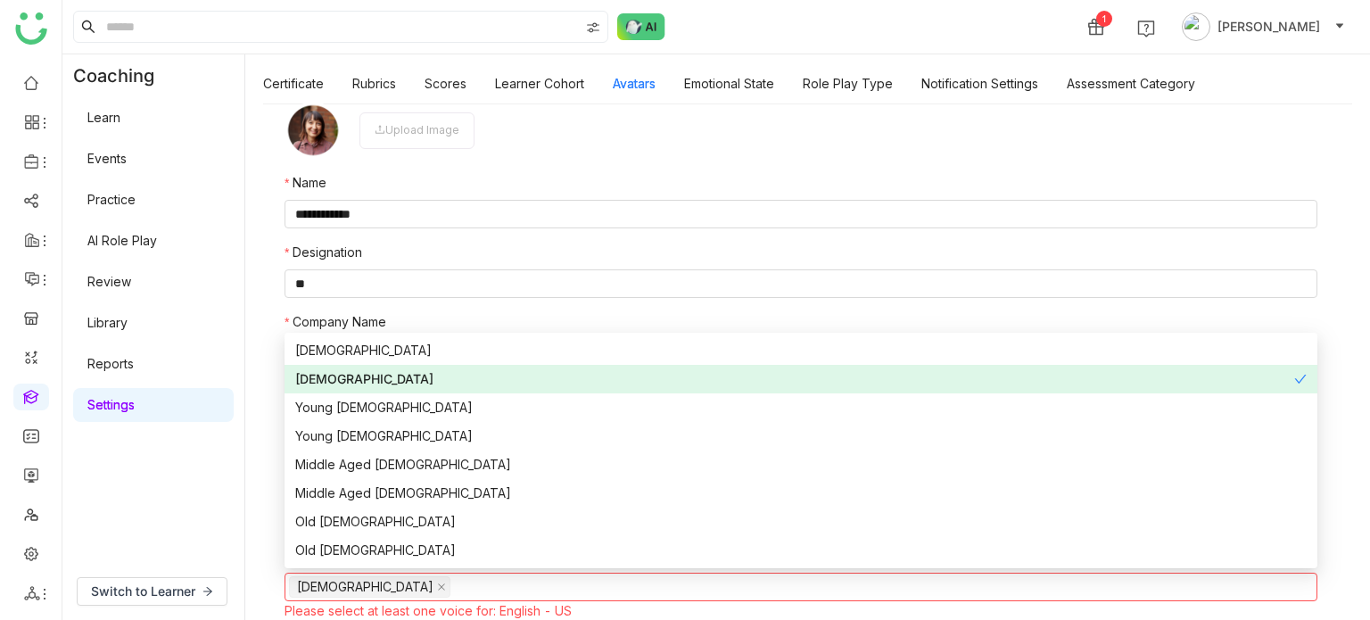
click at [435, 413] on div "Young Male" at bounding box center [800, 408] width 1011 height 20
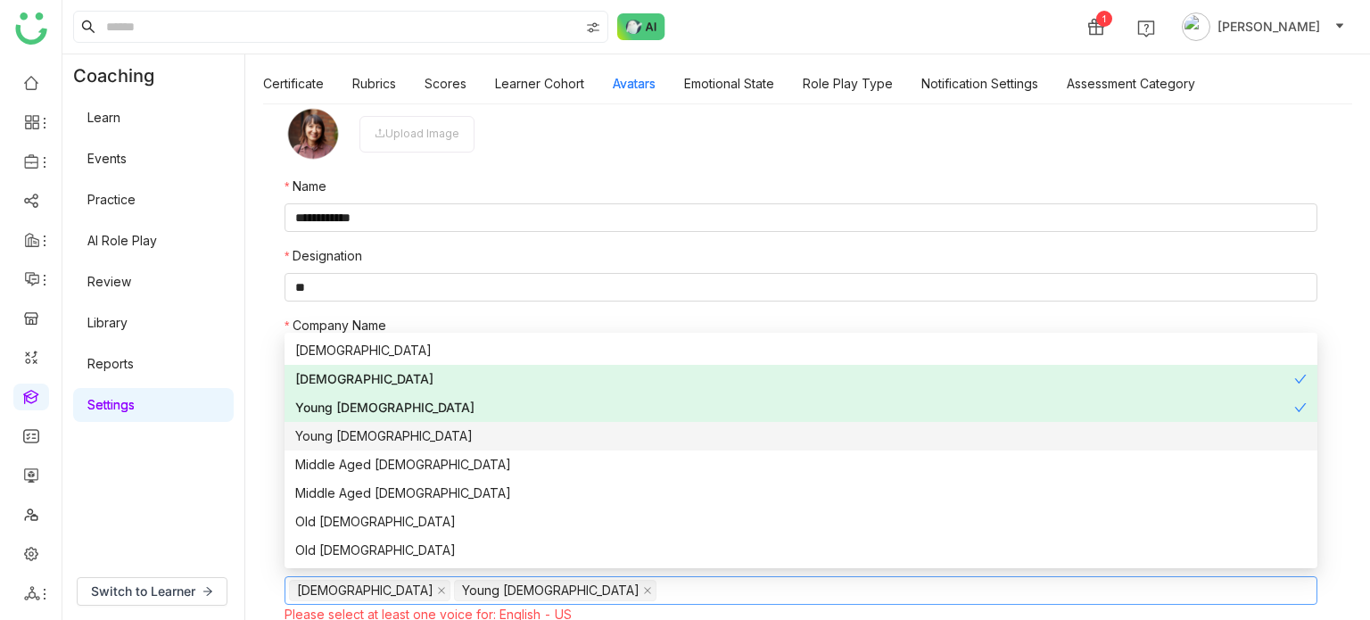
click at [431, 443] on div "Young Female" at bounding box center [800, 436] width 1011 height 20
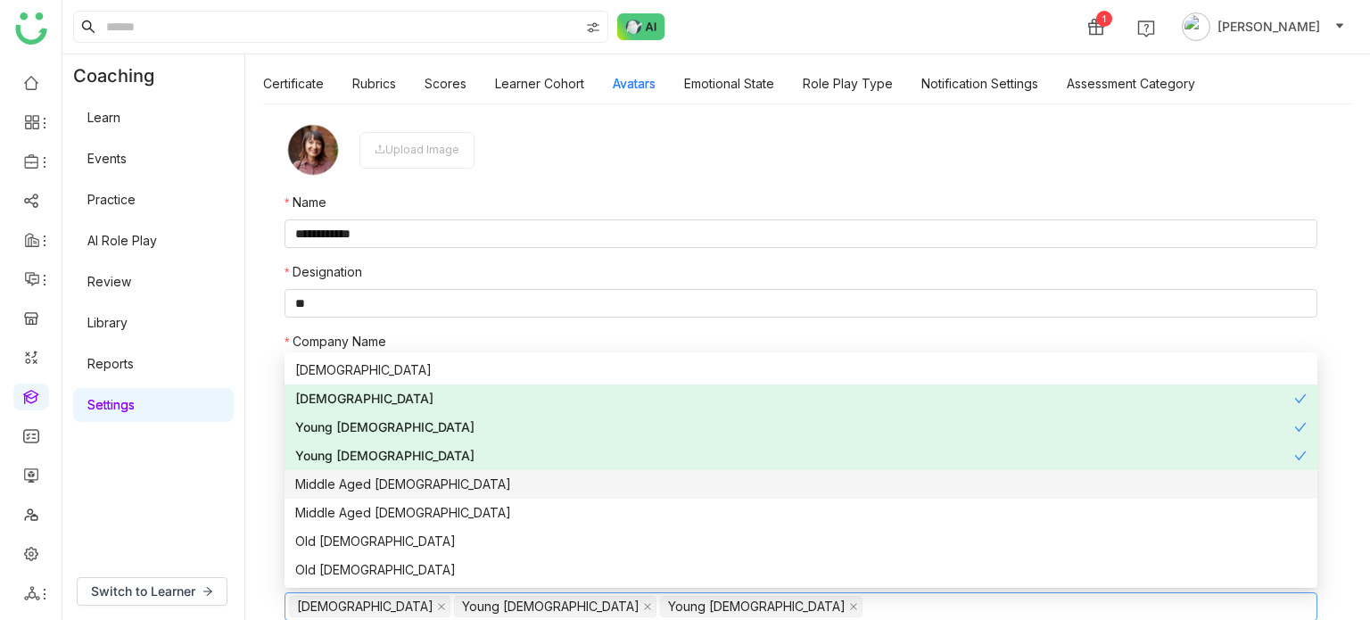
click at [413, 491] on div "Middle Aged Male" at bounding box center [800, 484] width 1011 height 20
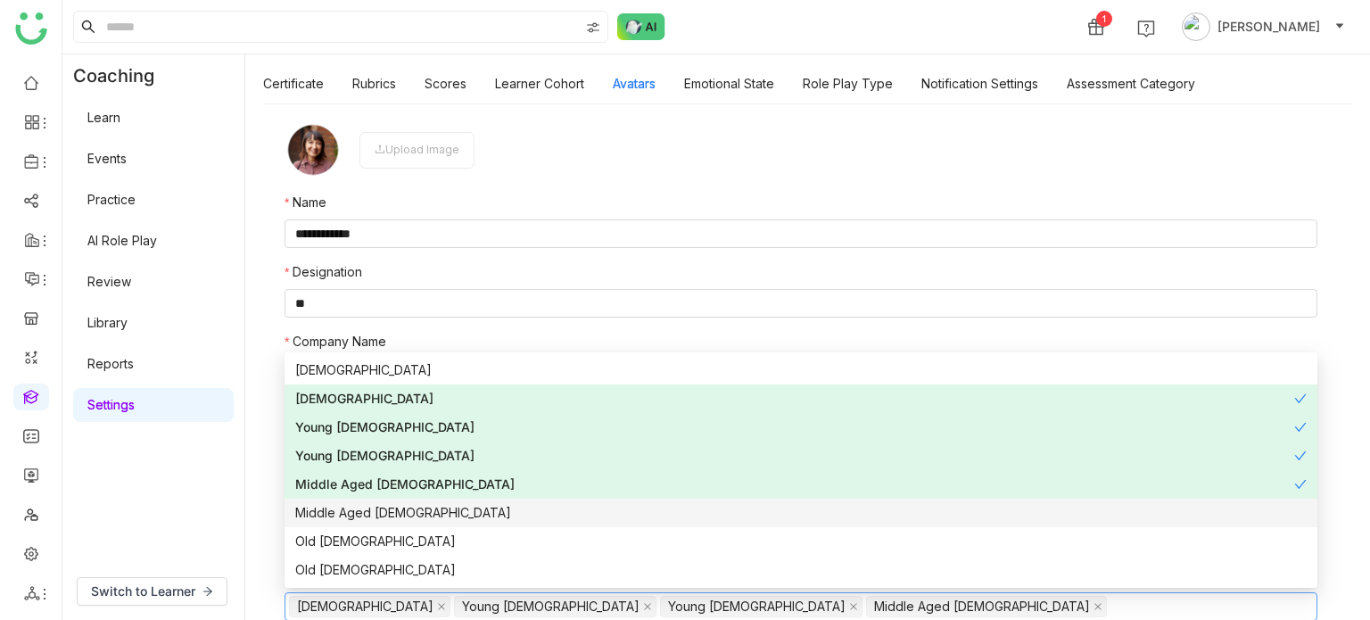
click at [392, 523] on nz-option-item "Middle Aged Female" at bounding box center [801, 513] width 1033 height 29
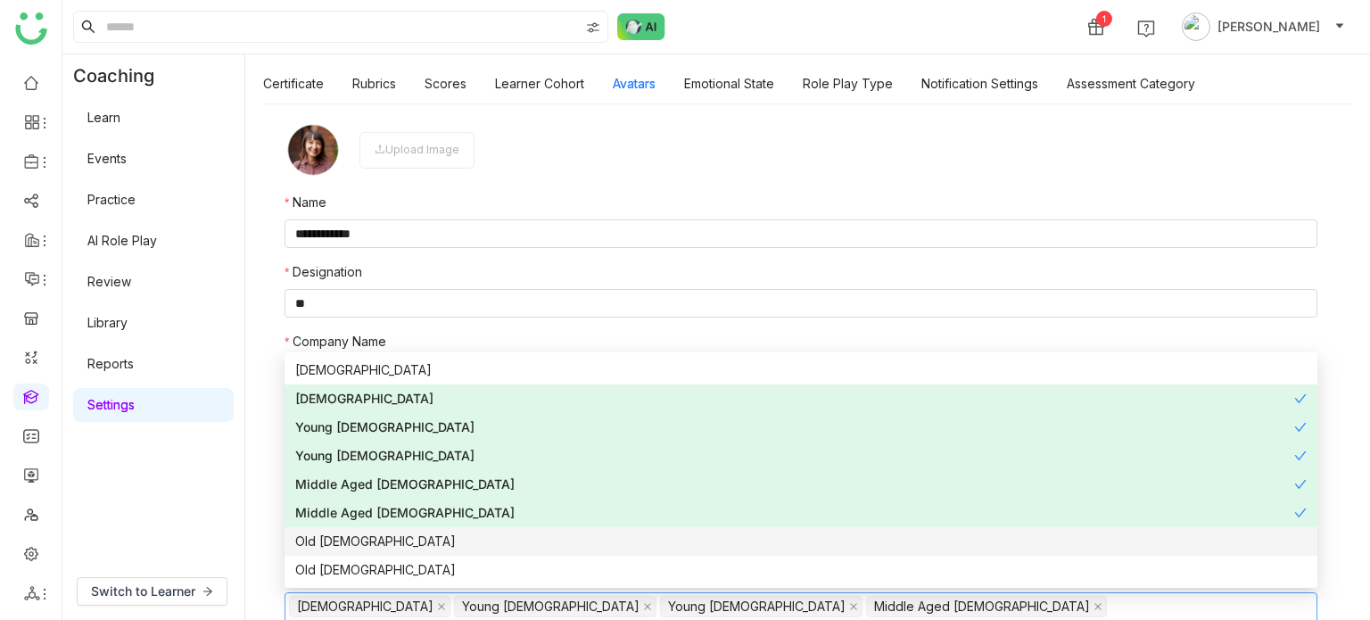
click at [375, 556] on nz-option-item "Old Female" at bounding box center [801, 570] width 1033 height 29
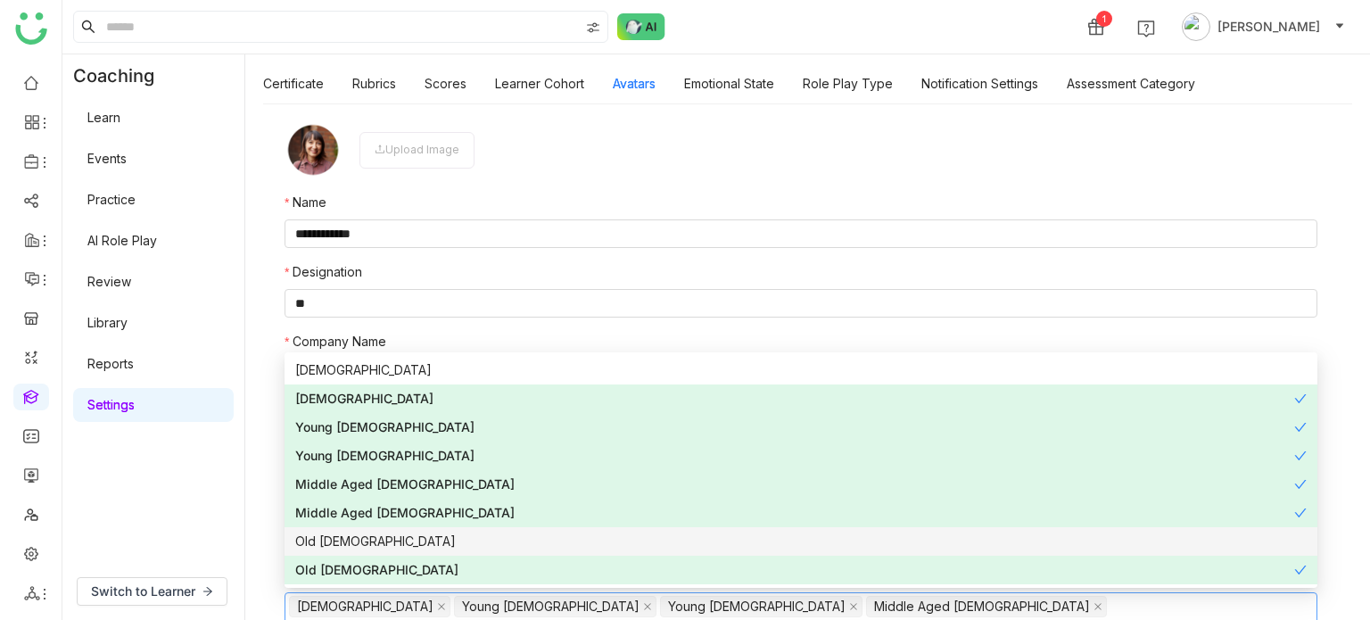
click at [375, 537] on div "Old Male" at bounding box center [800, 542] width 1011 height 20
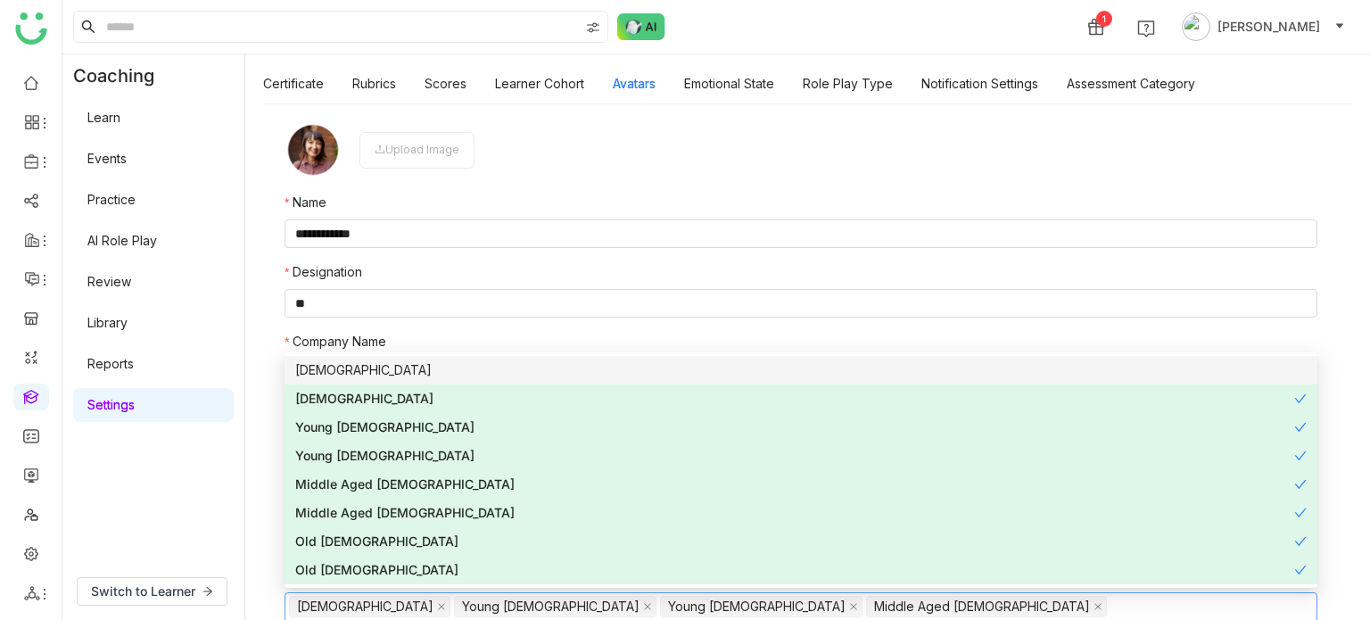
click at [382, 363] on div "Male" at bounding box center [800, 370] width 1011 height 20
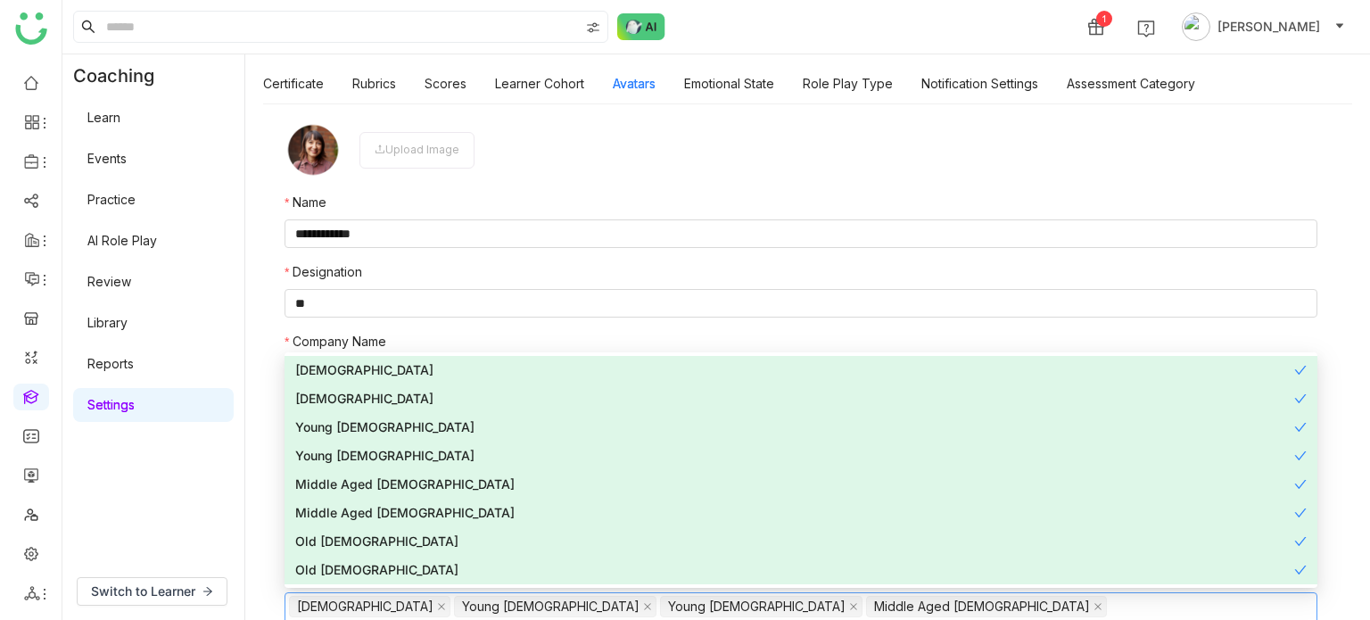
click at [186, 481] on div "Coaching Learn Events Practice AI Role Play Review Library Reports Settings" at bounding box center [153, 308] width 182 height 508
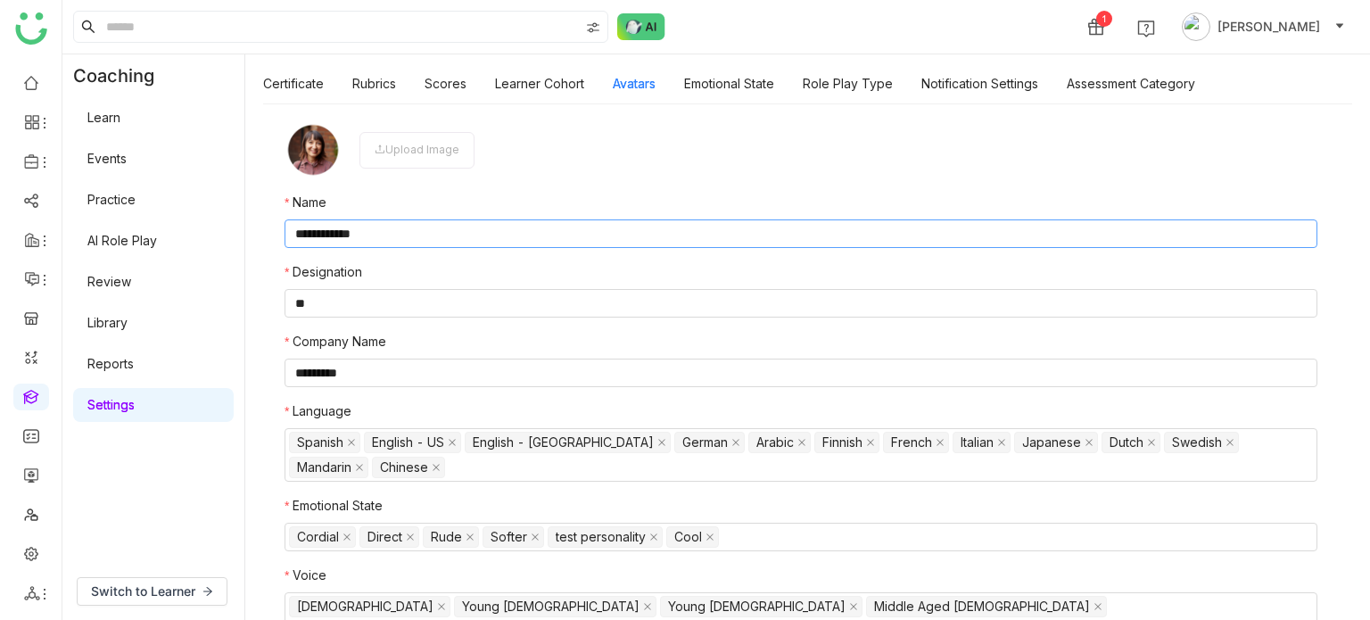
scroll to position [0, 0]
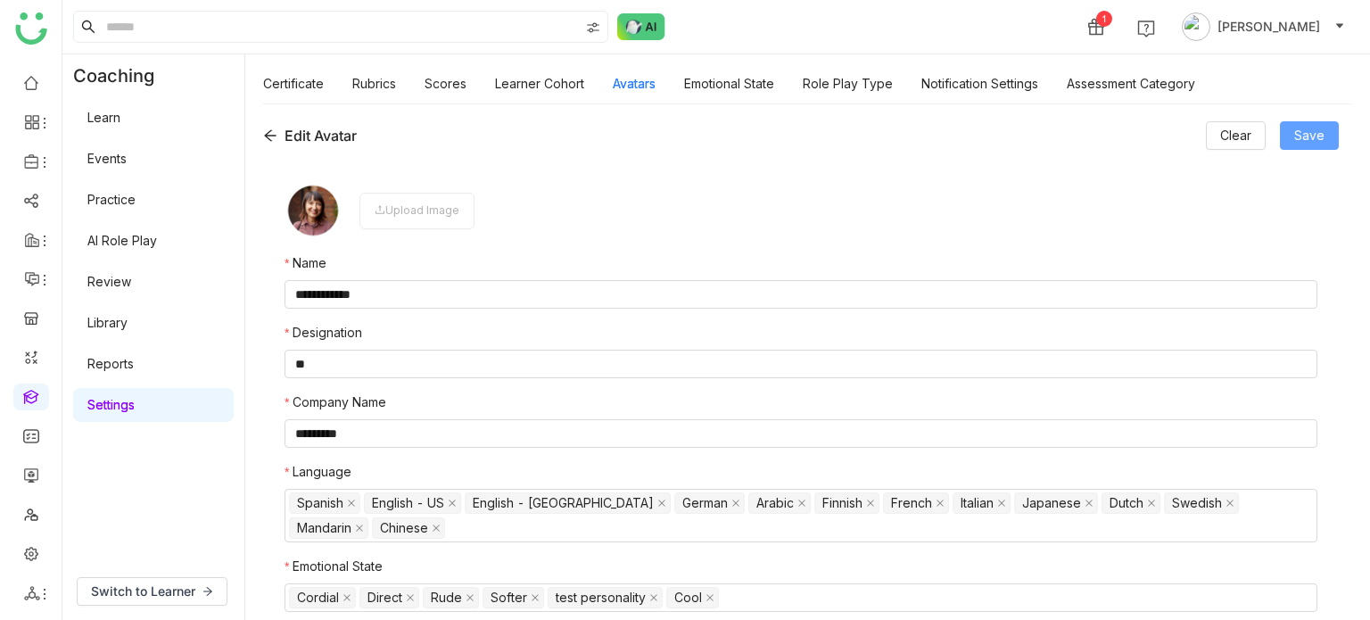
click at [1318, 135] on span "Save" at bounding box center [1309, 136] width 30 height 20
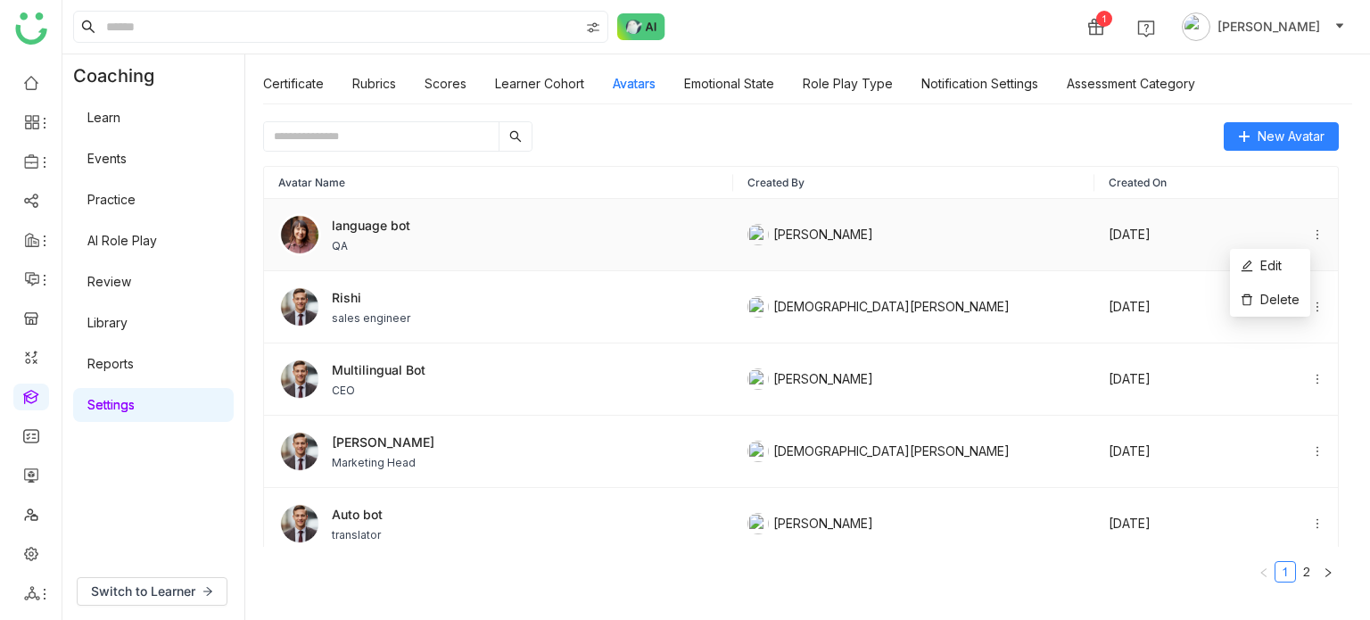
click at [1311, 228] on icon at bounding box center [1317, 234] width 12 height 12
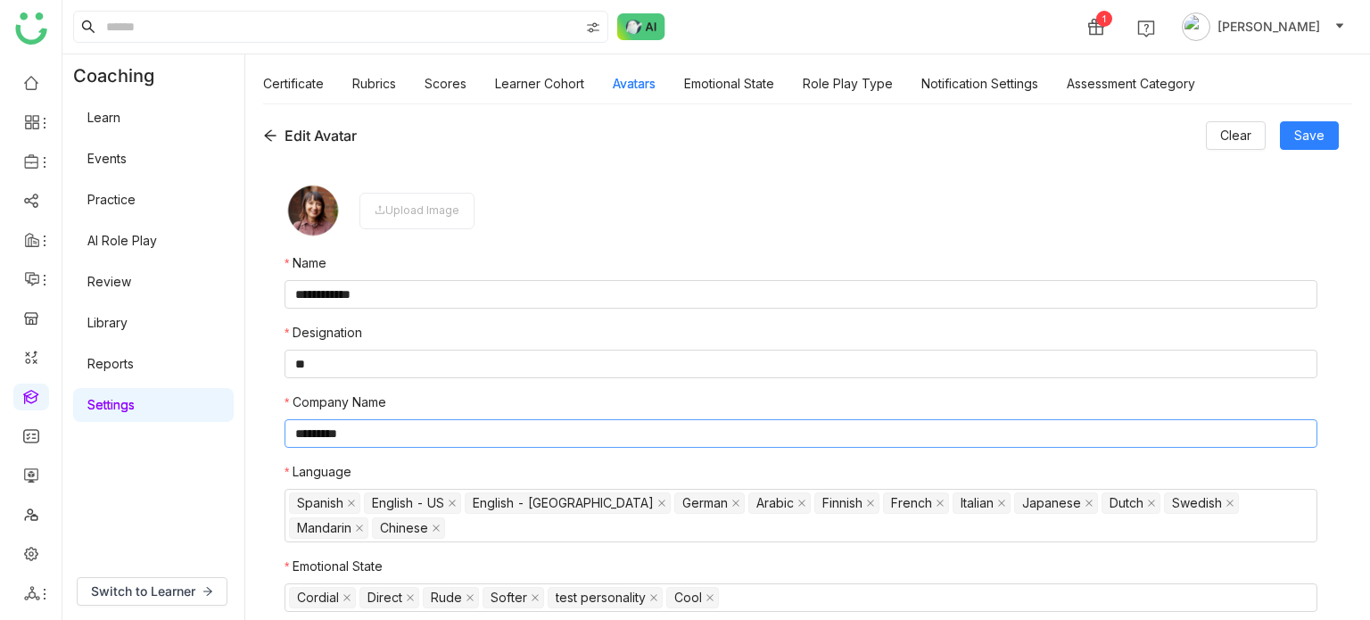
scroll to position [61, 0]
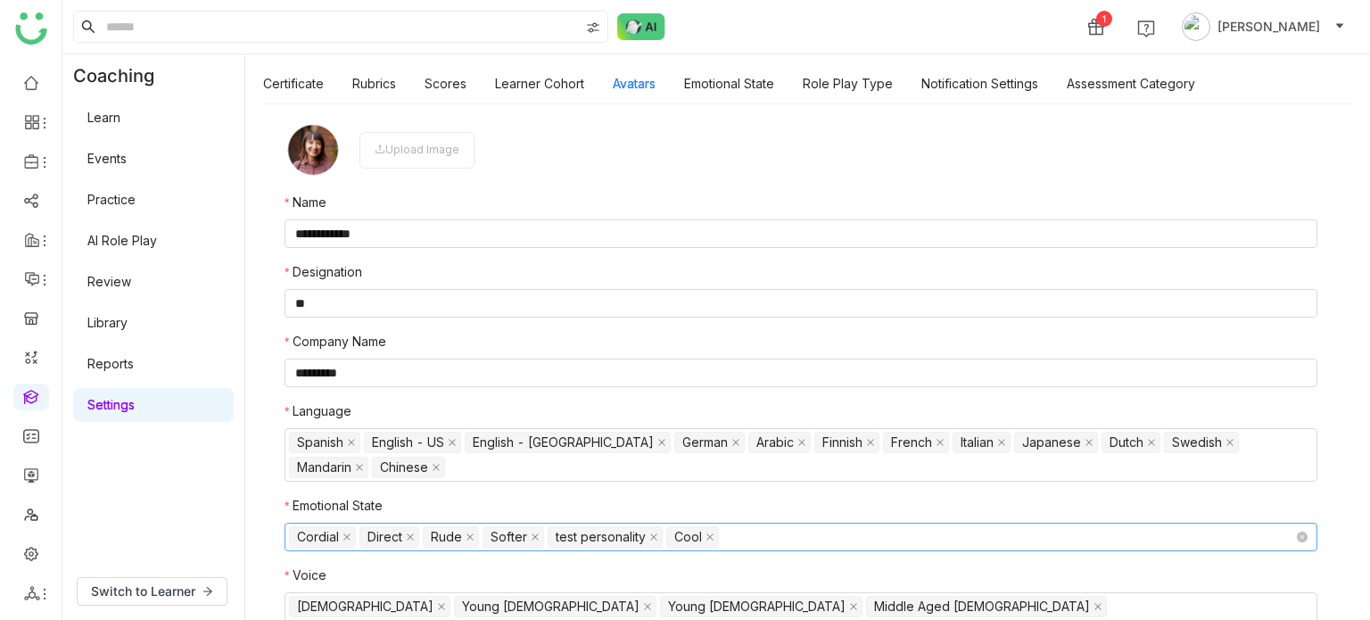
click at [782, 537] on nz-select-top-control "Cordial Direct Rude Softer test personality Cool" at bounding box center [801, 537] width 1033 height 29
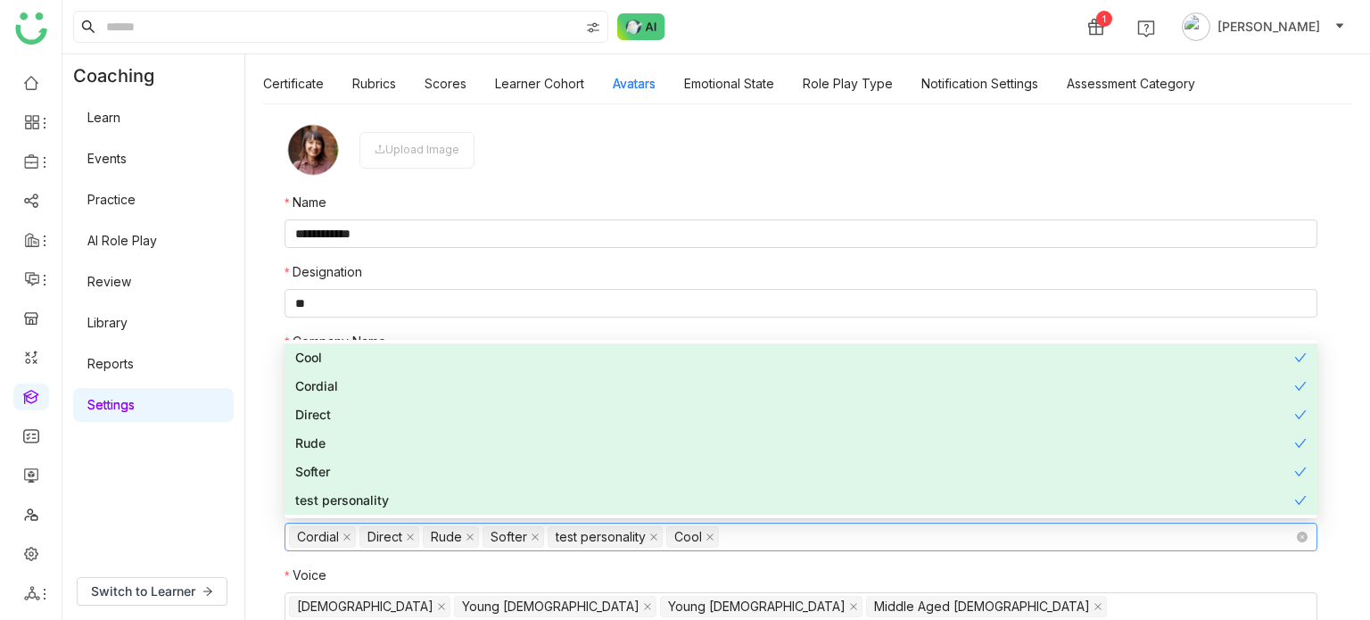
click at [782, 537] on nz-select-top-control "Cordial Direct Rude Softer test personality Cool" at bounding box center [801, 537] width 1033 height 29
click at [250, 531] on div "**********" at bounding box center [807, 361] width 1125 height 516
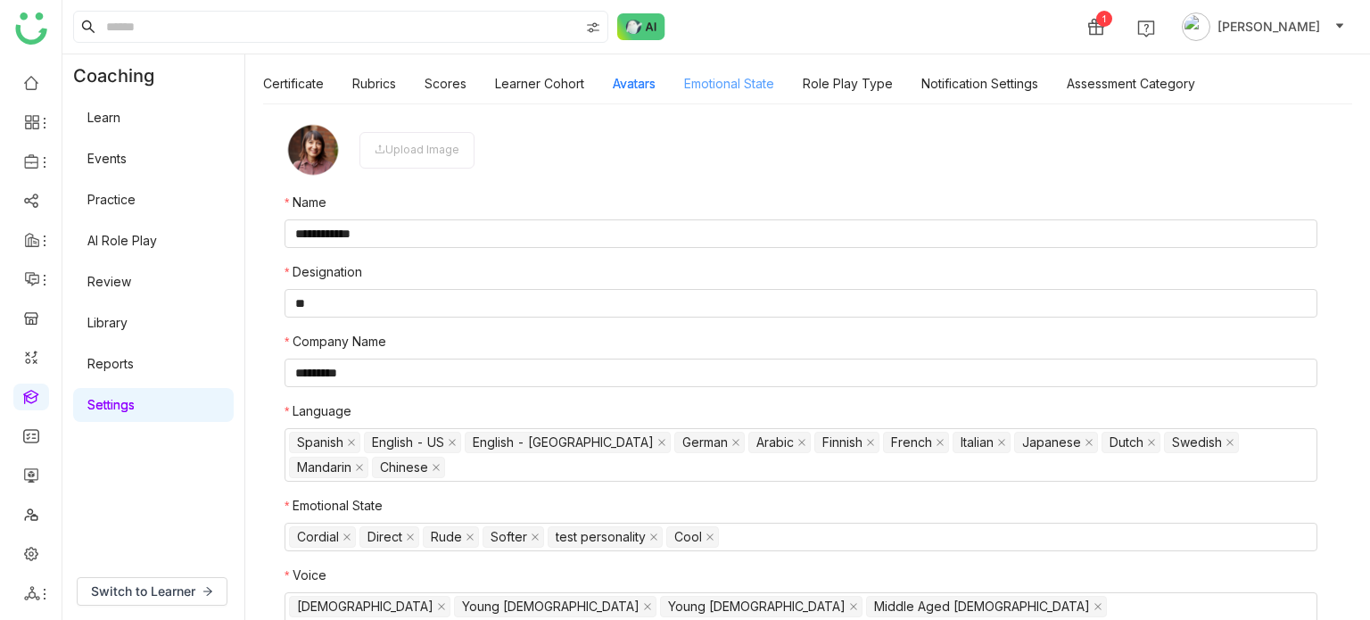
click at [724, 88] on link "Emotional State" at bounding box center [729, 83] width 90 height 15
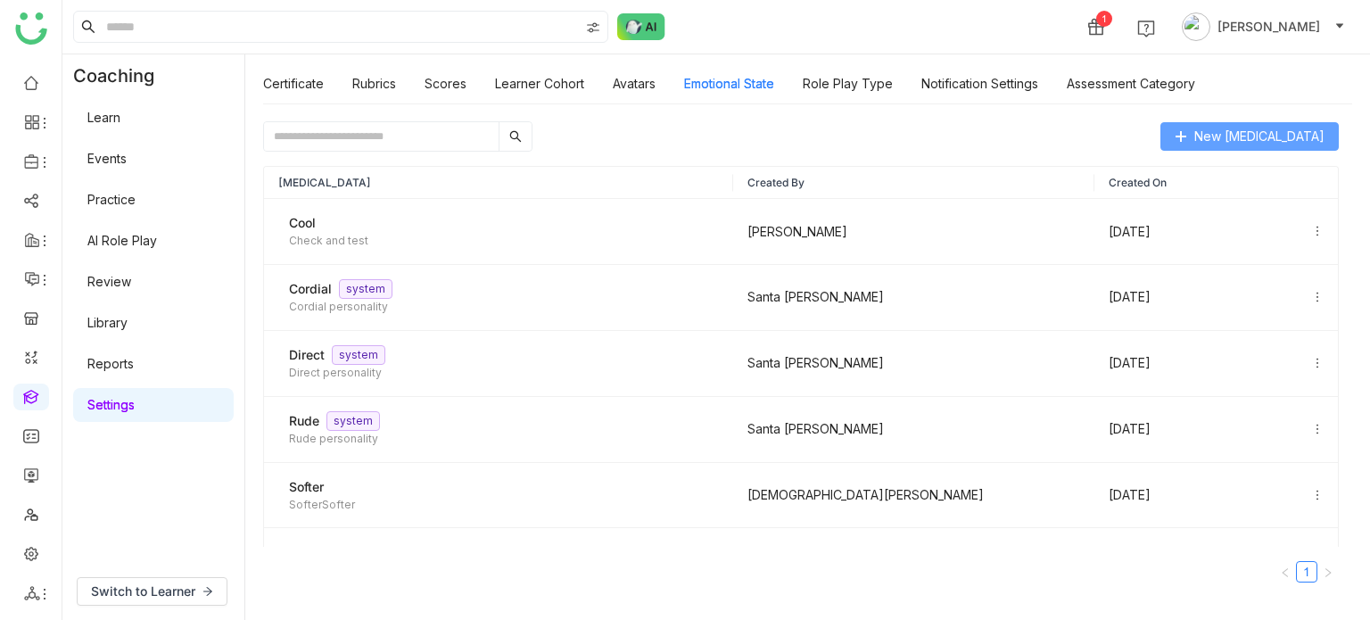
click at [1302, 136] on span "New Personality Type" at bounding box center [1259, 137] width 130 height 20
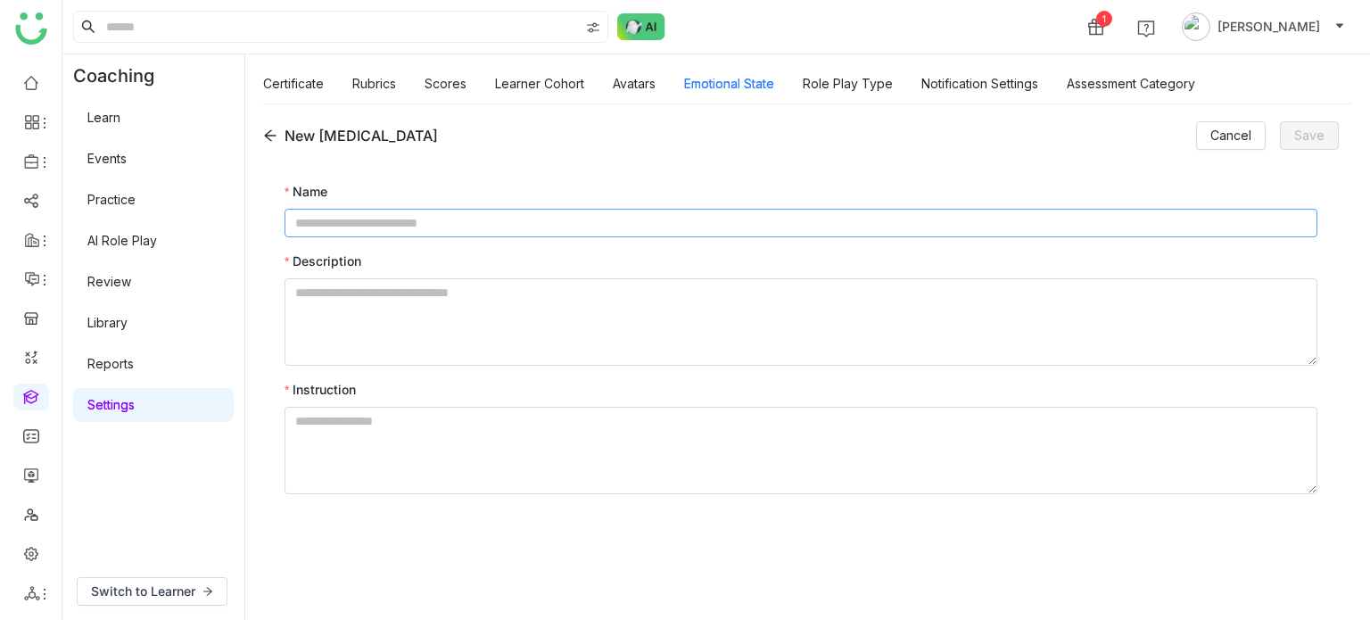
click at [617, 214] on input at bounding box center [801, 223] width 1033 height 29
type input "********"
click at [564, 306] on textarea at bounding box center [801, 321] width 1033 height 87
type textarea "********"
click at [446, 417] on textarea at bounding box center [801, 450] width 1033 height 87
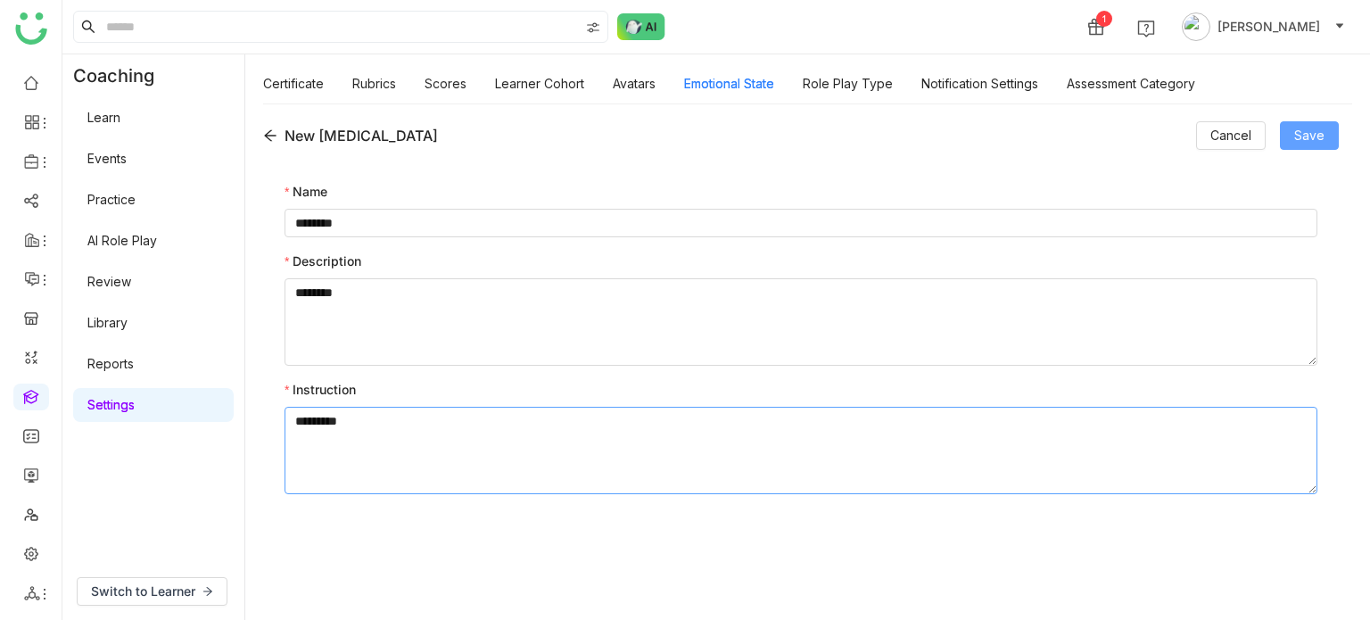
type textarea "*********"
click at [1319, 140] on span "Save" at bounding box center [1309, 136] width 30 height 20
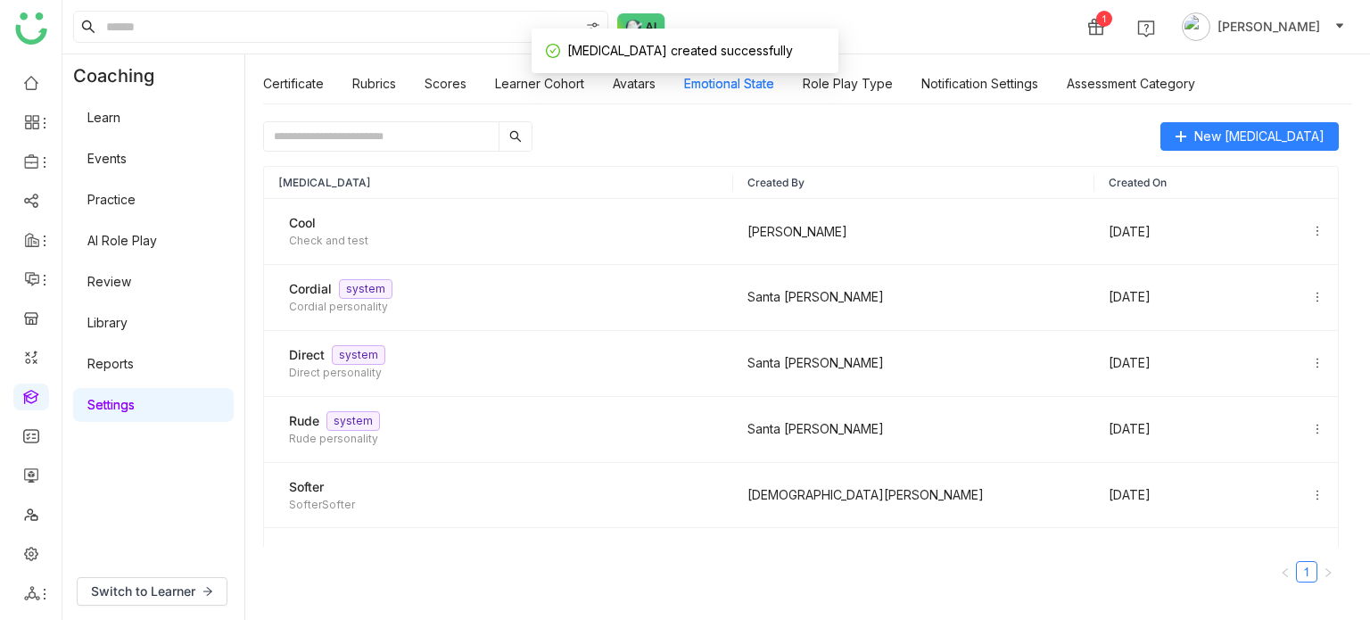
drag, startPoint x: 592, startPoint y: 81, endPoint x: 605, endPoint y: 82, distance: 12.5
click at [598, 81] on div "Certificate Rubrics Scores Learner Cohort Avatars Emotional State Role Play Typ…" at bounding box center [729, 83] width 932 height 41
click at [664, 91] on div "Certificate Rubrics Scores Learner Cohort Avatars Emotional State Role Play Typ…" at bounding box center [729, 83] width 932 height 41
click at [654, 90] on link "Avatars" at bounding box center [634, 83] width 43 height 15
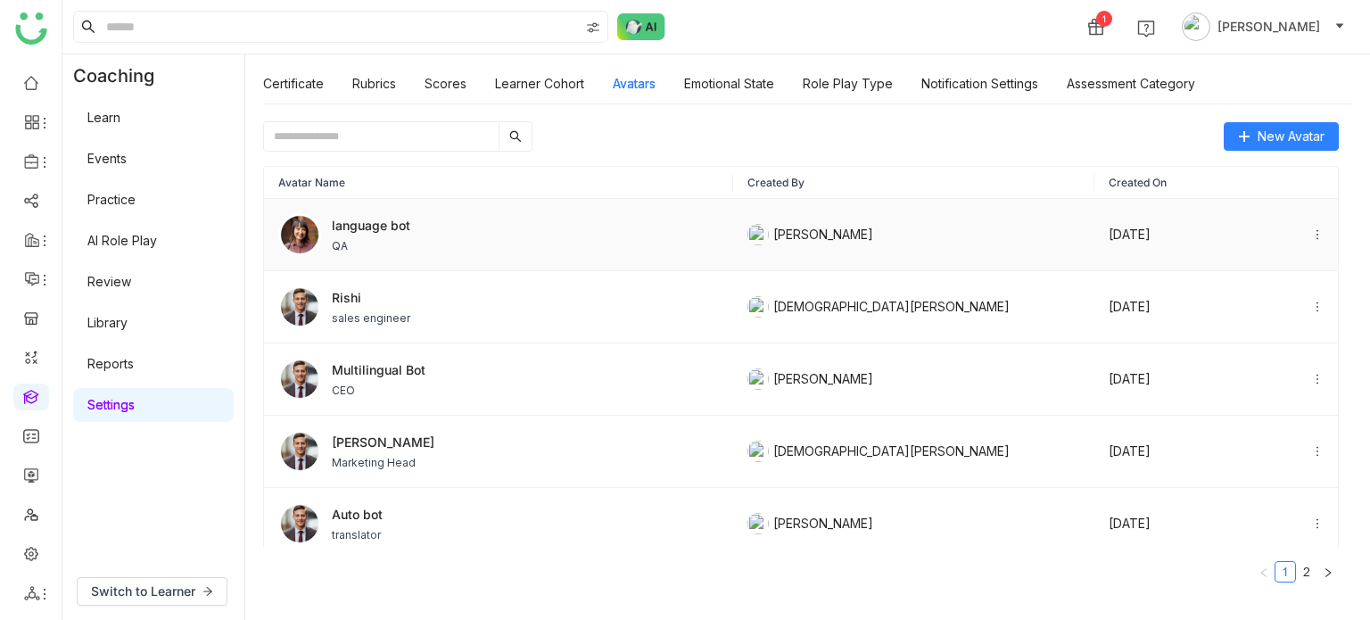
click at [489, 210] on td "language bot QA" at bounding box center [498, 235] width 469 height 72
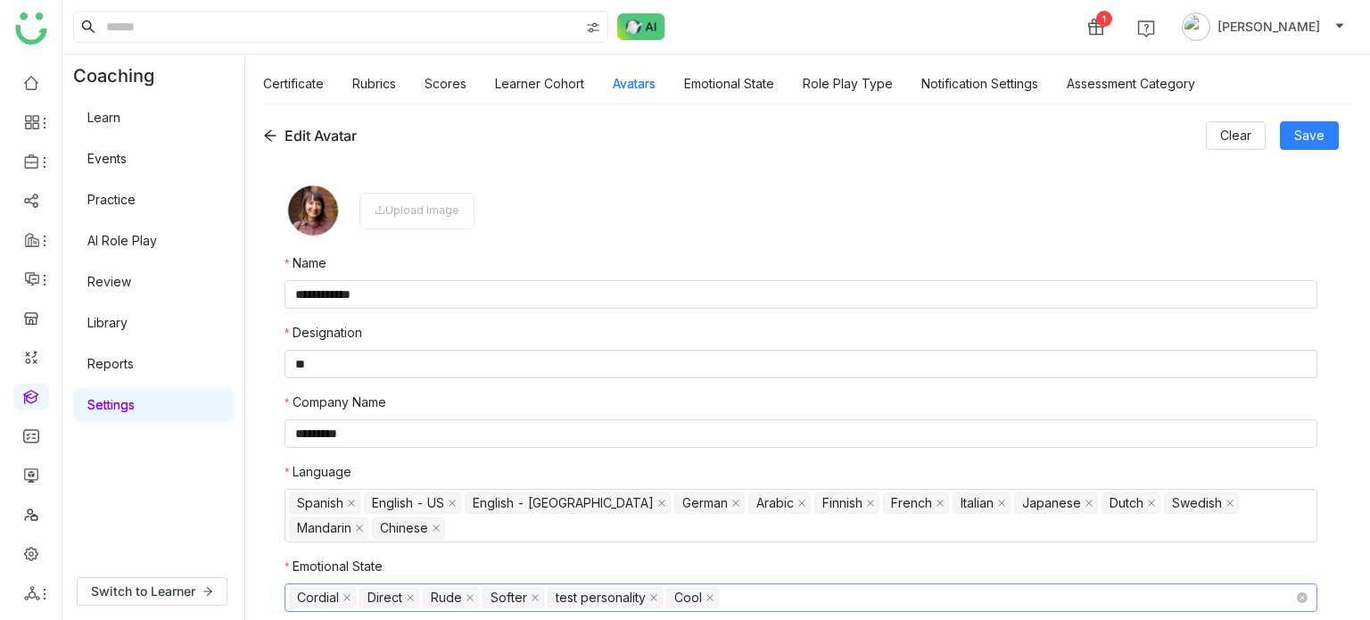
scroll to position [61, 0]
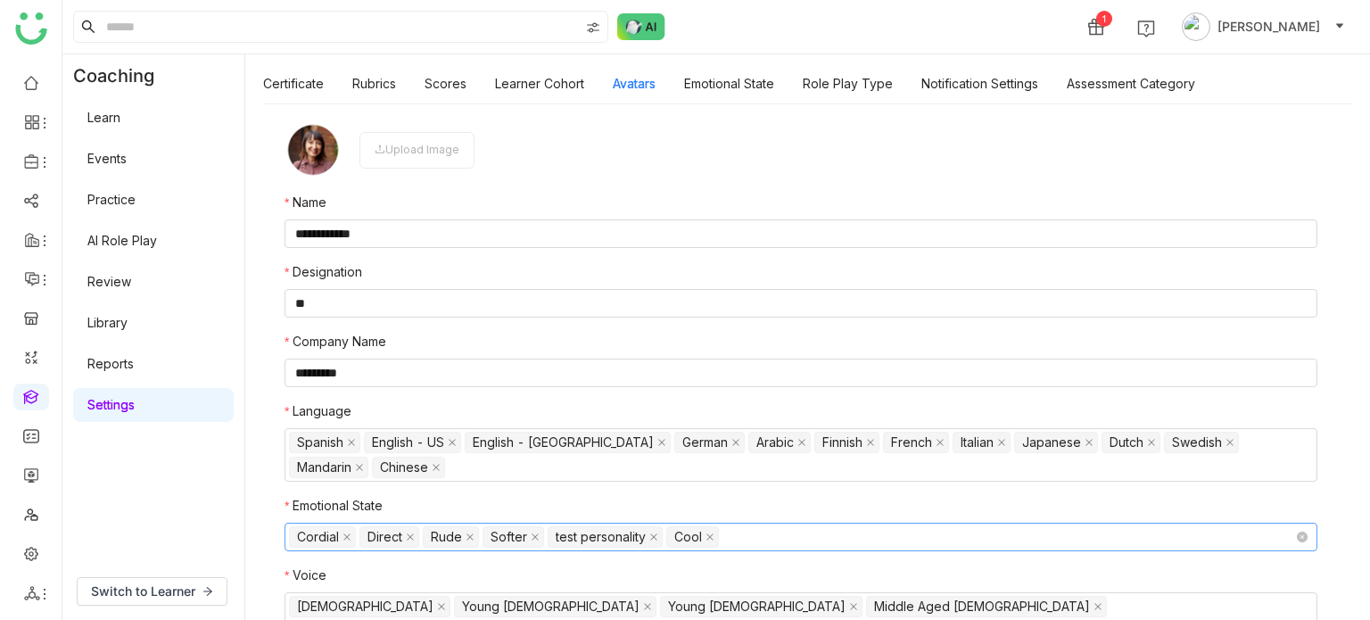
click at [806, 533] on nz-select-top-control "Cordial Direct Rude Softer test personality Cool" at bounding box center [801, 537] width 1033 height 29
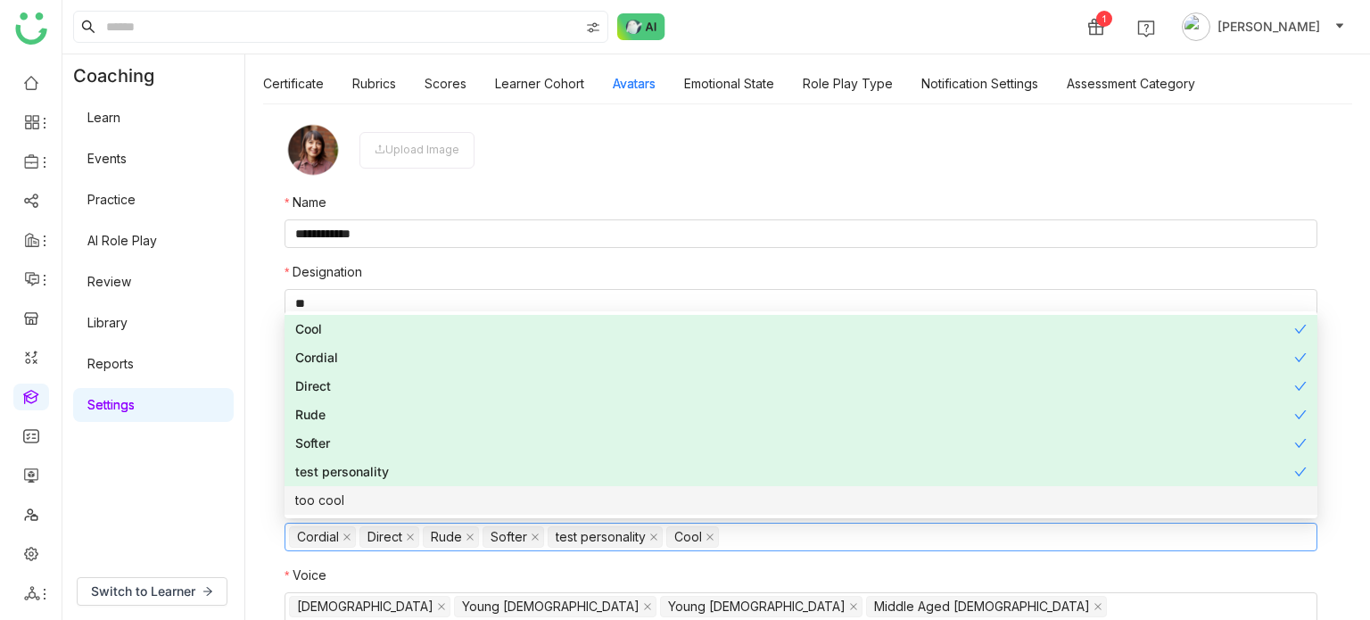
click at [441, 498] on div "too cool" at bounding box center [800, 501] width 1011 height 20
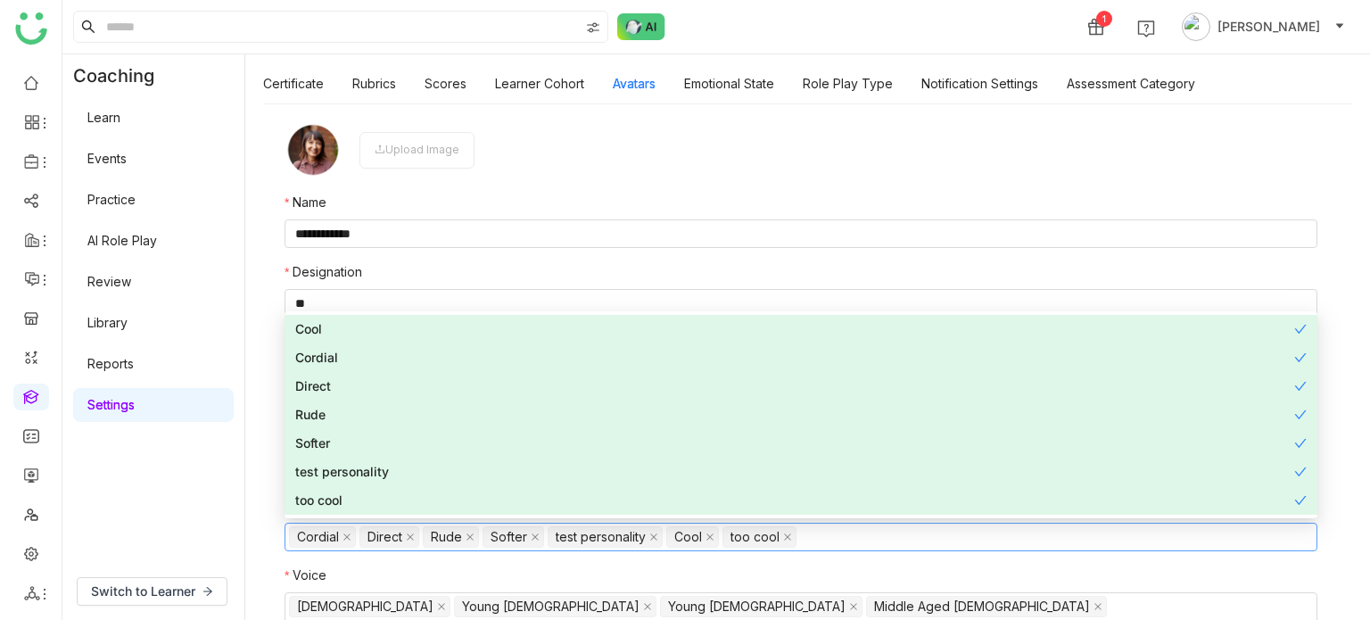
click at [1270, 177] on form "**********" at bounding box center [801, 340] width 1033 height 438
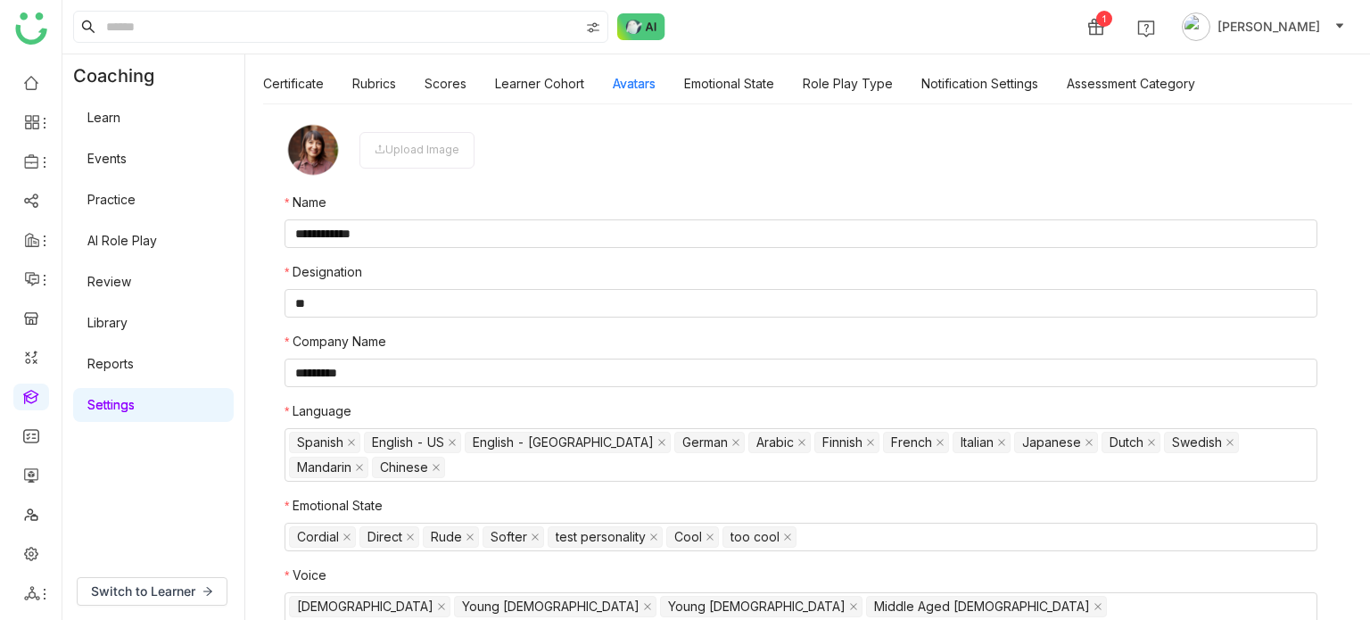
scroll to position [0, 0]
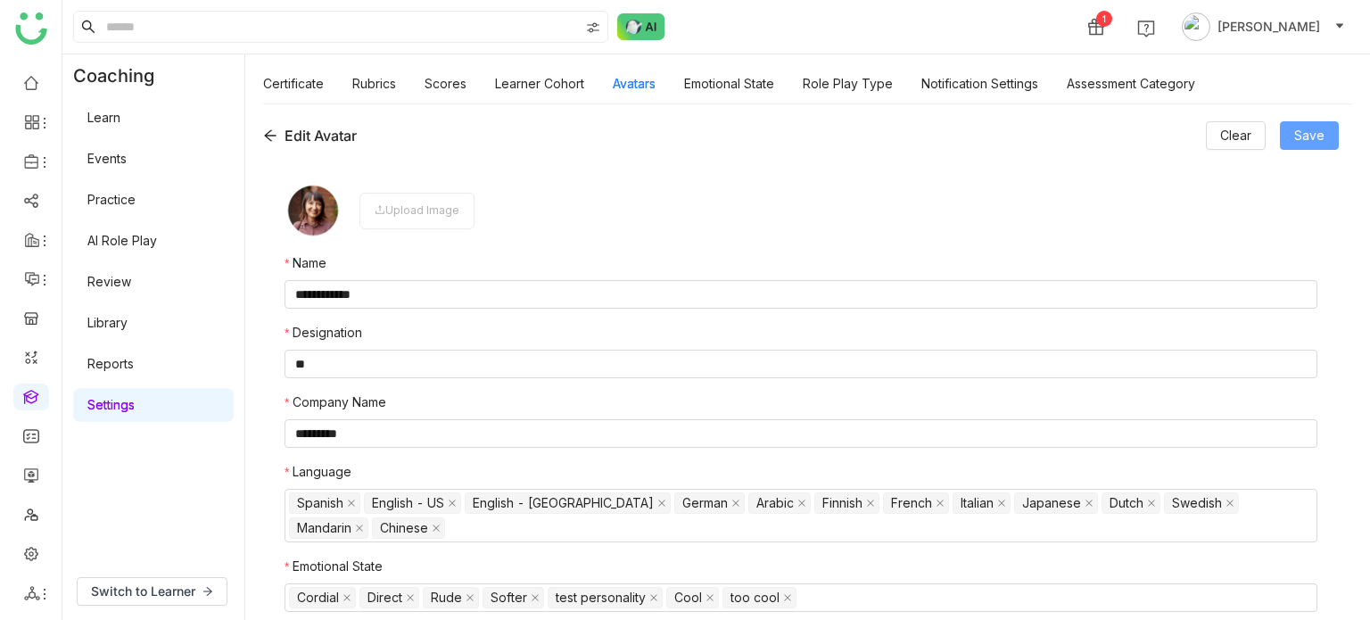
click at [1307, 144] on span "Save" at bounding box center [1309, 136] width 30 height 20
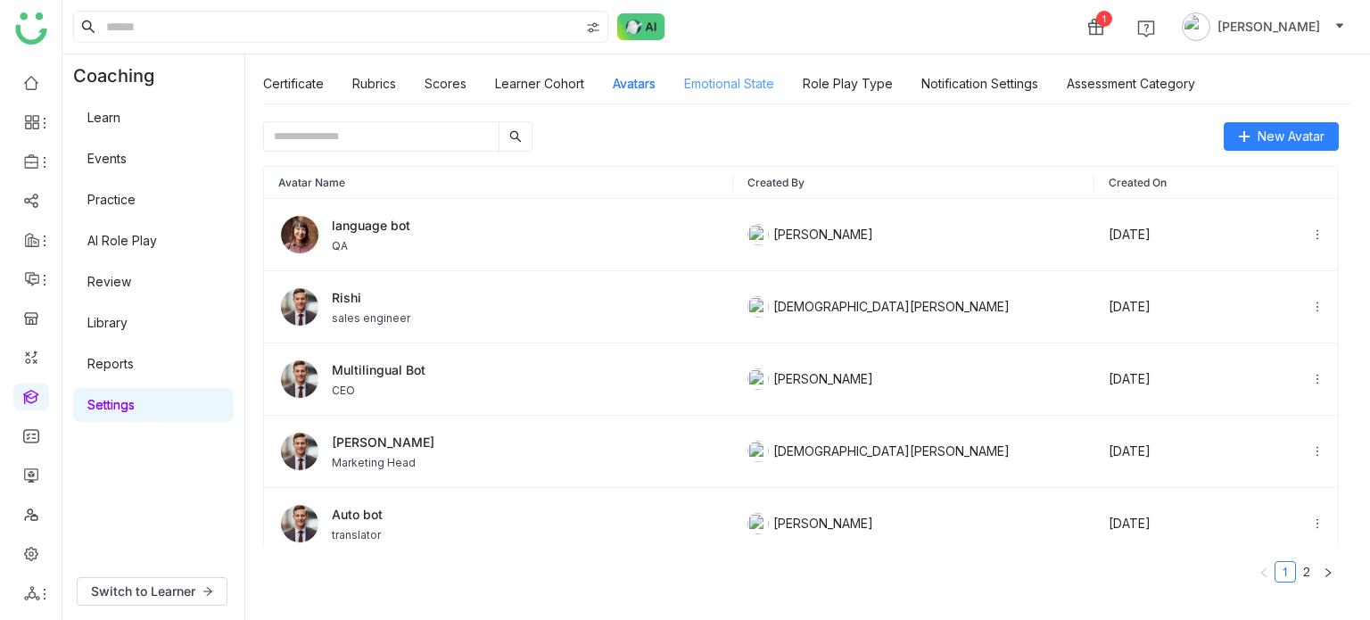
click at [724, 85] on link "Emotional State" at bounding box center [729, 83] width 90 height 15
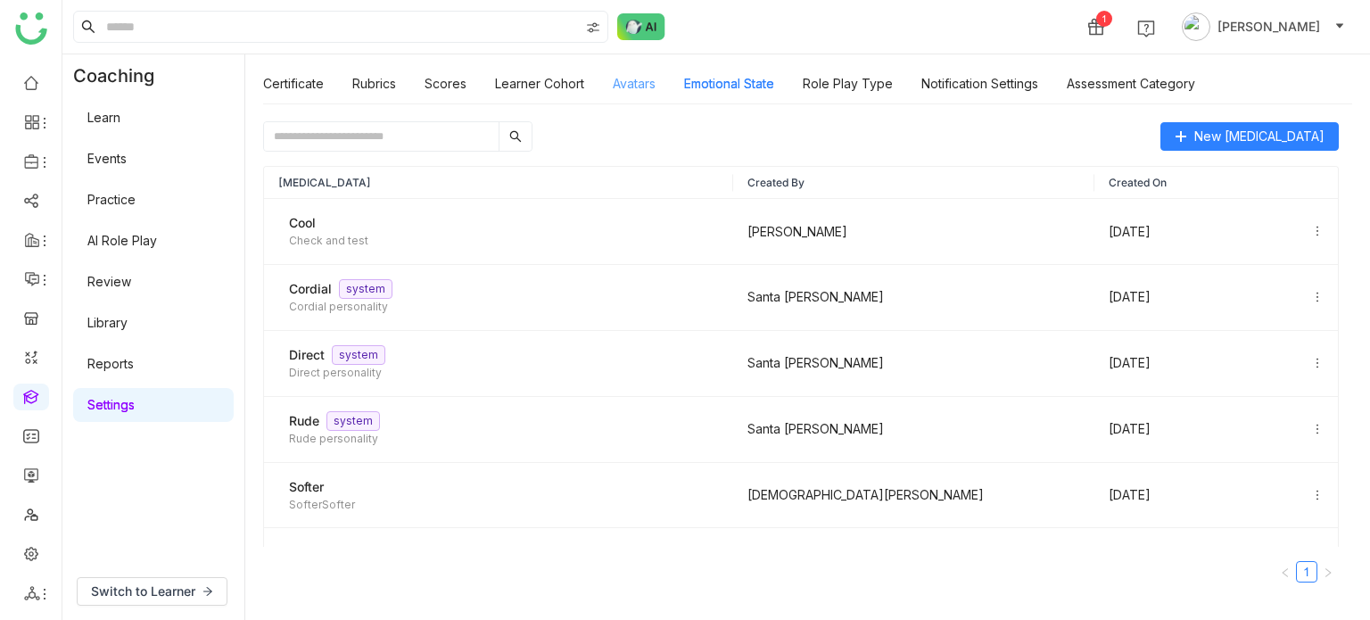
click at [628, 76] on link "Avatars" at bounding box center [634, 83] width 43 height 15
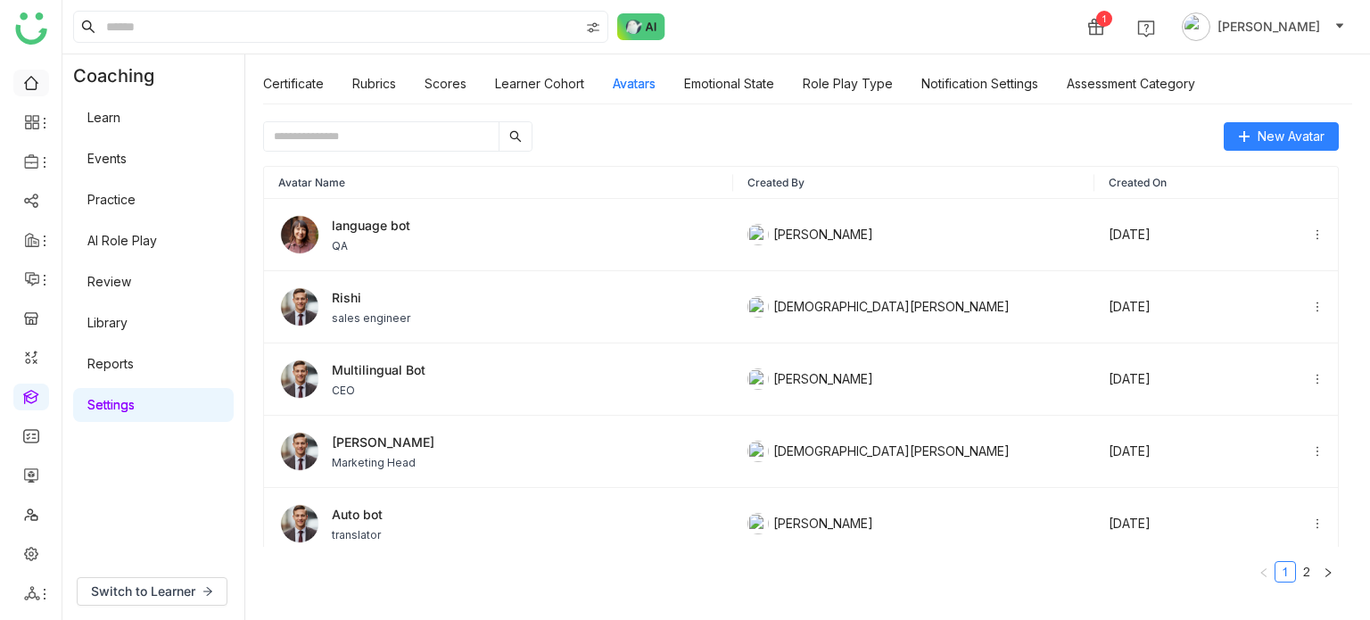
click at [25, 74] on link at bounding box center [31, 81] width 16 height 15
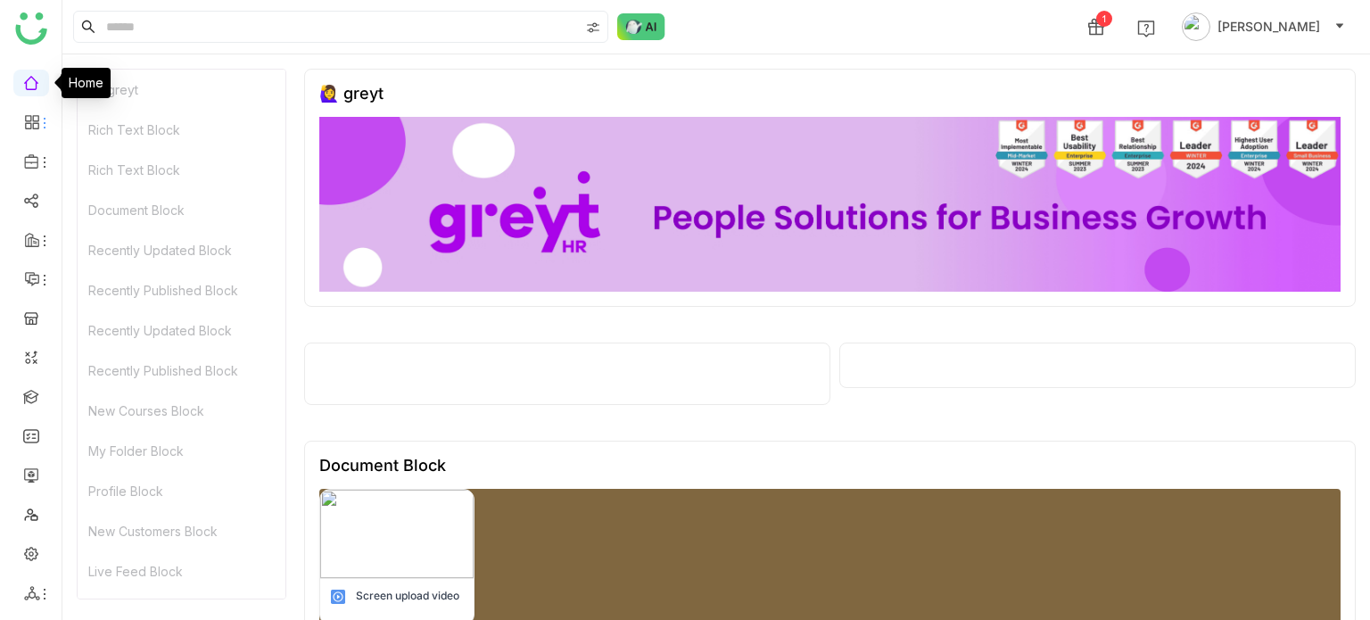
click at [27, 185] on ul at bounding box center [31, 338] width 62 height 562
click at [33, 169] on li at bounding box center [31, 161] width 36 height 27
click at [40, 152] on li at bounding box center [31, 161] width 36 height 27
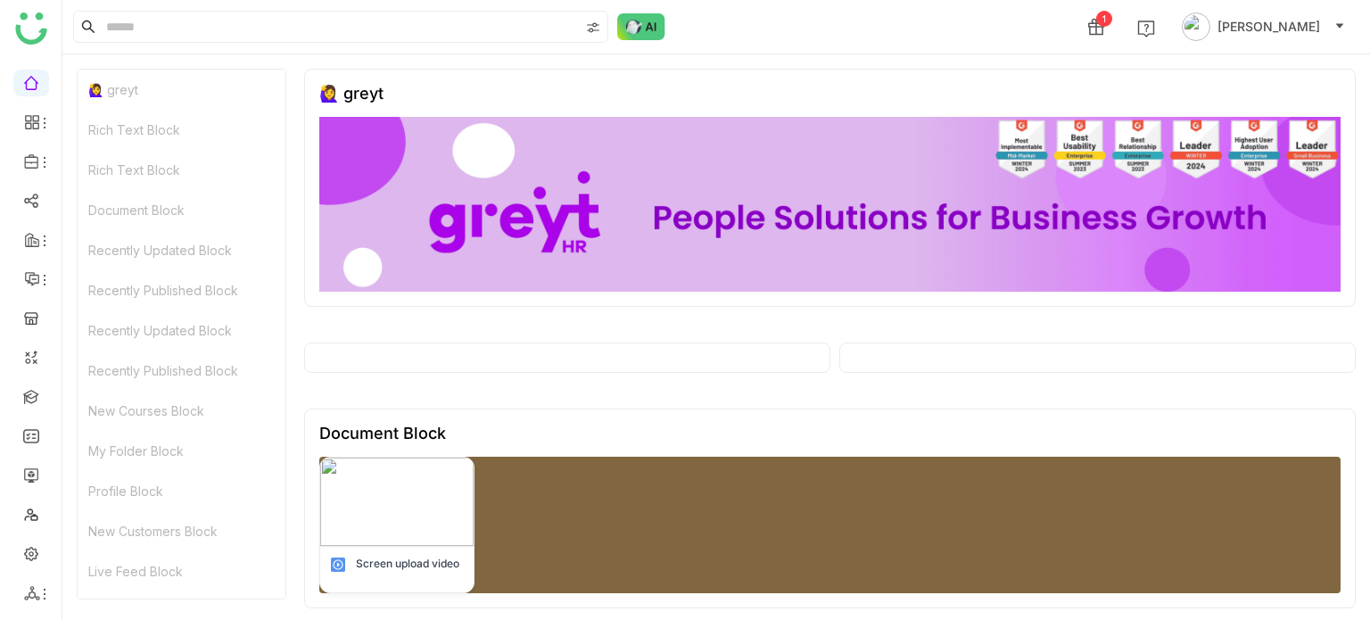
click at [37, 154] on span at bounding box center [32, 161] width 16 height 16
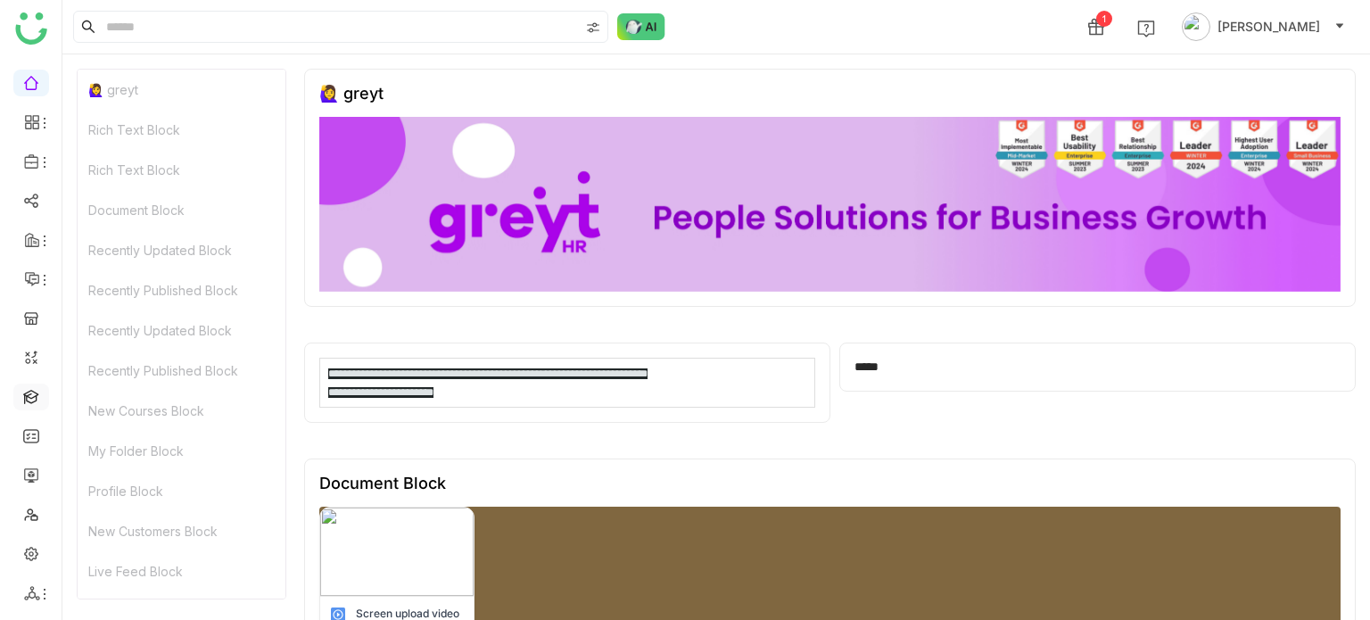
click at [25, 392] on link at bounding box center [31, 395] width 16 height 15
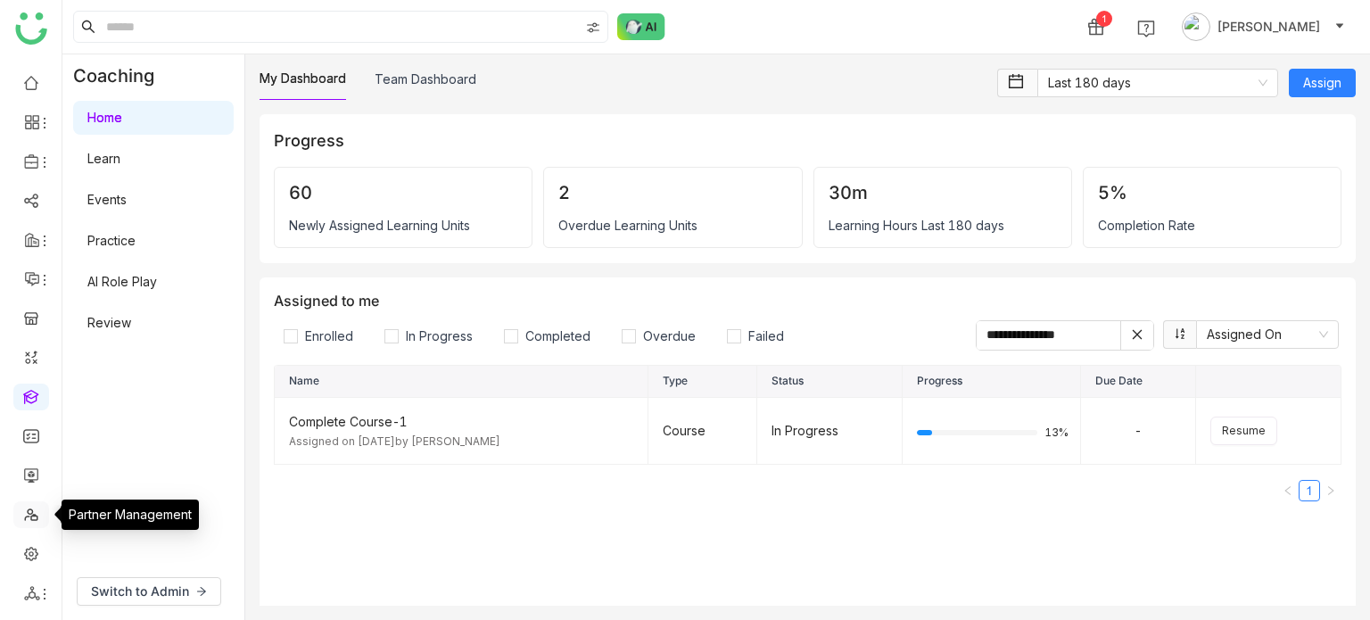
click at [37, 518] on link at bounding box center [31, 513] width 16 height 15
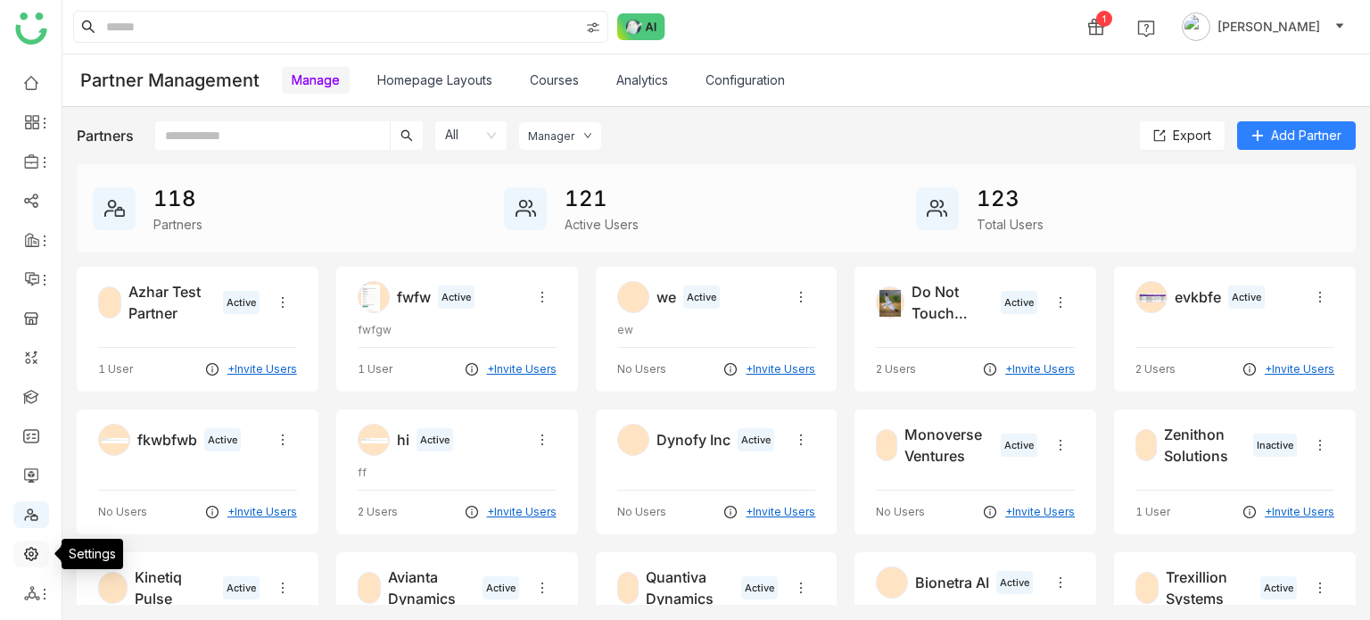
click at [39, 557] on link at bounding box center [31, 552] width 16 height 15
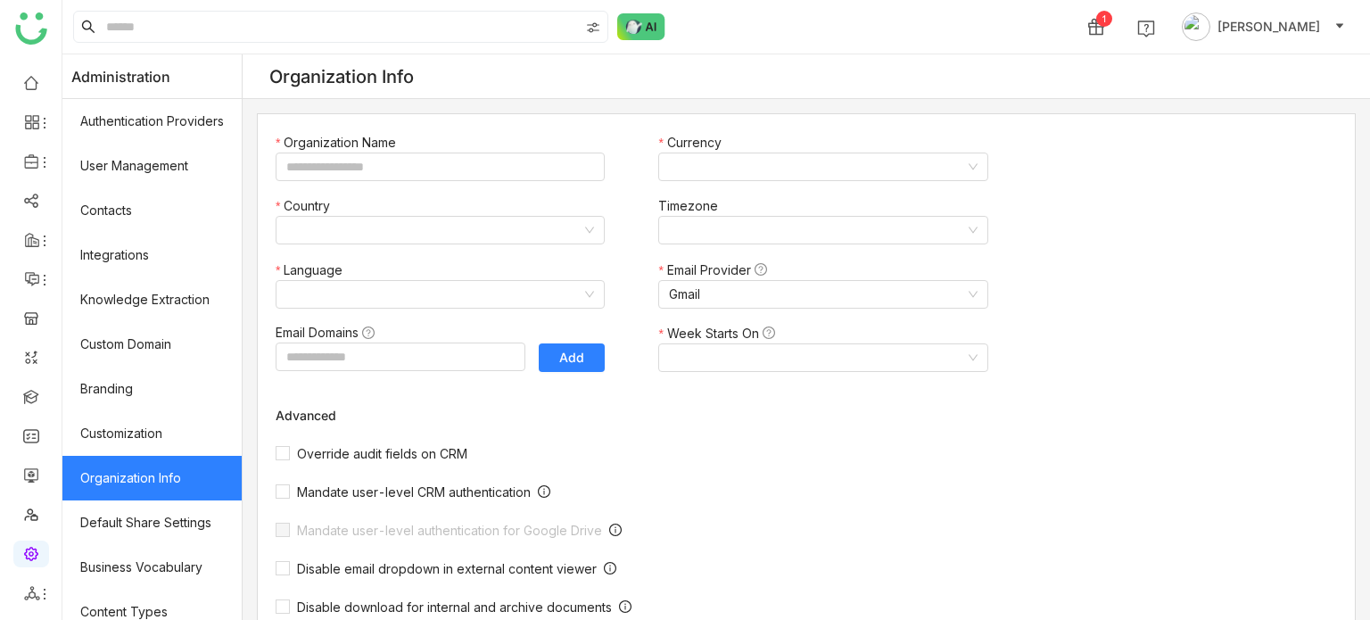
type input "*******"
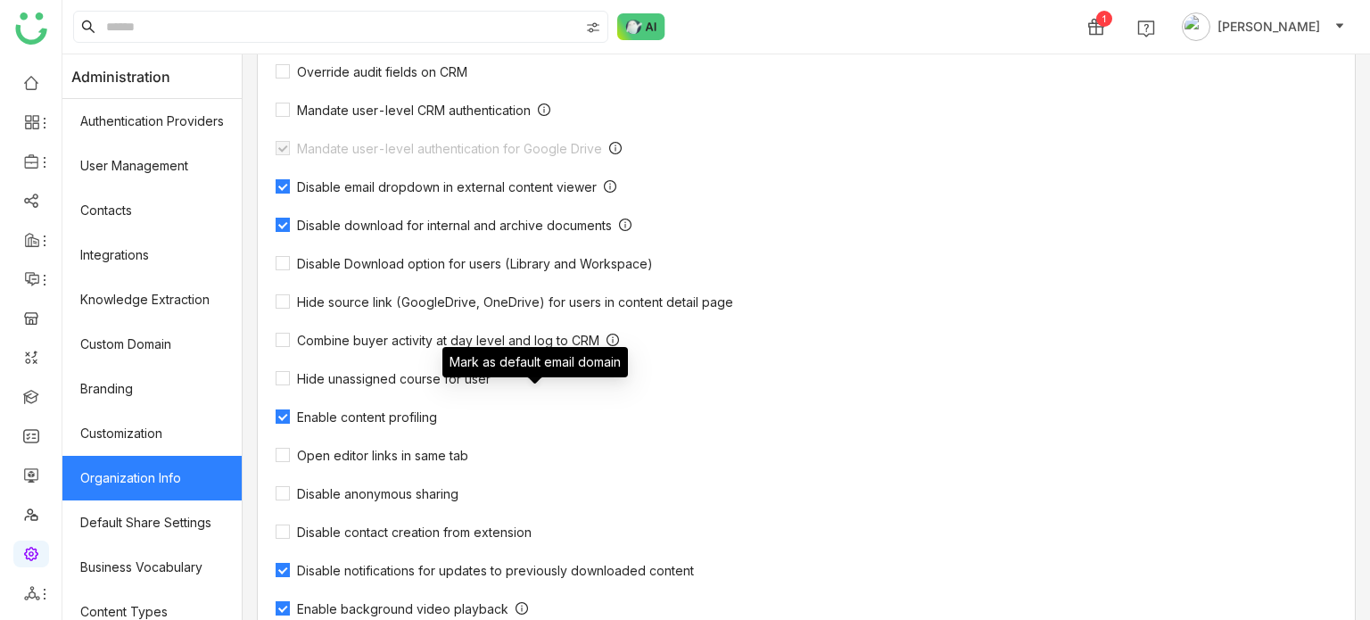
scroll to position [585, 0]
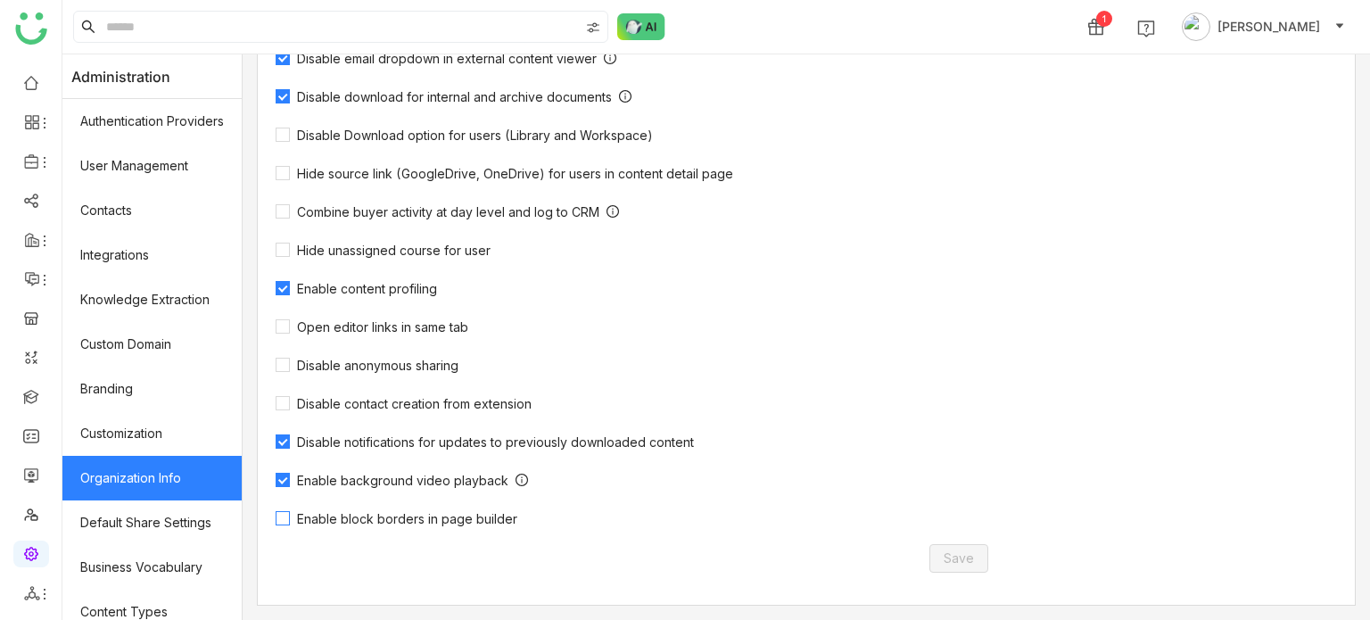
click at [332, 525] on span "Enable block borders in page builder" at bounding box center [407, 518] width 235 height 15
click at [949, 564] on span "Save" at bounding box center [959, 558] width 30 height 20
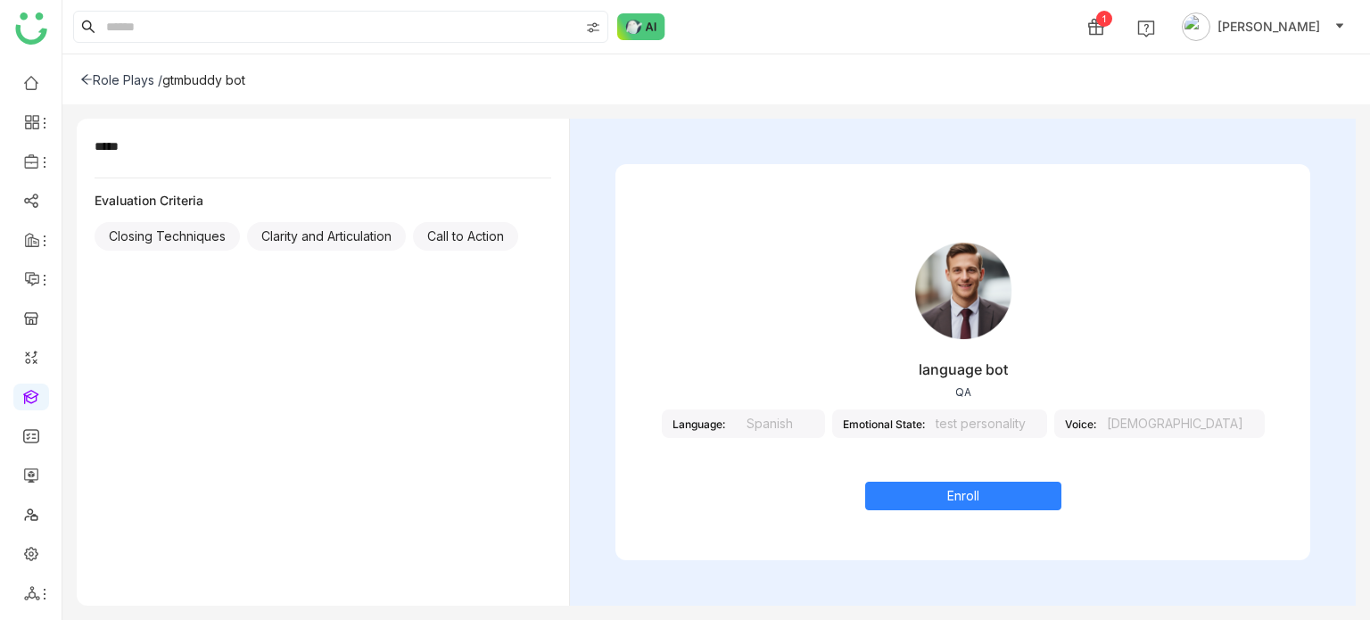
click at [87, 83] on icon at bounding box center [86, 79] width 12 height 12
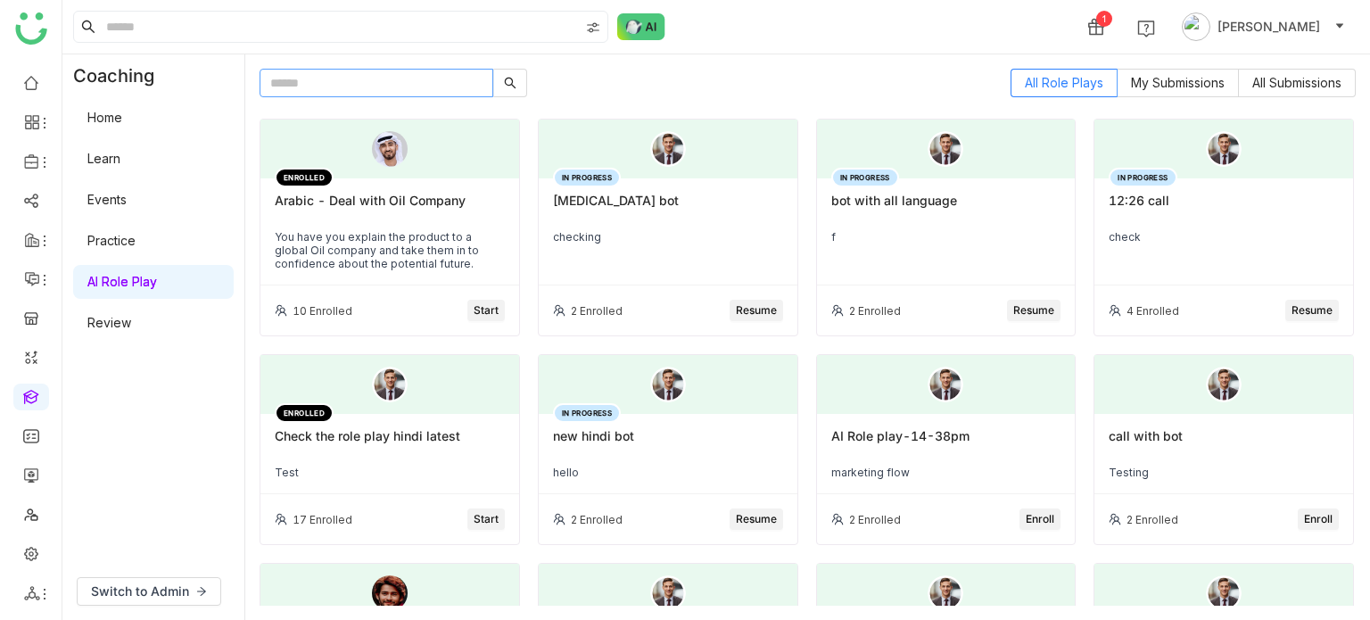
click at [396, 88] on input "text" at bounding box center [377, 83] width 234 height 29
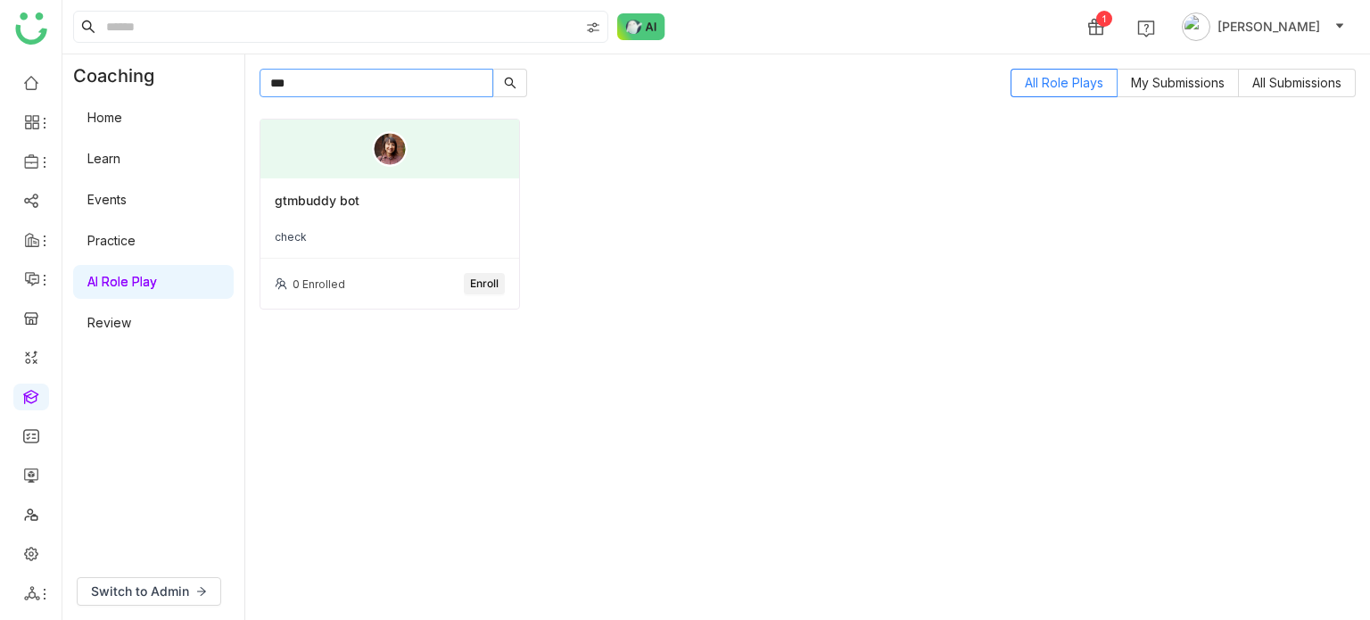
type input "***"
click at [492, 289] on span "Enroll" at bounding box center [484, 284] width 29 height 17
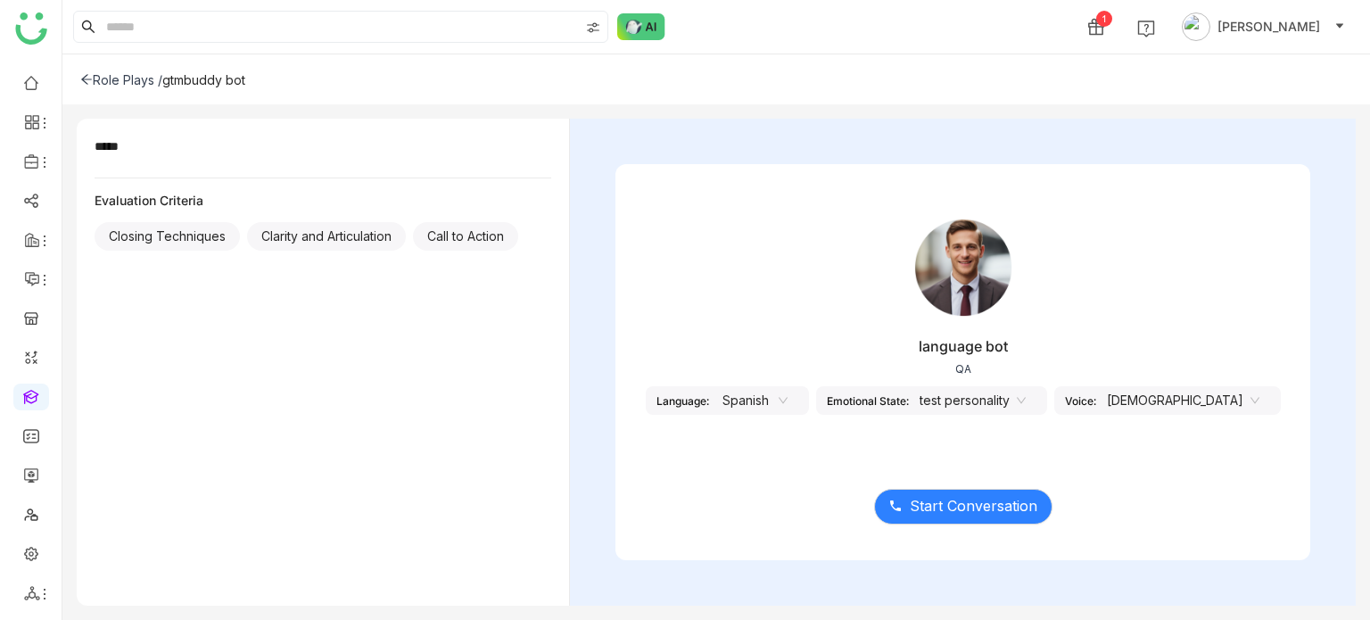
drag, startPoint x: 815, startPoint y: 382, endPoint x: 821, endPoint y: 390, distance: 10.2
click at [816, 382] on div "language bot QA Language: Spanish Emotional State: test personality Voice: [DEM…" at bounding box center [962, 325] width 695 height 268
click at [787, 401] on icon at bounding box center [782, 401] width 9 height 6
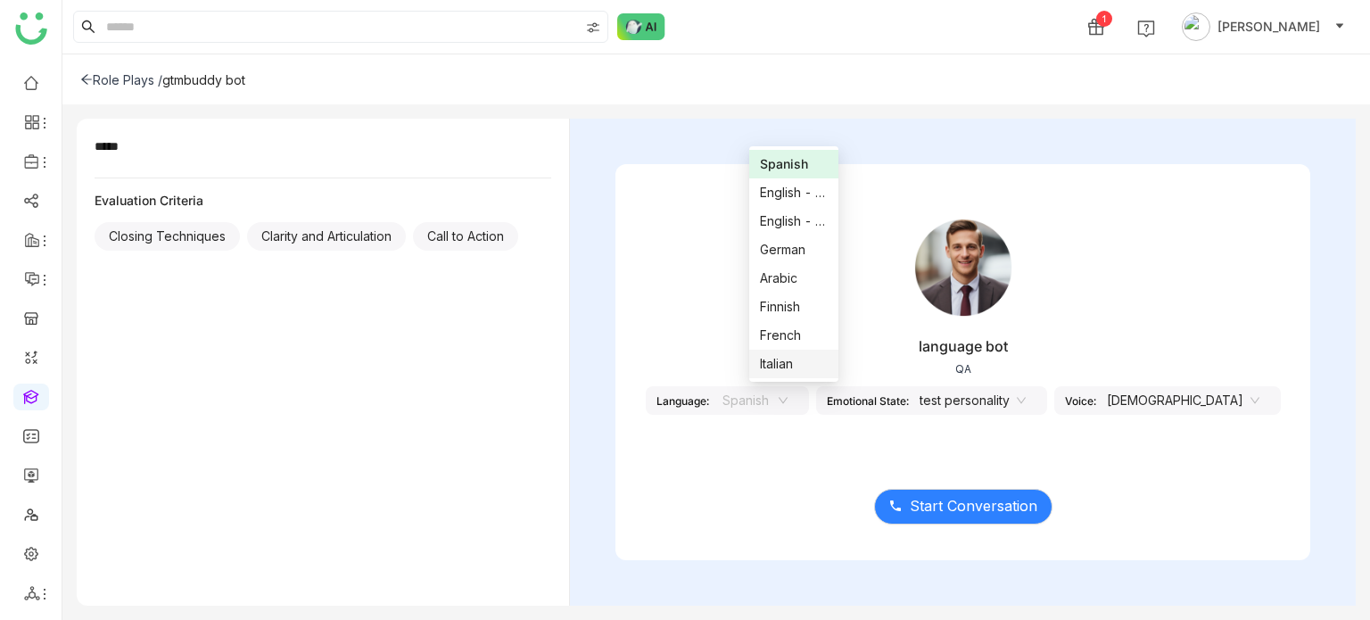
click at [757, 419] on div "language bot QA Language: Spanish Emotional State: test personality Voice: [DEM…" at bounding box center [962, 325] width 695 height 268
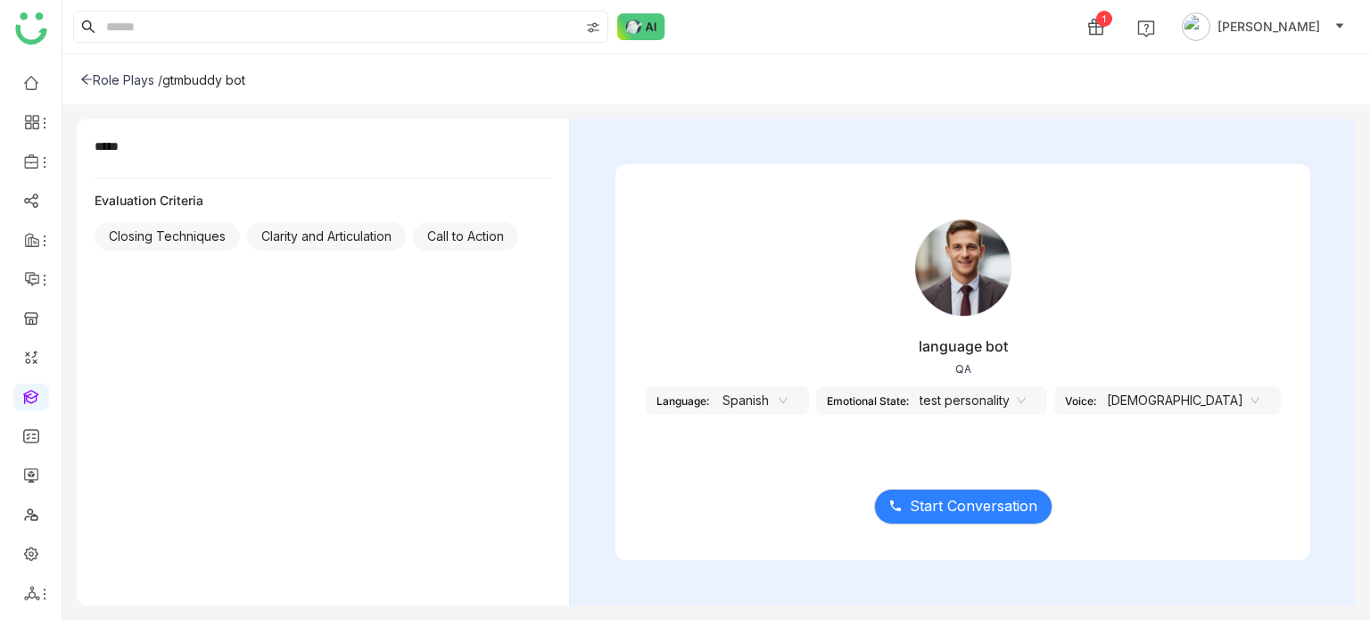
click at [788, 402] on nz-select-item "Spanish" at bounding box center [754, 400] width 68 height 27
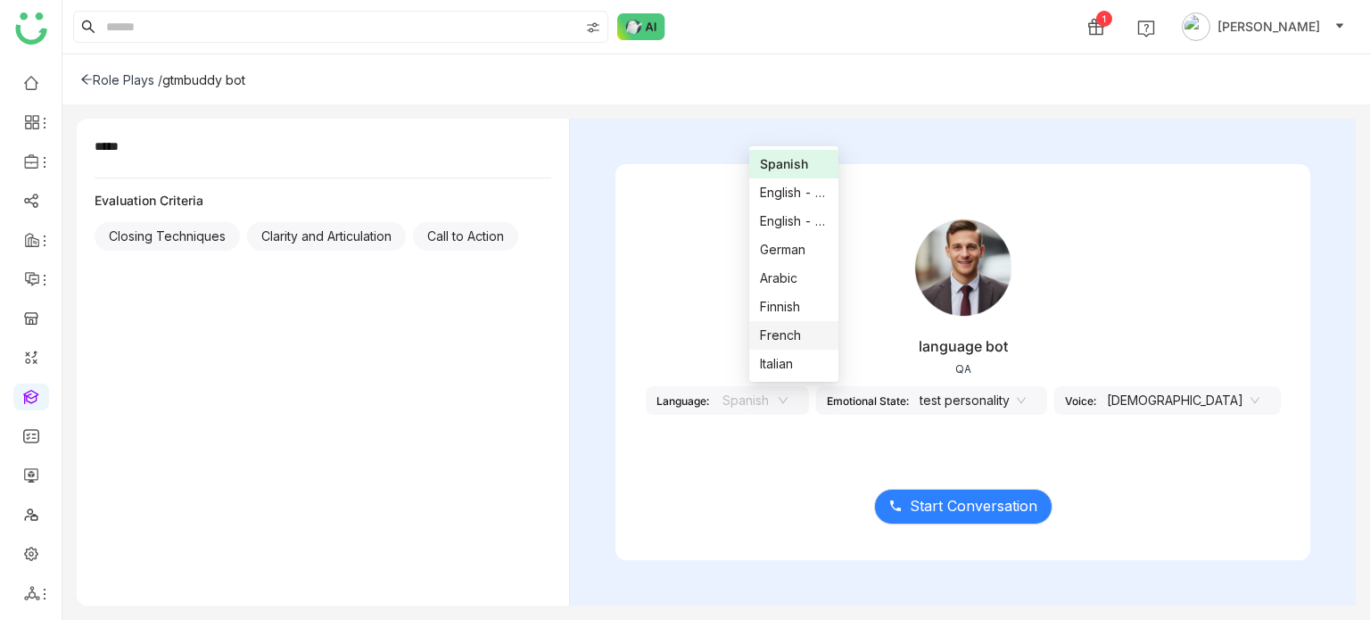
click at [799, 338] on div "French" at bounding box center [794, 336] width 68 height 20
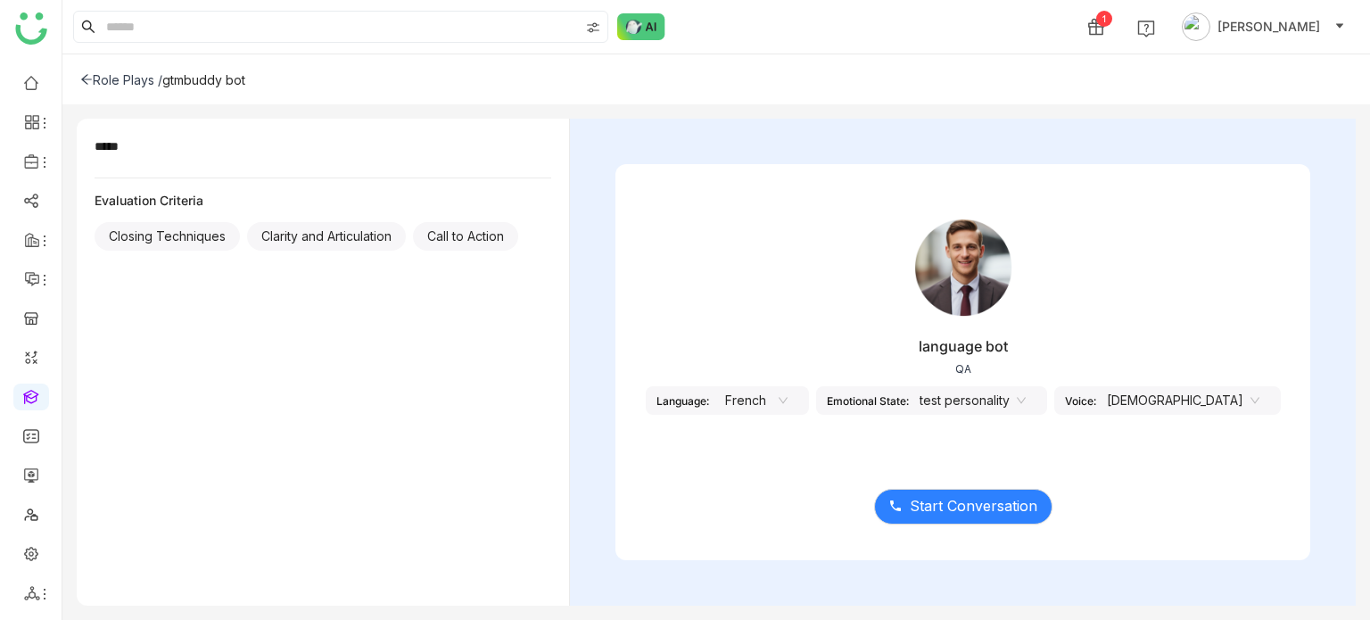
click at [1027, 399] on icon at bounding box center [1021, 400] width 11 height 11
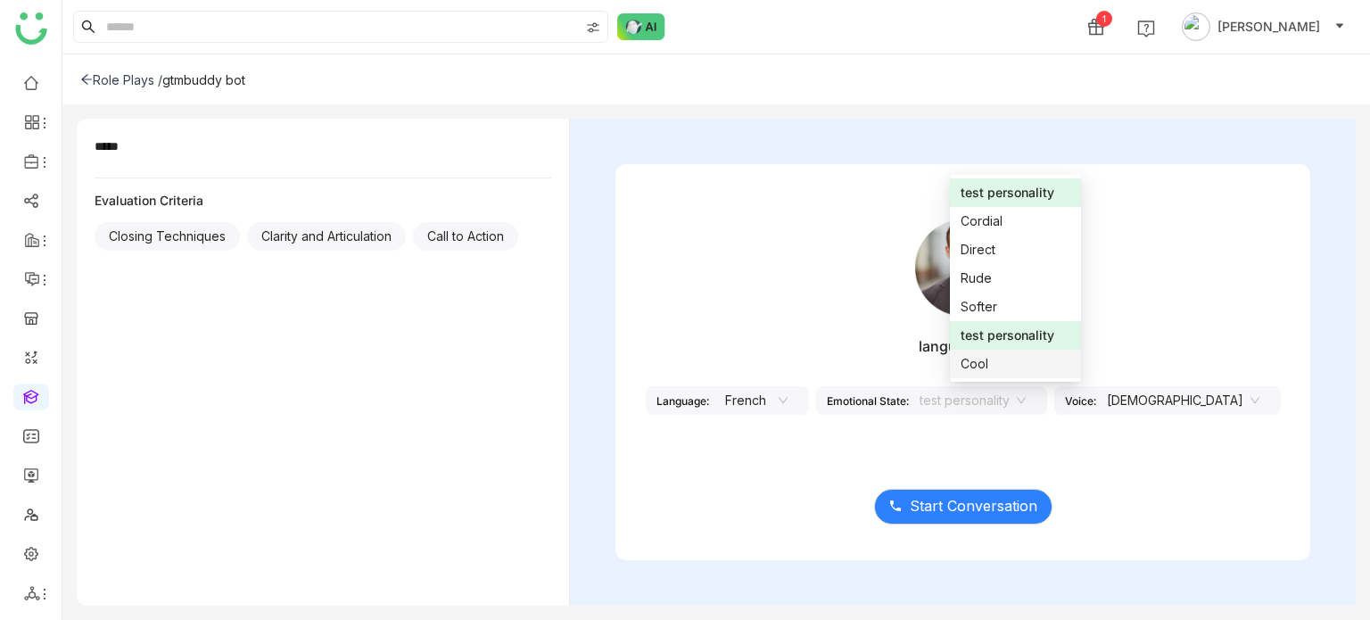
click at [1031, 356] on div "Cool" at bounding box center [1016, 364] width 110 height 20
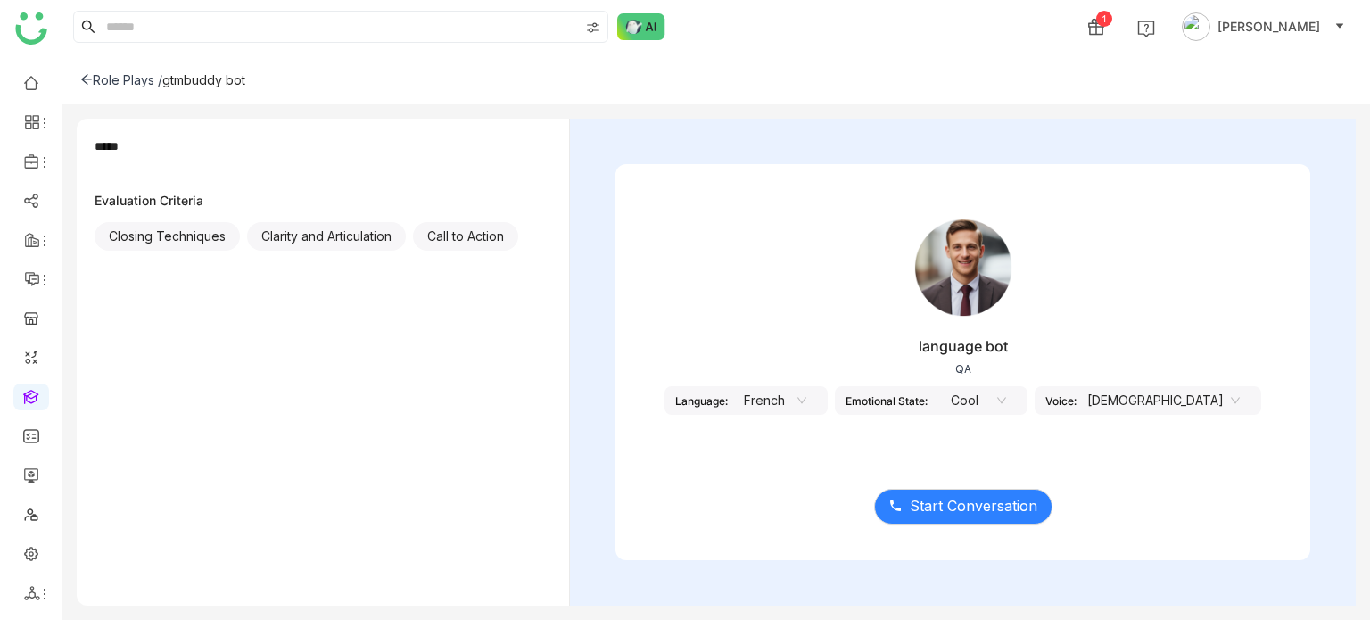
click at [1161, 406] on nz-select-item "[DEMOGRAPHIC_DATA]" at bounding box center [1163, 400] width 153 height 27
click at [969, 508] on span "Start Conversation" at bounding box center [974, 506] width 128 height 22
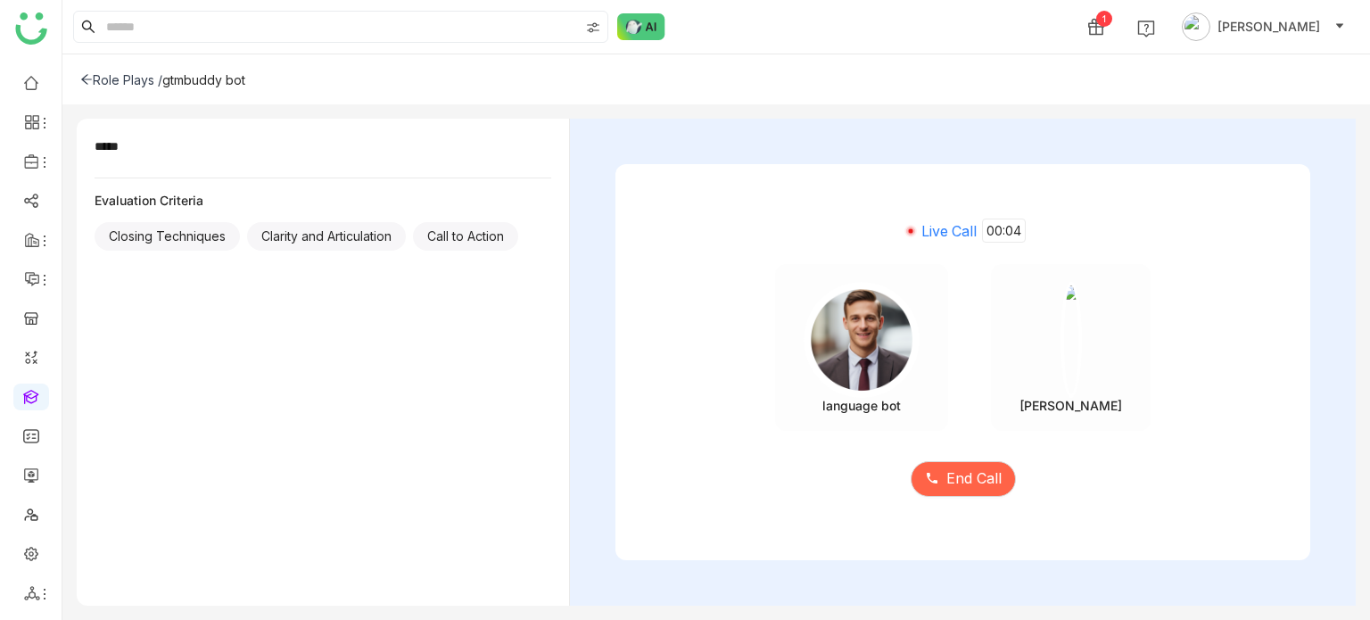
click at [78, 71] on div "Role Plays / gtmbuddy bot" at bounding box center [715, 79] width 1307 height 50
click at [86, 72] on div "Role Plays /" at bounding box center [121, 79] width 82 height 15
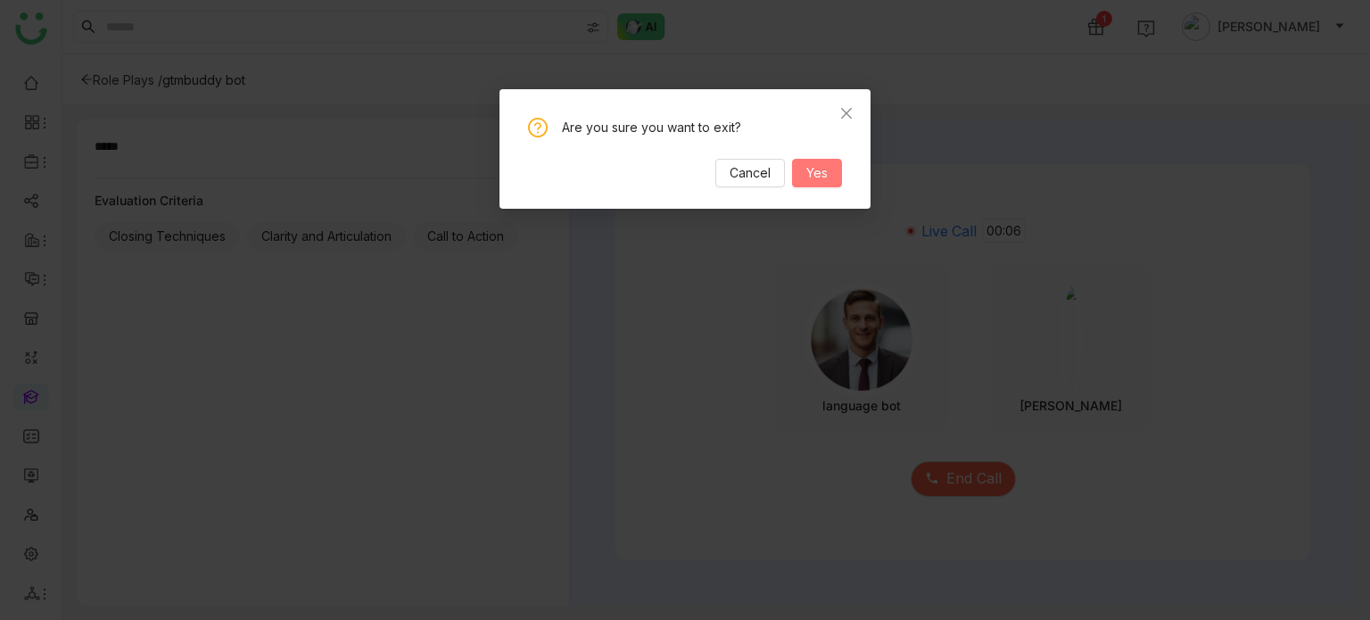
click at [813, 167] on span "Yes" at bounding box center [816, 173] width 21 height 20
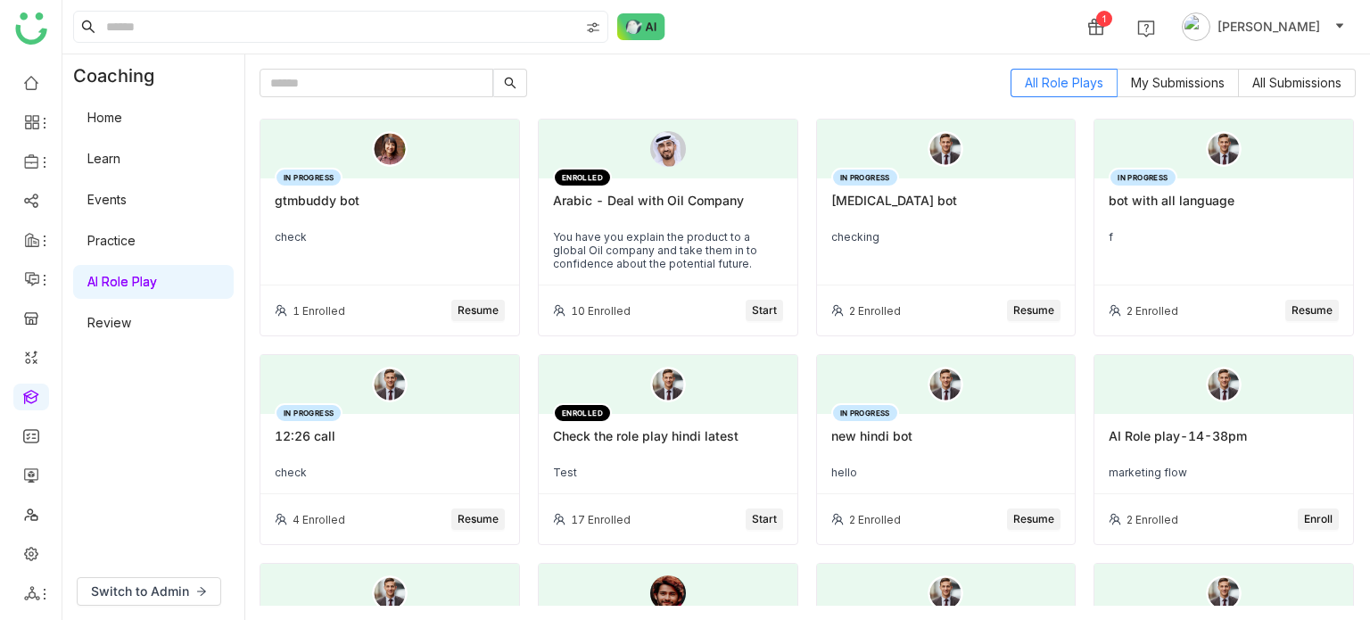
click at [405, 211] on div "gtmbuddy bot" at bounding box center [390, 208] width 230 height 30
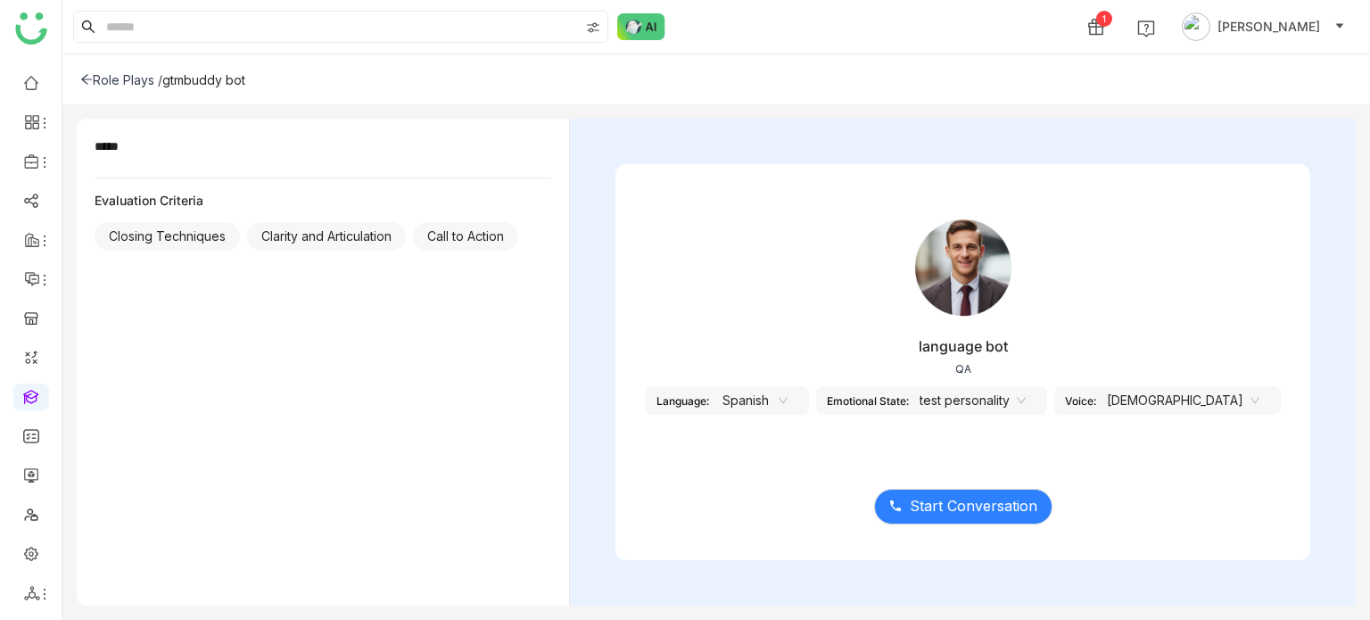
click at [1017, 398] on nz-select-item "test personality" at bounding box center [973, 400] width 106 height 27
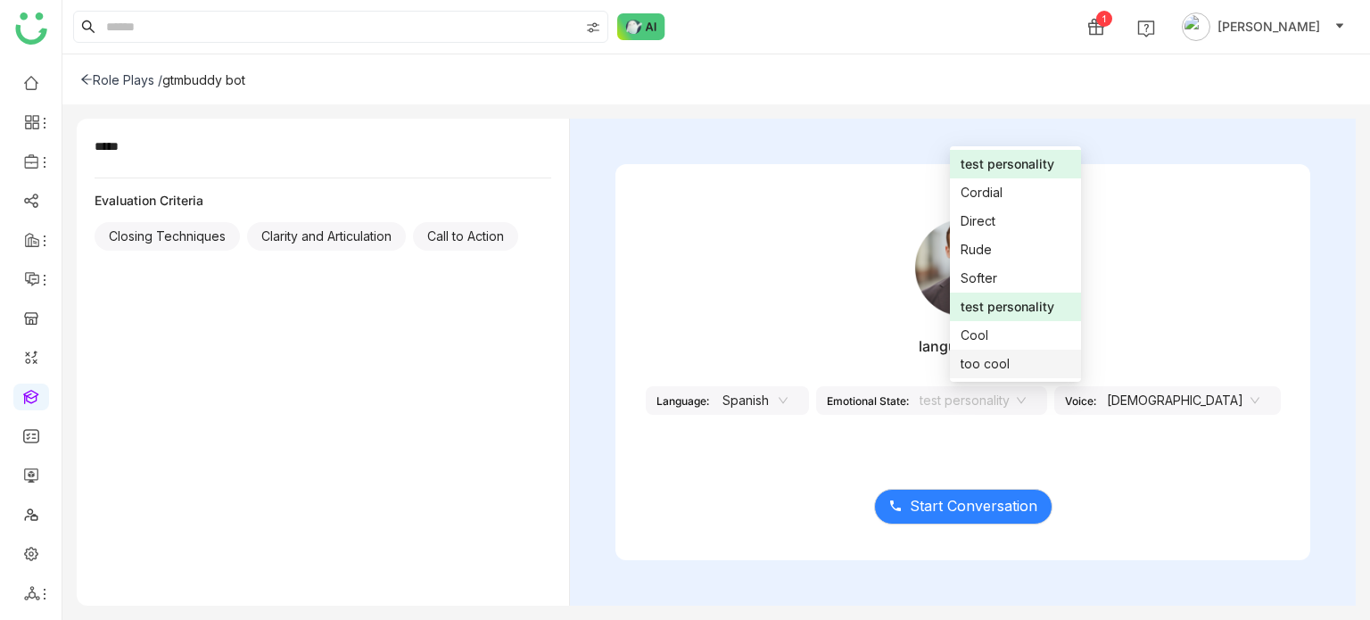
click at [1013, 367] on div "too cool" at bounding box center [1016, 364] width 110 height 20
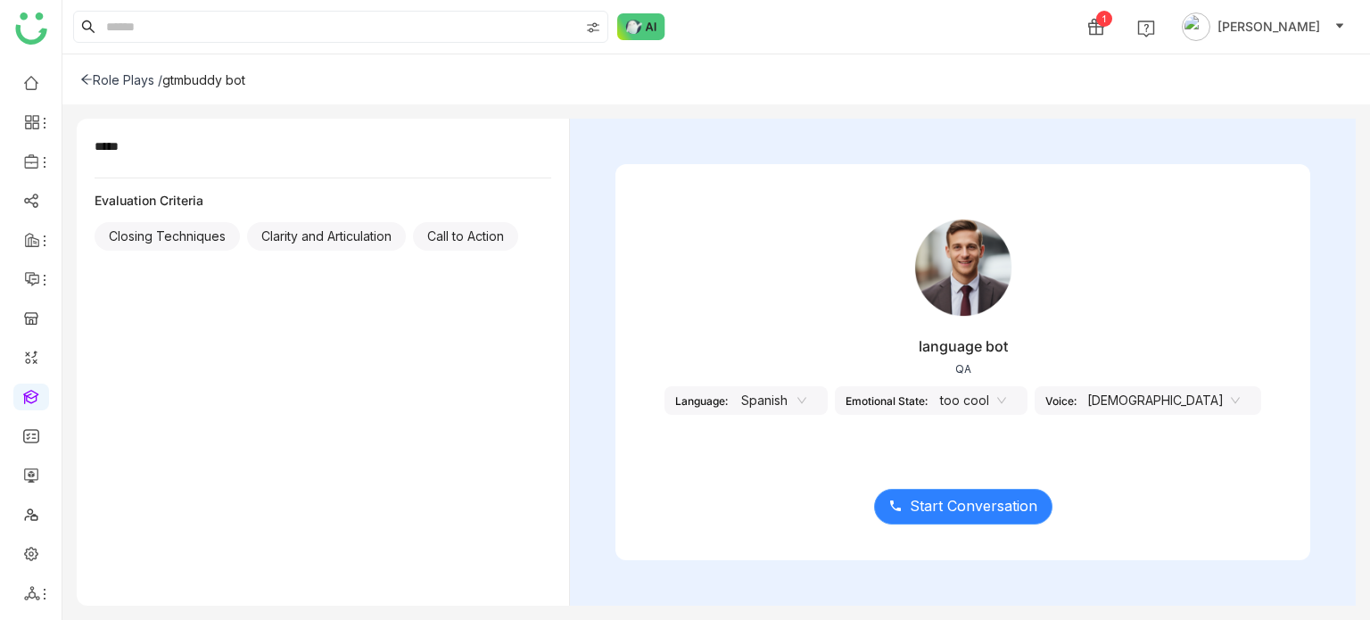
click at [937, 519] on button "Start Conversation" at bounding box center [963, 507] width 178 height 36
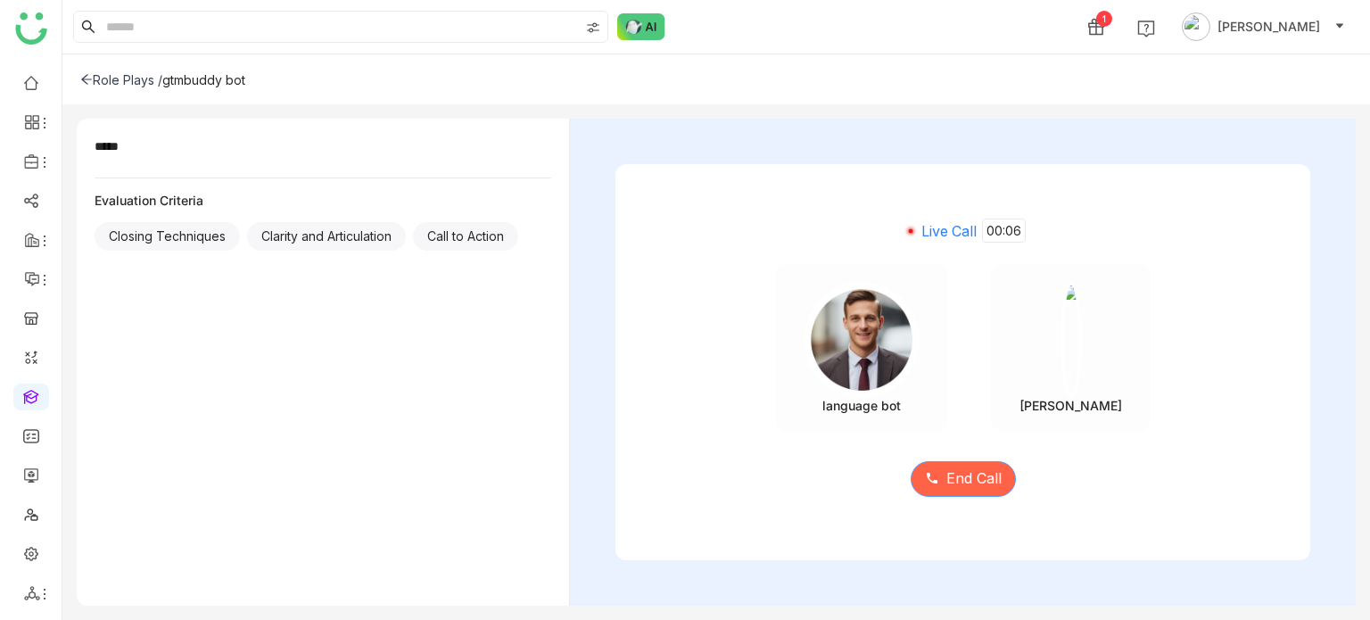
click at [967, 496] on button "End Call" at bounding box center [963, 479] width 105 height 36
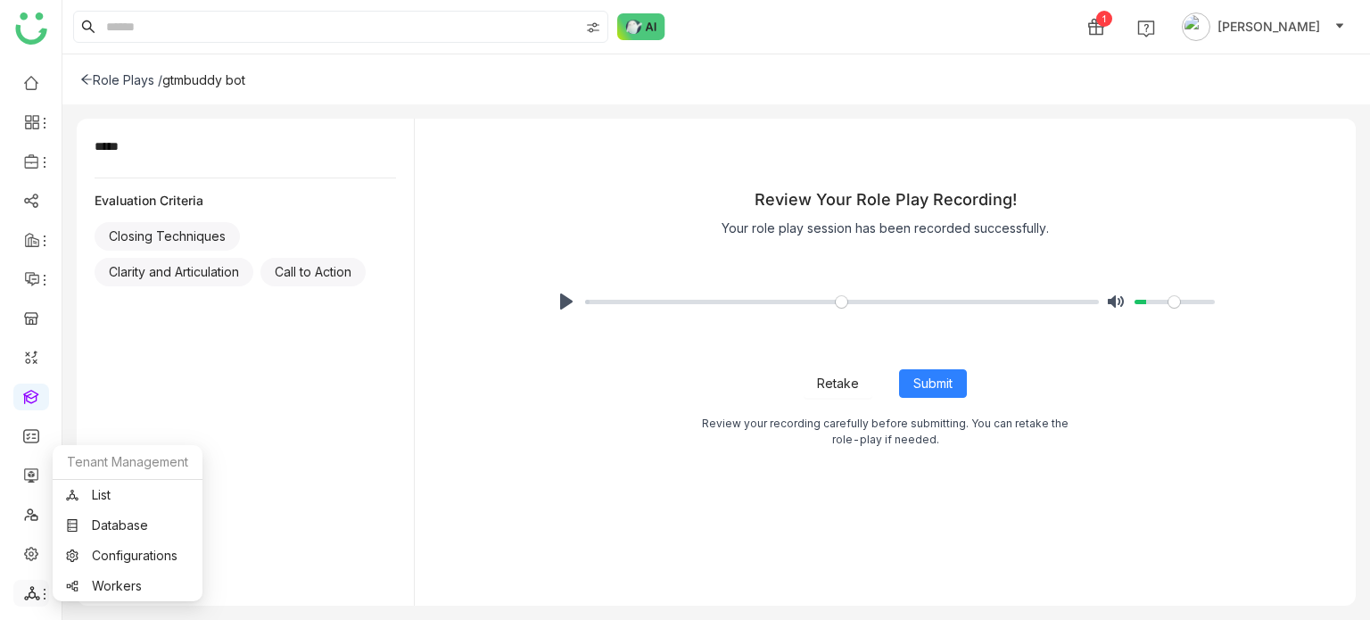
click at [32, 589] on div at bounding box center [31, 593] width 36 height 16
click at [114, 489] on link "List" at bounding box center [127, 495] width 123 height 12
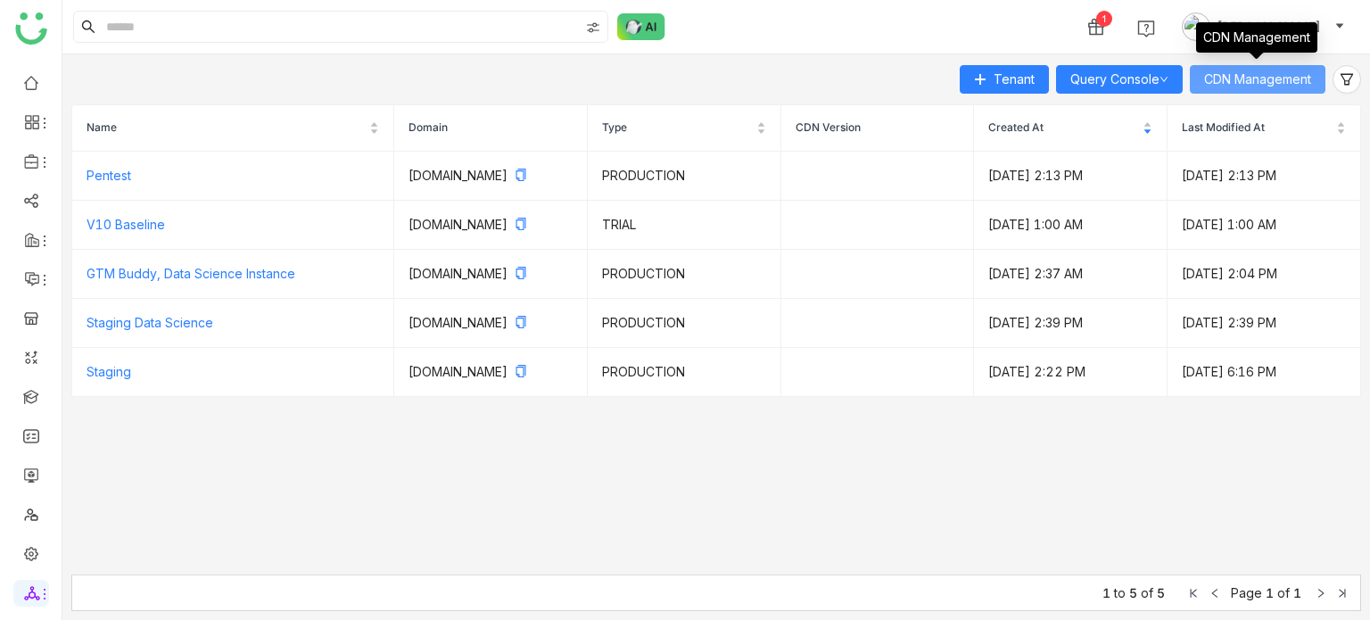
click at [1212, 74] on span "CDN Management" at bounding box center [1257, 80] width 107 height 20
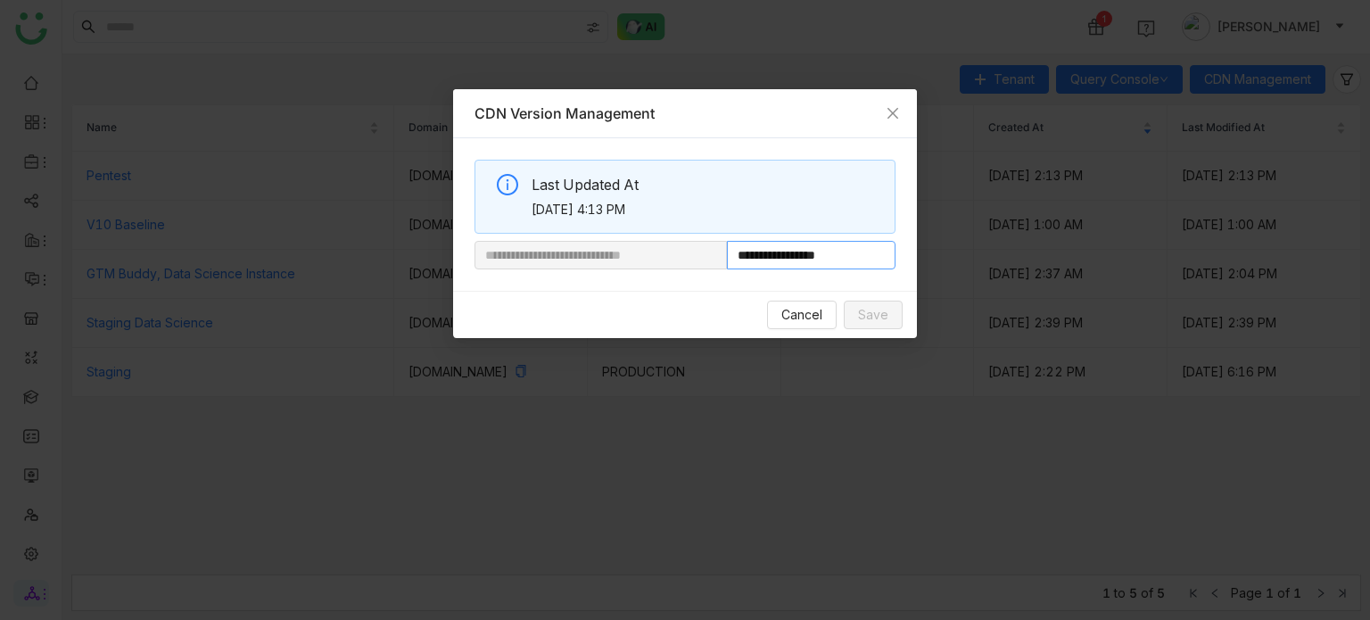
drag, startPoint x: 796, startPoint y: 257, endPoint x: 847, endPoint y: 256, distance: 50.8
click at [846, 256] on input "**********" at bounding box center [811, 255] width 169 height 29
paste input "*****"
type input "**********"
click at [862, 317] on span "Save" at bounding box center [873, 315] width 30 height 20
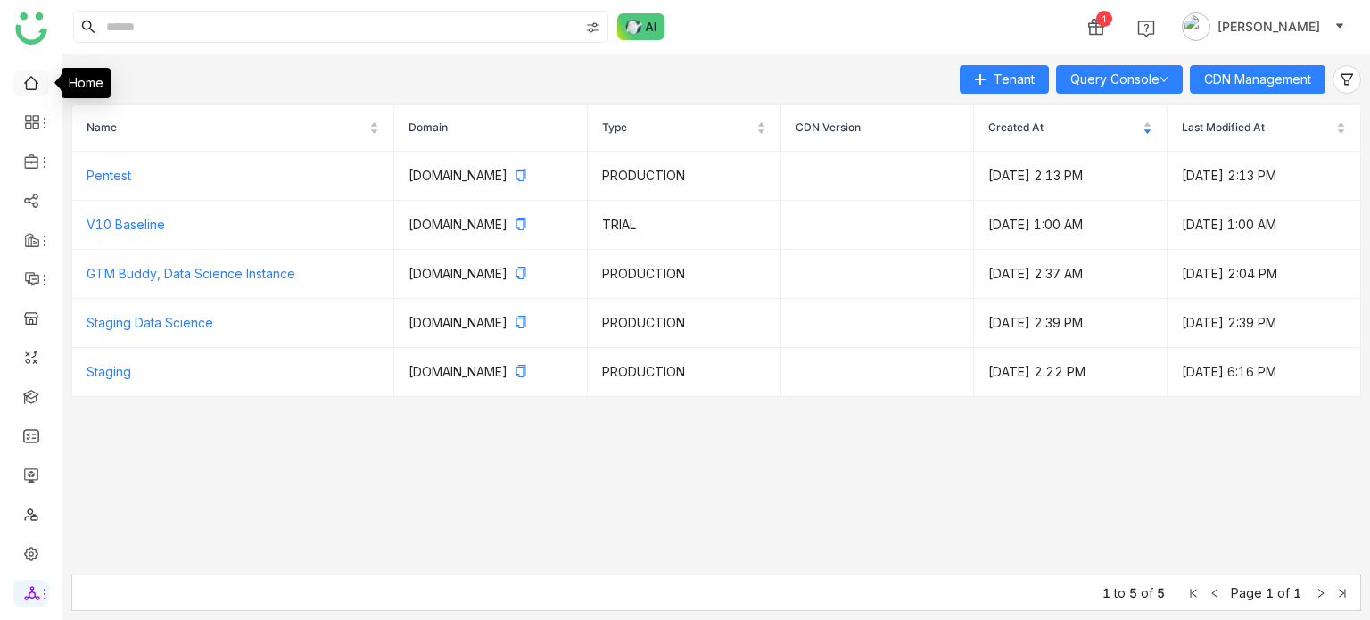
click at [36, 89] on link at bounding box center [31, 81] width 16 height 15
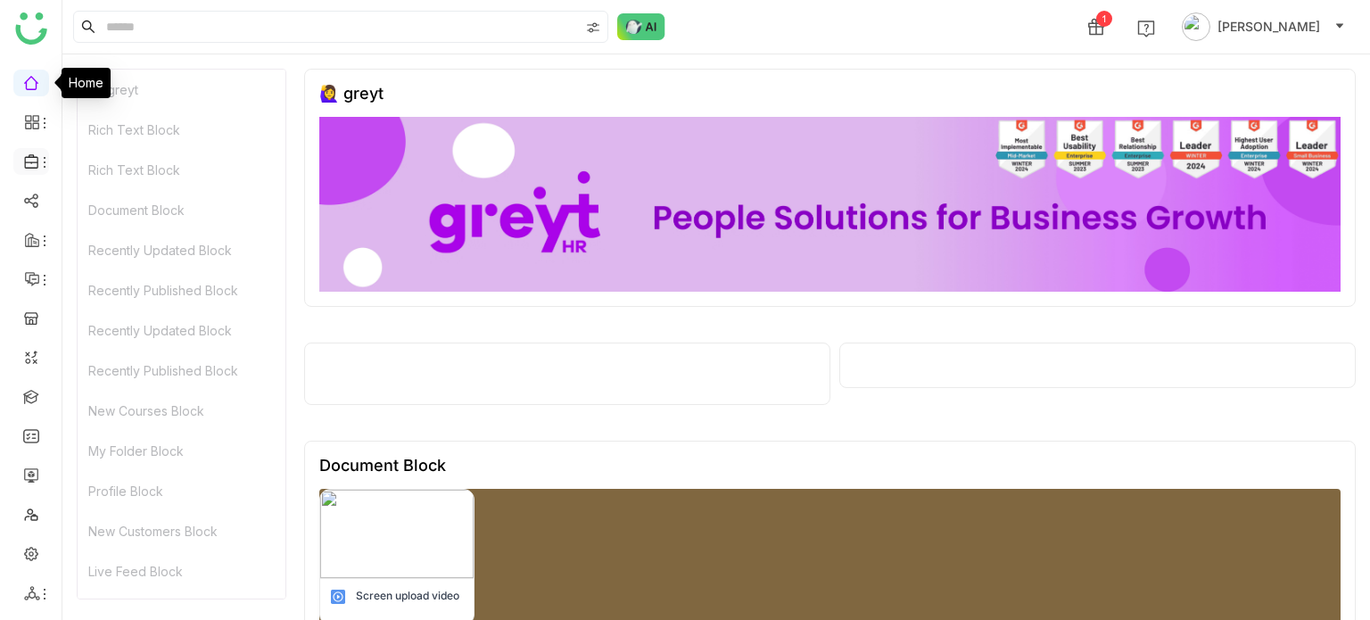
click at [42, 161] on icon at bounding box center [44, 162] width 14 height 14
click at [36, 164] on icon at bounding box center [32, 161] width 16 height 16
click at [38, 164] on icon at bounding box center [44, 162] width 14 height 14
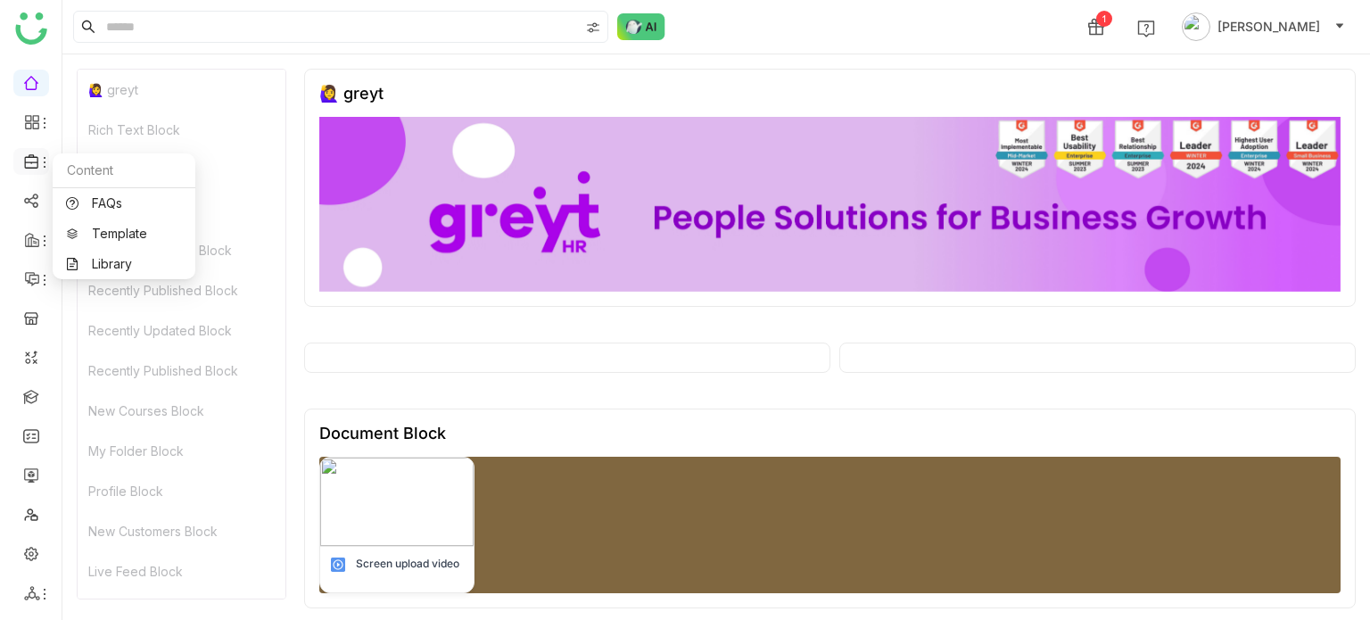
click at [38, 164] on icon at bounding box center [44, 162] width 14 height 14
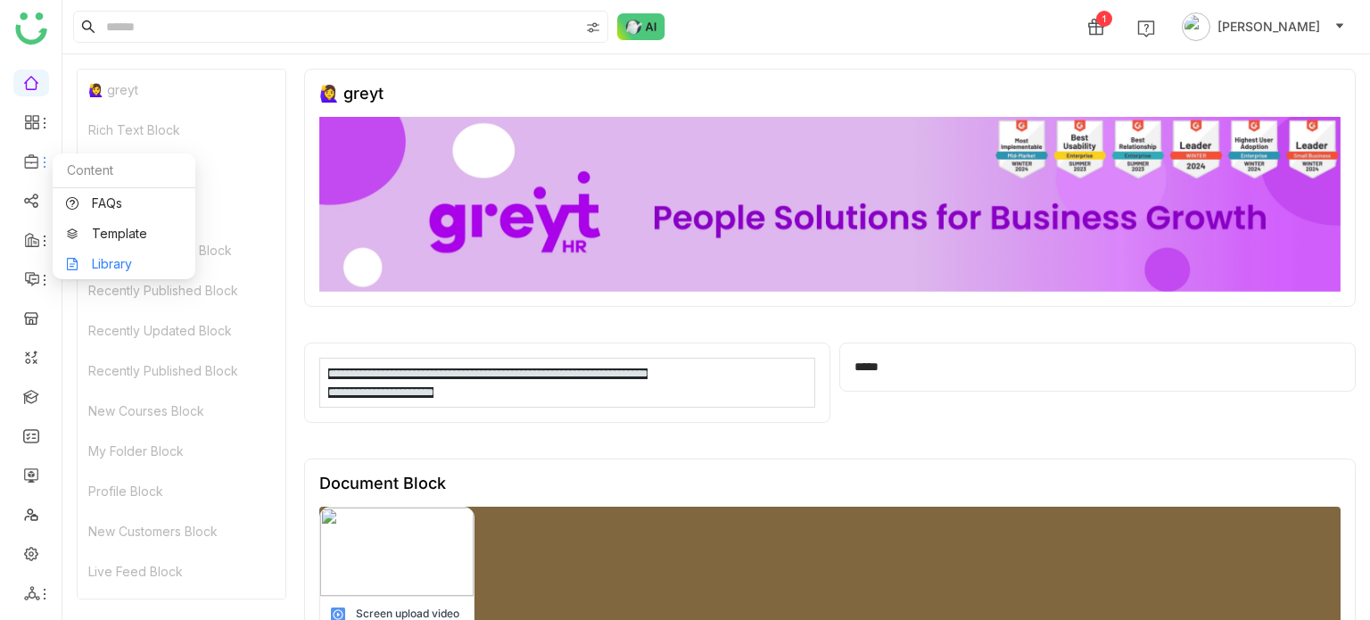
click at [117, 267] on link "Library" at bounding box center [124, 264] width 116 height 12
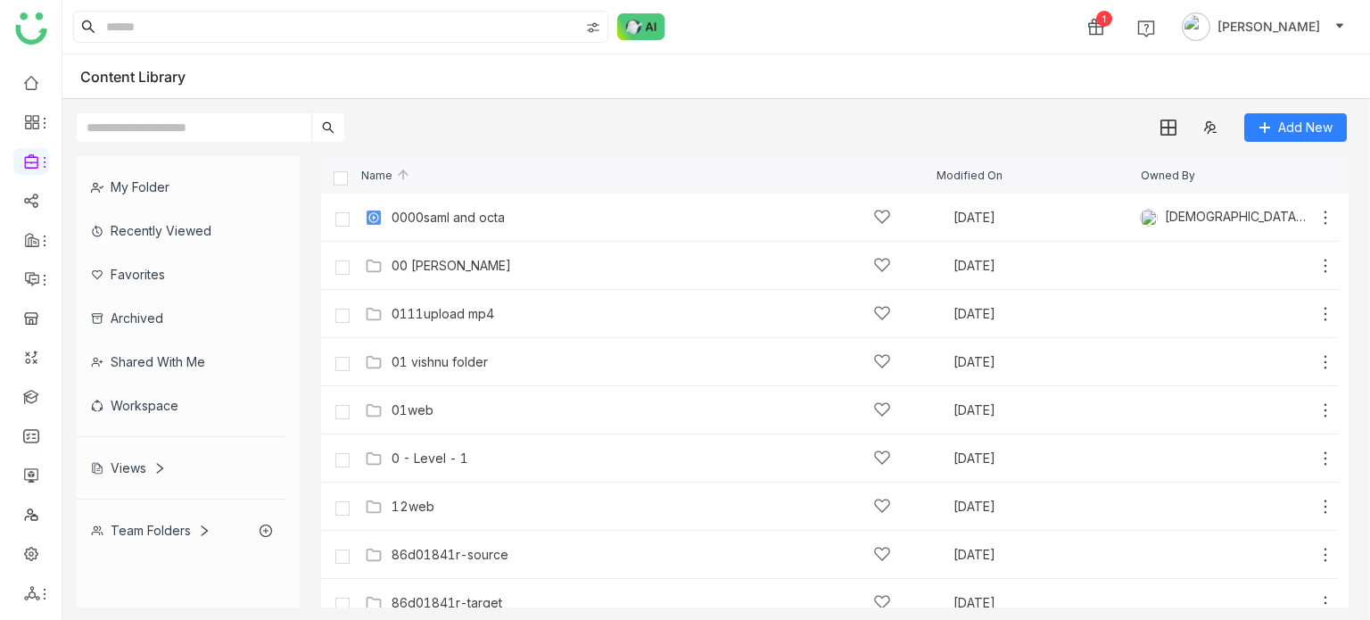
click at [442, 260] on div "00 [PERSON_NAME]" at bounding box center [452, 266] width 120 height 14
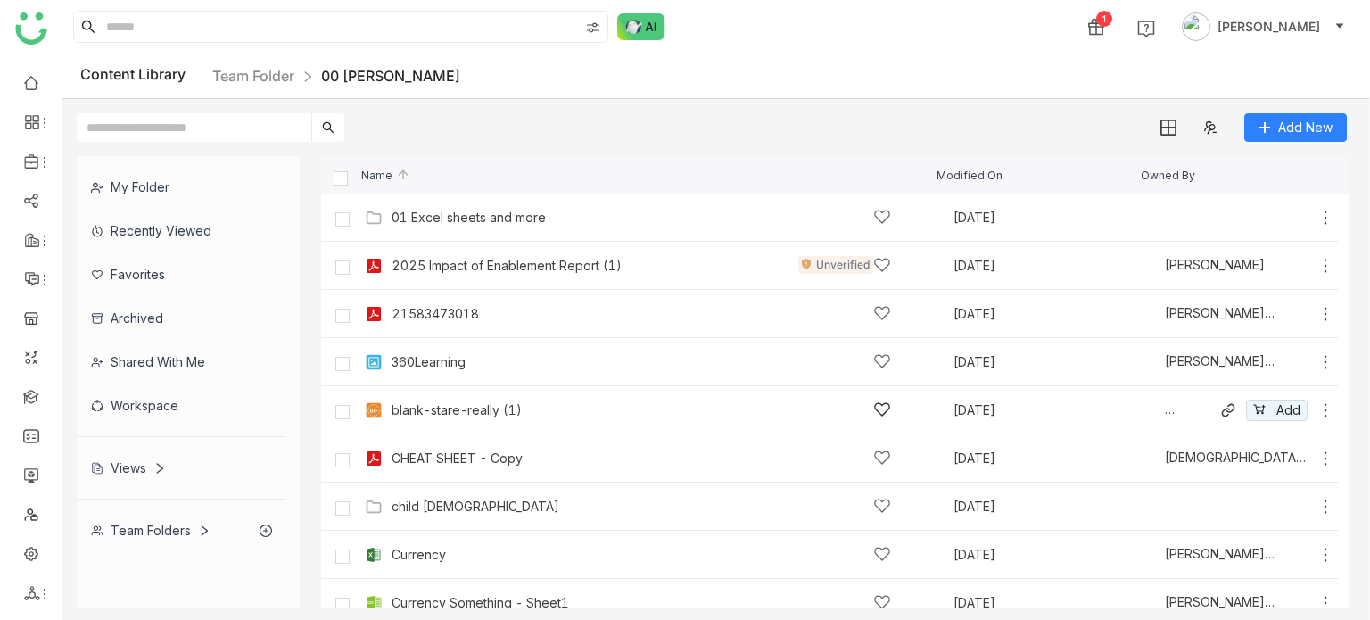
scroll to position [645, 0]
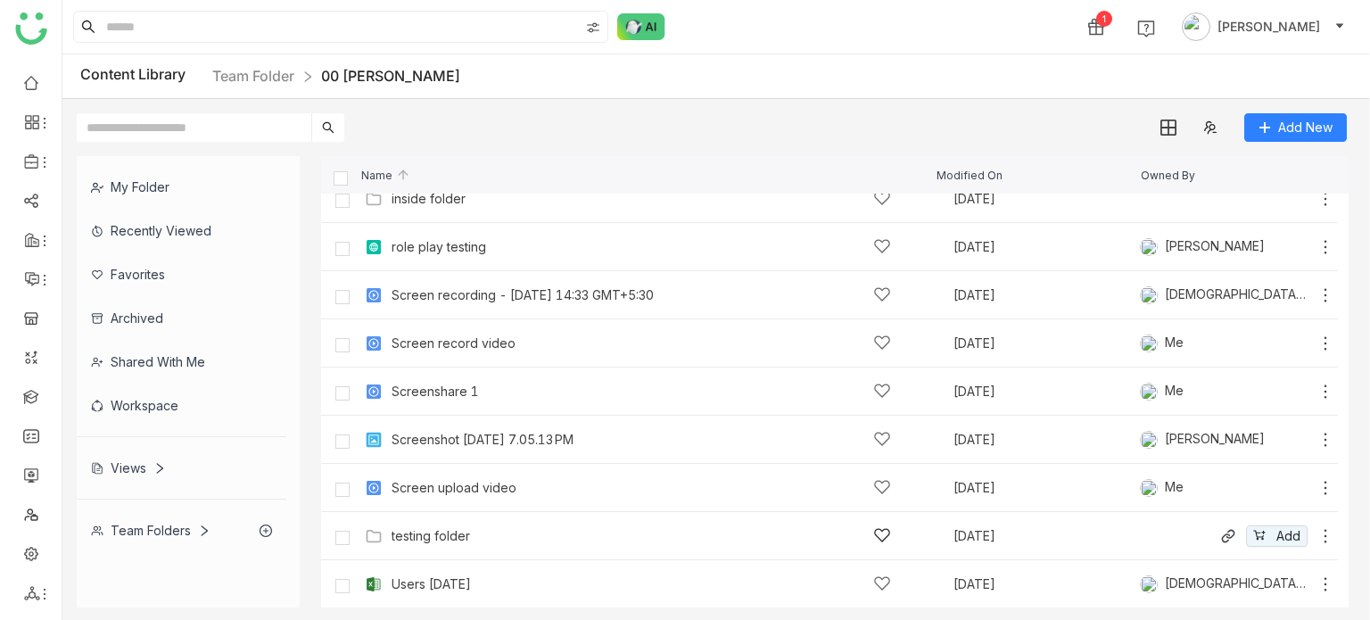
click at [461, 531] on div "testing folder" at bounding box center [431, 536] width 78 height 14
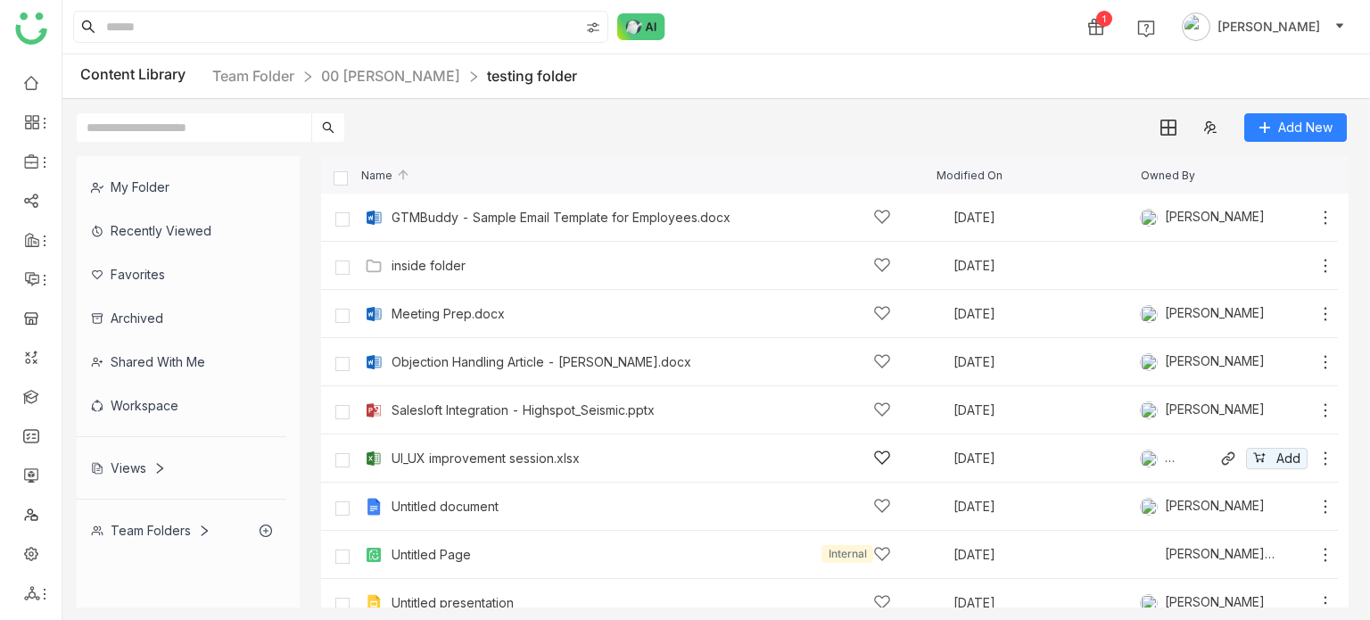
scroll to position [67, 0]
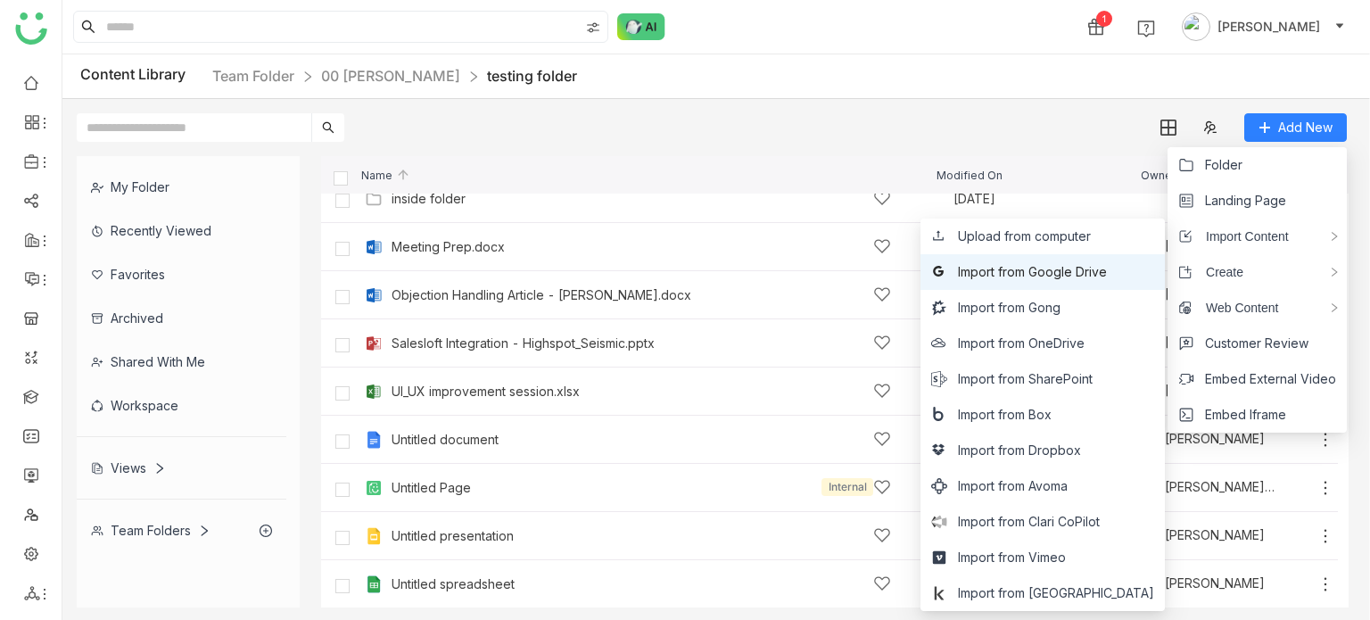
click at [1085, 276] on span "Import from Google Drive" at bounding box center [1032, 272] width 149 height 20
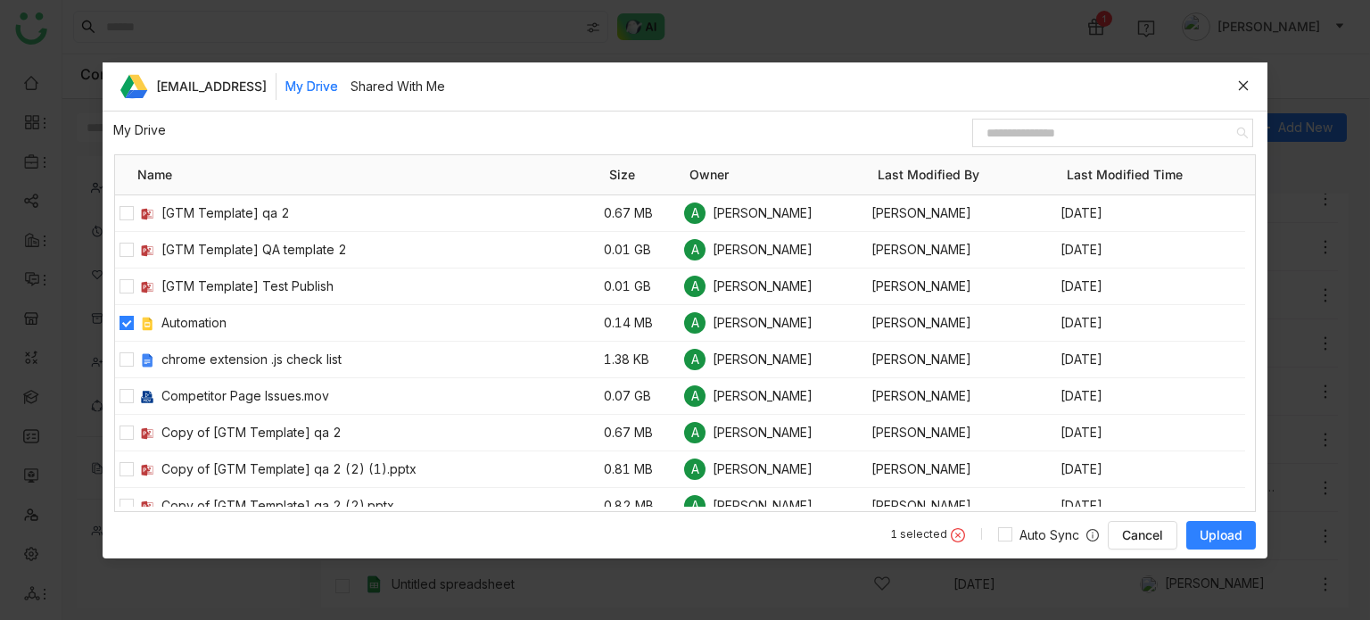
click at [1226, 532] on span "Upload" at bounding box center [1221, 535] width 43 height 18
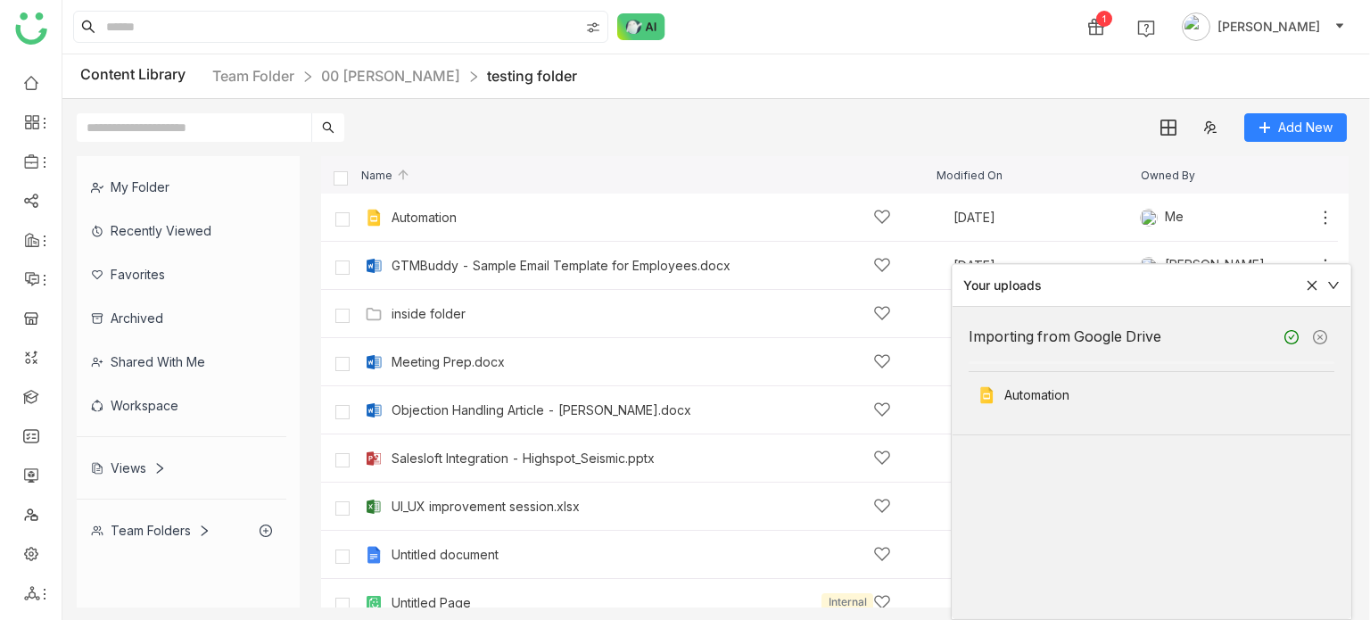
click at [1321, 335] on icon at bounding box center [1320, 337] width 14 height 14
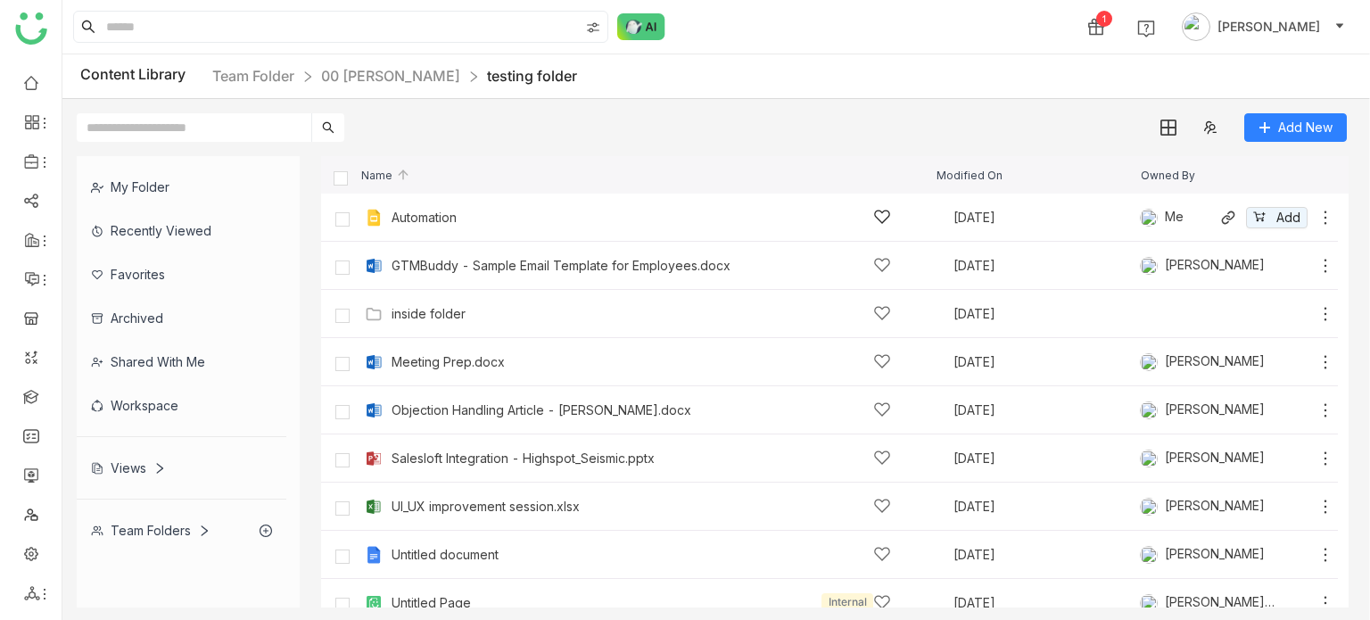
click at [423, 200] on div "Automation [DATE] Me Add" at bounding box center [829, 218] width 1017 height 48
click at [433, 220] on div "Automation" at bounding box center [424, 217] width 65 height 14
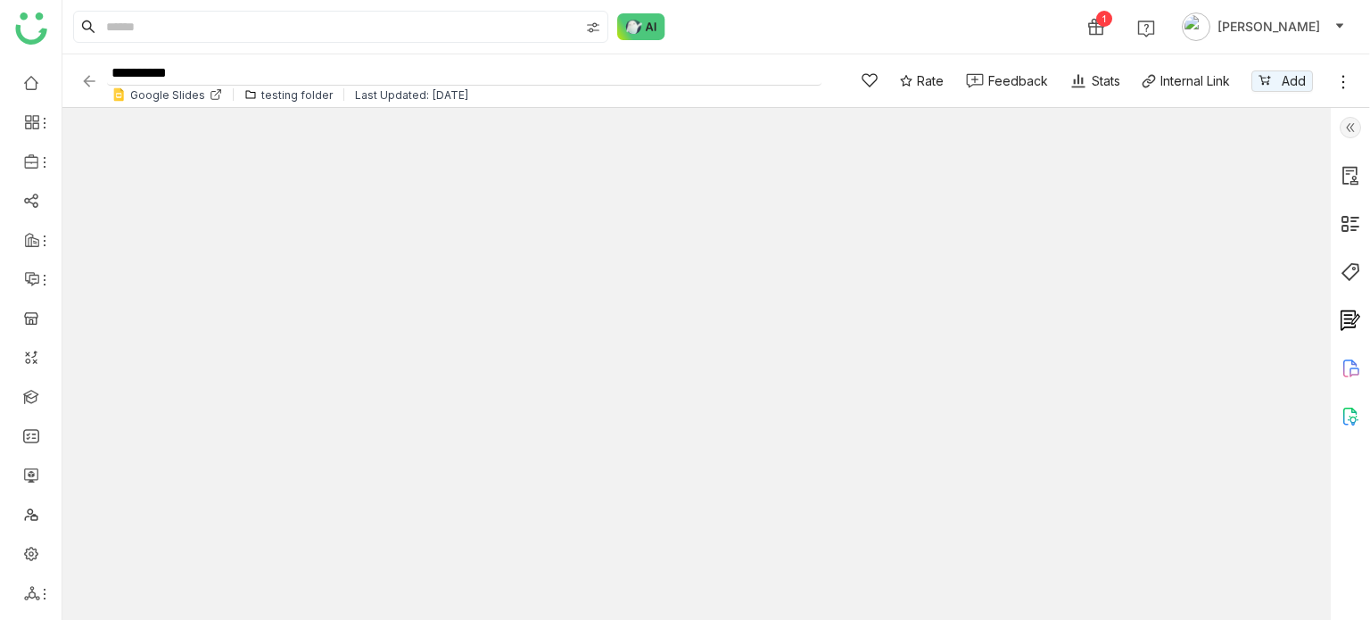
type input "**"
click at [1284, 85] on span "Add" at bounding box center [1294, 81] width 24 height 20
click at [1064, 24] on button "Share 1" at bounding box center [1008, 26] width 112 height 29
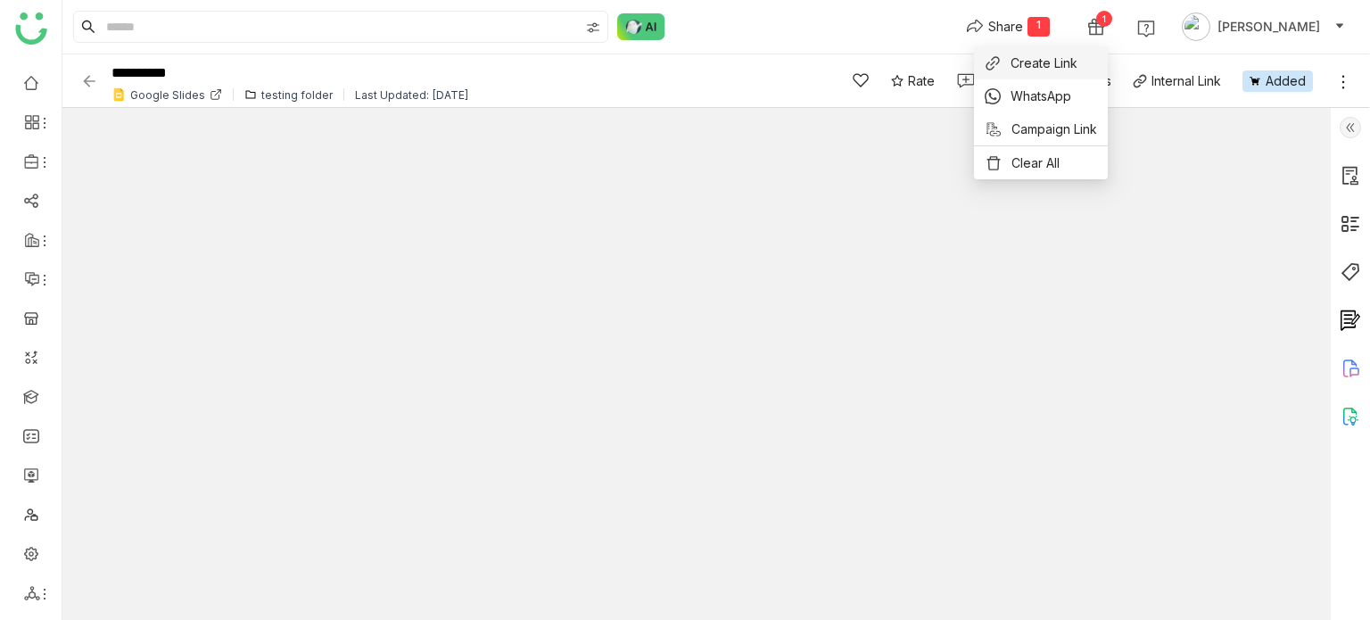
click at [1042, 62] on span "Create Link" at bounding box center [1043, 63] width 67 height 19
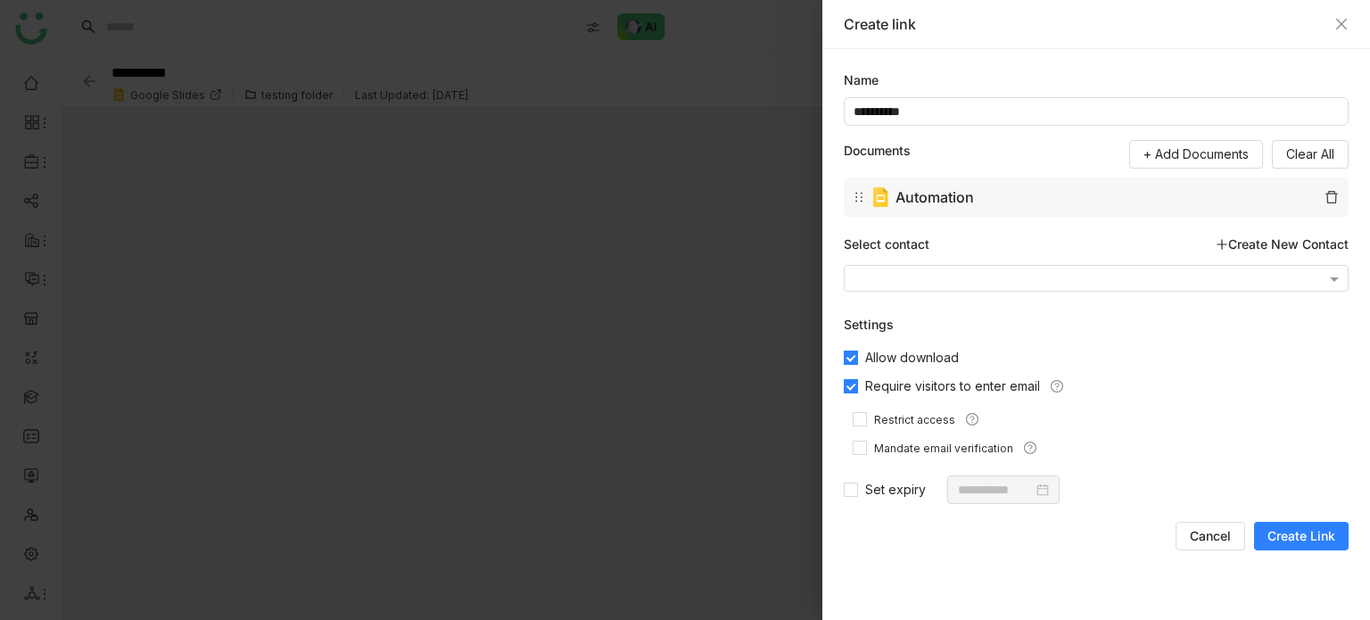
click at [1322, 524] on button "Create Link" at bounding box center [1301, 536] width 95 height 29
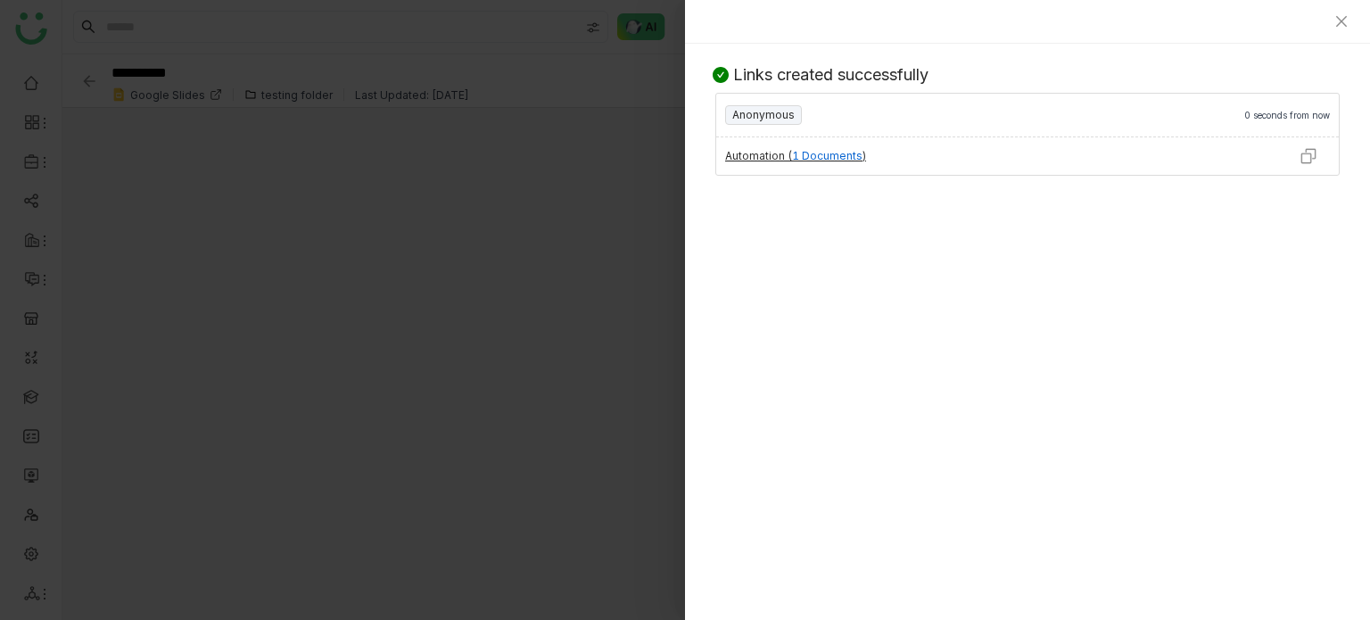
click at [1313, 156] on img at bounding box center [1308, 156] width 18 height 18
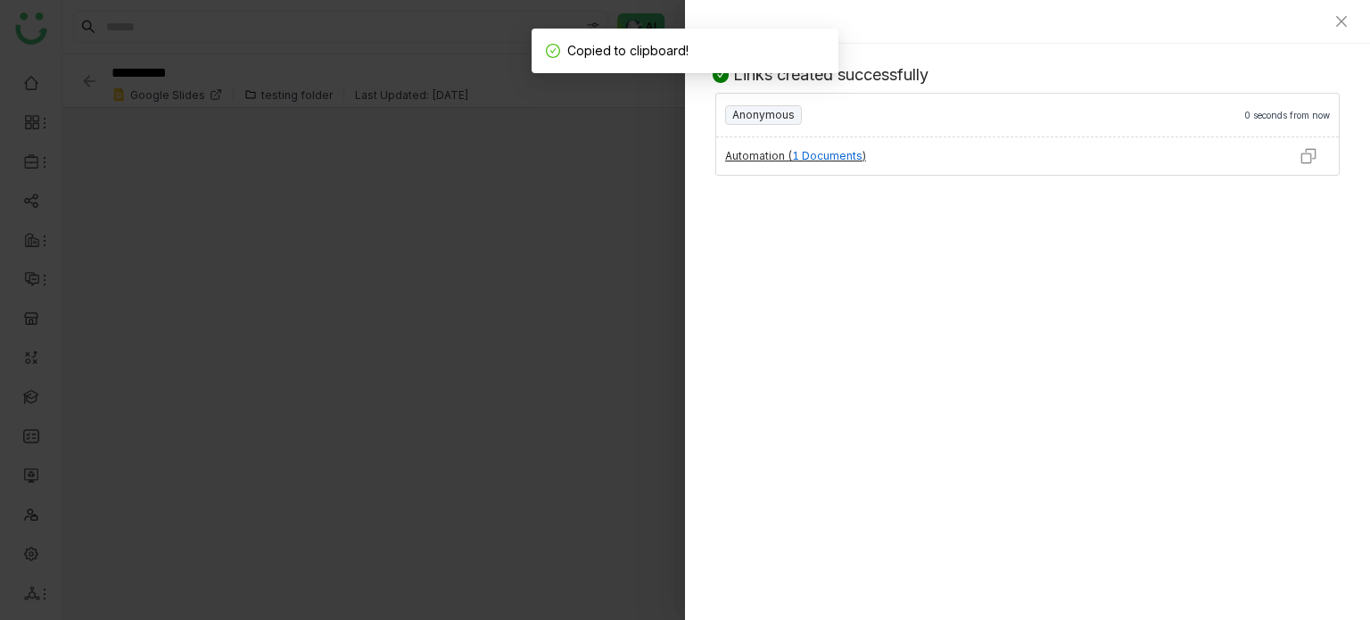
click at [1344, 13] on div at bounding box center [1027, 22] width 685 height 44
click at [1342, 16] on icon "Close" at bounding box center [1341, 21] width 14 height 14
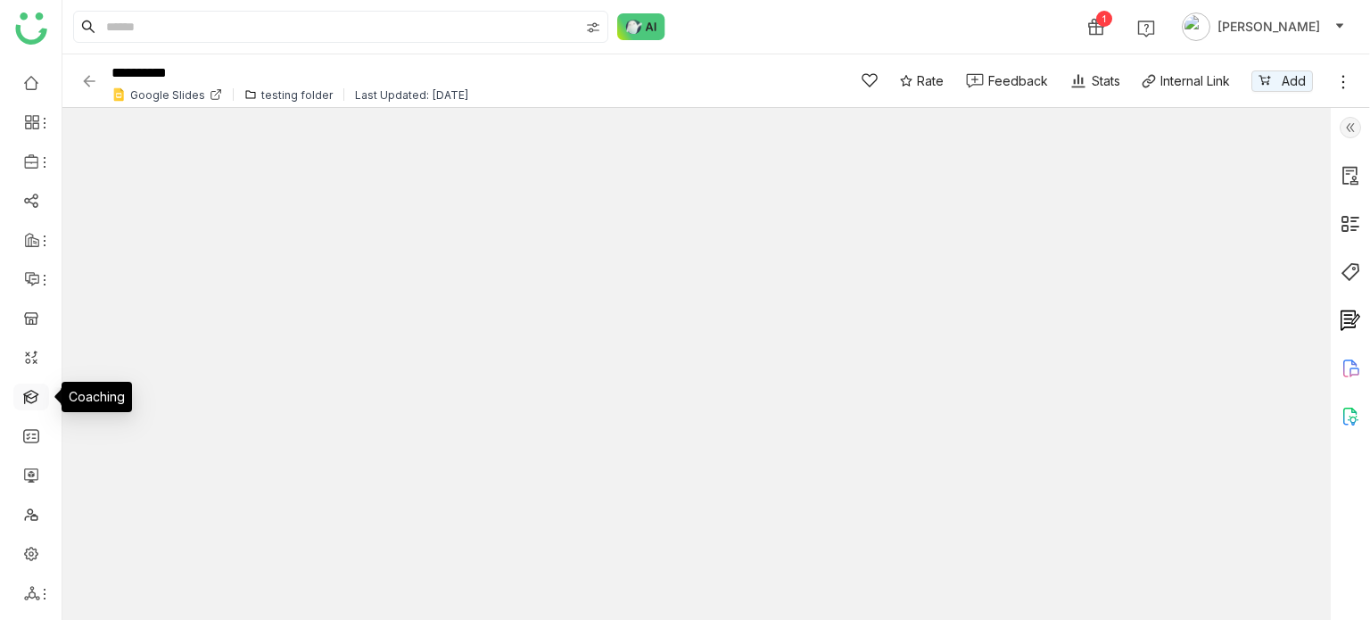
click at [29, 403] on link at bounding box center [31, 395] width 16 height 15
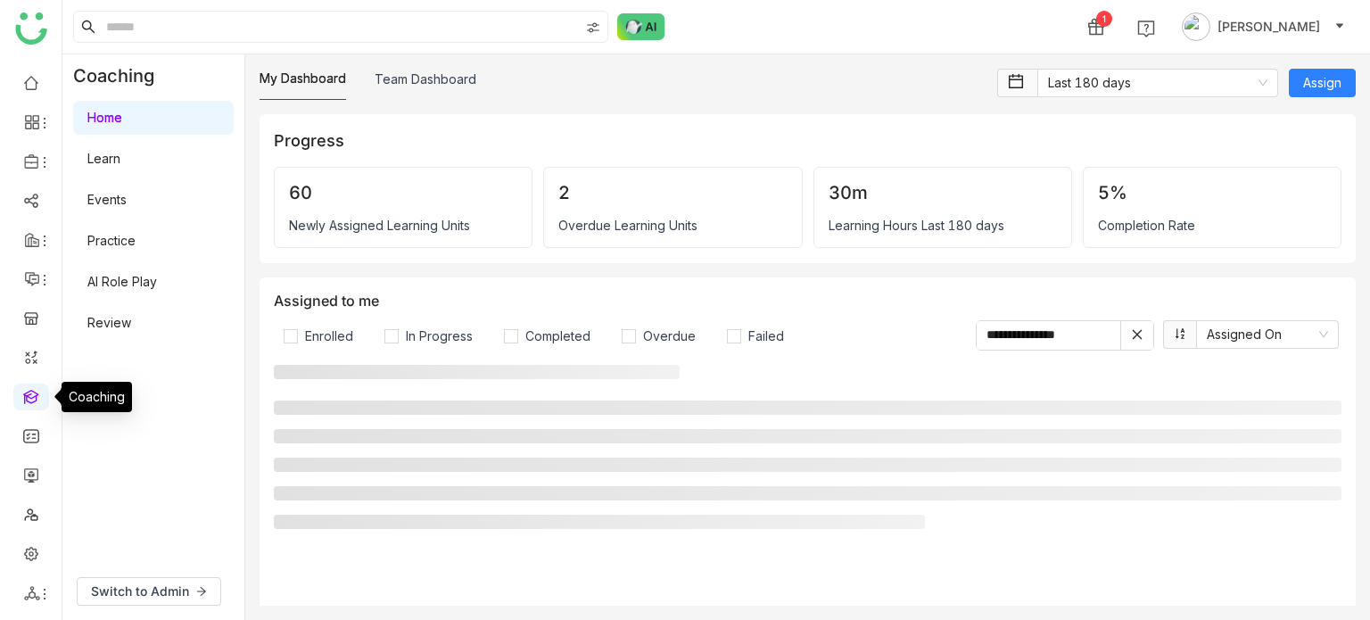
click at [29, 403] on link at bounding box center [31, 395] width 16 height 15
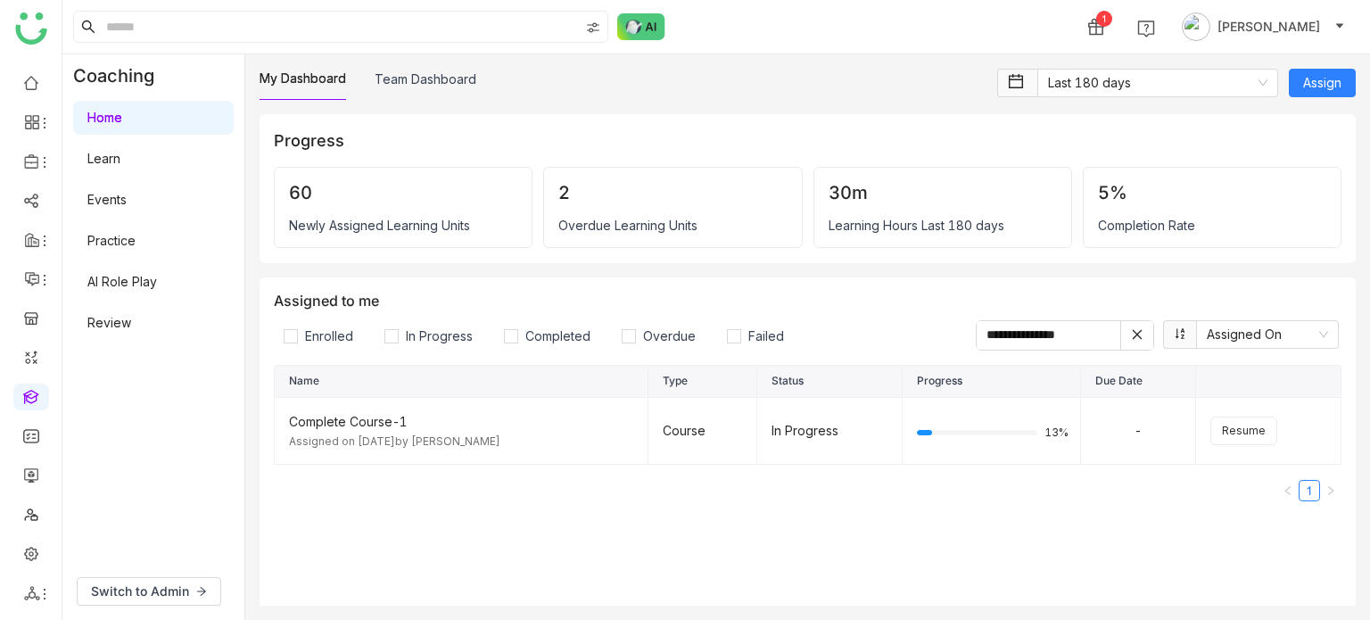
click at [157, 289] on link "AI Role Play" at bounding box center [122, 281] width 70 height 15
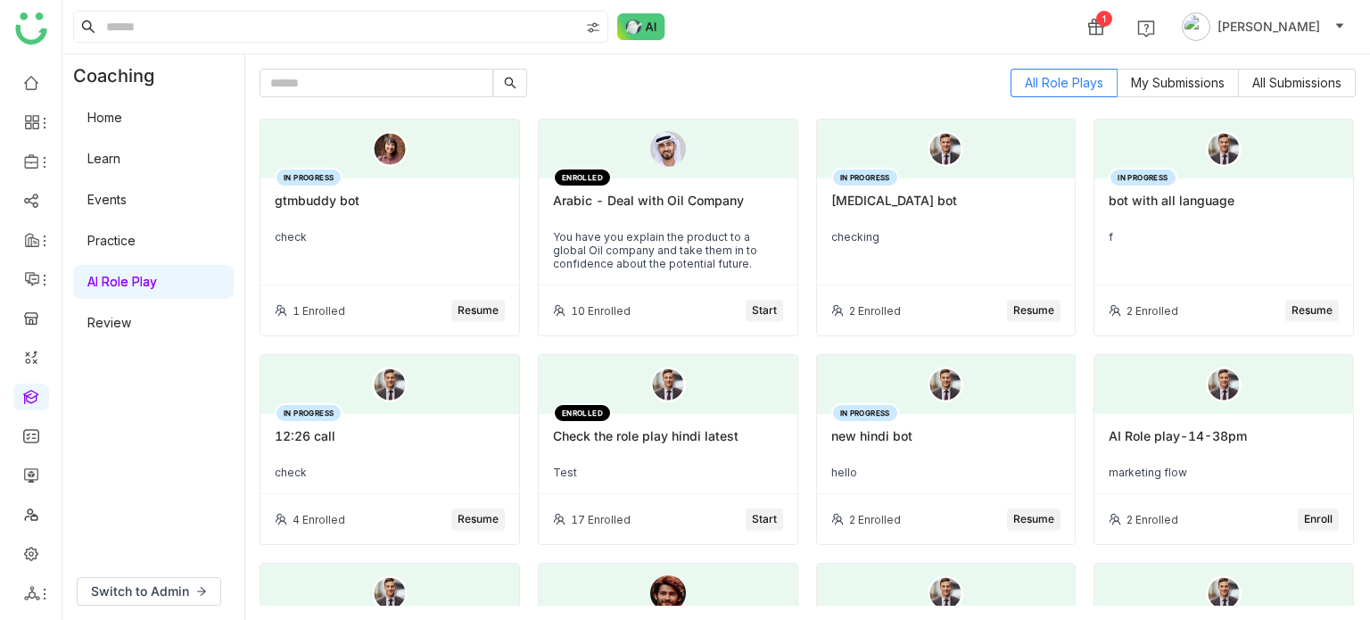
click at [496, 309] on button "Resume" at bounding box center [478, 310] width 54 height 21
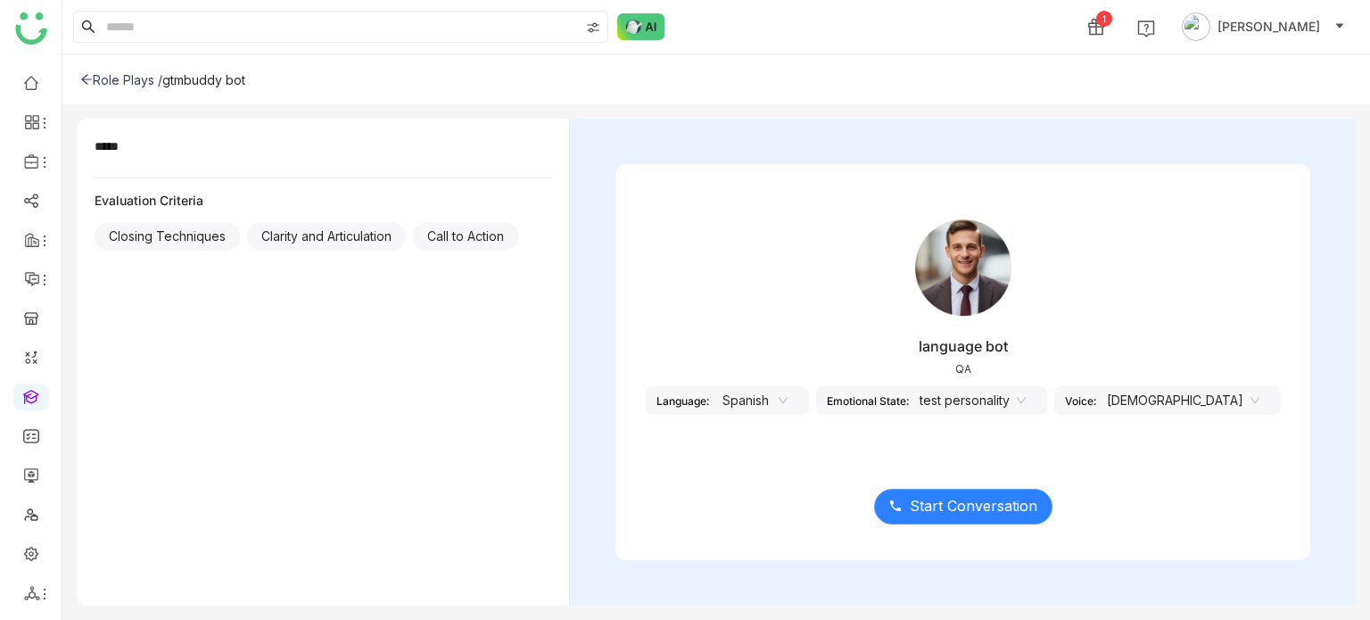
click at [1000, 495] on span "Start Conversation" at bounding box center [974, 506] width 128 height 22
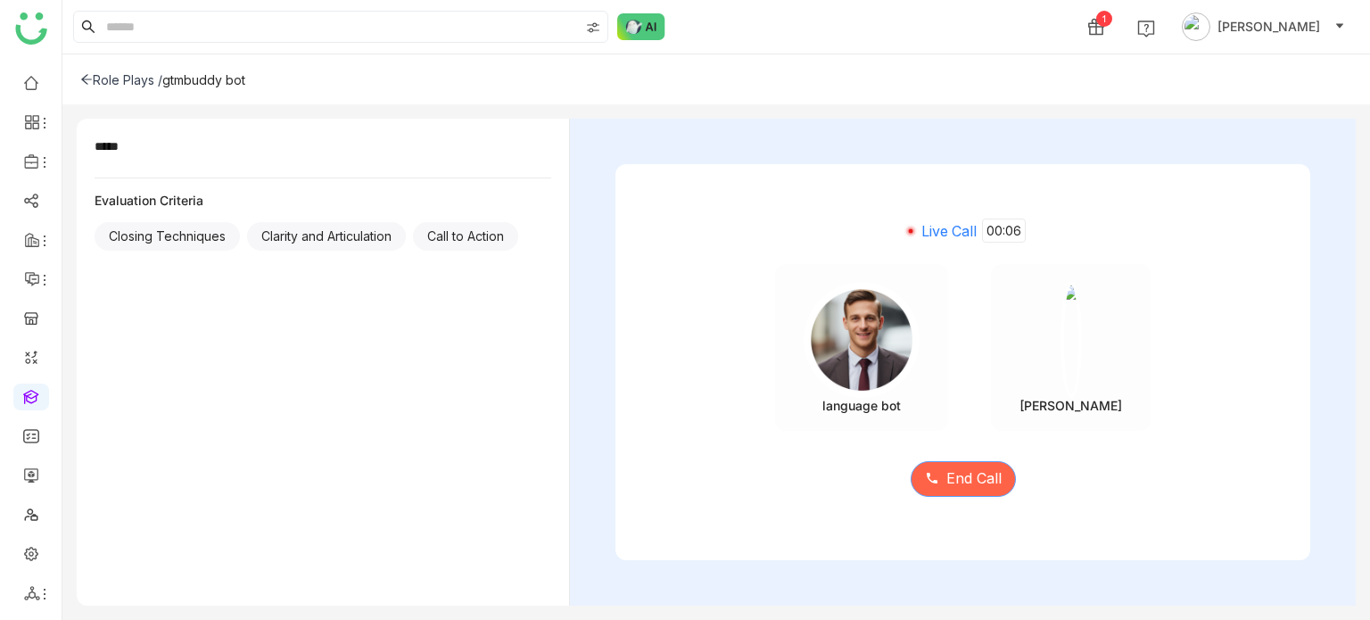
click at [957, 489] on span "End Call" at bounding box center [973, 478] width 55 height 22
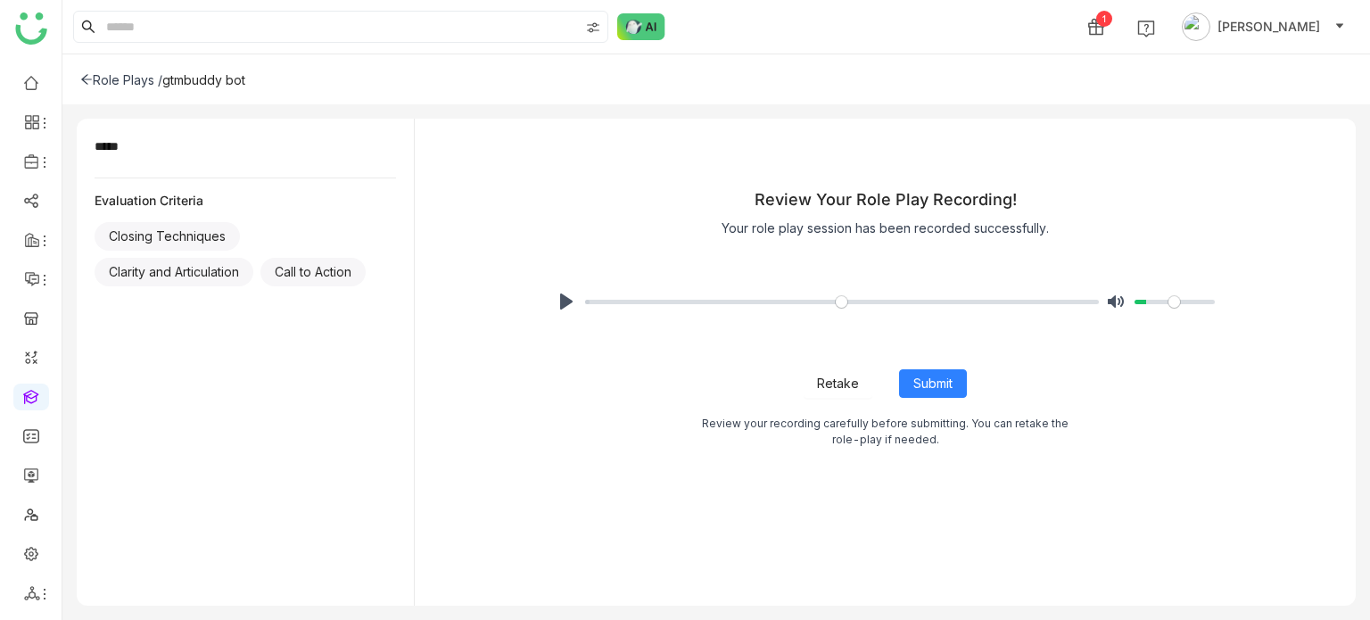
click at [844, 390] on span "Retake" at bounding box center [838, 384] width 42 height 20
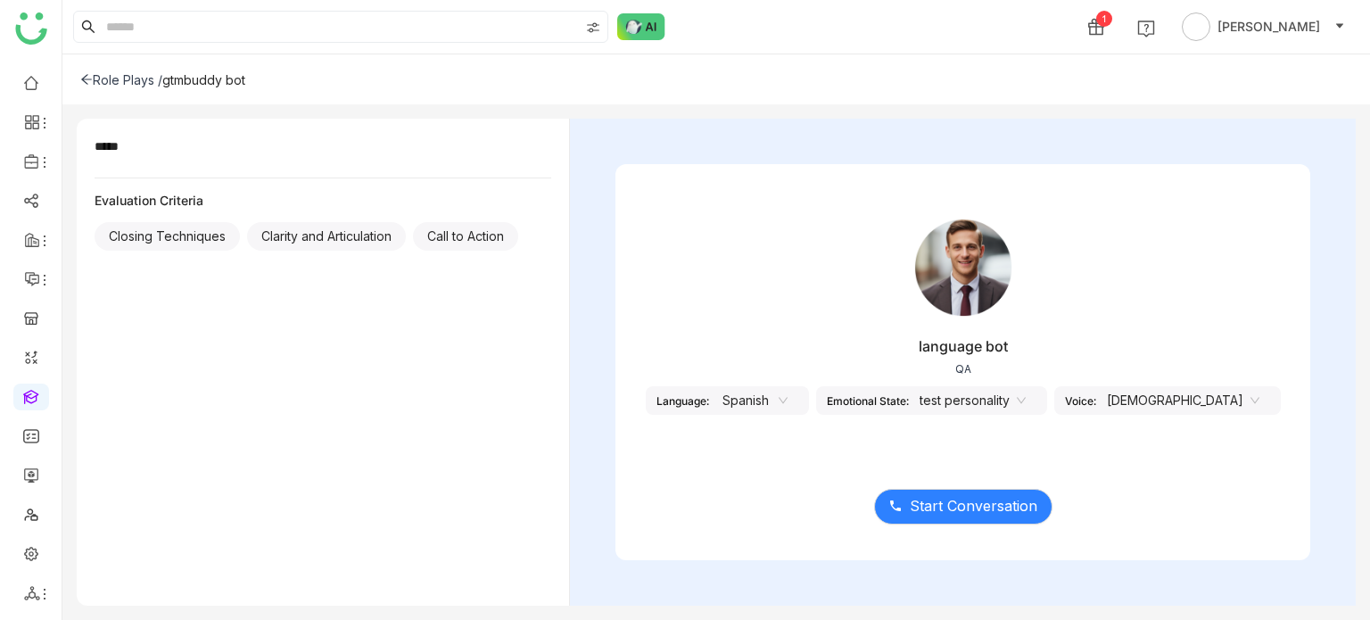
click at [1162, 415] on div "language bot QA Language: Spanish Emotional State: test personality Voice: [DEM…" at bounding box center [962, 325] width 695 height 268
click at [110, 72] on div "Role Plays /" at bounding box center [121, 79] width 82 height 15
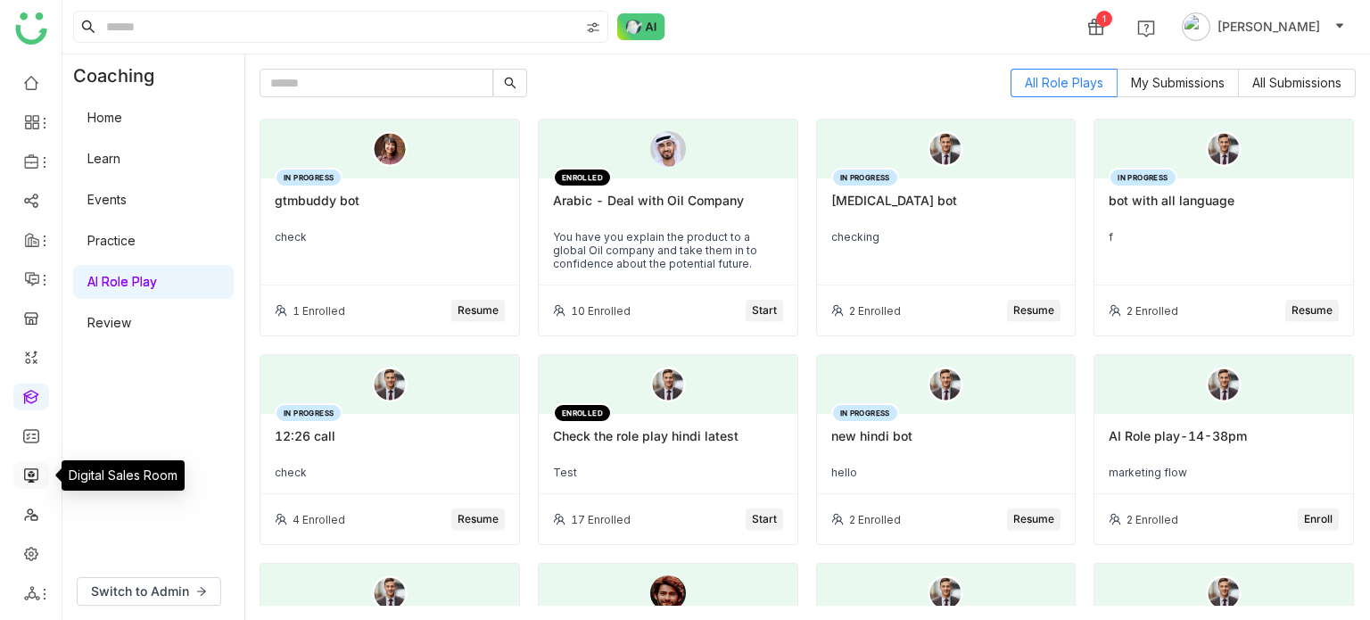
click at [32, 477] on link at bounding box center [31, 473] width 16 height 15
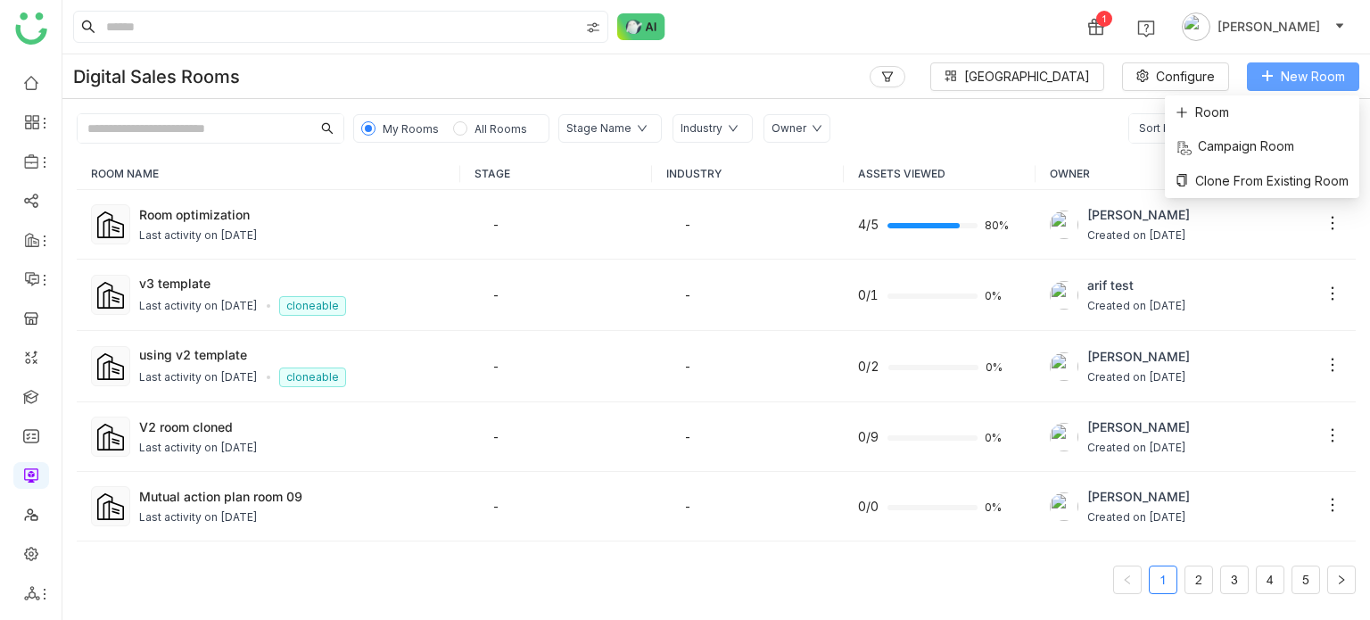
click at [1321, 83] on span "New Room" at bounding box center [1313, 77] width 64 height 20
click at [1257, 117] on li "Room" at bounding box center [1262, 112] width 194 height 34
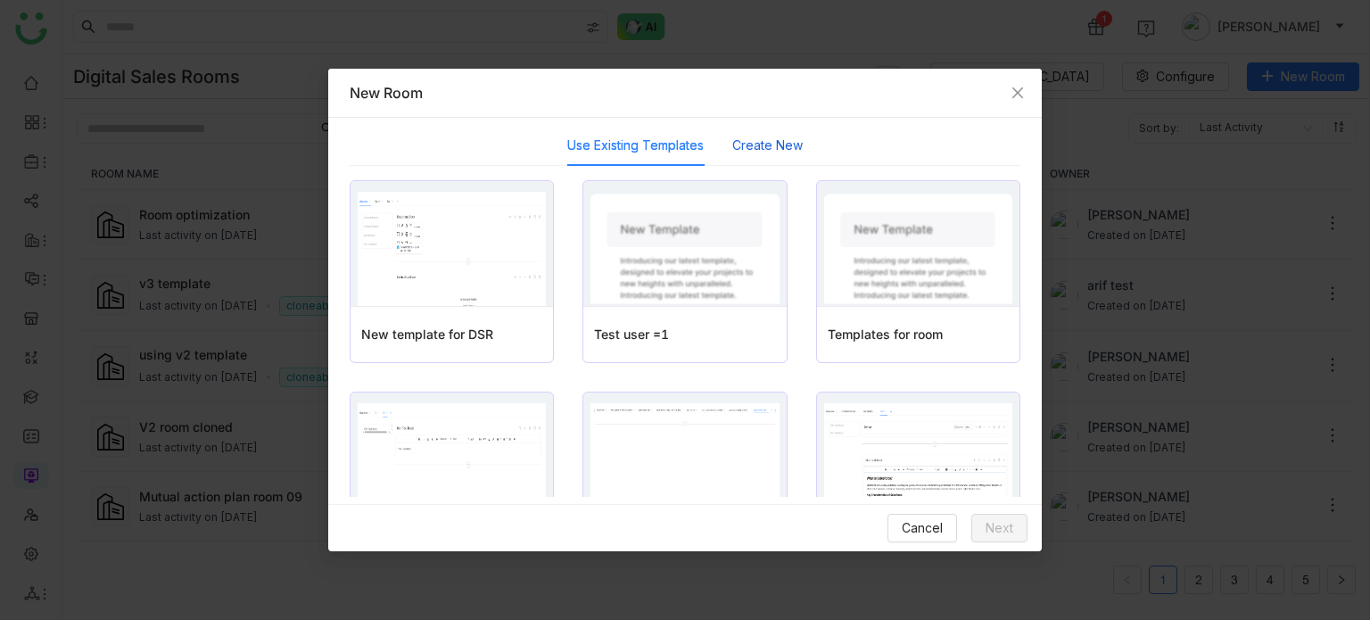
click at [737, 153] on button "Create New" at bounding box center [767, 146] width 70 height 20
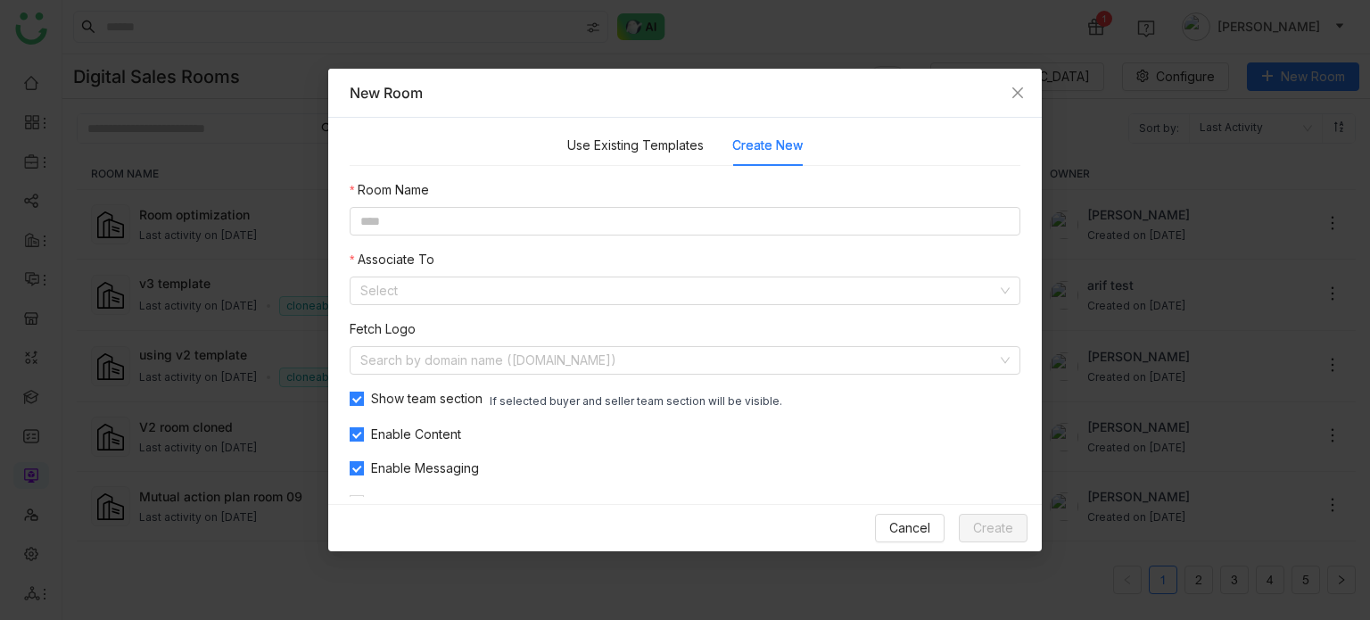
click at [656, 206] on nz-form-item "Room Name" at bounding box center [685, 207] width 671 height 55
click at [656, 207] on input at bounding box center [685, 221] width 671 height 29
type input "**********"
click at [617, 301] on input at bounding box center [678, 290] width 637 height 27
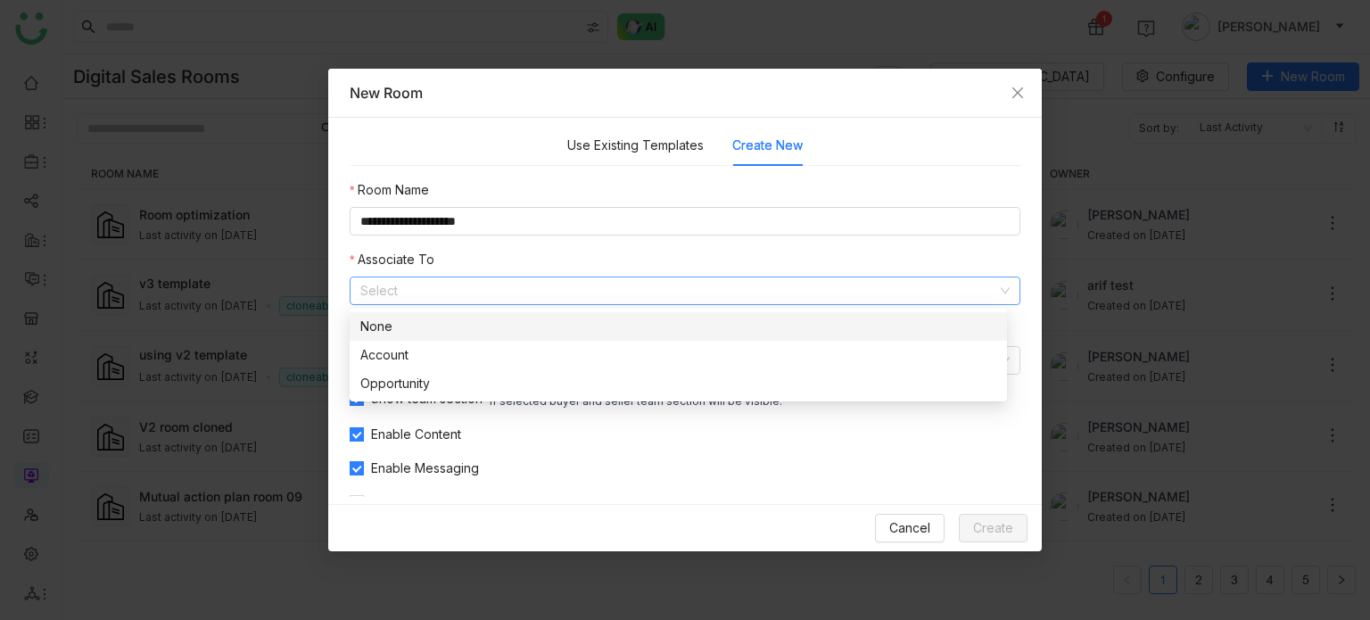
click at [590, 329] on div "None" at bounding box center [678, 327] width 636 height 20
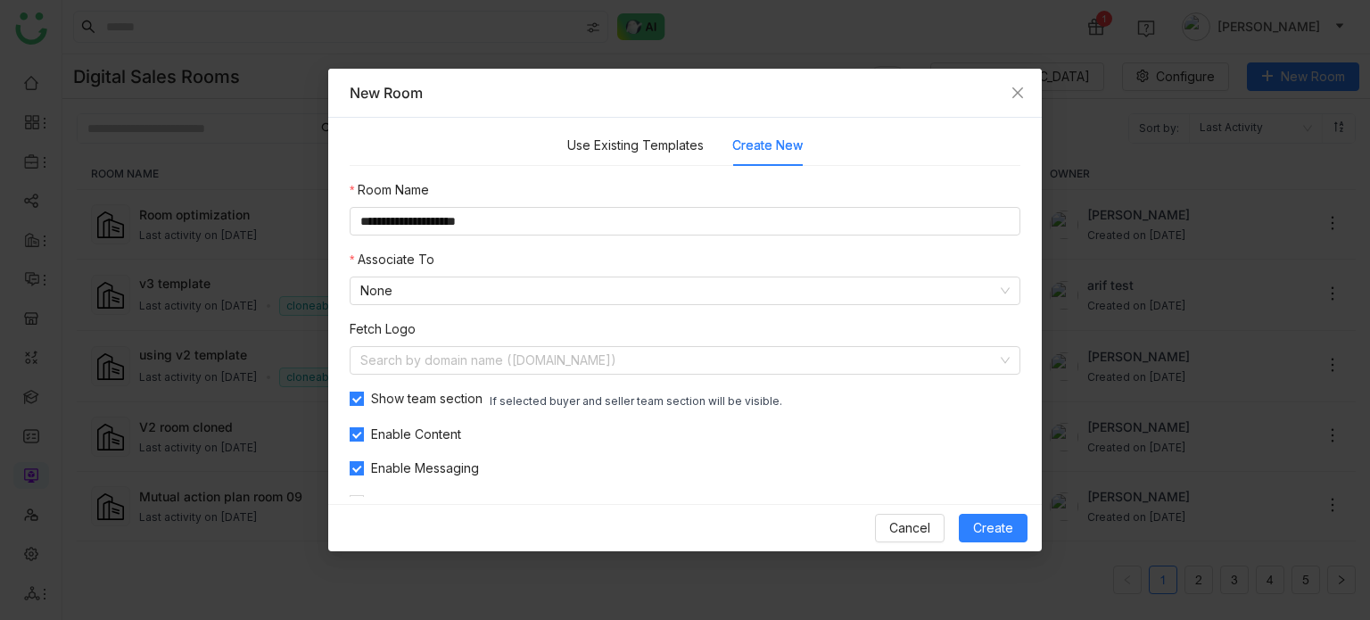
scroll to position [31, 0]
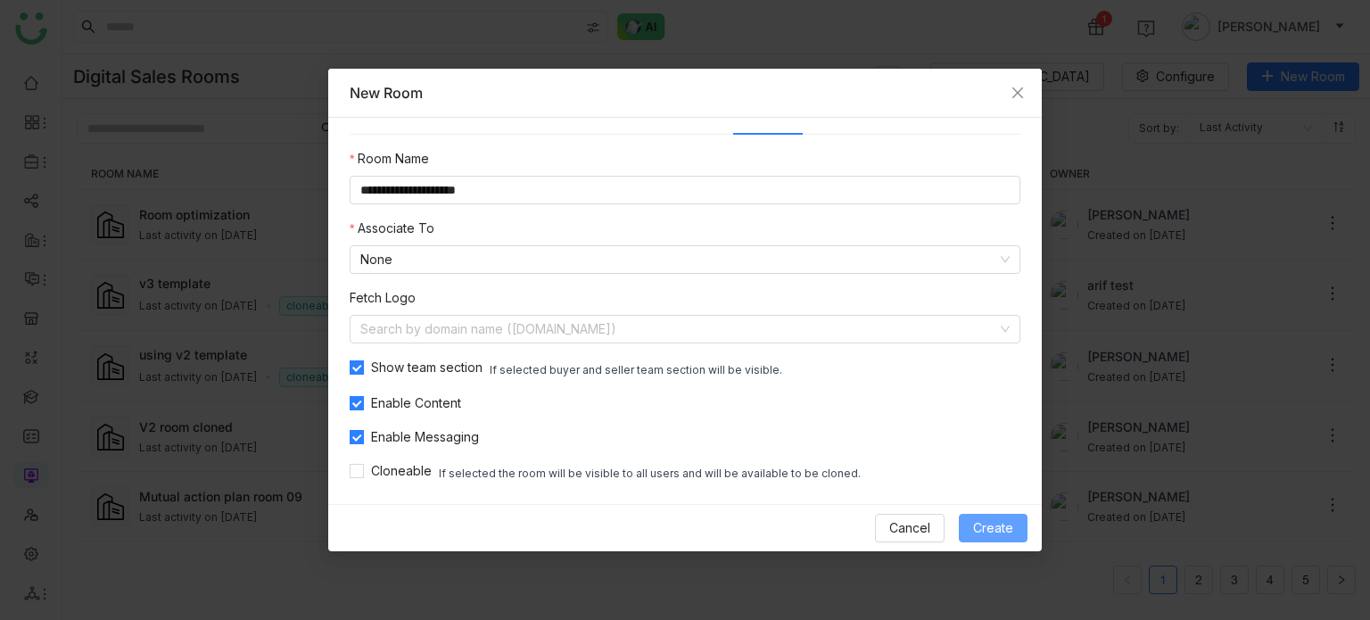
click at [967, 527] on button "Create" at bounding box center [993, 528] width 69 height 29
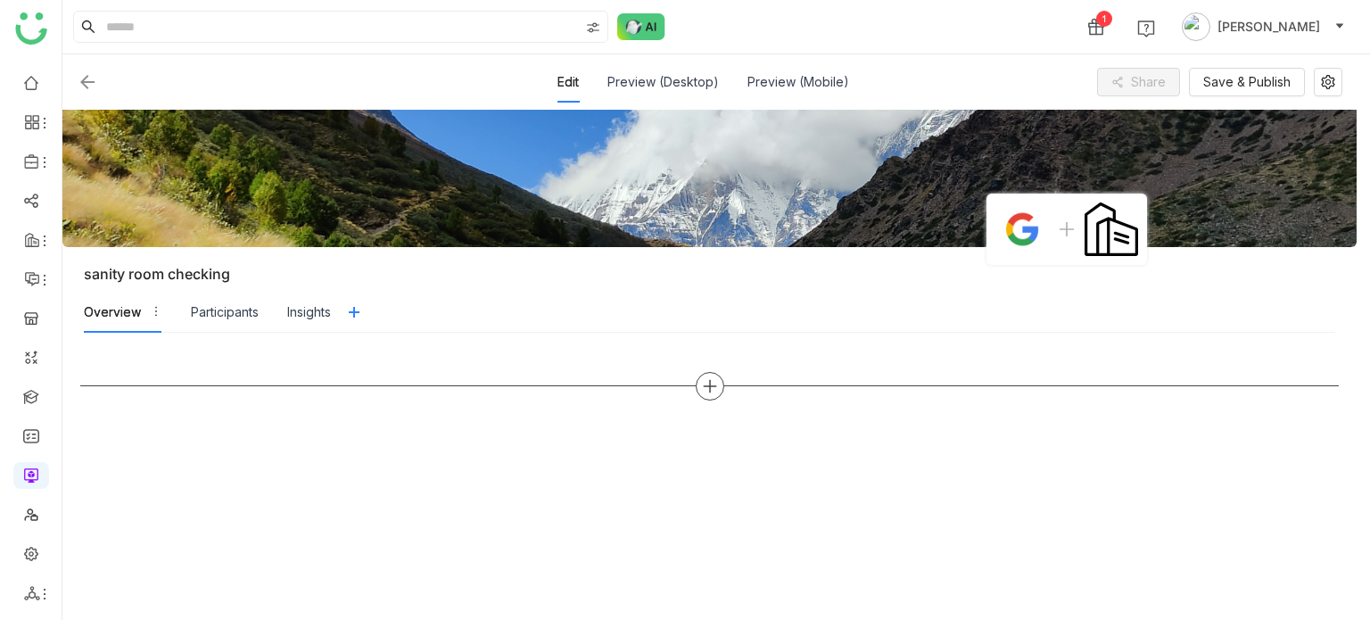
click at [701, 374] on div at bounding box center [710, 386] width 29 height 29
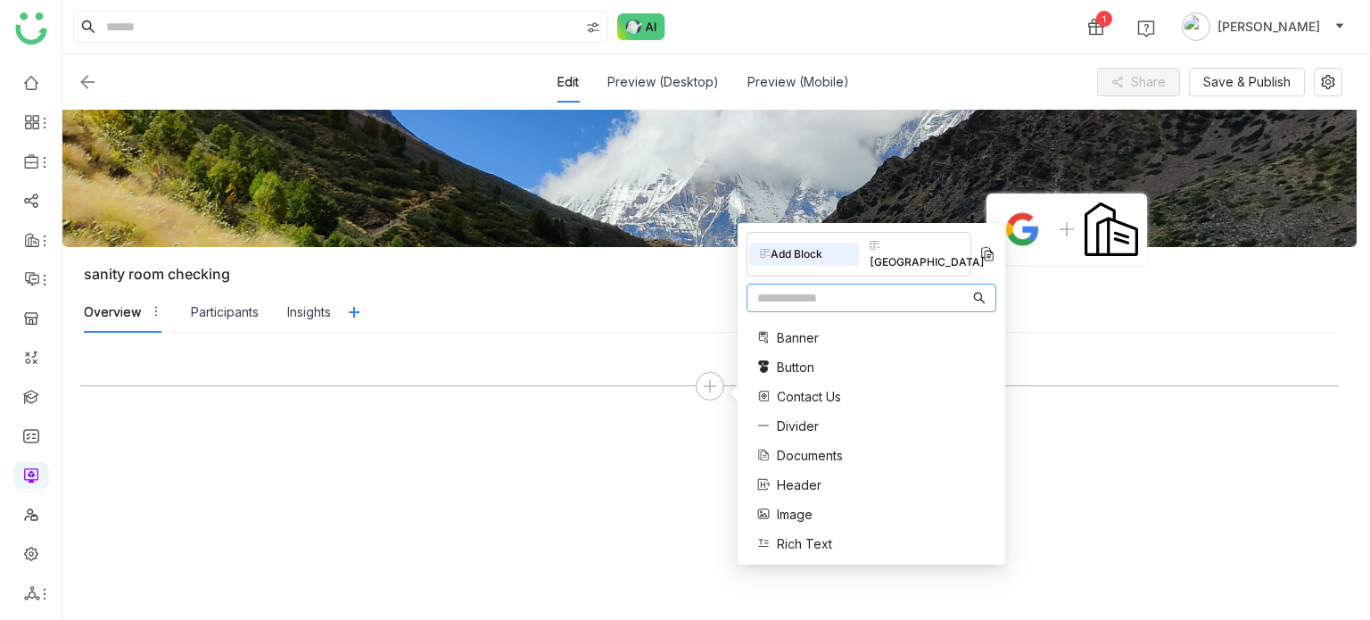
click at [813, 449] on div "Banner Button Contact Us Divider Documents Header Image Rich Text Single Docume…" at bounding box center [811, 456] width 130 height 274
click at [817, 446] on div "Banner Button Contact Us Divider Documents Header Image Rich Text Single Docume…" at bounding box center [811, 456] width 130 height 274
click at [826, 446] on span "Documents" at bounding box center [810, 455] width 66 height 19
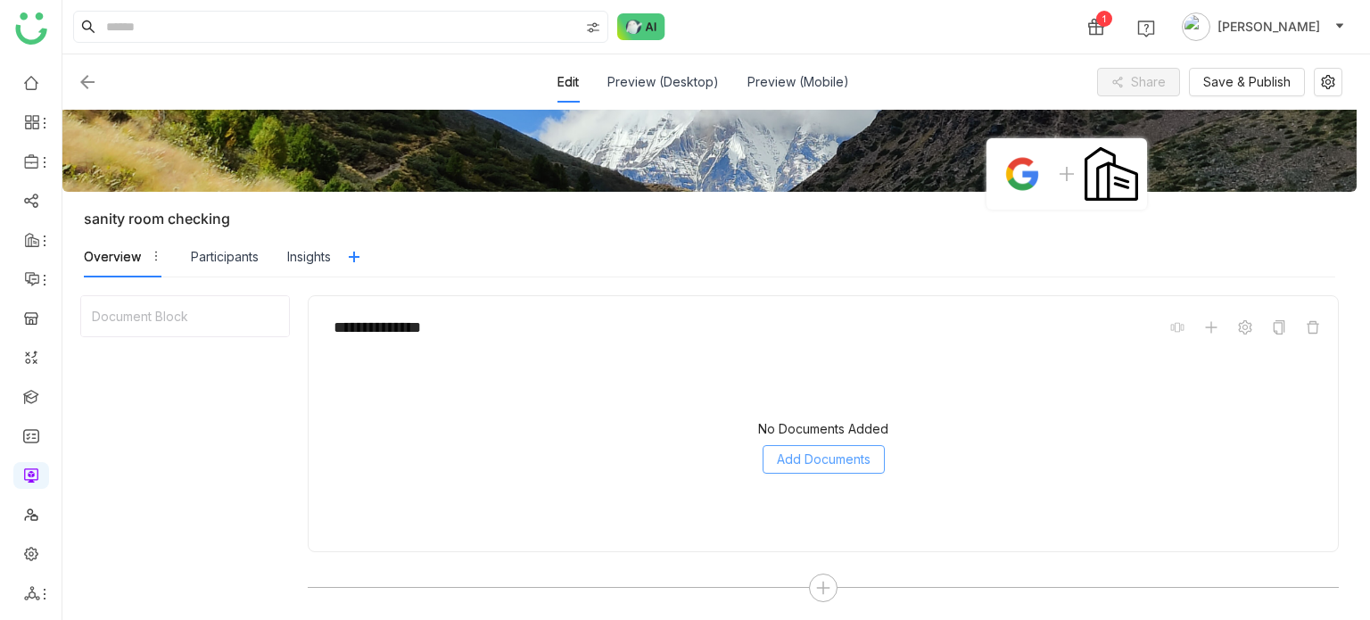
scroll to position [57, 0]
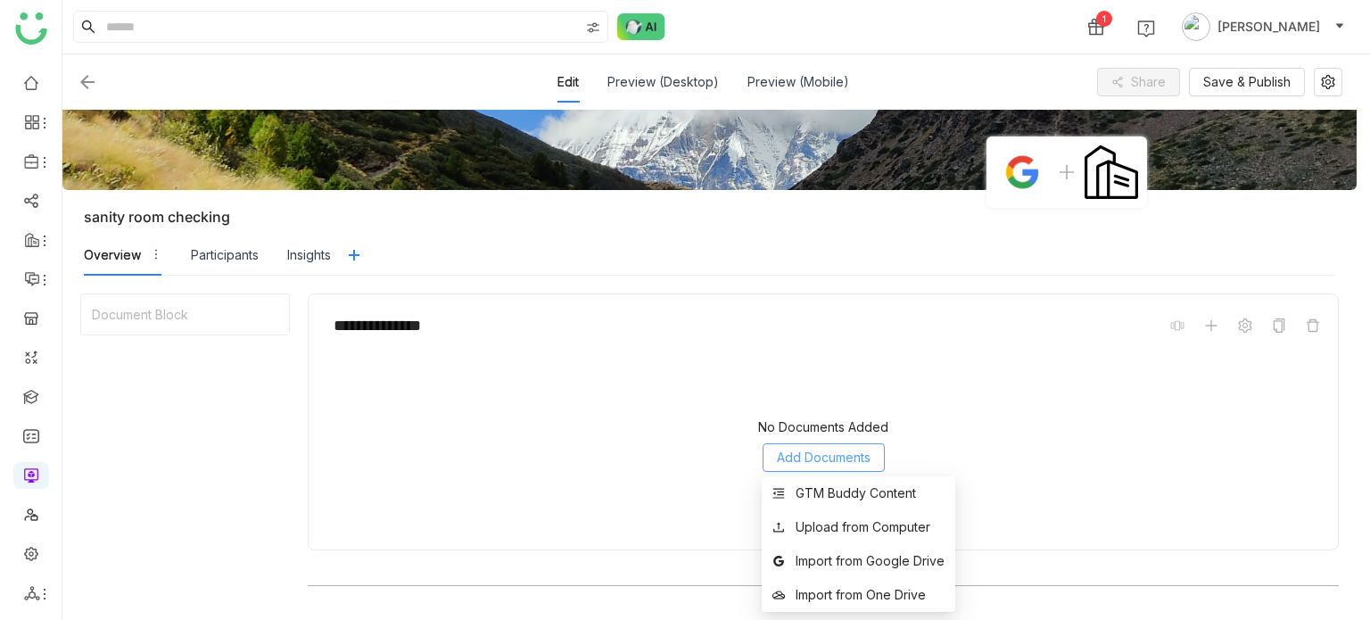
click at [810, 456] on span "Add Documents" at bounding box center [824, 458] width 94 height 20
click at [821, 495] on div "GTM Buddy Content" at bounding box center [856, 493] width 120 height 20
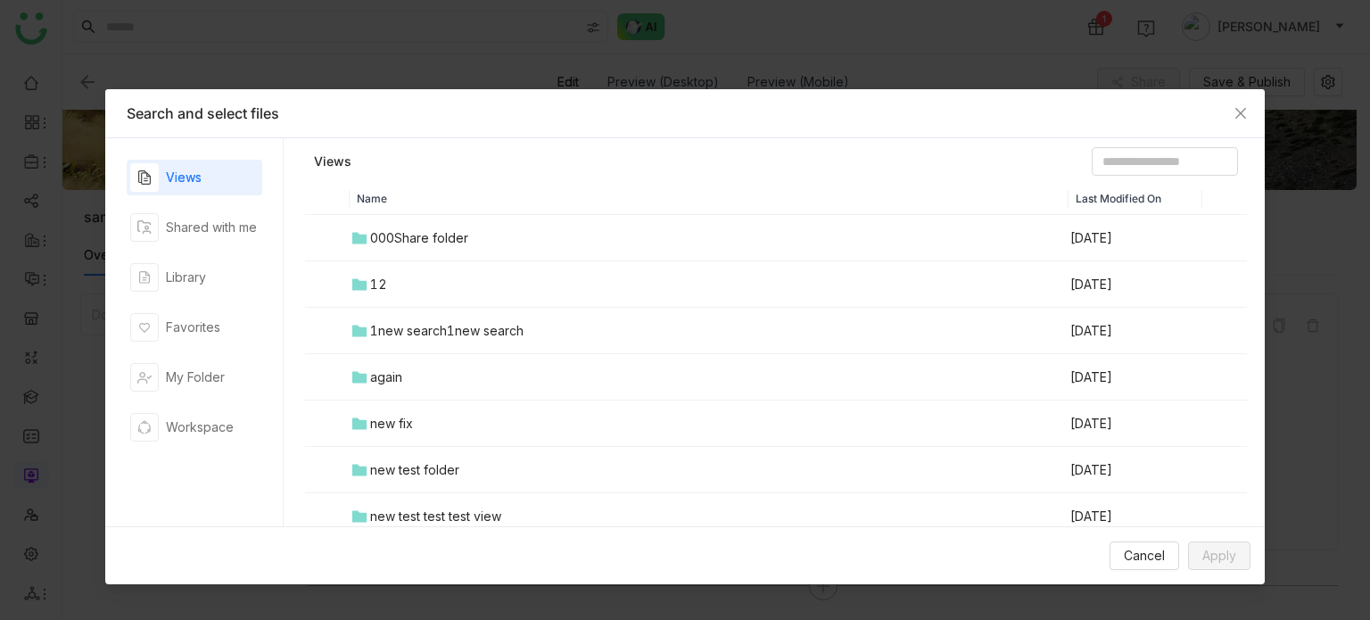
click at [575, 238] on td "000Share folder" at bounding box center [709, 238] width 719 height 46
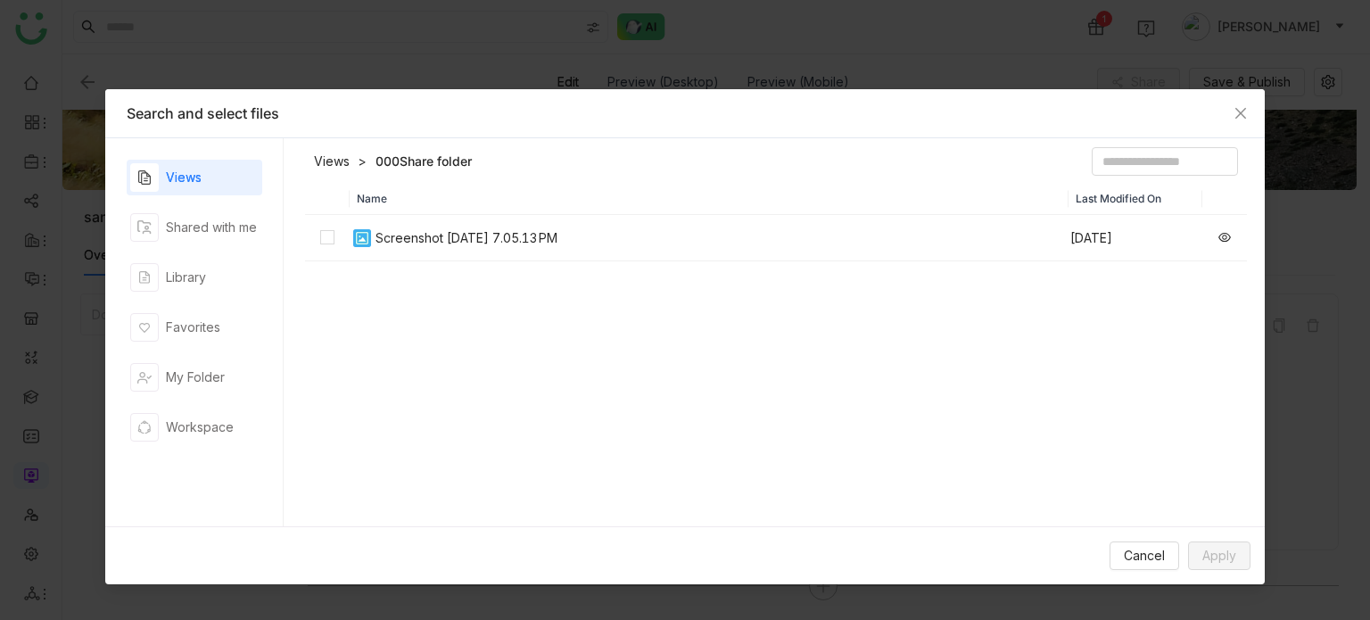
click at [506, 242] on div "Screenshot [DATE] 7.05.13 PM" at bounding box center [466, 238] width 182 height 20
click at [1234, 546] on span "Apply" at bounding box center [1219, 556] width 34 height 20
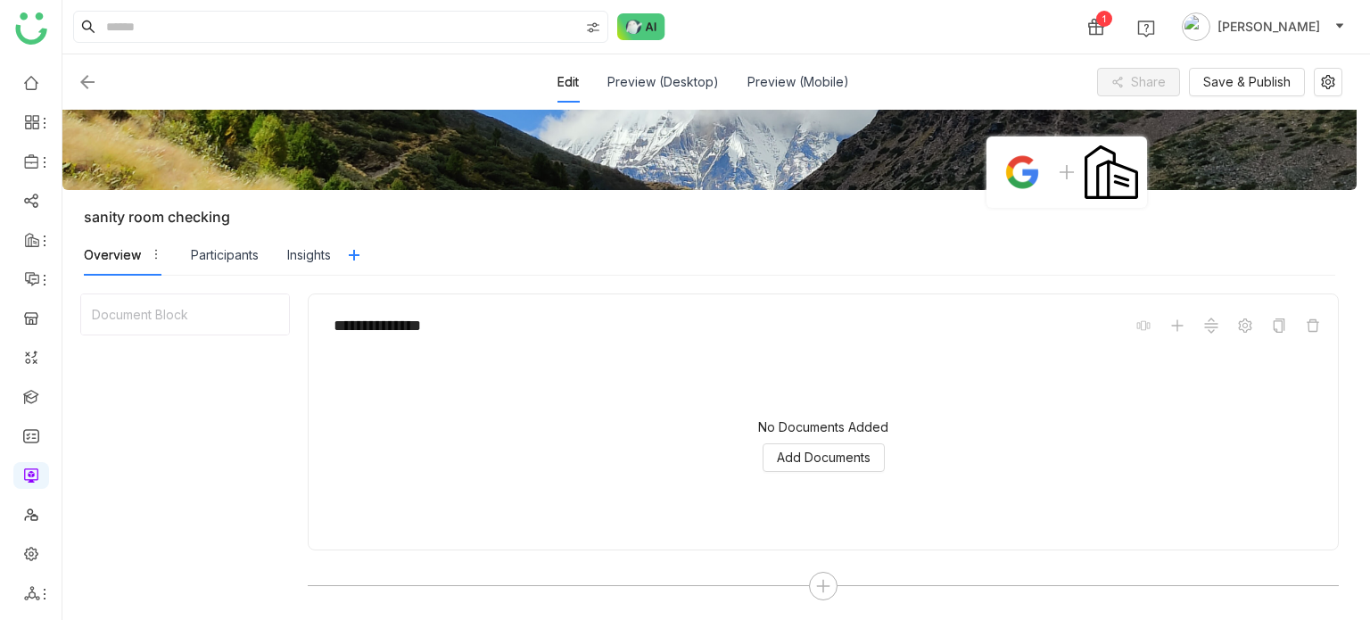
scroll to position [14, 0]
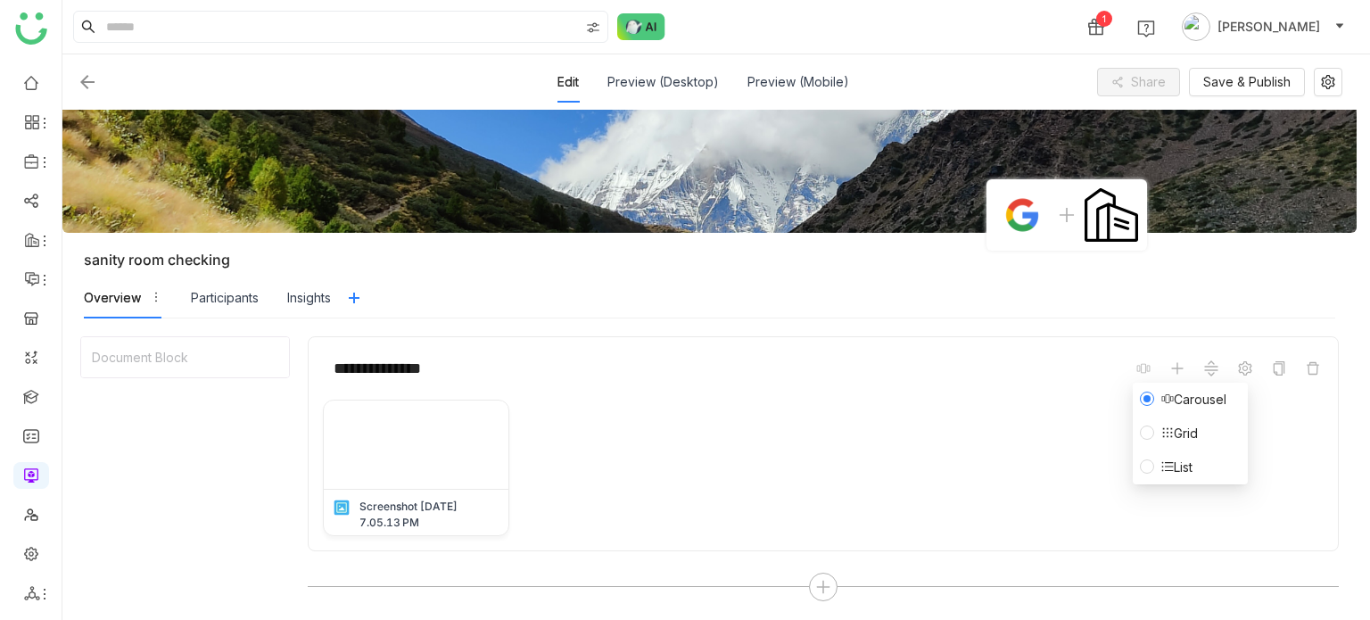
click at [1186, 383] on div "Carousel Grid List" at bounding box center [1190, 434] width 115 height 102
drag, startPoint x: 1183, startPoint y: 375, endPoint x: 1179, endPoint y: 364, distance: 11.6
click at [1179, 364] on span at bounding box center [1177, 368] width 21 height 21
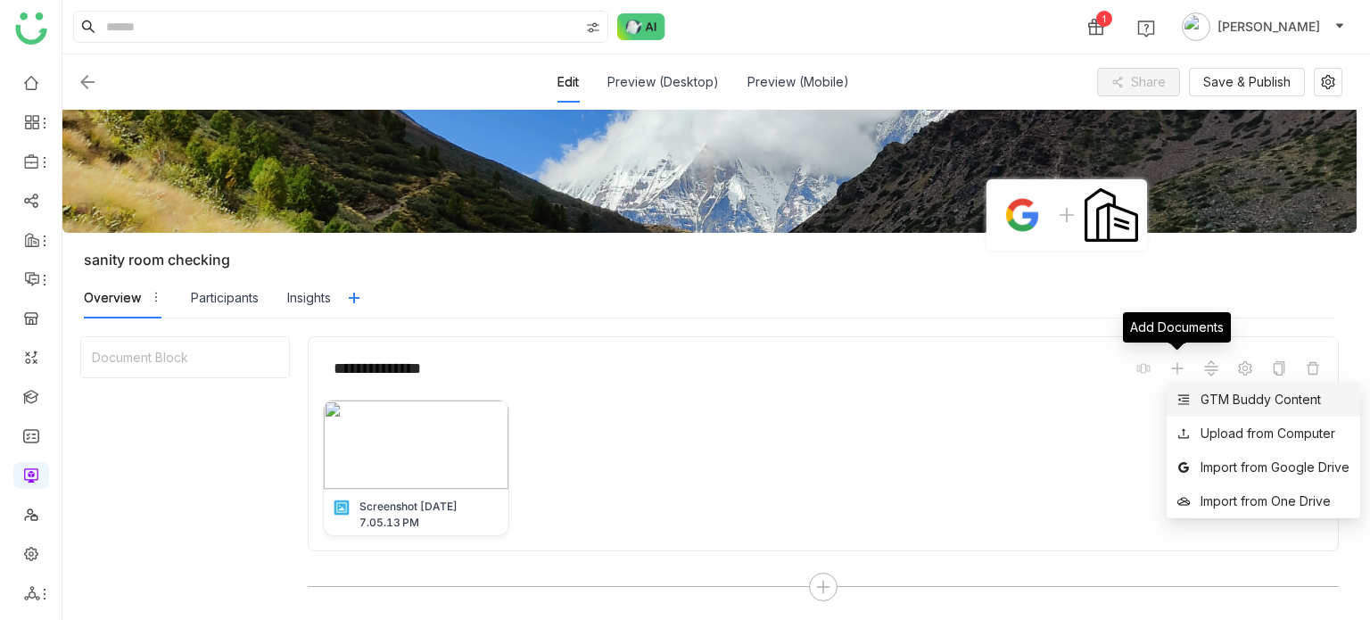
click at [1188, 399] on icon at bounding box center [1183, 399] width 12 height 12
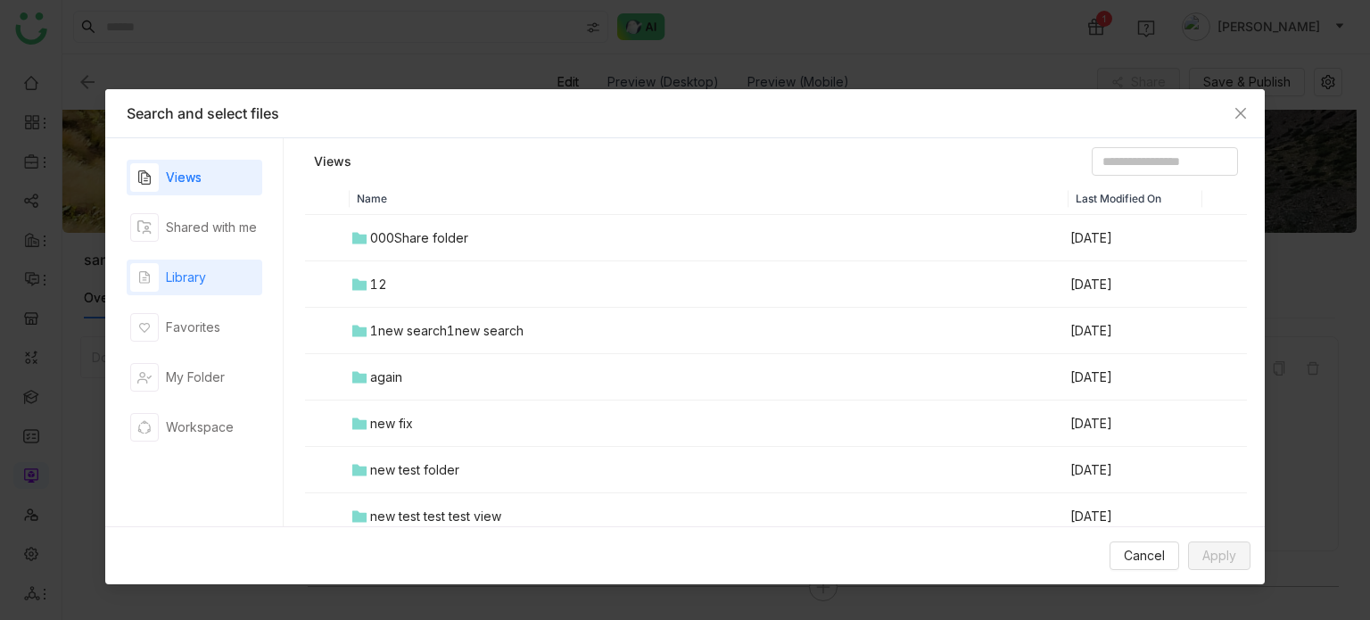
click at [219, 268] on div "Library" at bounding box center [195, 278] width 136 height 36
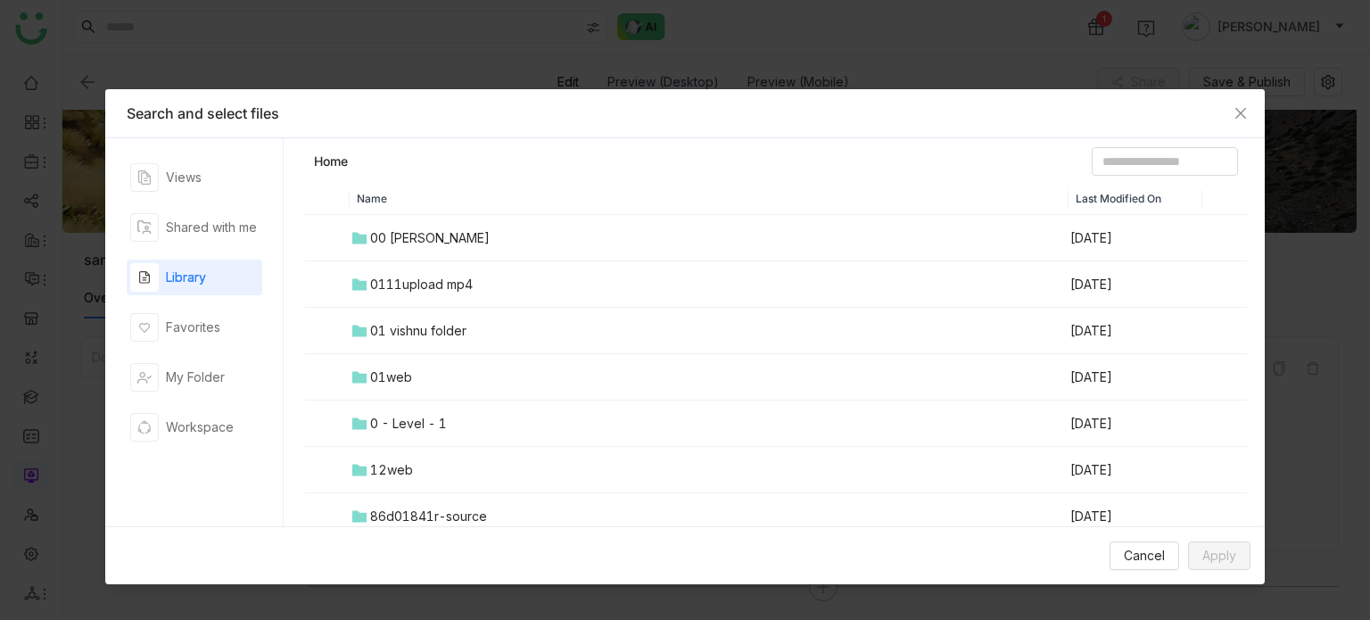
click at [376, 250] on td "00 Arif Folder" at bounding box center [709, 238] width 719 height 46
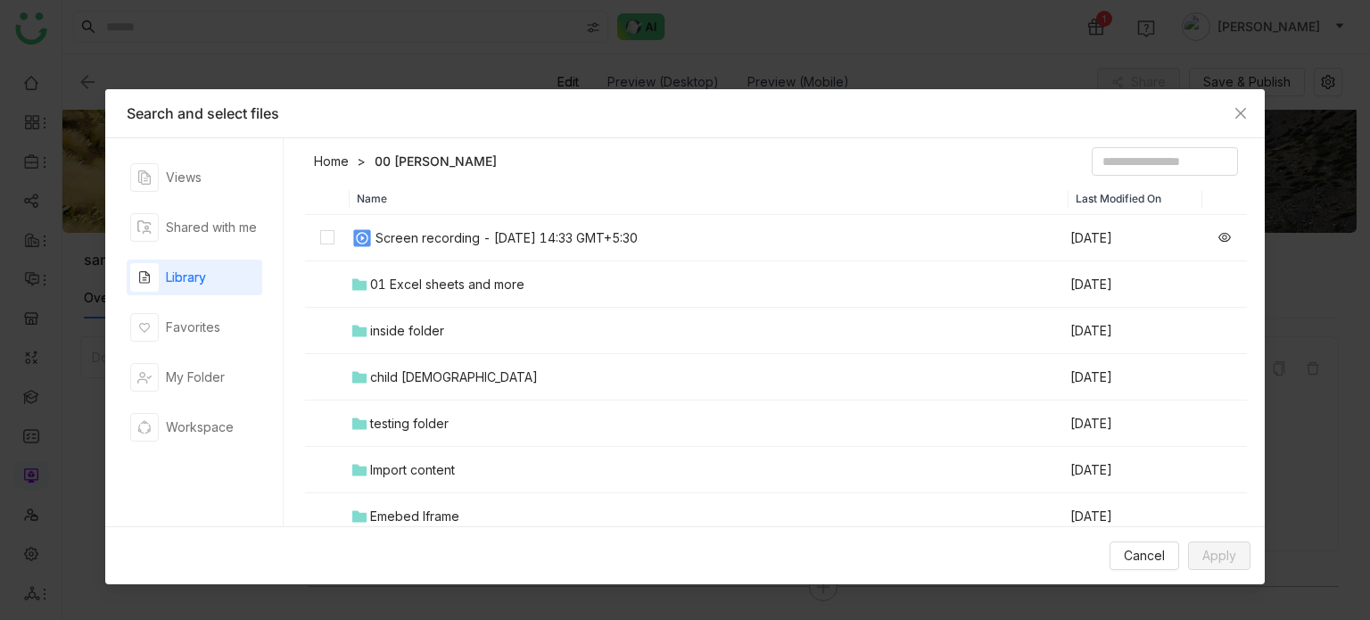
click at [378, 243] on div "Screen recording - [DATE] 14:33 GMT+5:30" at bounding box center [506, 238] width 262 height 20
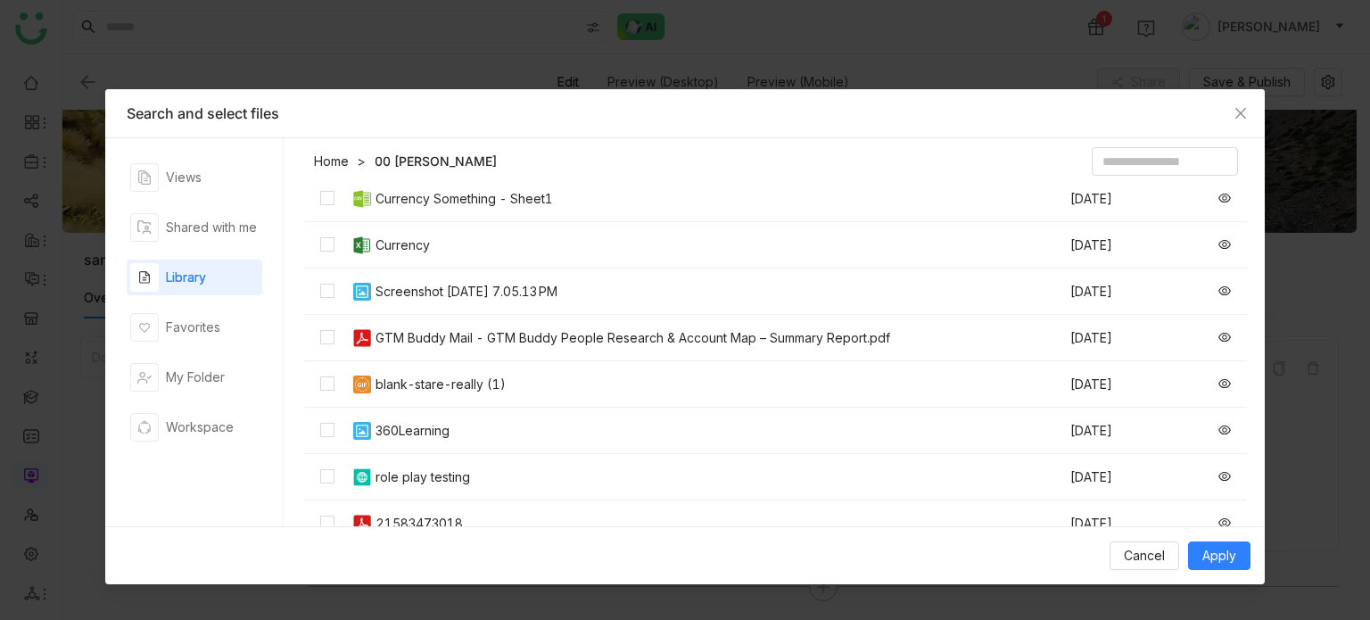
scroll to position [502, 0]
click at [337, 193] on td at bounding box center [327, 200] width 45 height 46
click at [329, 318] on td at bounding box center [327, 339] width 45 height 46
click at [327, 391] on label at bounding box center [327, 385] width 14 height 20
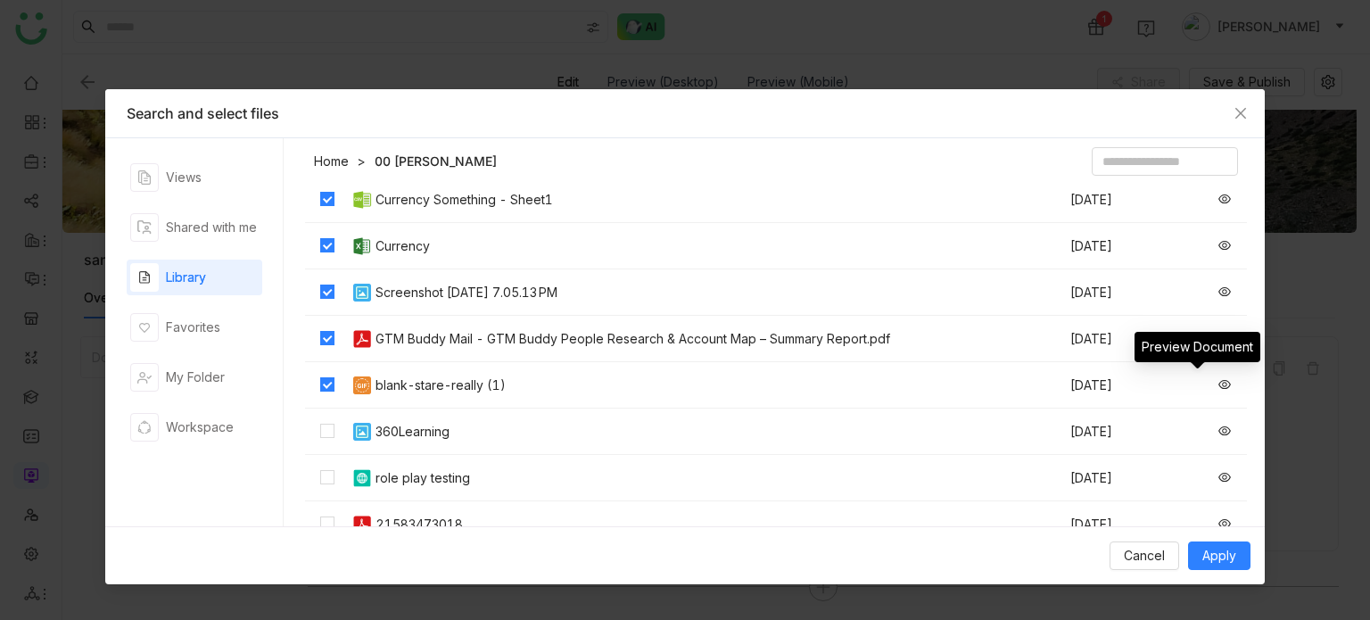
click at [1218, 381] on icon at bounding box center [1224, 384] width 12 height 12
click at [1227, 556] on span "Apply" at bounding box center [1219, 556] width 34 height 20
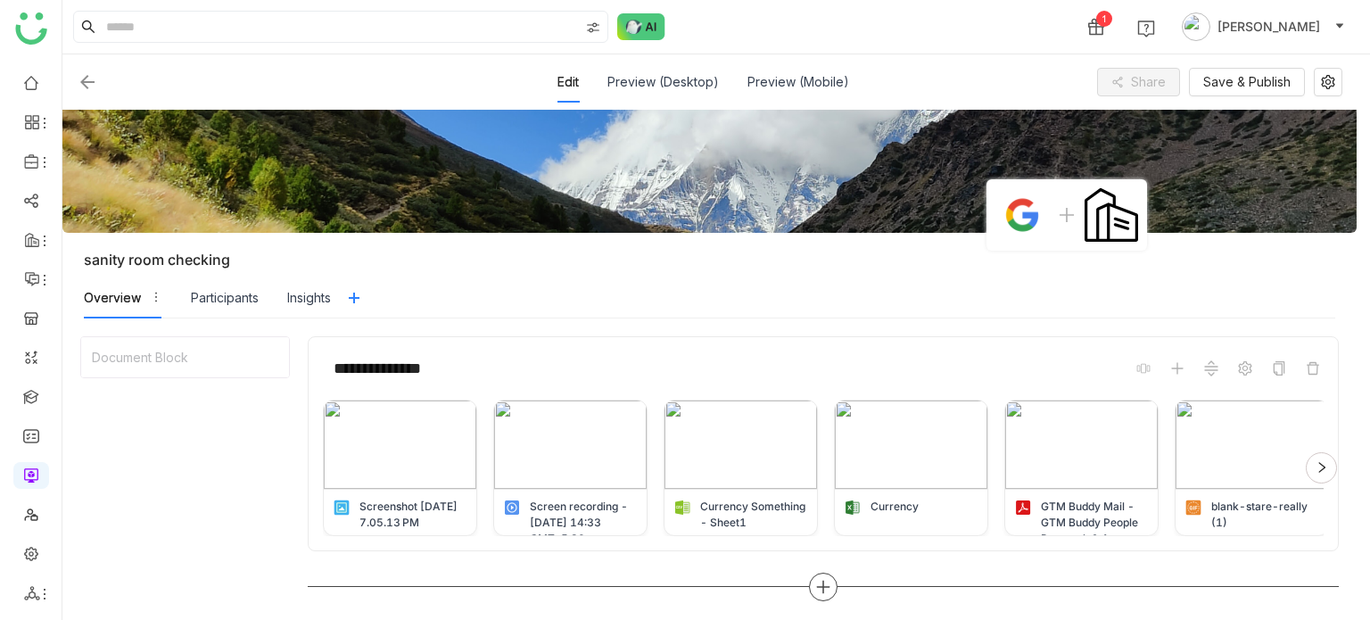
click at [842, 573] on div at bounding box center [823, 587] width 1031 height 29
click at [825, 587] on icon at bounding box center [823, 587] width 16 height 16
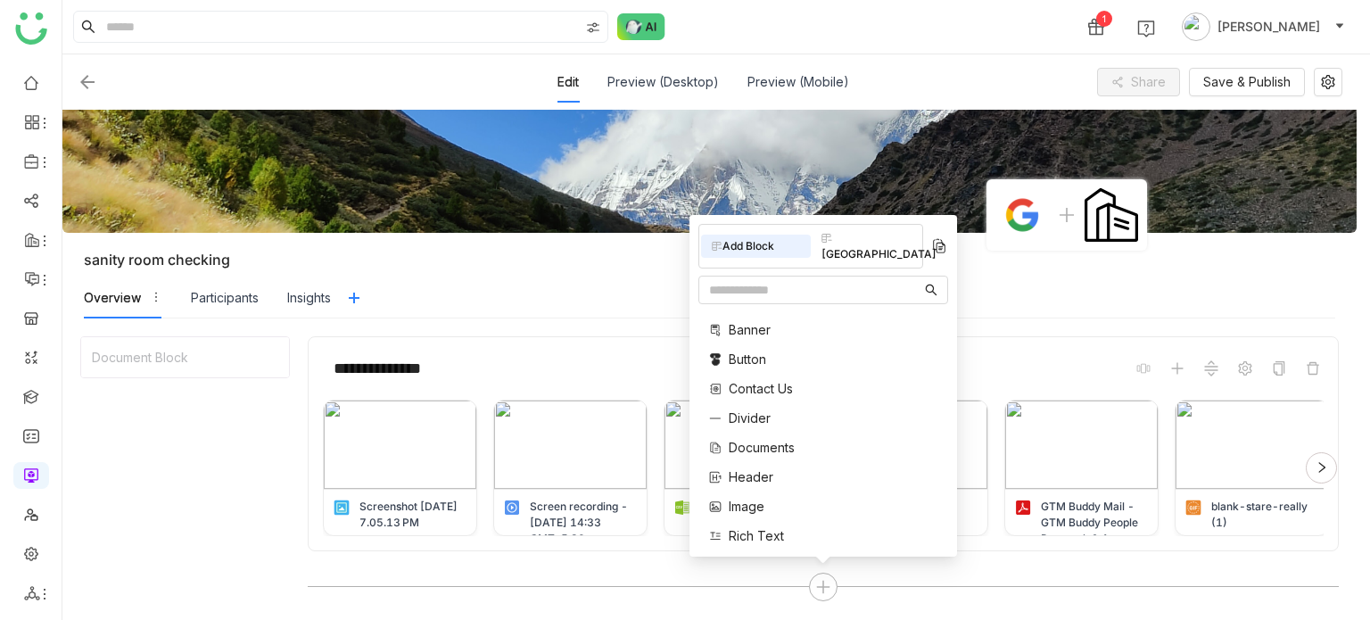
click at [763, 535] on span "Rich Text" at bounding box center [756, 535] width 55 height 19
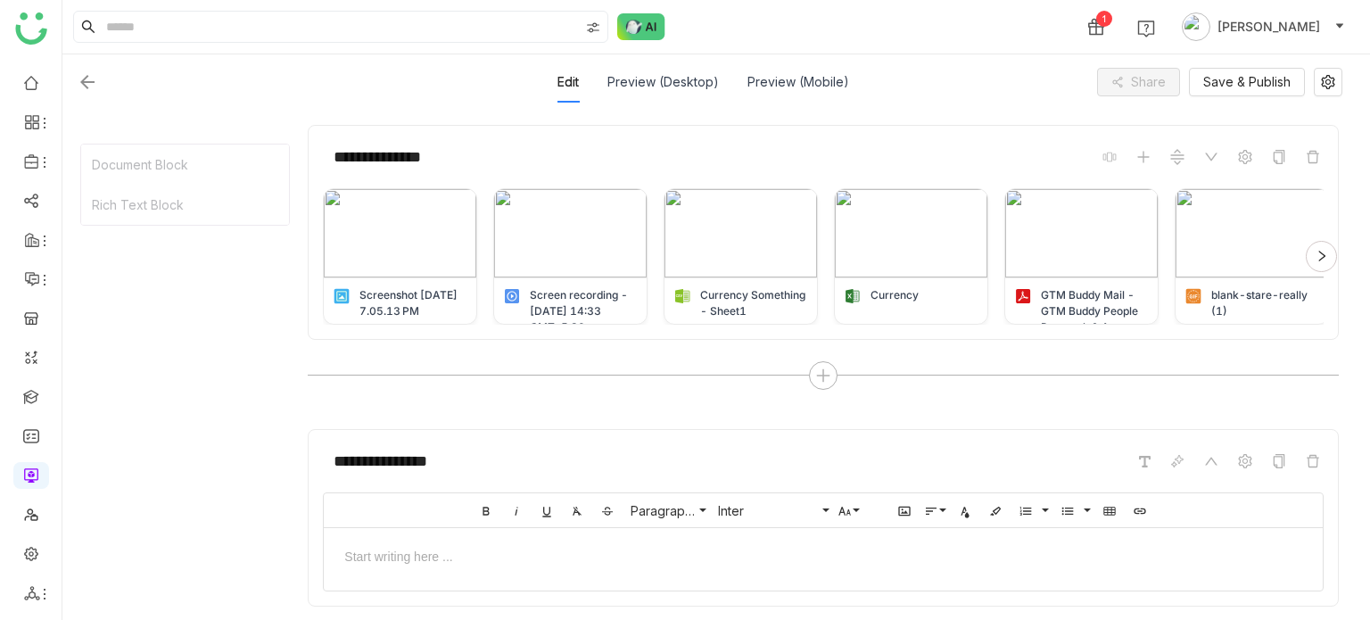
scroll to position [281, 0]
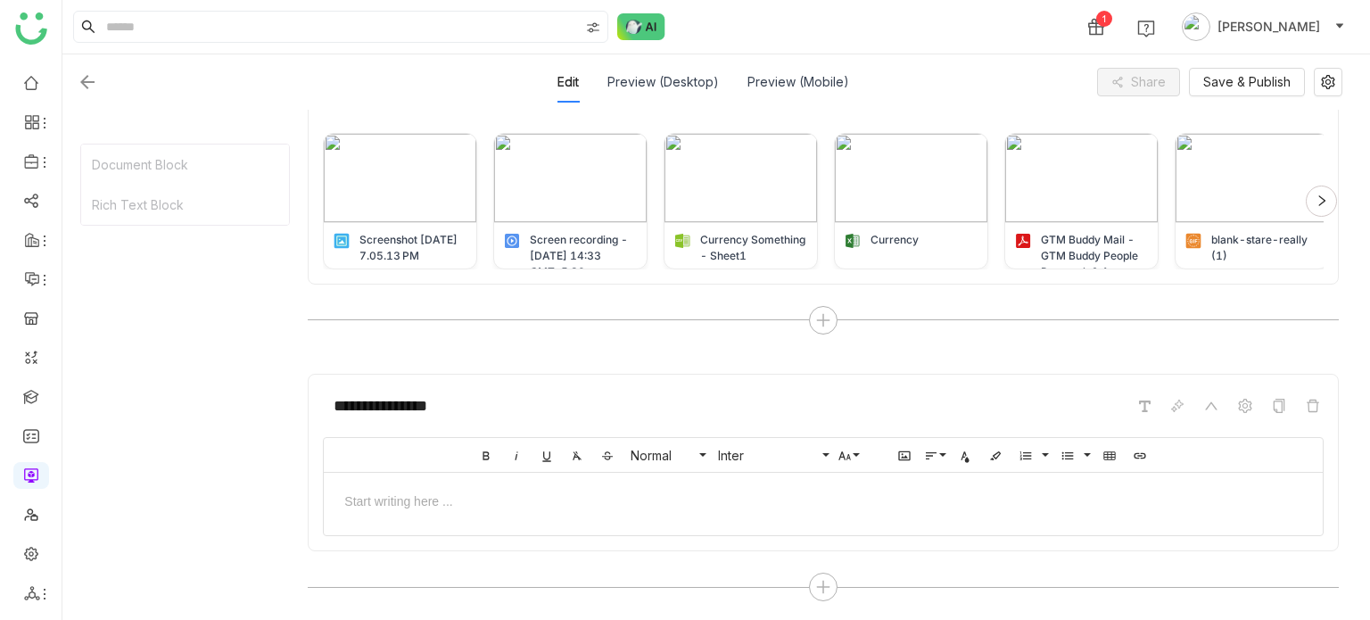
click at [718, 511] on div at bounding box center [823, 500] width 999 height 54
click at [1288, 408] on span at bounding box center [1278, 405] width 21 height 21
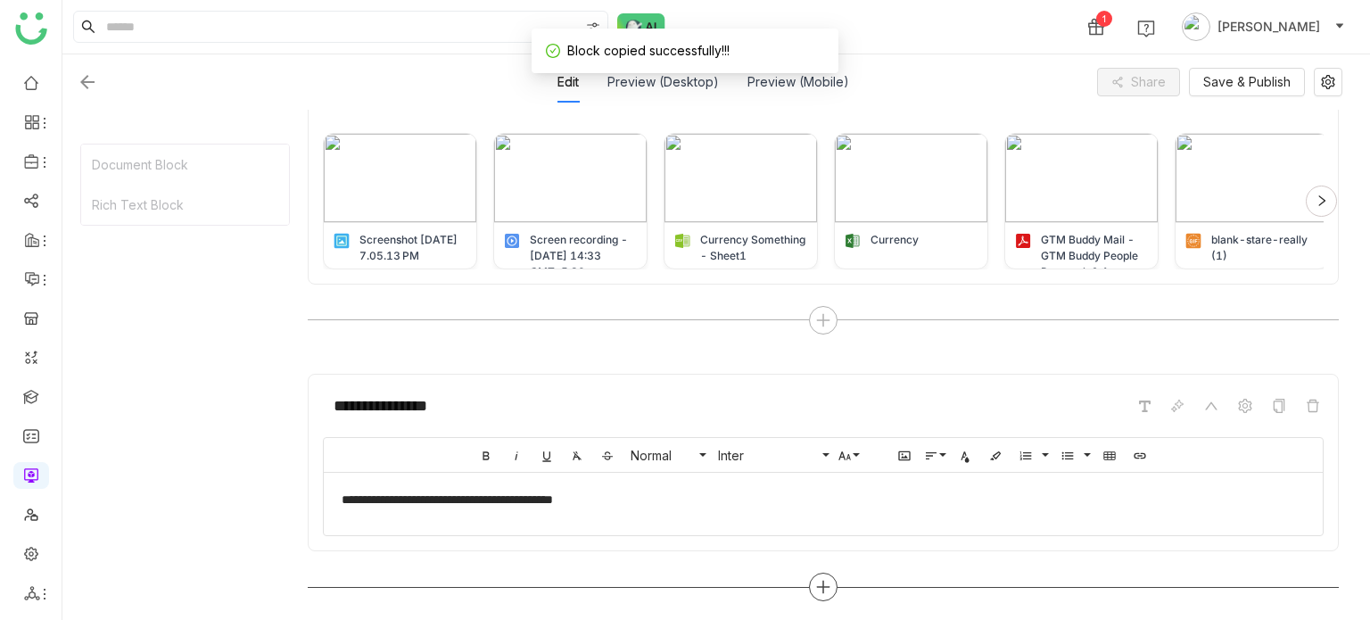
click at [820, 585] on icon at bounding box center [823, 587] width 16 height 16
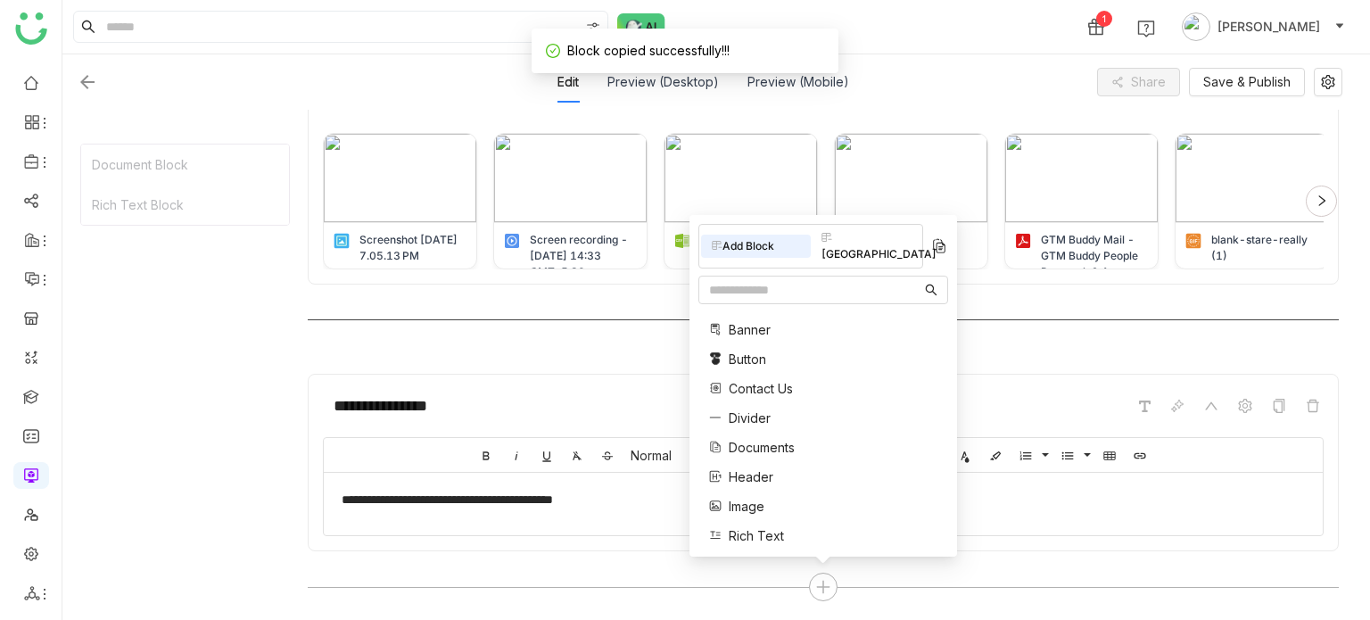
click at [1123, 325] on div at bounding box center [823, 320] width 1031 height 29
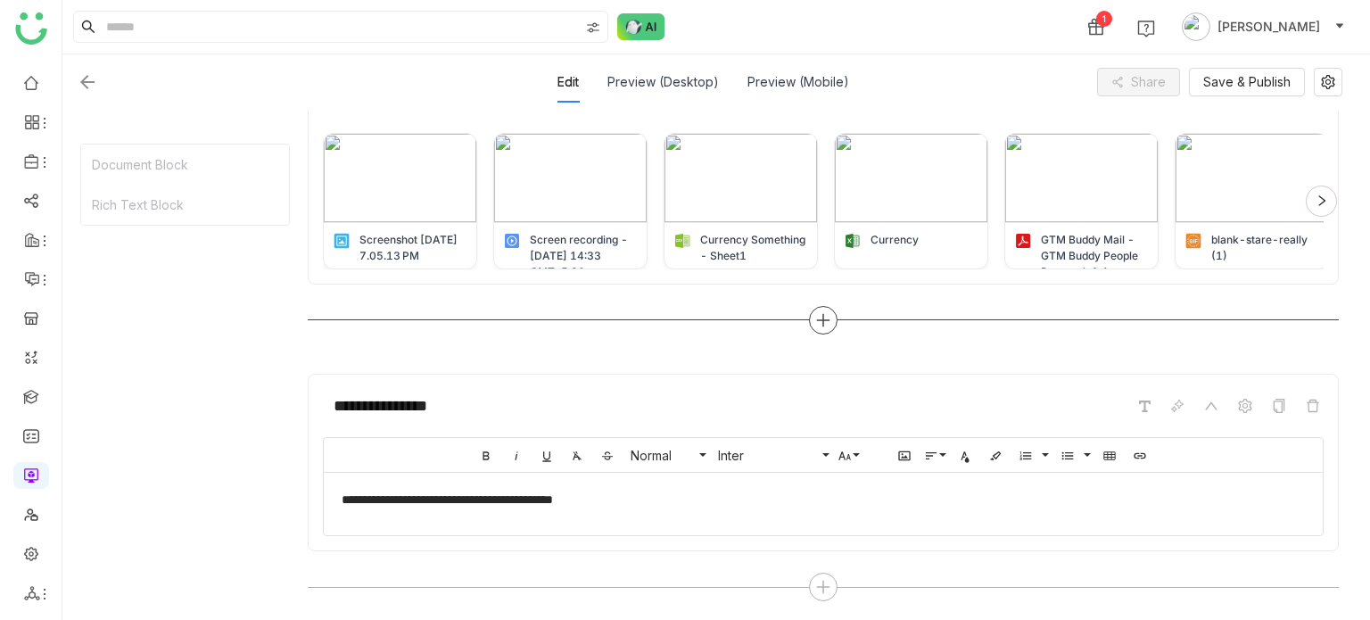
click at [824, 331] on div at bounding box center [823, 320] width 29 height 29
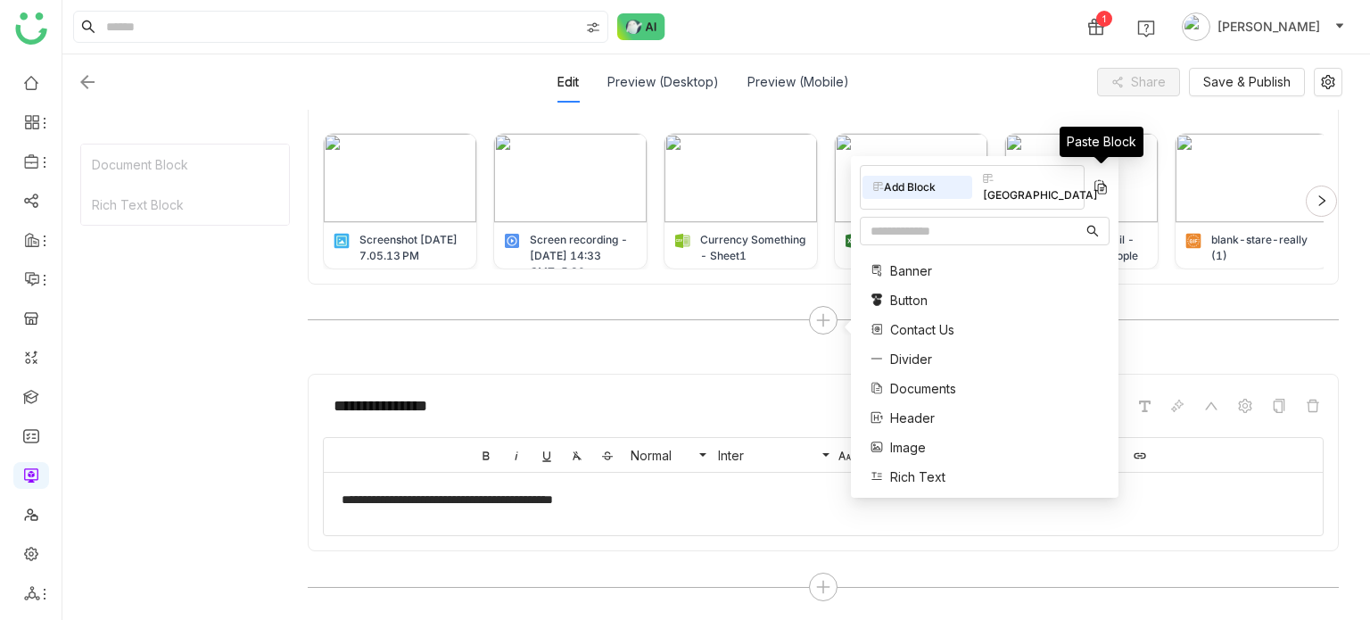
click at [1106, 178] on img at bounding box center [1101, 187] width 18 height 18
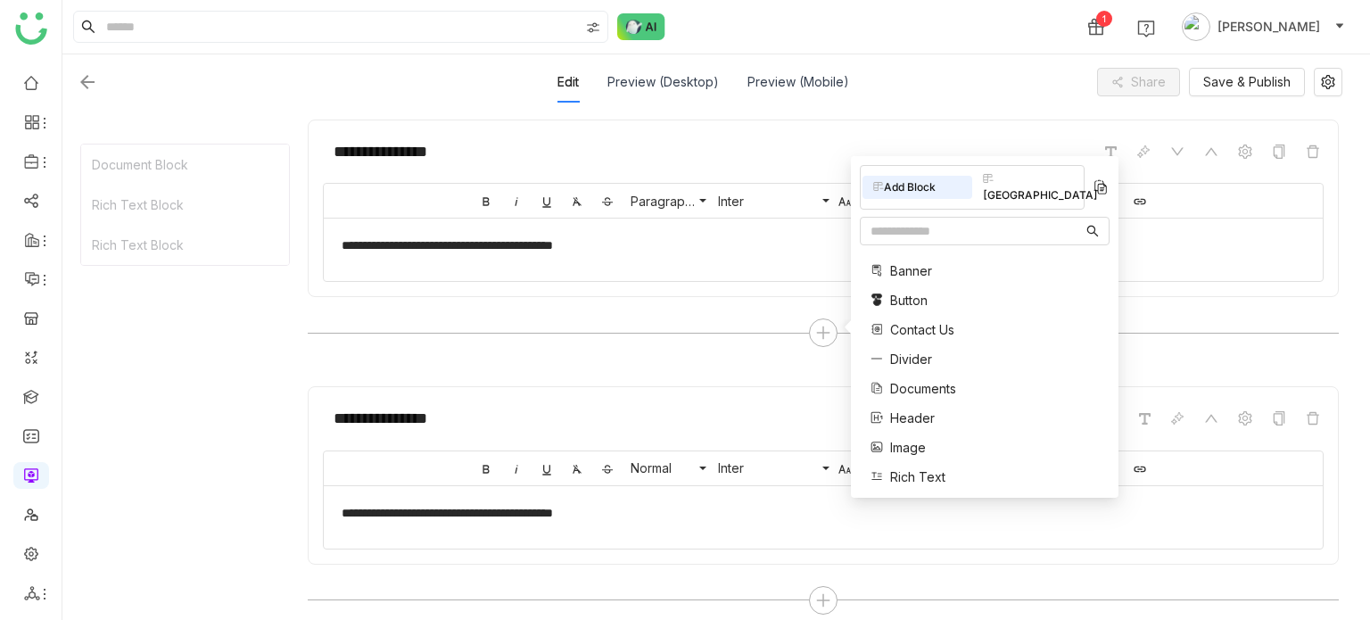
scroll to position [539, 0]
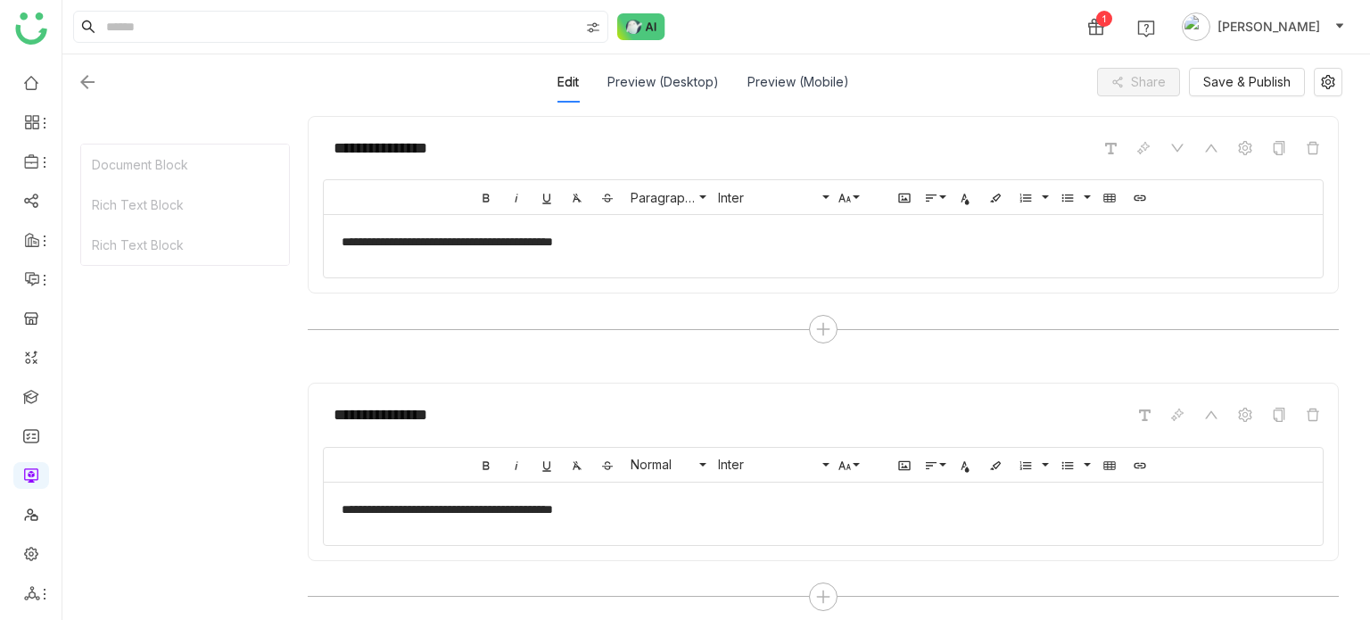
click at [1225, 65] on div "Edit Preview (Desktop) Preview (Mobile) Share Save & Publish" at bounding box center [710, 82] width 1266 height 41
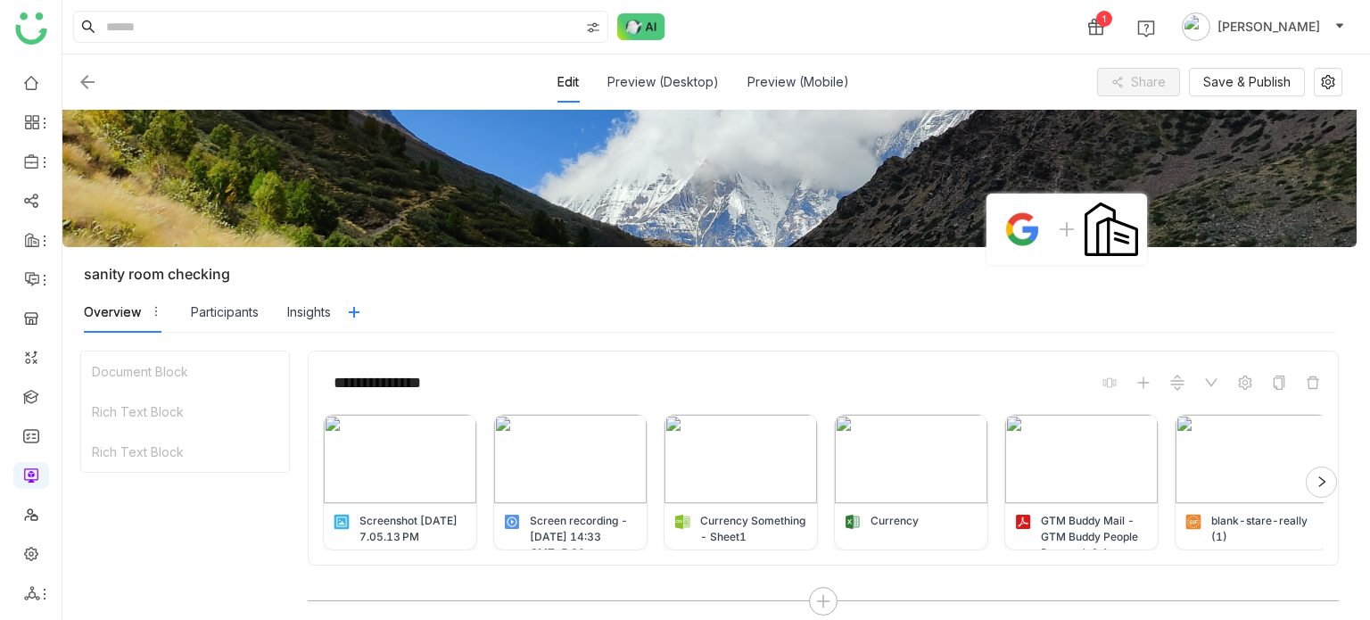
click at [1225, 67] on div "Edit Preview (Desktop) Preview (Mobile) Share Save & Publish" at bounding box center [710, 82] width 1266 height 41
click at [1234, 76] on span "Save & Publish" at bounding box center [1246, 82] width 87 height 20
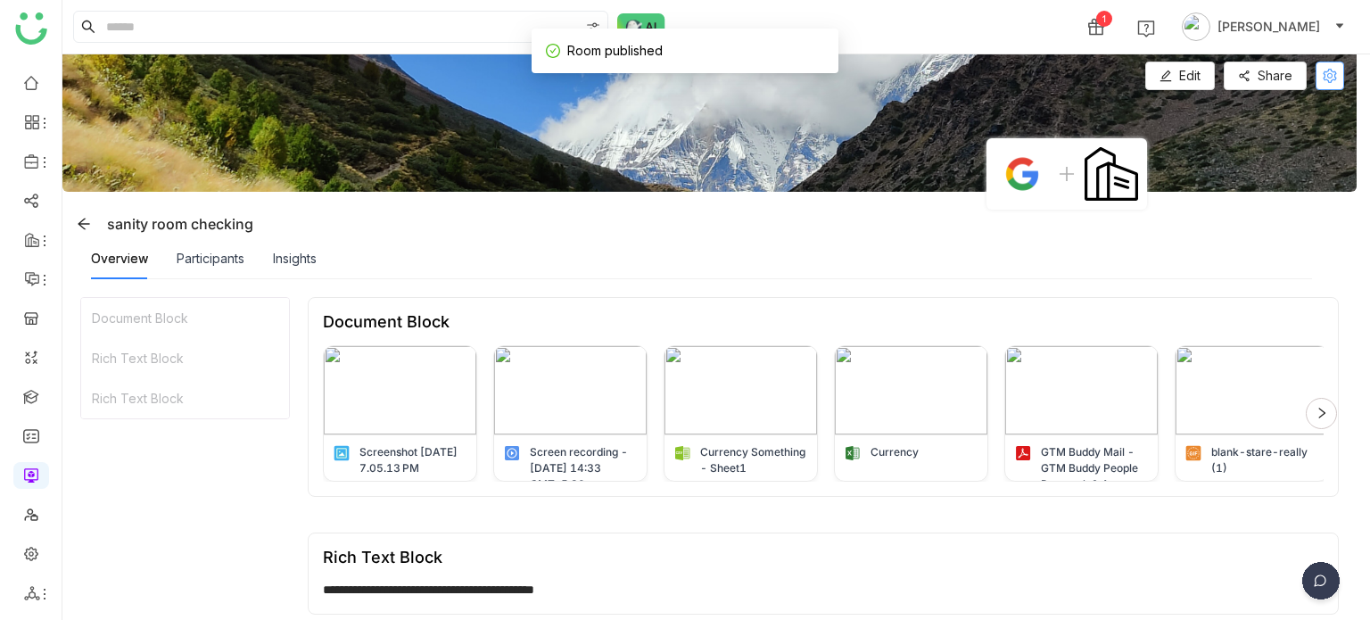
click at [1338, 86] on button at bounding box center [1329, 76] width 29 height 29
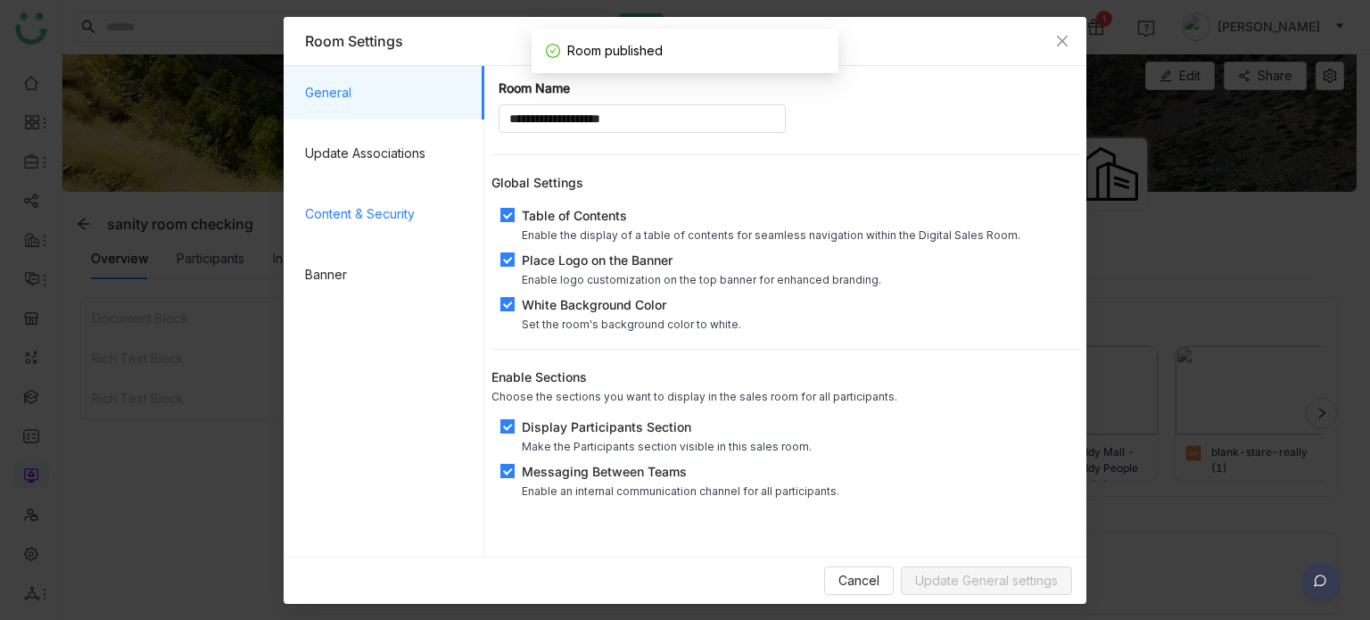
click at [420, 221] on span "Content & Security" at bounding box center [387, 214] width 165 height 54
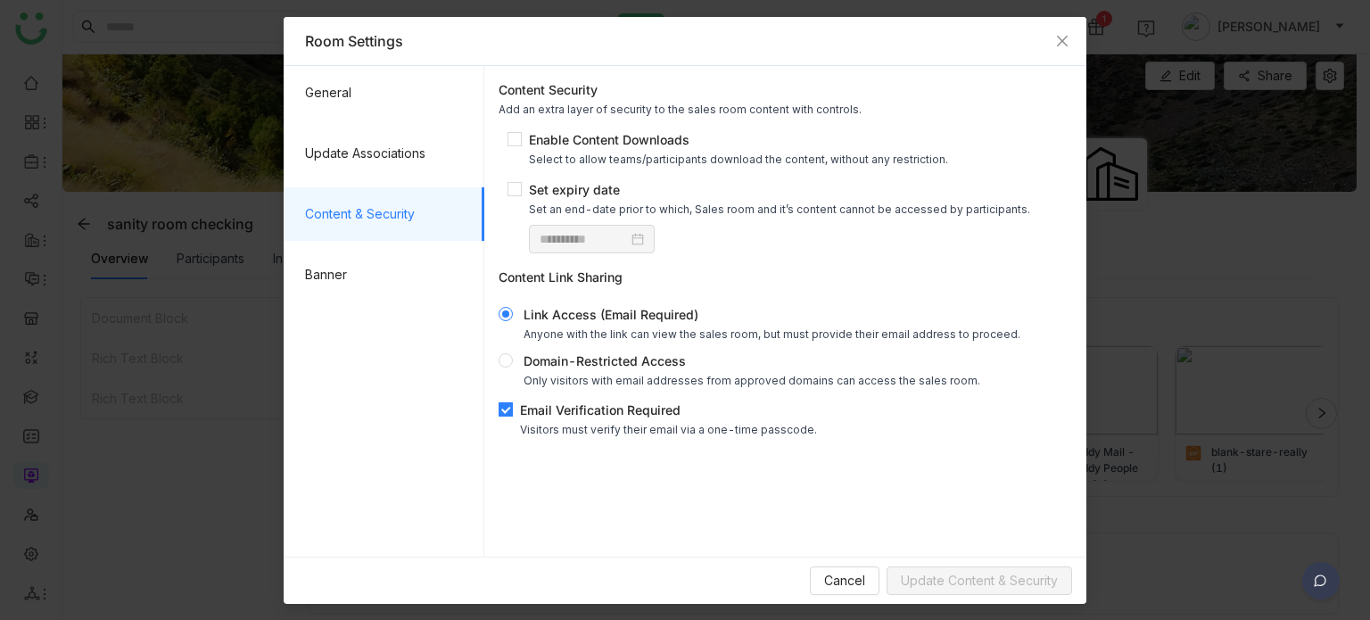
click at [564, 416] on div "Email Verification Required" at bounding box center [668, 409] width 297 height 19
click at [1000, 598] on div "Cancel Update Content & Security" at bounding box center [685, 580] width 803 height 47
click at [1027, 580] on span "Update Content & Security" at bounding box center [979, 581] width 157 height 20
click at [1070, 42] on span "Close" at bounding box center [1062, 41] width 48 height 48
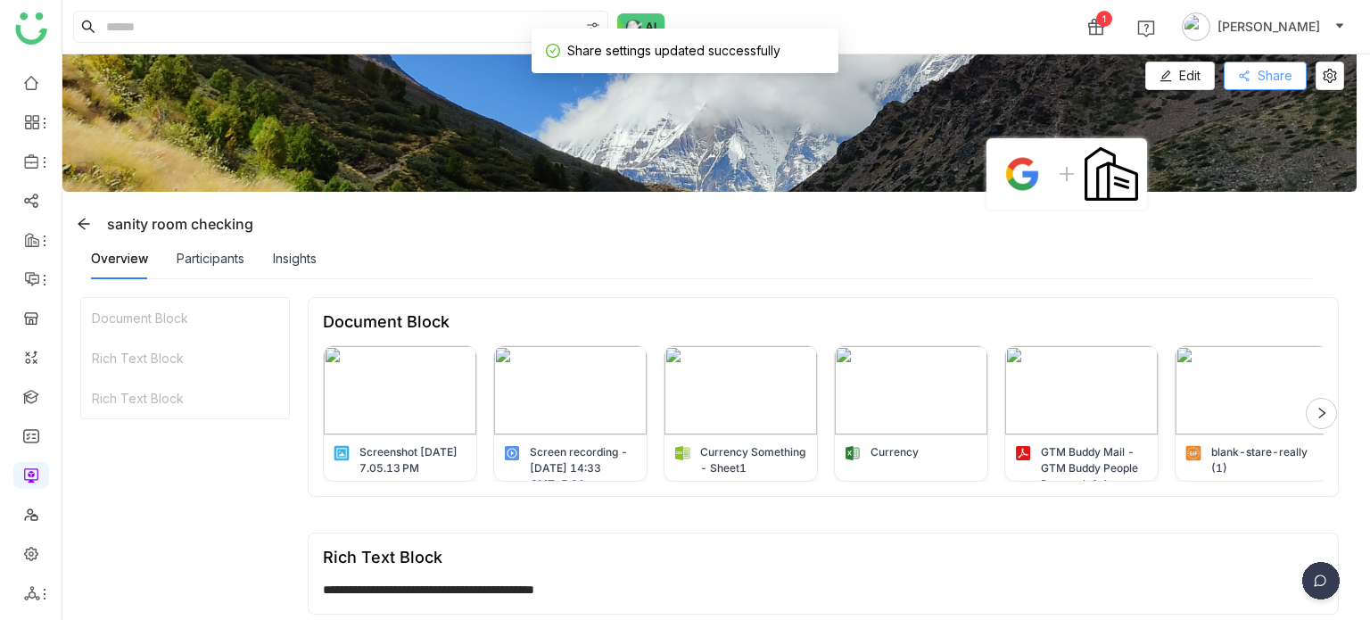
click at [1270, 85] on span "Share" at bounding box center [1275, 76] width 35 height 20
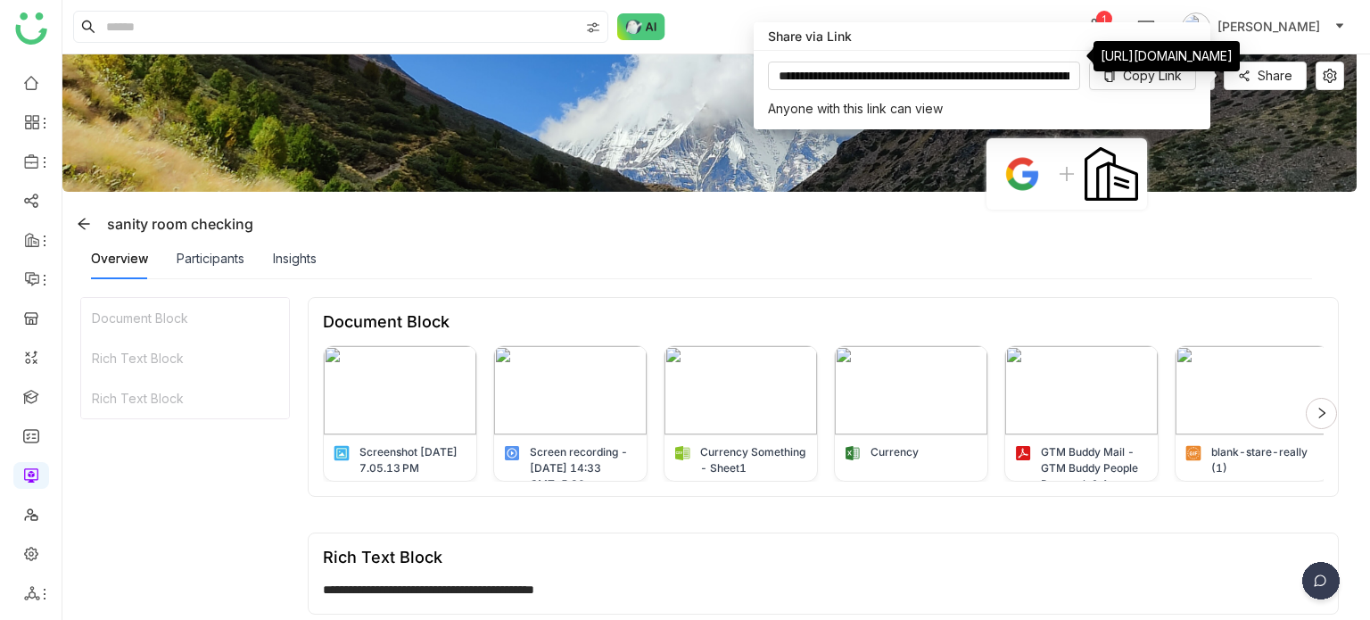
click at [1172, 71] on div "https://staging.gtmdev.xyz/shares/view/room/login/68dfb67ce840db0fb9f6b217" at bounding box center [1166, 56] width 146 height 30
click at [1145, 63] on button "Copy Link" at bounding box center [1142, 76] width 107 height 29
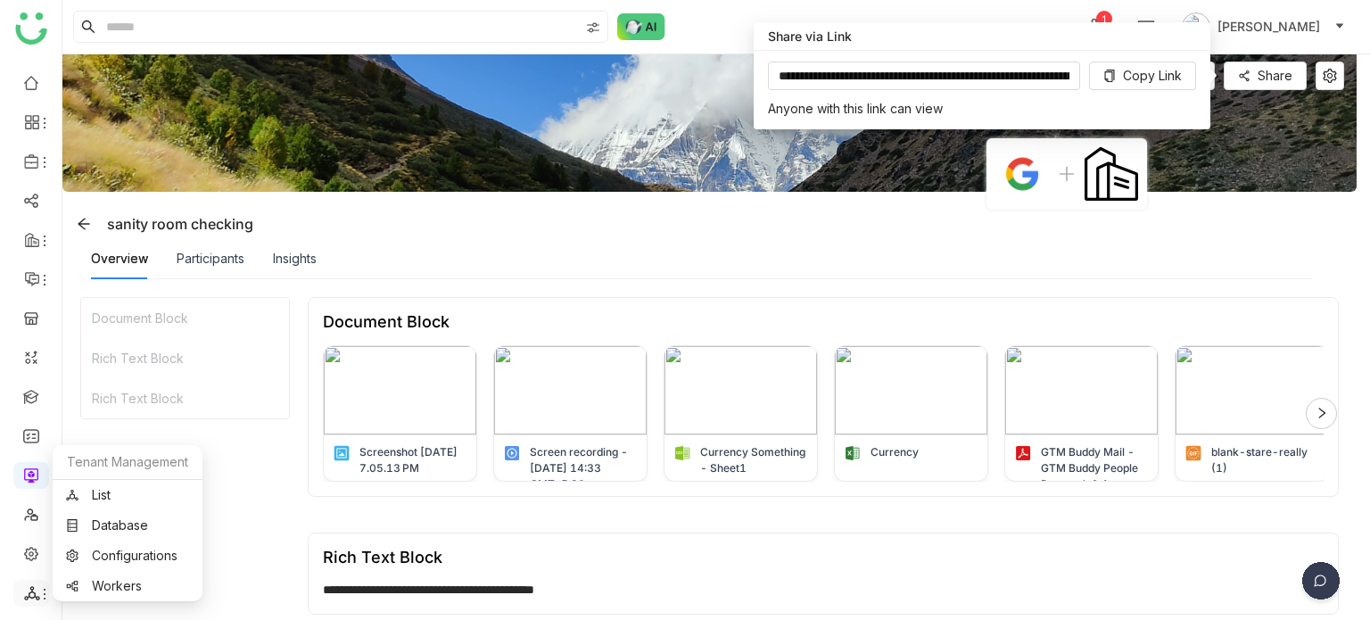
click at [32, 593] on span at bounding box center [30, 593] width 9 height 0
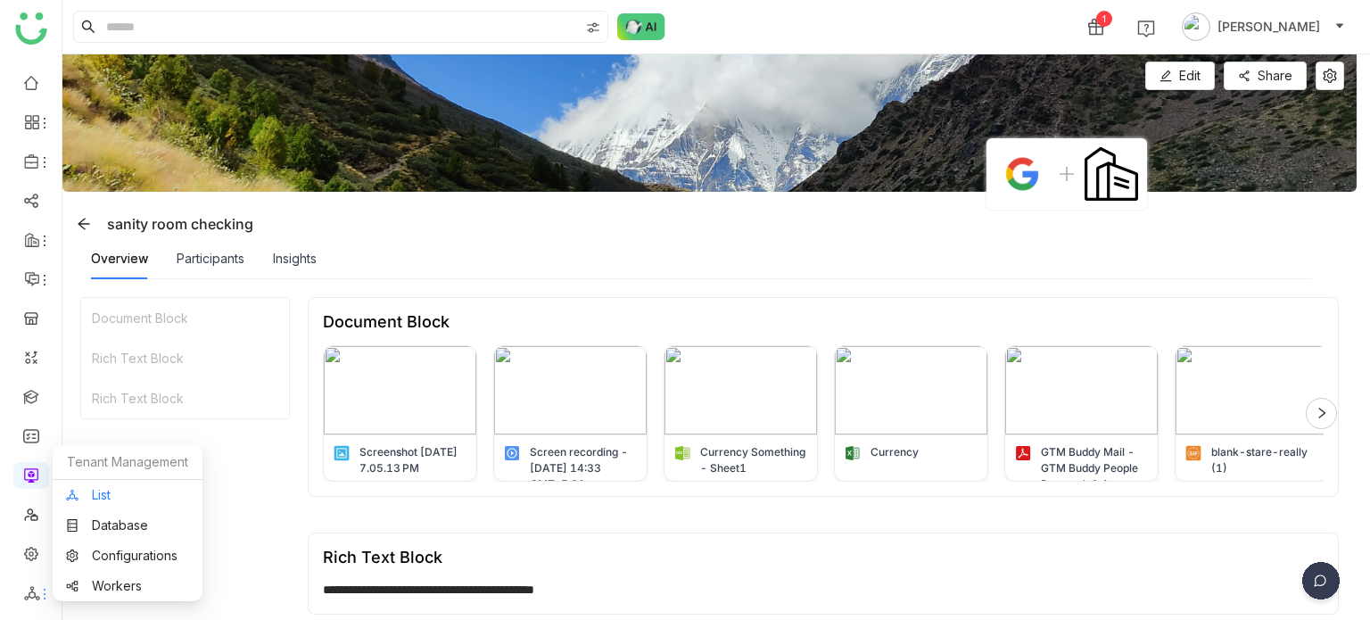
click at [132, 489] on link "List" at bounding box center [127, 495] width 123 height 12
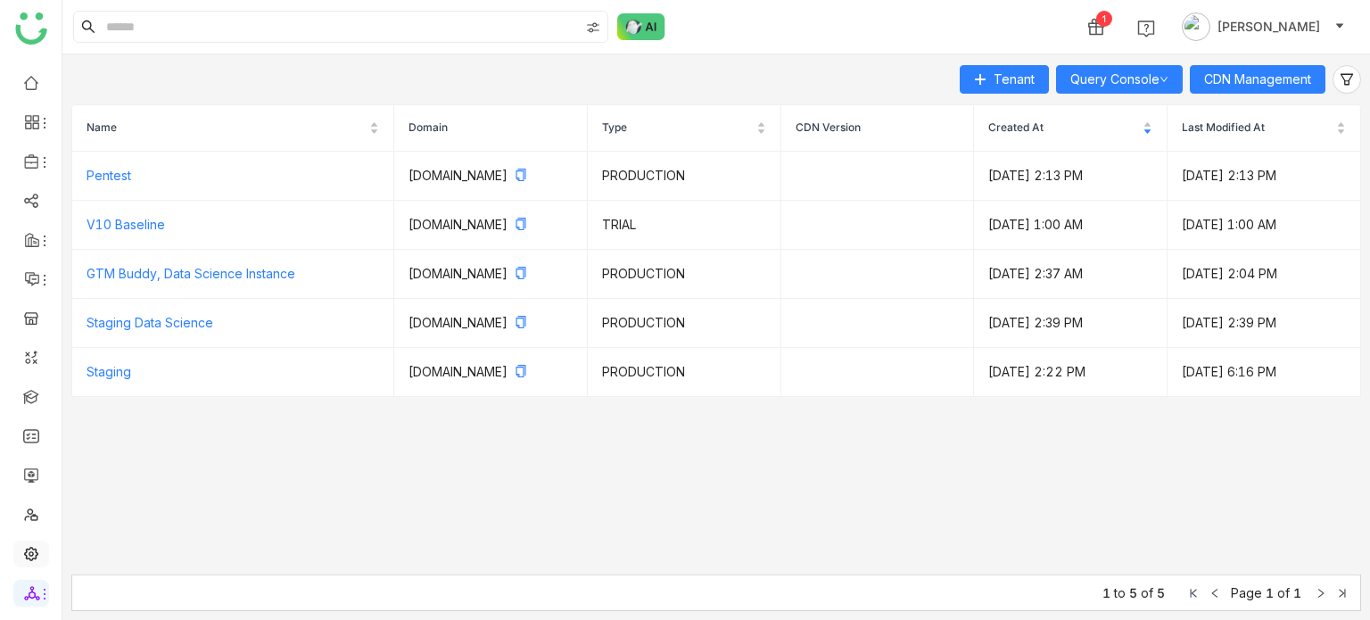
click at [39, 545] on link at bounding box center [31, 552] width 16 height 15
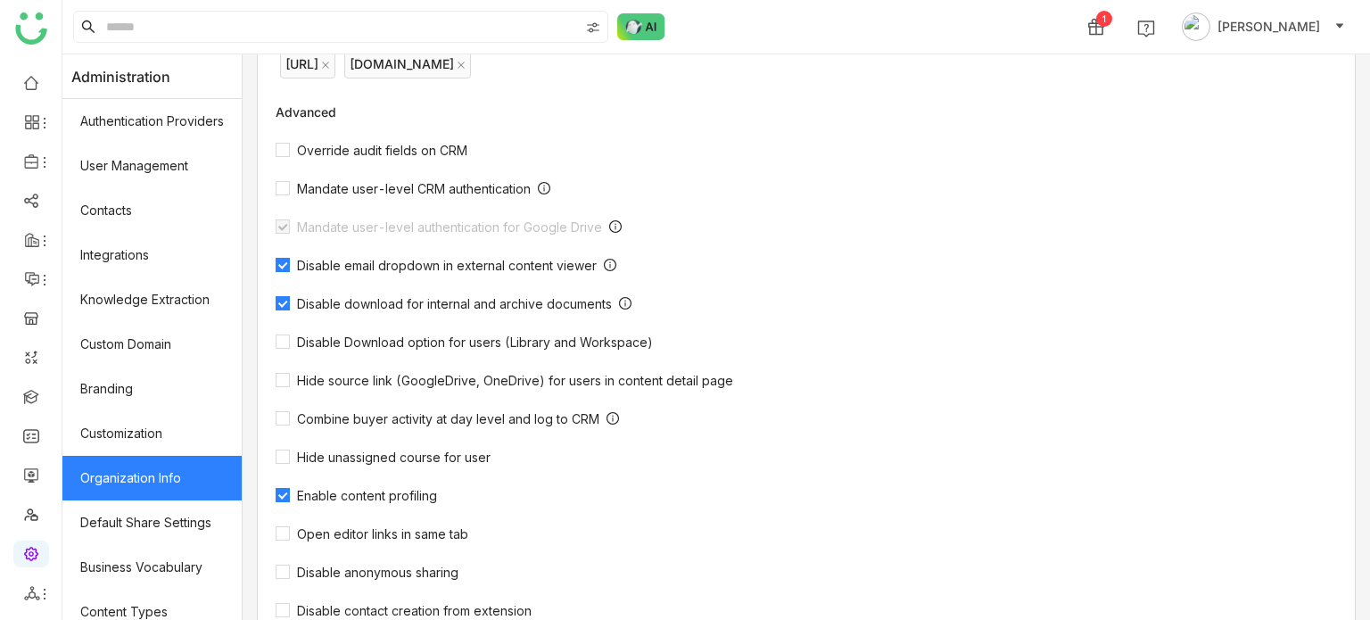
scroll to position [585, 0]
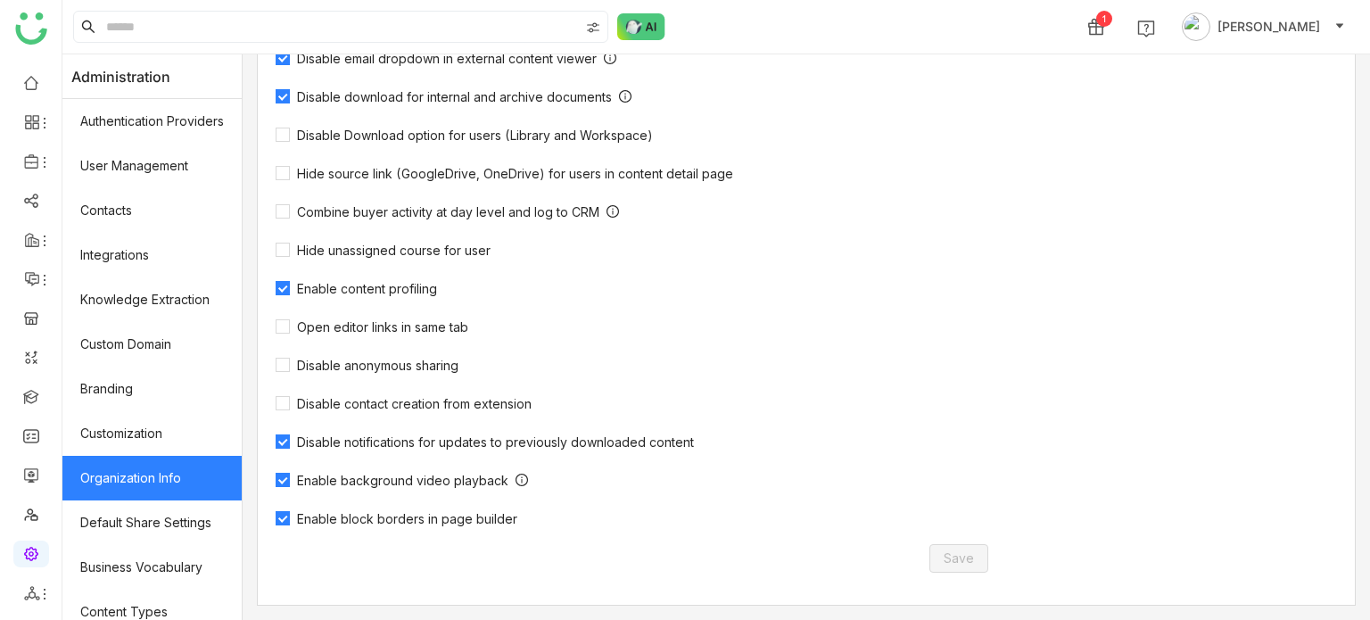
click at [458, 517] on span "Enable block borders in page builder" at bounding box center [407, 518] width 235 height 15
click at [953, 568] on span "Save" at bounding box center [959, 558] width 30 height 20
click at [34, 182] on ul at bounding box center [31, 338] width 62 height 562
click at [34, 185] on ul at bounding box center [31, 338] width 62 height 562
click at [34, 199] on link at bounding box center [31, 199] width 16 height 15
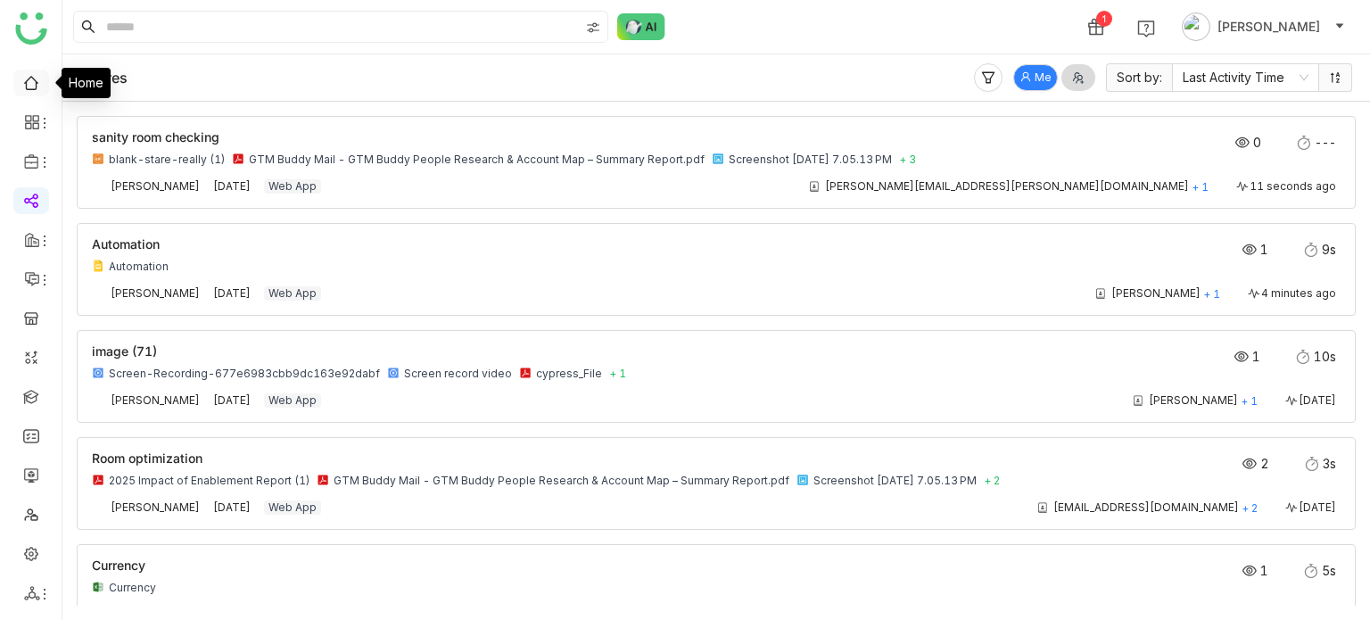
click at [39, 89] on link at bounding box center [31, 81] width 16 height 15
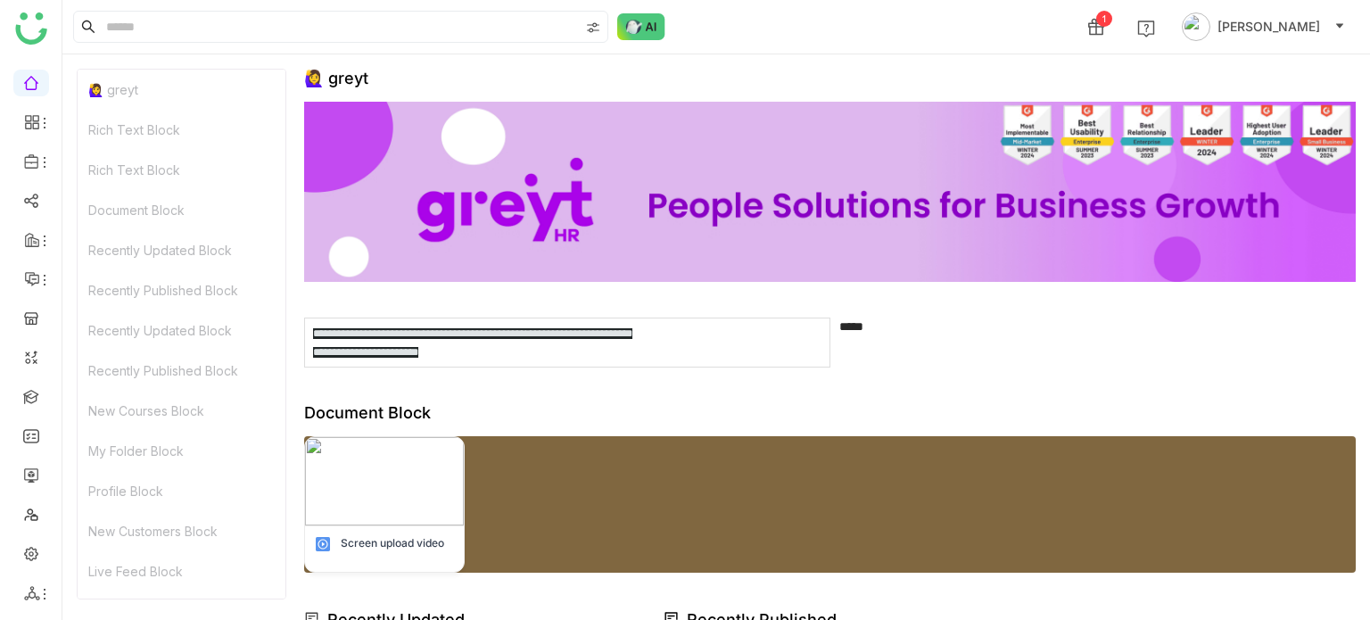
click at [614, 407] on div "Document Block" at bounding box center [829, 412] width 1051 height 19
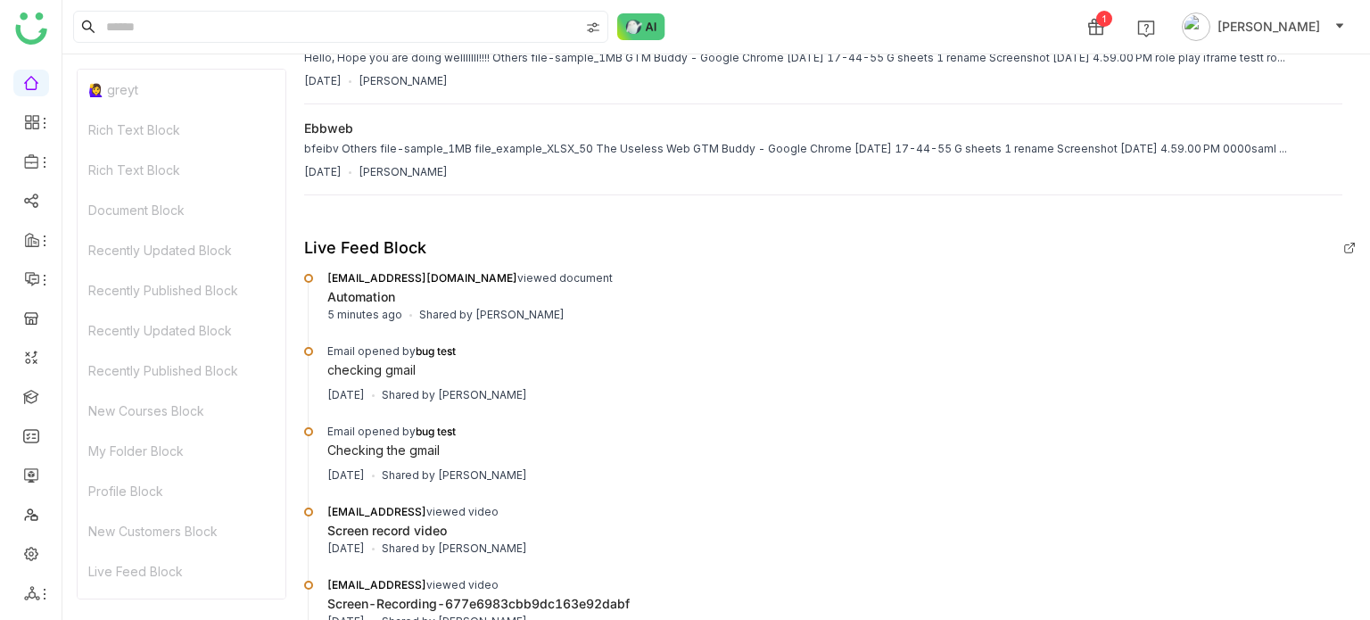
scroll to position [4356, 0]
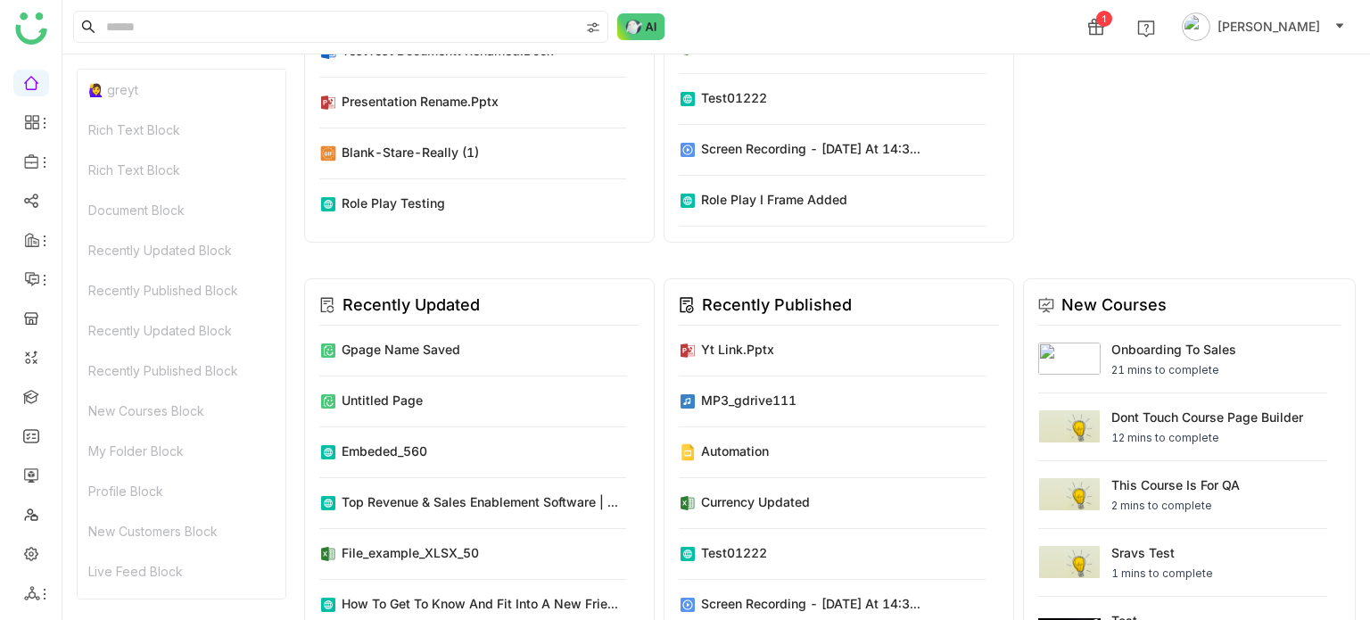
scroll to position [149, 0]
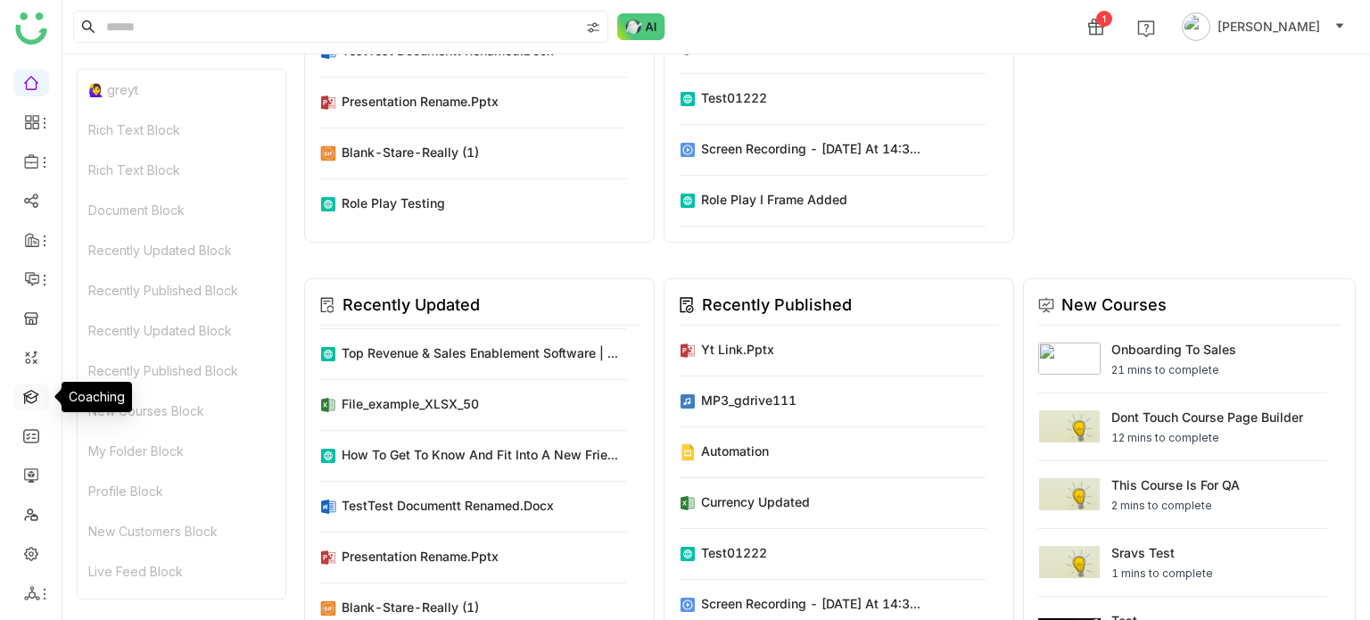
click at [39, 388] on link at bounding box center [31, 395] width 16 height 15
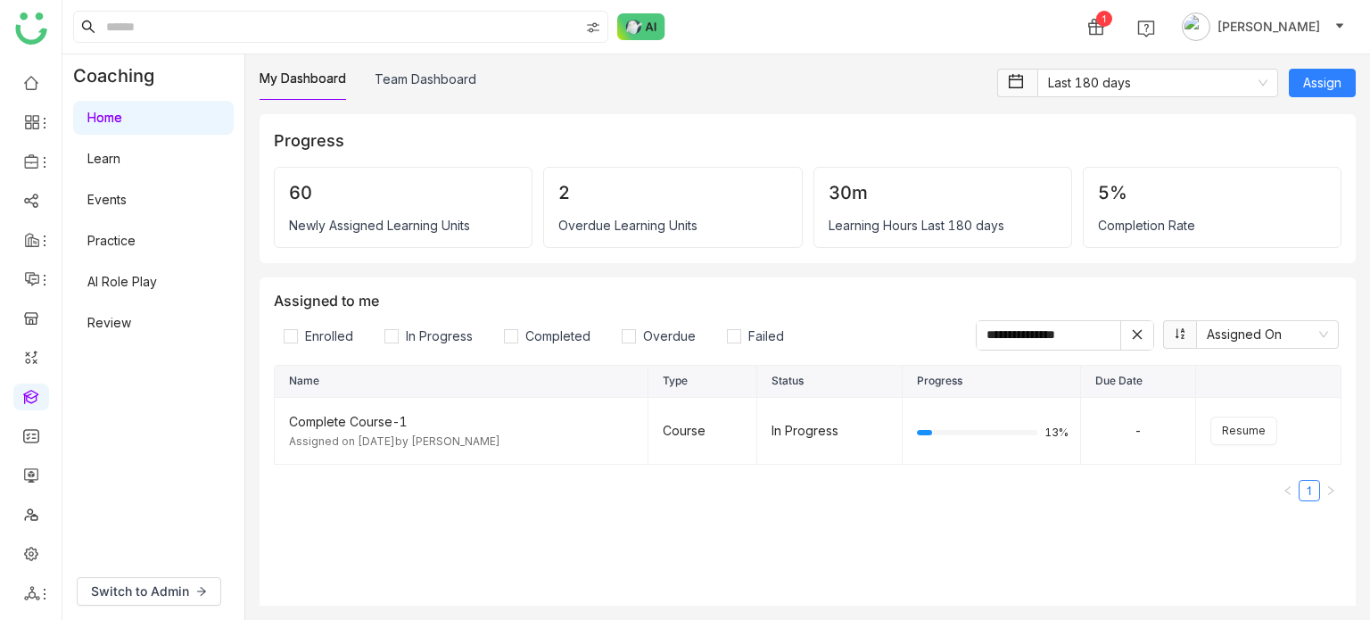
click at [120, 162] on link "Learn" at bounding box center [103, 158] width 33 height 15
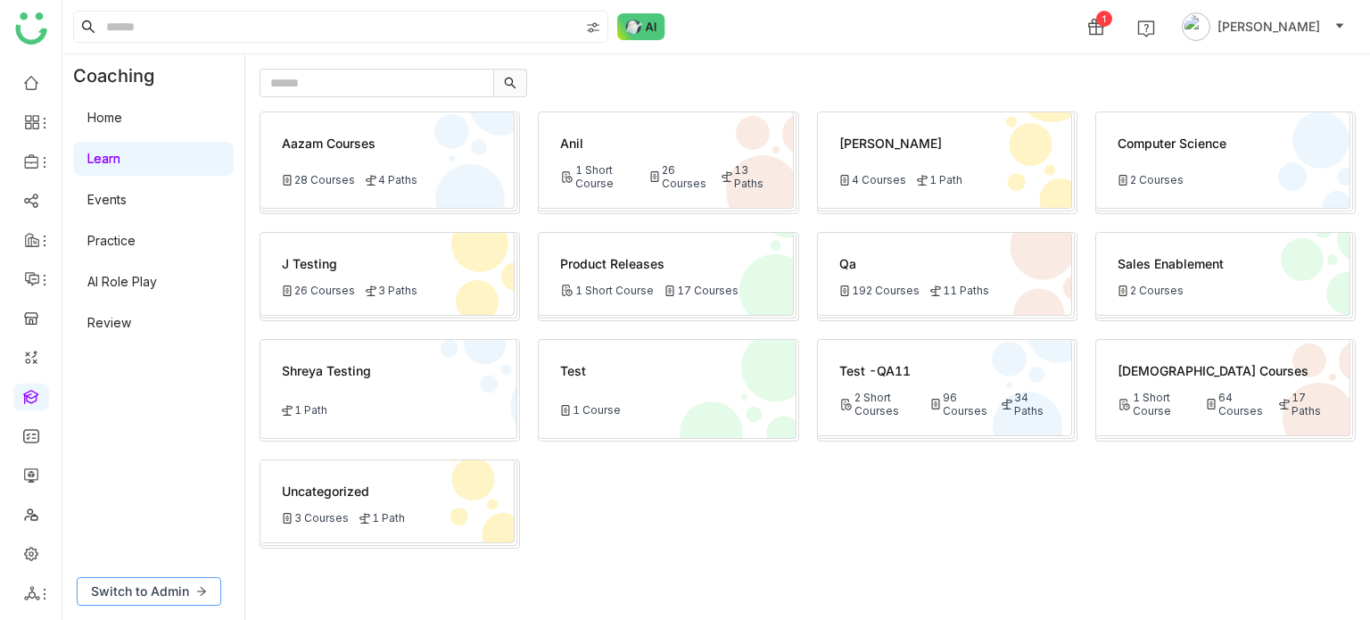
click at [128, 595] on span "Switch to Admin" at bounding box center [140, 591] width 98 height 20
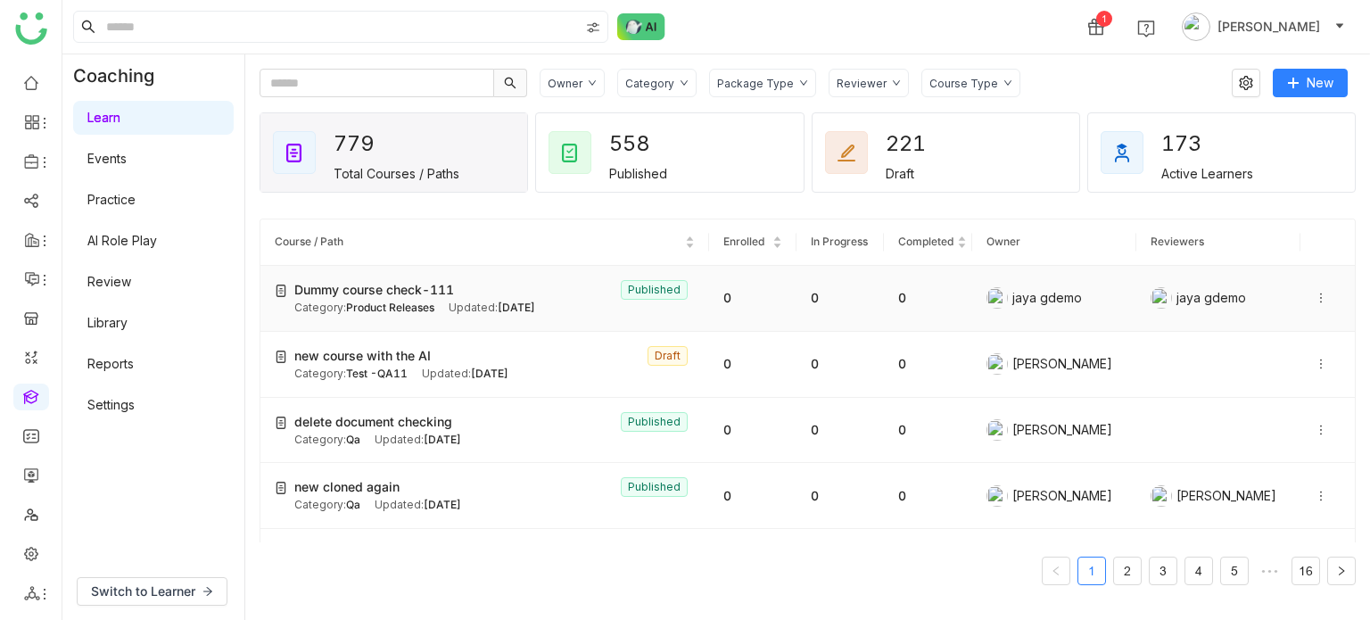
click at [406, 322] on td "Dummy course check-111 Published Category: Product Releases Updated: [DATE]" at bounding box center [484, 299] width 449 height 66
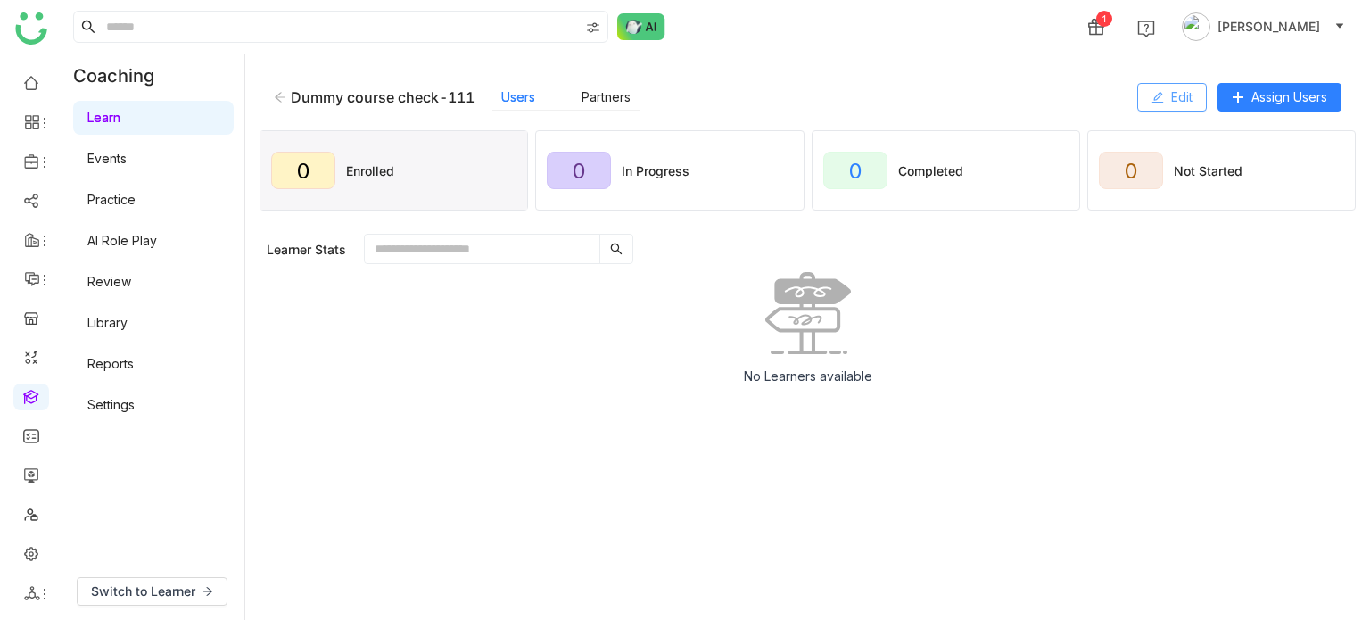
click at [1167, 101] on button "Edit" at bounding box center [1172, 97] width 70 height 29
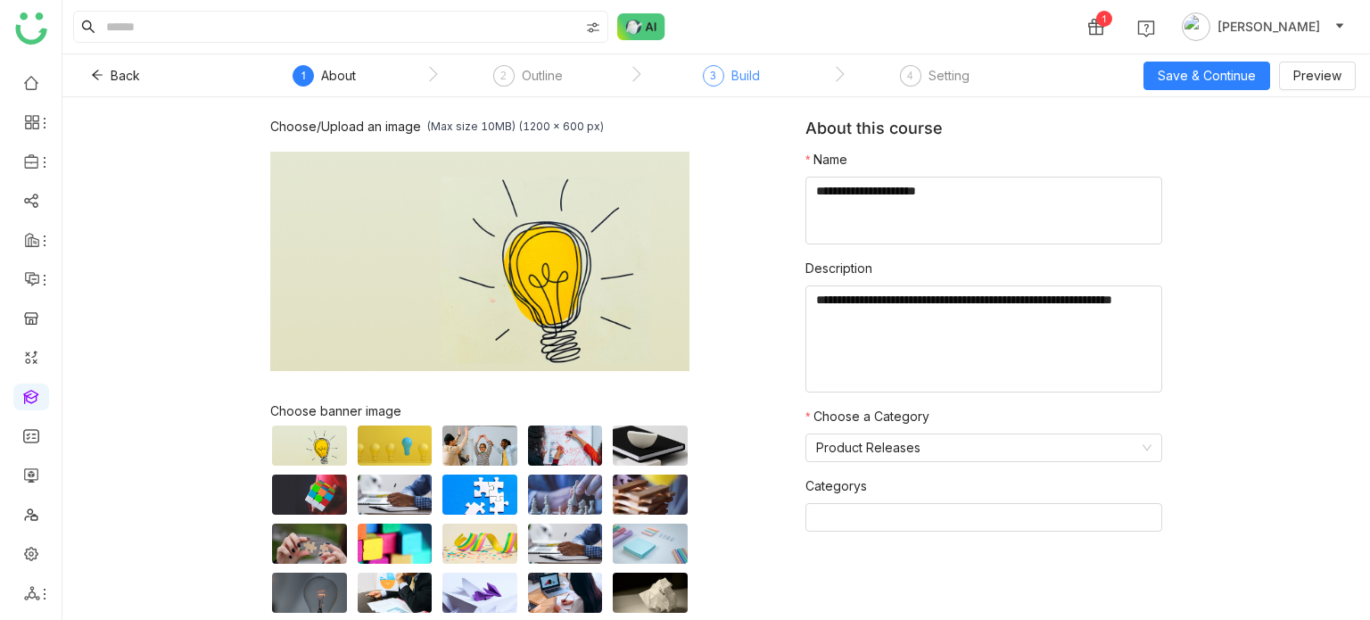
click at [705, 78] on div "3" at bounding box center [713, 75] width 21 height 21
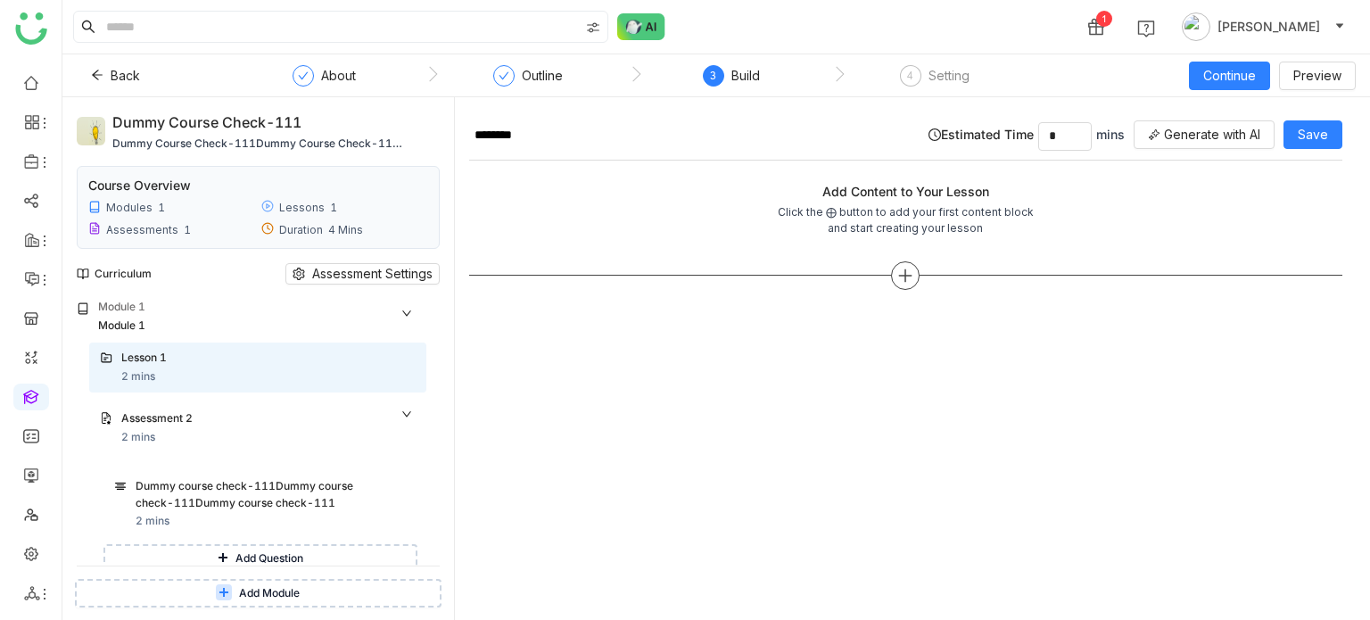
click at [913, 273] on div at bounding box center [905, 275] width 29 height 29
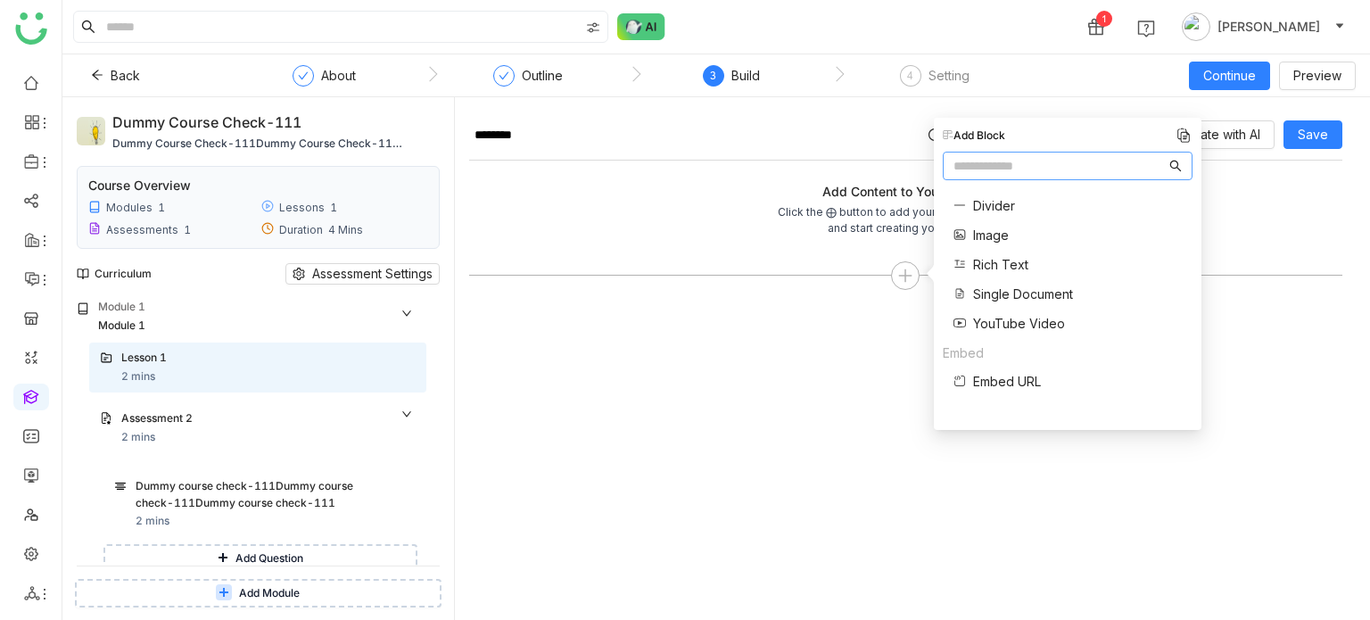
click at [981, 288] on span "Single Document" at bounding box center [1023, 294] width 100 height 19
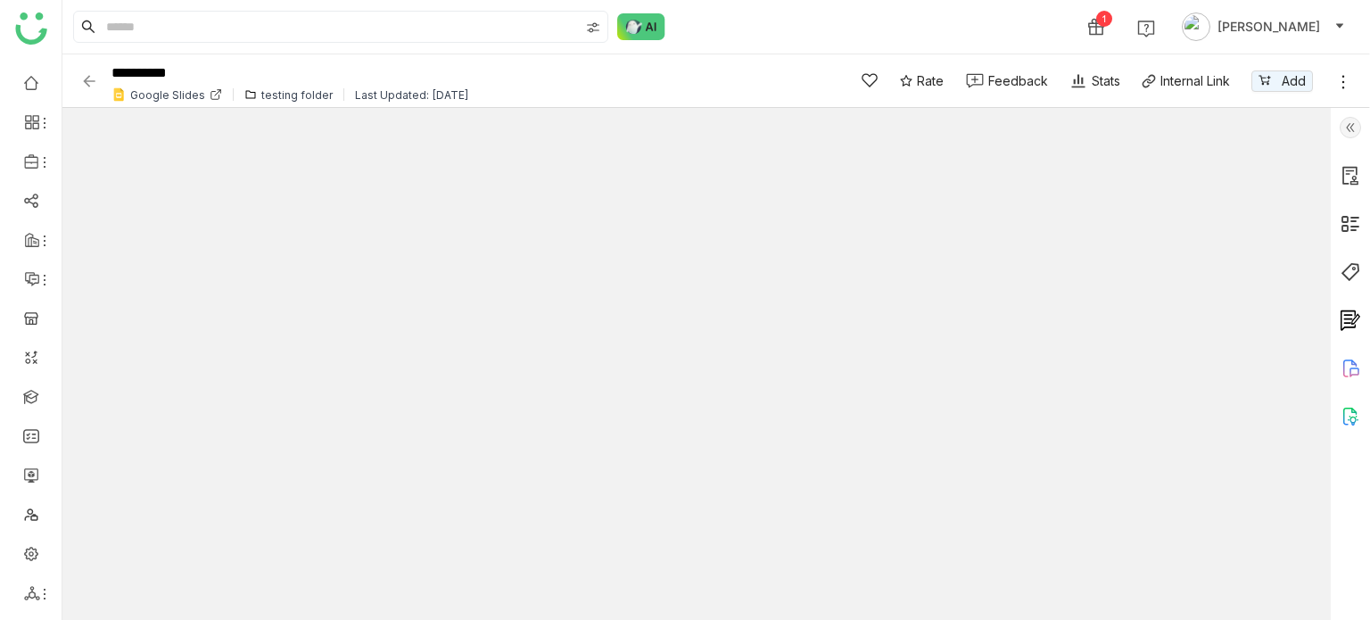
click at [1340, 119] on img at bounding box center [1350, 127] width 21 height 21
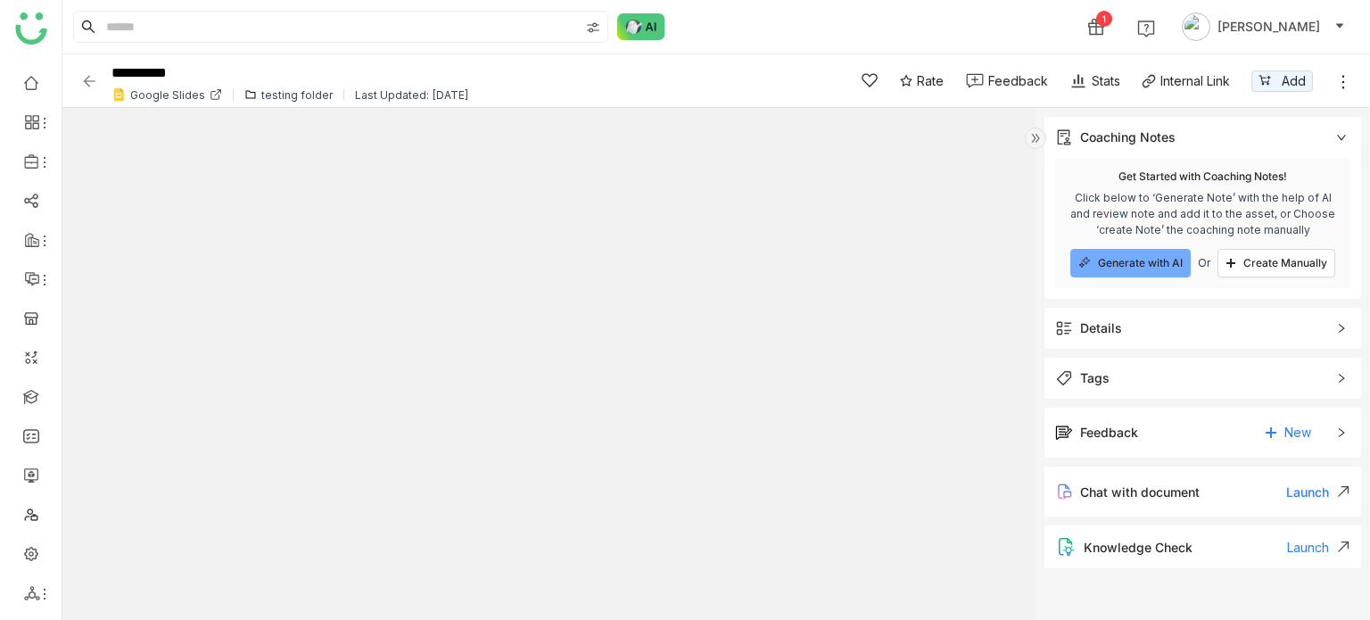
click at [95, 77] on img at bounding box center [89, 81] width 18 height 18
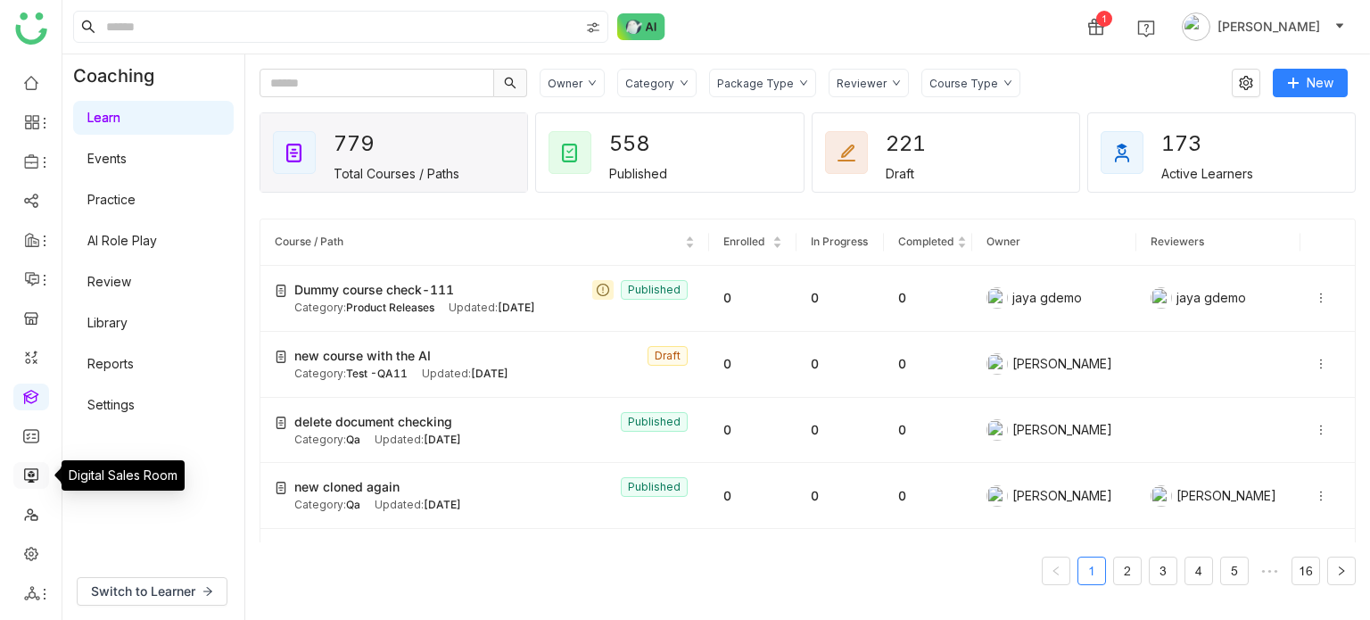
click at [39, 476] on link at bounding box center [31, 473] width 16 height 15
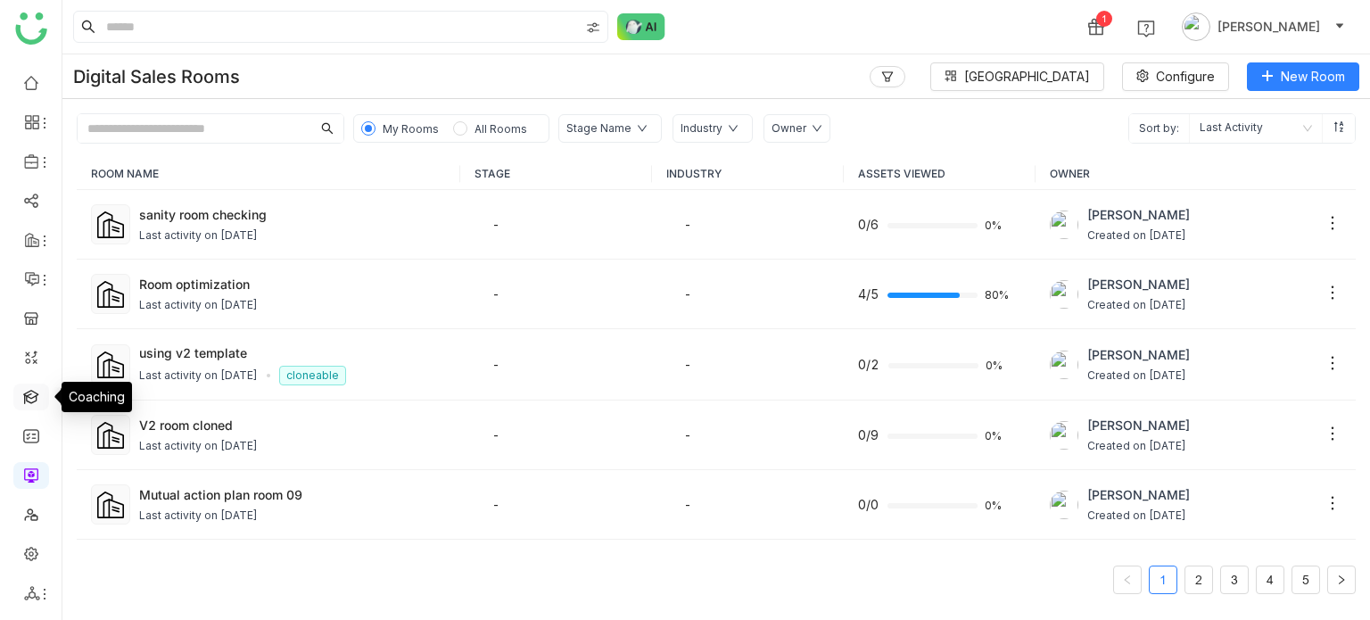
click at [29, 395] on link at bounding box center [31, 395] width 16 height 15
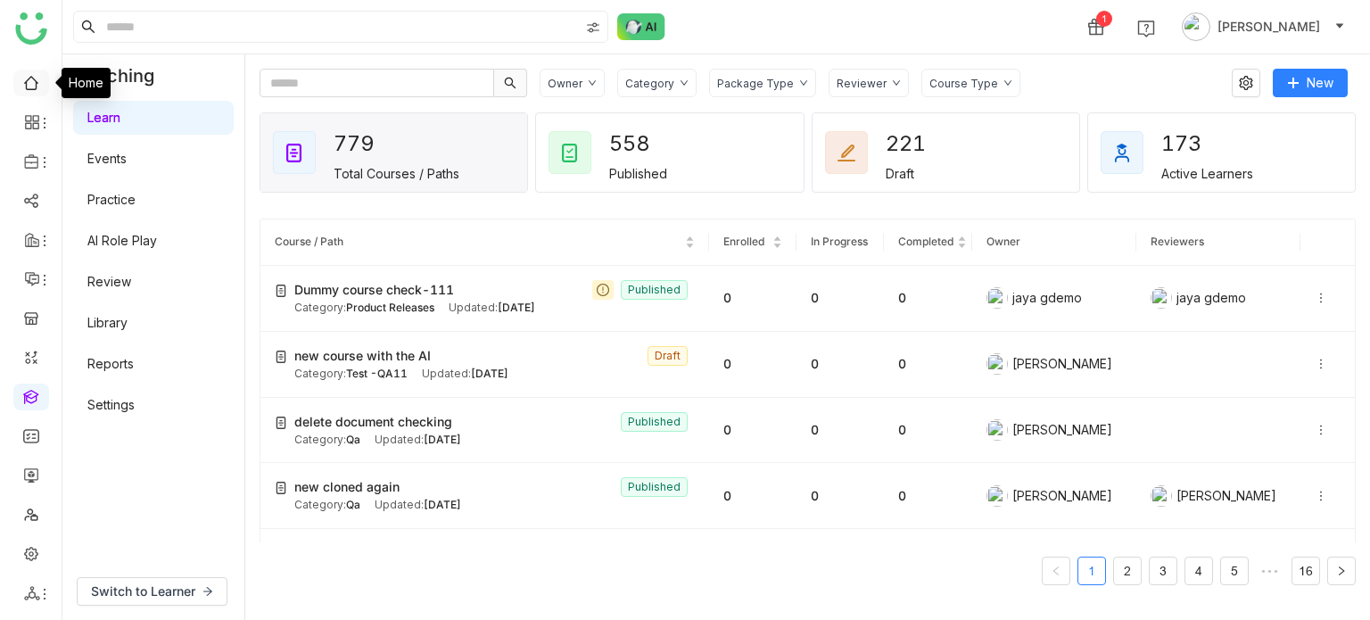
click at [33, 78] on link at bounding box center [31, 81] width 16 height 15
